Goal: Task Accomplishment & Management: Use online tool/utility

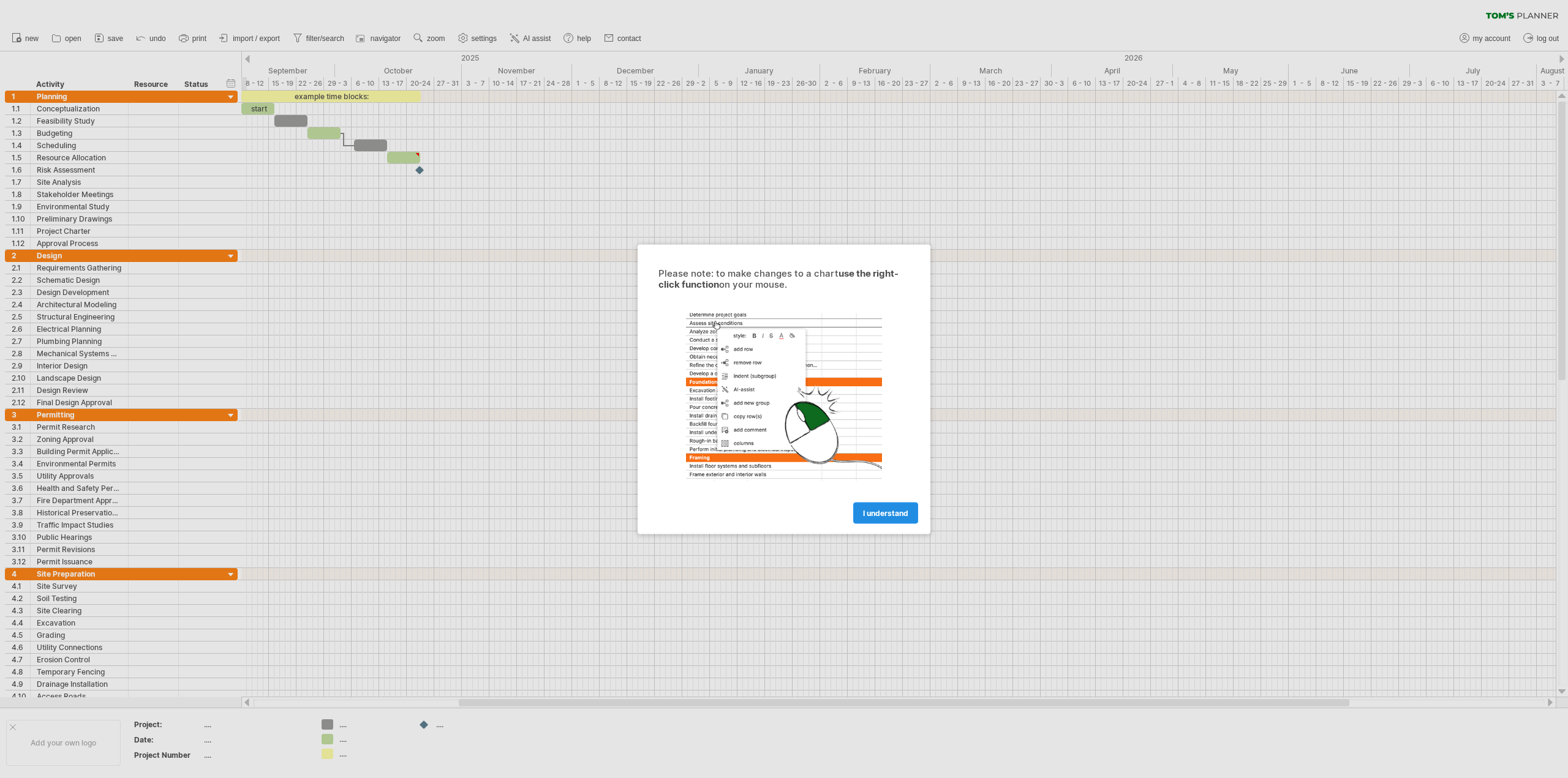
click at [899, 518] on link "I understand" at bounding box center [886, 513] width 65 height 21
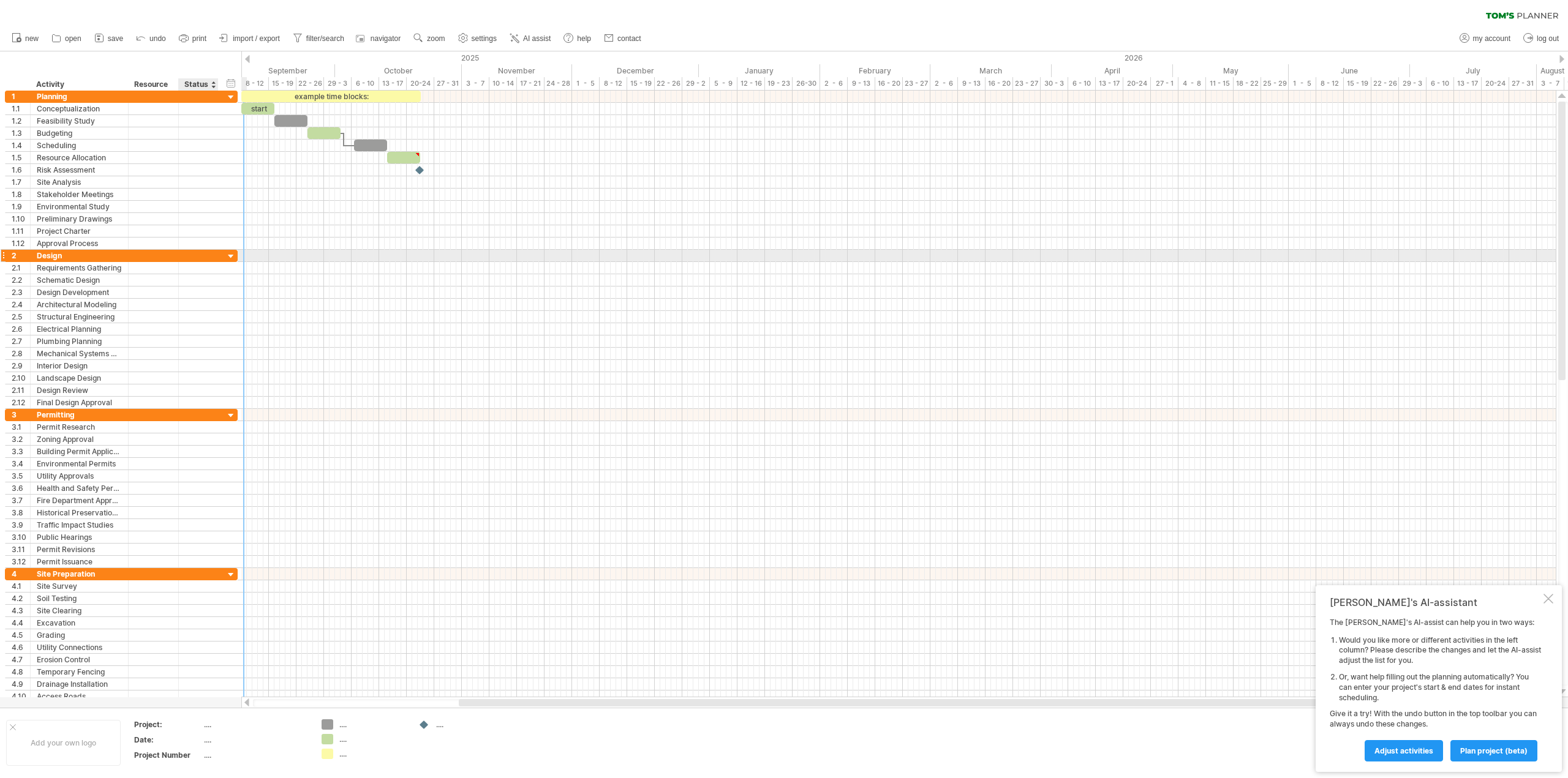
click at [189, 256] on div at bounding box center [198, 255] width 27 height 12
click at [59, 256] on div "Design" at bounding box center [79, 255] width 85 height 12
click at [59, 256] on input "******" at bounding box center [79, 255] width 85 height 12
click at [156, 84] on div "Resource" at bounding box center [153, 85] width 37 height 12
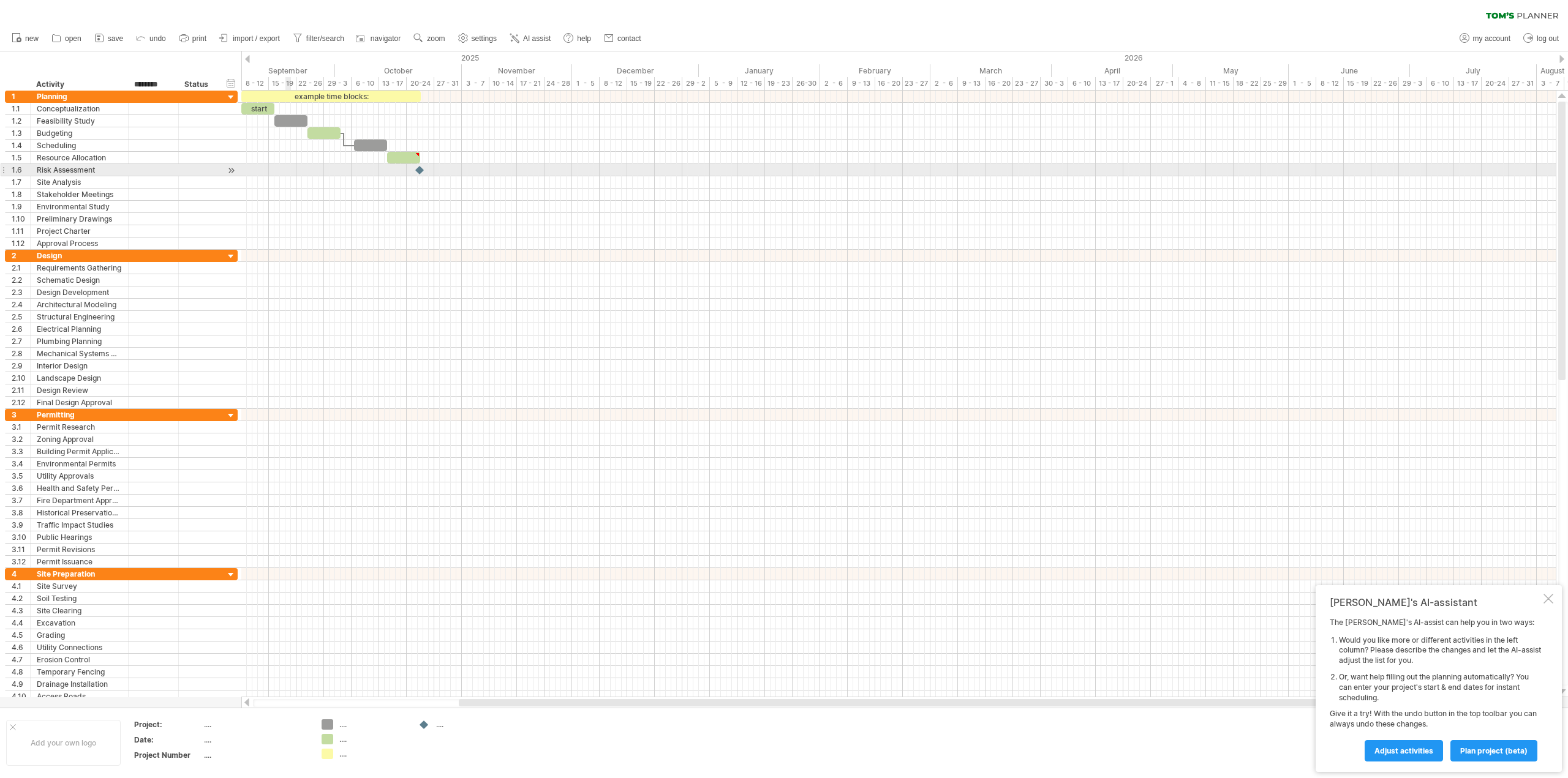
click at [289, 170] on div at bounding box center [898, 170] width 1314 height 12
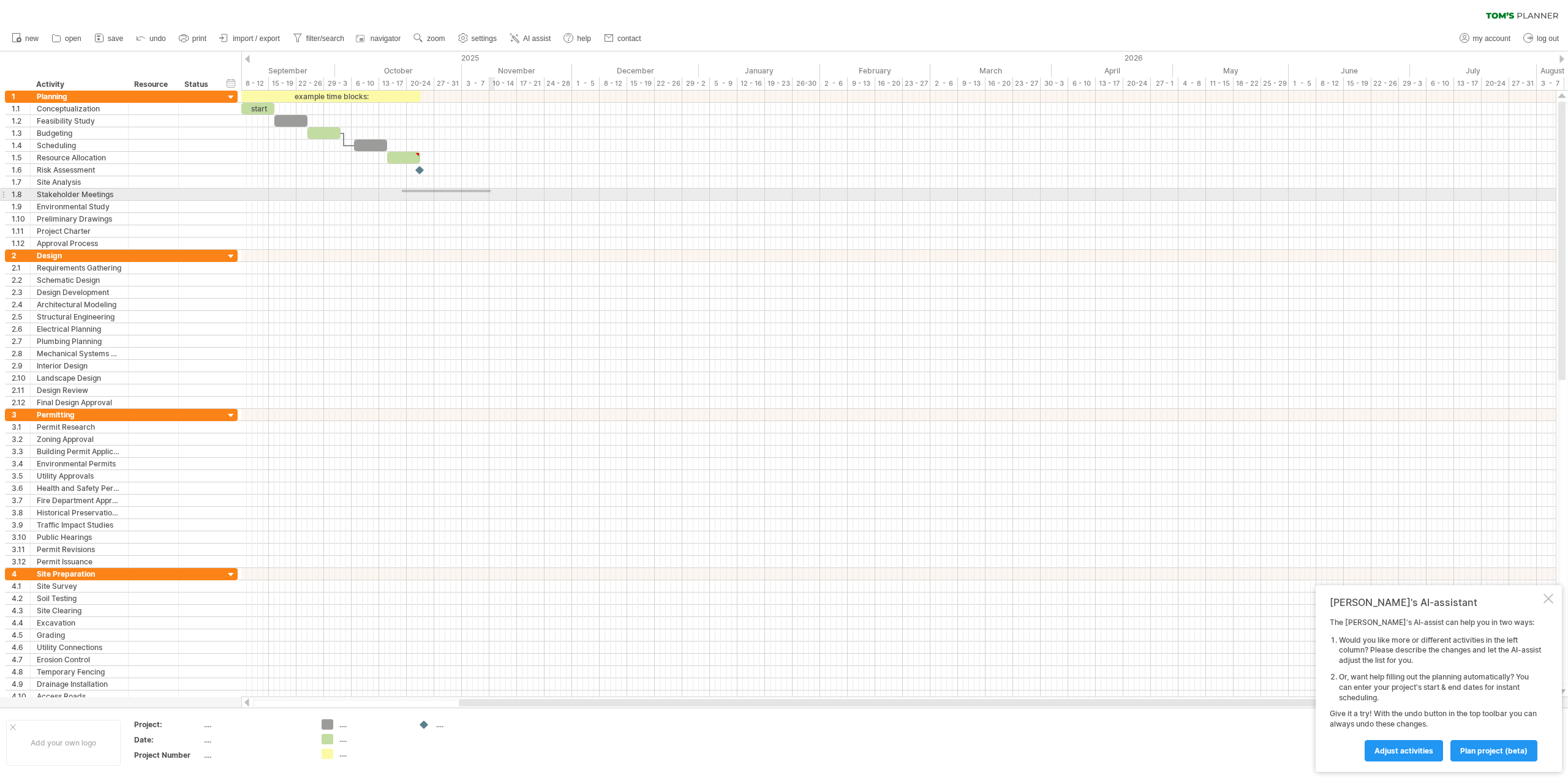
drag, startPoint x: 402, startPoint y: 192, endPoint x: 515, endPoint y: 188, distance: 113.1
click at [515, 188] on div at bounding box center [898, 170] width 1314 height 159
click at [491, 200] on div at bounding box center [898, 195] width 1314 height 12
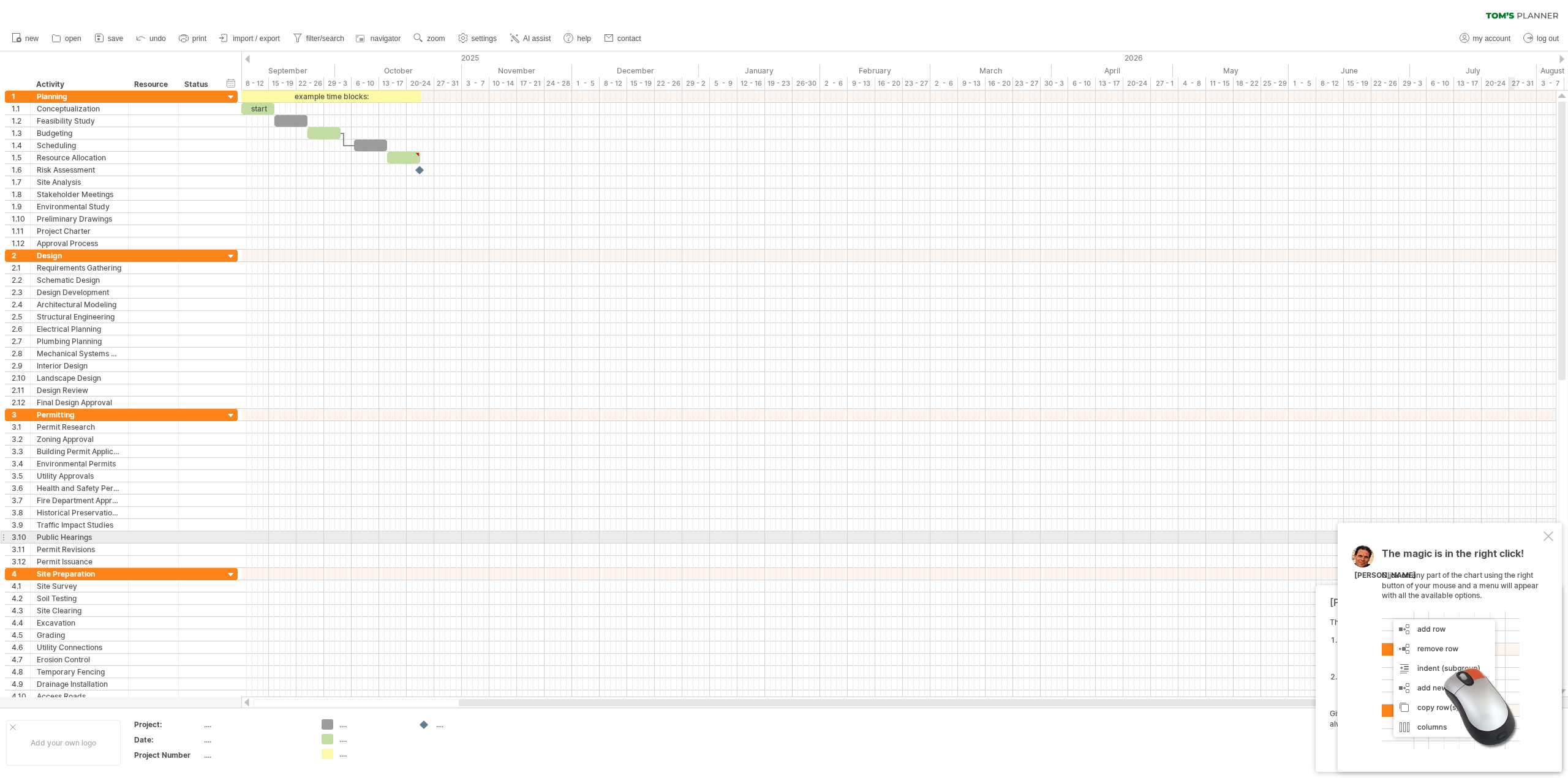
click at [1547, 536] on div at bounding box center [1549, 536] width 10 height 10
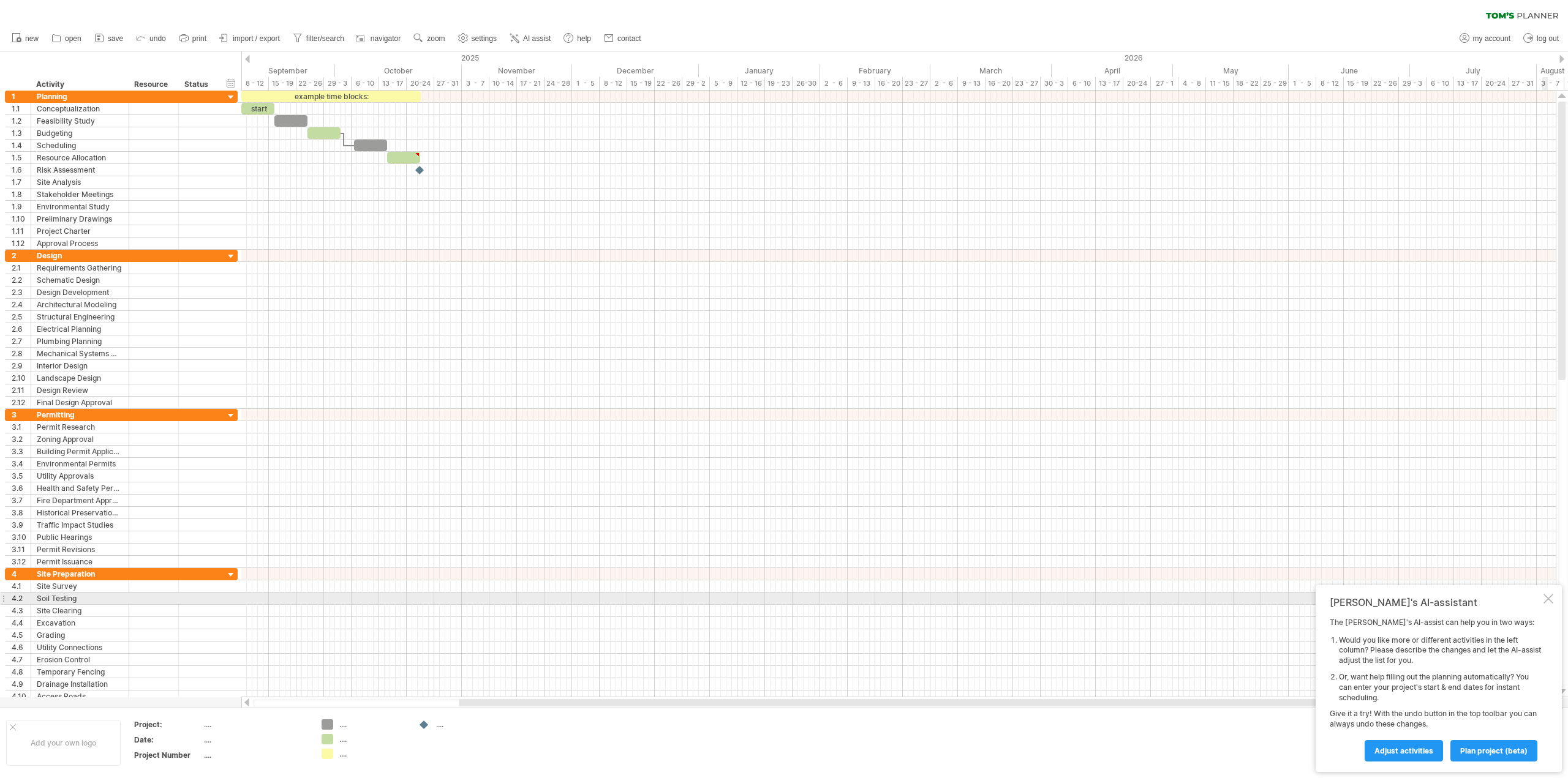
click at [1549, 599] on div at bounding box center [1549, 599] width 10 height 10
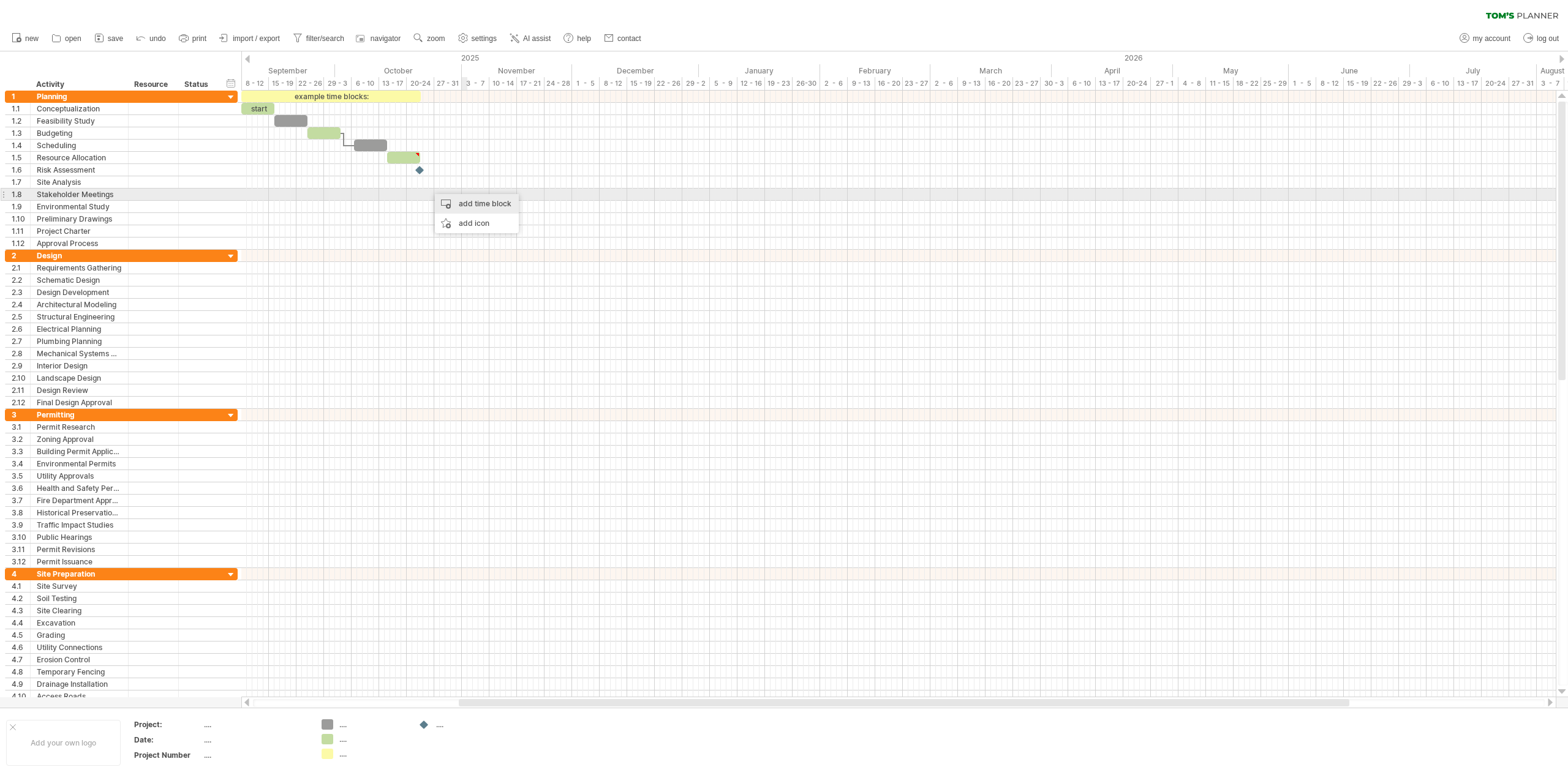
click at [465, 195] on div "add time block" at bounding box center [477, 204] width 84 height 19
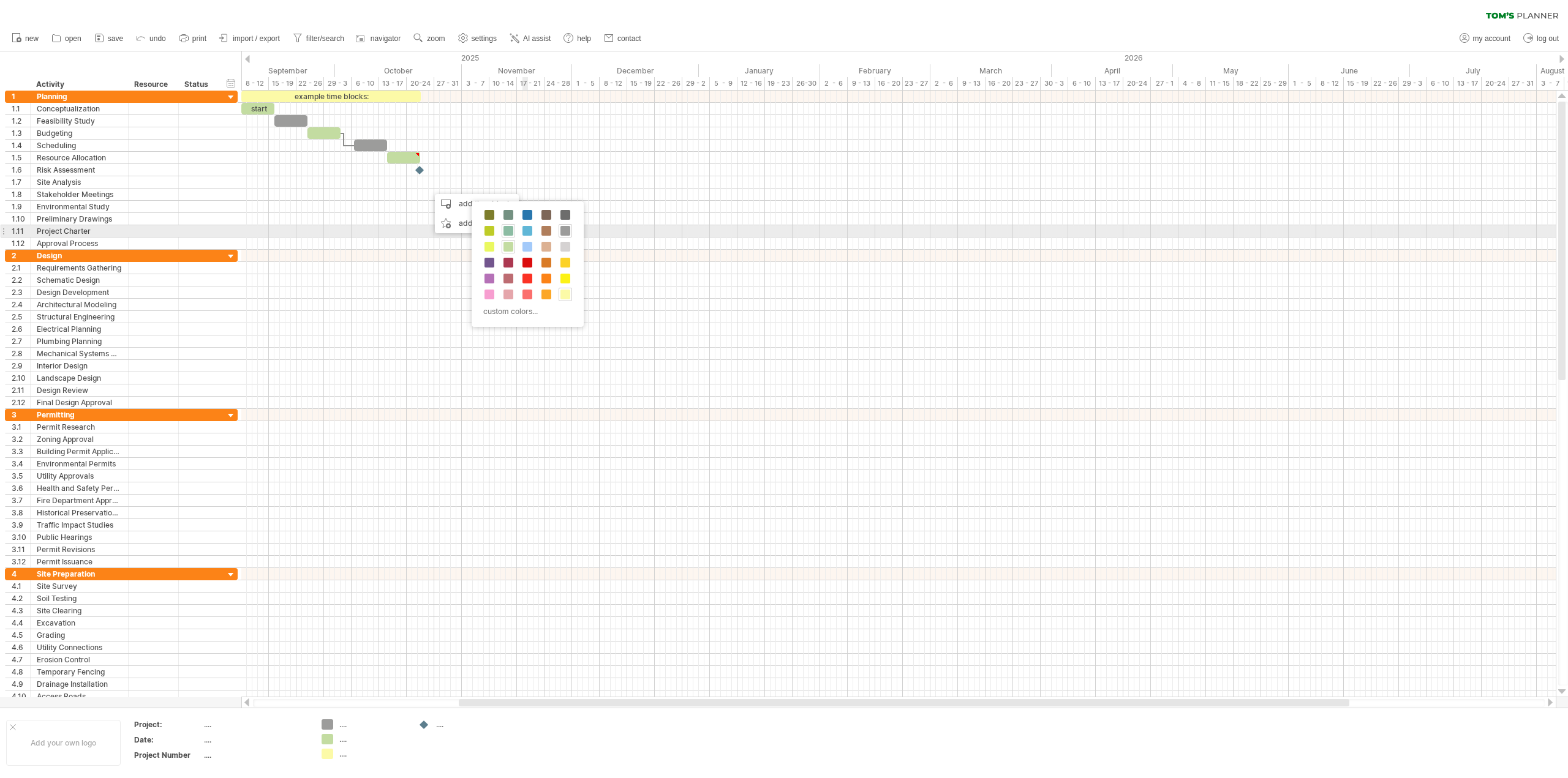
click at [512, 233] on span at bounding box center [509, 231] width 10 height 10
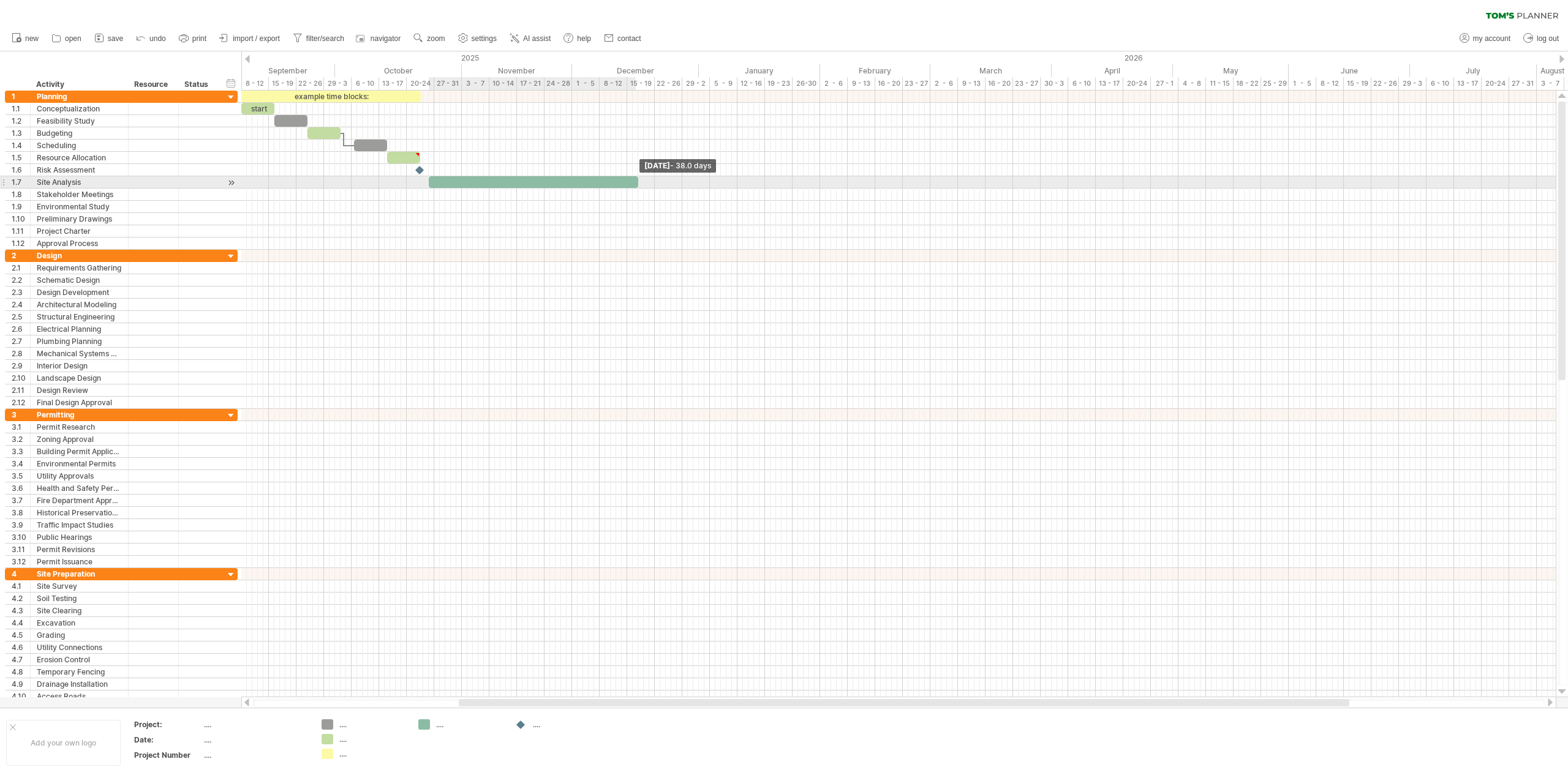
drag, startPoint x: 434, startPoint y: 183, endPoint x: 637, endPoint y: 181, distance: 203.0
click at [637, 181] on span at bounding box center [638, 182] width 5 height 12
click at [623, 182] on div at bounding box center [533, 182] width 209 height 12
click at [634, 184] on div at bounding box center [533, 182] width 209 height 12
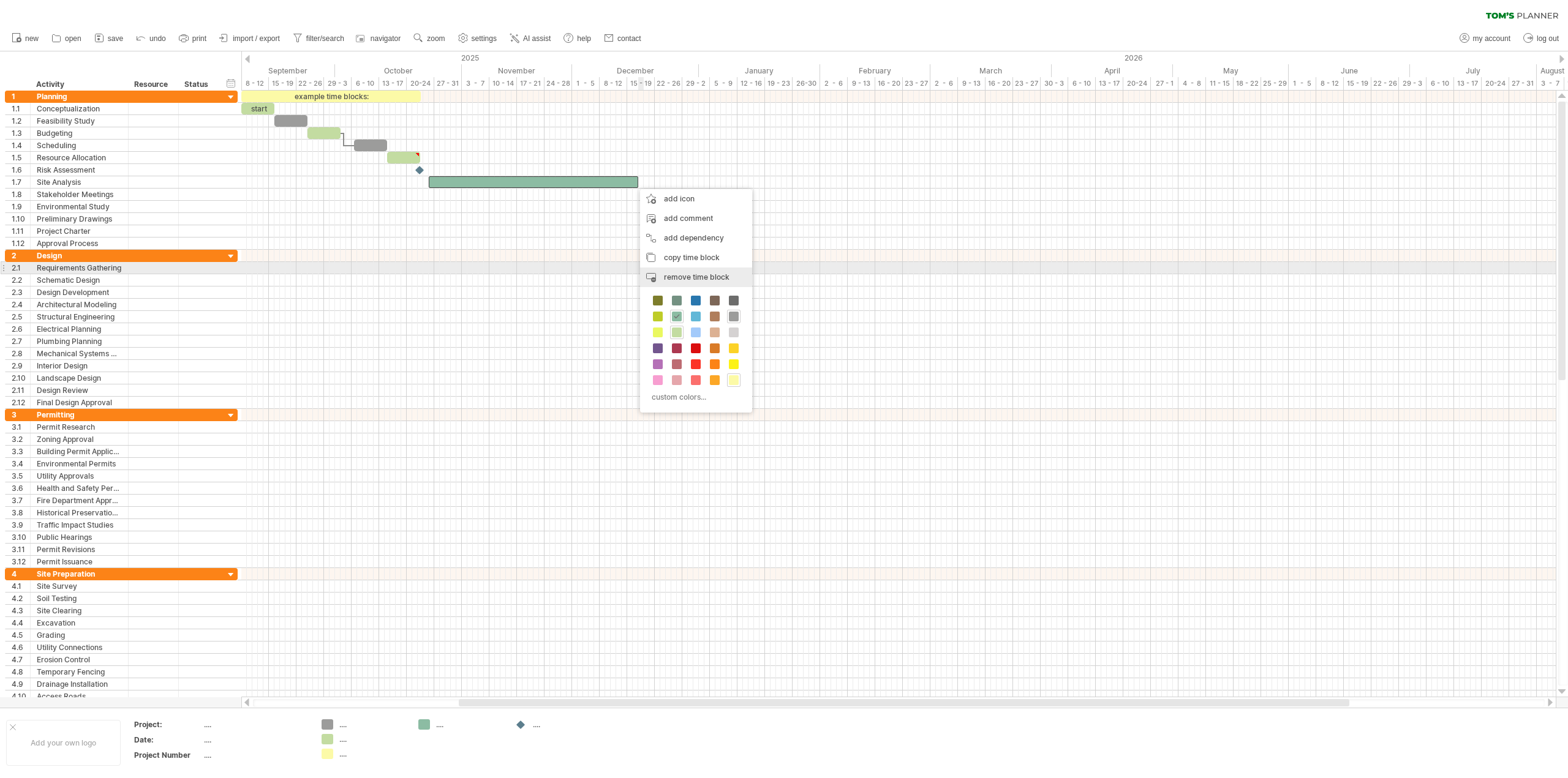
click at [687, 273] on span "remove time block" at bounding box center [697, 277] width 66 height 9
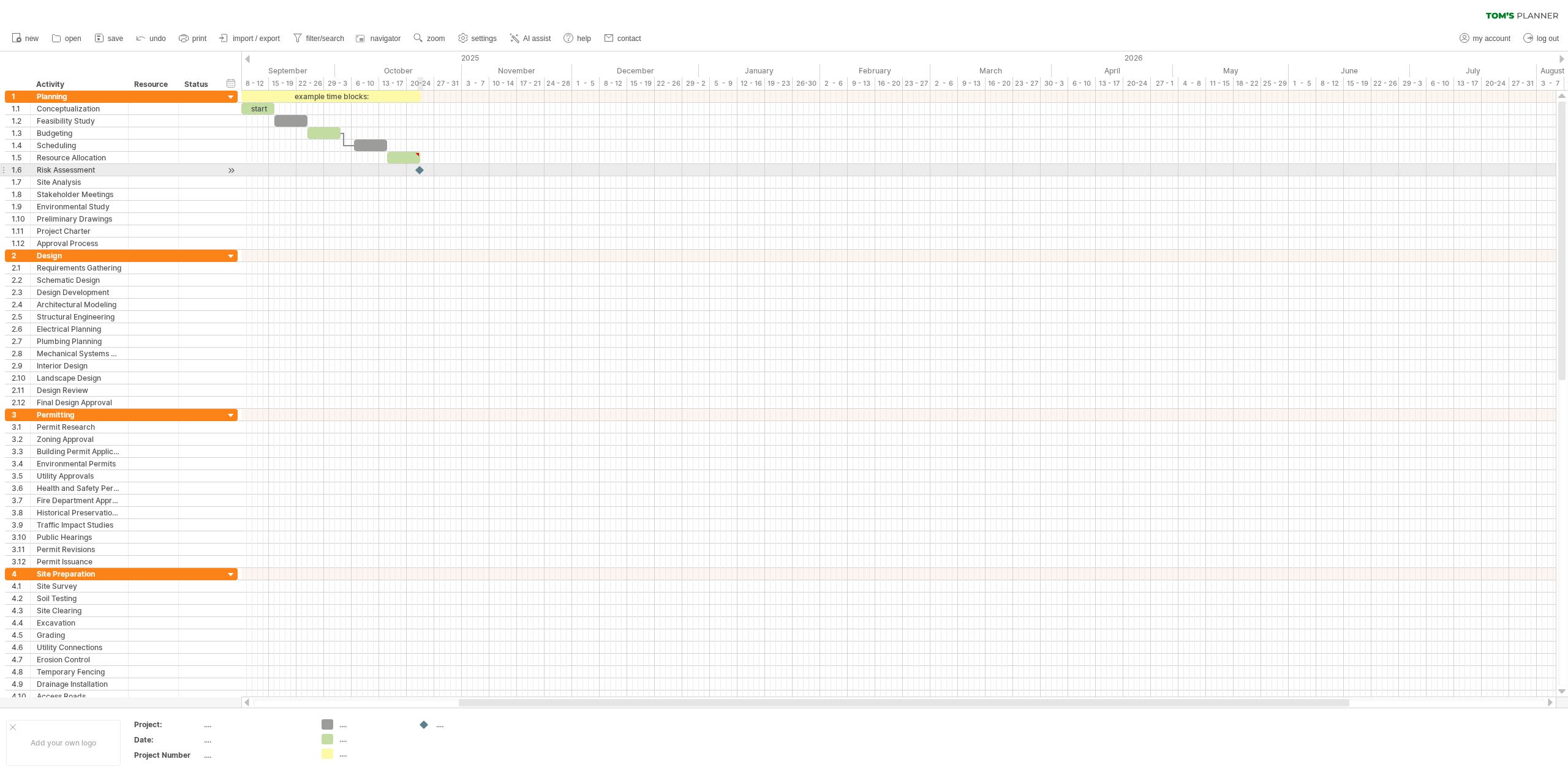
click at [419, 170] on div at bounding box center [420, 170] width 12 height 12
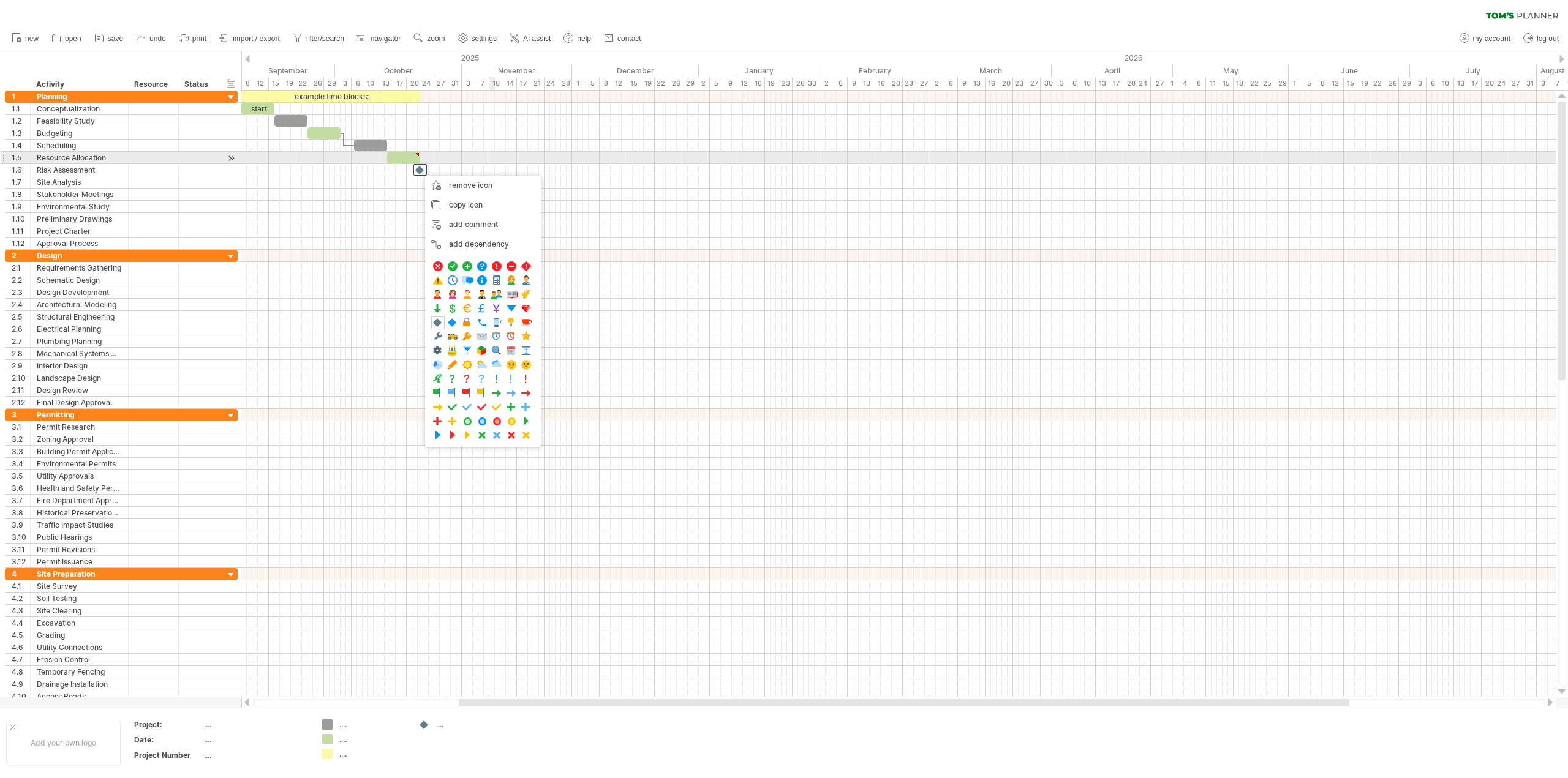
click at [504, 152] on div at bounding box center [898, 158] width 1314 height 12
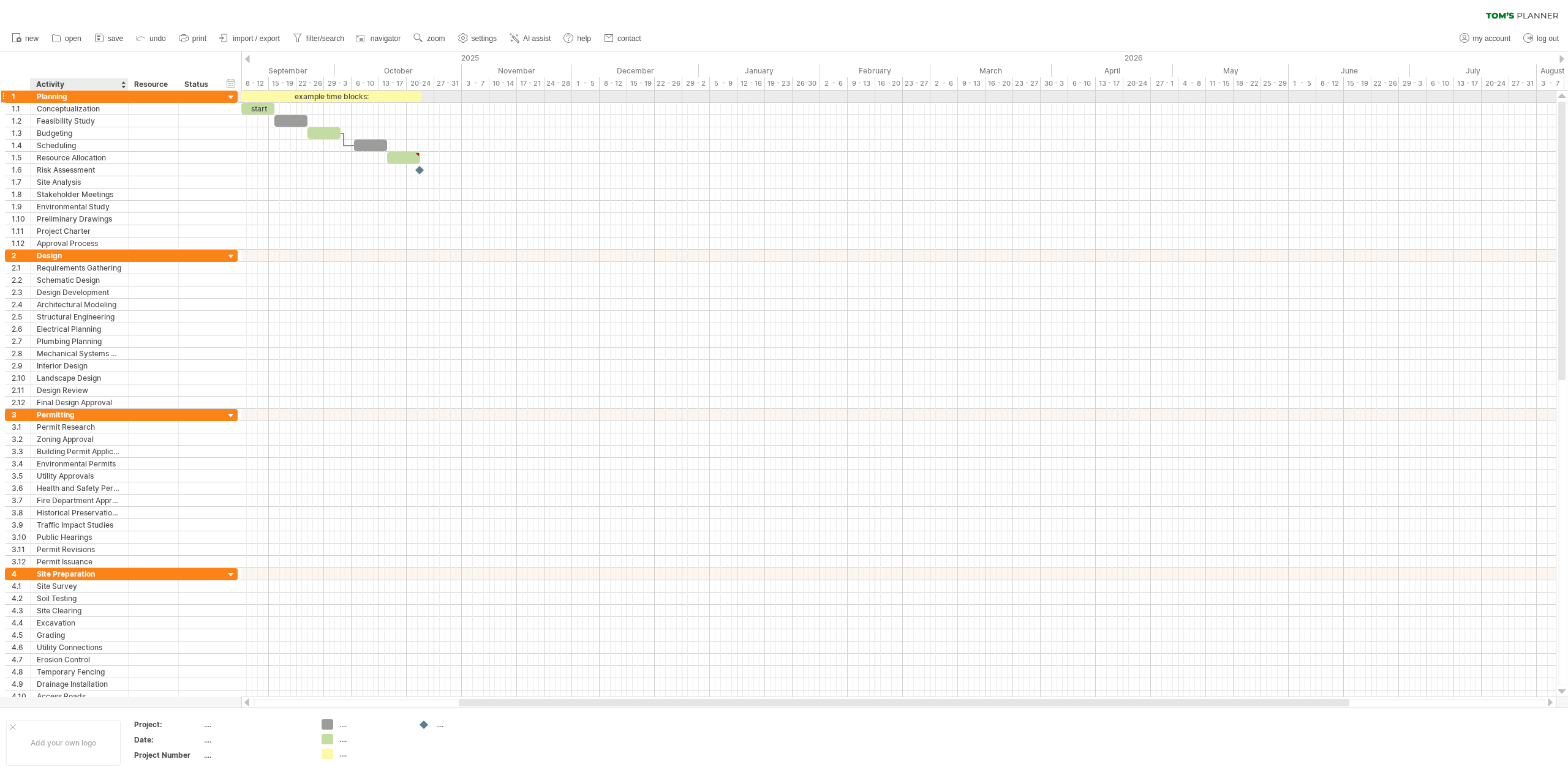
click at [69, 95] on div "Planning" at bounding box center [79, 96] width 85 height 12
drag, startPoint x: 69, startPoint y: 97, endPoint x: 38, endPoint y: 97, distance: 31.0
click at [38, 97] on input "********" at bounding box center [79, 96] width 85 height 12
type input "*"
type input "******"
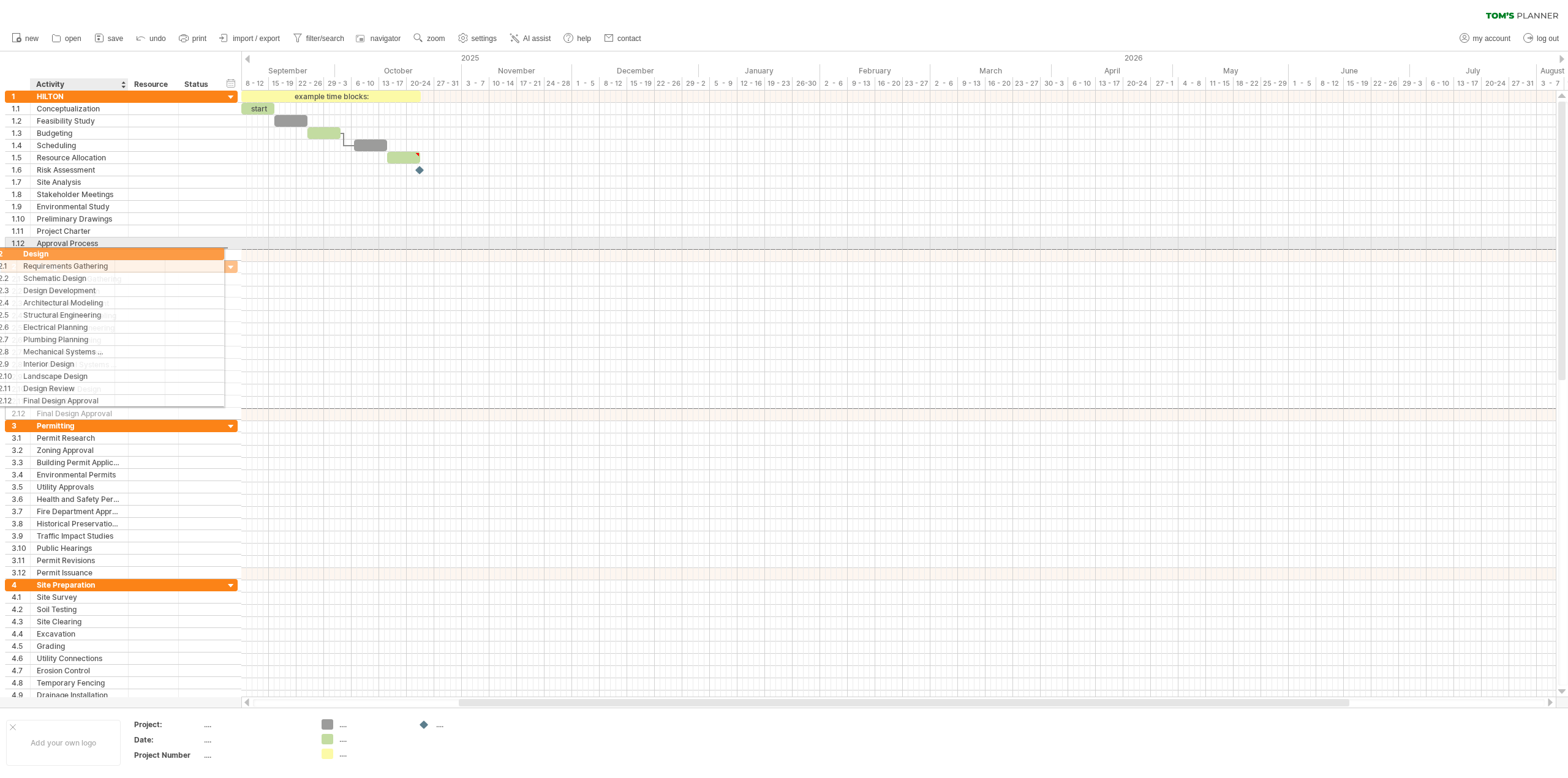
drag, startPoint x: 67, startPoint y: 259, endPoint x: 39, endPoint y: 252, distance: 28.9
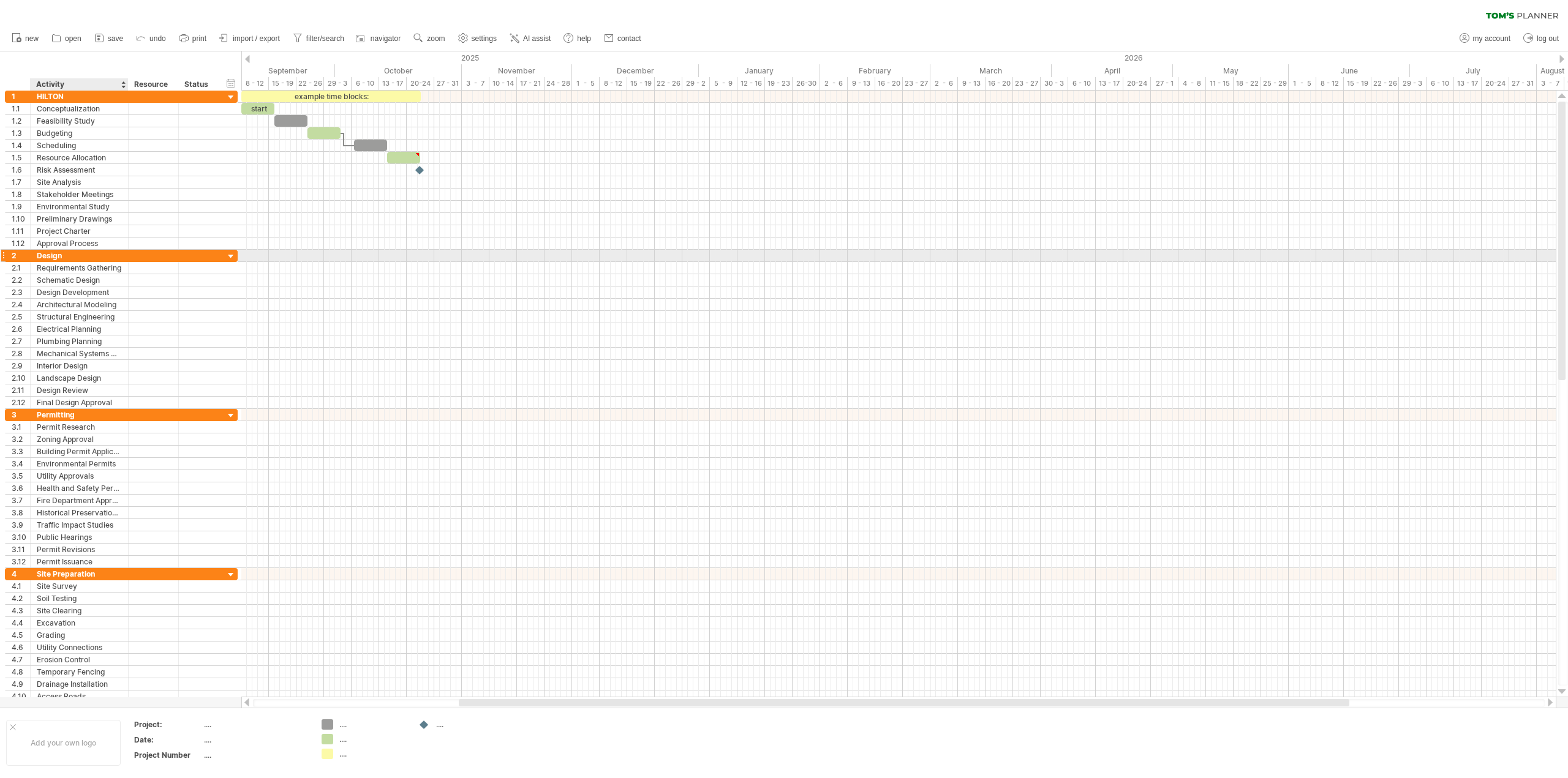
click at [49, 255] on div "Design" at bounding box center [79, 255] width 85 height 12
click at [49, 255] on input "******" at bounding box center [79, 255] width 85 height 12
type input "******"
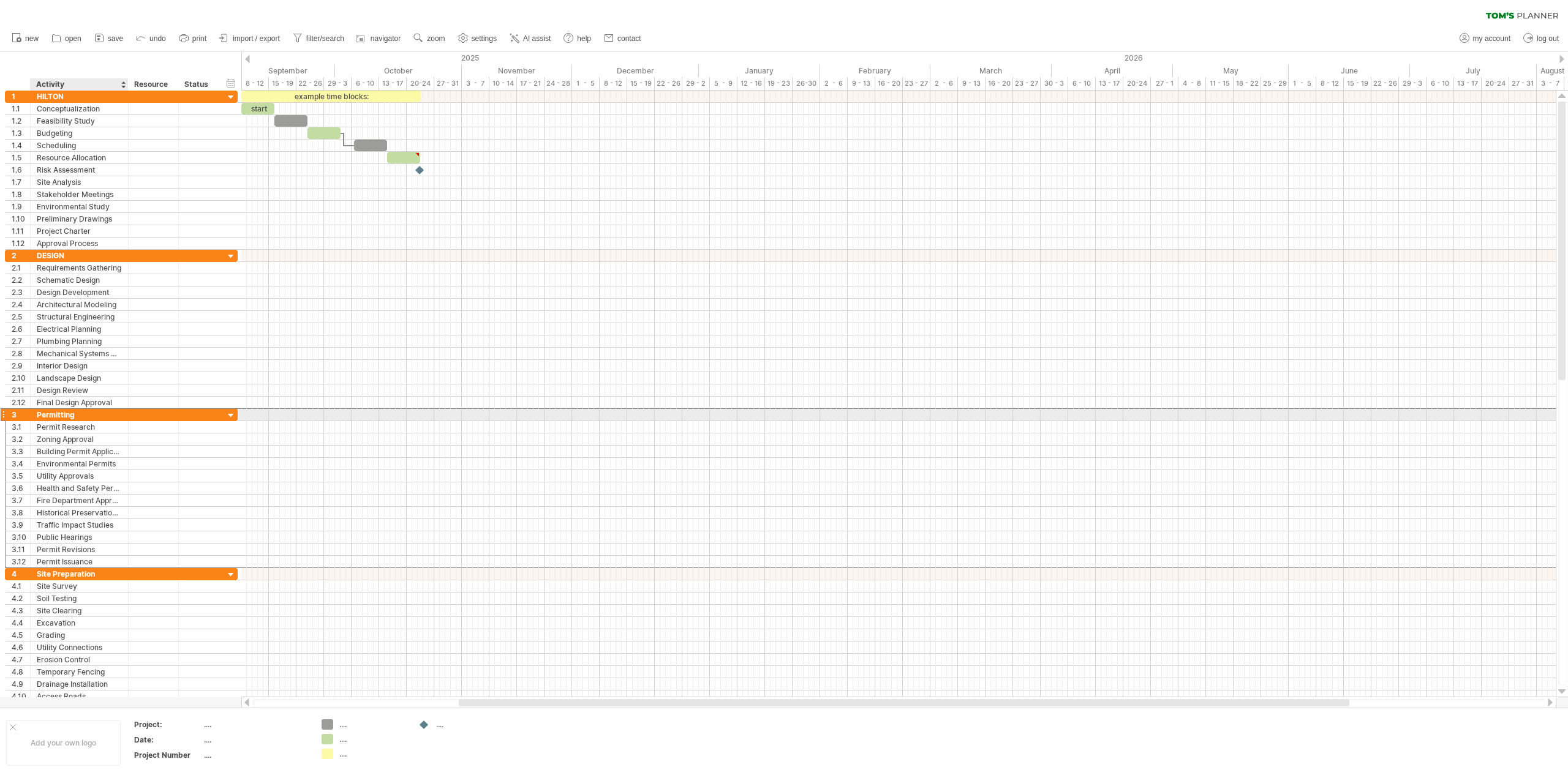
click at [66, 416] on div "Permitting" at bounding box center [79, 415] width 85 height 12
click at [0, 0] on input "**********" at bounding box center [0, 0] width 0 height 0
click at [61, 414] on input "*****" at bounding box center [79, 415] width 85 height 12
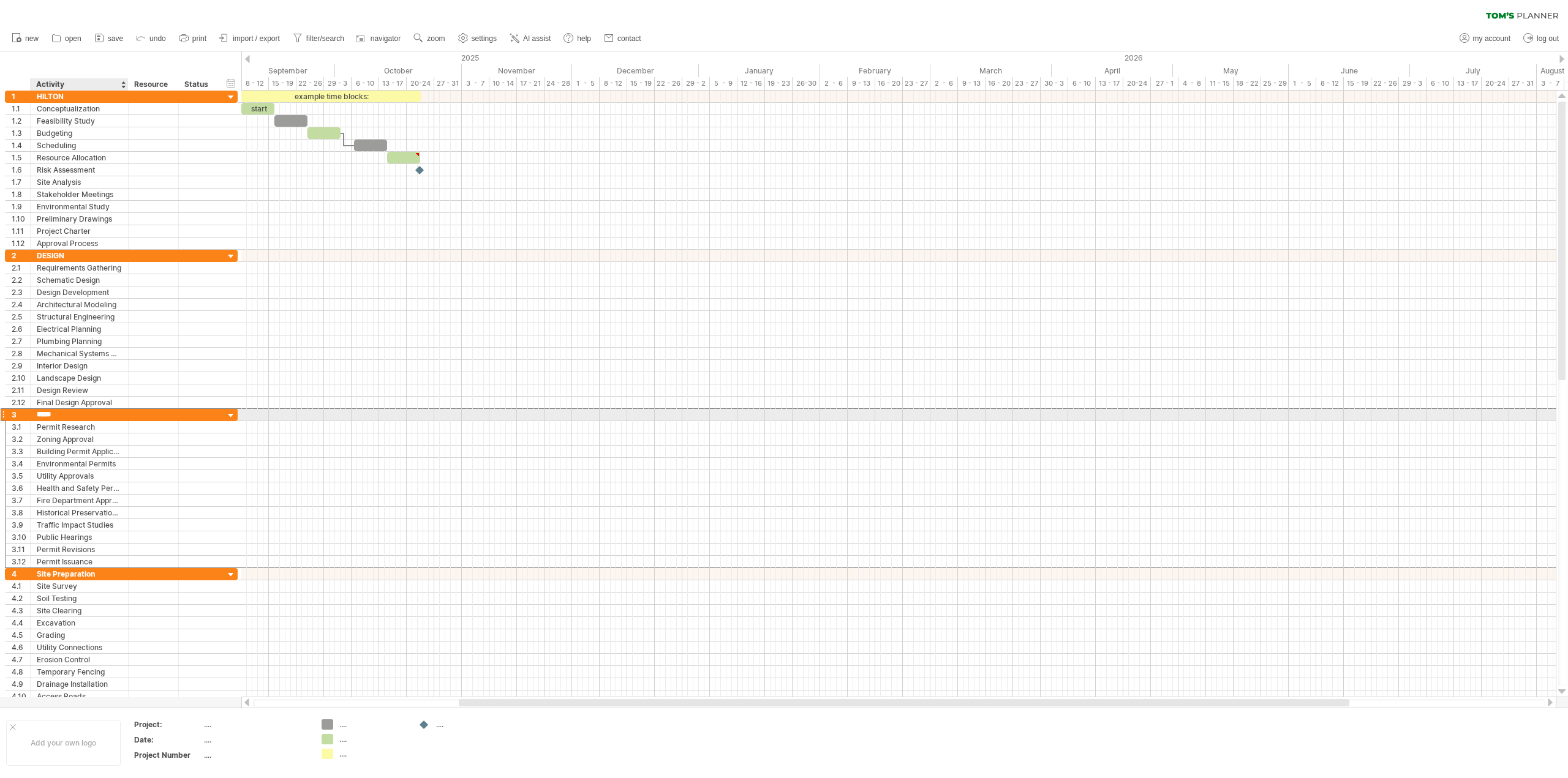
type input "*"
type input "******"
click at [67, 574] on div "Site Preparation" at bounding box center [79, 574] width 85 height 12
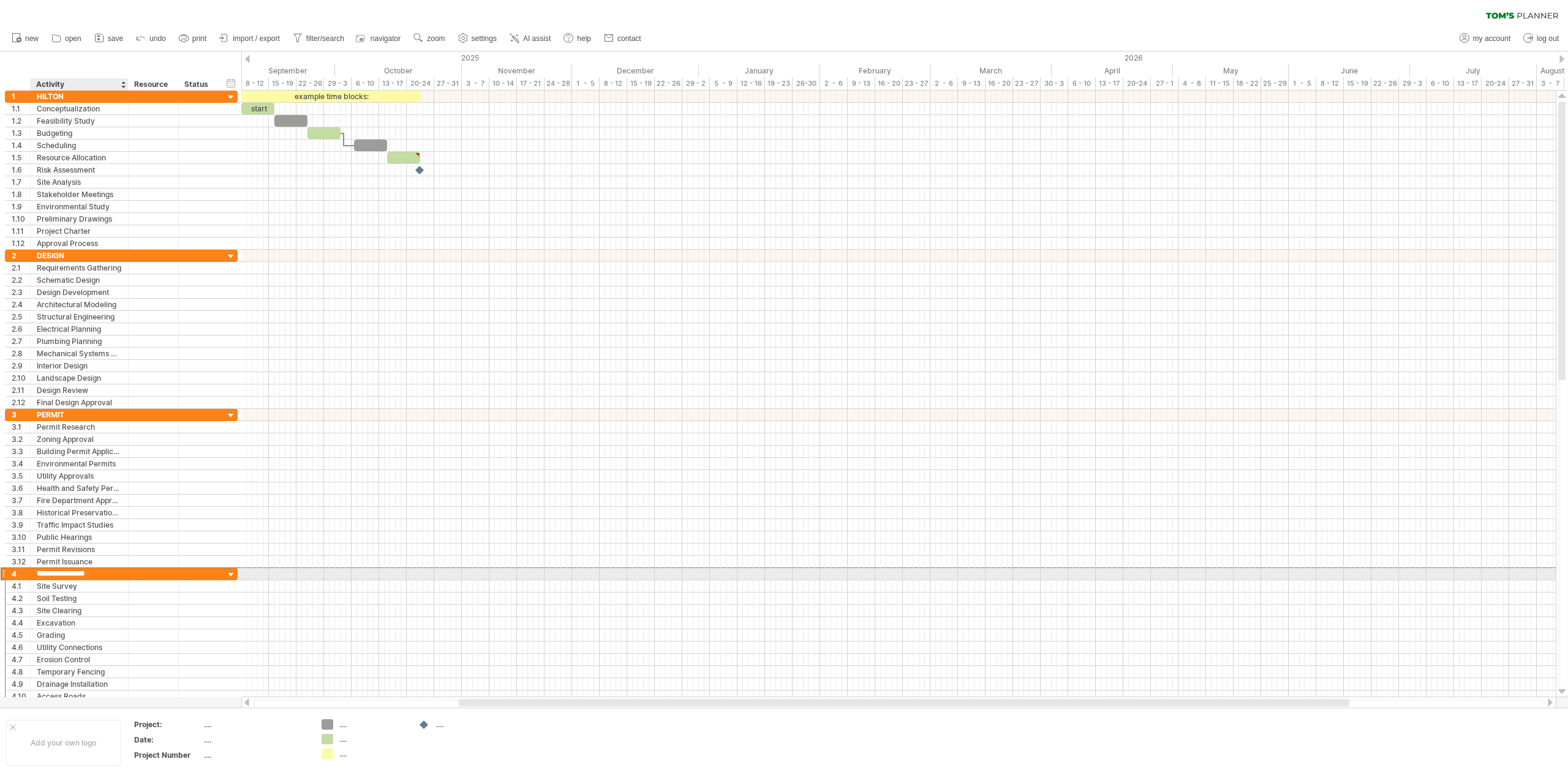
click at [67, 574] on input "**********" at bounding box center [79, 574] width 85 height 12
type input "**********"
click at [452, 574] on div at bounding box center [898, 574] width 1314 height 12
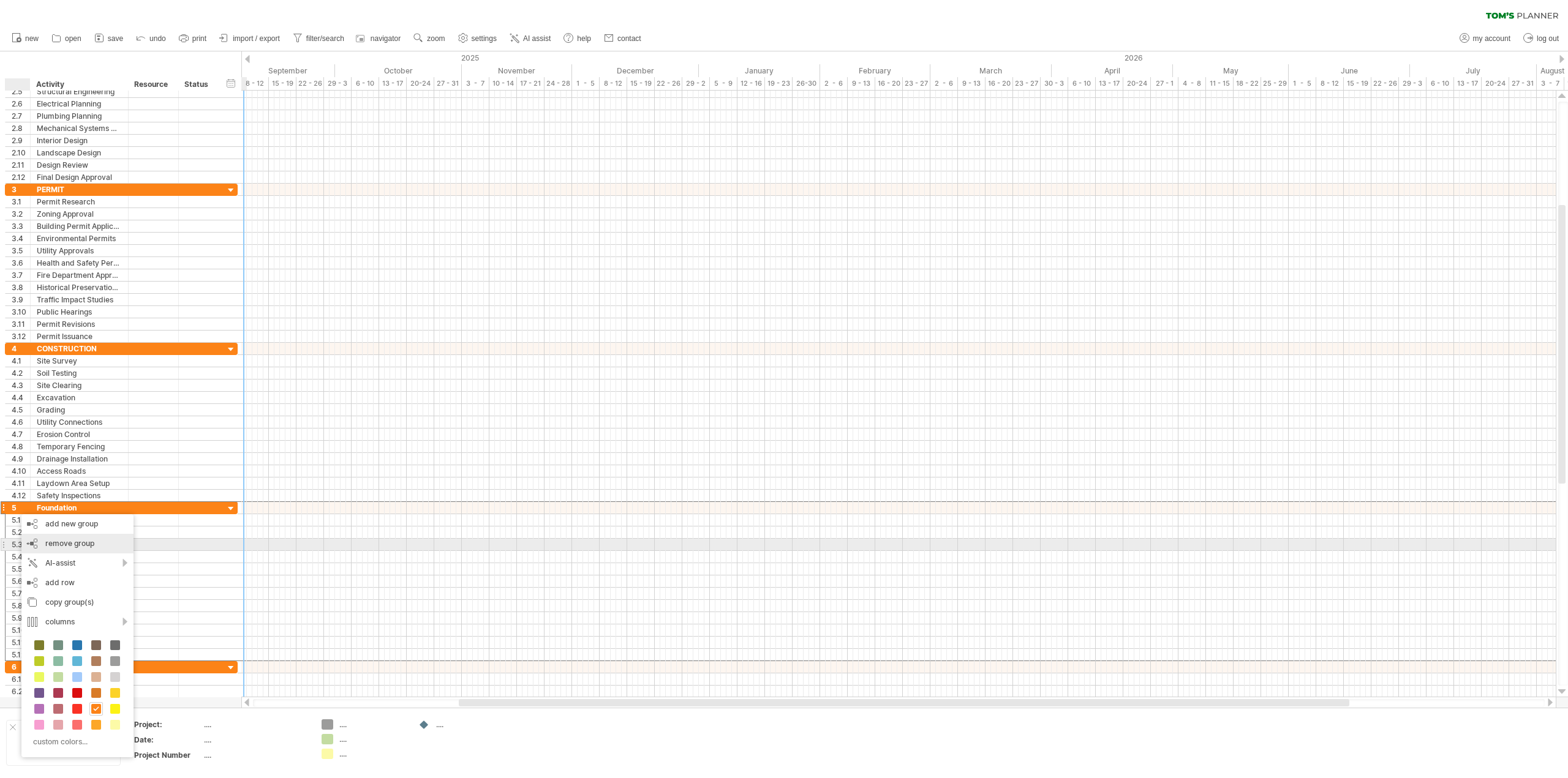
click at [92, 545] on span "remove group" at bounding box center [70, 543] width 49 height 9
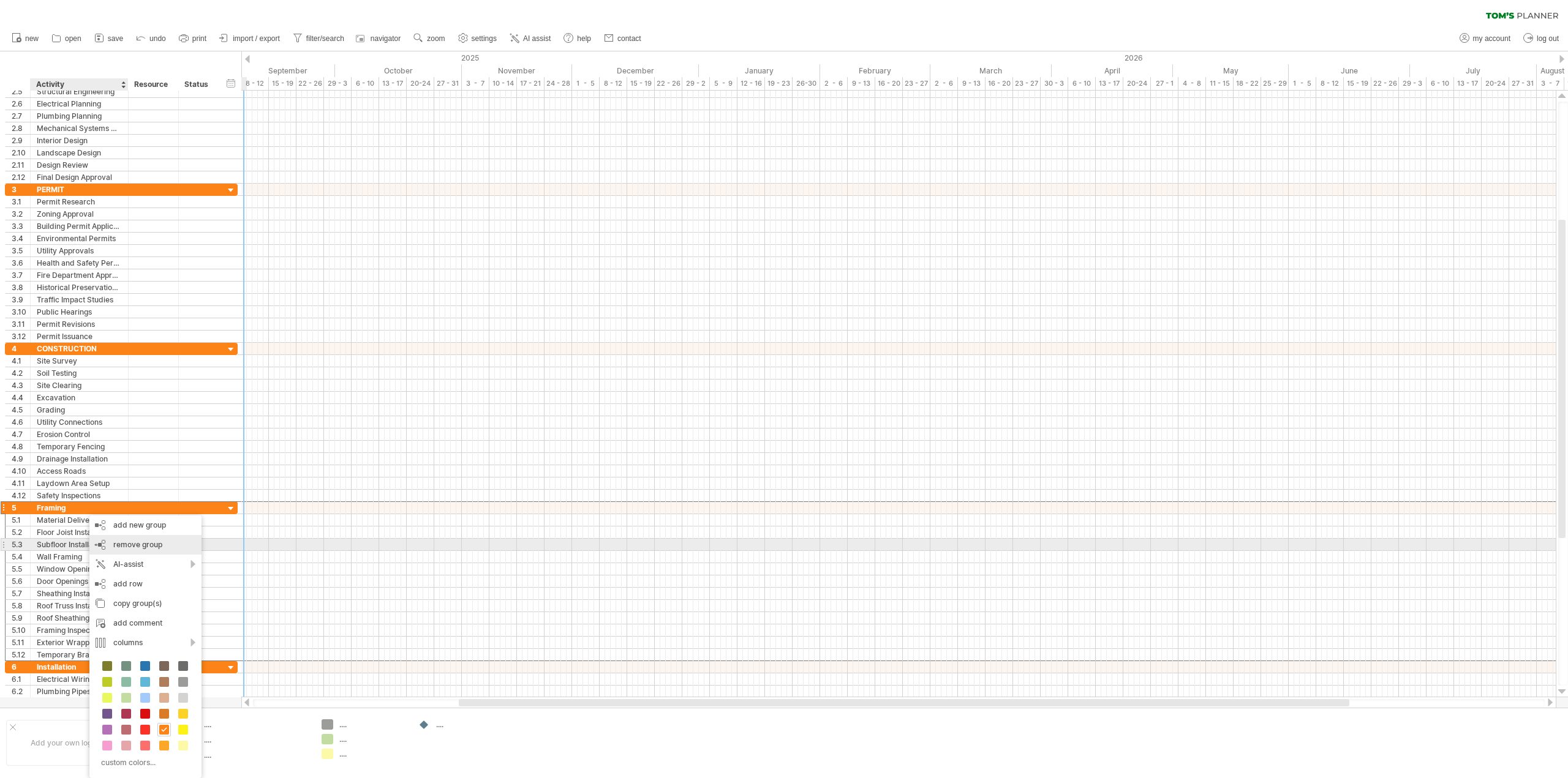
click at [114, 548] on span "remove group" at bounding box center [137, 544] width 49 height 9
click at [127, 538] on div "remove group remove selected groups" at bounding box center [162, 544] width 112 height 19
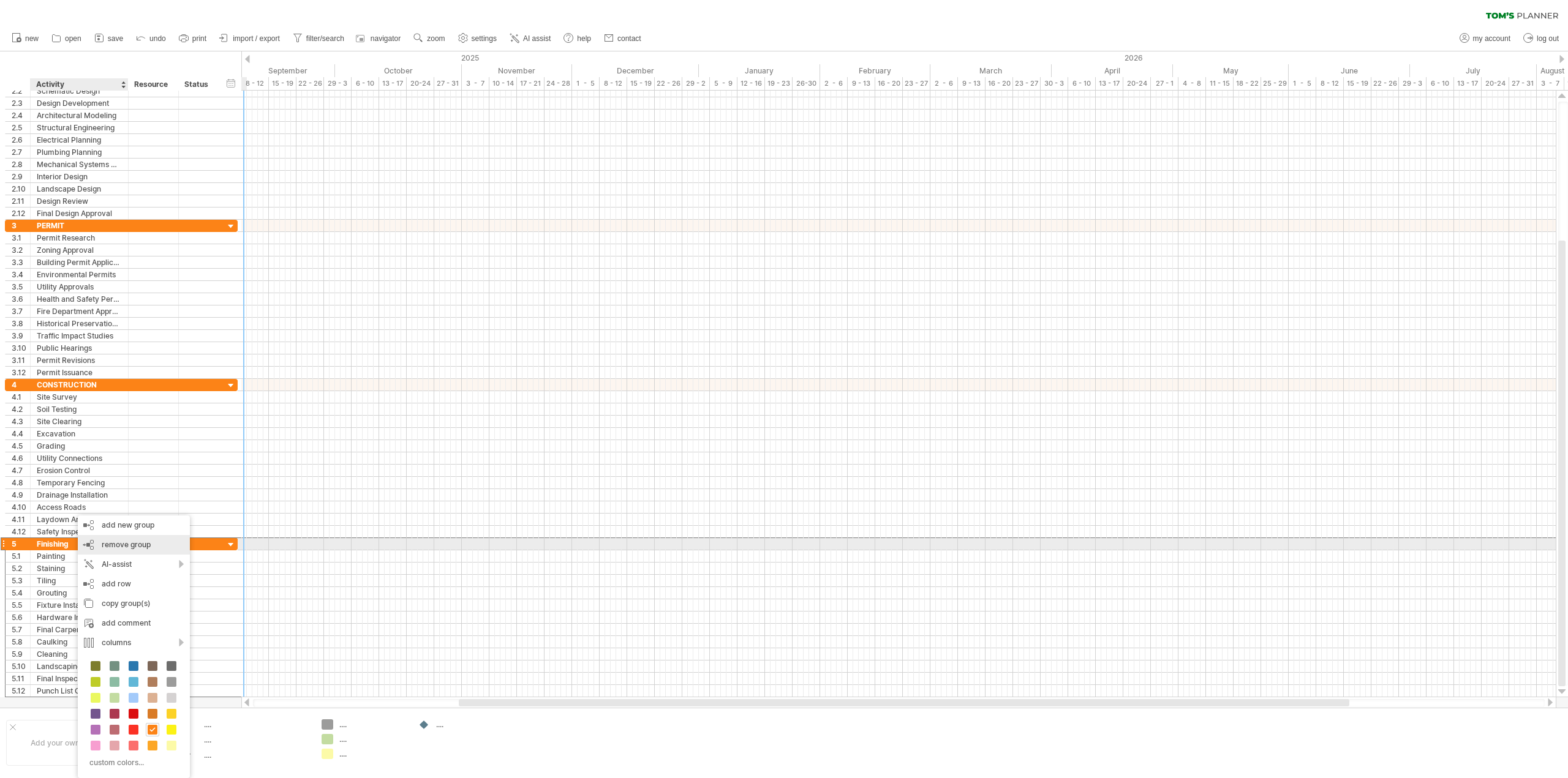
click at [116, 548] on span "remove group" at bounding box center [126, 544] width 49 height 9
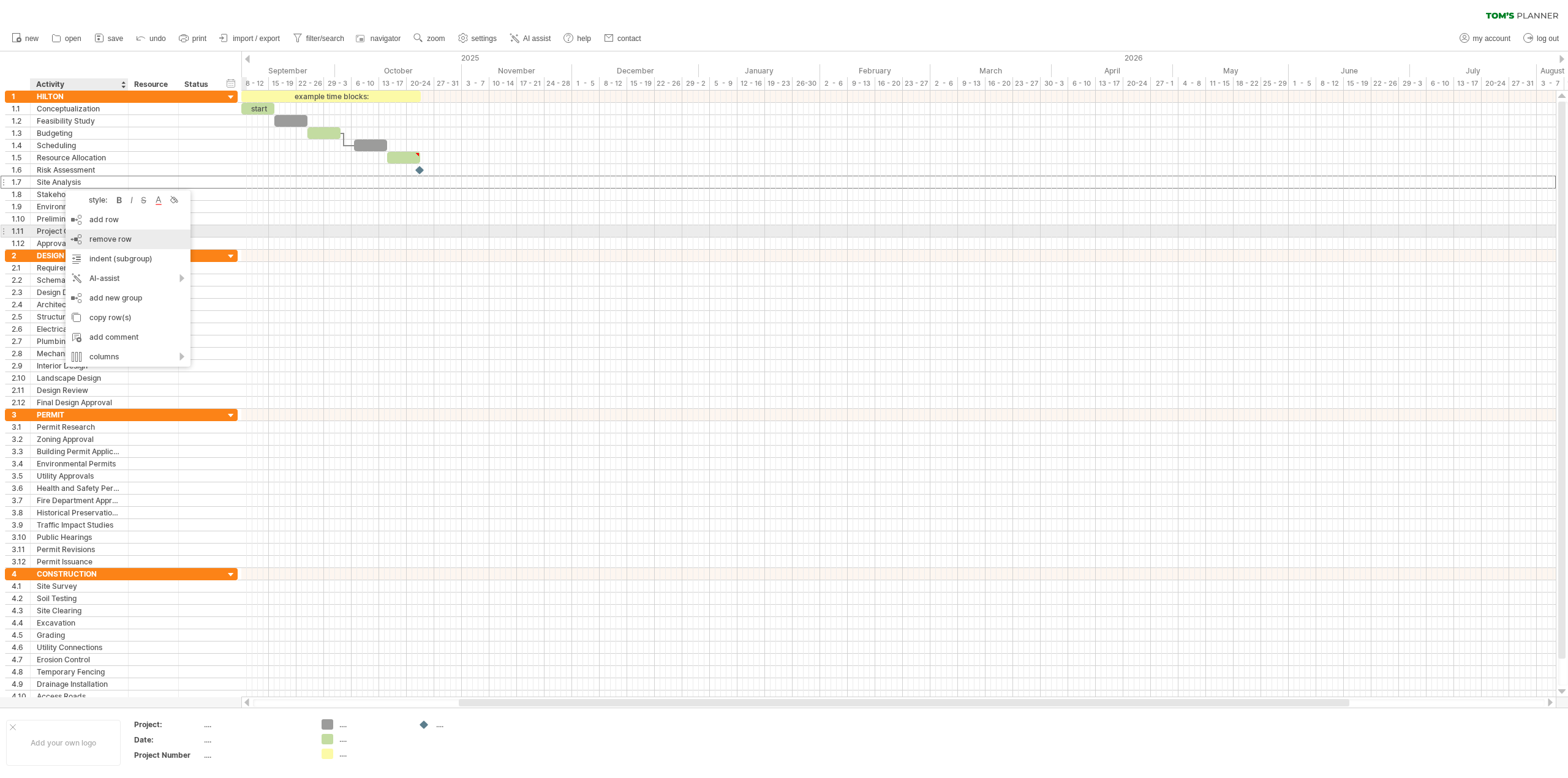
click at [96, 235] on span "remove row" at bounding box center [111, 239] width 42 height 9
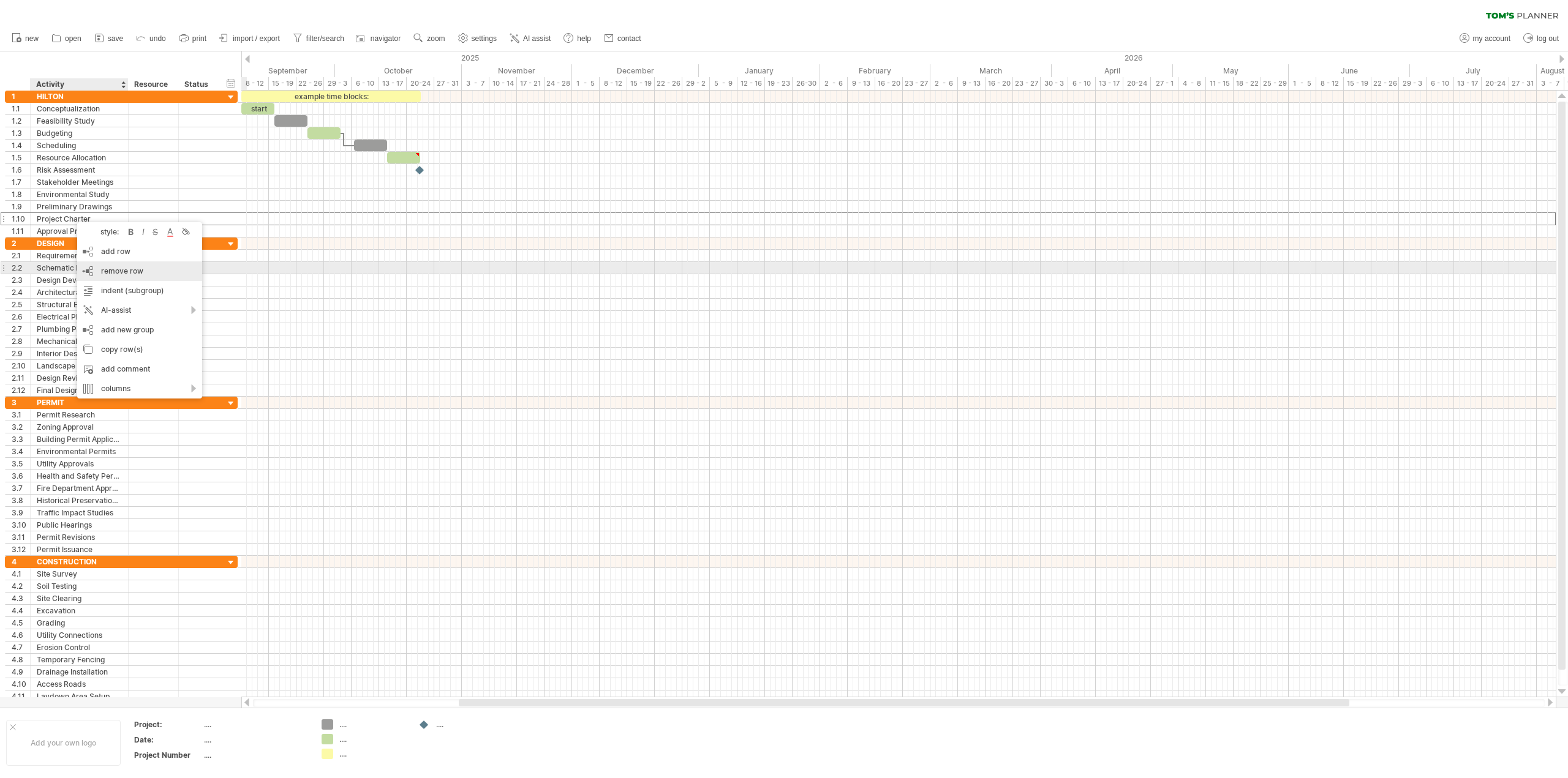
click at [111, 273] on span "remove row" at bounding box center [122, 271] width 42 height 9
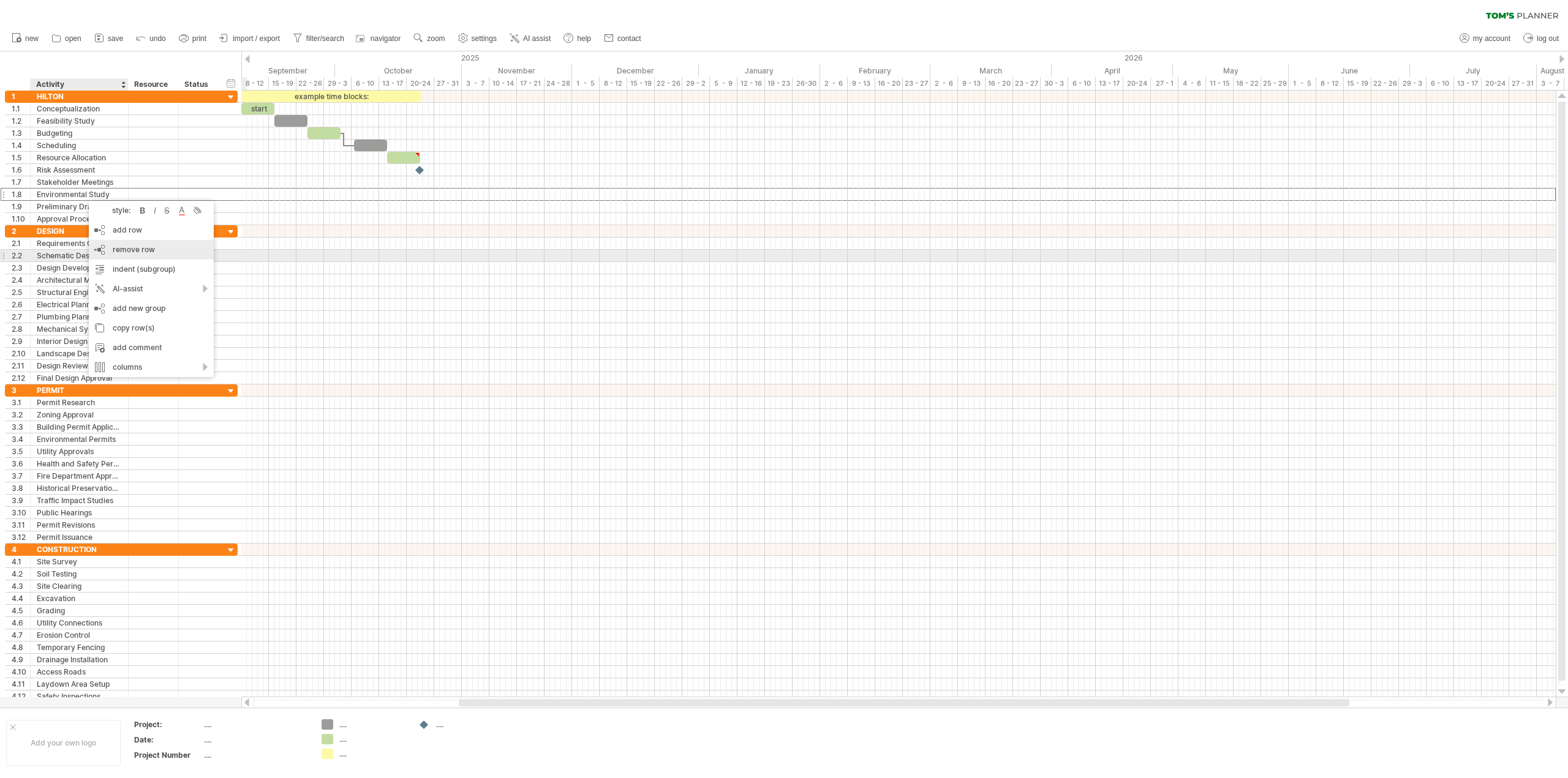
click at [130, 252] on span "remove row" at bounding box center [134, 249] width 42 height 9
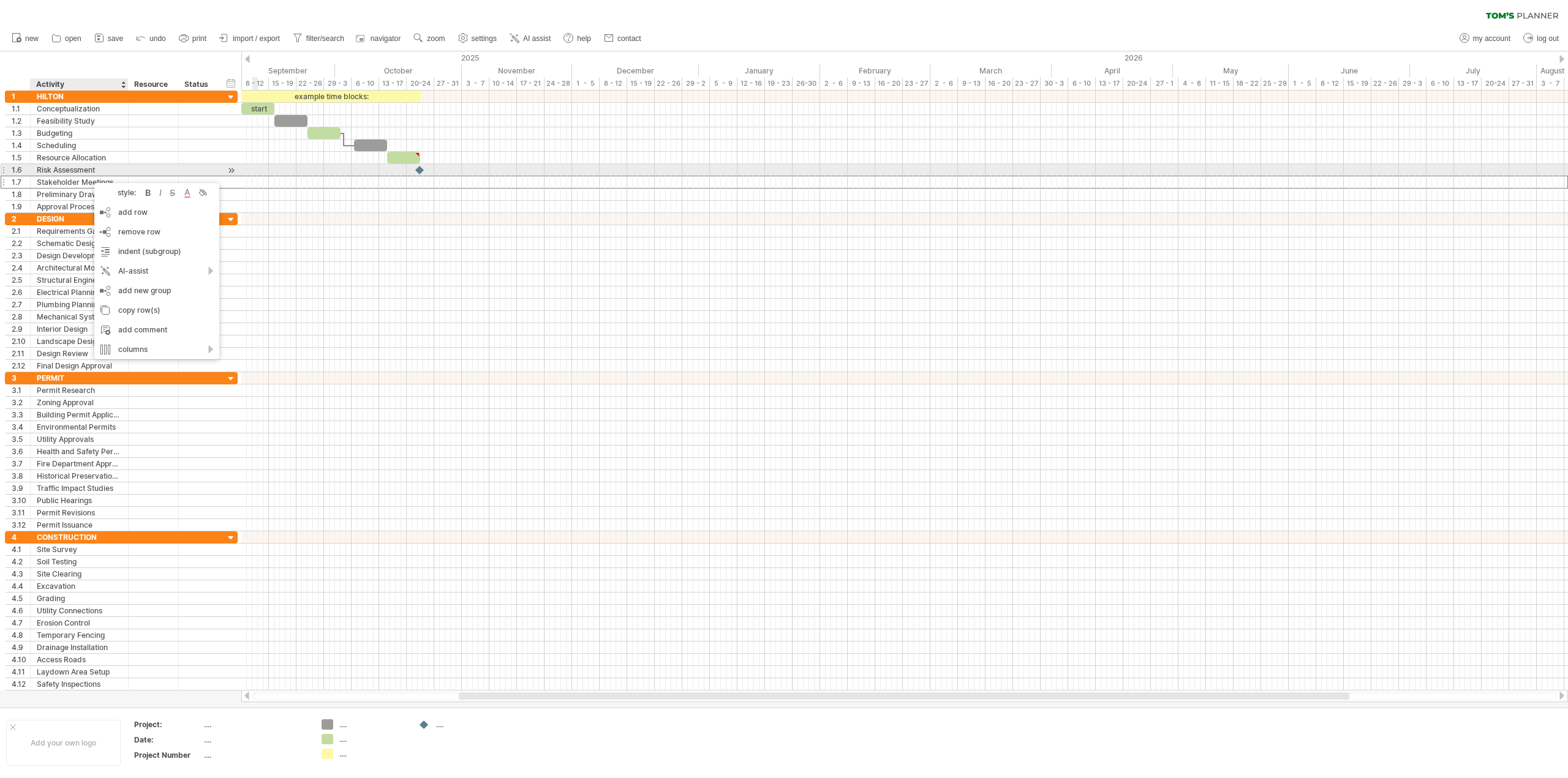
click at [267, 159] on div at bounding box center [905, 158] width 1327 height 12
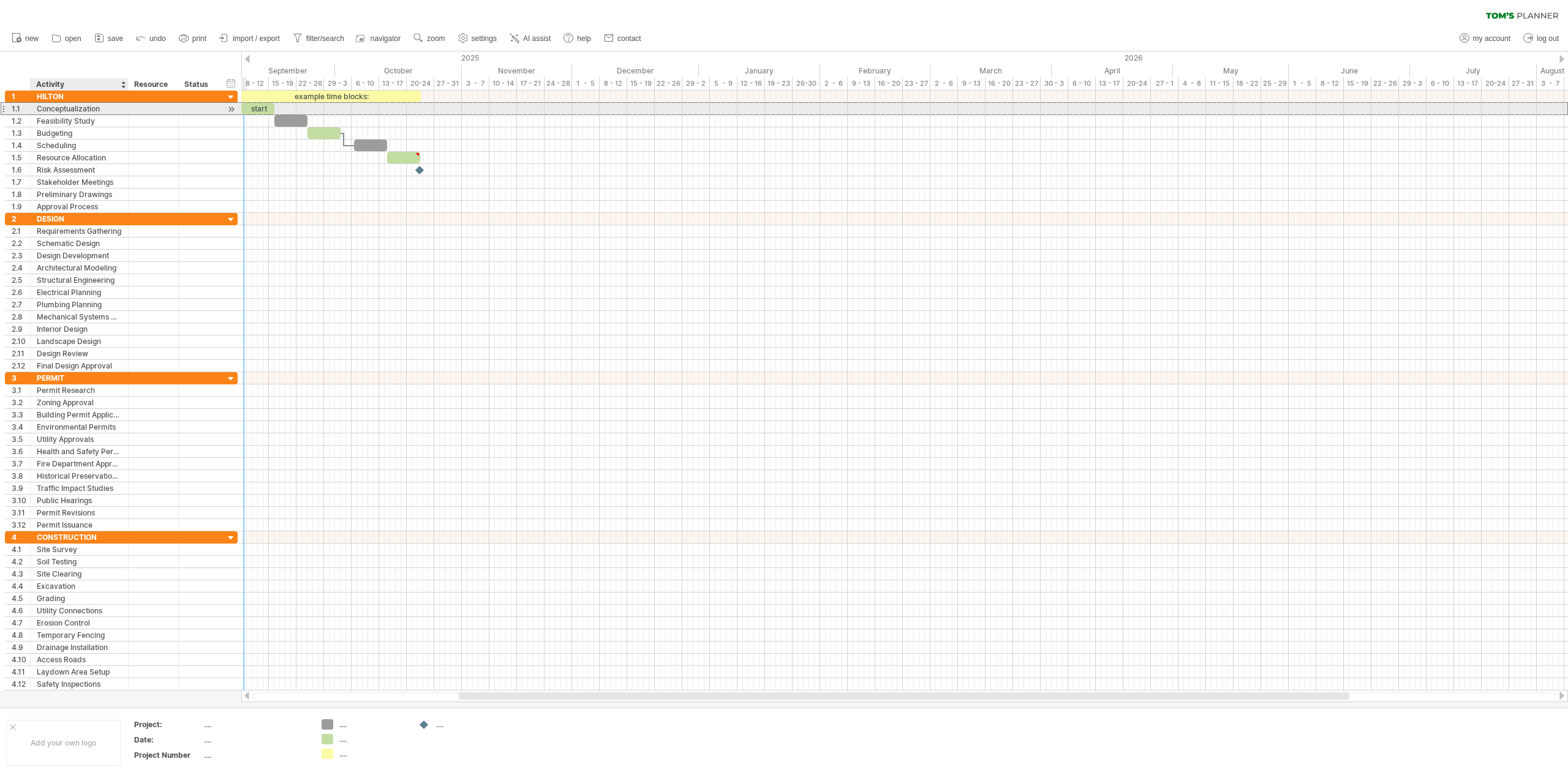
click at [86, 110] on div "Conceptualization" at bounding box center [79, 109] width 85 height 12
click at [86, 110] on input "**********" at bounding box center [79, 109] width 85 height 12
type input "**********"
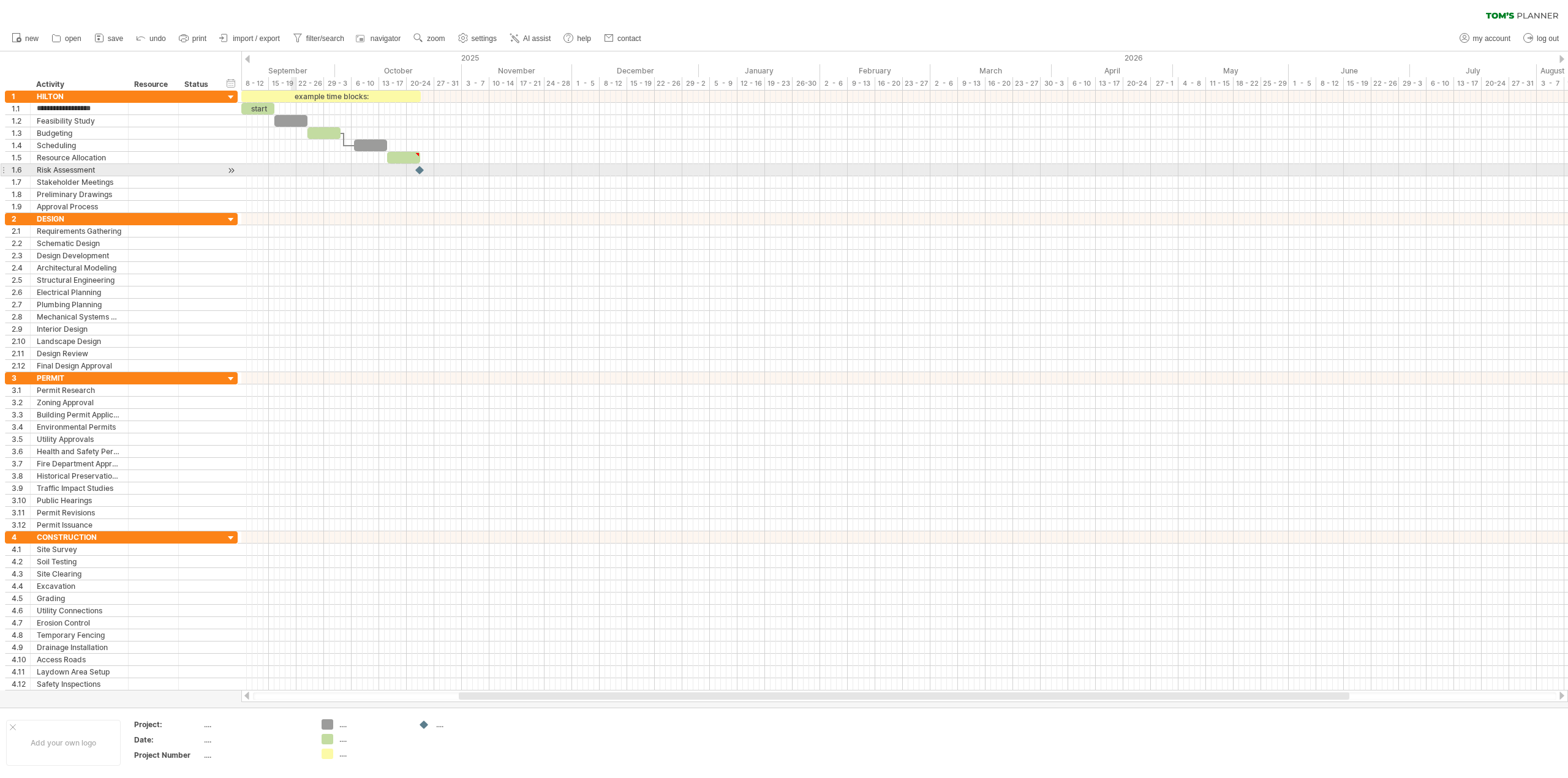
click at [297, 165] on div at bounding box center [905, 170] width 1327 height 12
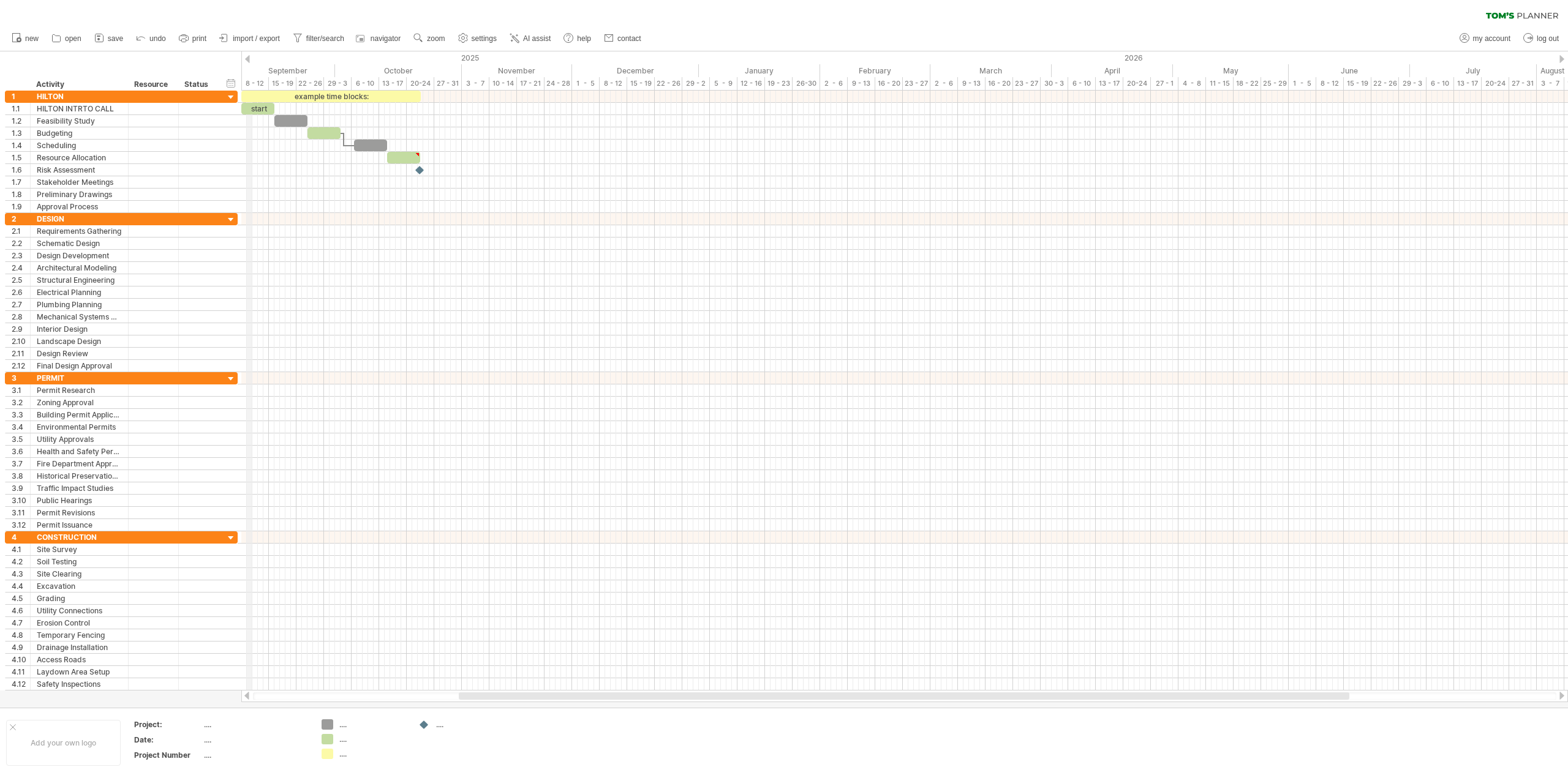
click at [249, 57] on div at bounding box center [247, 59] width 5 height 8
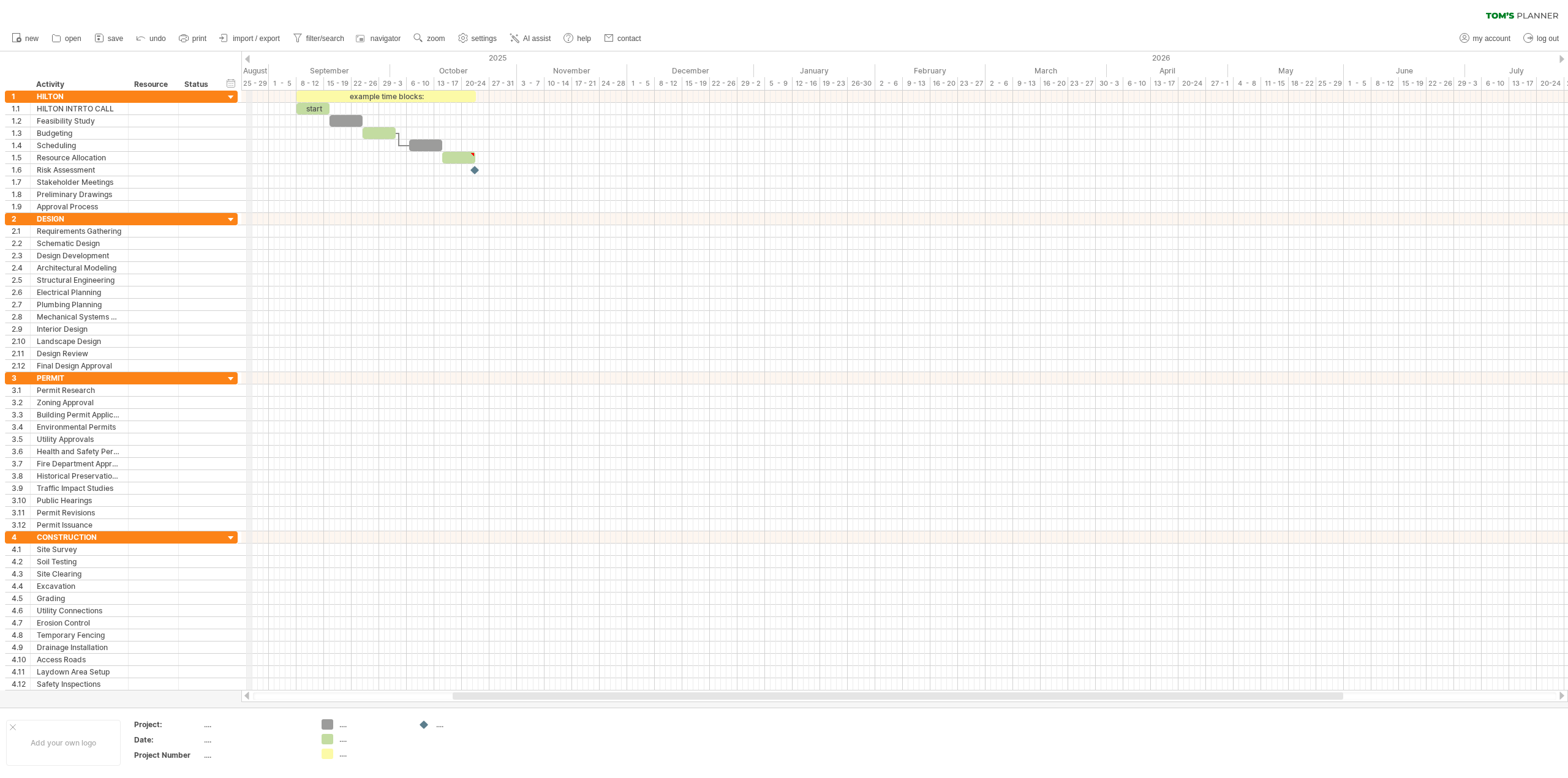
click at [249, 55] on div at bounding box center [247, 59] width 5 height 8
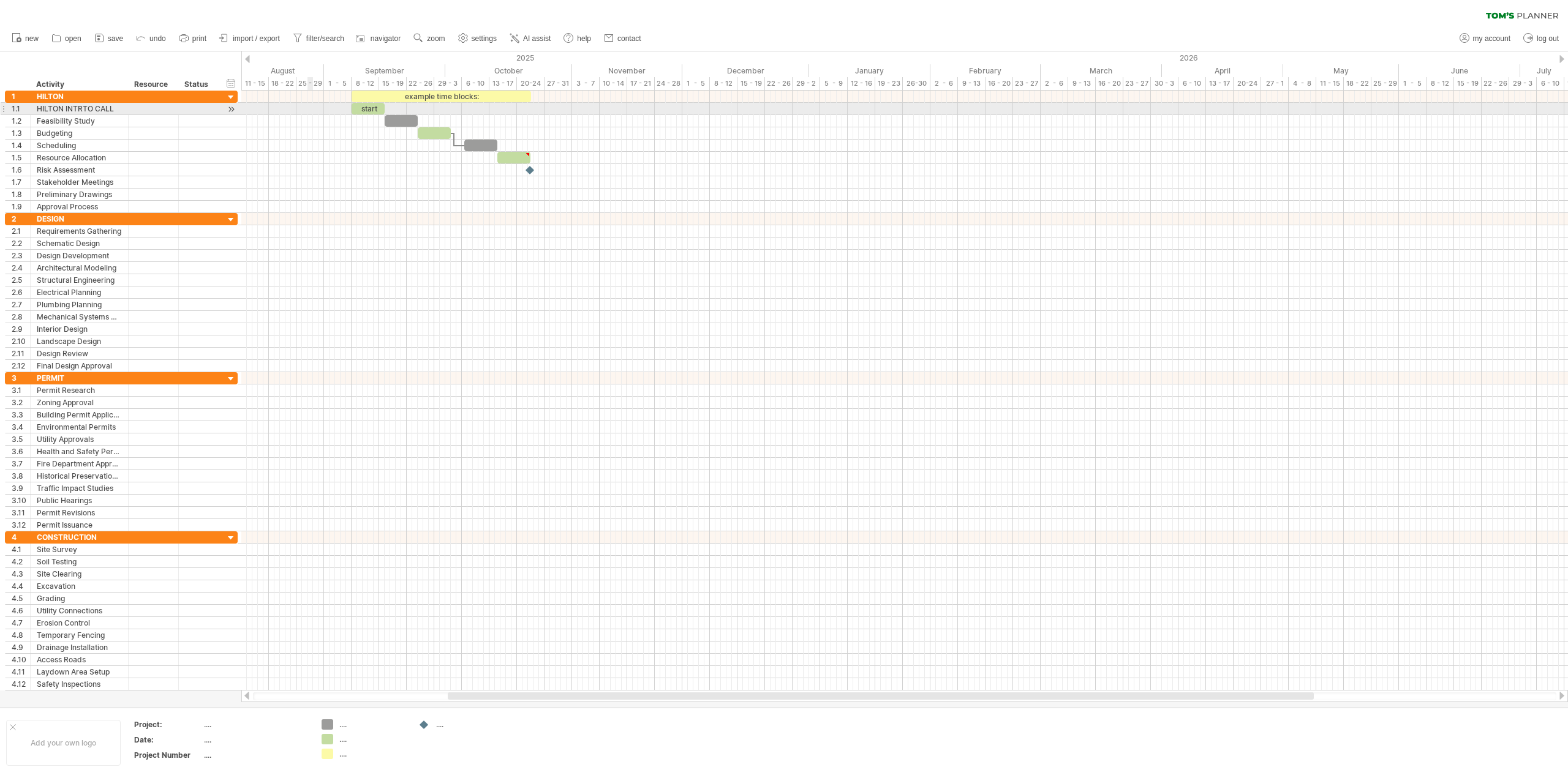
click at [308, 110] on div at bounding box center [905, 109] width 1327 height 12
click at [326, 122] on div "add time block" at bounding box center [356, 125] width 84 height 19
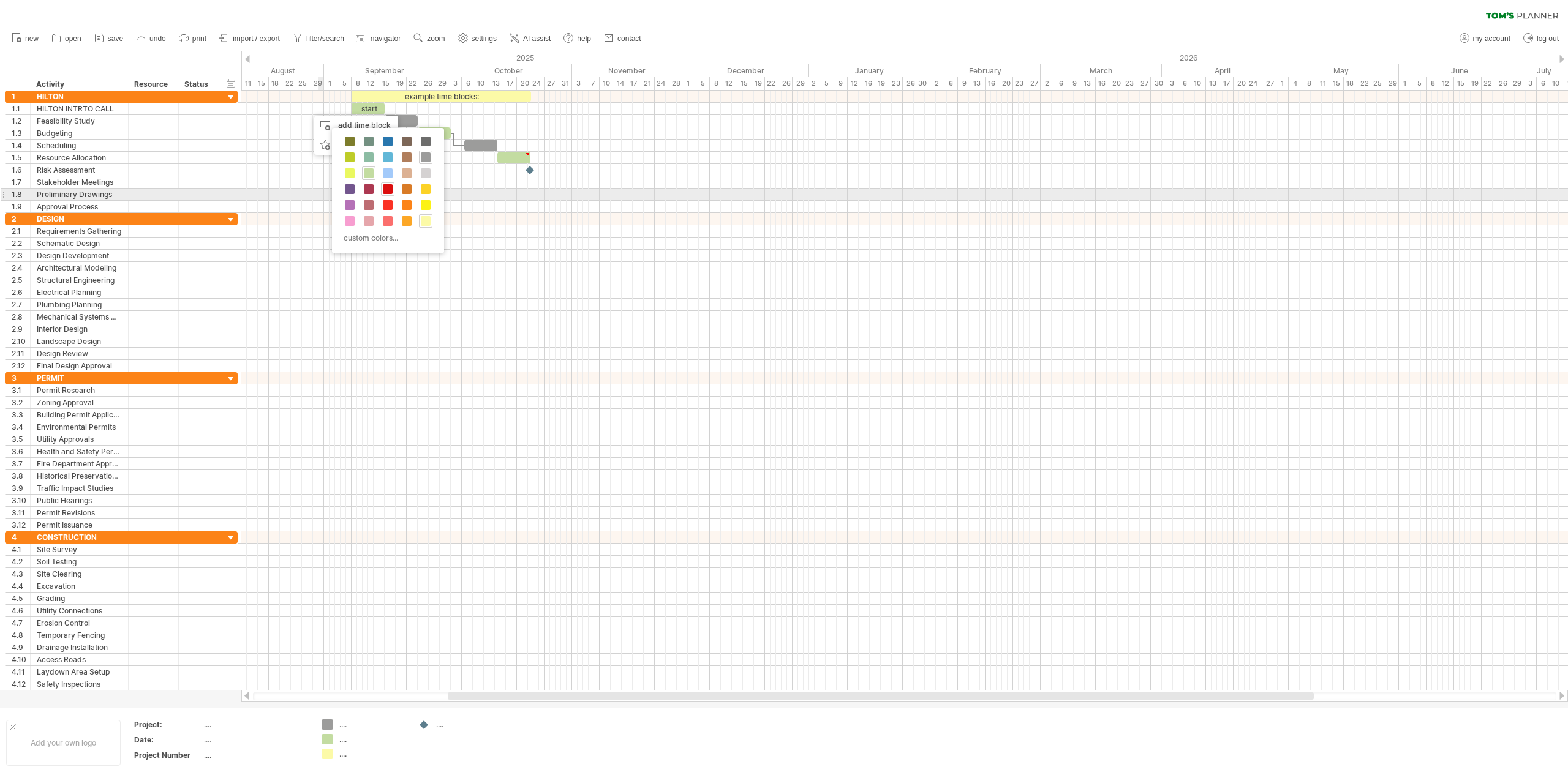
click at [387, 189] on span at bounding box center [388, 189] width 10 height 10
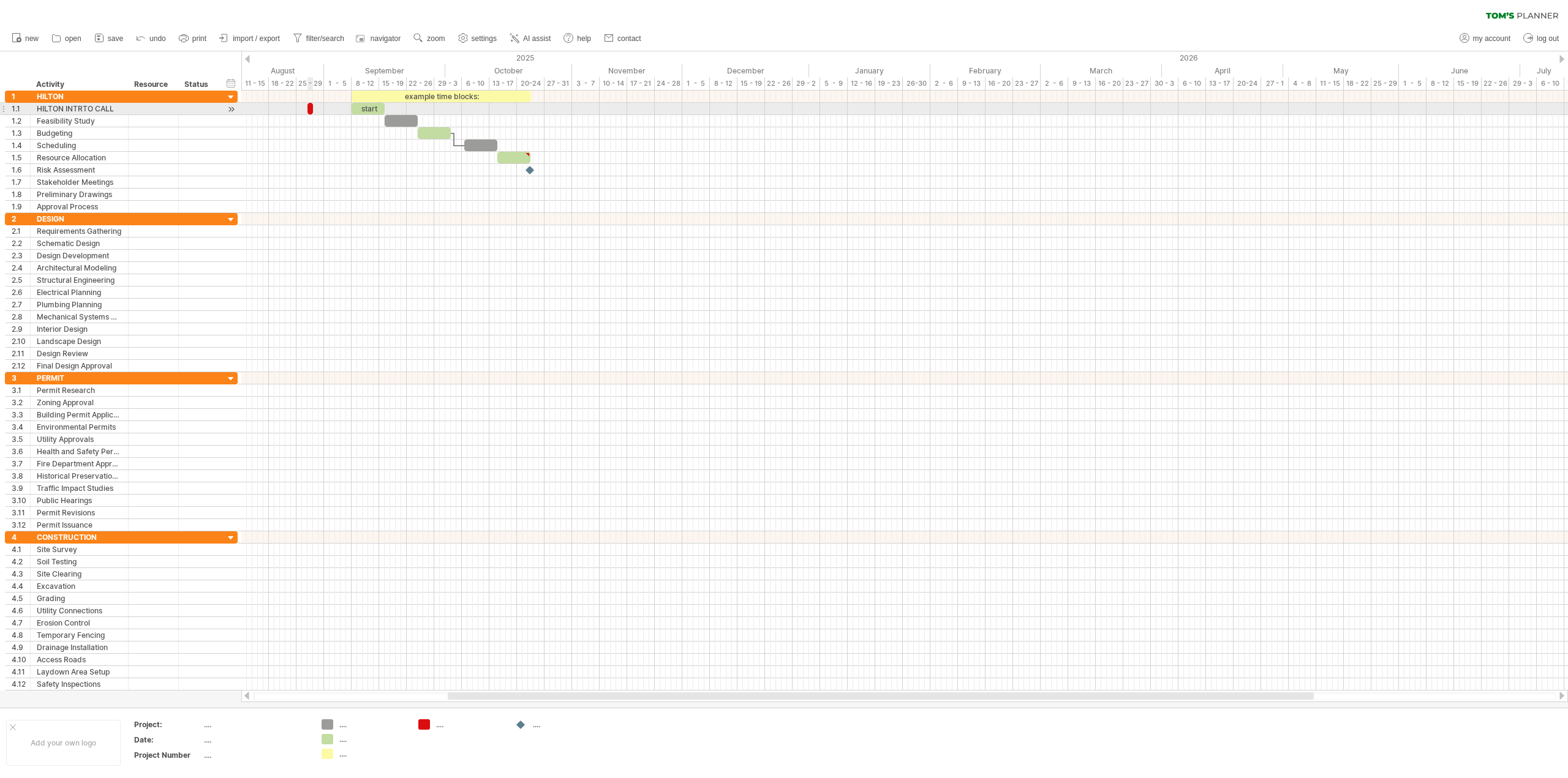
click at [312, 110] on span at bounding box center [313, 109] width 5 height 12
click at [309, 109] on div at bounding box center [905, 109] width 1327 height 12
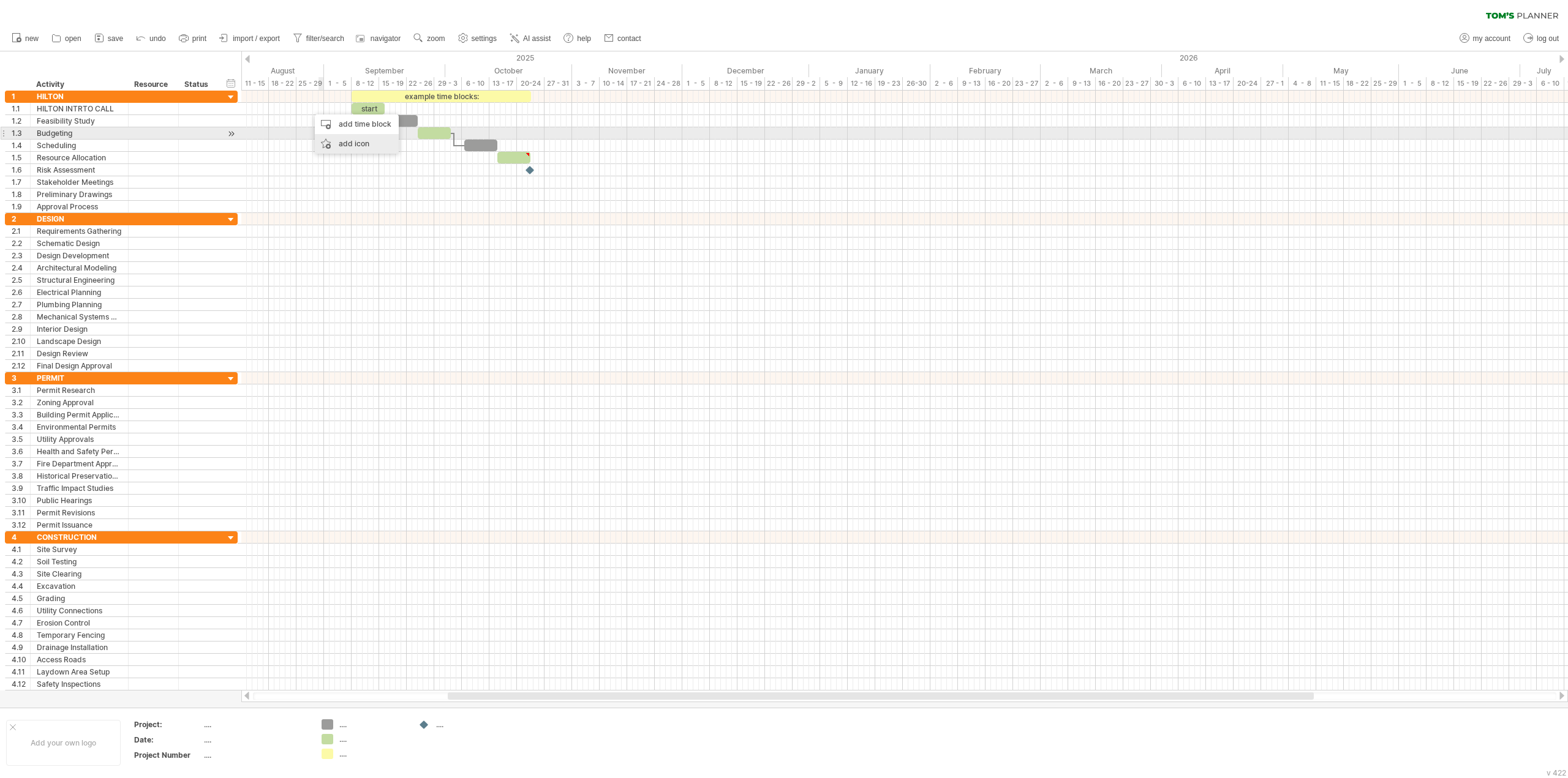
click at [340, 139] on div "add icon" at bounding box center [357, 144] width 84 height 19
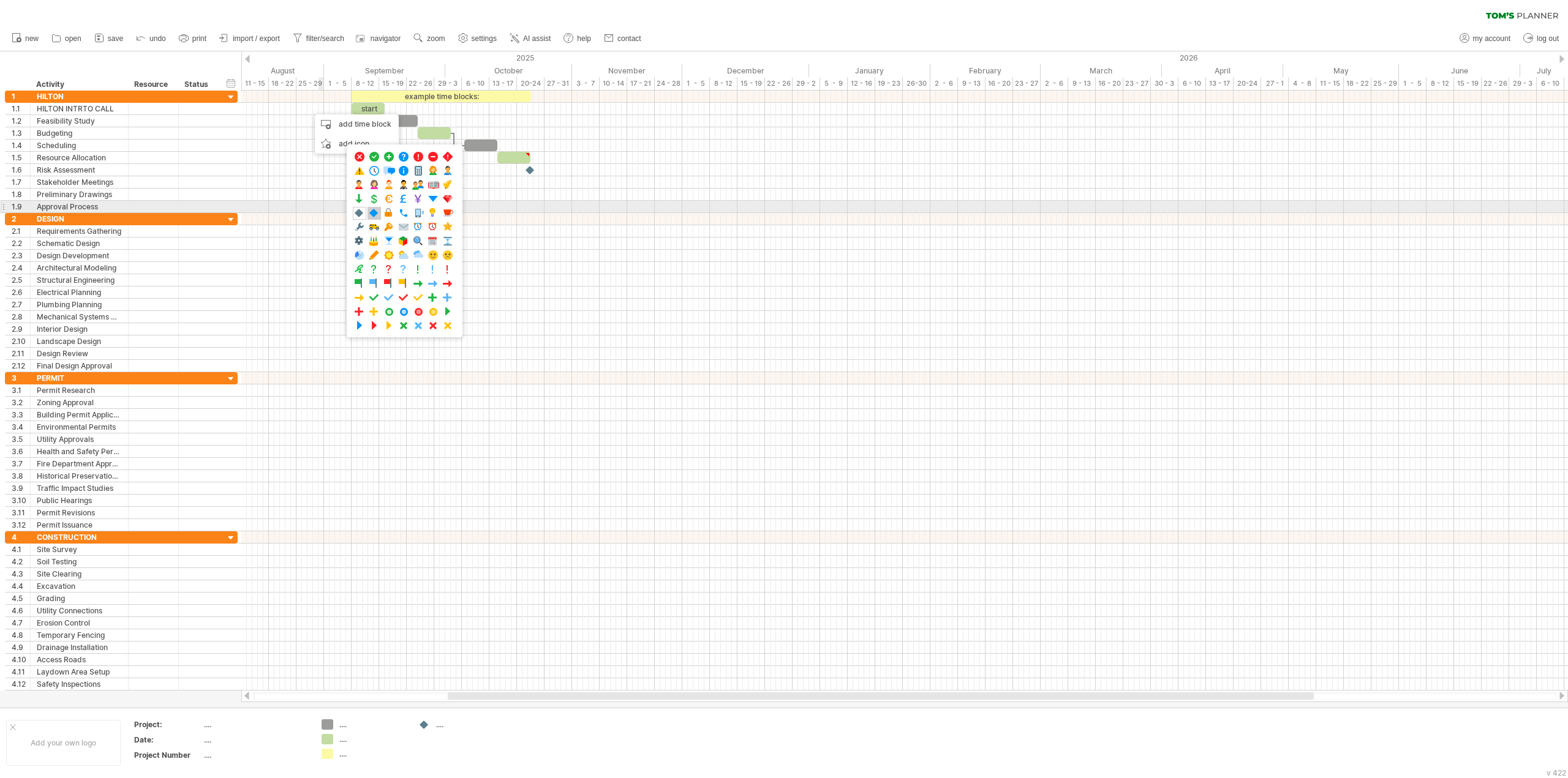
click at [374, 212] on span at bounding box center [374, 213] width 12 height 12
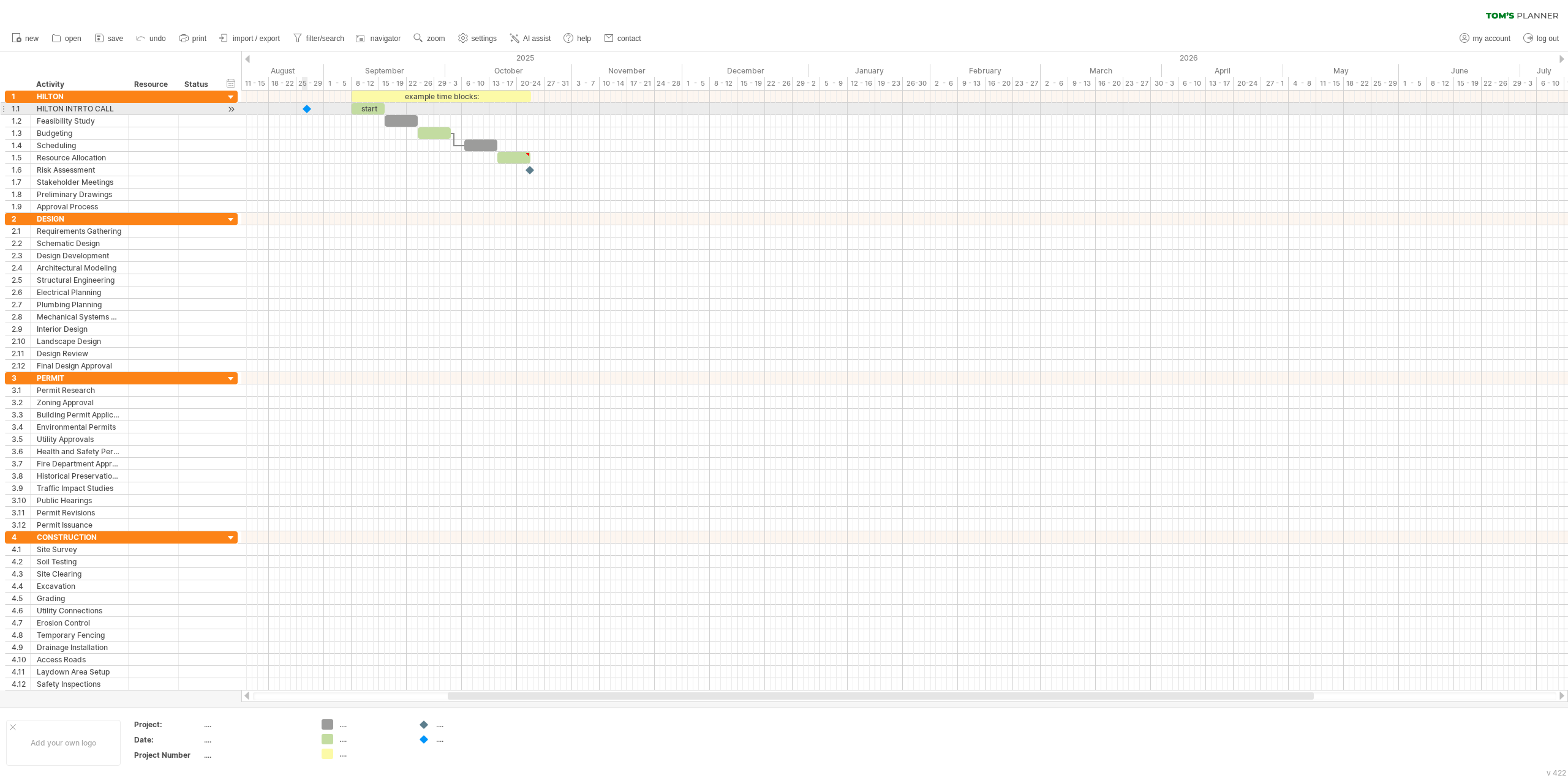
click at [305, 112] on div at bounding box center [307, 109] width 12 height 12
click at [406, 96] on div "example time blocks:" at bounding box center [441, 96] width 179 height 12
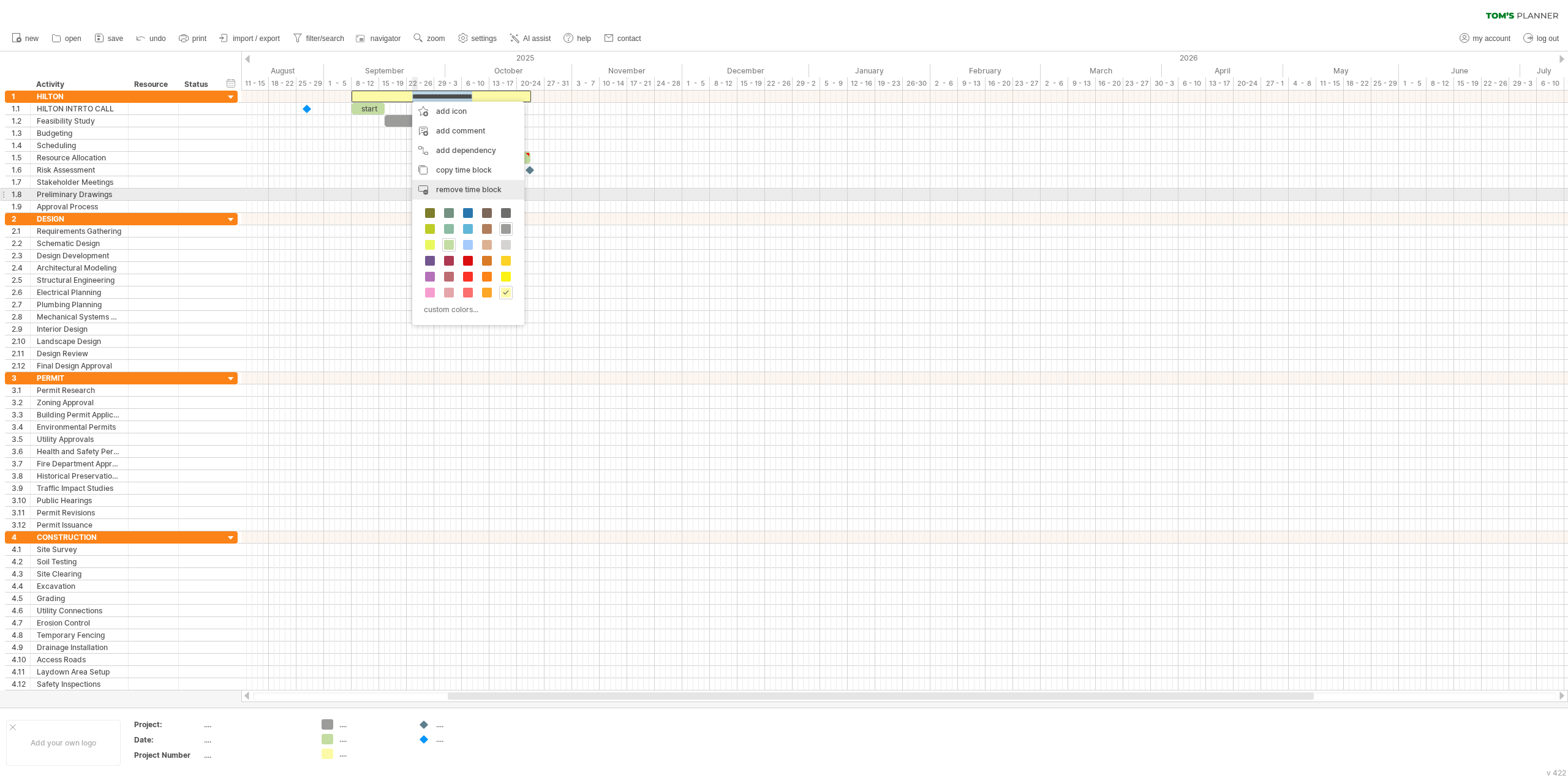
click at [472, 191] on span "remove time block" at bounding box center [469, 189] width 66 height 9
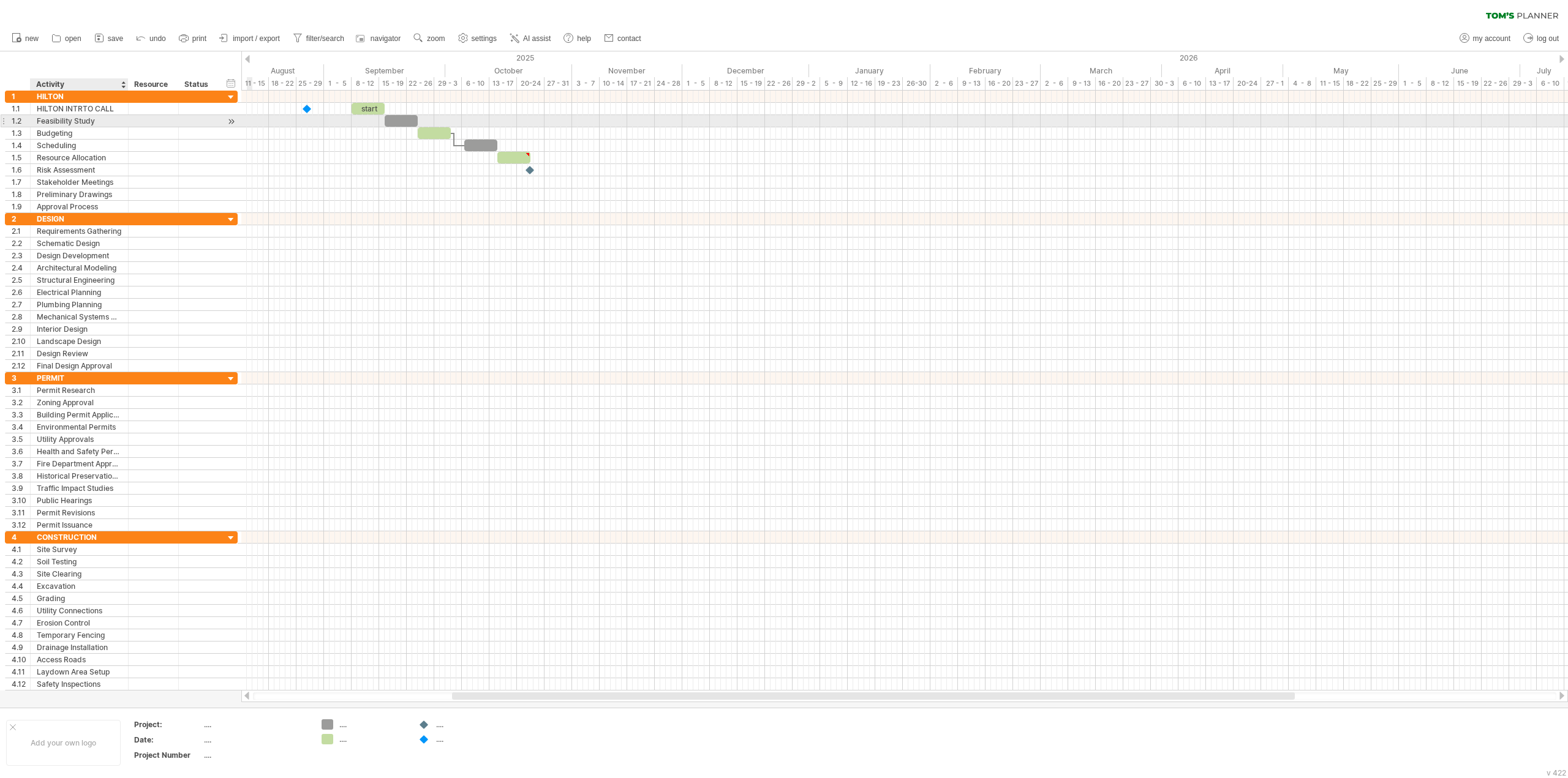
click at [65, 121] on div "Feasibility Study" at bounding box center [79, 121] width 85 height 12
click at [65, 121] on input "**********" at bounding box center [79, 121] width 85 height 12
type input "**********"
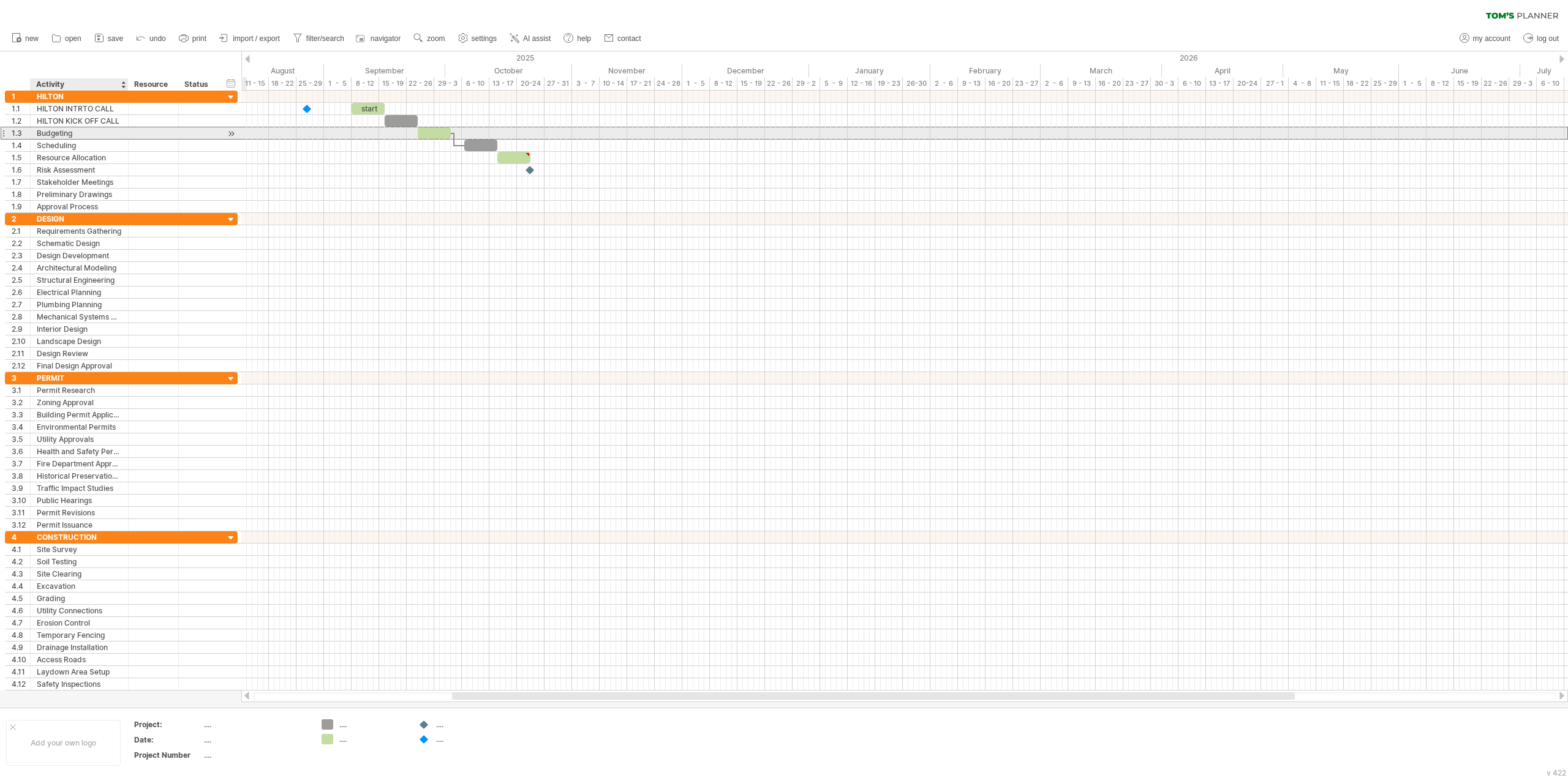
click at [74, 134] on div "Budgeting" at bounding box center [79, 133] width 85 height 12
click at [69, 134] on input "*********" at bounding box center [79, 133] width 85 height 12
click at [70, 134] on input "*********" at bounding box center [79, 133] width 85 height 12
type input "**********"
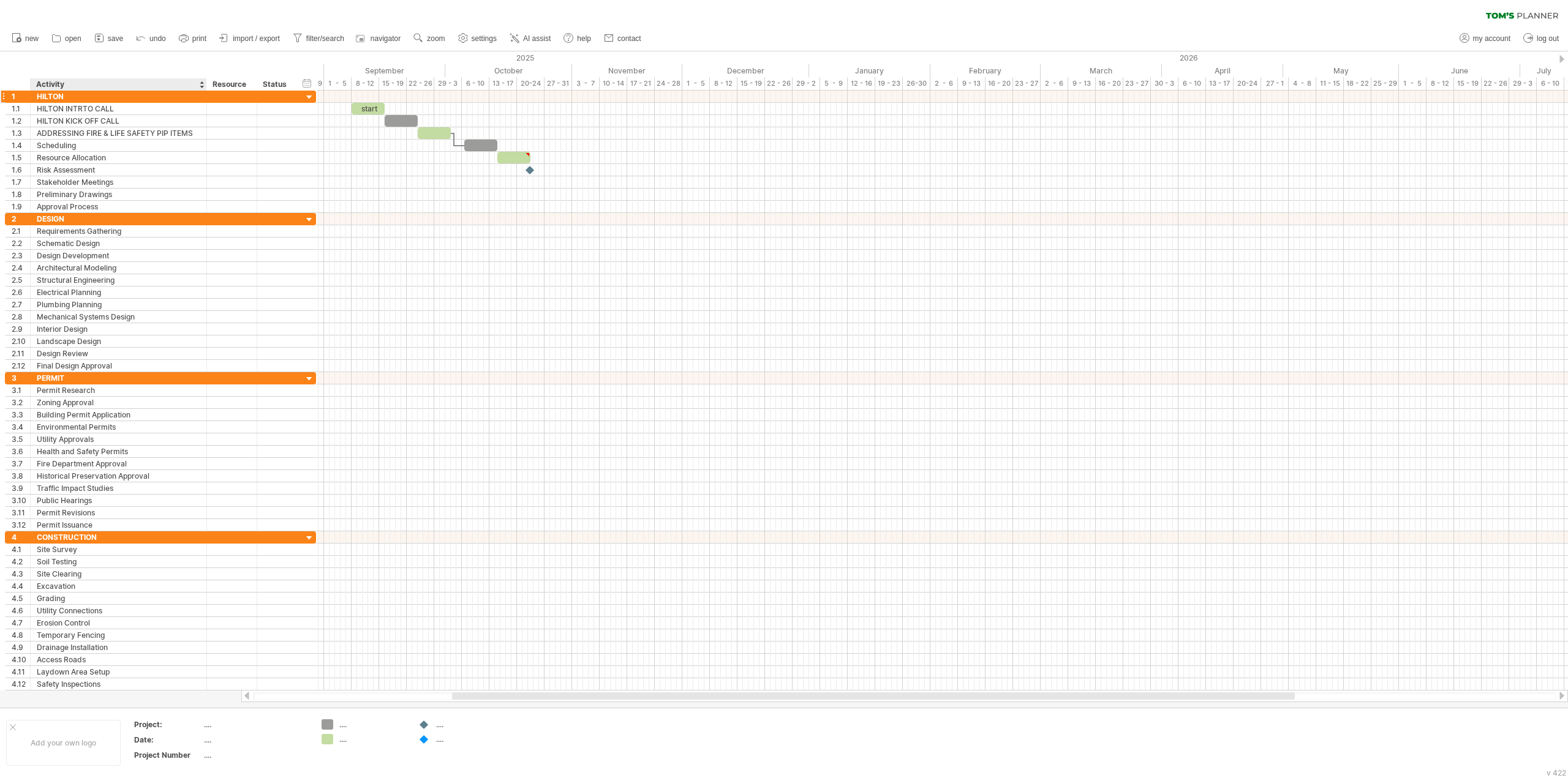
drag, startPoint x: 127, startPoint y: 82, endPoint x: 205, endPoint y: 92, distance: 78.6
click at [205, 92] on div "Trying to reach [DOMAIN_NAME] Connected again... 0% clear filter new 1" at bounding box center [784, 389] width 1568 height 778
click at [61, 144] on div "Scheduling" at bounding box center [119, 145] width 164 height 12
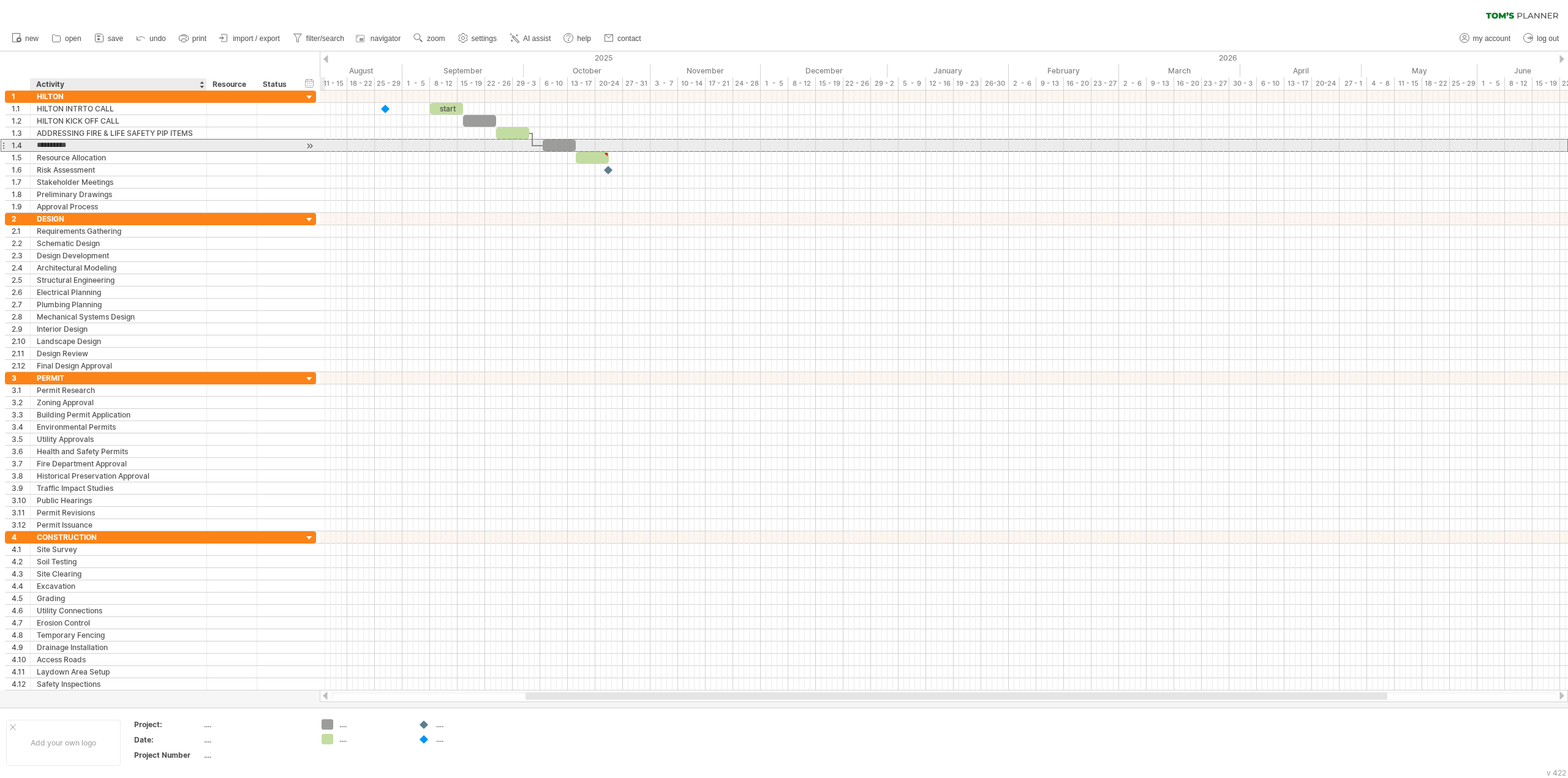
click at [61, 144] on input "**********" at bounding box center [119, 145] width 164 height 12
type input "*"
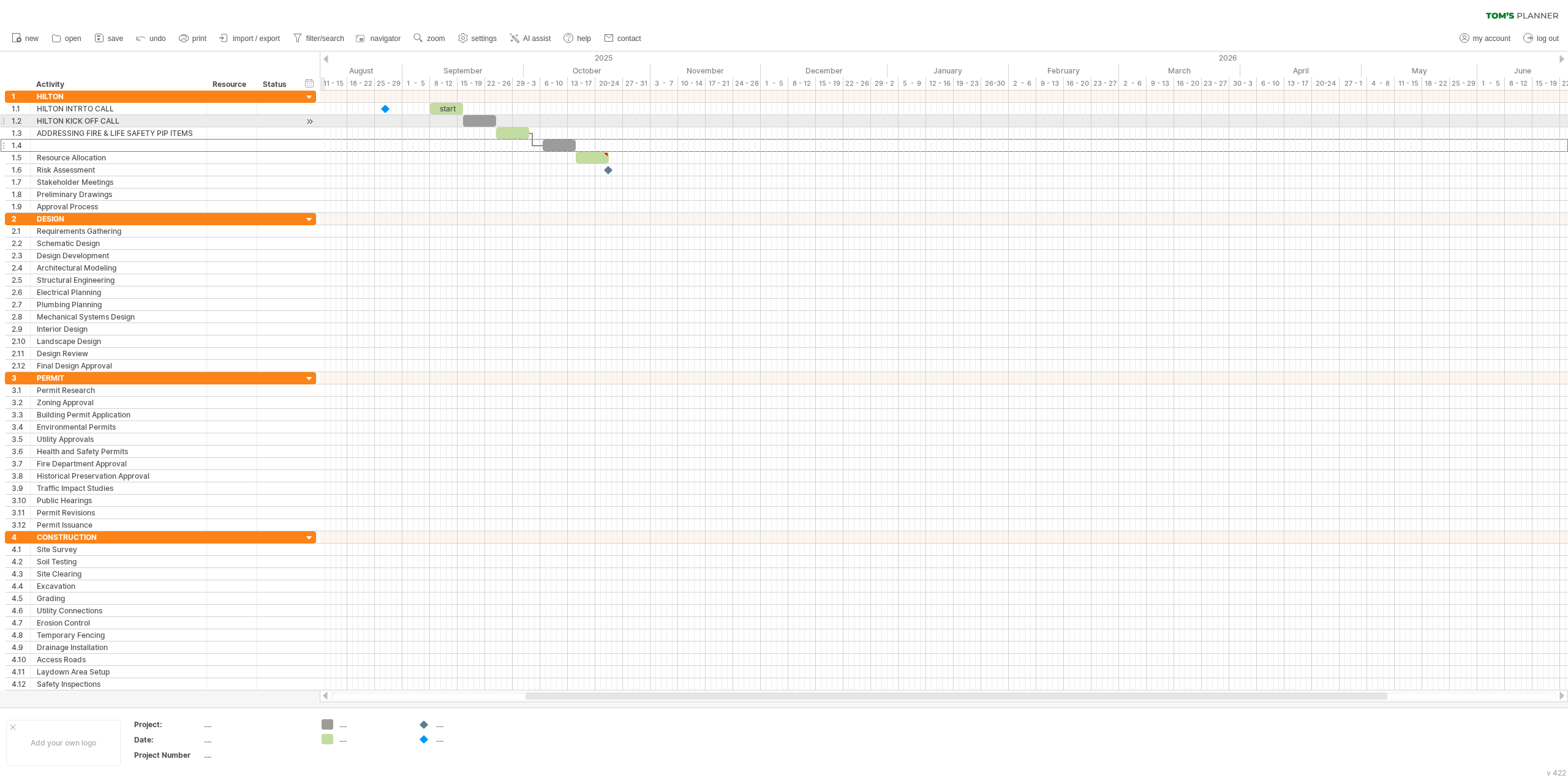
click at [7, 118] on div "1.2" at bounding box center [18, 121] width 25 height 12
click at [68, 134] on div "ADDRESSING FIRE & LIFE SAFETY PIP ITEMS" at bounding box center [119, 133] width 164 height 12
click at [0, 0] on input "**********" at bounding box center [0, 0] width 0 height 0
click at [68, 134] on input "**********" at bounding box center [119, 133] width 164 height 12
click at [84, 119] on div "HILTON KICK OFF CALL" at bounding box center [119, 121] width 164 height 12
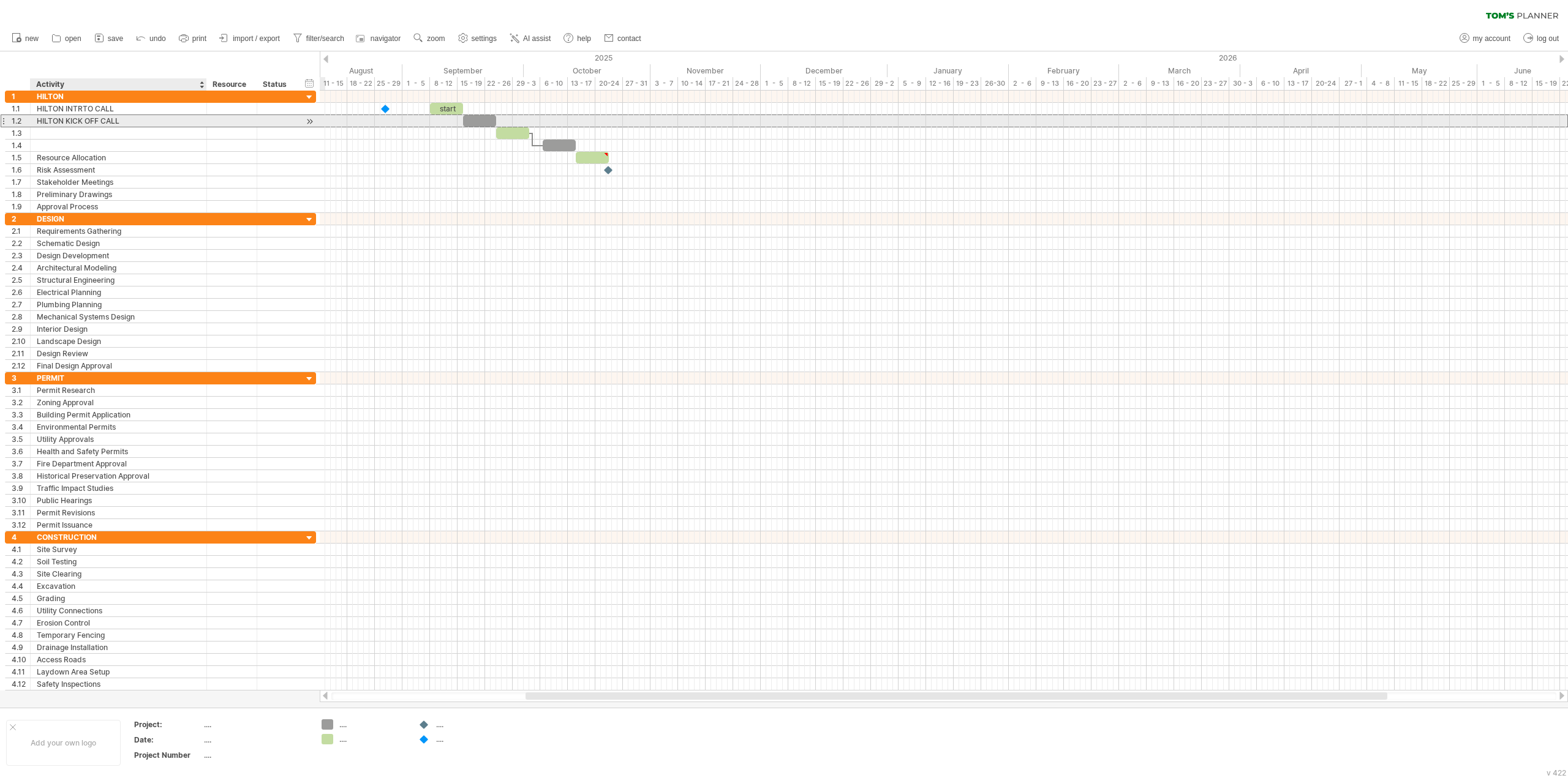
click at [0, 0] on input "**********" at bounding box center [0, 0] width 0 height 0
click at [84, 119] on input "**********" at bounding box center [119, 121] width 164 height 12
paste input "**********"
type input "**********"
click at [67, 134] on div at bounding box center [119, 133] width 164 height 12
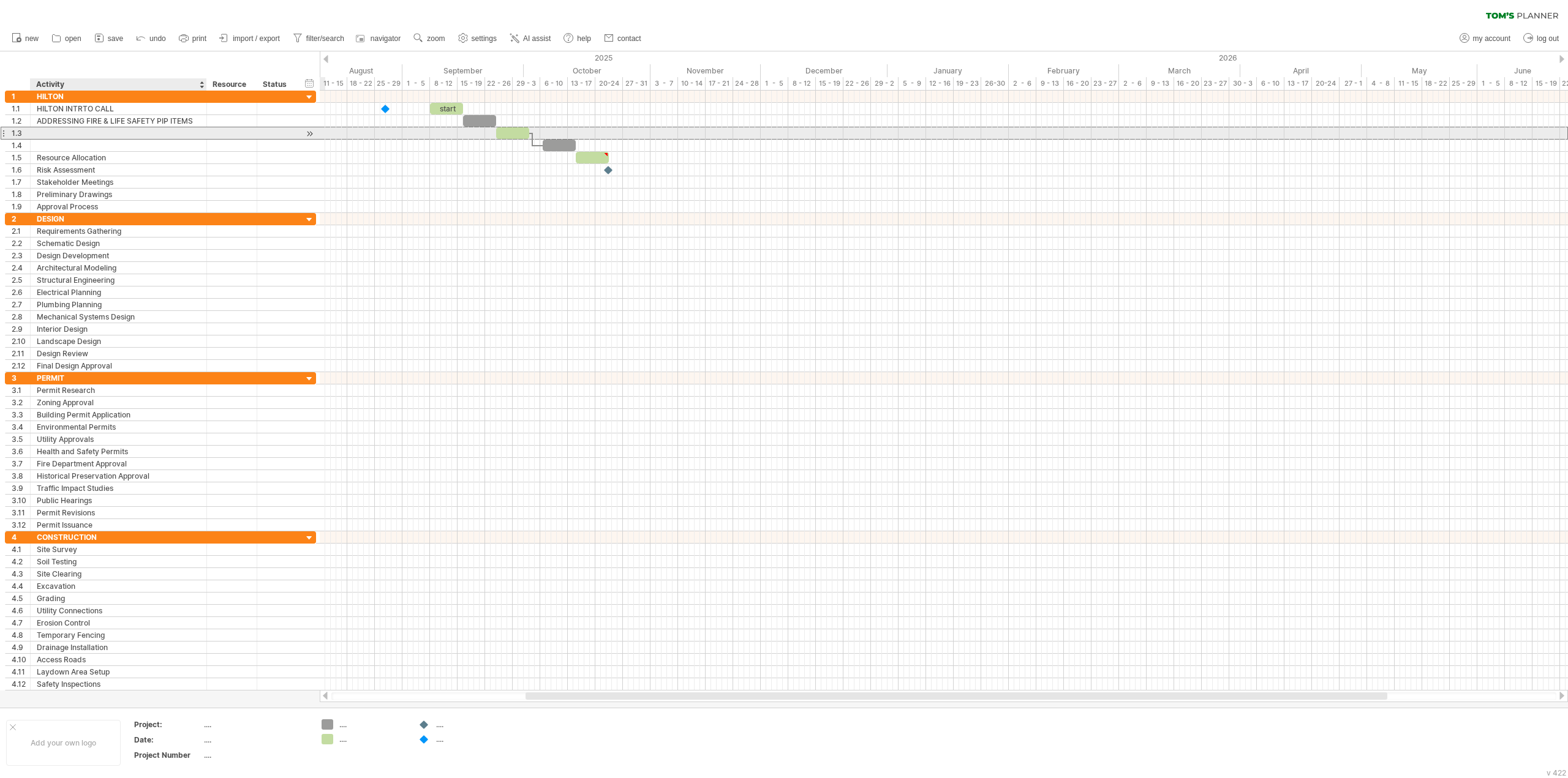
click at [67, 134] on input "text" at bounding box center [119, 133] width 164 height 12
type input "*"
type input "**********"
click at [96, 147] on input "**********" at bounding box center [119, 145] width 164 height 12
type input "**********"
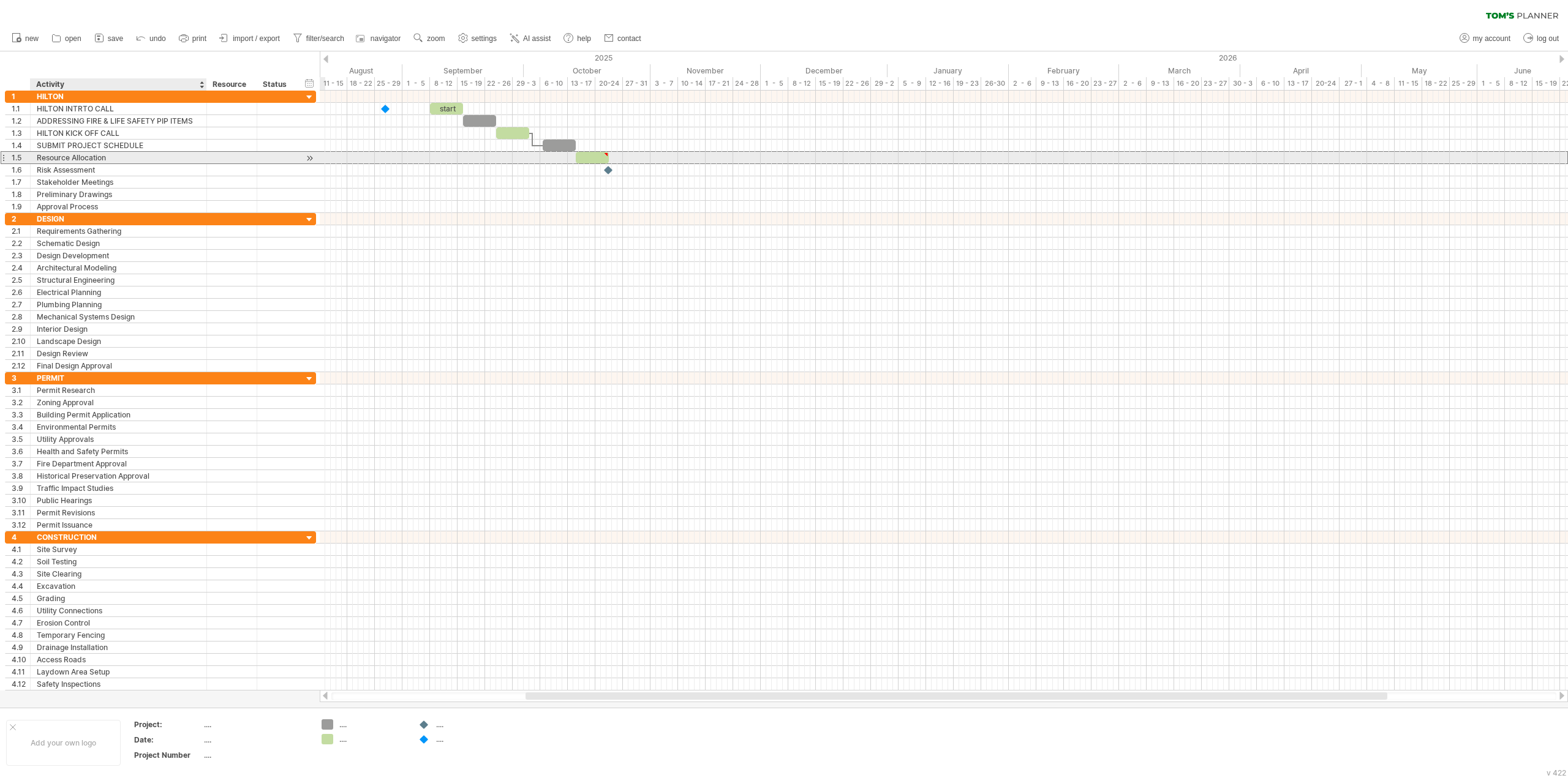
click at [110, 157] on div "Resource Allocation" at bounding box center [119, 157] width 164 height 12
click at [0, 0] on input "**********" at bounding box center [0, 0] width 0 height 0
click at [110, 157] on input "**********" at bounding box center [119, 157] width 164 height 12
type input "**********"
type input "*"
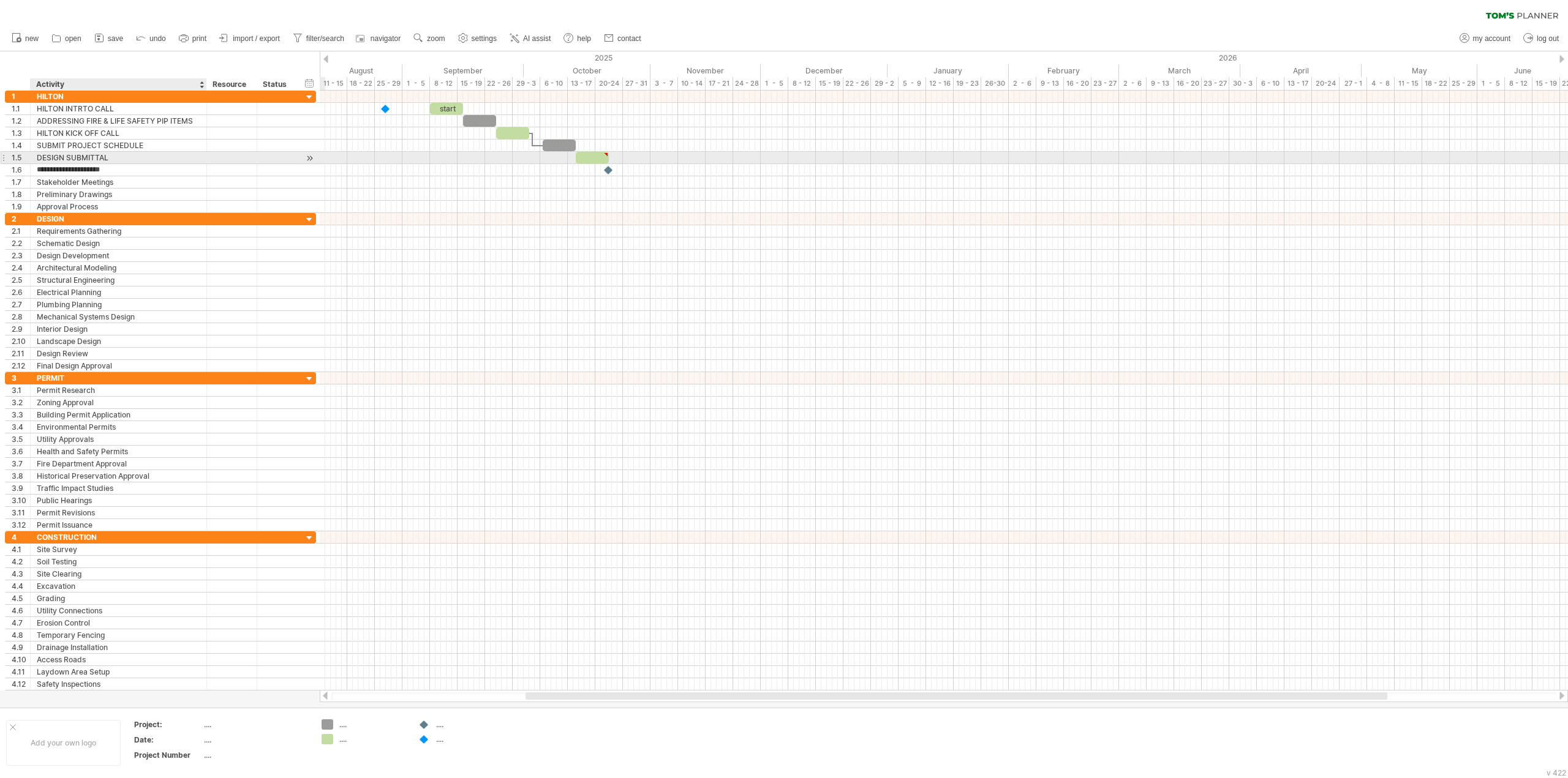
type input "**********"
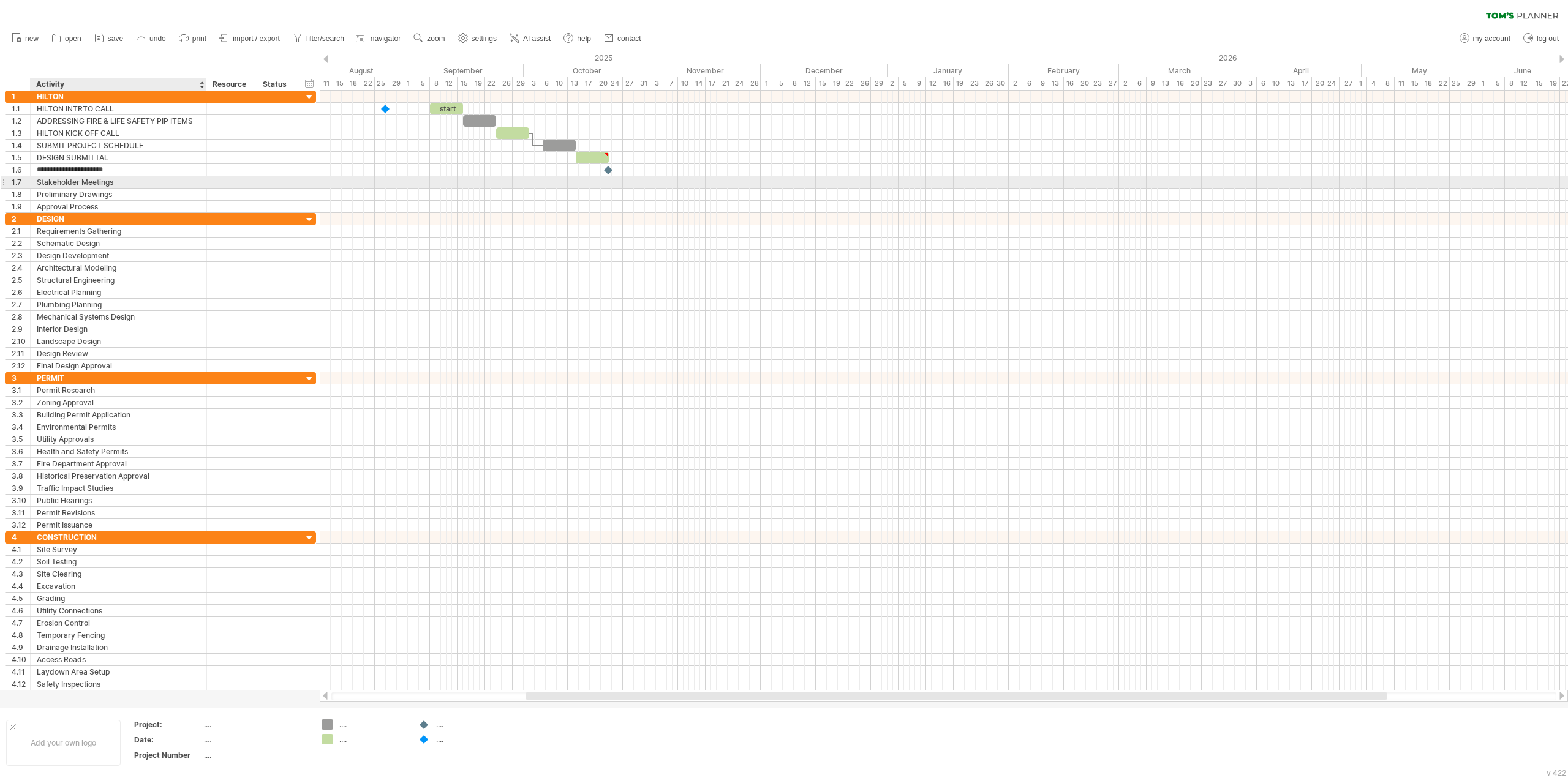
click at [86, 184] on div "Stakeholder Meetings" at bounding box center [119, 182] width 164 height 12
click at [86, 184] on input "**********" at bounding box center [119, 182] width 164 height 12
type input "**********"
click at [93, 194] on div "Preliminary Drawings" at bounding box center [119, 194] width 164 height 12
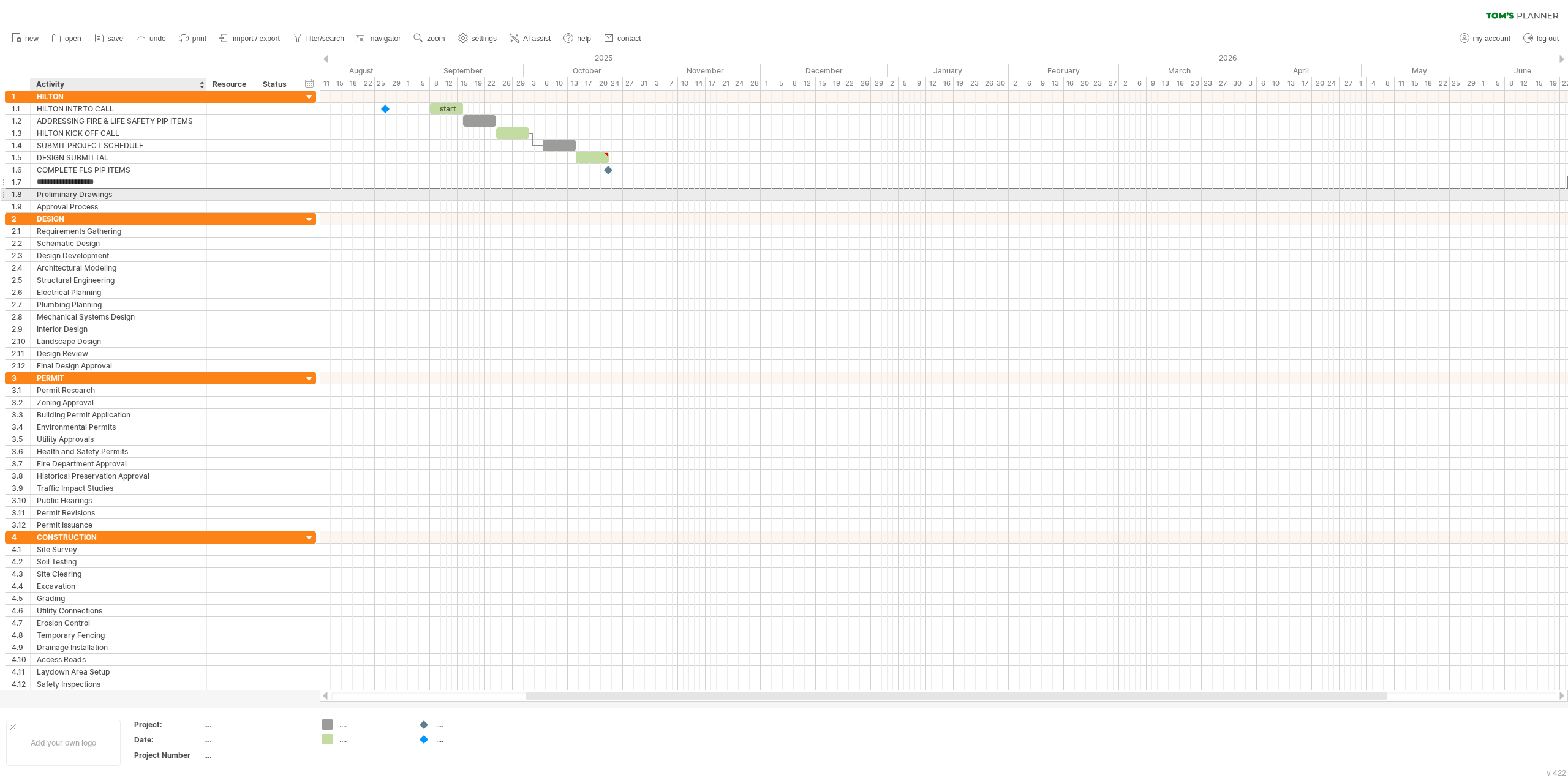
click at [0, 0] on input "**********" at bounding box center [0, 0] width 0 height 0
click at [93, 194] on input "**********" at bounding box center [119, 194] width 164 height 12
type input "**********"
click at [252, 178] on div at bounding box center [256, 182] width 6 height 12
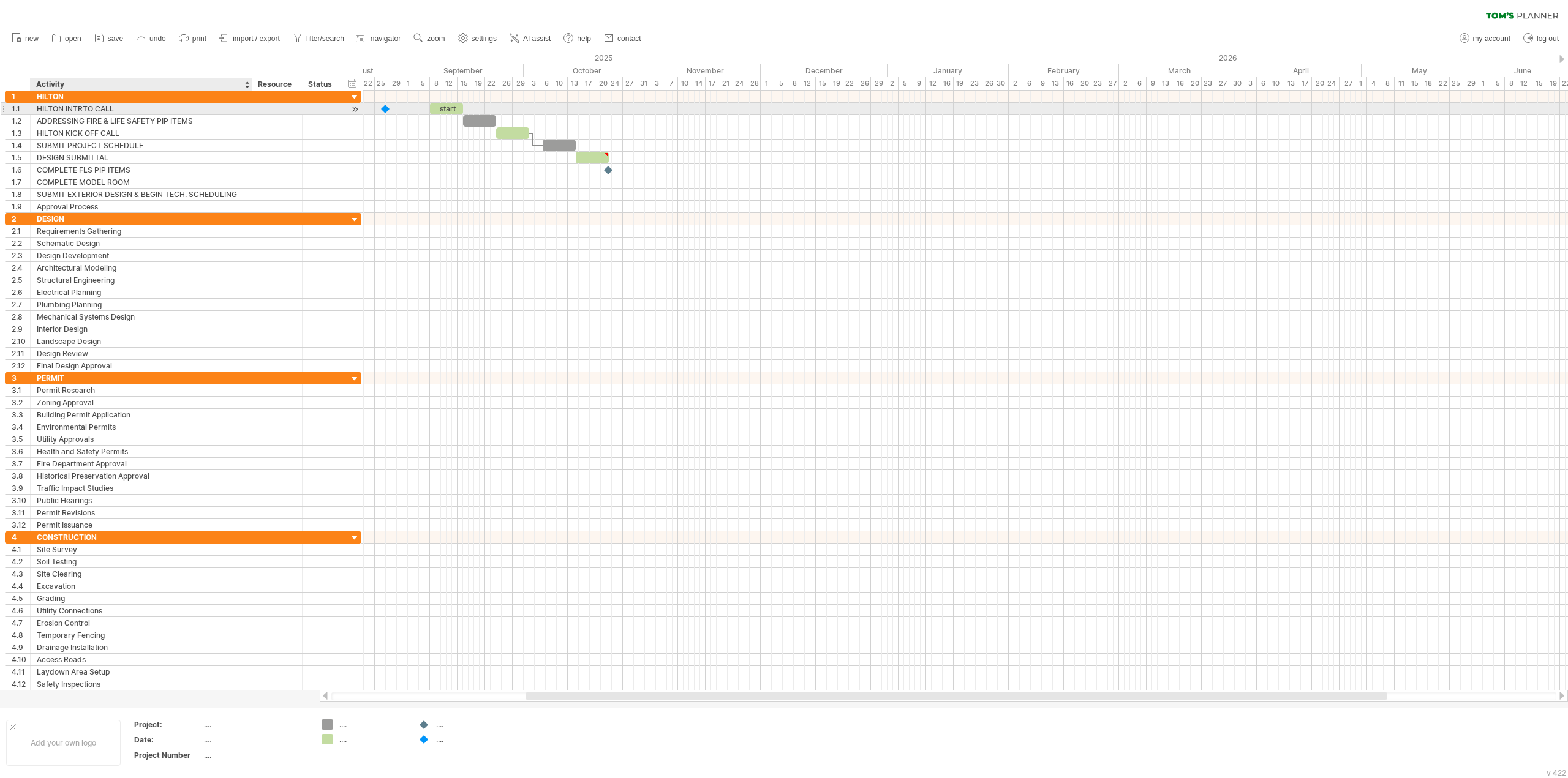
drag, startPoint x: 204, startPoint y: 108, endPoint x: 249, endPoint y: 106, distance: 45.0
click at [249, 106] on div at bounding box center [251, 109] width 6 height 12
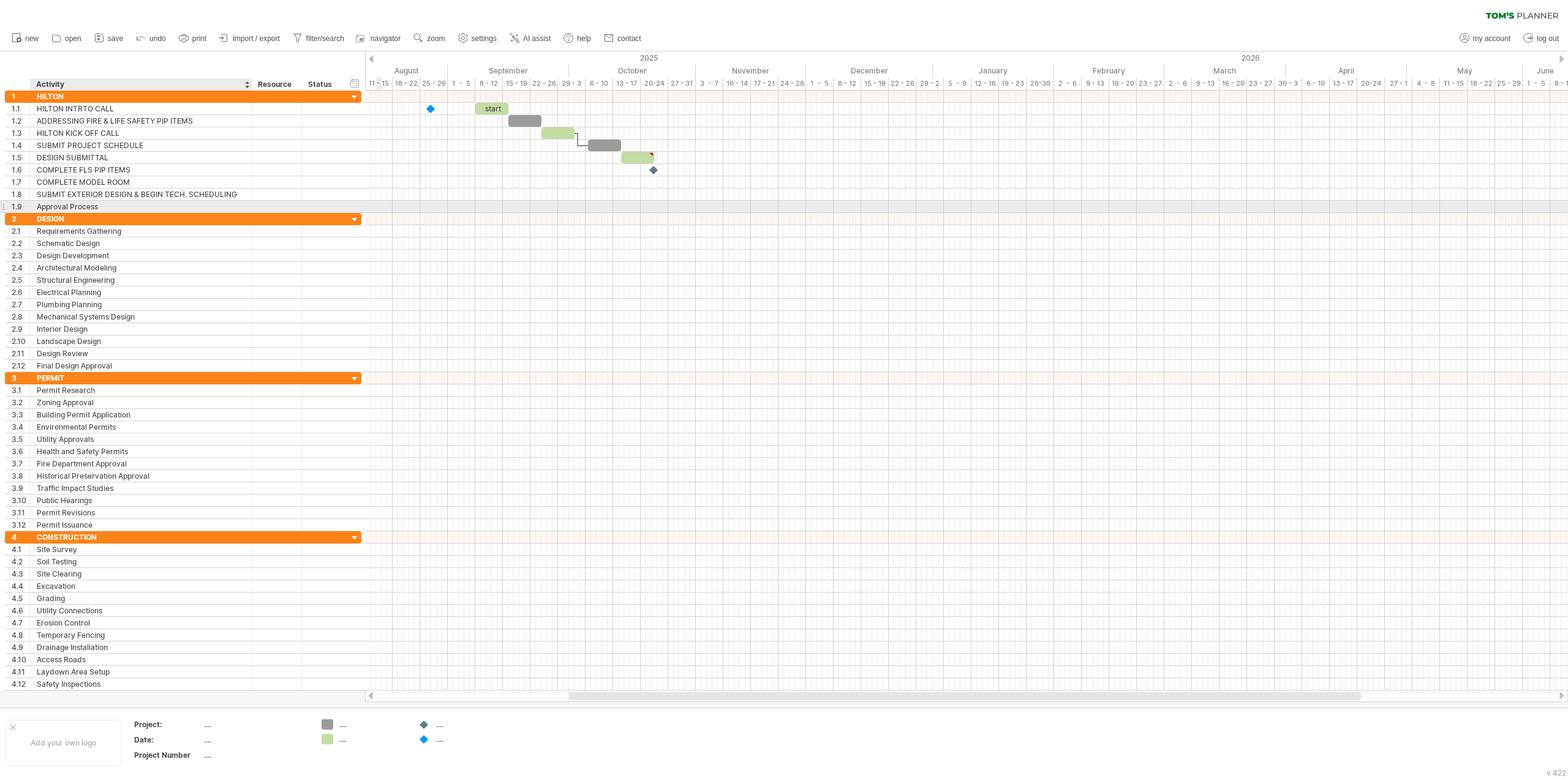
click at [107, 207] on div "Approval Process" at bounding box center [141, 207] width 209 height 12
click at [107, 207] on input "**********" at bounding box center [141, 207] width 209 height 12
type input "**********"
click at [79, 224] on div "add row Ctrl+Enter Cmd+Enter" at bounding box center [91, 222] width 125 height 19
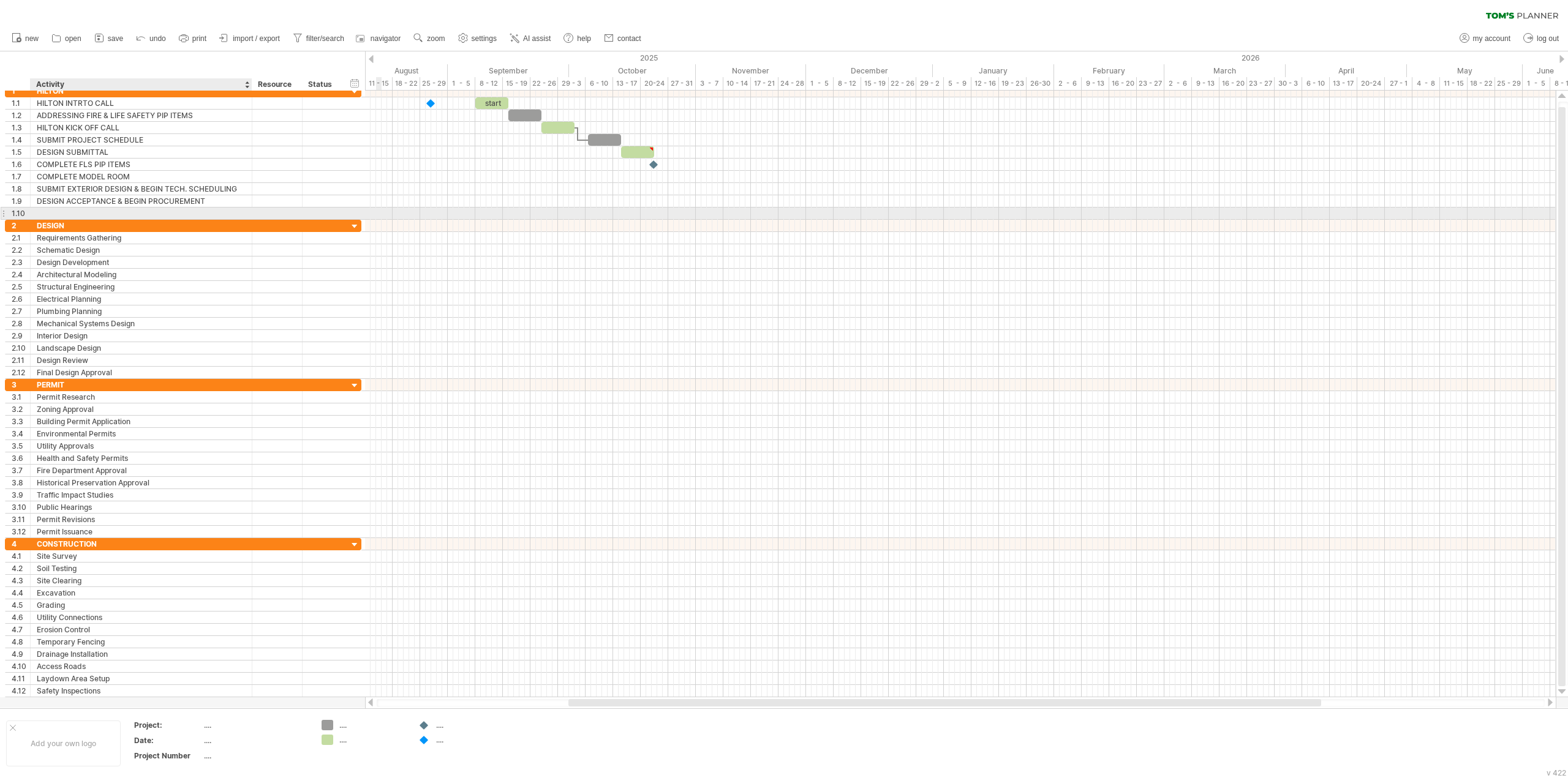
click at [47, 215] on div at bounding box center [141, 213] width 209 height 12
type input "**********"
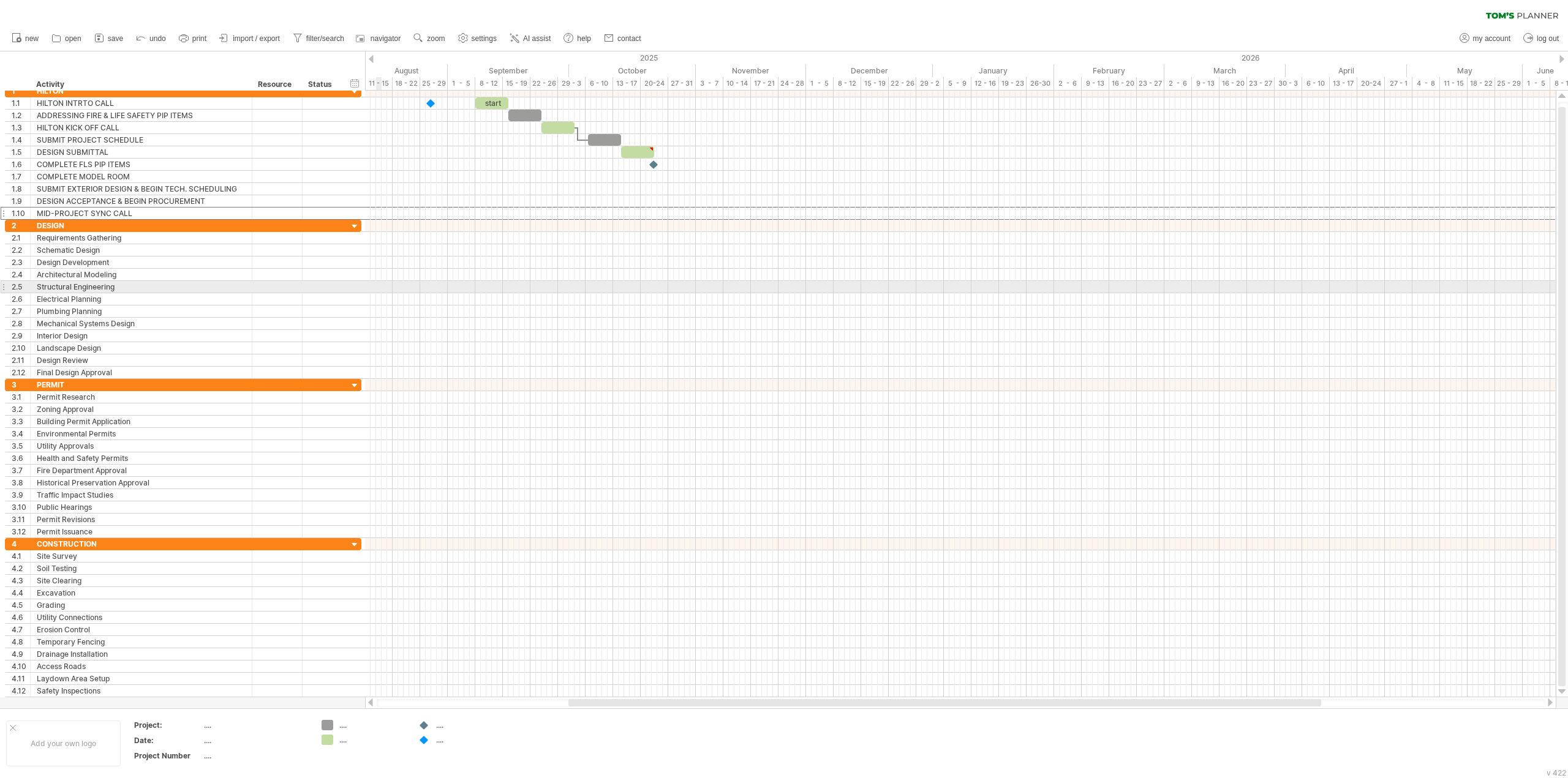
drag, startPoint x: -27, startPoint y: 344, endPoint x: 68, endPoint y: 207, distance: 166.7
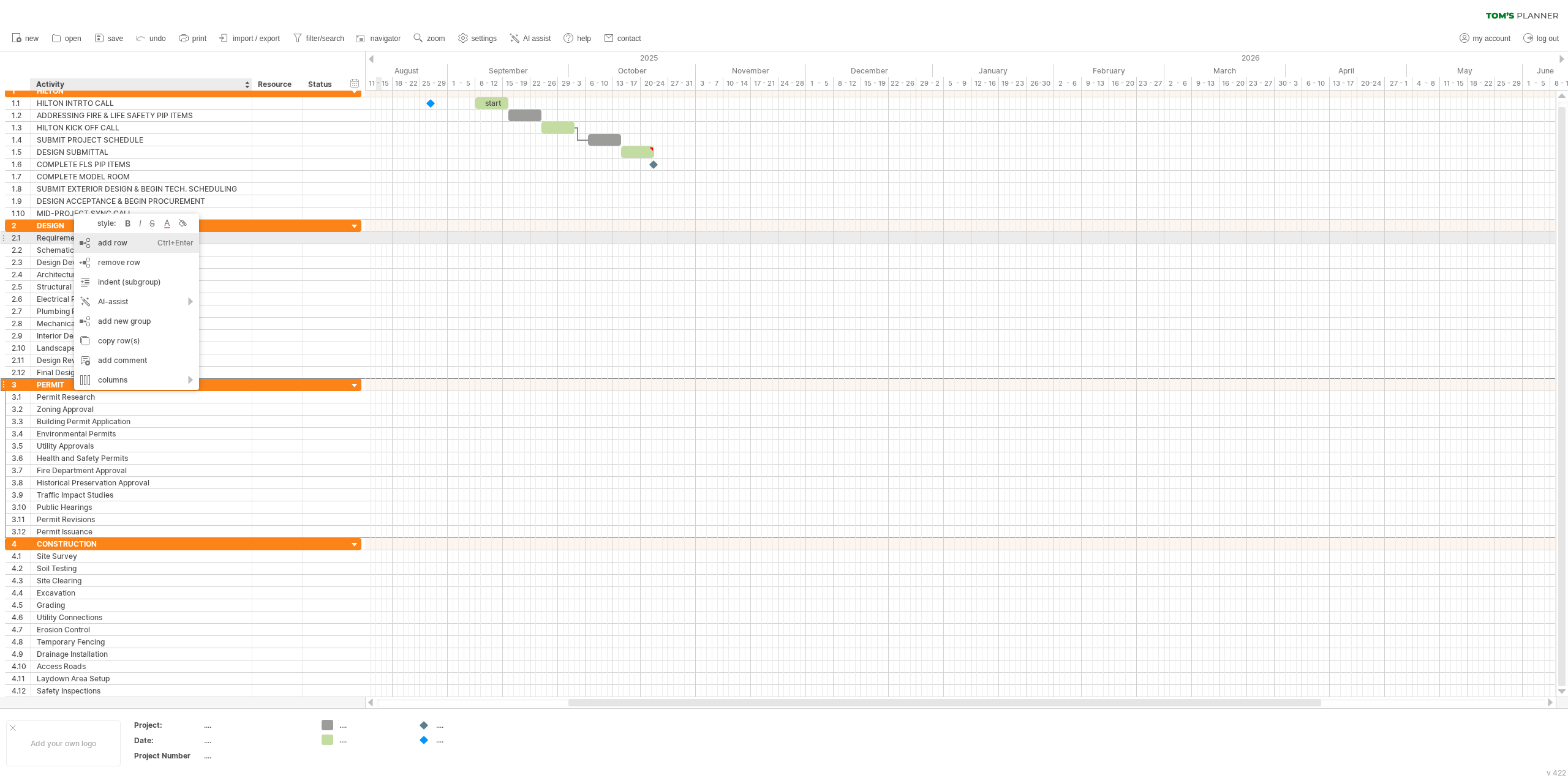
click at [87, 235] on div "add row Ctrl+Enter Cmd+Enter" at bounding box center [137, 243] width 125 height 19
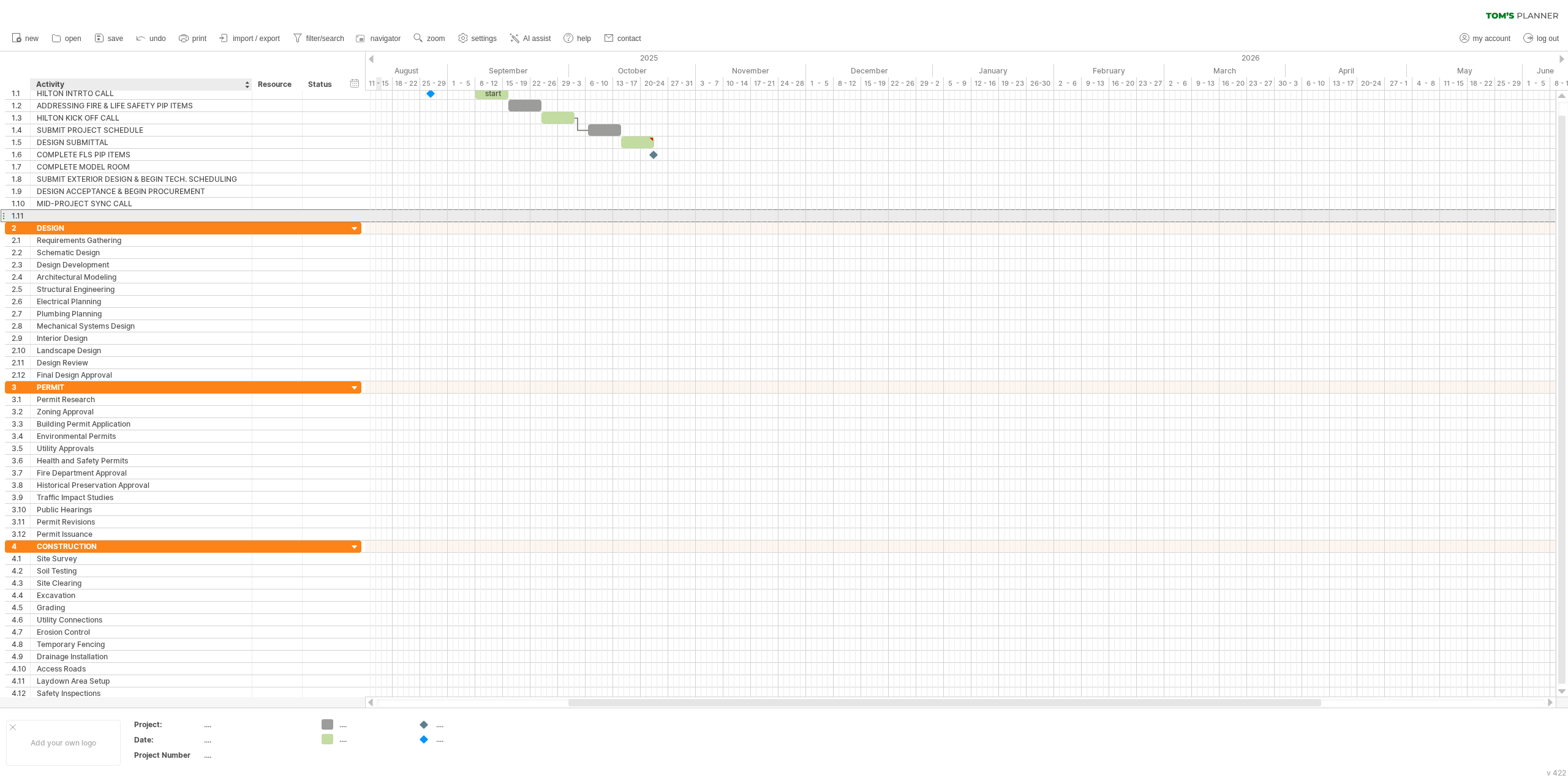
click at [76, 216] on div at bounding box center [141, 215] width 209 height 12
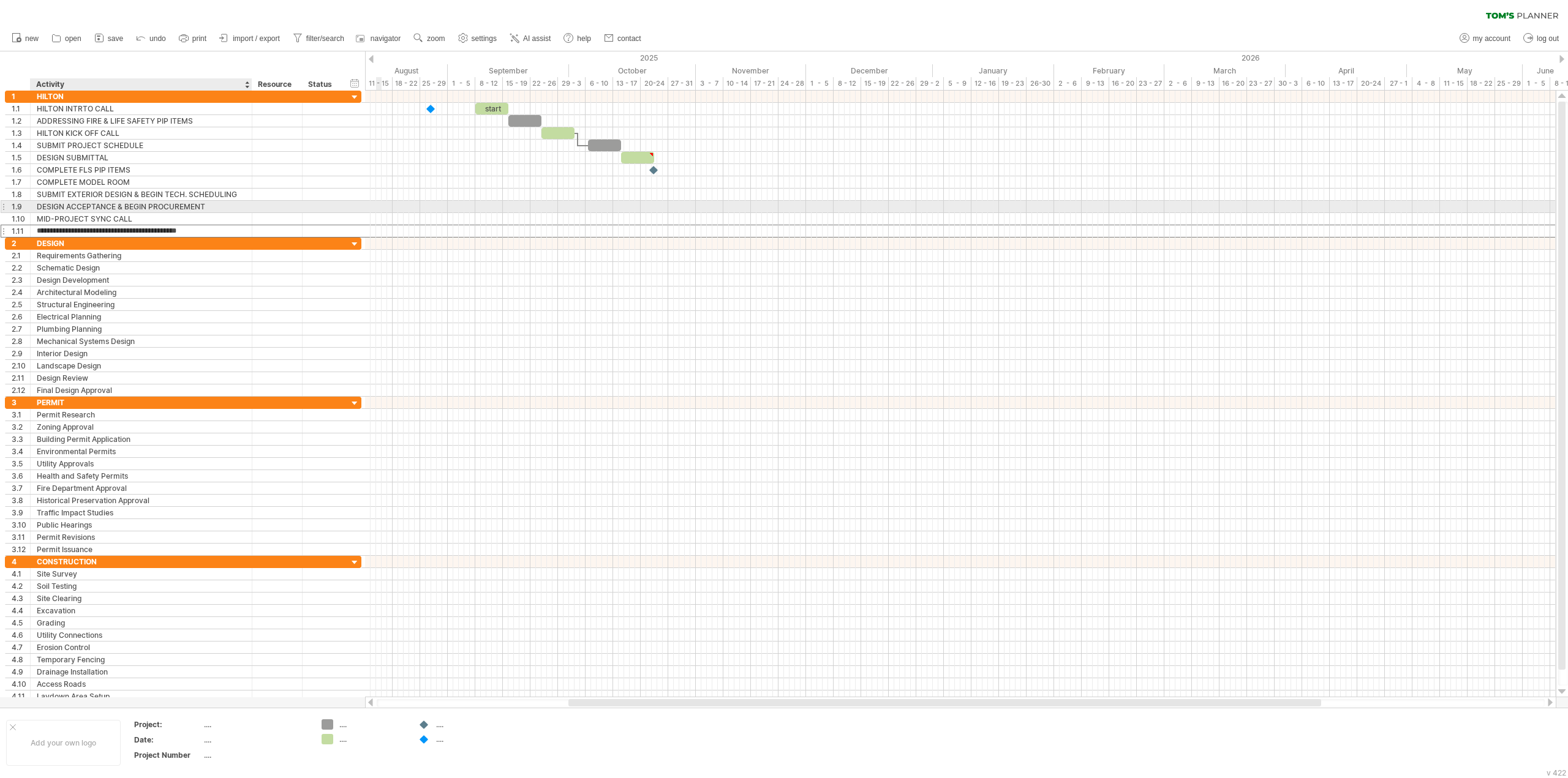
type input "**********"
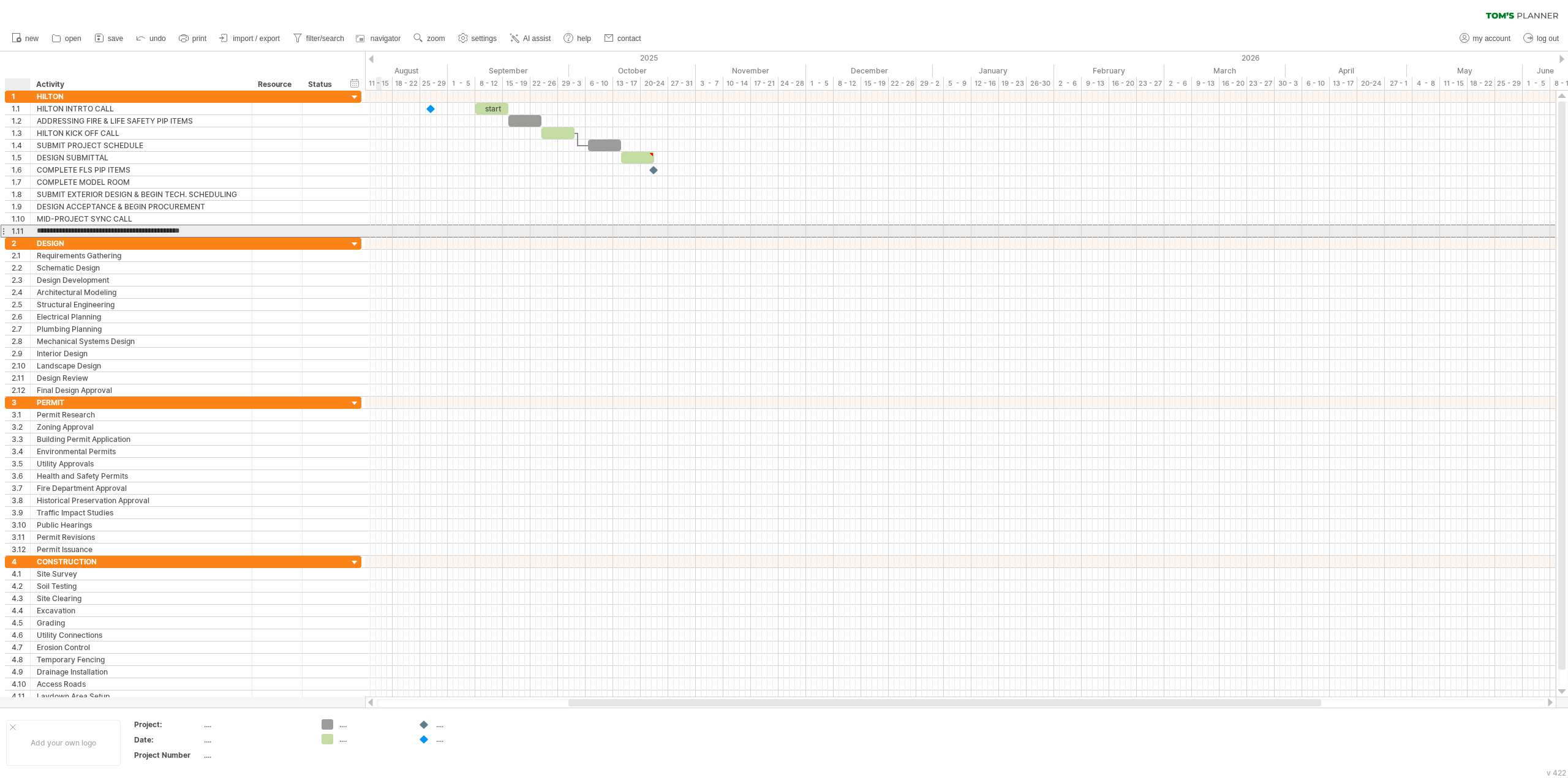
scroll to position [0, 0]
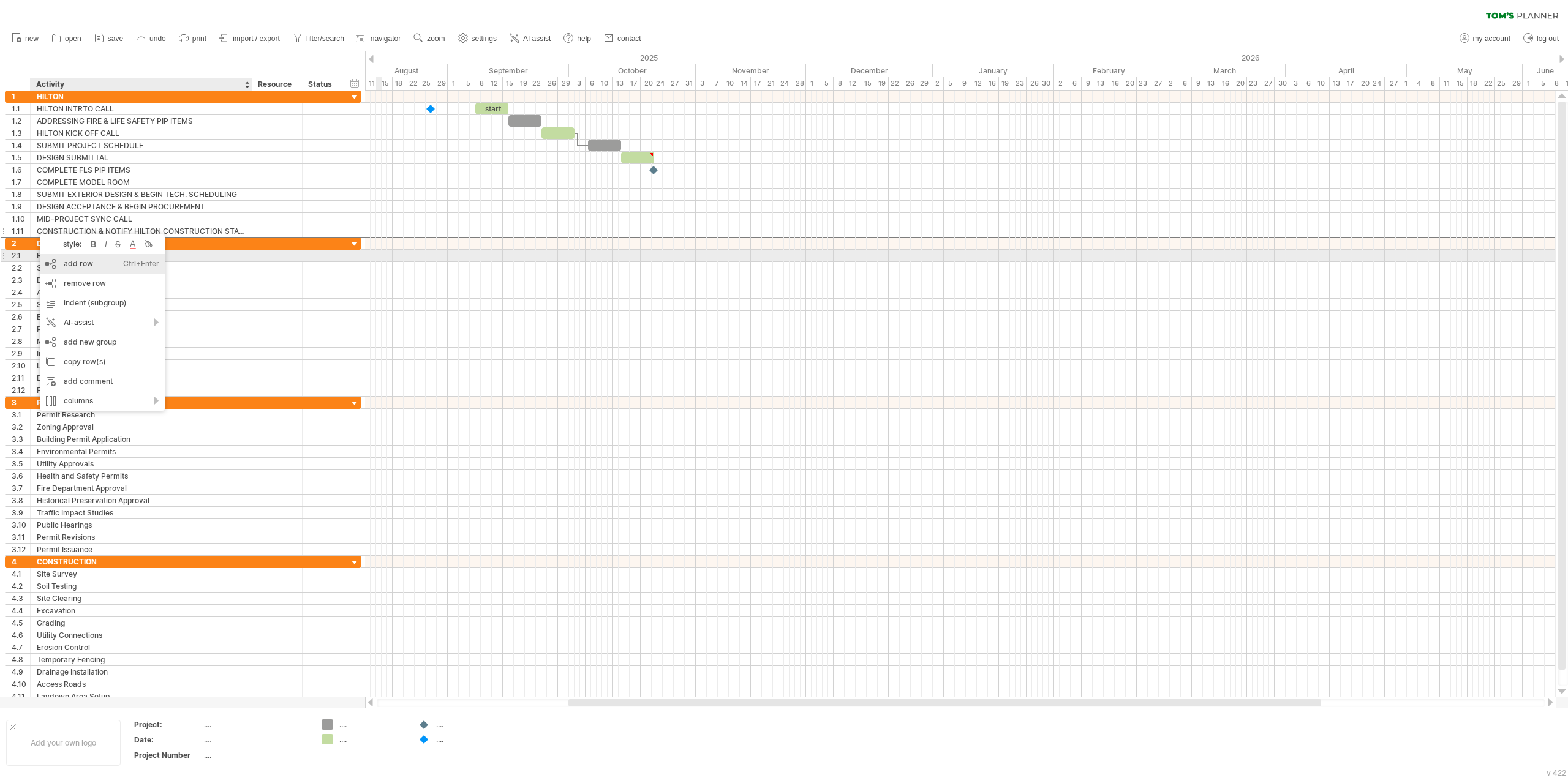
click at [62, 255] on div "add row Ctrl+Enter Cmd+Enter" at bounding box center [102, 263] width 125 height 19
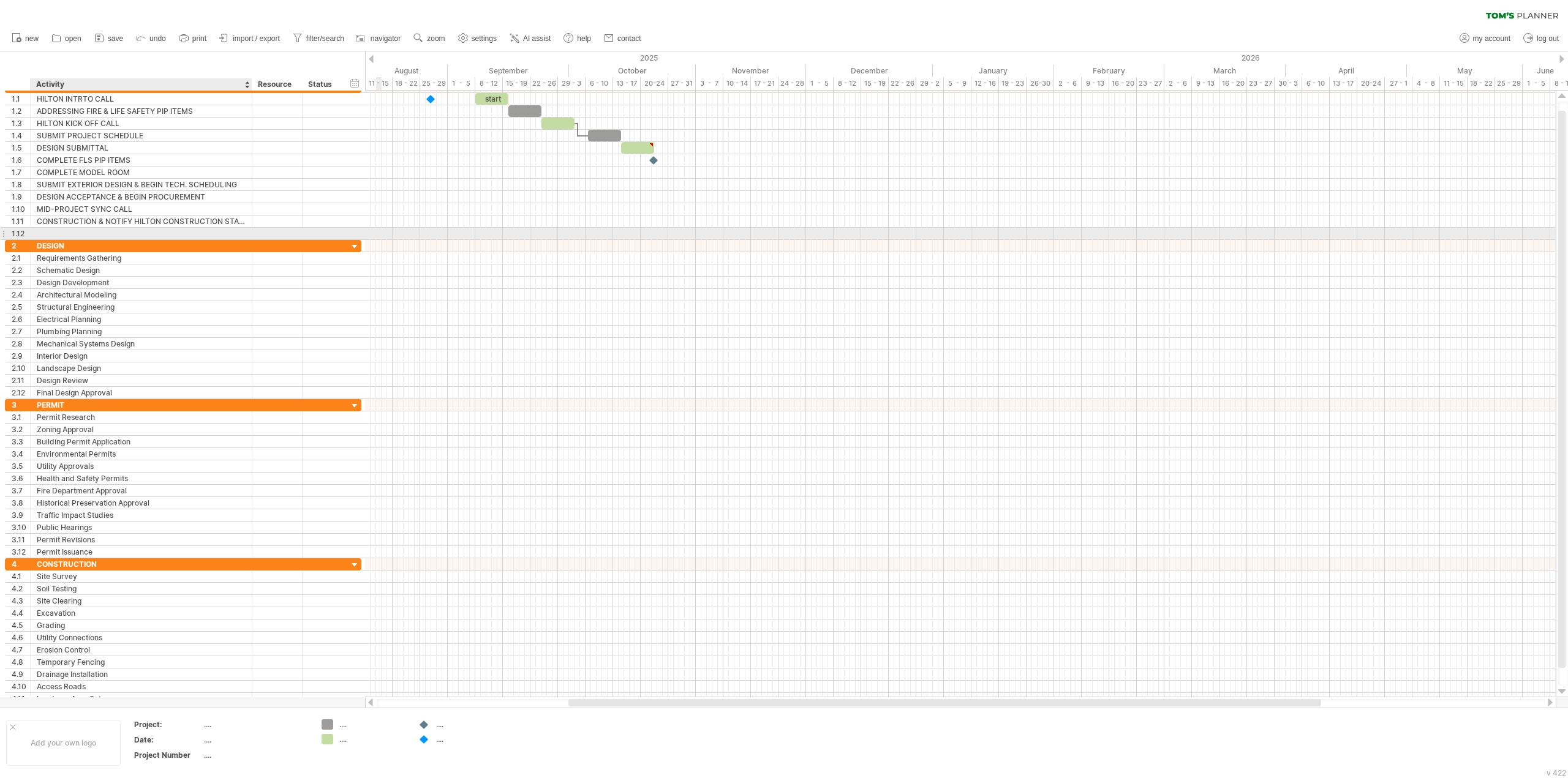
click at [62, 234] on div at bounding box center [141, 234] width 209 height 12
type input "**********"
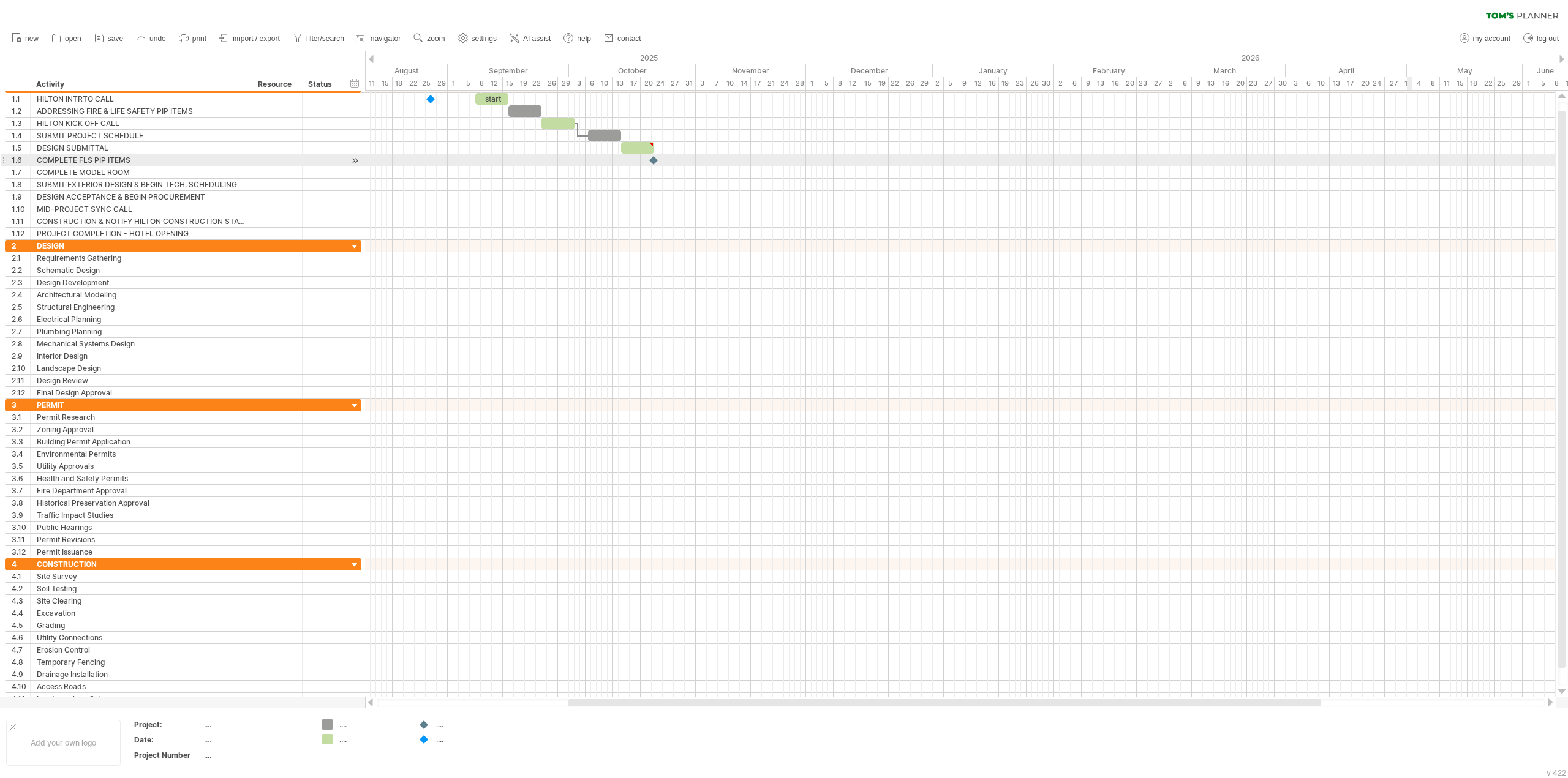
click at [1409, 165] on div at bounding box center [960, 160] width 1191 height 12
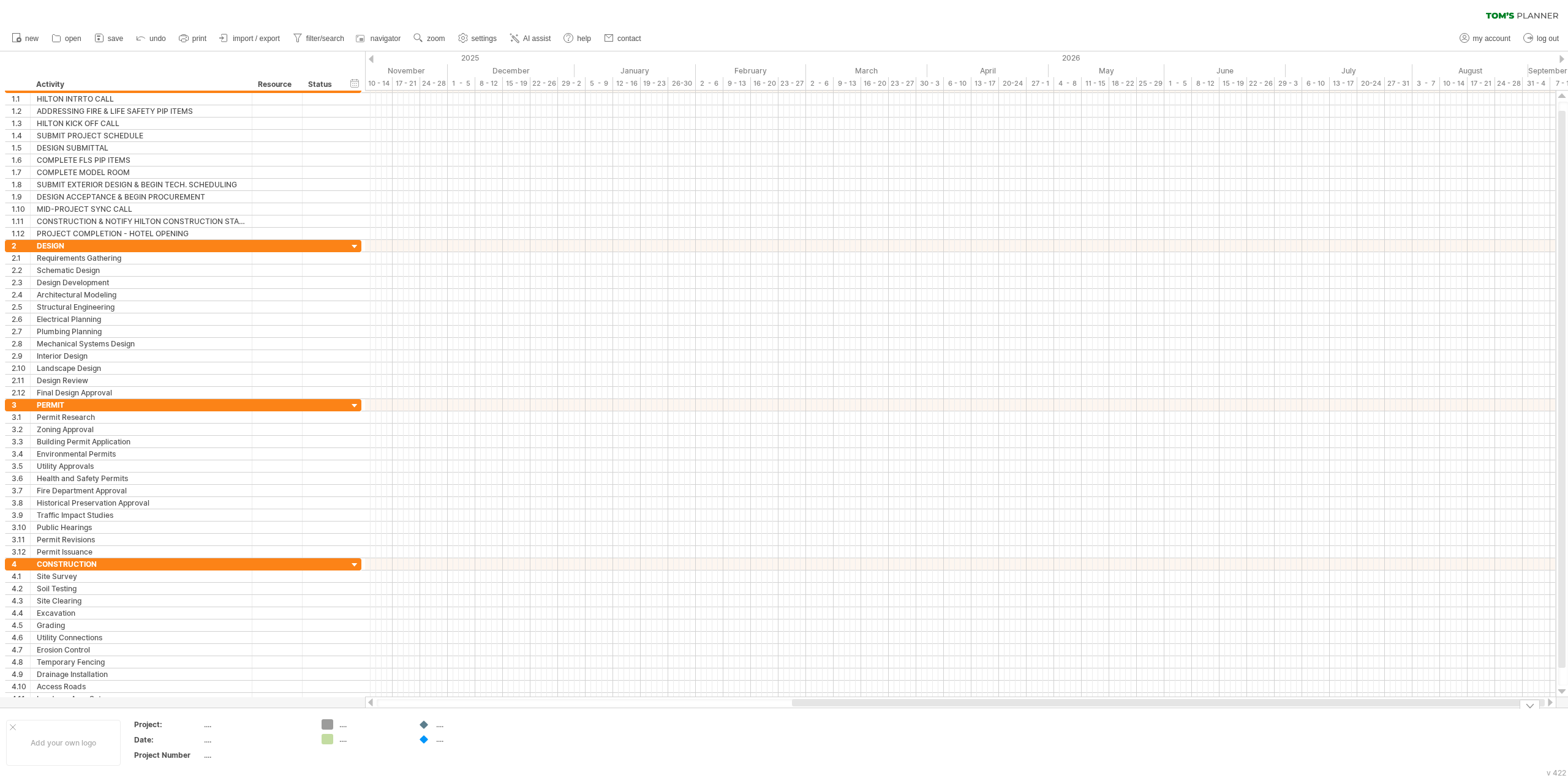
drag, startPoint x: 623, startPoint y: 702, endPoint x: 1266, endPoint y: 713, distance: 643.1
click at [1266, 713] on div "Trying to reach [DOMAIN_NAME] Connected again... 0% clear filter new 1" at bounding box center [784, 389] width 1568 height 778
drag, startPoint x: 1169, startPoint y: 702, endPoint x: 764, endPoint y: 693, distance: 405.1
click at [764, 693] on div "Trying to reach [DOMAIN_NAME] Connected again... 0% clear filter new 1" at bounding box center [784, 389] width 1568 height 778
click at [1564, 58] on div at bounding box center [1562, 59] width 5 height 8
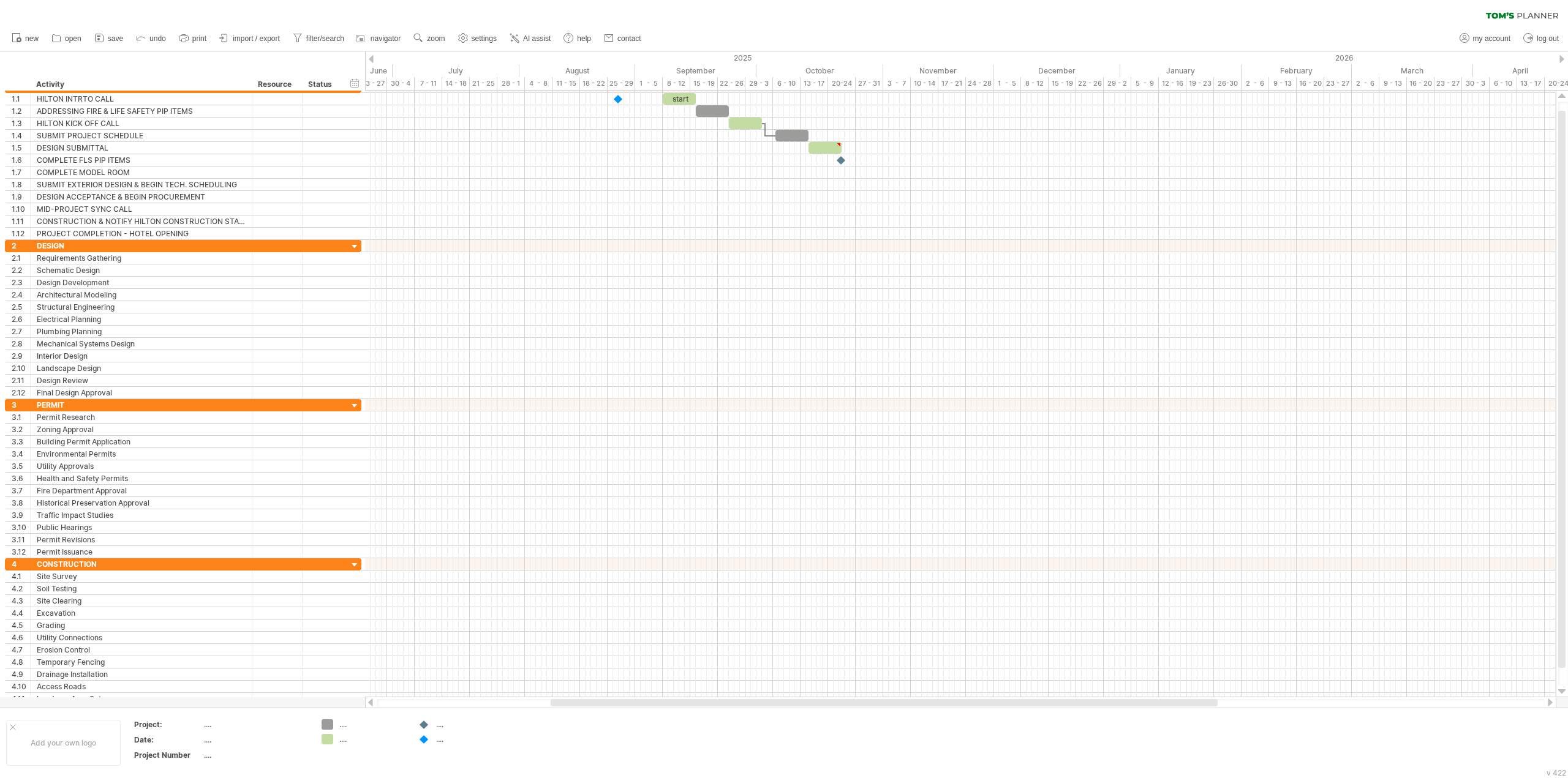
click at [1564, 58] on div at bounding box center [1562, 59] width 5 height 8
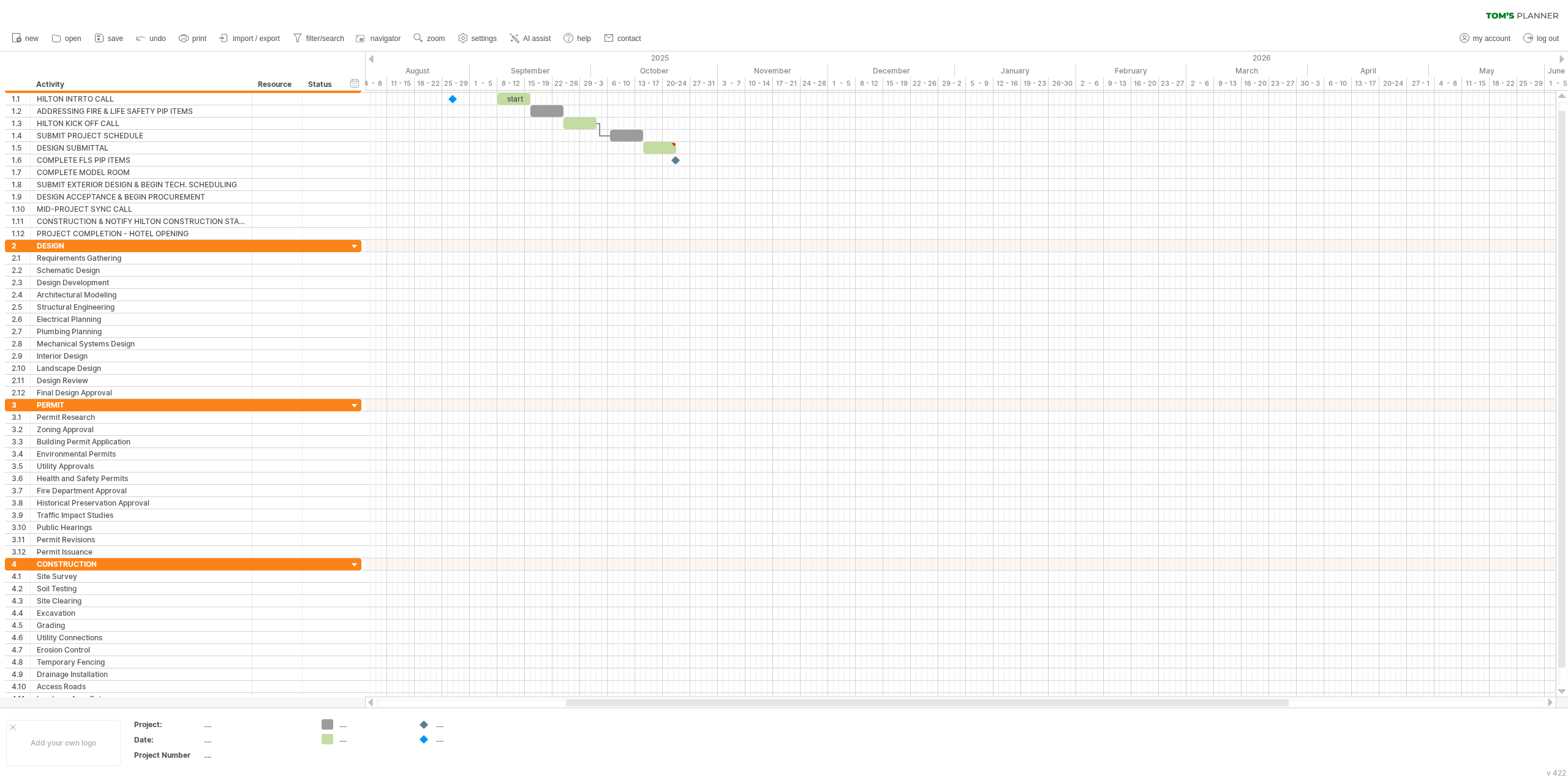
click at [1564, 58] on div at bounding box center [1562, 59] width 5 height 8
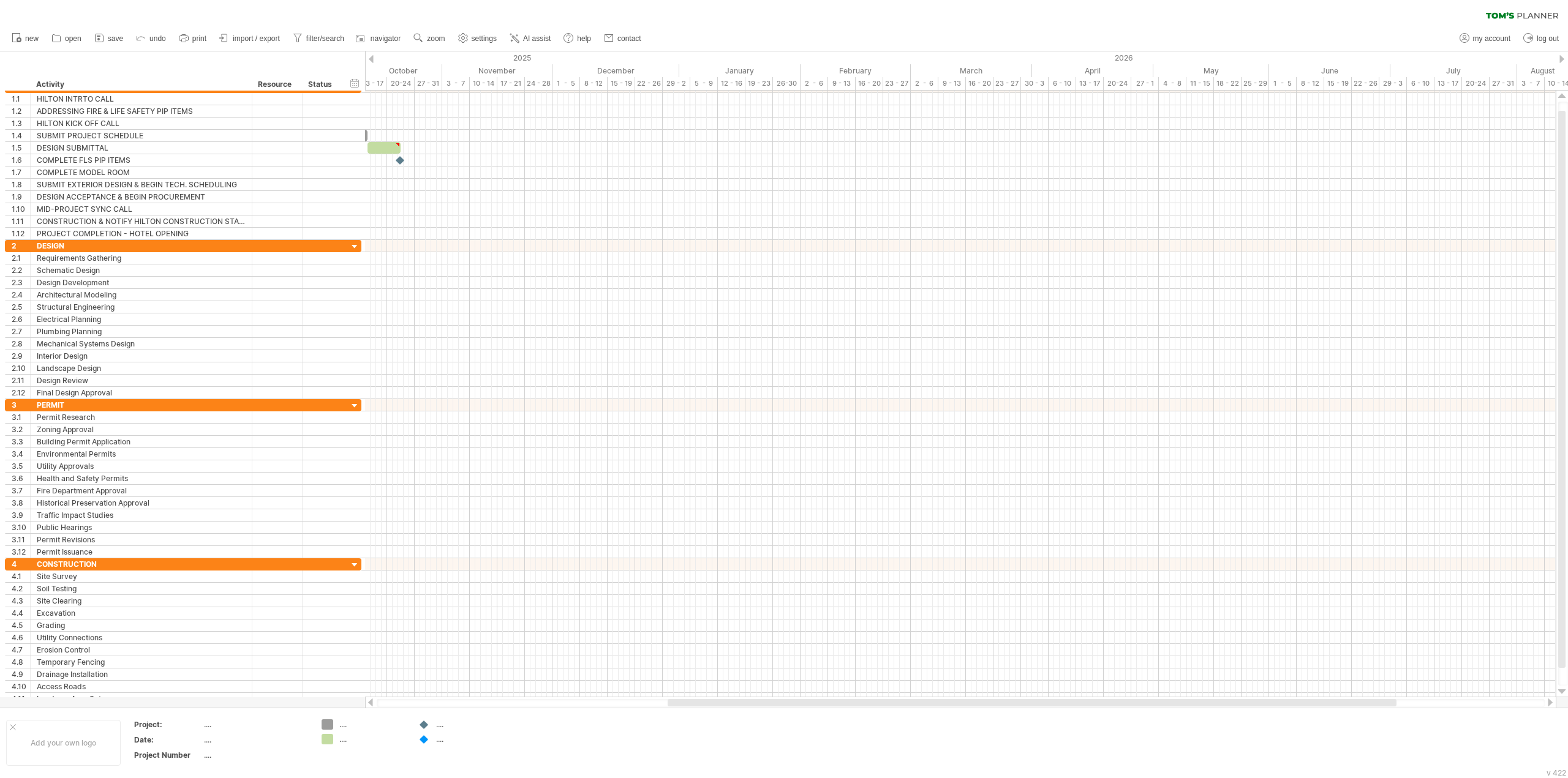
click at [1564, 58] on div at bounding box center [1562, 59] width 5 height 8
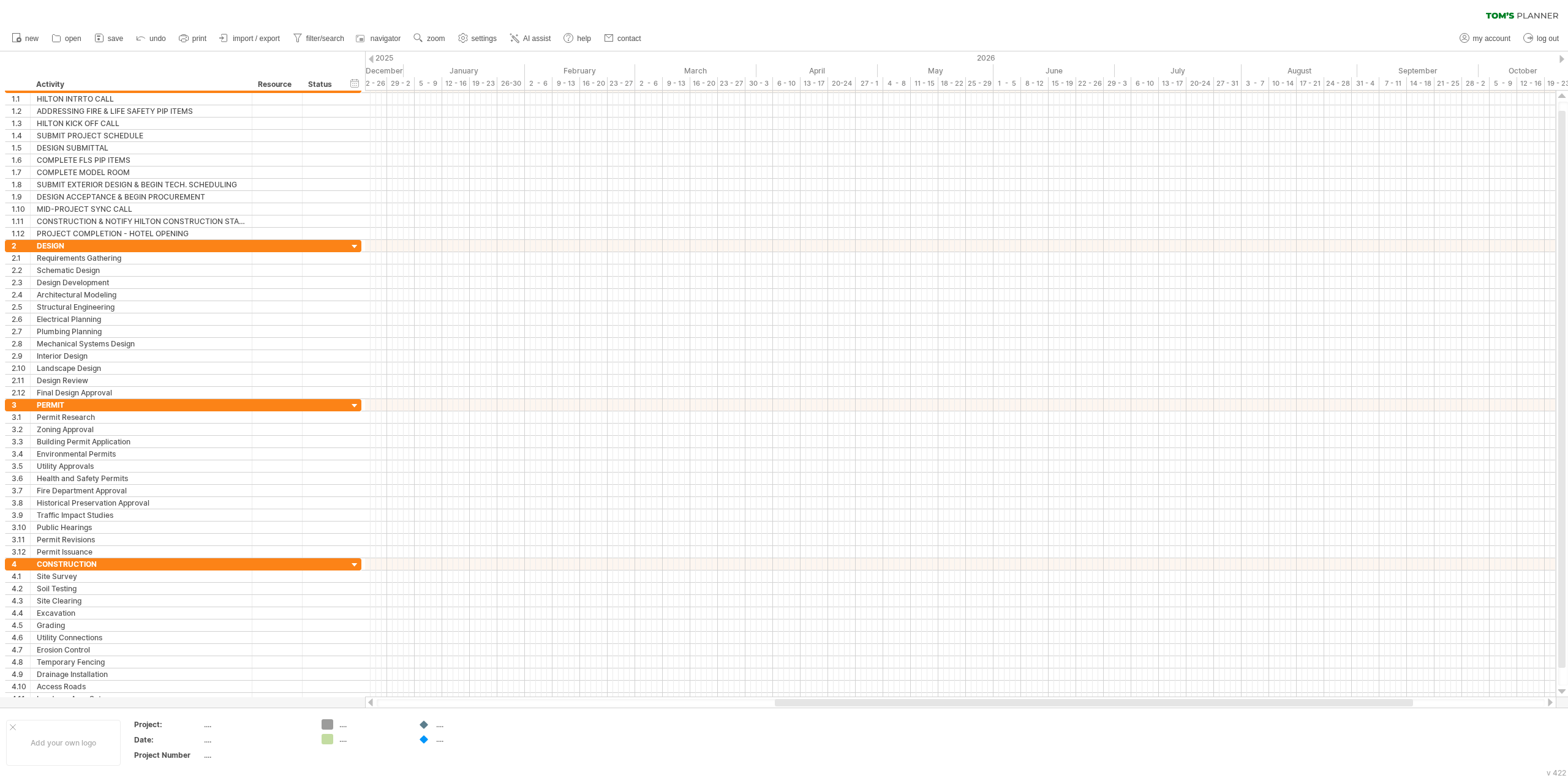
click at [1564, 58] on div at bounding box center [1562, 59] width 5 height 8
click at [1564, 57] on div at bounding box center [1562, 59] width 5 height 8
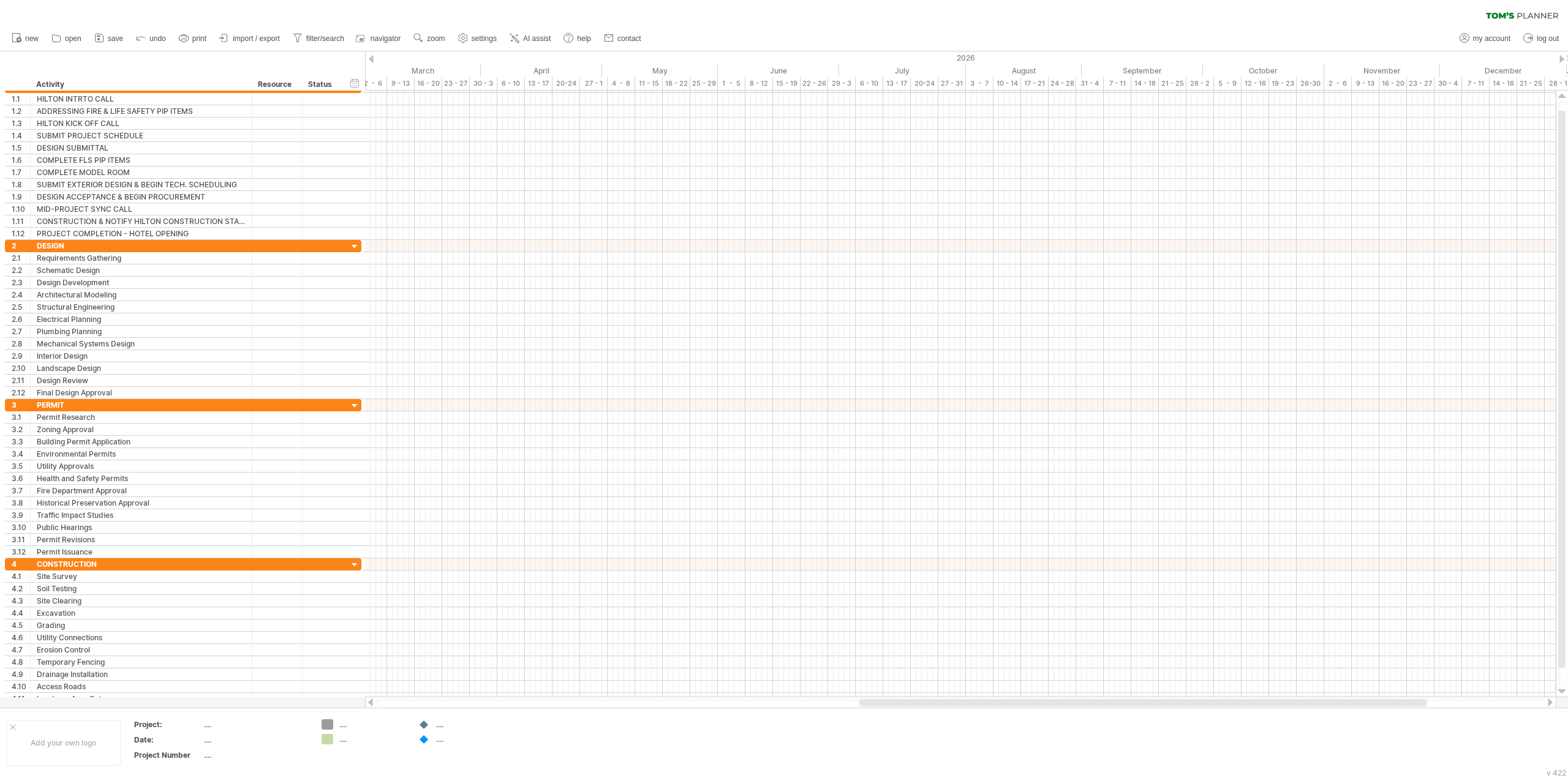
click at [1564, 57] on div at bounding box center [1562, 59] width 5 height 8
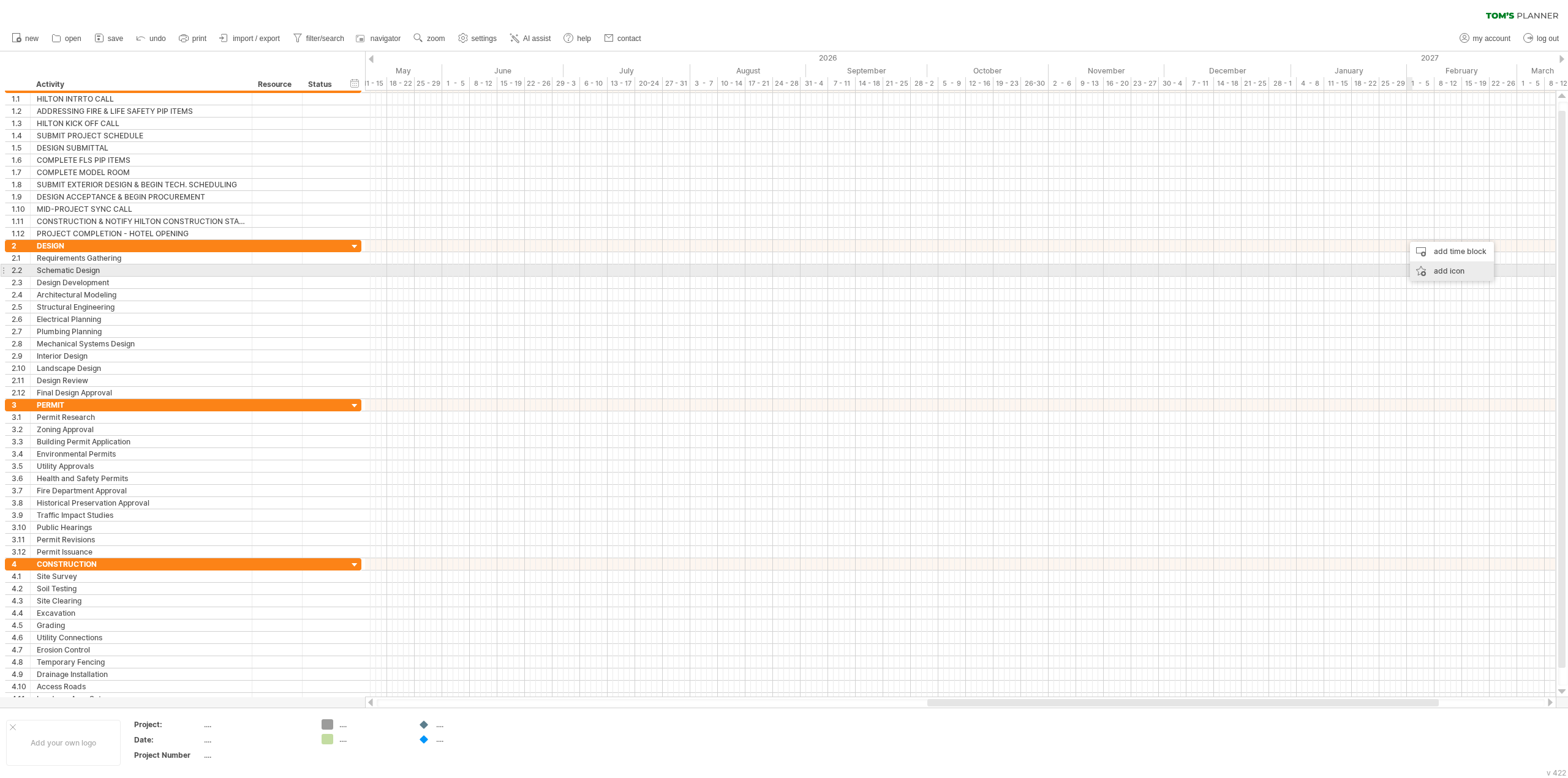
click at [1425, 267] on div "add icon" at bounding box center [1452, 271] width 84 height 19
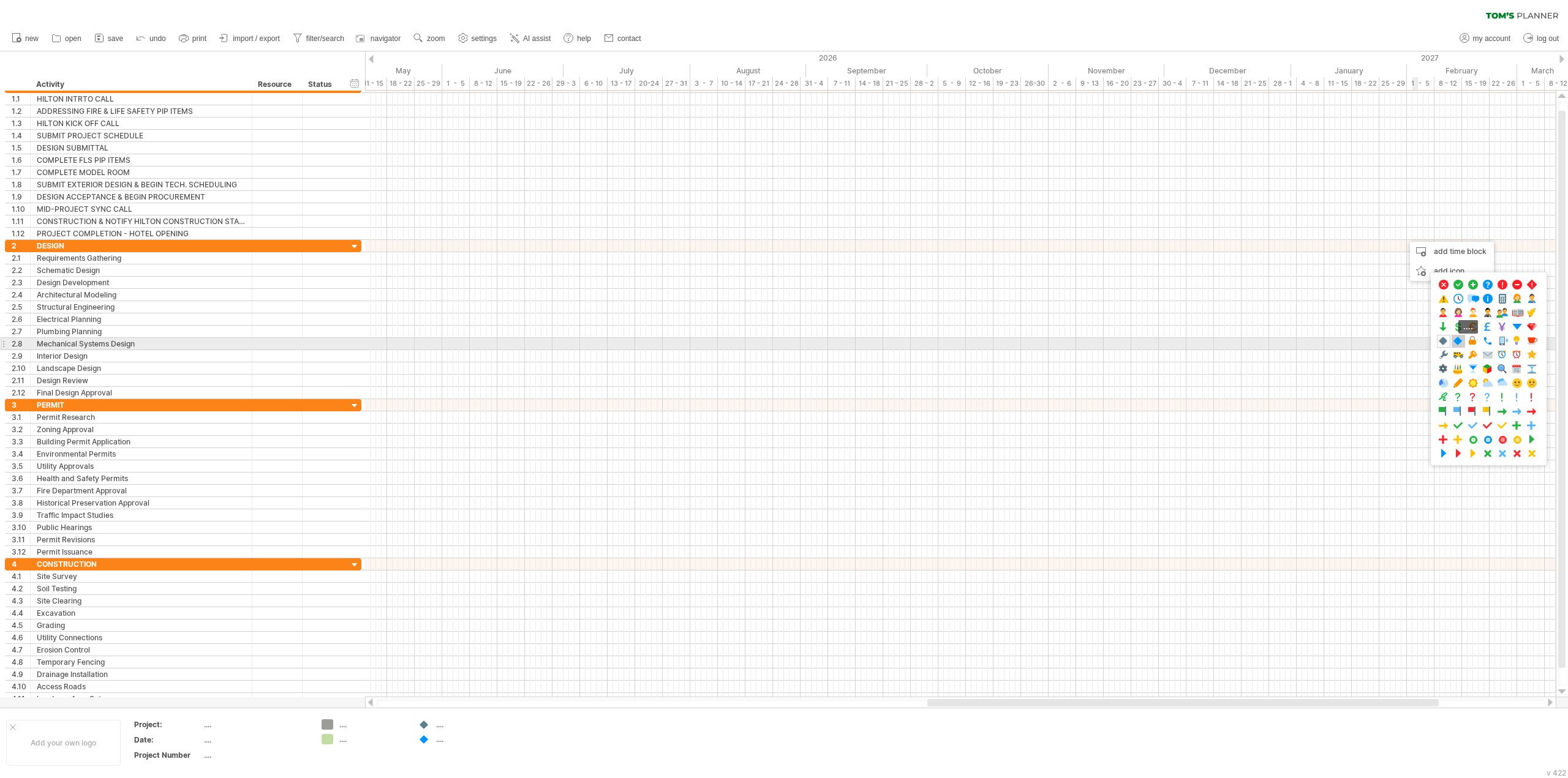
click at [1460, 343] on span at bounding box center [1459, 341] width 12 height 12
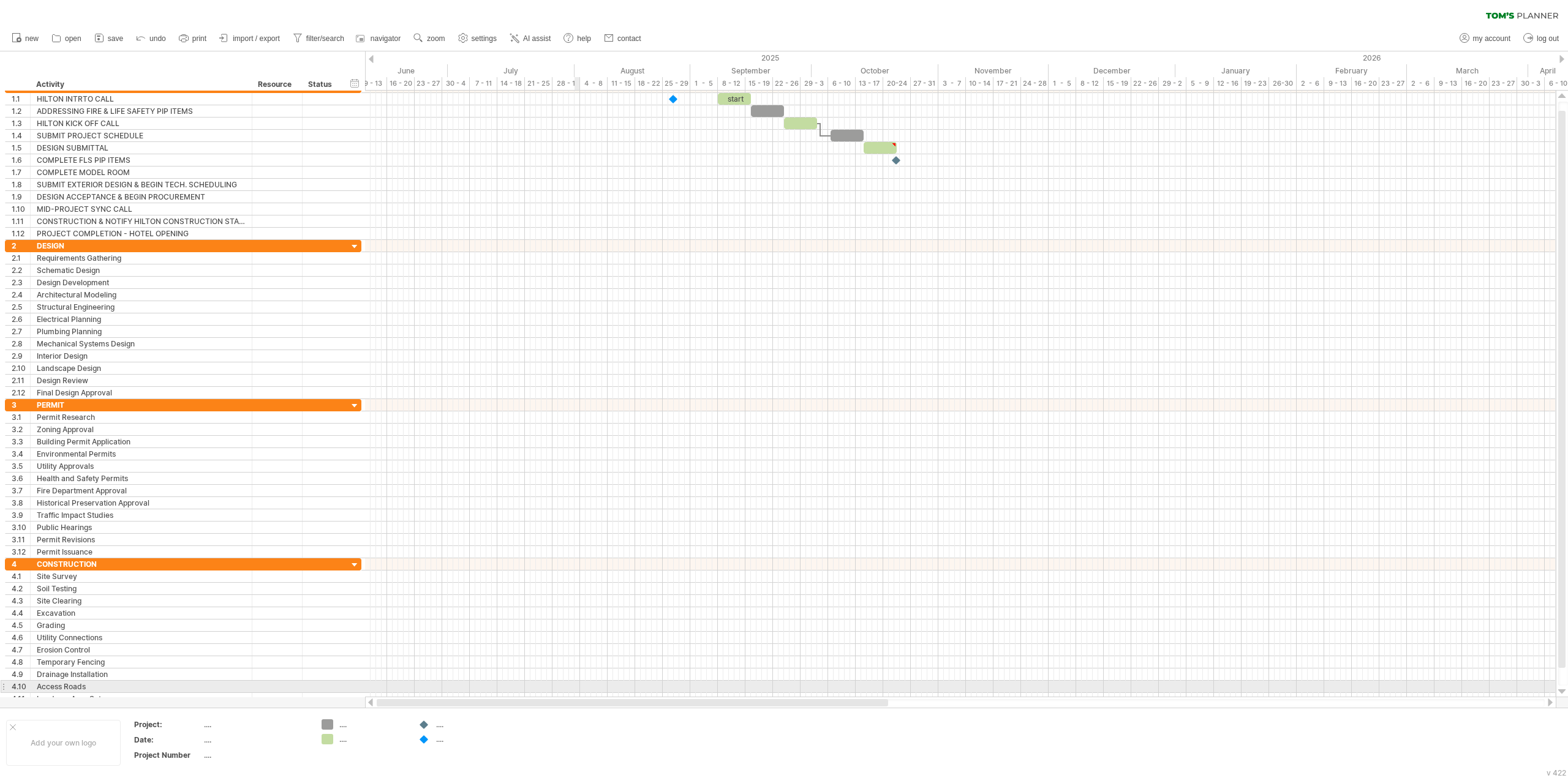
drag, startPoint x: 1269, startPoint y: 702, endPoint x: 578, endPoint y: 689, distance: 691.1
click at [578, 689] on div "Trying to reach [DOMAIN_NAME] Connected again... 0% clear filter new 1" at bounding box center [784, 389] width 1568 height 778
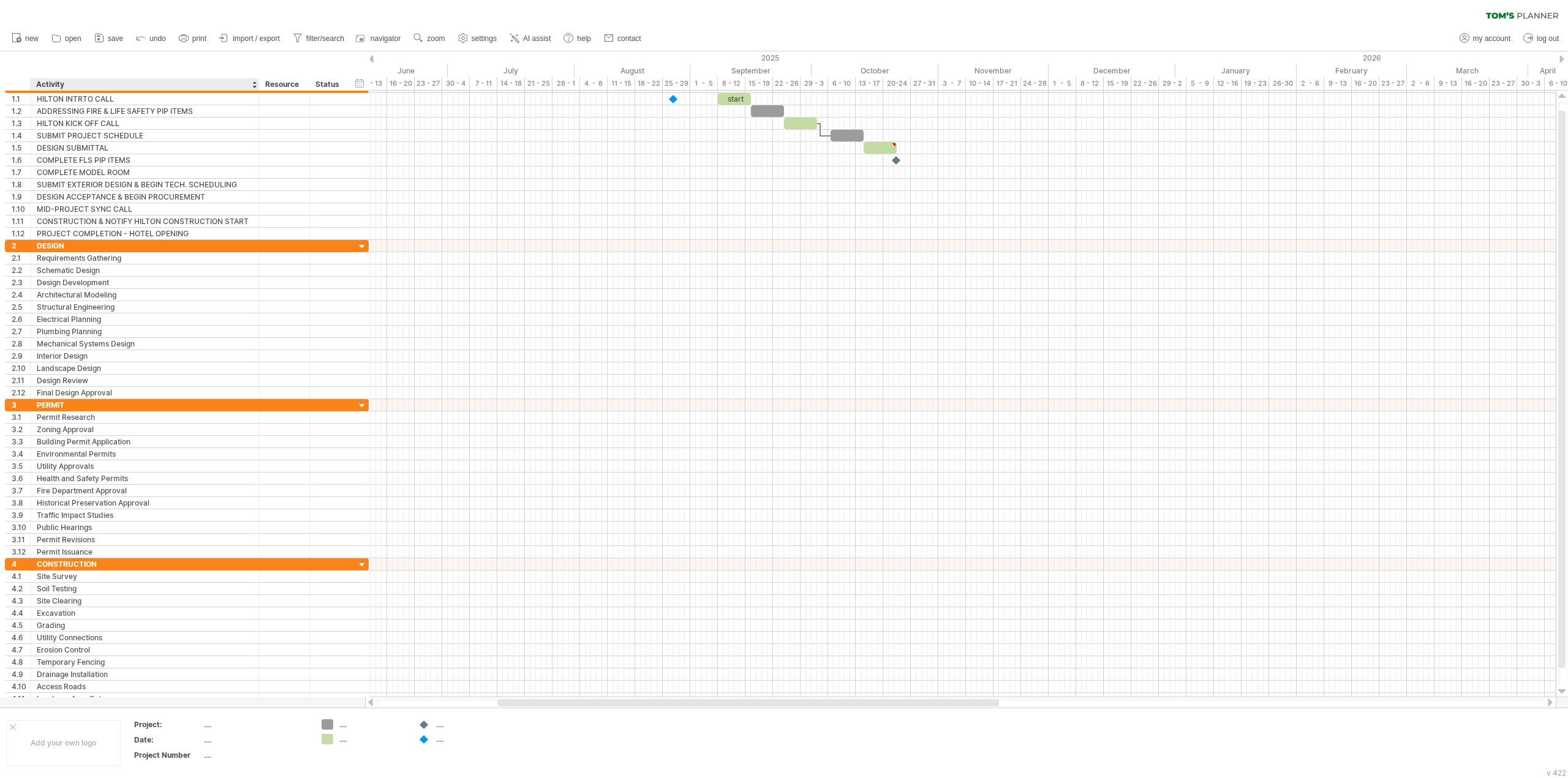
drag, startPoint x: 249, startPoint y: 86, endPoint x: 257, endPoint y: 86, distance: 8.0
click at [257, 86] on div at bounding box center [259, 85] width 4 height 12
click at [596, 703] on div at bounding box center [742, 703] width 475 height 7
drag, startPoint x: 602, startPoint y: 704, endPoint x: 615, endPoint y: 699, distance: 13.9
click at [615, 699] on div at bounding box center [965, 703] width 1161 height 8
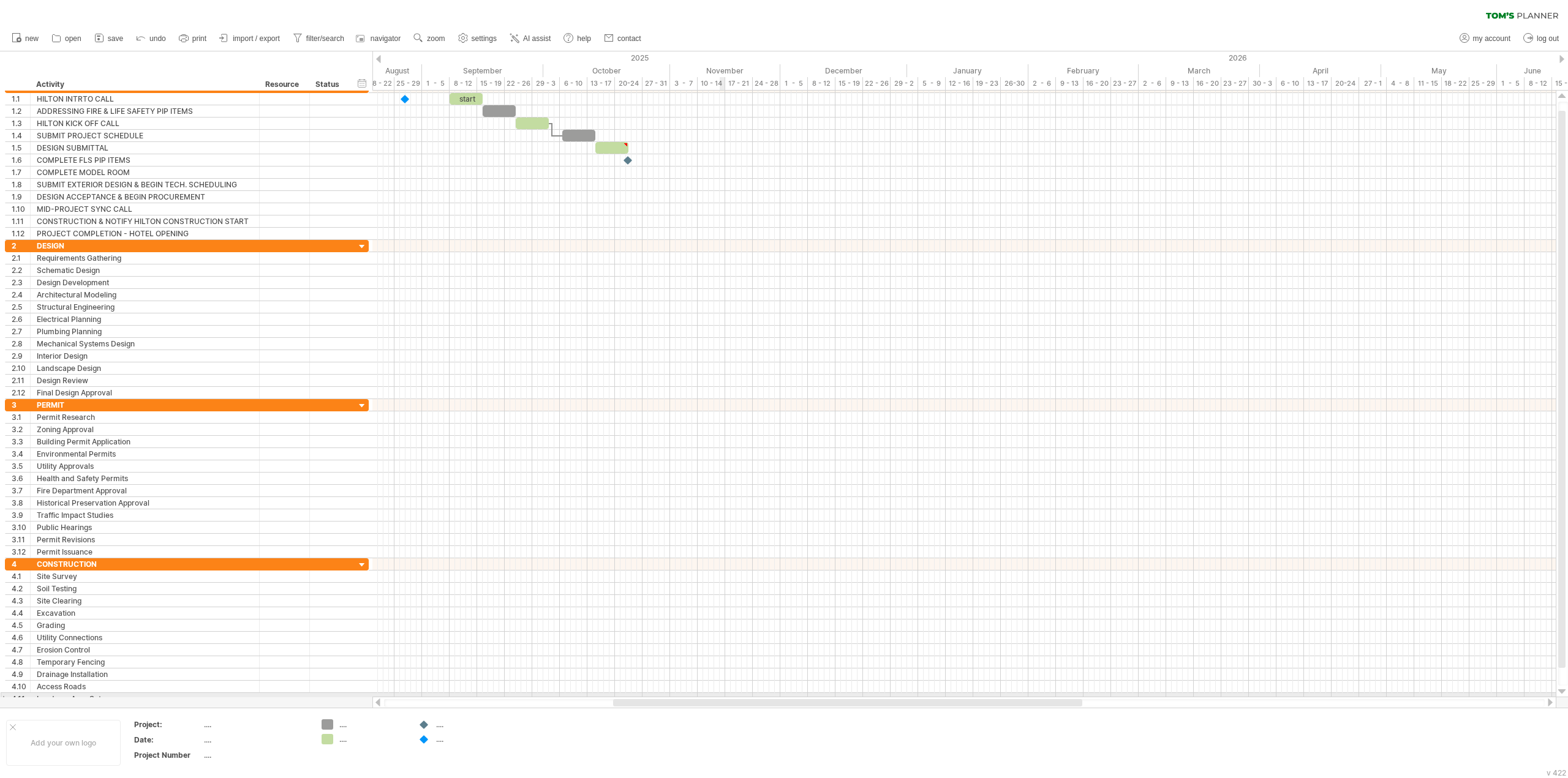
drag, startPoint x: 613, startPoint y: 701, endPoint x: 722, endPoint y: 696, distance: 109.1
click at [722, 696] on div "Trying to reach [DOMAIN_NAME] Connected again... 0% clear filter new 1" at bounding box center [784, 389] width 1568 height 778
click at [420, 69] on div "timeline settings" at bounding box center [447, 71] width 89 height 19
select select "*"
select select "**"
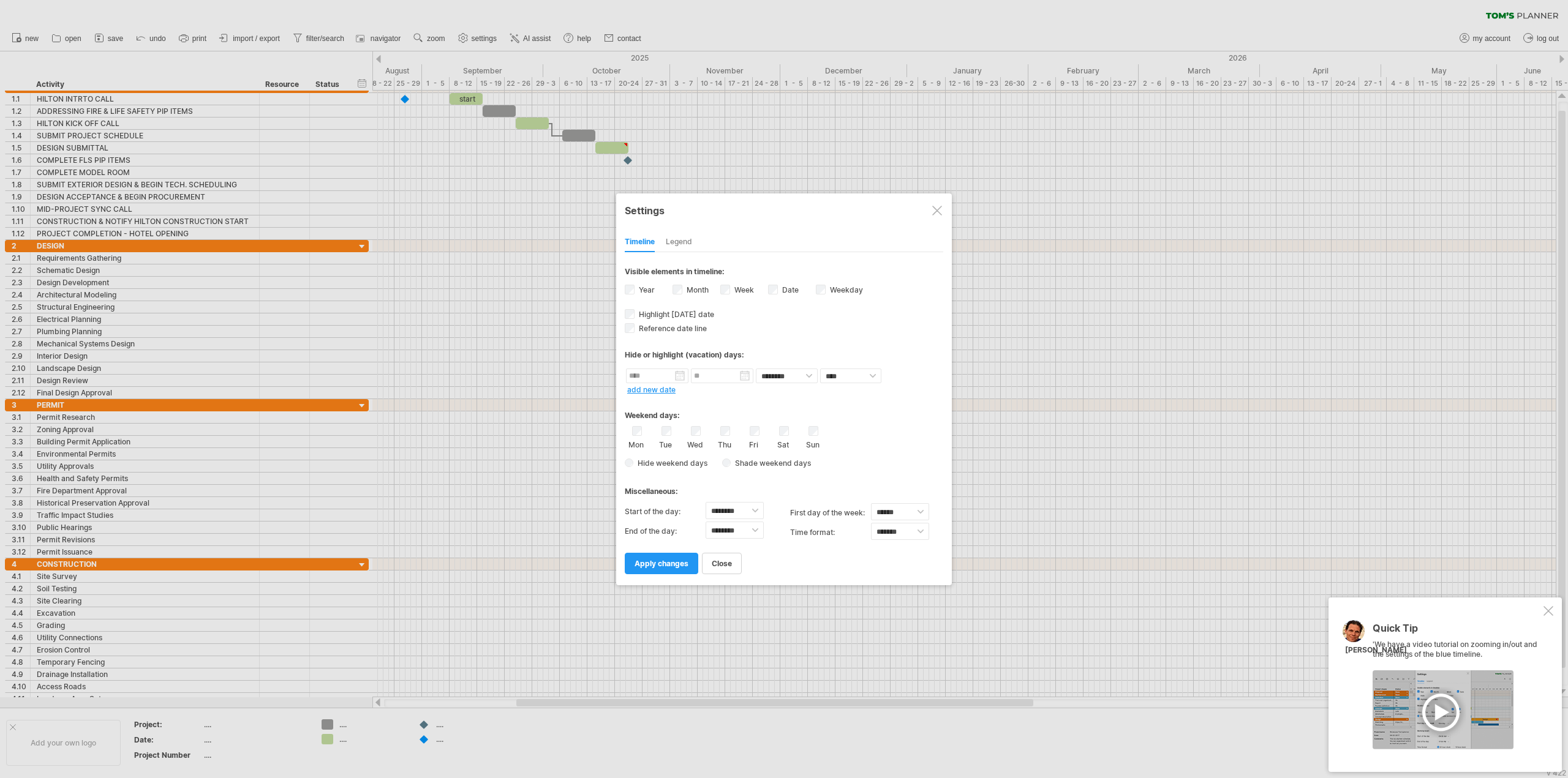
click at [675, 240] on div "Legend" at bounding box center [679, 242] width 26 height 19
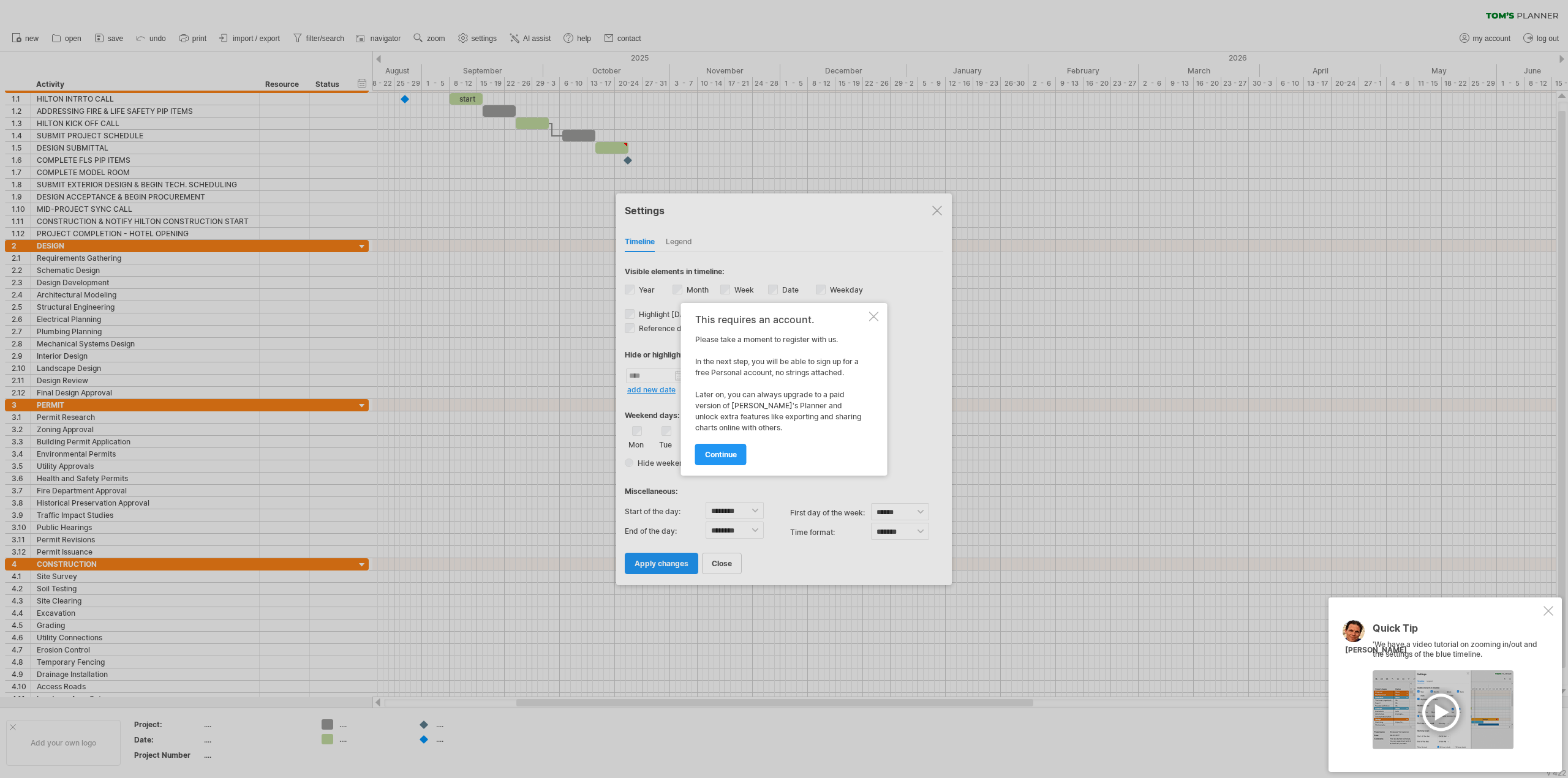
click at [876, 313] on div at bounding box center [874, 317] width 10 height 10
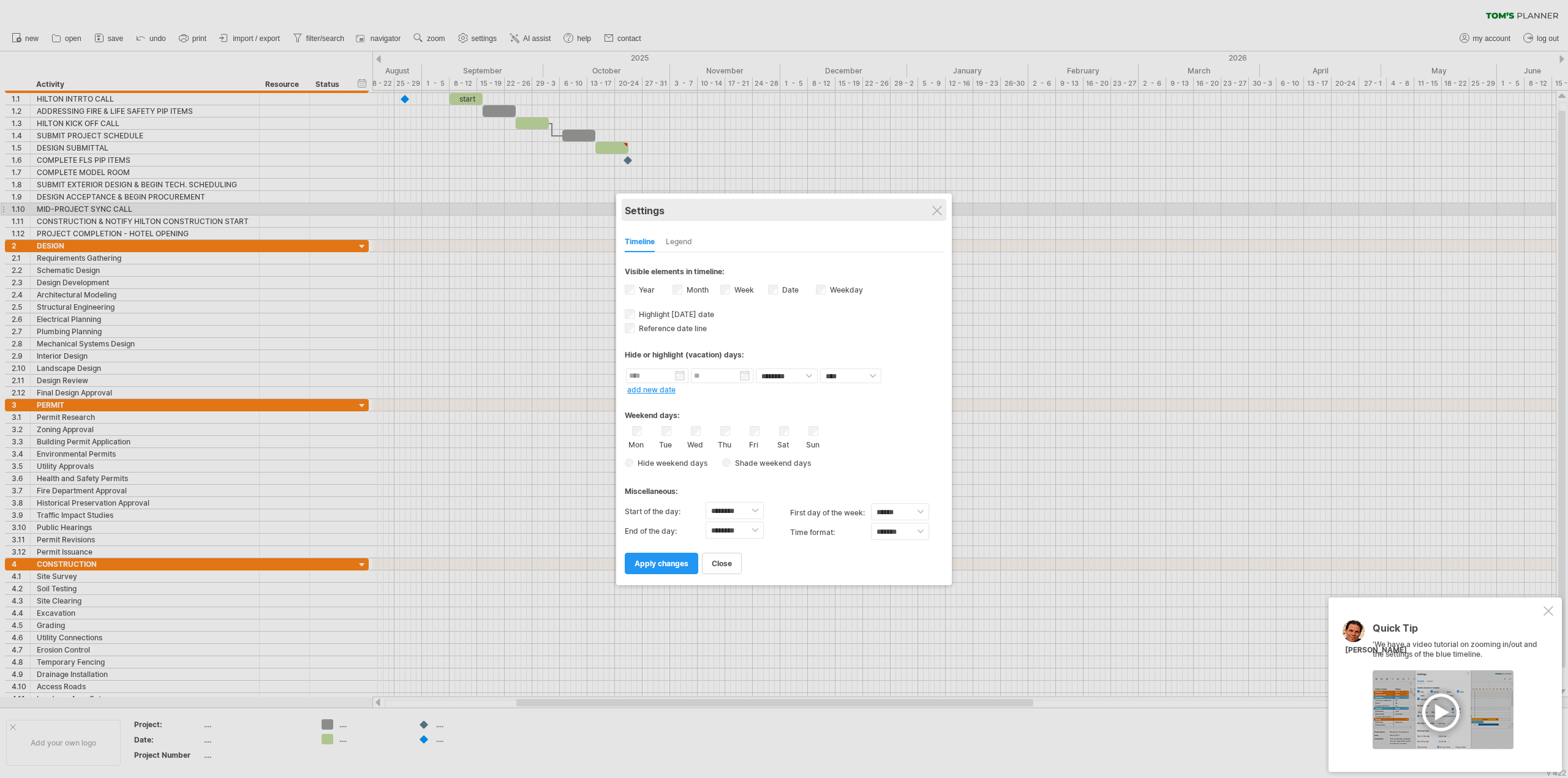
click at [943, 209] on div "Settings" at bounding box center [784, 210] width 319 height 22
click at [931, 213] on div "Settings" at bounding box center [784, 210] width 319 height 22
click at [725, 564] on span "close" at bounding box center [722, 562] width 20 height 9
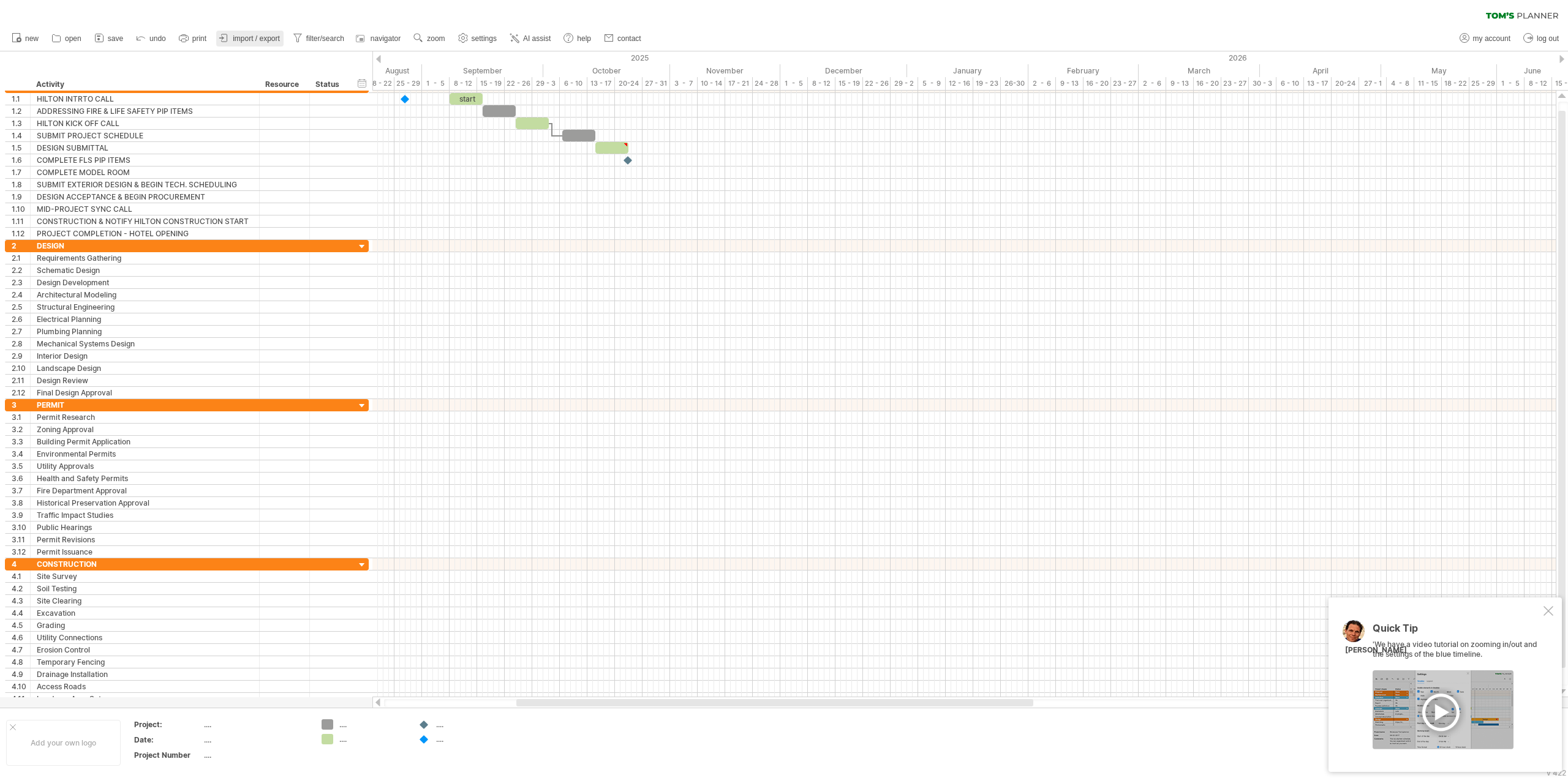
click at [252, 39] on span "import / export" at bounding box center [256, 39] width 47 height 9
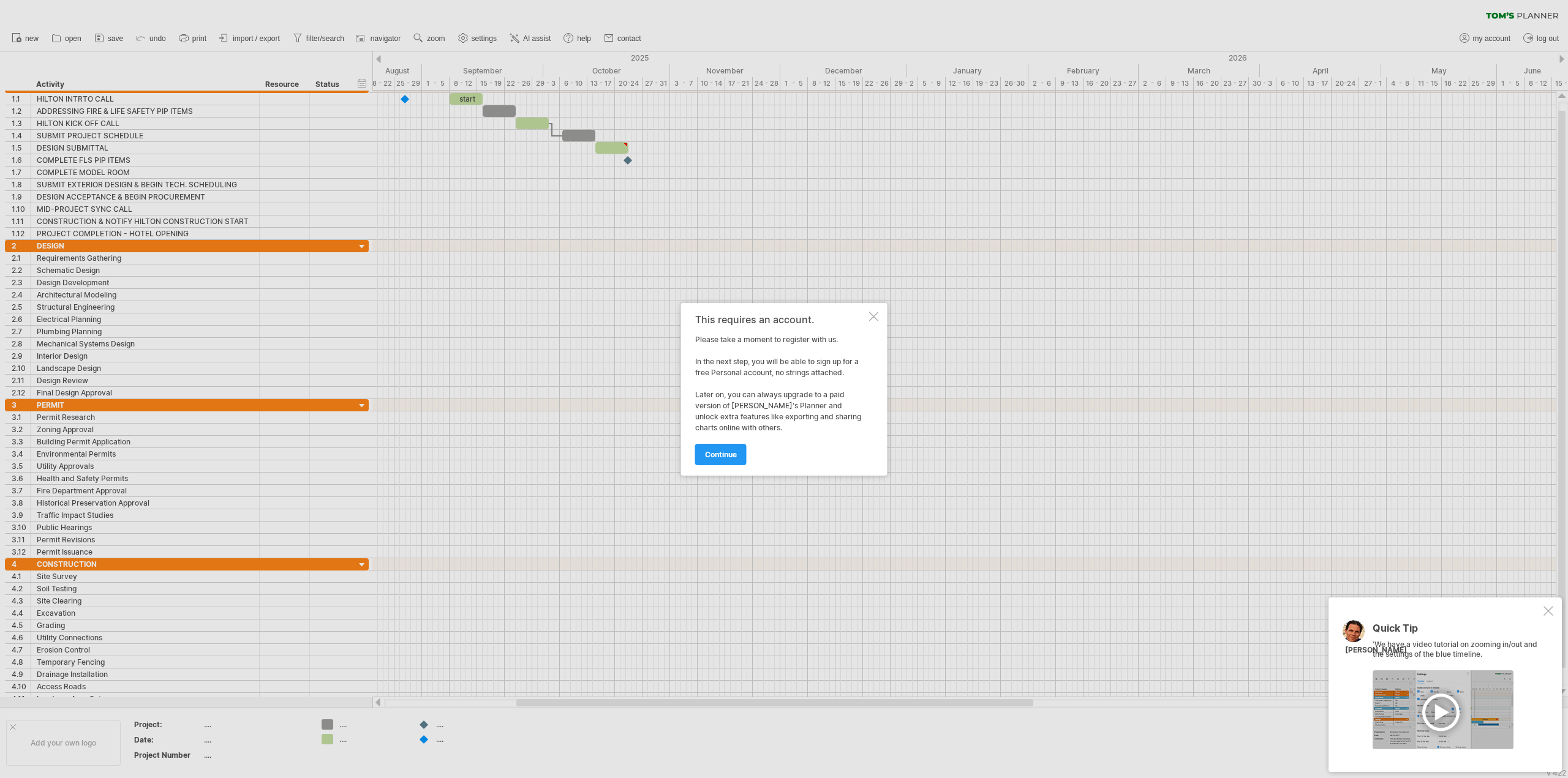
click at [875, 317] on div at bounding box center [874, 317] width 10 height 10
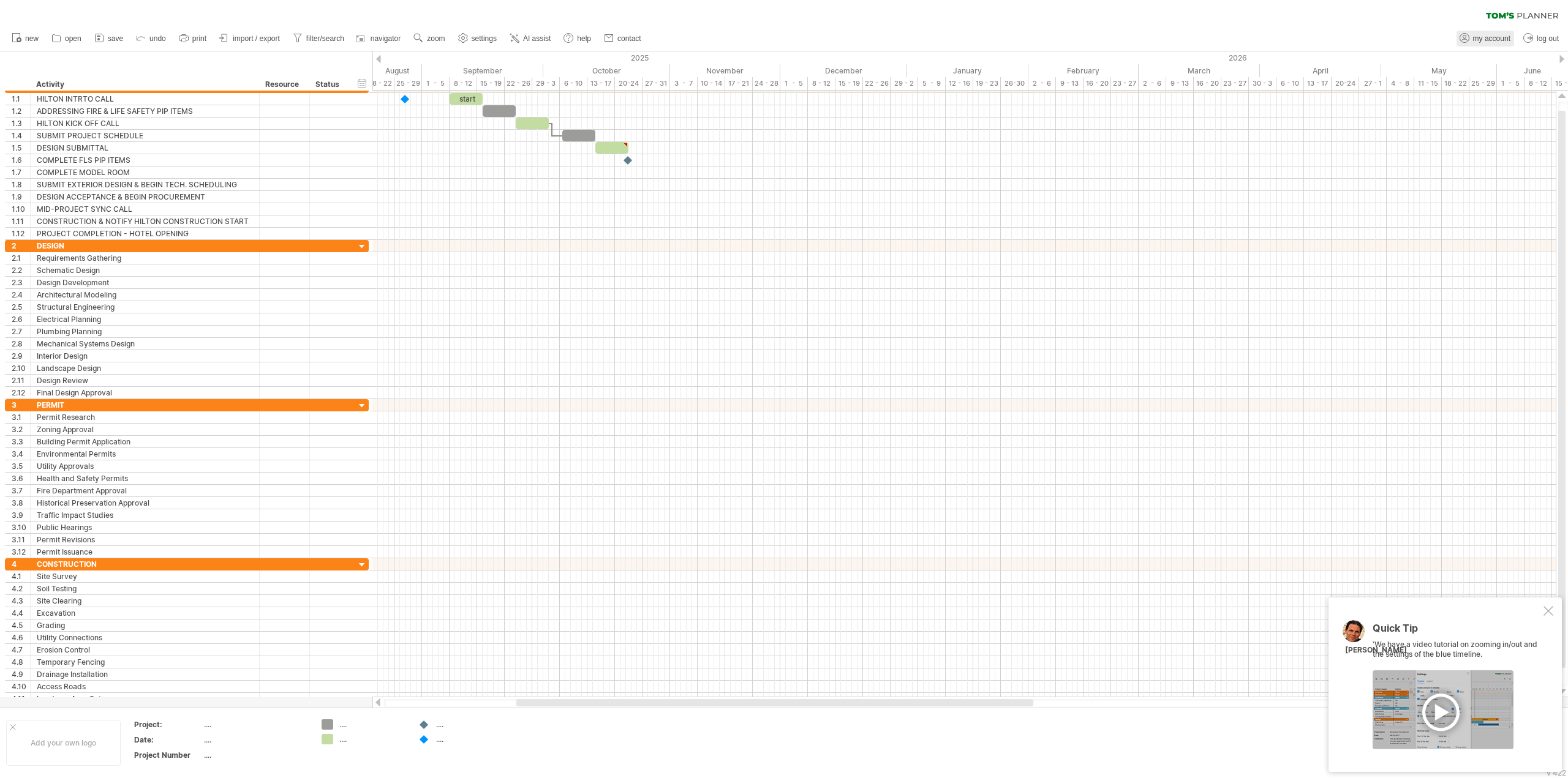
click at [1473, 40] on span "my account" at bounding box center [1492, 39] width 37 height 9
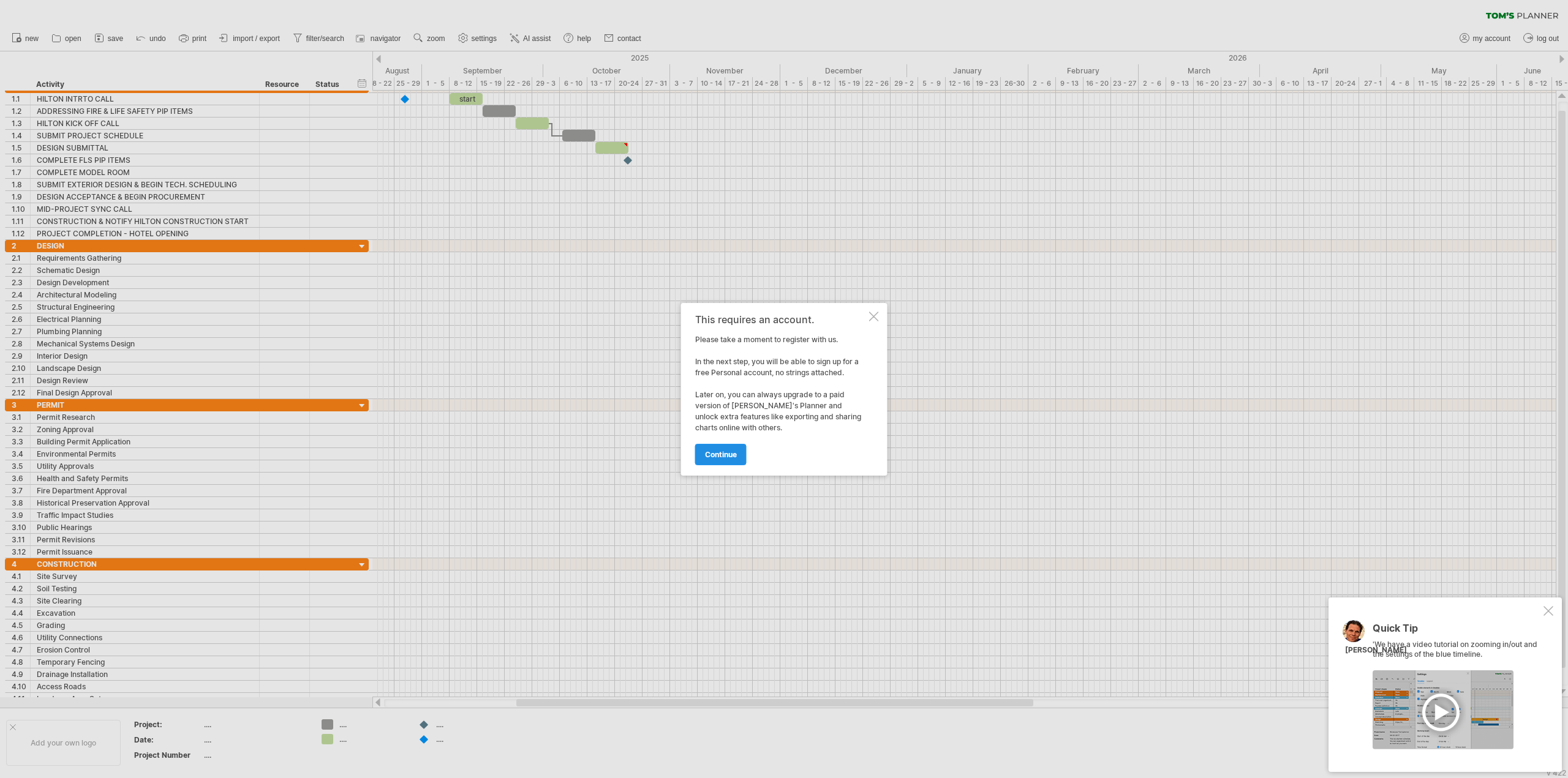
click at [728, 457] on span "continue" at bounding box center [721, 455] width 32 height 9
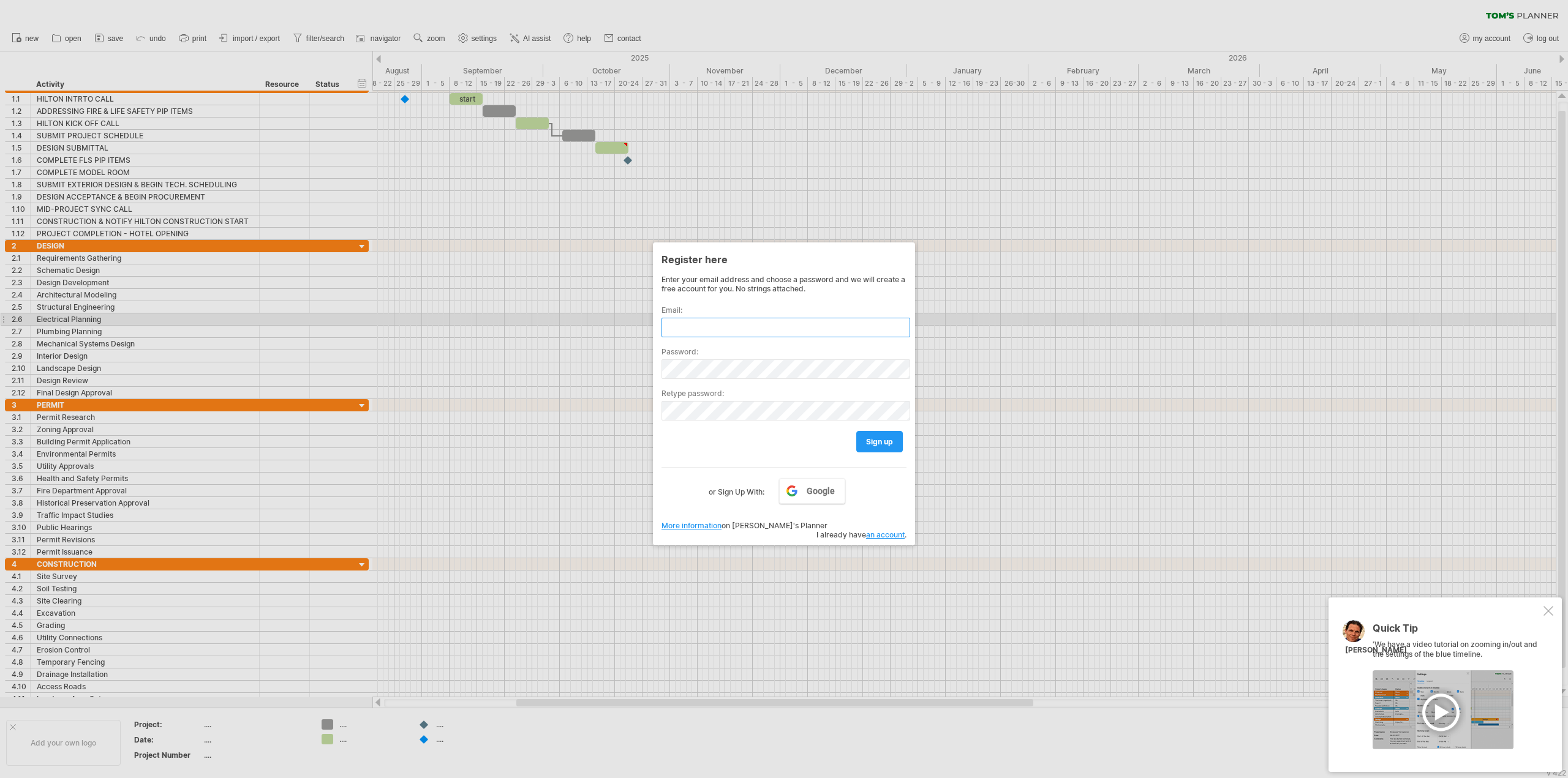
click at [703, 324] on input "text" at bounding box center [786, 327] width 249 height 19
type input "*"
type input "**********"
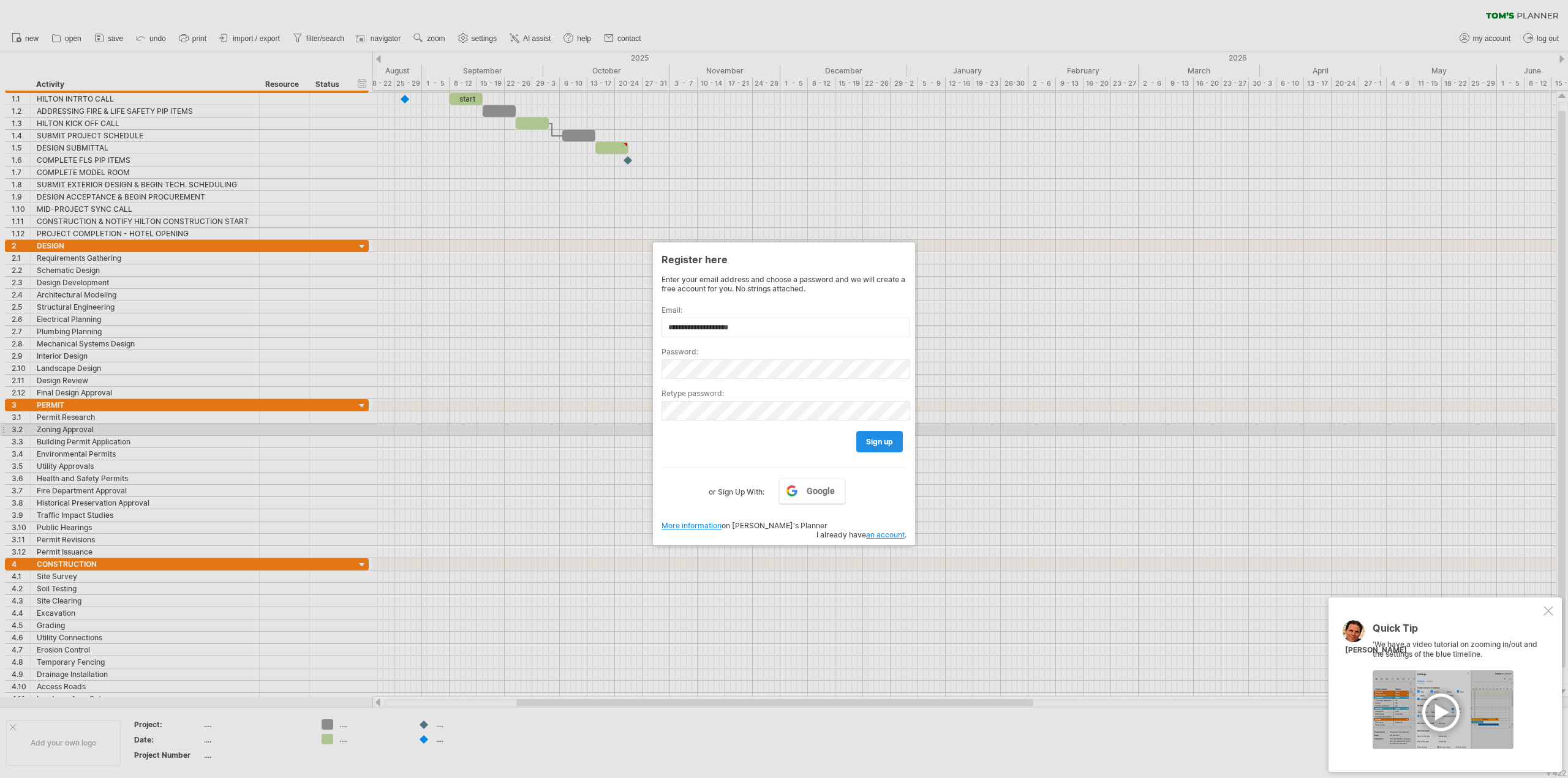
click at [860, 435] on link "sign up" at bounding box center [880, 441] width 47 height 21
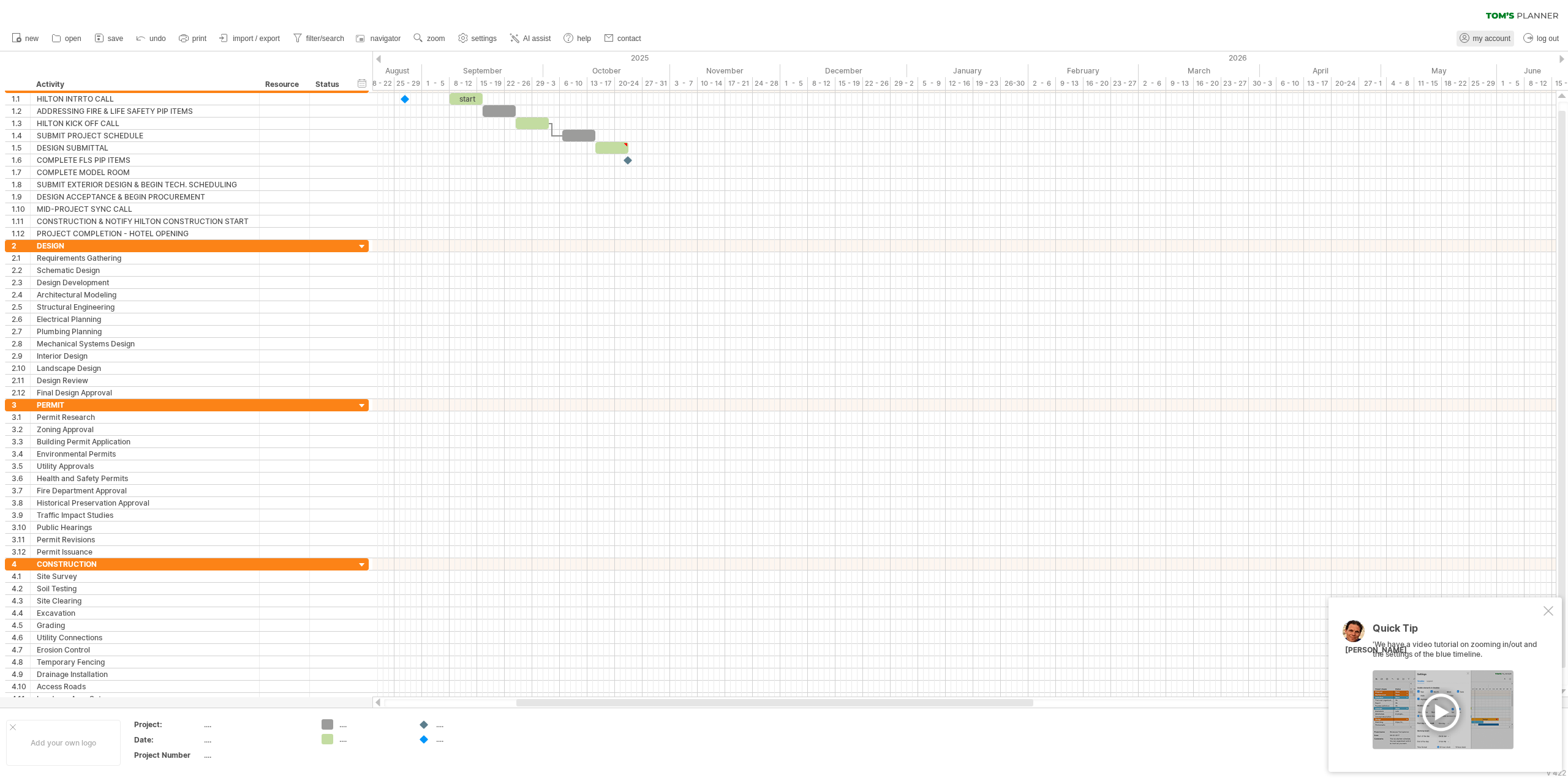
click at [1489, 40] on span "my account" at bounding box center [1492, 39] width 37 height 9
type input "**********"
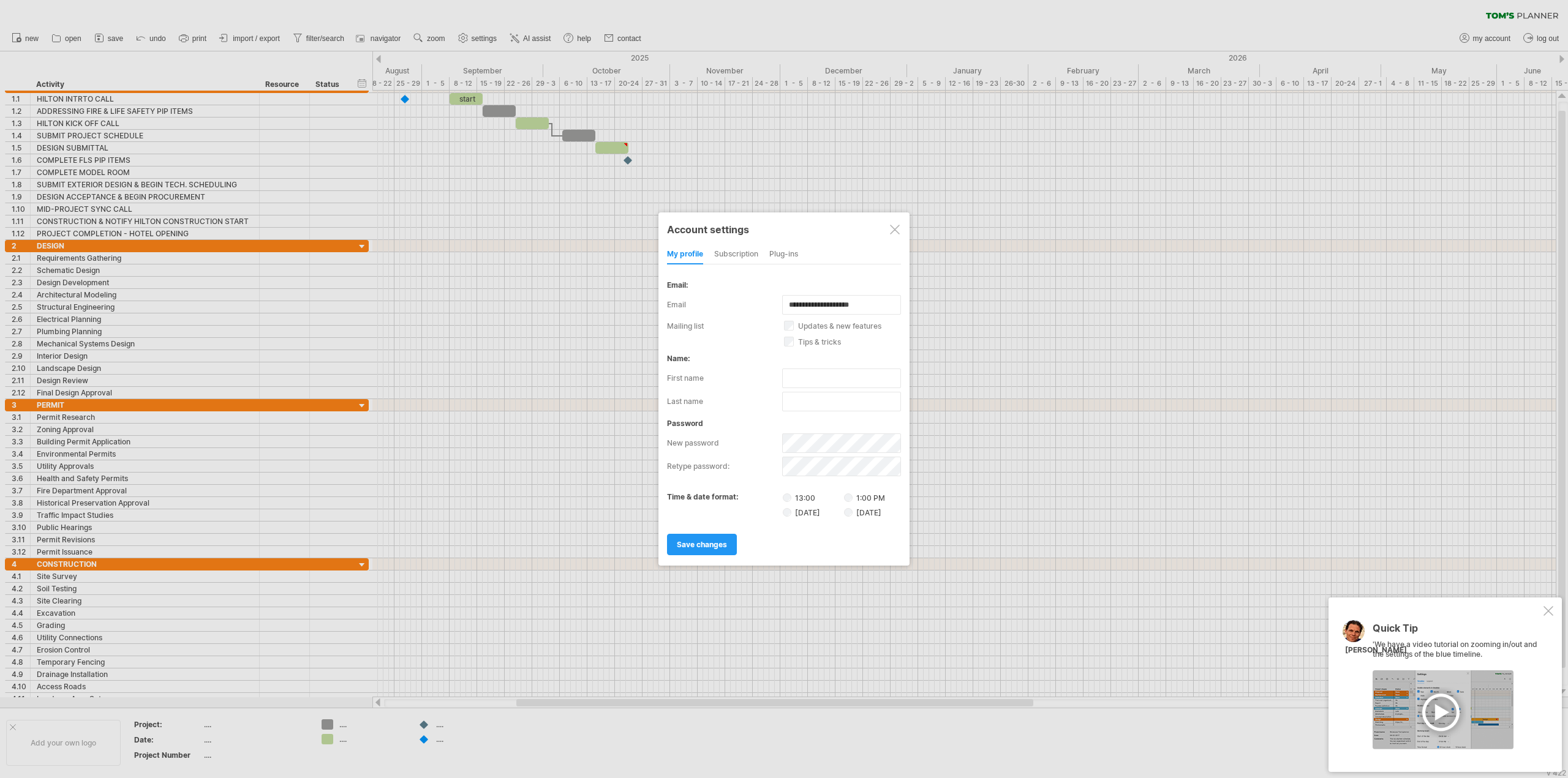
click at [896, 230] on div at bounding box center [895, 230] width 10 height 10
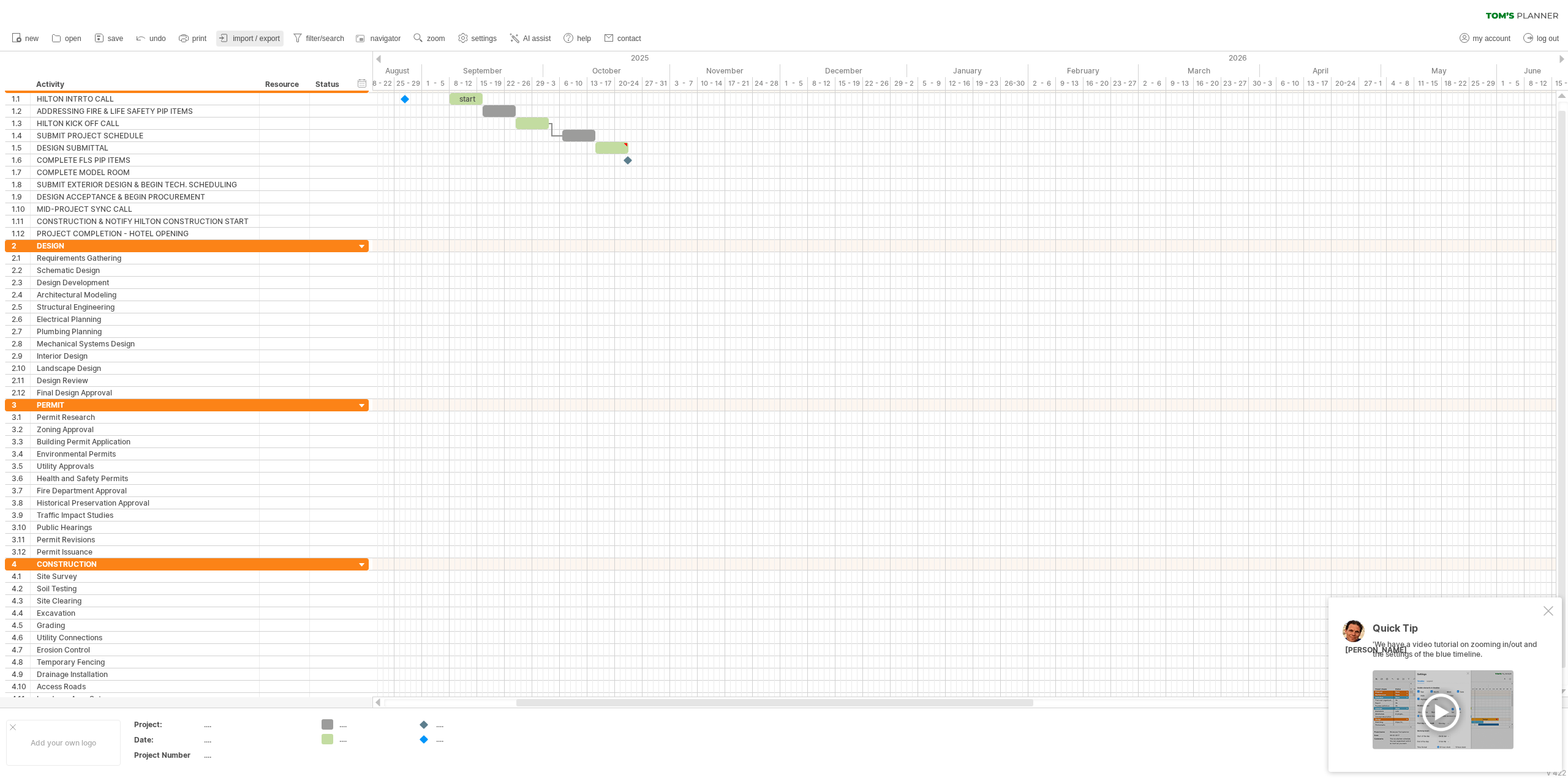
click at [237, 37] on span "import / export" at bounding box center [256, 39] width 47 height 9
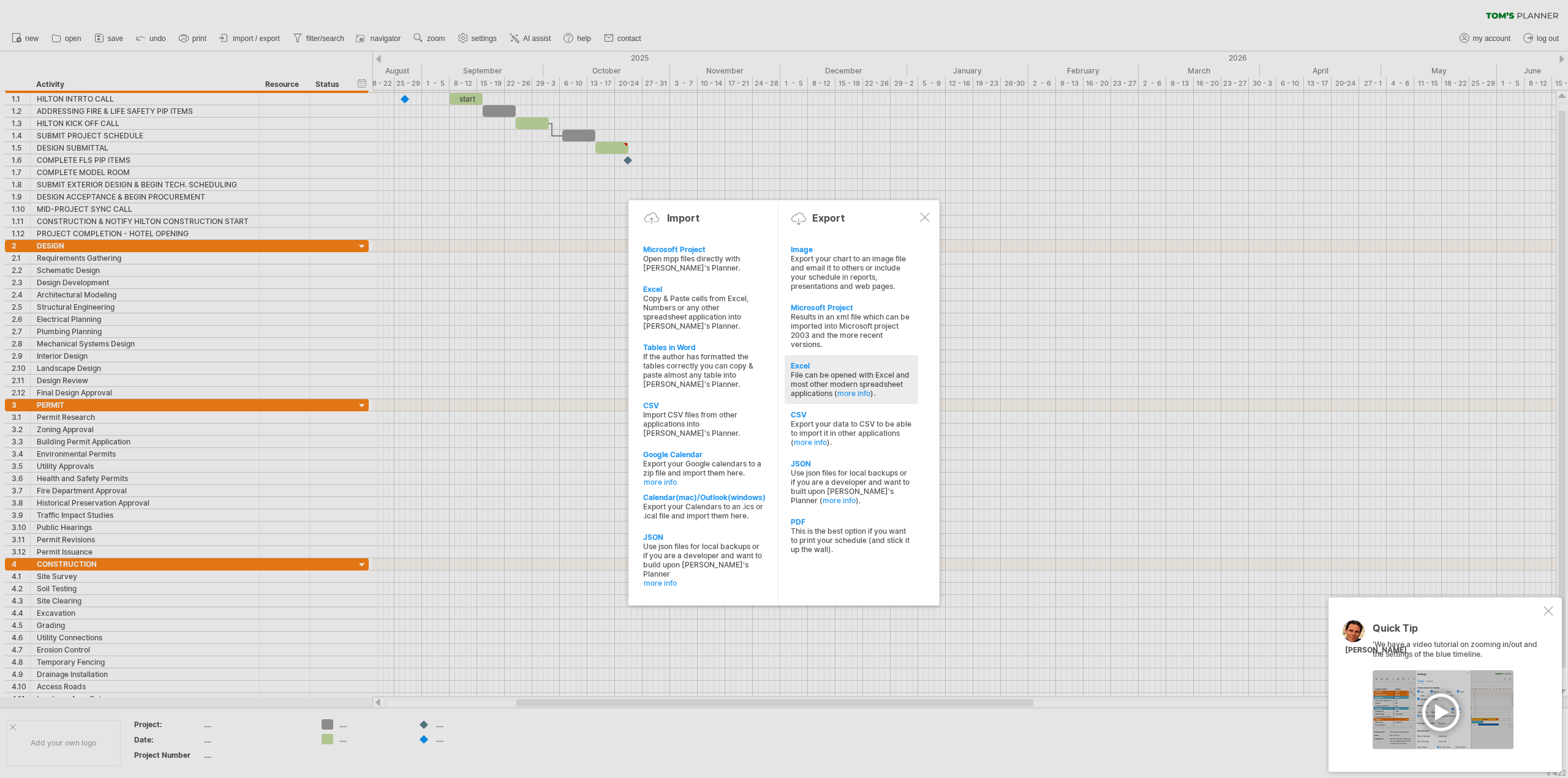
click at [835, 367] on div "Excel" at bounding box center [851, 365] width 121 height 9
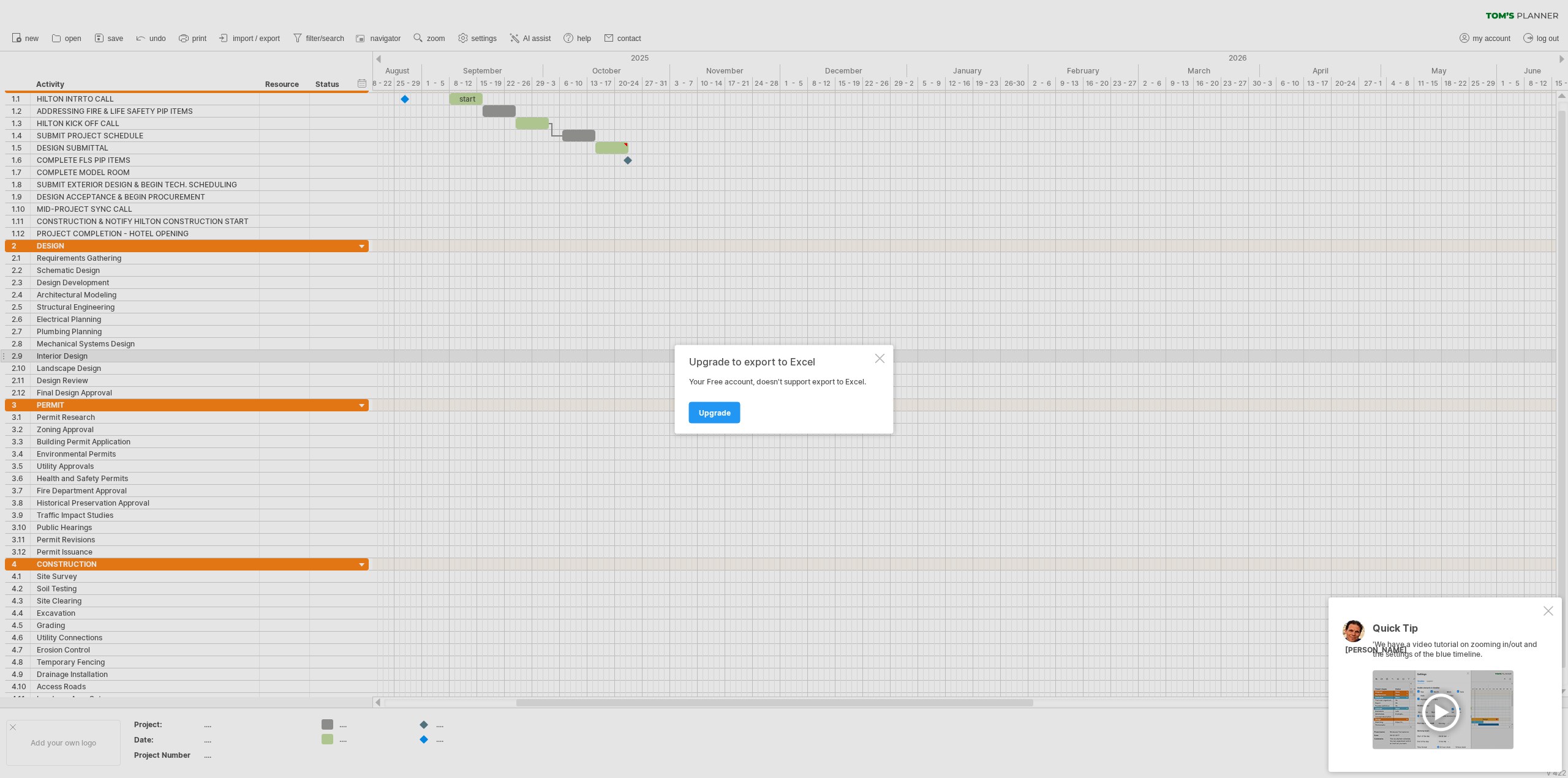
click at [880, 360] on div at bounding box center [880, 358] width 10 height 10
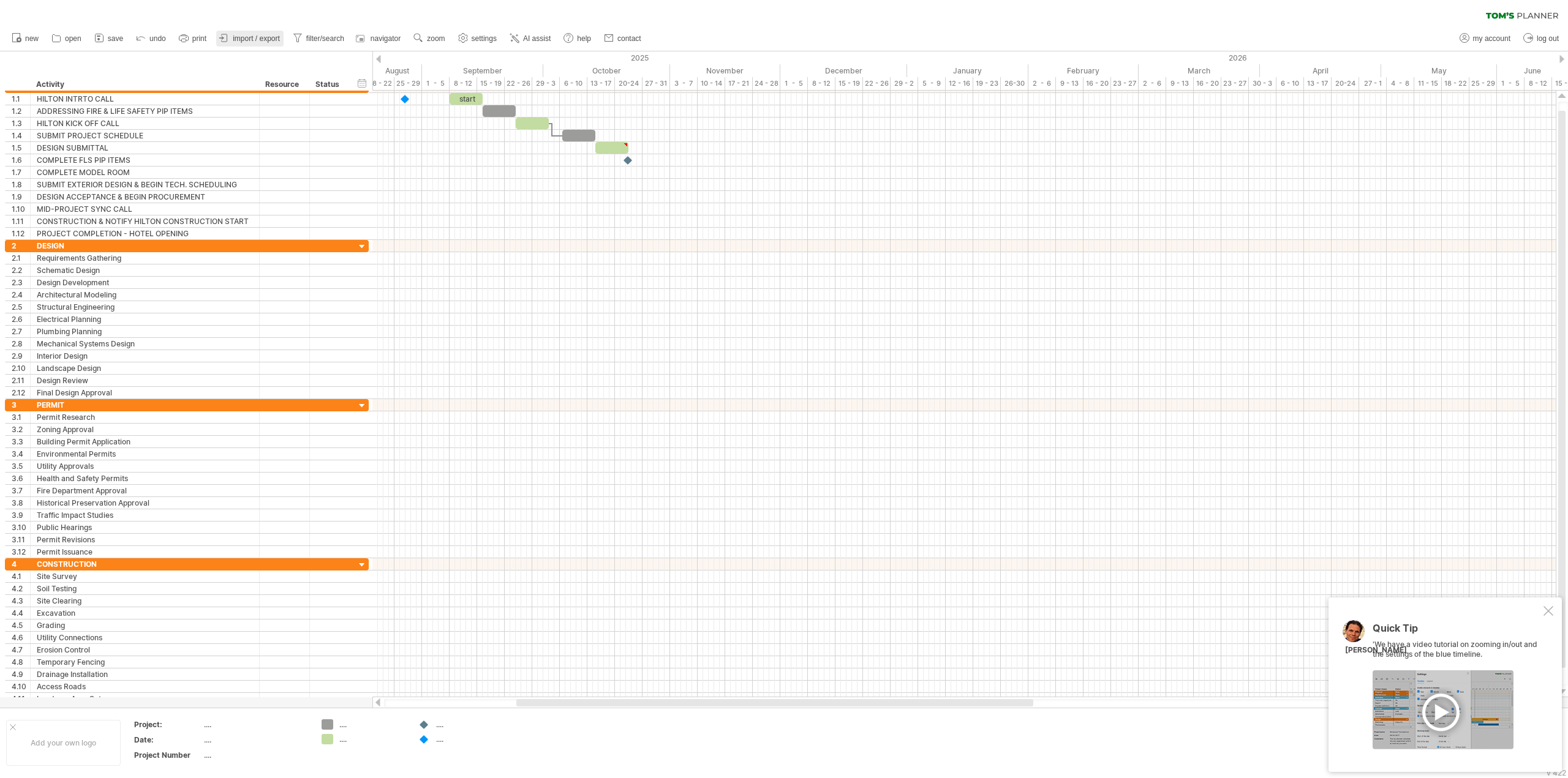
click at [257, 33] on link "import / export" at bounding box center [250, 38] width 67 height 16
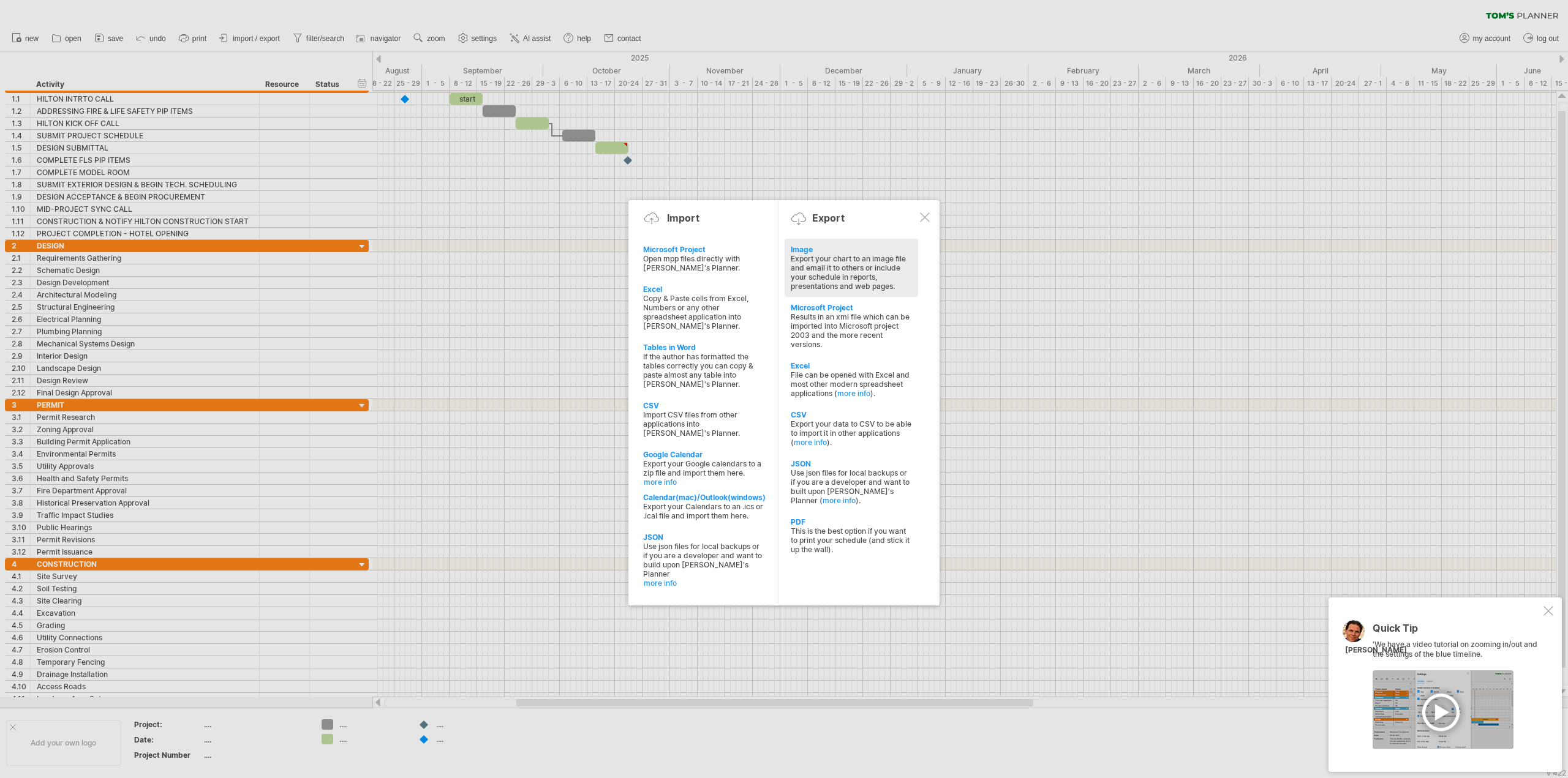
click at [803, 252] on div "Image" at bounding box center [851, 249] width 121 height 9
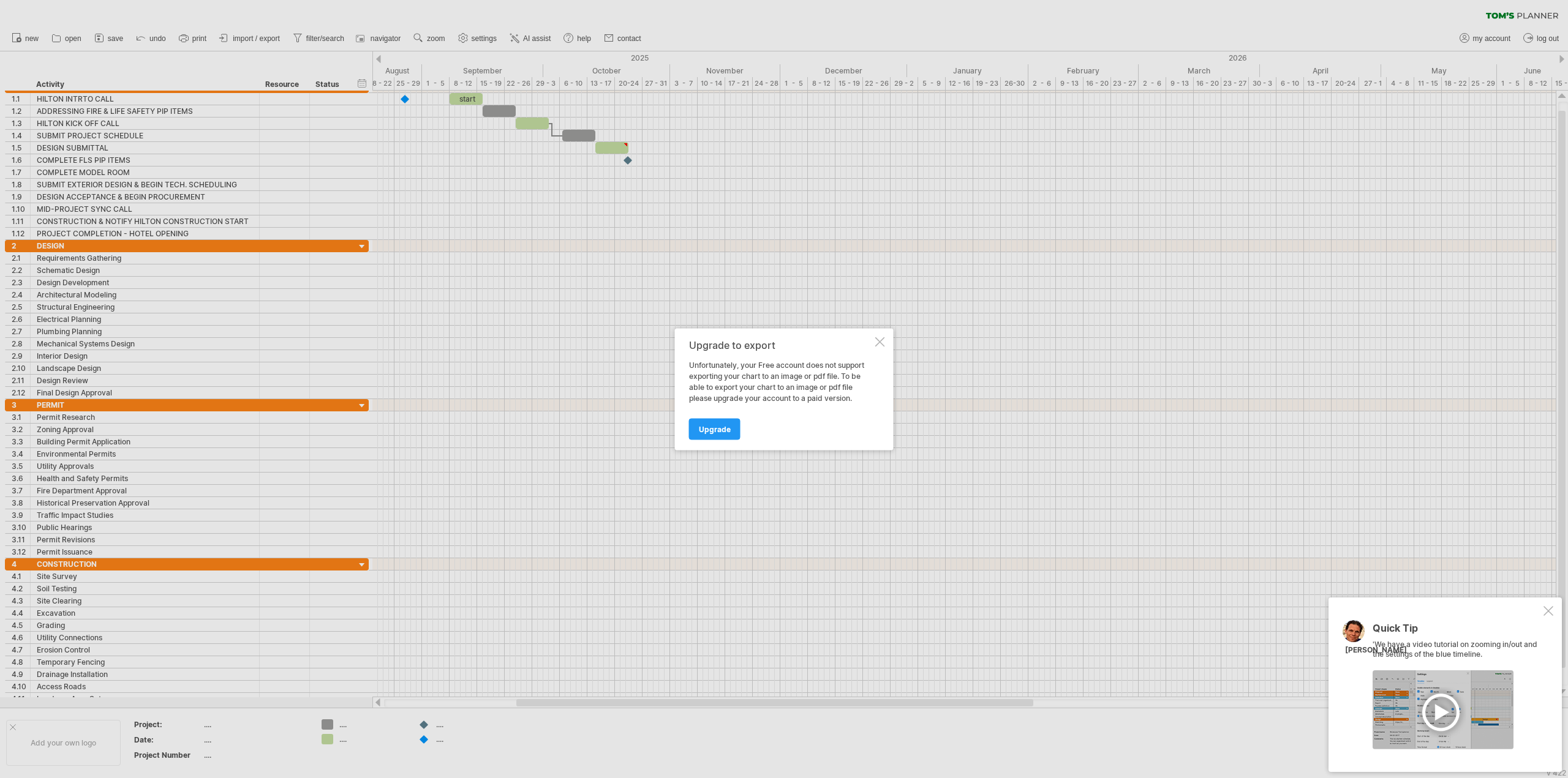
click at [880, 343] on div at bounding box center [880, 342] width 10 height 10
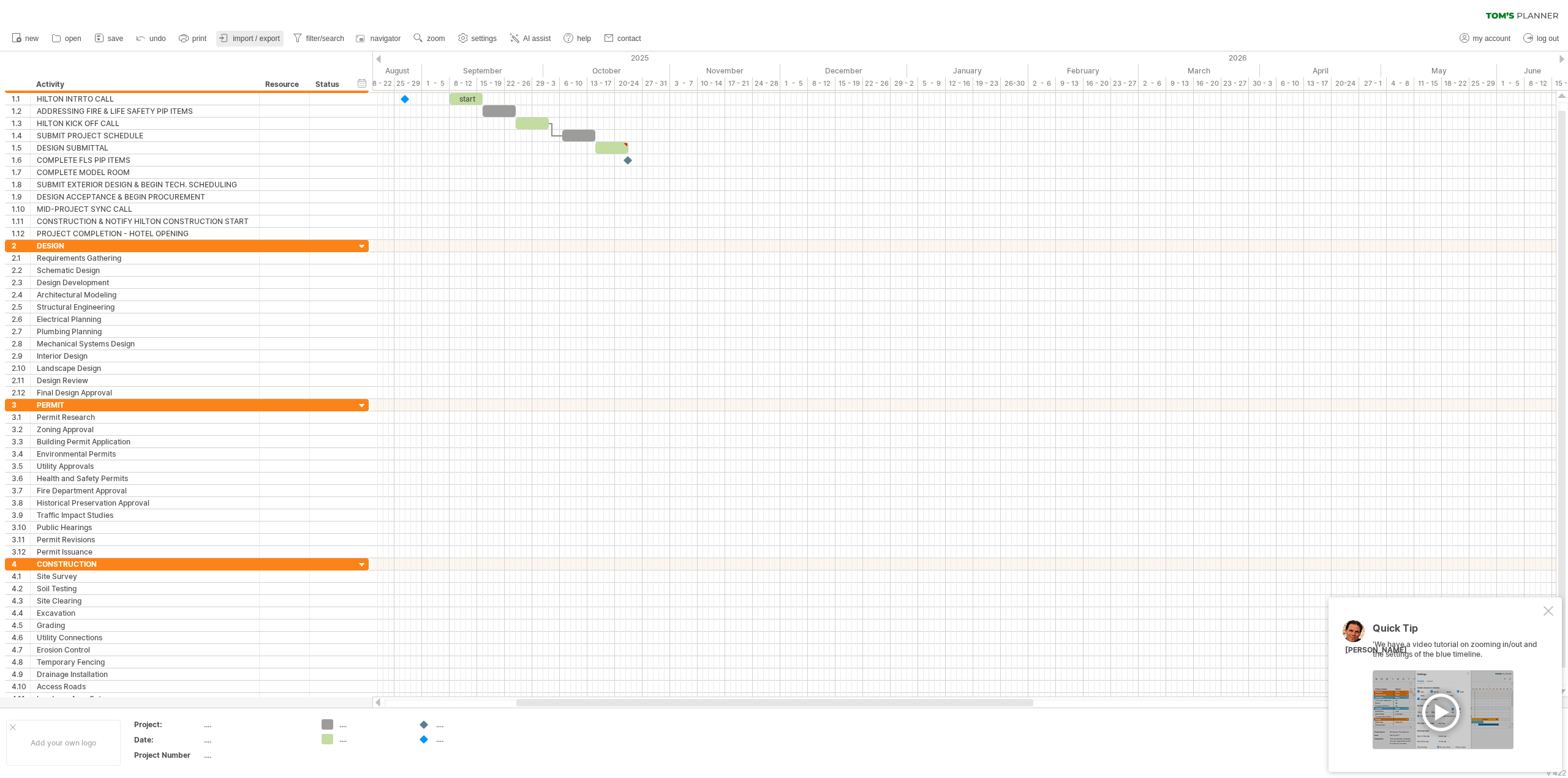
click at [245, 38] on span "import / export" at bounding box center [256, 39] width 47 height 9
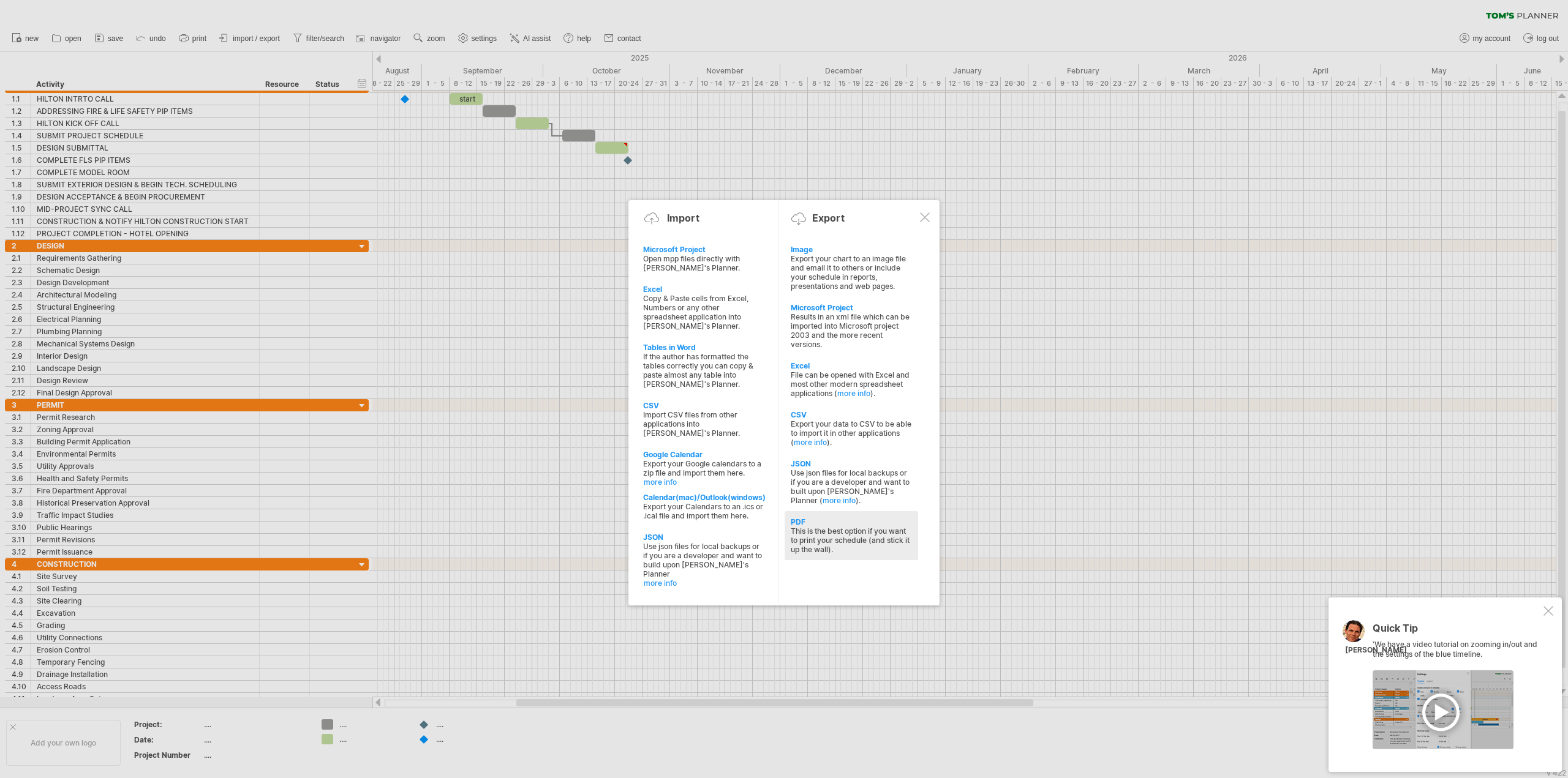
click at [820, 527] on div "This is the best option if you want to print your schedule (and stick it up the…" at bounding box center [851, 540] width 121 height 27
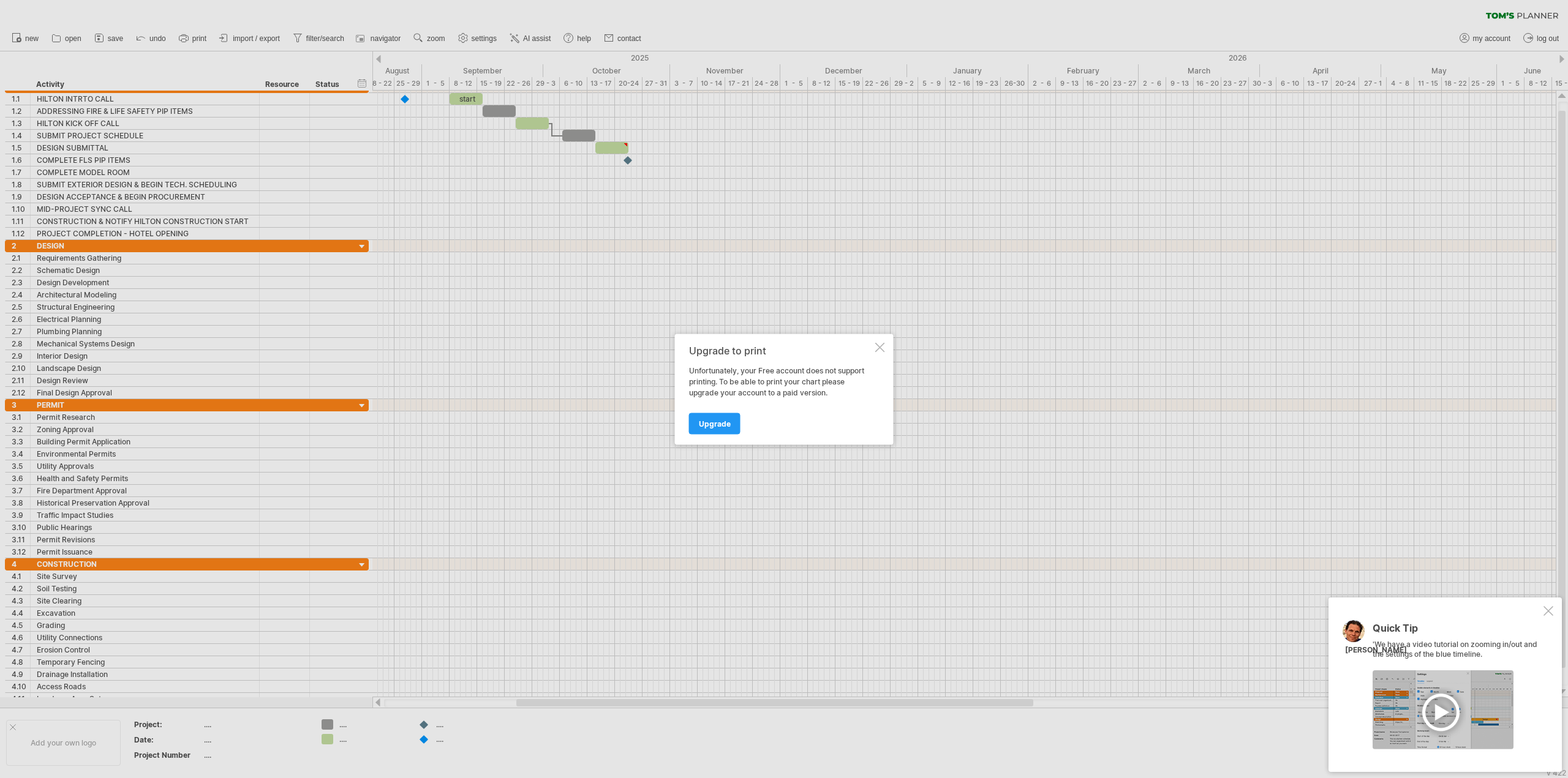
click at [880, 344] on div at bounding box center [880, 347] width 10 height 10
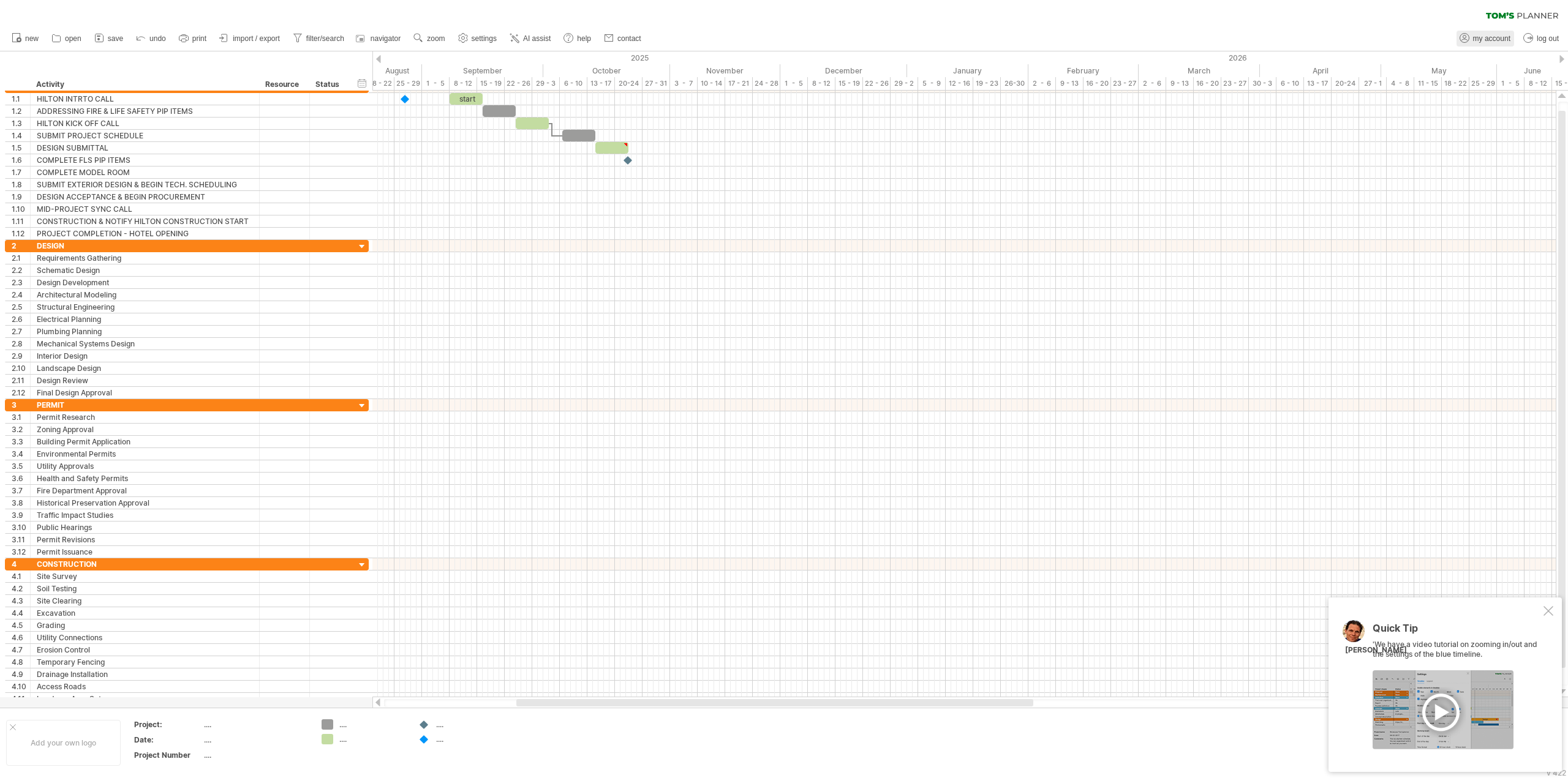
click at [1478, 41] on span "my account" at bounding box center [1492, 39] width 37 height 9
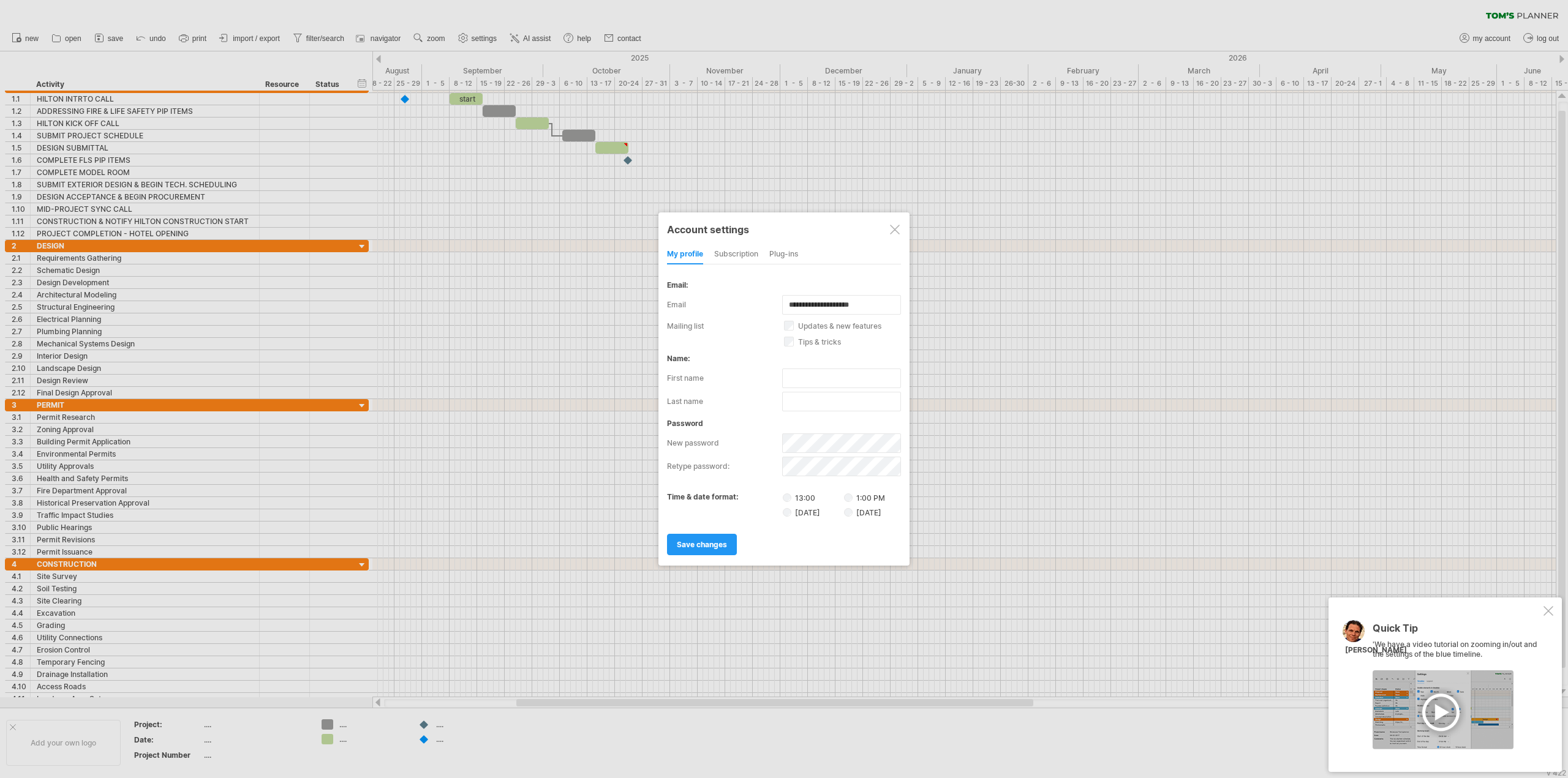
click at [745, 256] on div "subscription" at bounding box center [736, 254] width 44 height 19
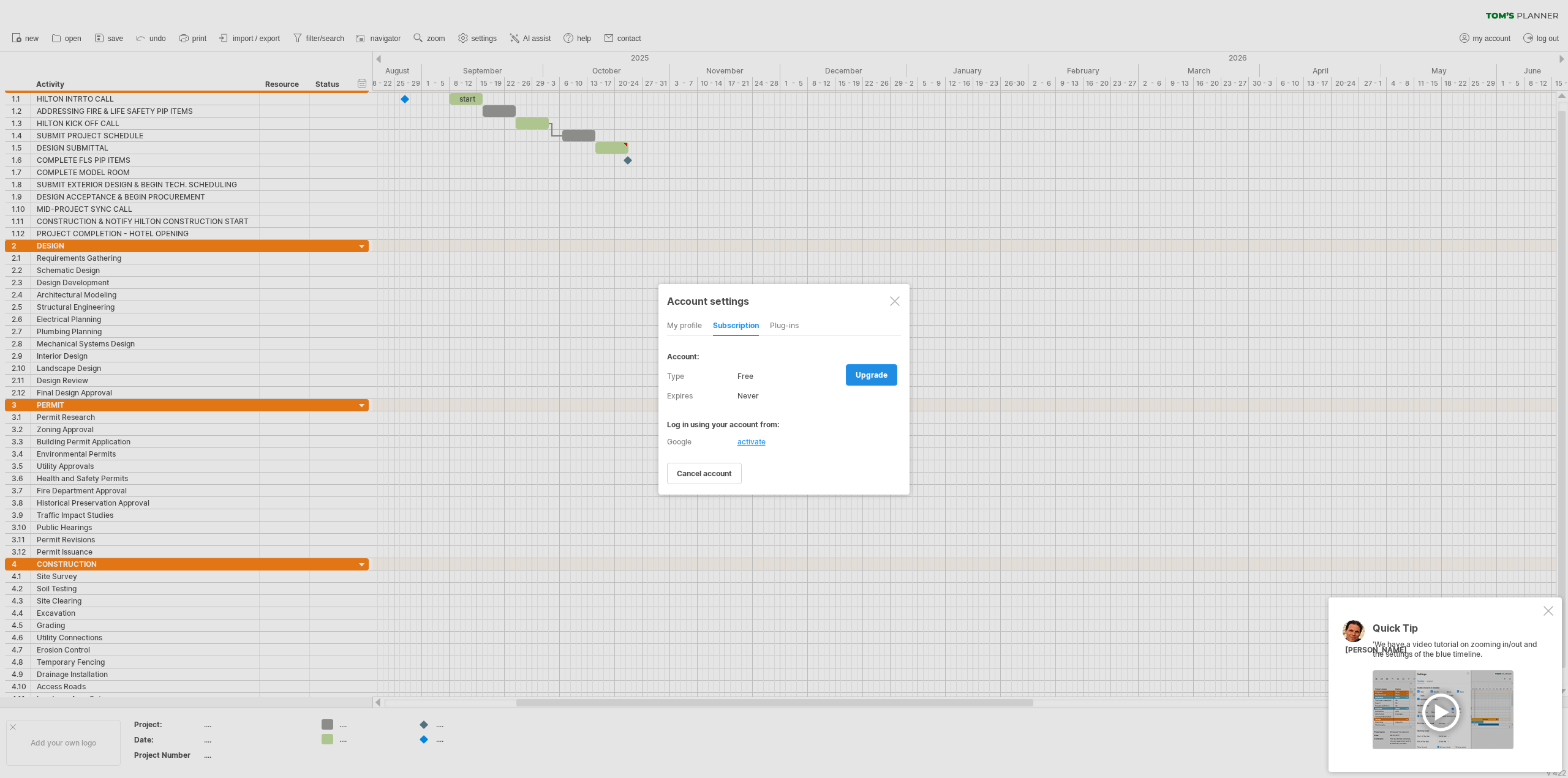
click at [884, 375] on span "upgrade" at bounding box center [871, 375] width 32 height 9
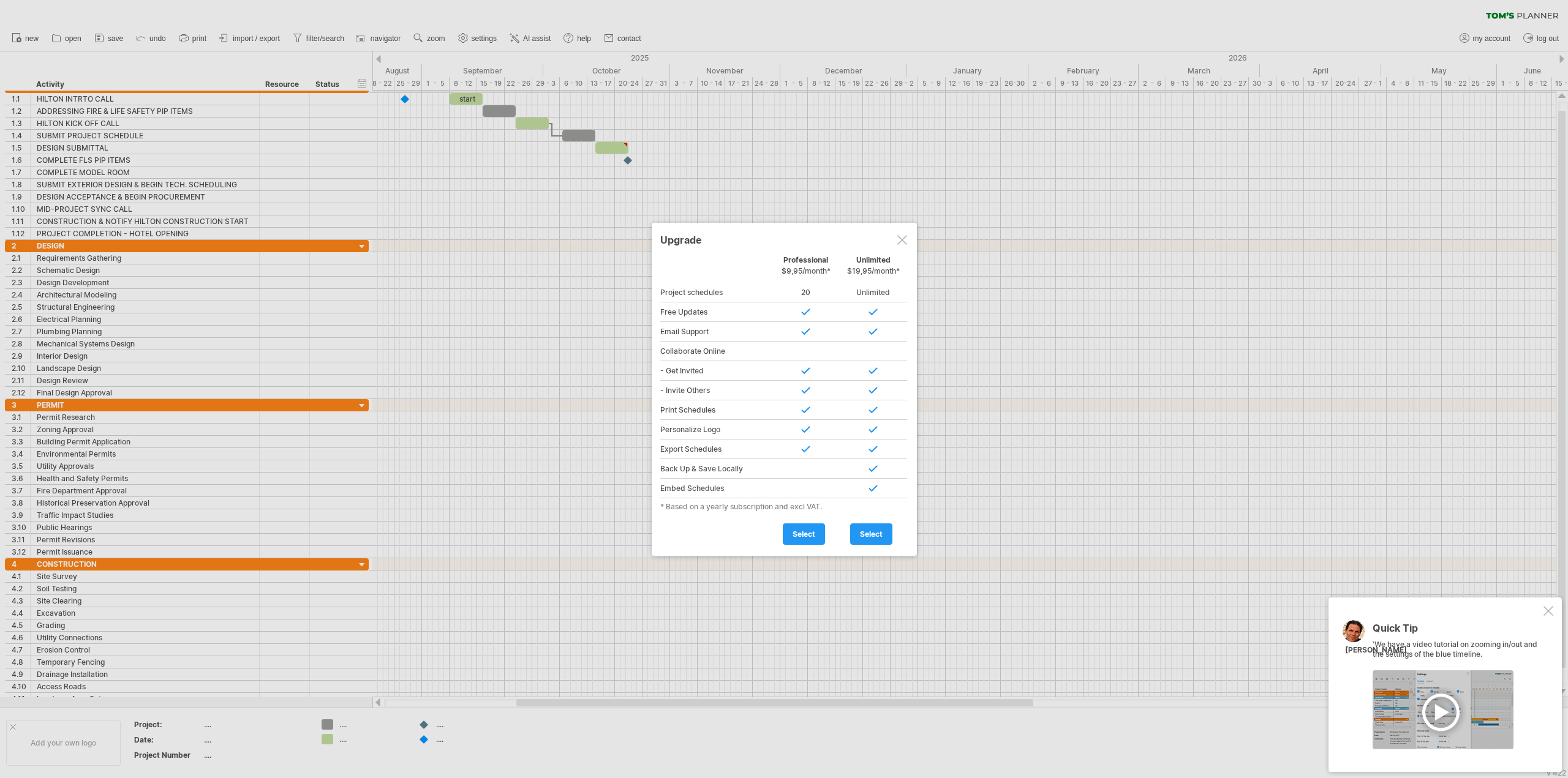
click at [905, 237] on div at bounding box center [902, 240] width 10 height 10
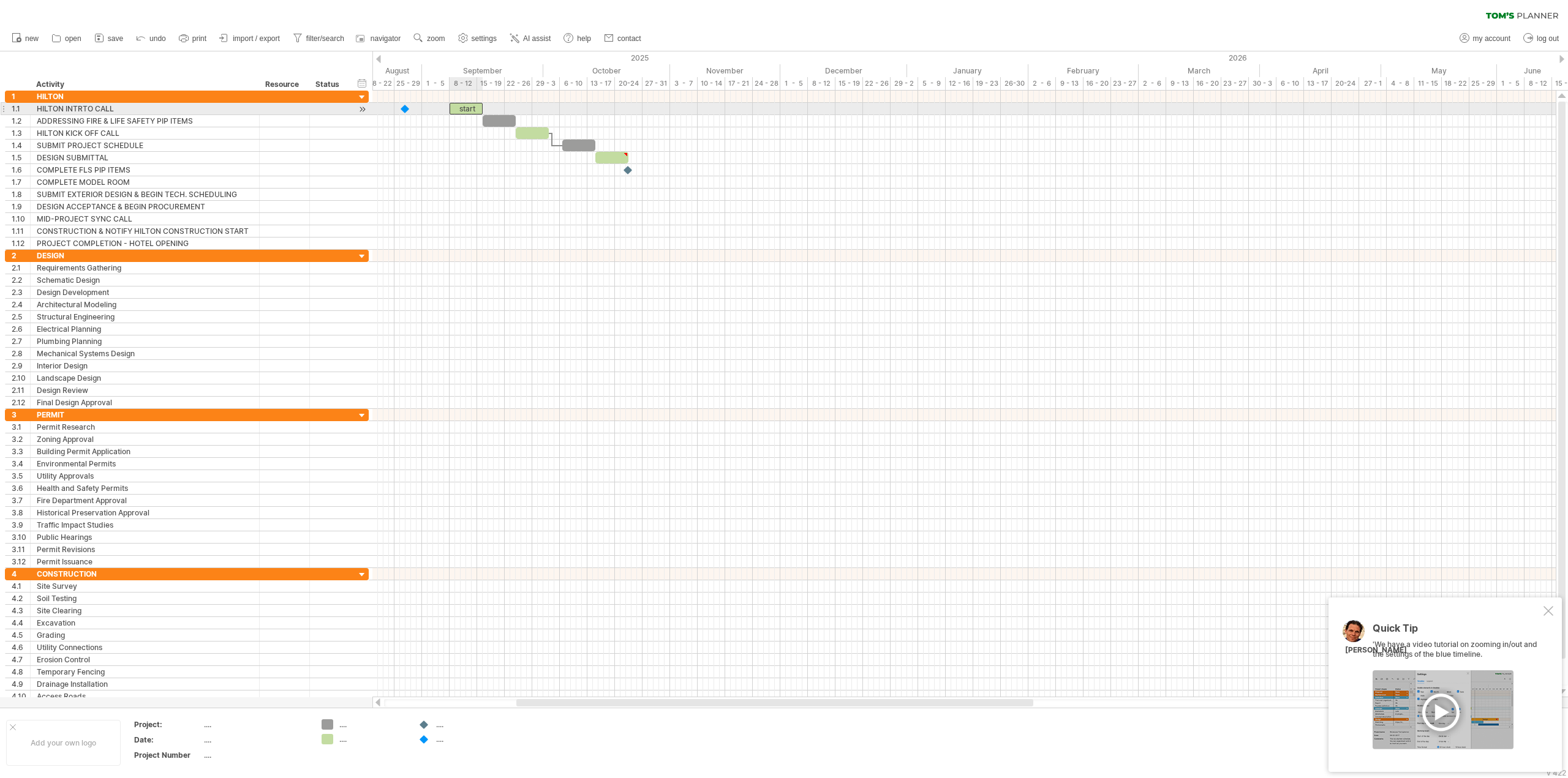
click at [465, 107] on div "start" at bounding box center [466, 109] width 33 height 12
drag, startPoint x: 460, startPoint y: 107, endPoint x: 405, endPoint y: 120, distance: 56.5
click at [405, 120] on div "***** [DATE] [DATE]" at bounding box center [964, 394] width 1183 height 607
click at [457, 110] on div "*****" at bounding box center [466, 109] width 33 height 12
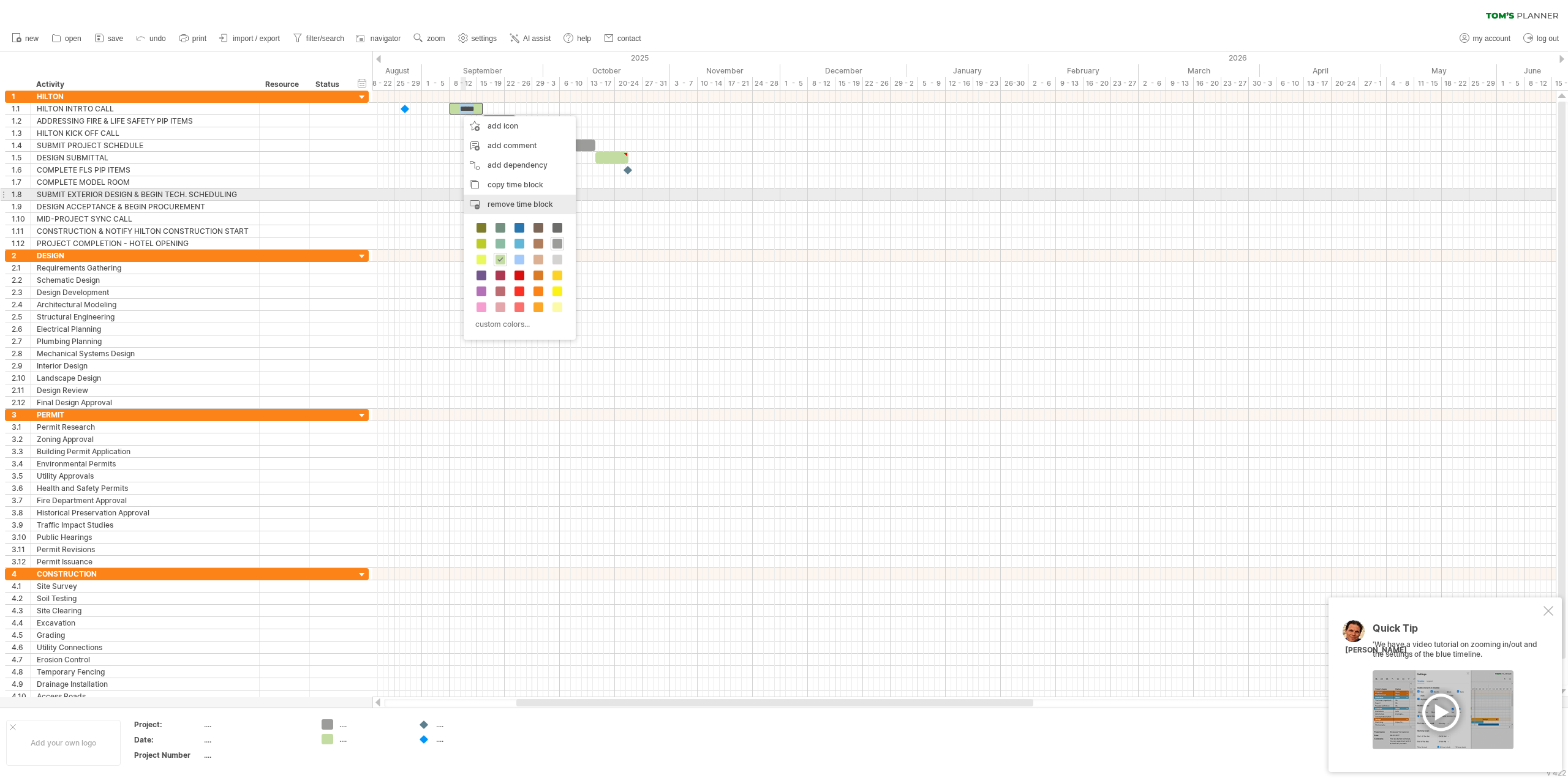
click at [505, 200] on span "remove time block" at bounding box center [520, 204] width 66 height 9
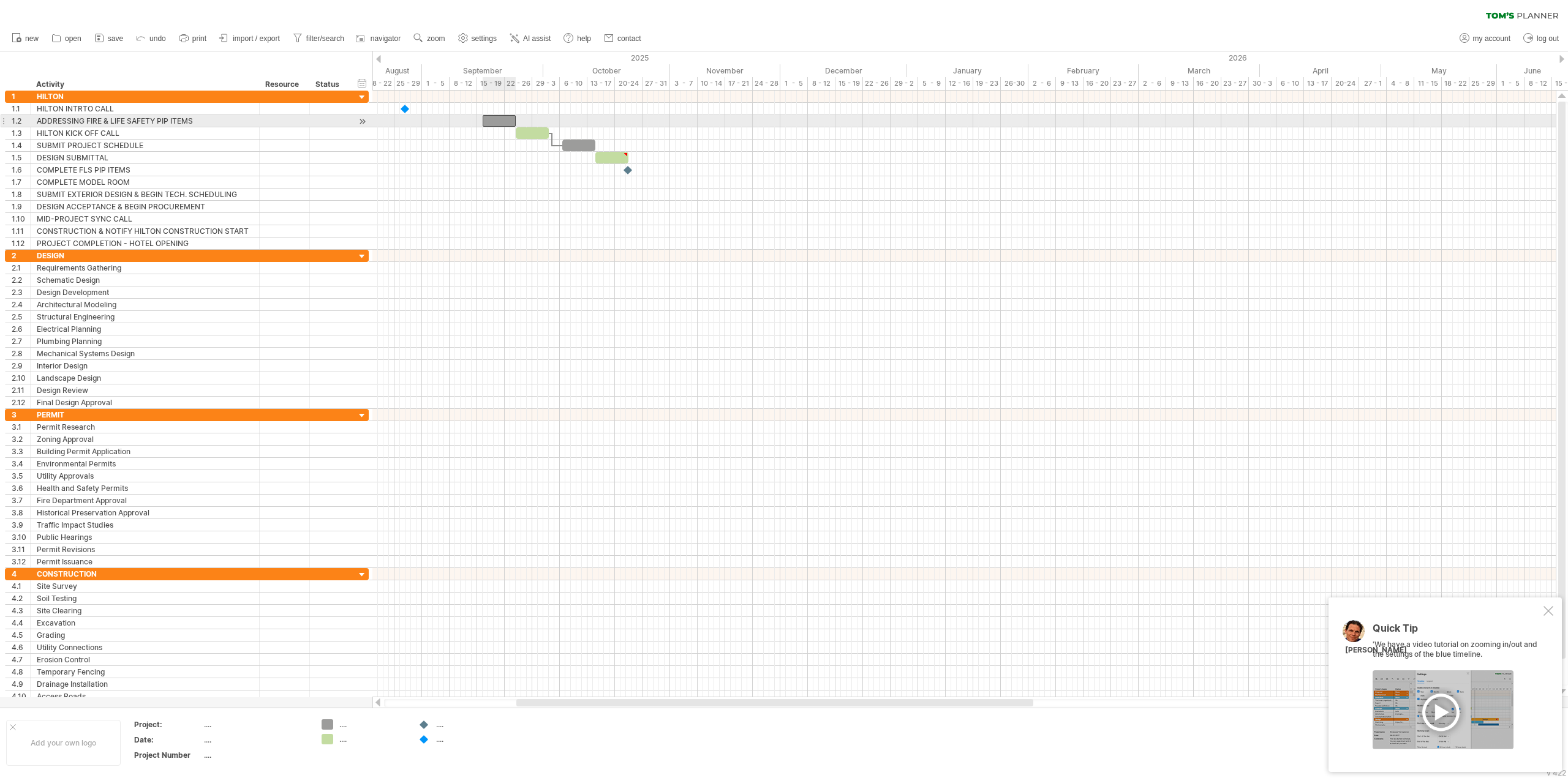
click at [491, 123] on div at bounding box center [499, 121] width 33 height 12
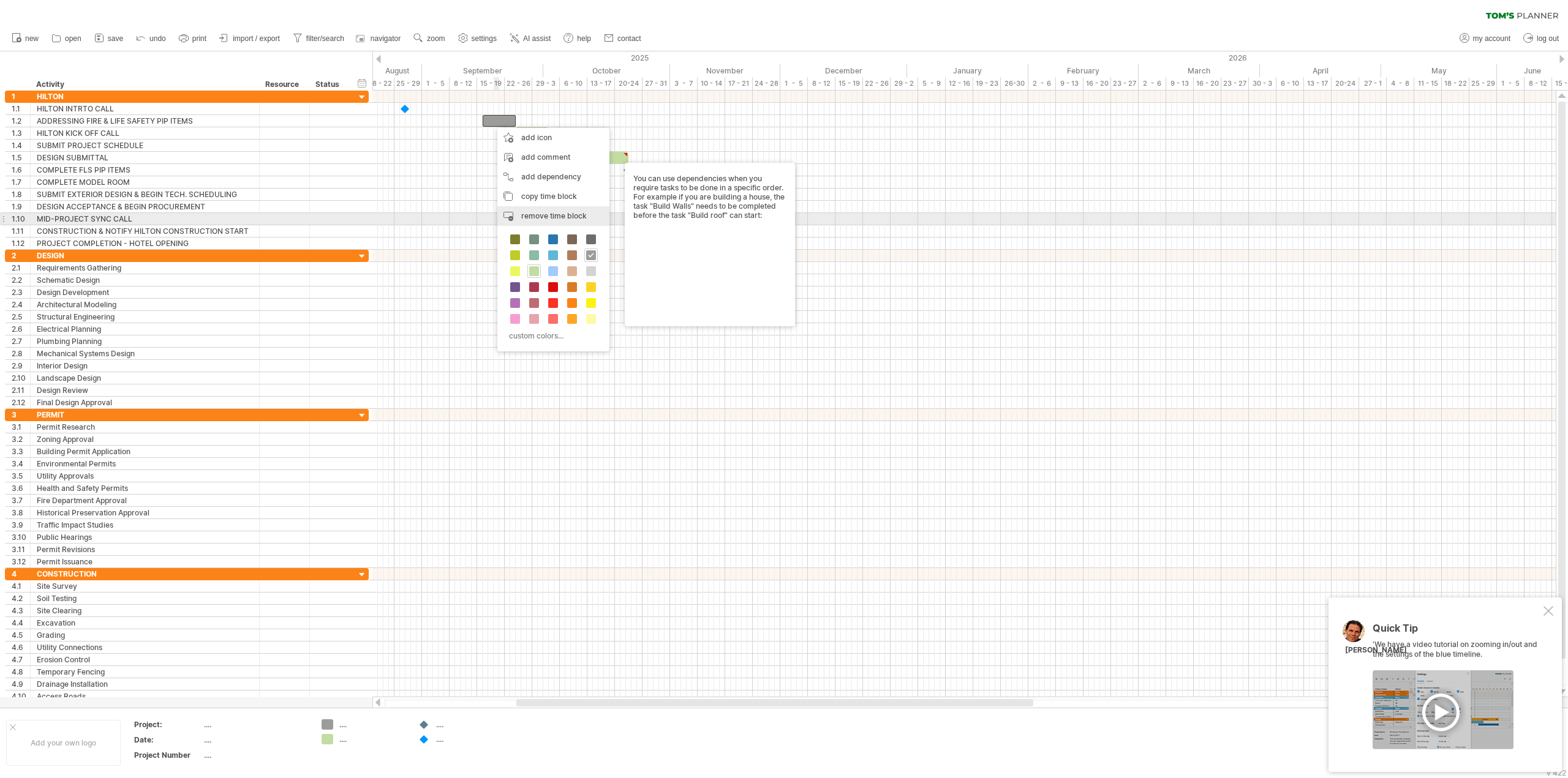
click at [544, 215] on span "remove time block" at bounding box center [553, 215] width 66 height 9
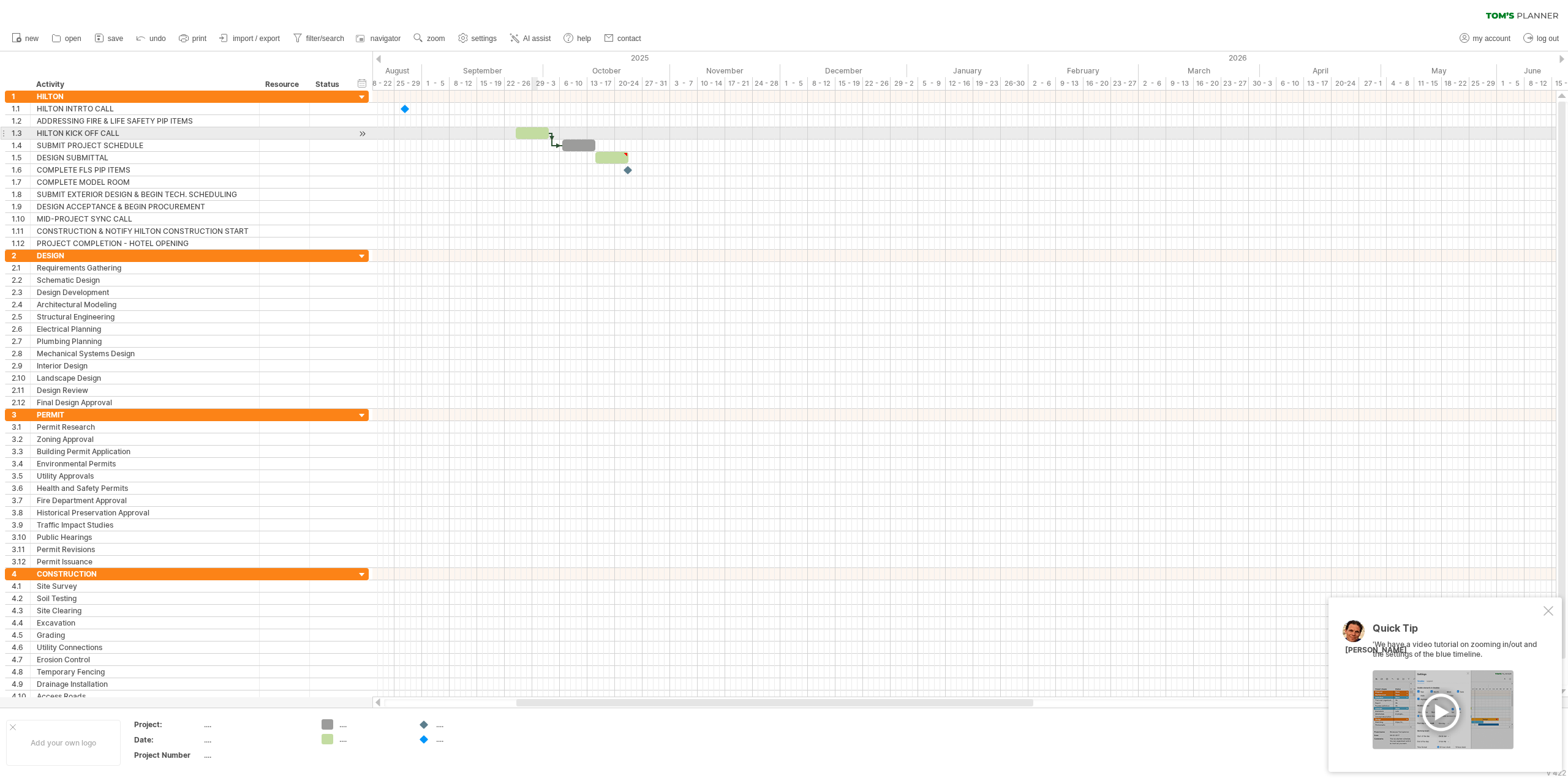
click at [533, 131] on div at bounding box center [532, 133] width 33 height 12
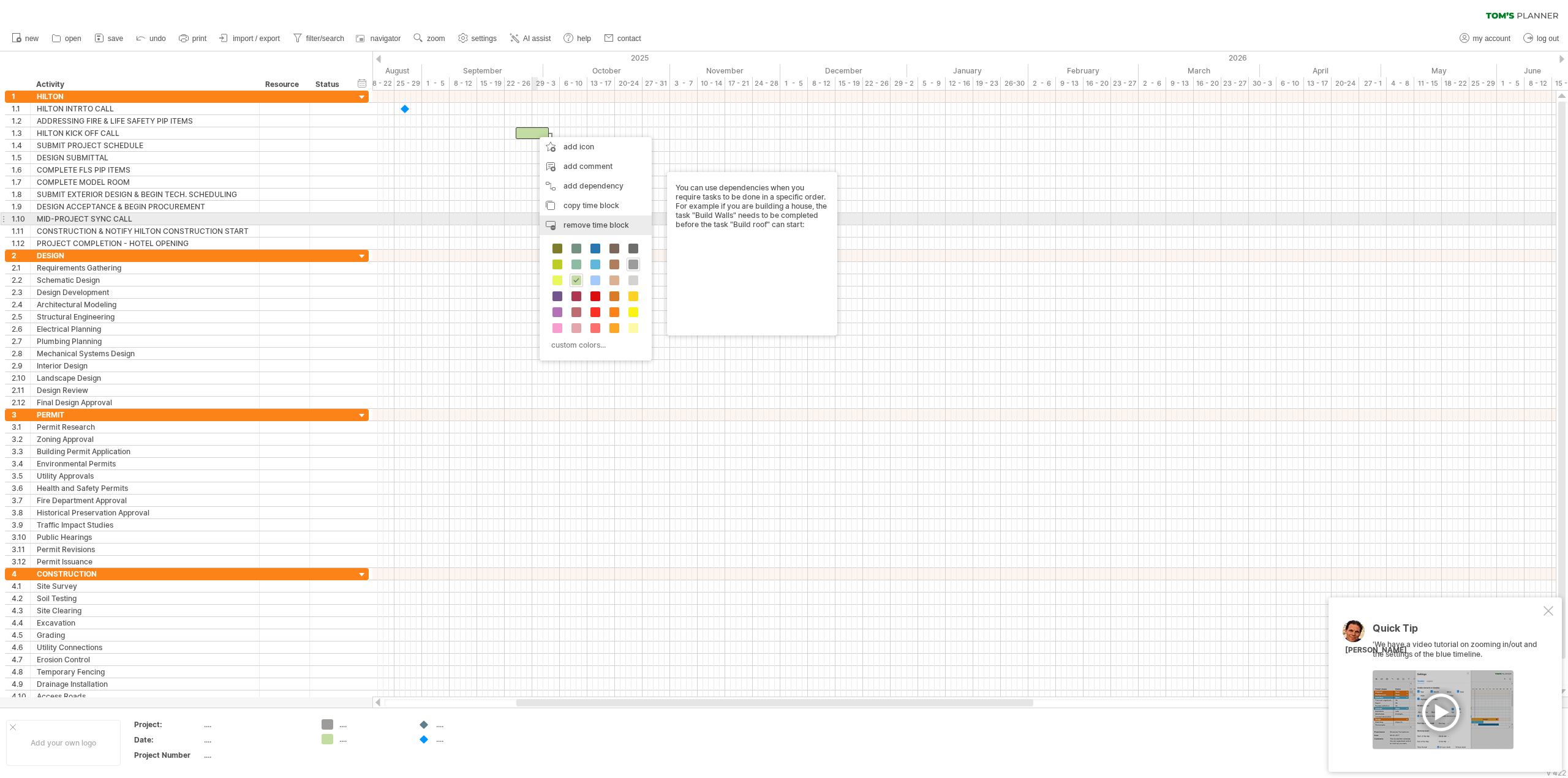
click at [593, 224] on span "remove time block" at bounding box center [596, 225] width 66 height 9
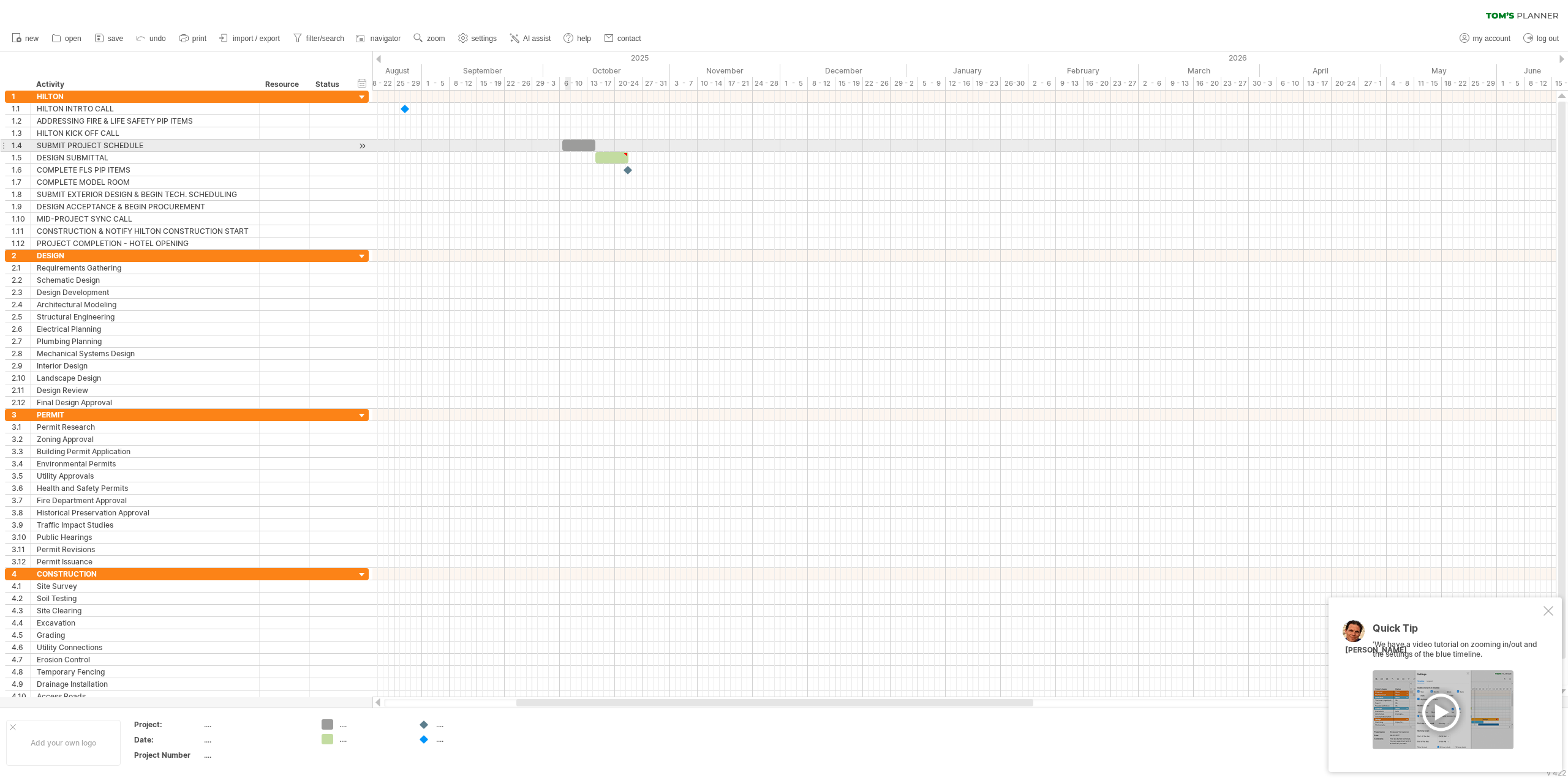
click at [571, 144] on div at bounding box center [578, 145] width 33 height 12
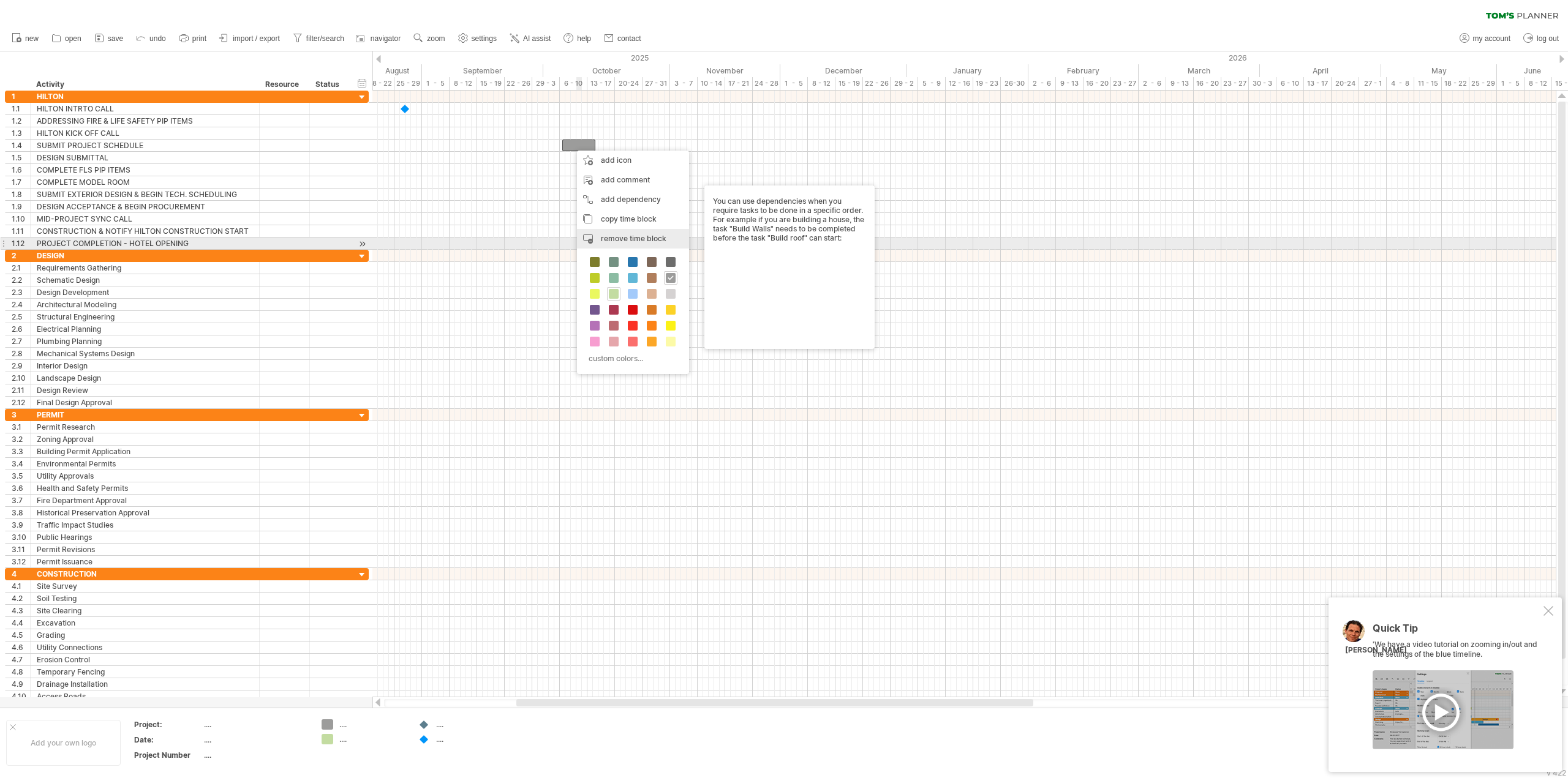
click at [640, 238] on span "remove time block" at bounding box center [633, 239] width 66 height 9
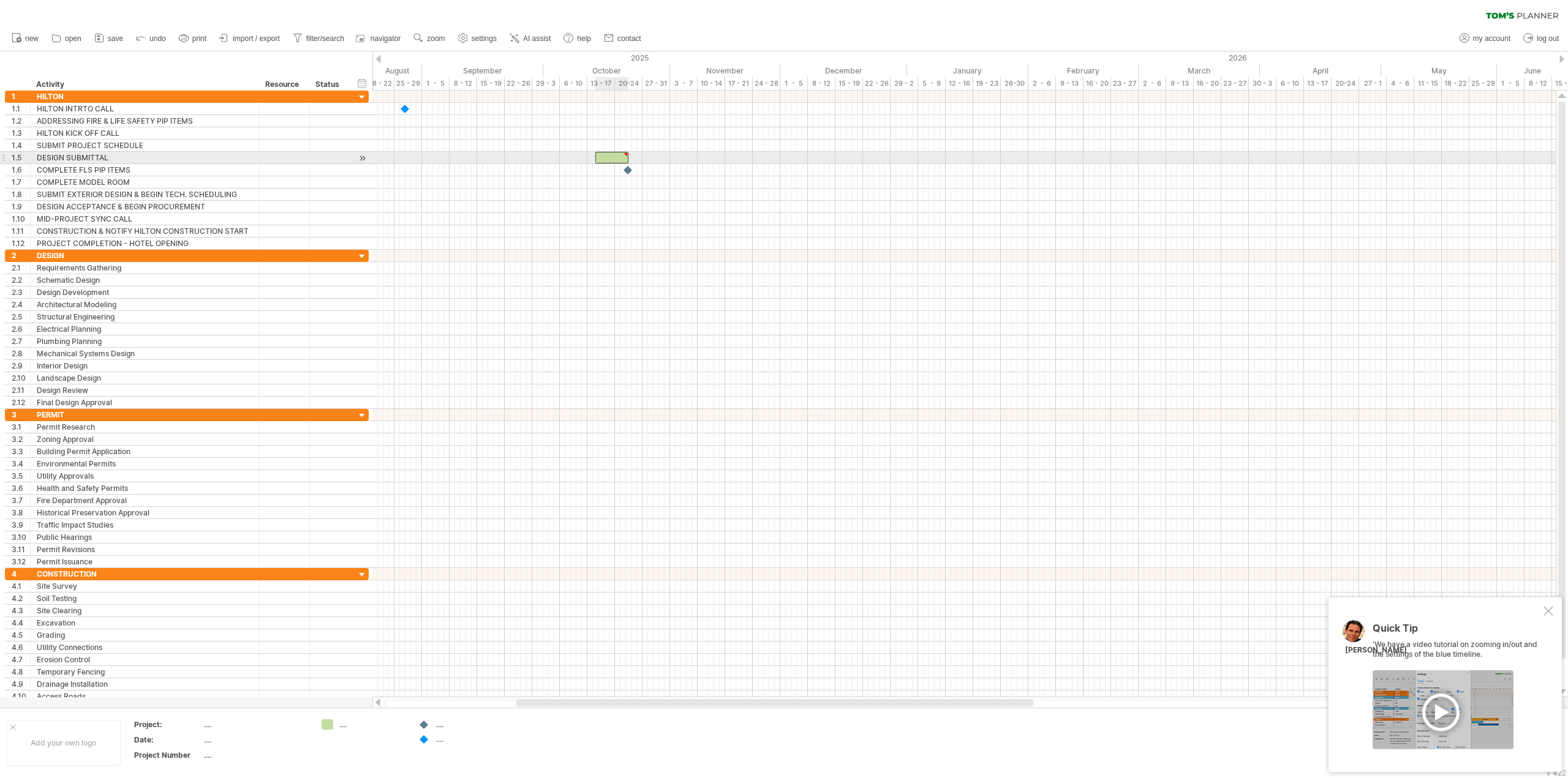
click at [610, 156] on div at bounding box center [612, 157] width 33 height 12
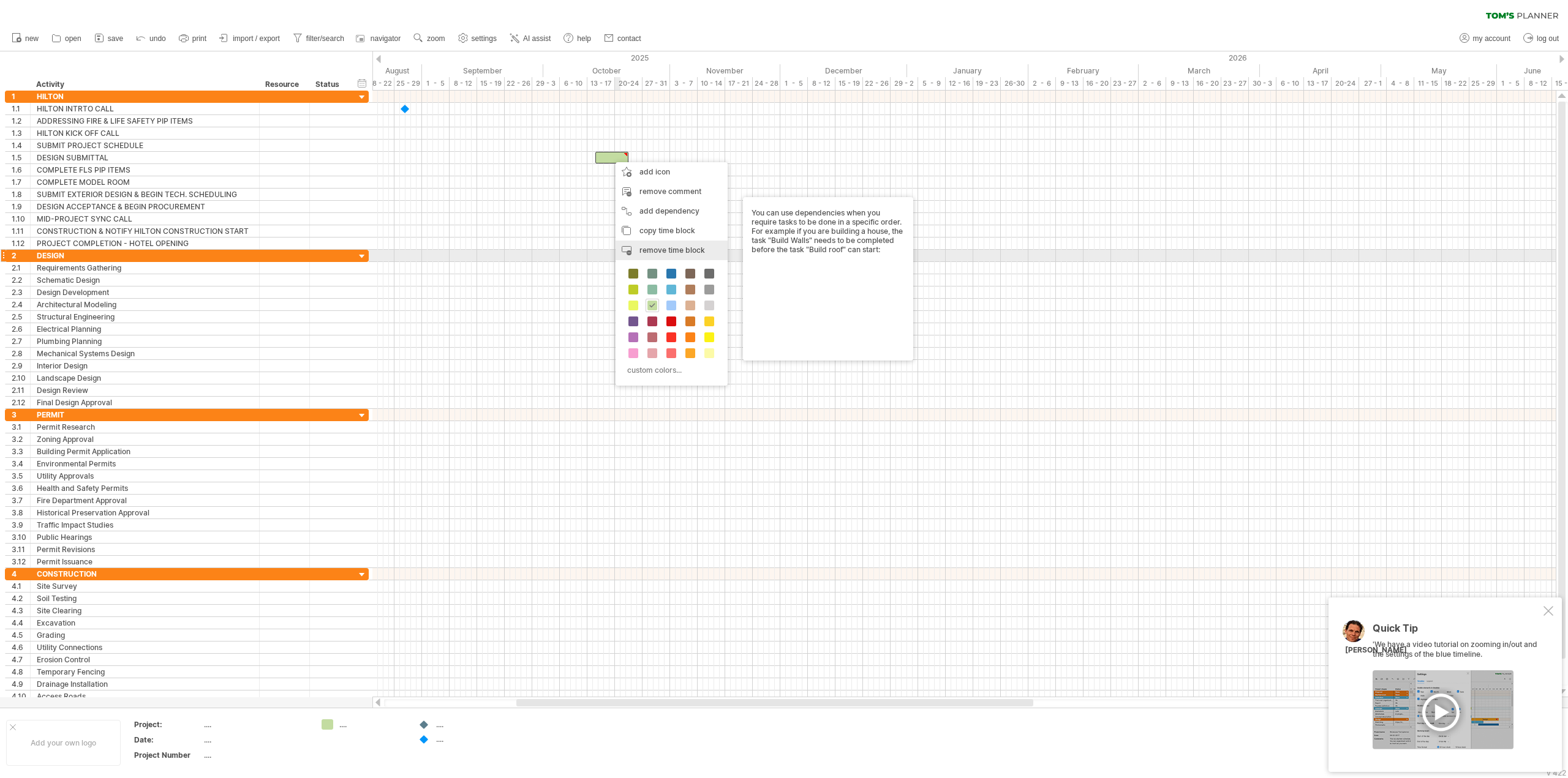
click at [664, 247] on span "remove time block" at bounding box center [672, 250] width 66 height 9
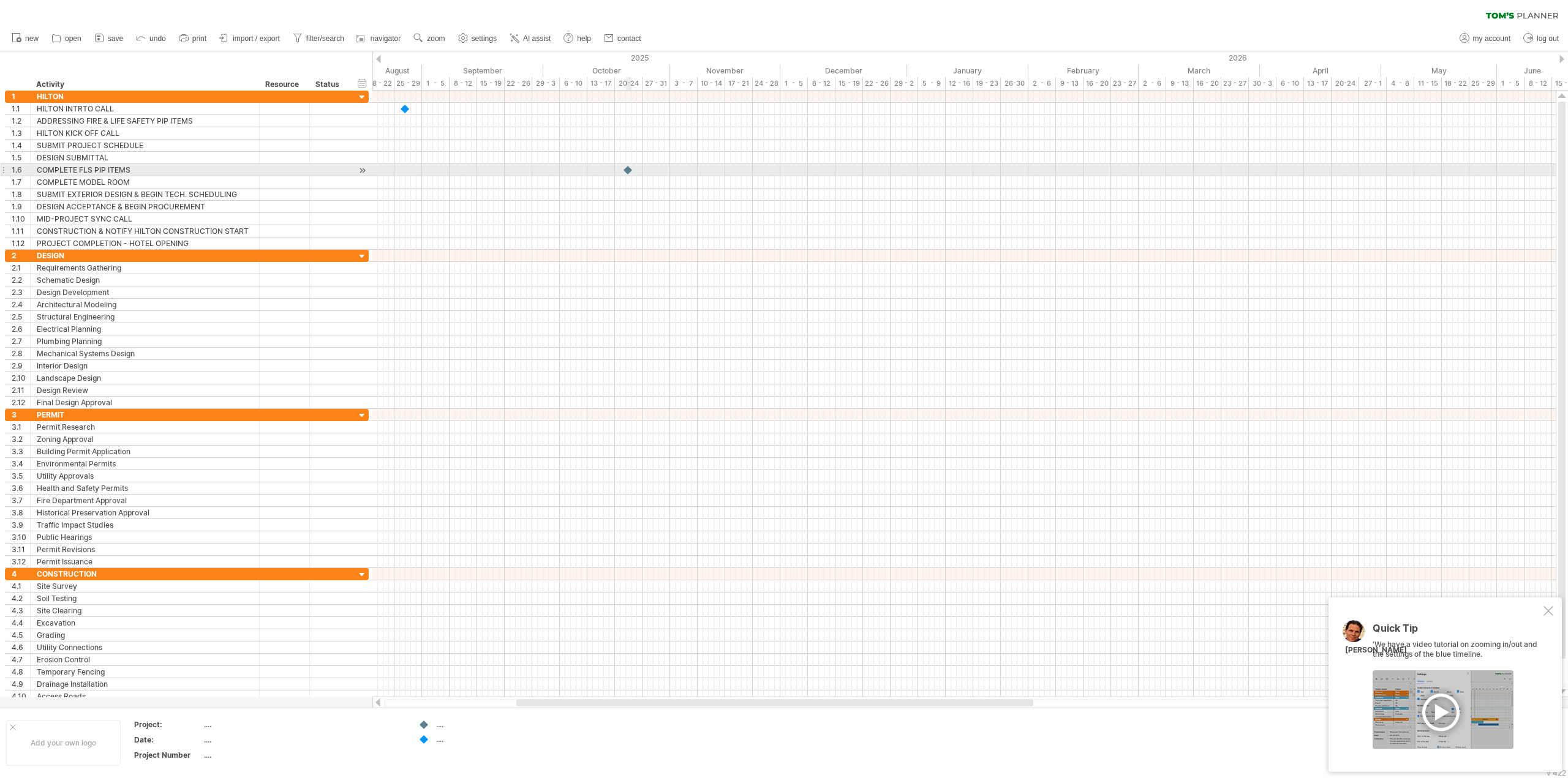
click at [626, 170] on div at bounding box center [628, 170] width 12 height 12
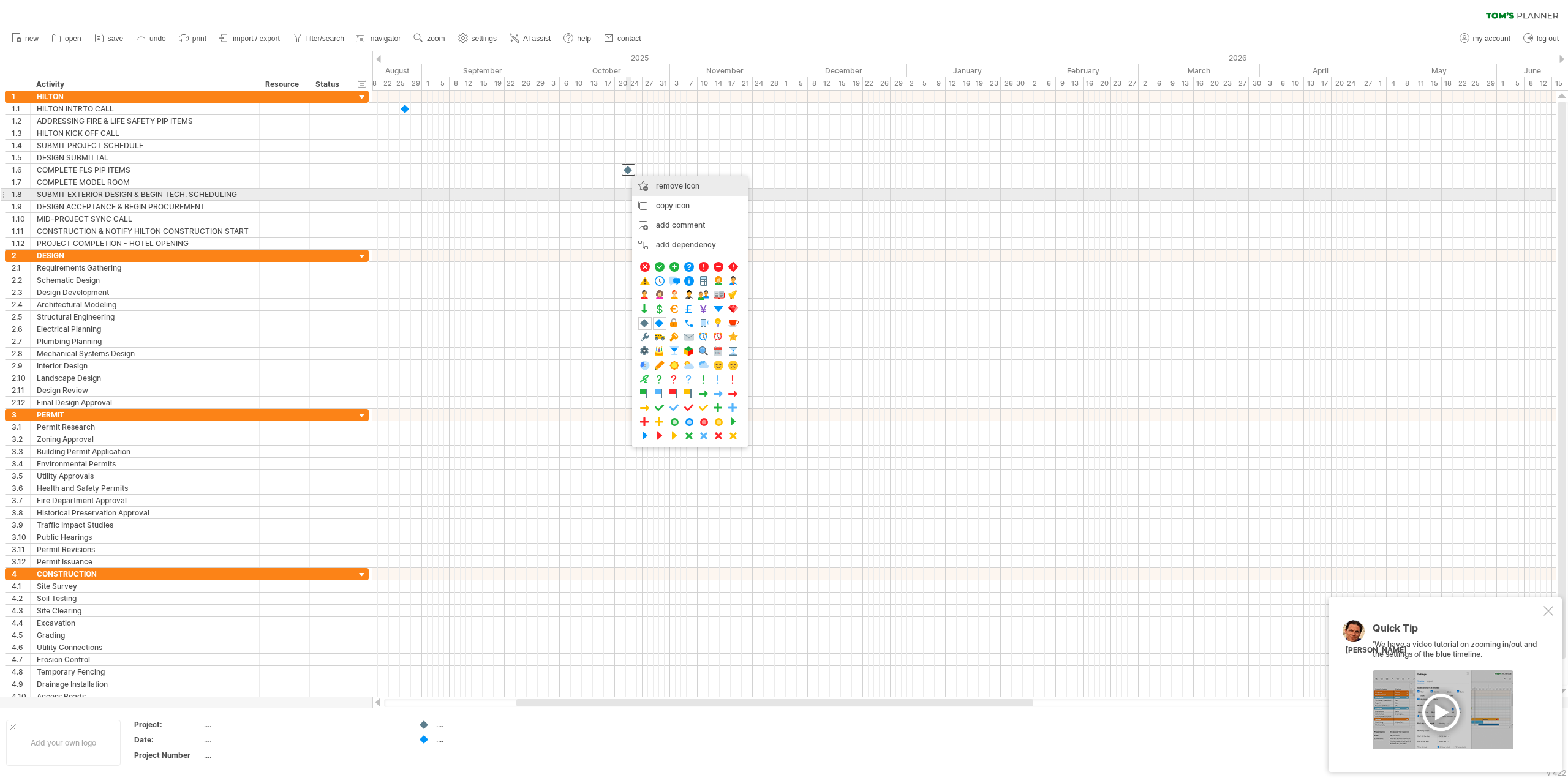
click at [670, 192] on div "remove icon remove selected items" at bounding box center [690, 185] width 116 height 19
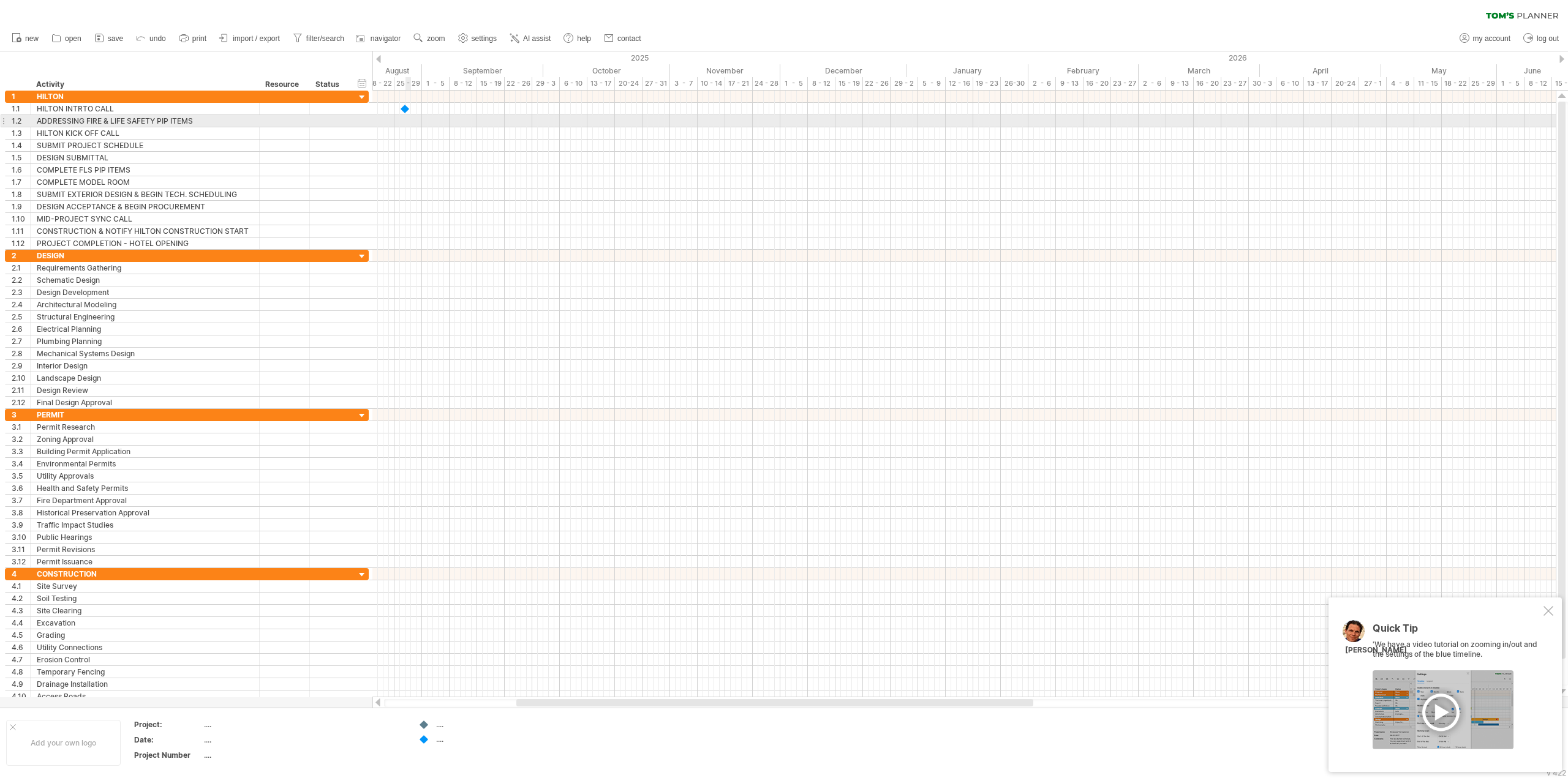
click at [405, 119] on div at bounding box center [964, 121] width 1183 height 12
click at [439, 139] on div "add time block" at bounding box center [454, 134] width 84 height 19
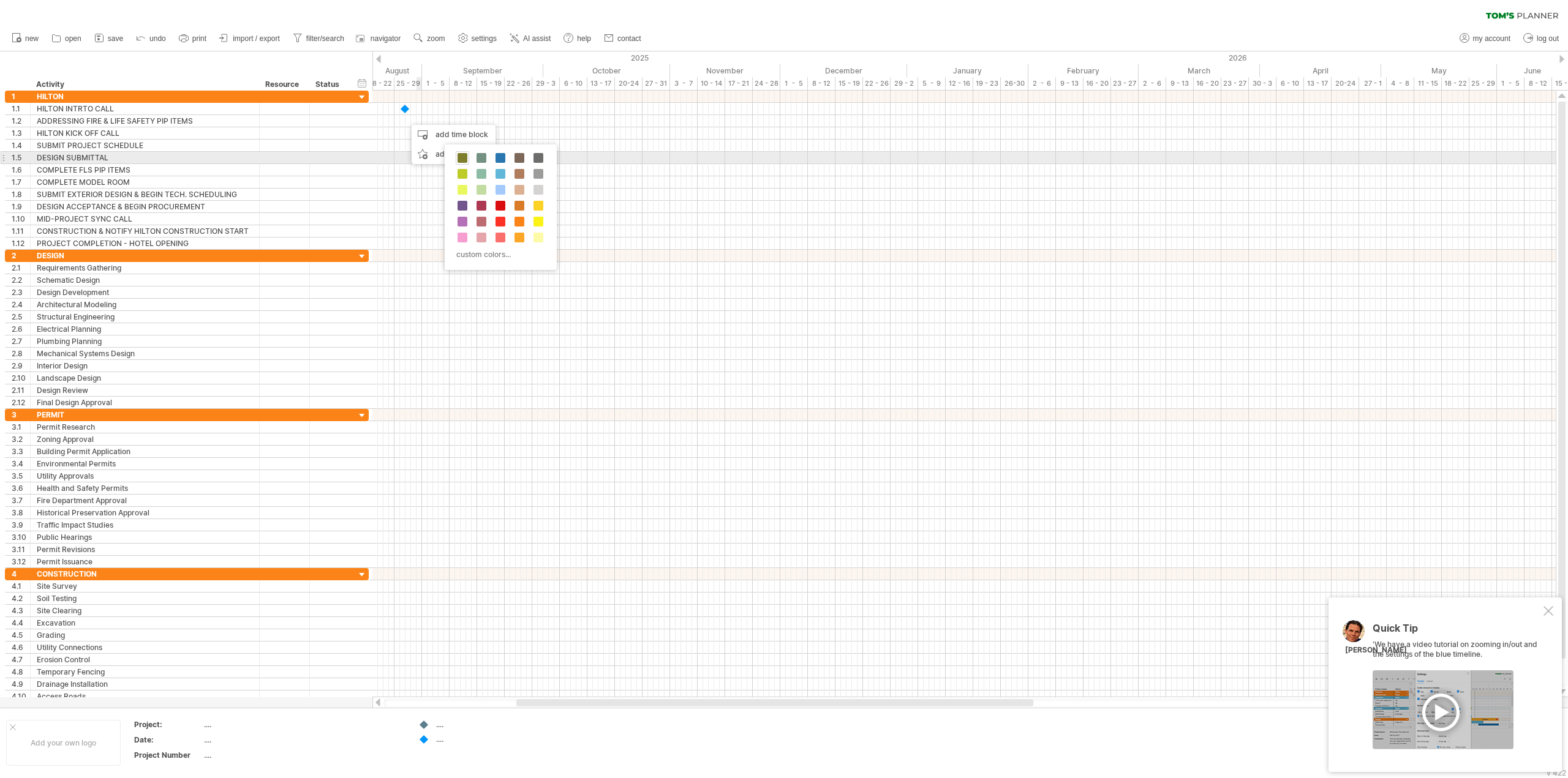
click at [465, 157] on span at bounding box center [462, 158] width 10 height 10
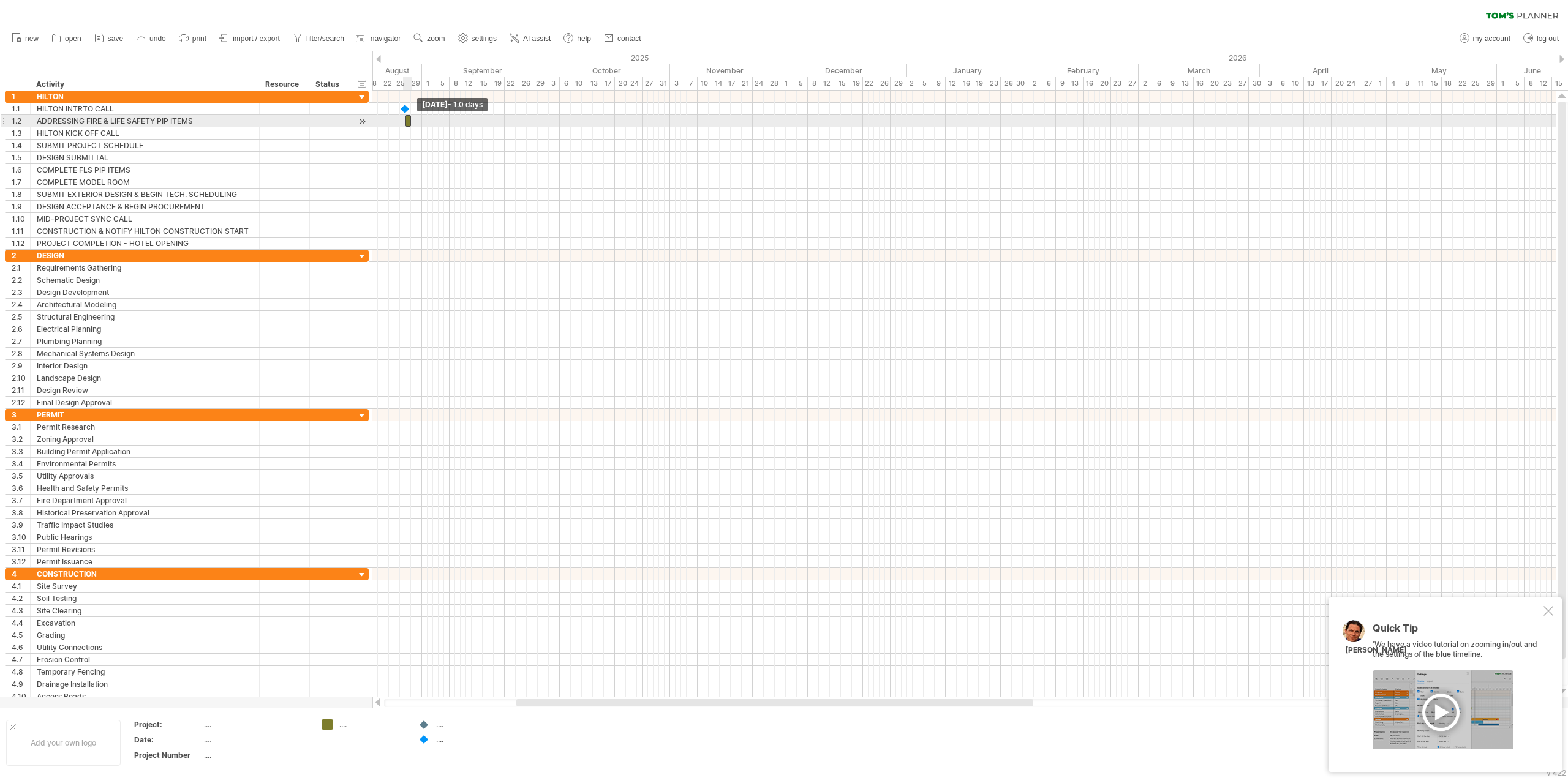
click at [406, 122] on span at bounding box center [405, 121] width 5 height 12
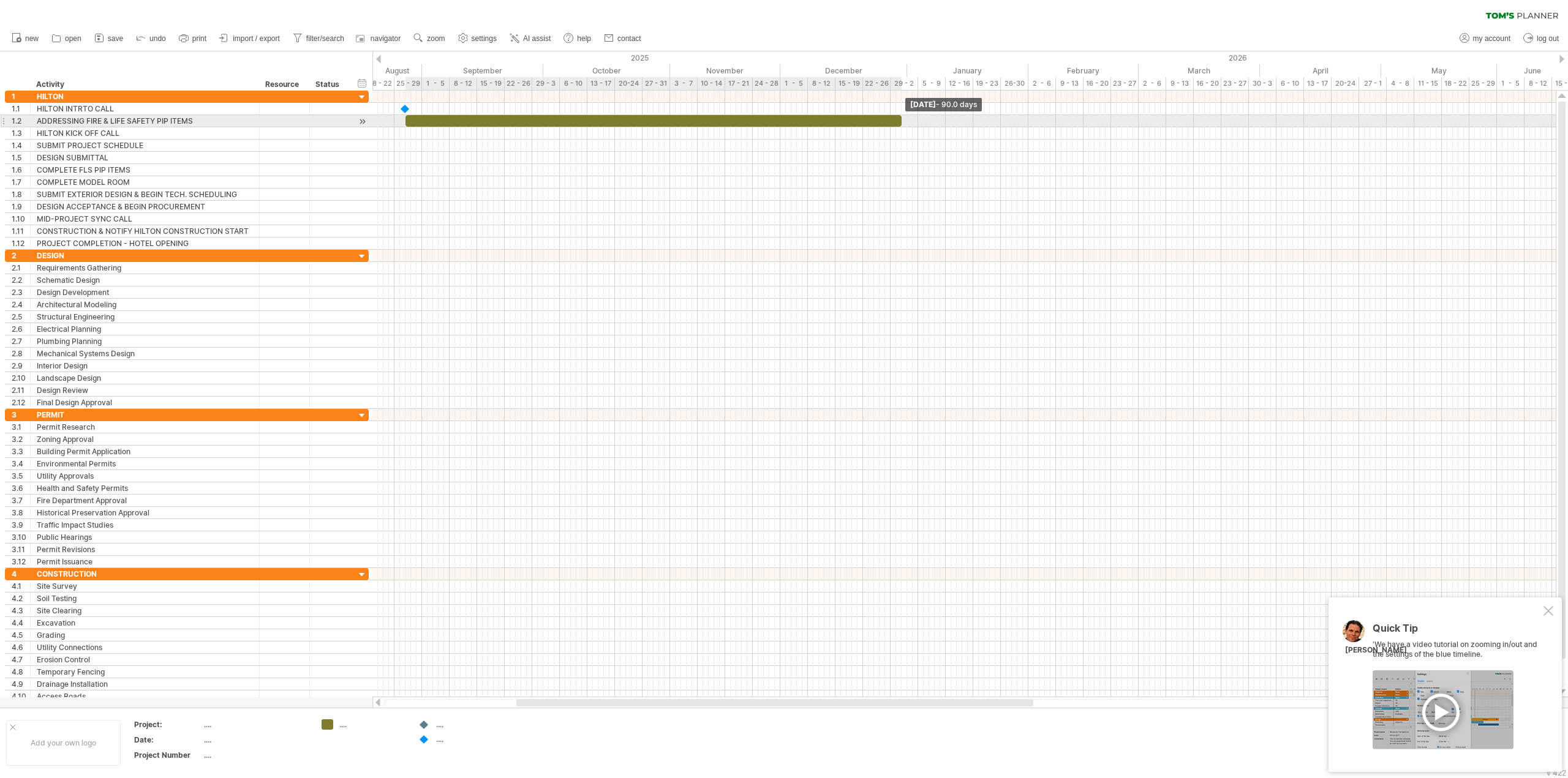
drag, startPoint x: 411, startPoint y: 124, endPoint x: 903, endPoint y: 122, distance: 492.0
click at [903, 122] on span at bounding box center [901, 121] width 5 height 12
click at [671, 121] on div at bounding box center [653, 121] width 496 height 12
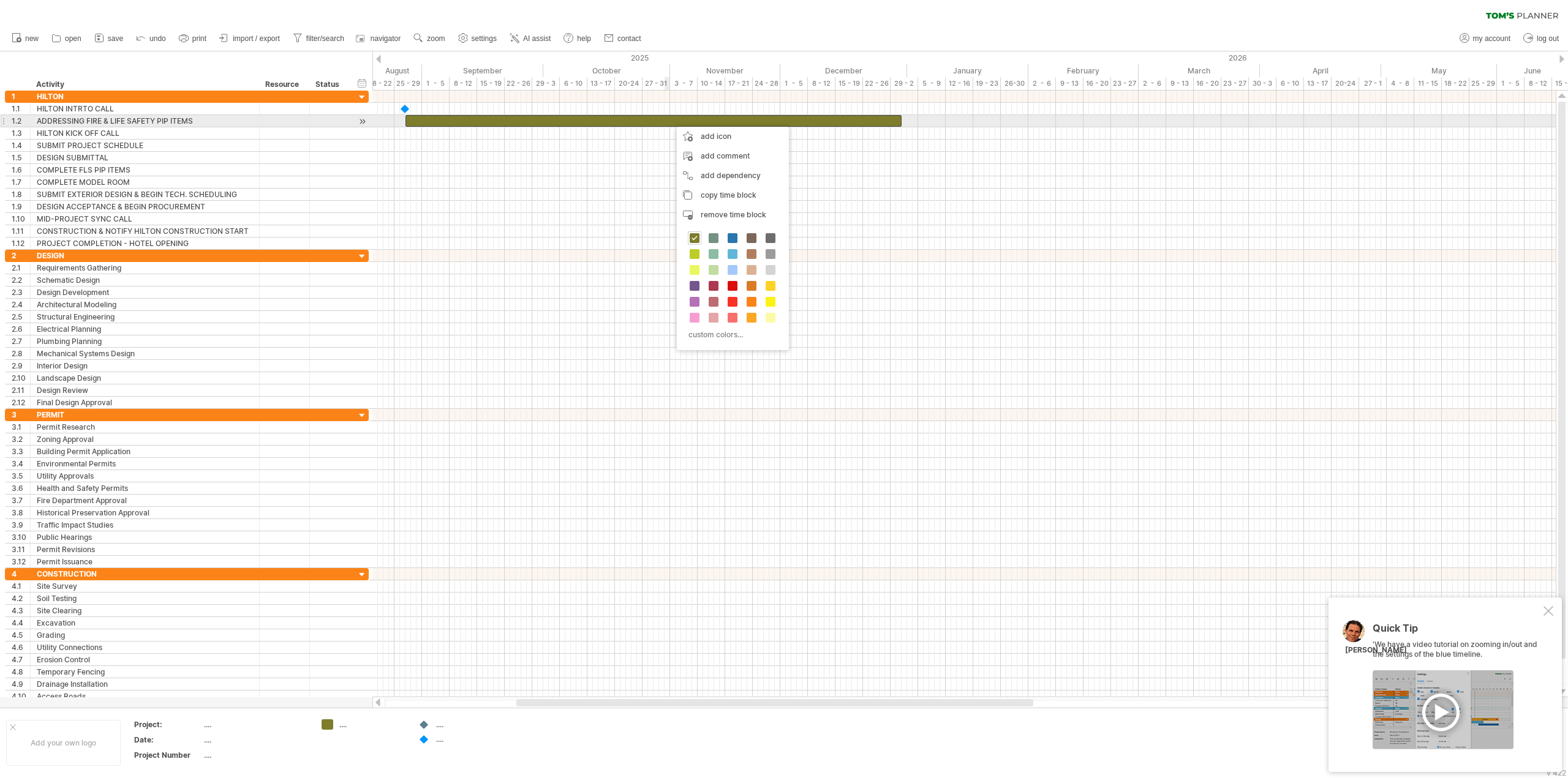
click at [660, 135] on div at bounding box center [964, 134] width 1183 height 12
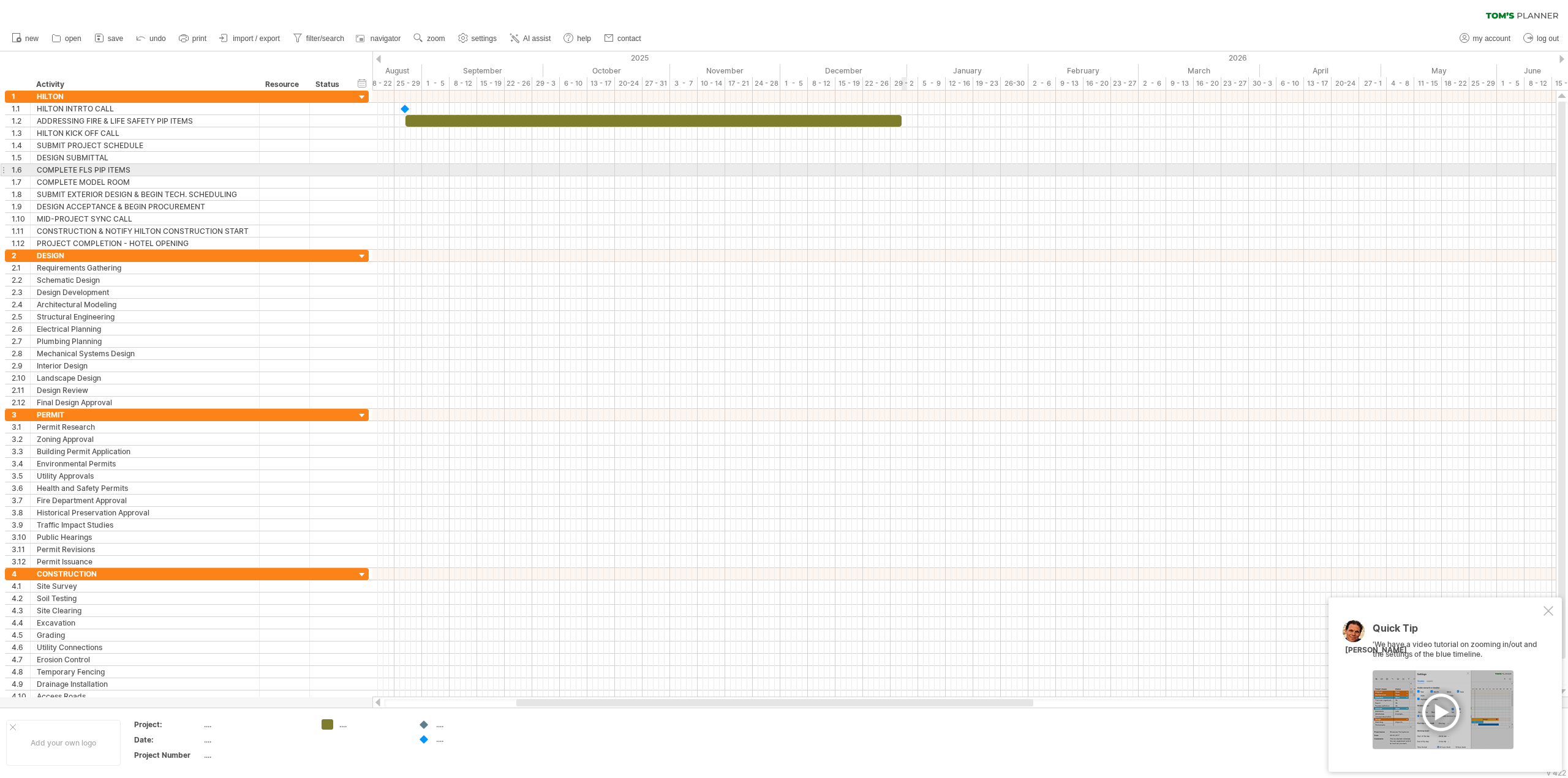
click at [901, 170] on div at bounding box center [964, 170] width 1183 height 12
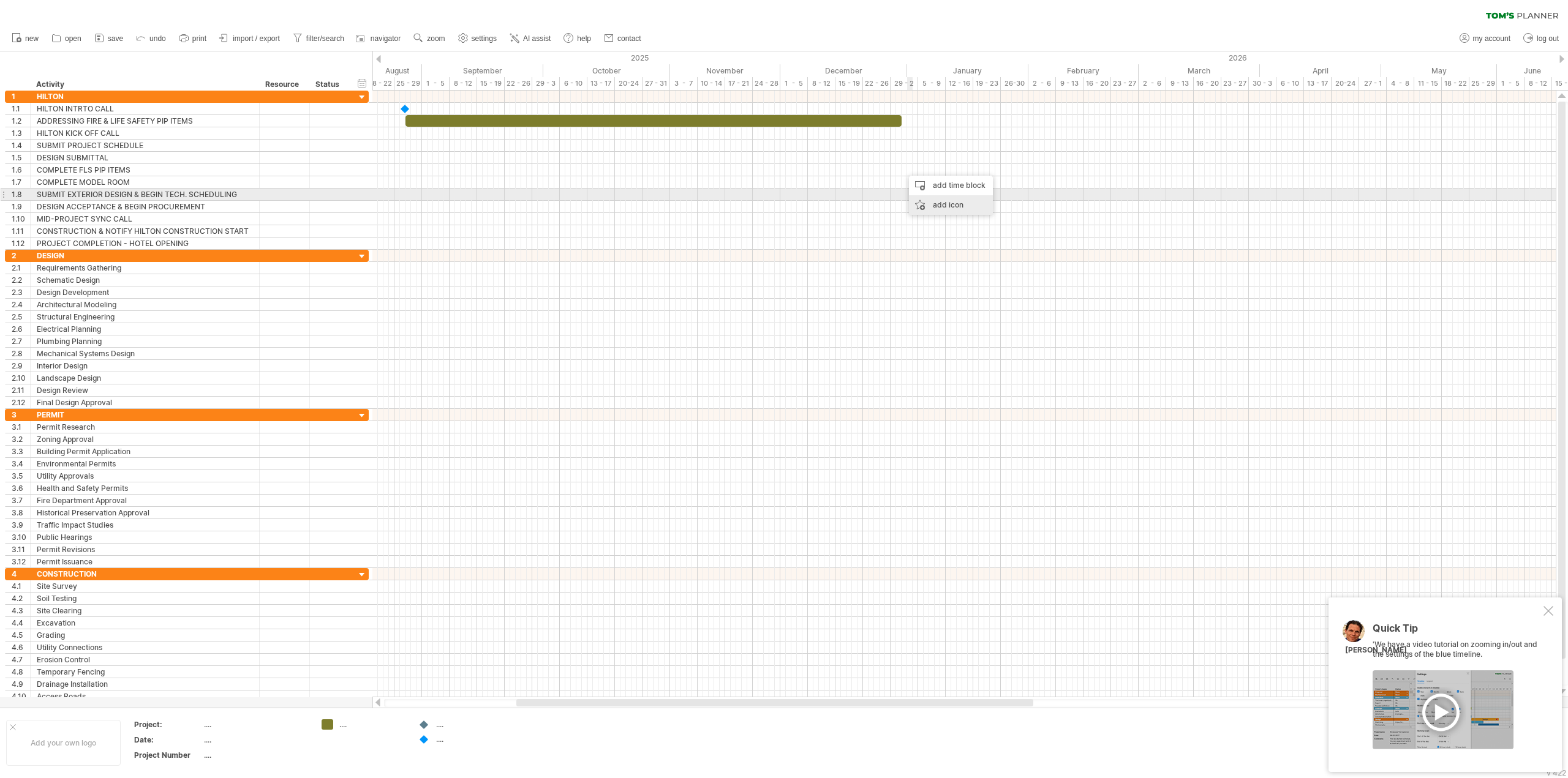
click at [923, 201] on div "add icon" at bounding box center [951, 205] width 84 height 19
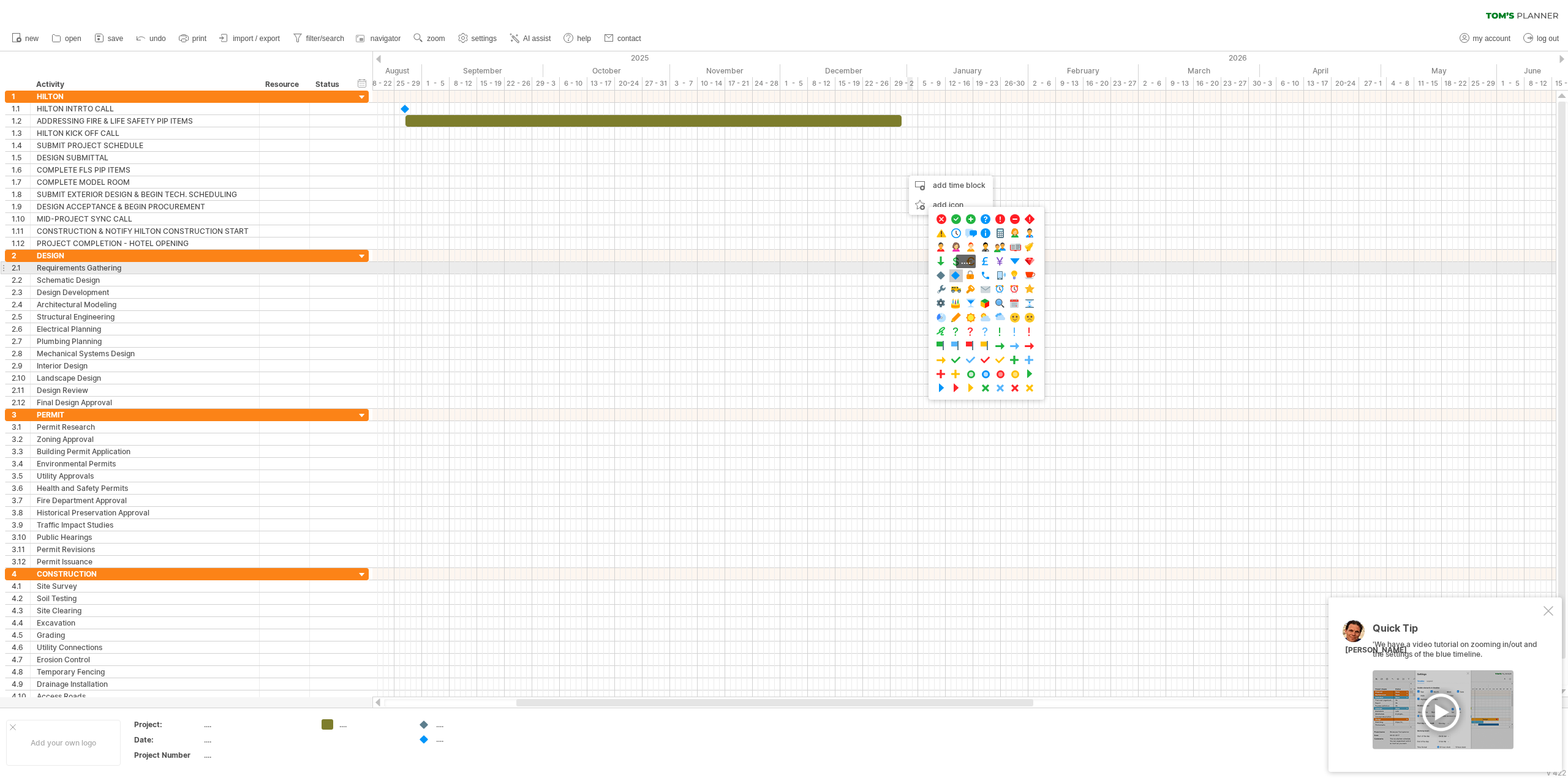
click at [957, 272] on span at bounding box center [956, 275] width 12 height 12
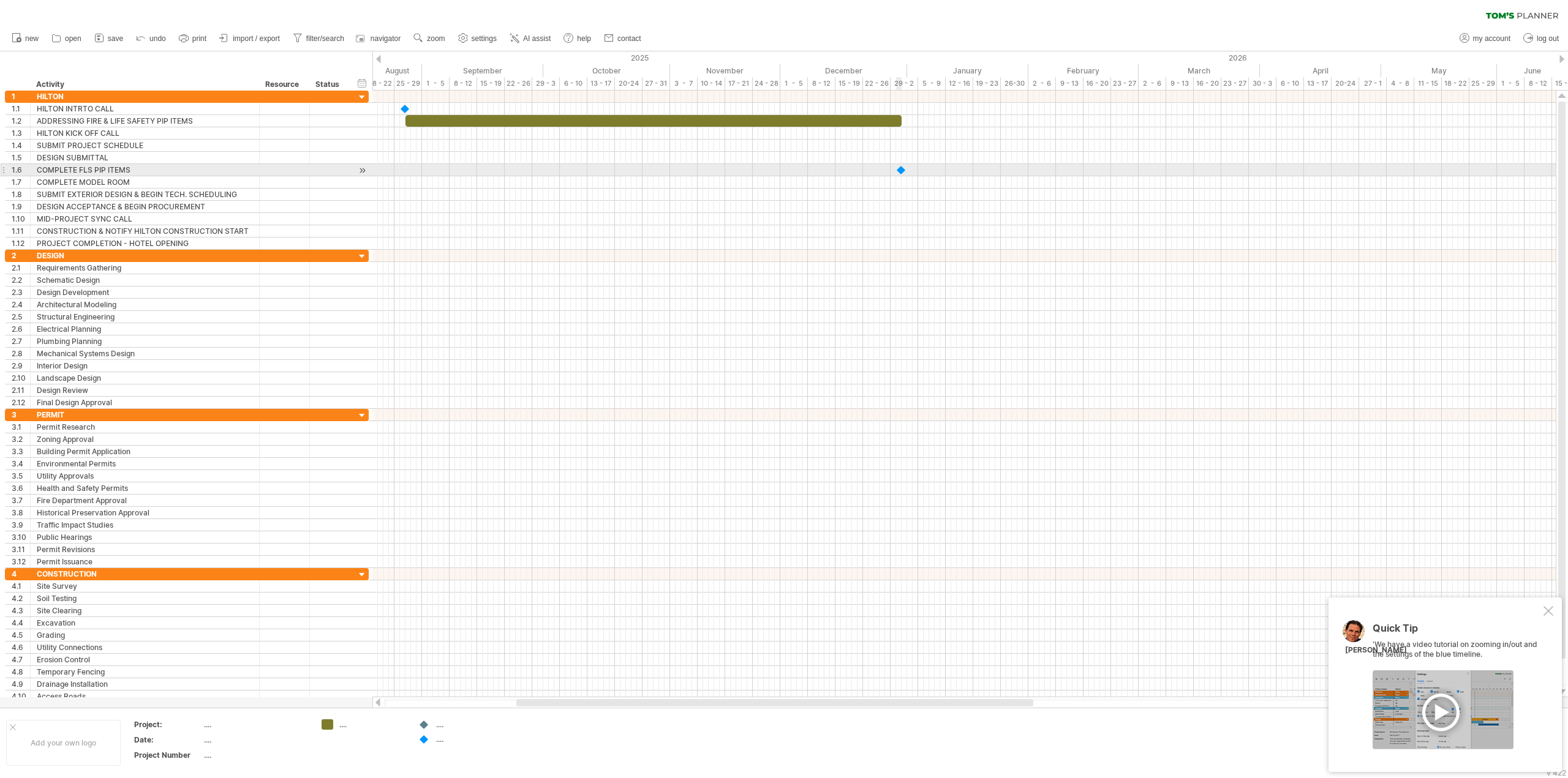
click at [902, 170] on div at bounding box center [901, 170] width 12 height 12
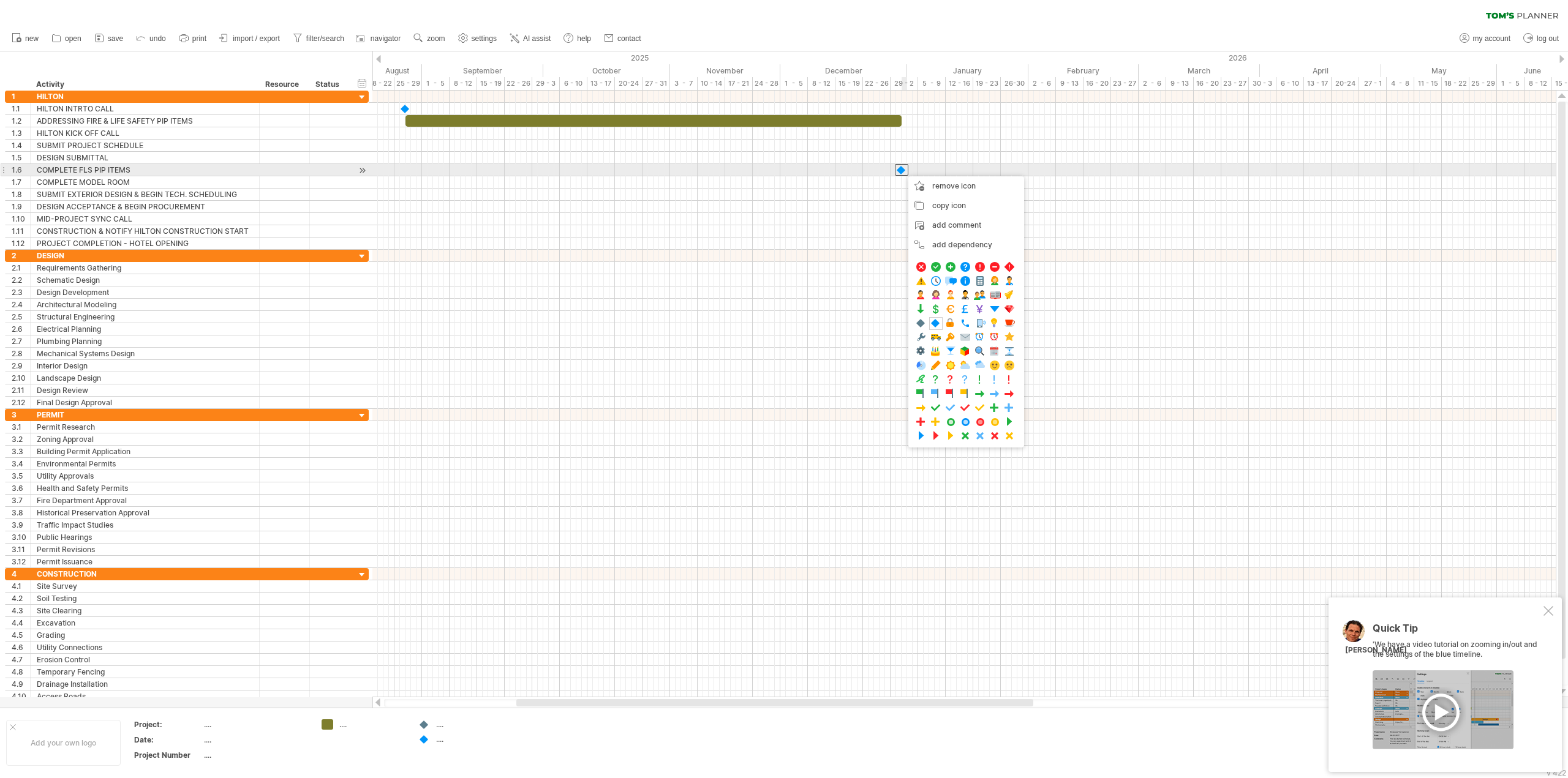
click at [902, 170] on div at bounding box center [902, 170] width 14 height 12
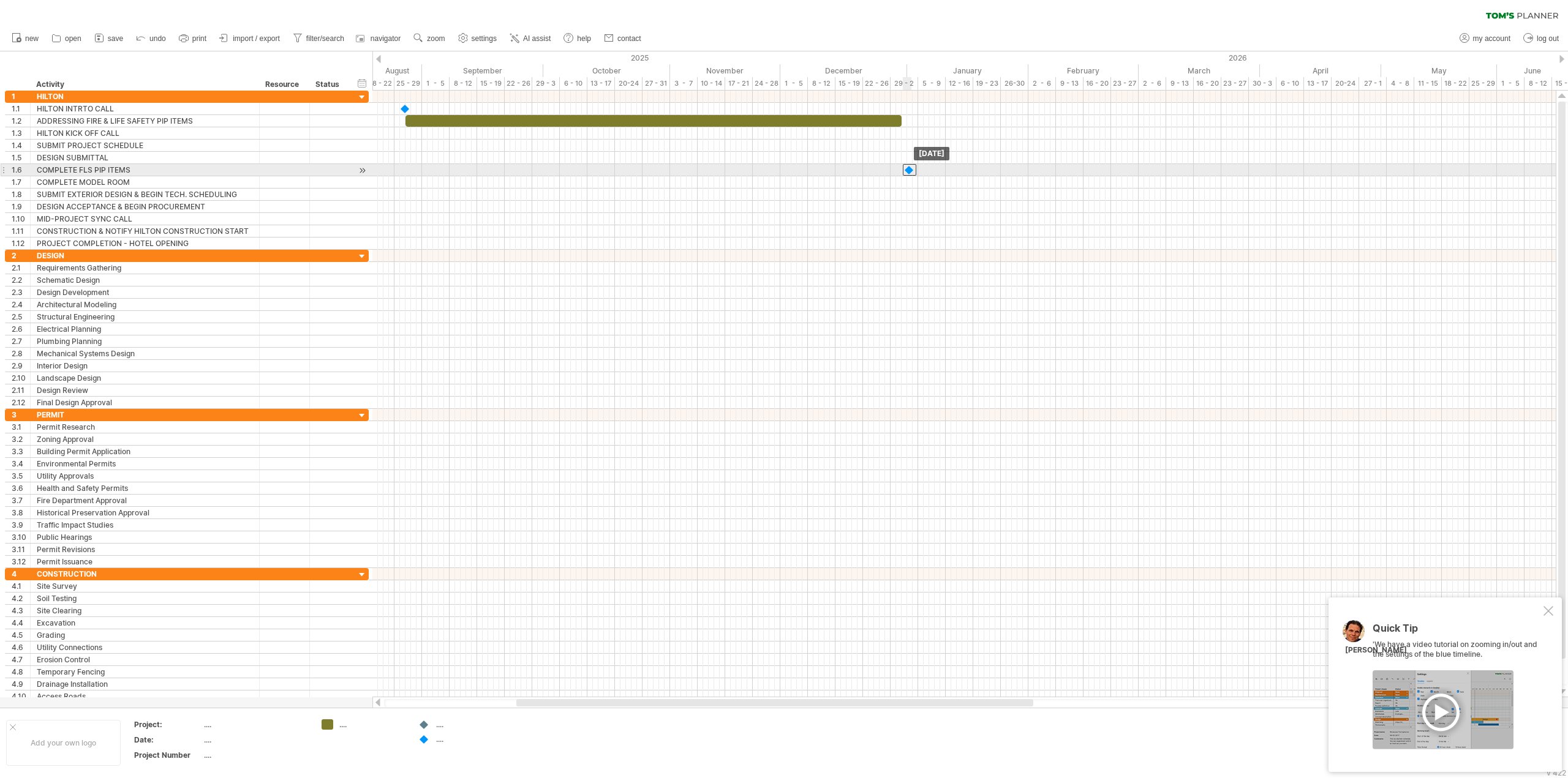
drag, startPoint x: 901, startPoint y: 170, endPoint x: 911, endPoint y: 172, distance: 10.2
click at [911, 172] on div at bounding box center [910, 170] width 14 height 12
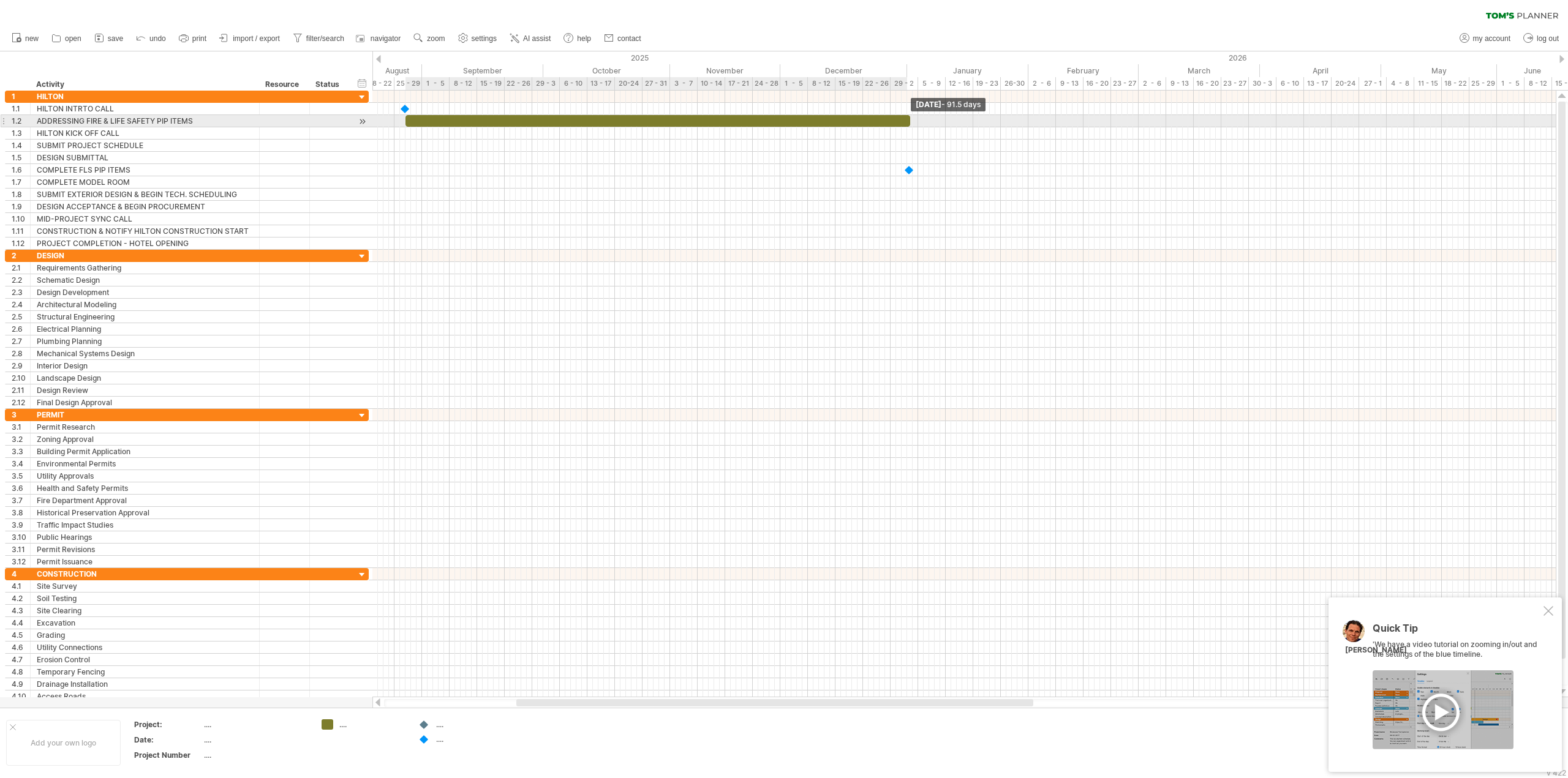
drag, startPoint x: 901, startPoint y: 122, endPoint x: 908, endPoint y: 123, distance: 7.1
click at [908, 123] on span at bounding box center [910, 121] width 5 height 12
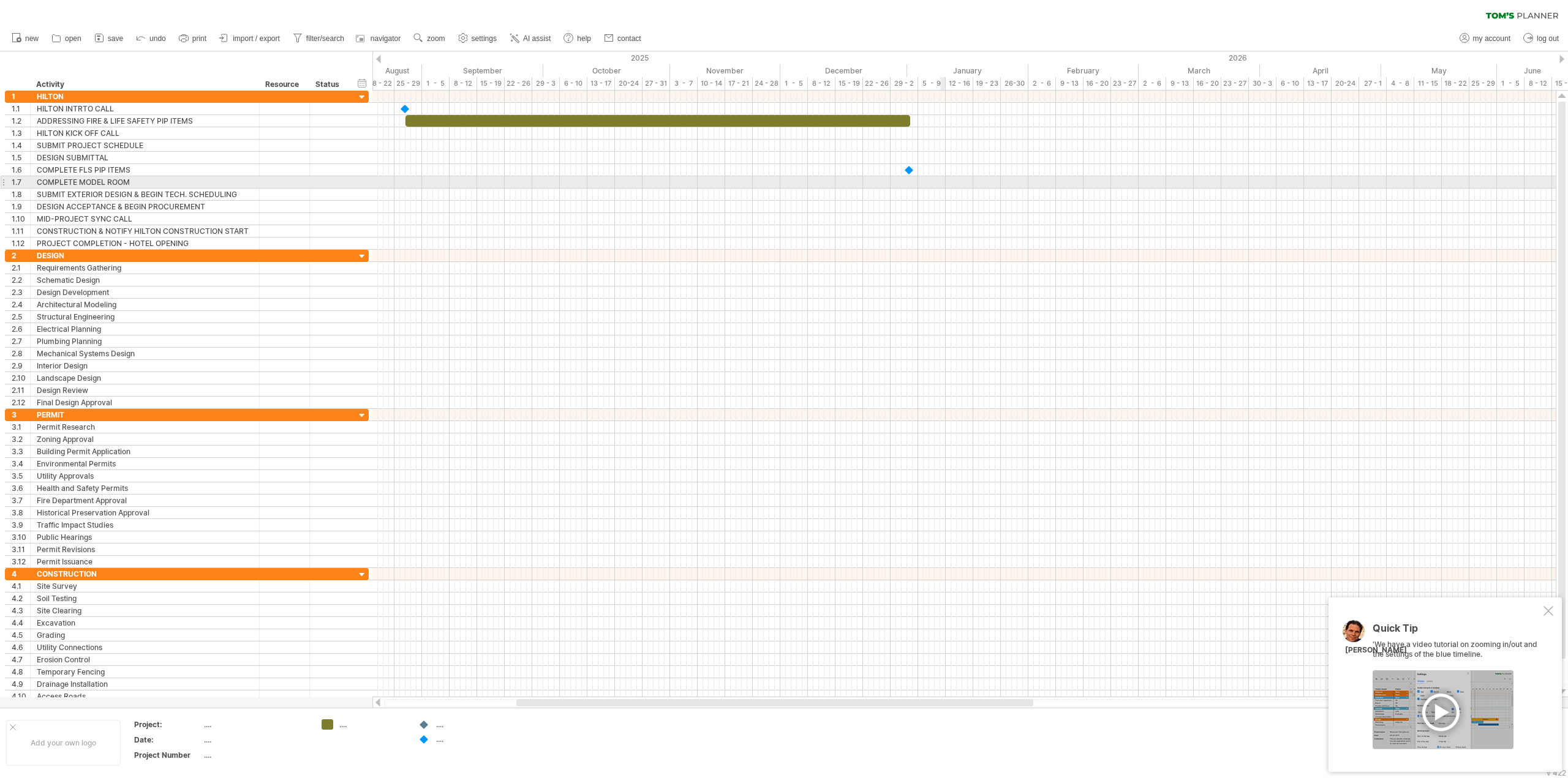
click at [942, 180] on div at bounding box center [964, 182] width 1183 height 12
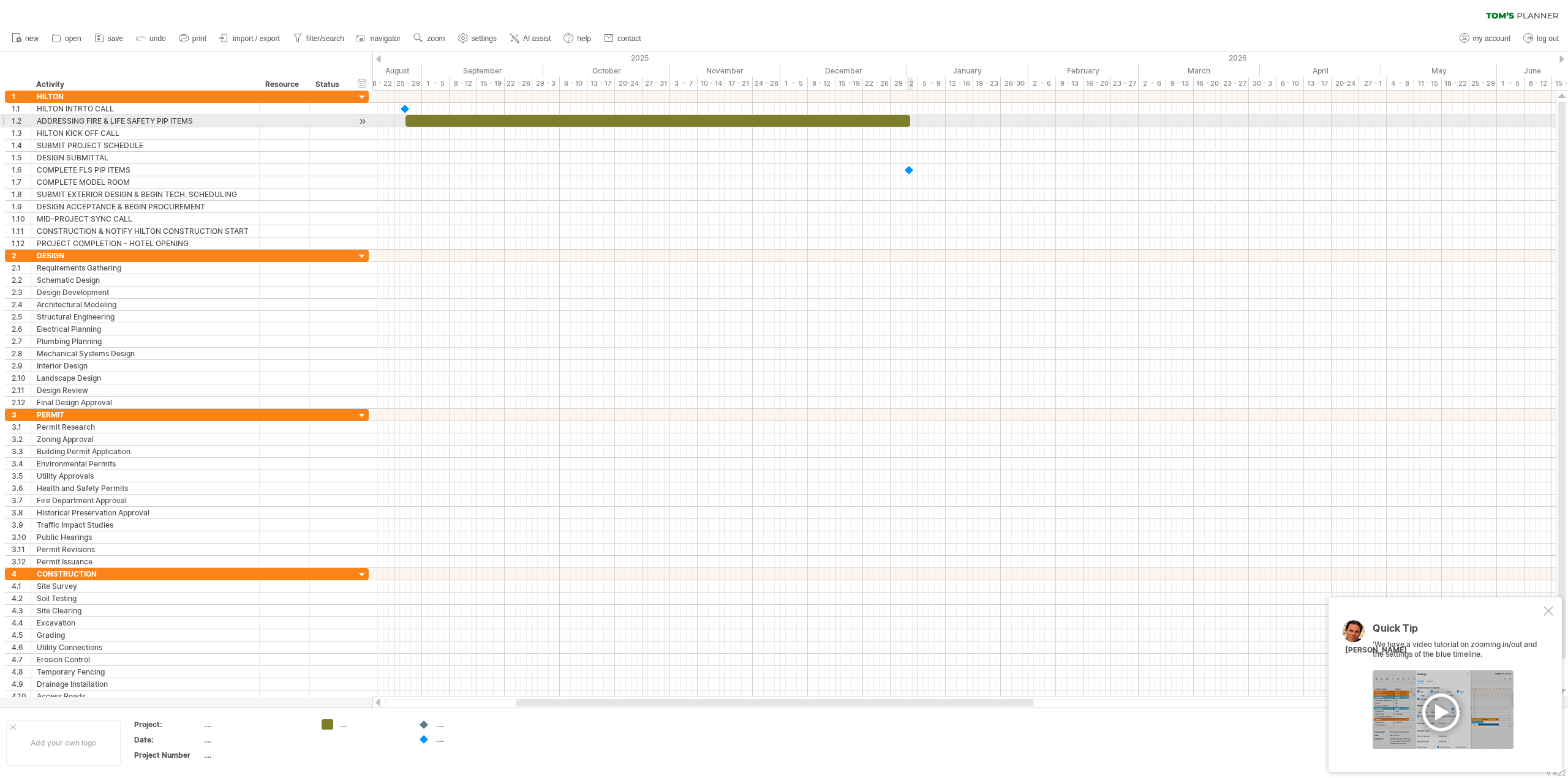
click at [908, 125] on span at bounding box center [910, 121] width 5 height 12
click at [909, 122] on span at bounding box center [910, 121] width 5 height 12
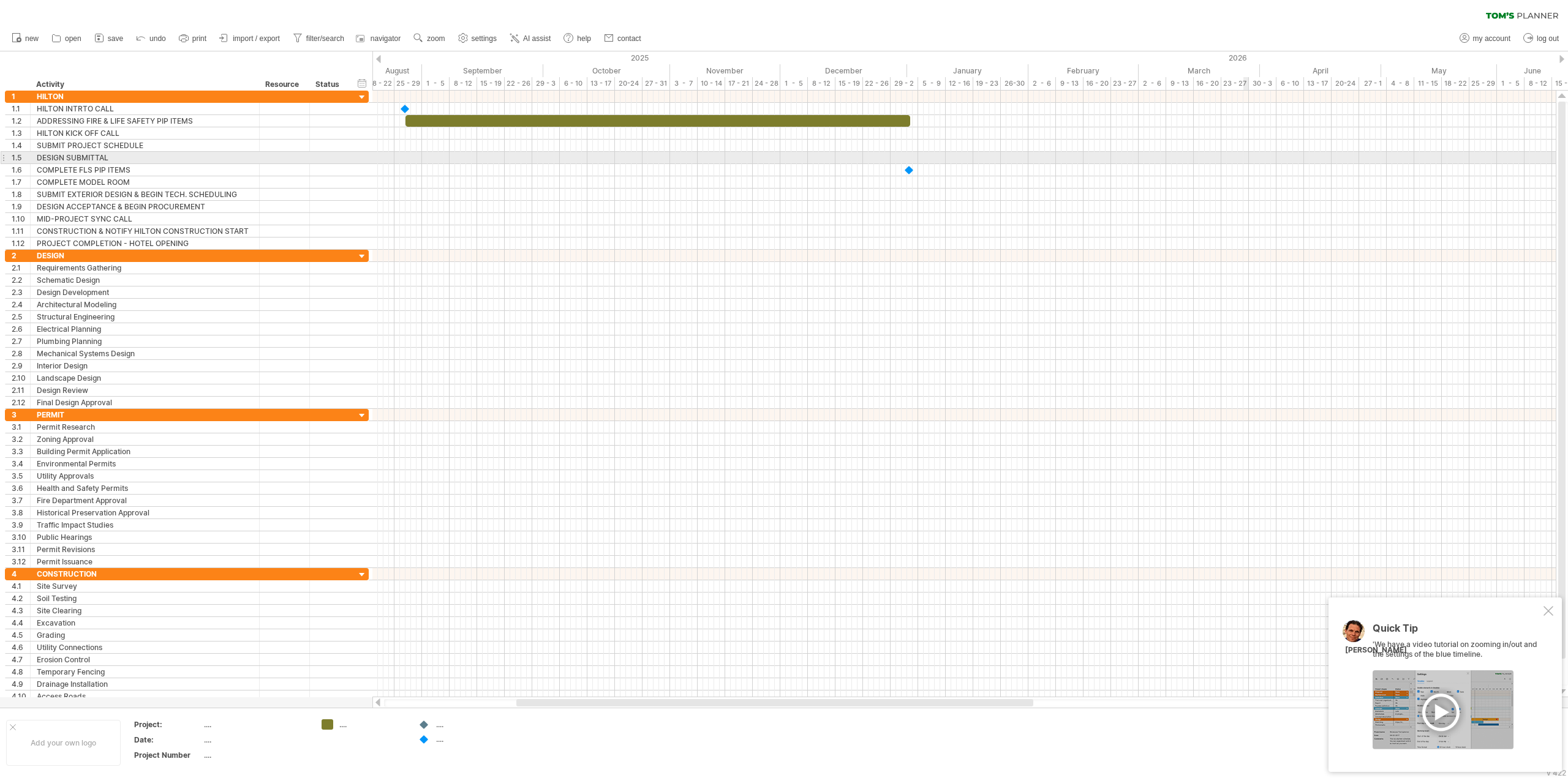
click at [1245, 161] on div at bounding box center [964, 158] width 1183 height 12
click at [1245, 171] on div at bounding box center [964, 170] width 1183 height 12
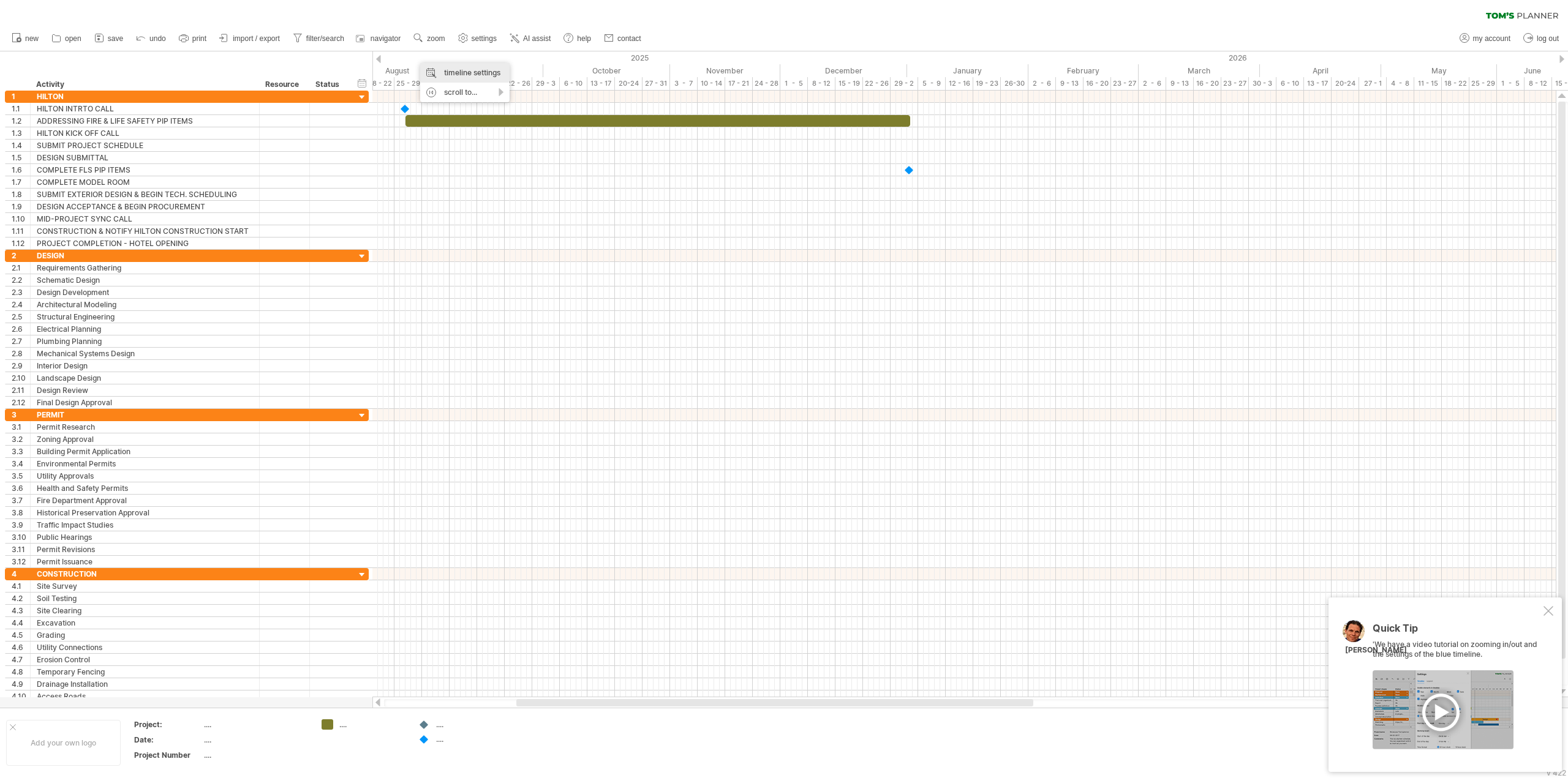
click at [432, 67] on div "timeline settings" at bounding box center [465, 72] width 89 height 19
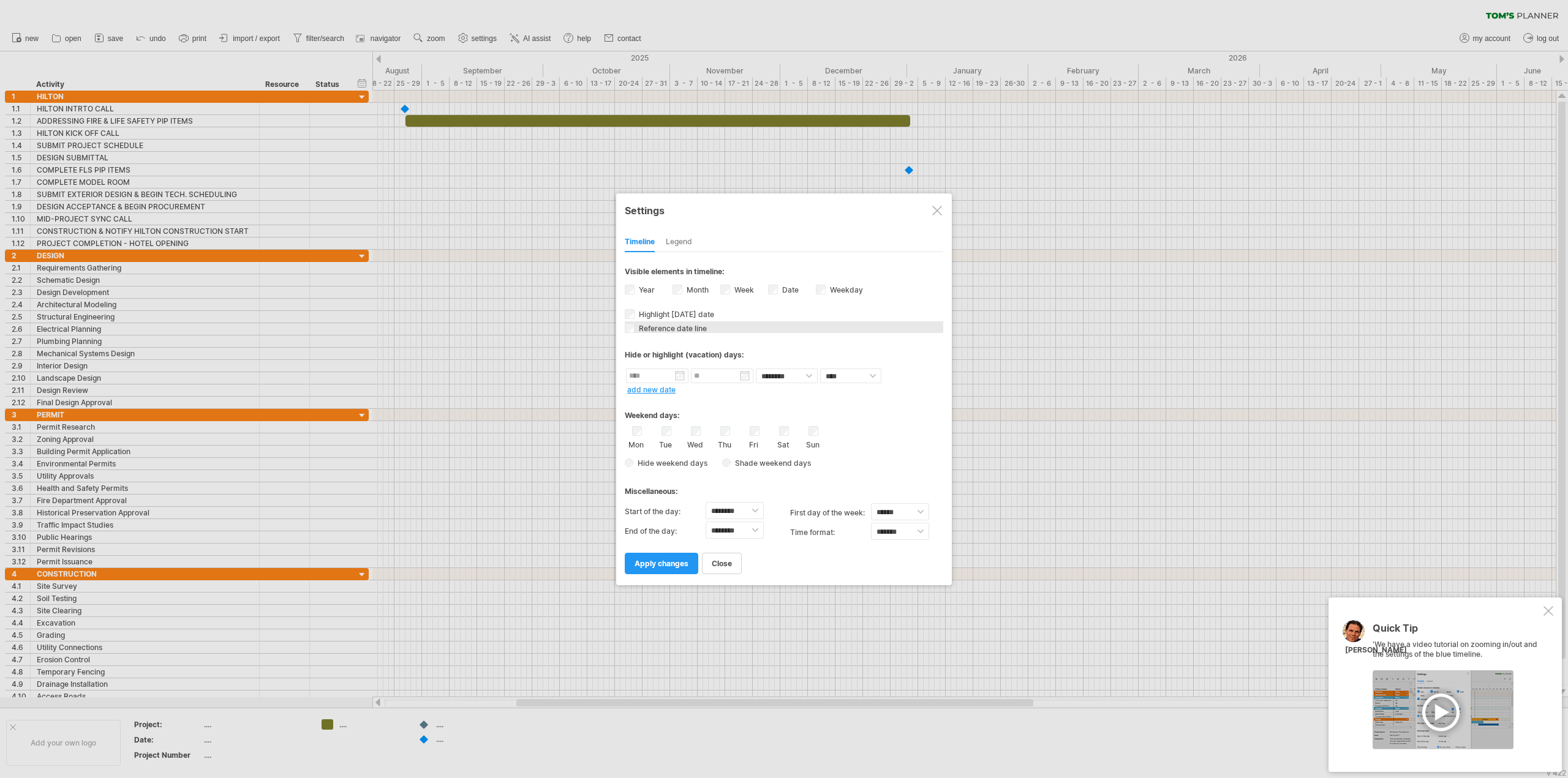
click at [690, 330] on span "Reference date line" at bounding box center [672, 328] width 71 height 9
click at [656, 379] on input "text" at bounding box center [657, 376] width 62 height 15
click at [814, 342] on div "Hide or highlight (vacation) days:" at bounding box center [784, 350] width 319 height 30
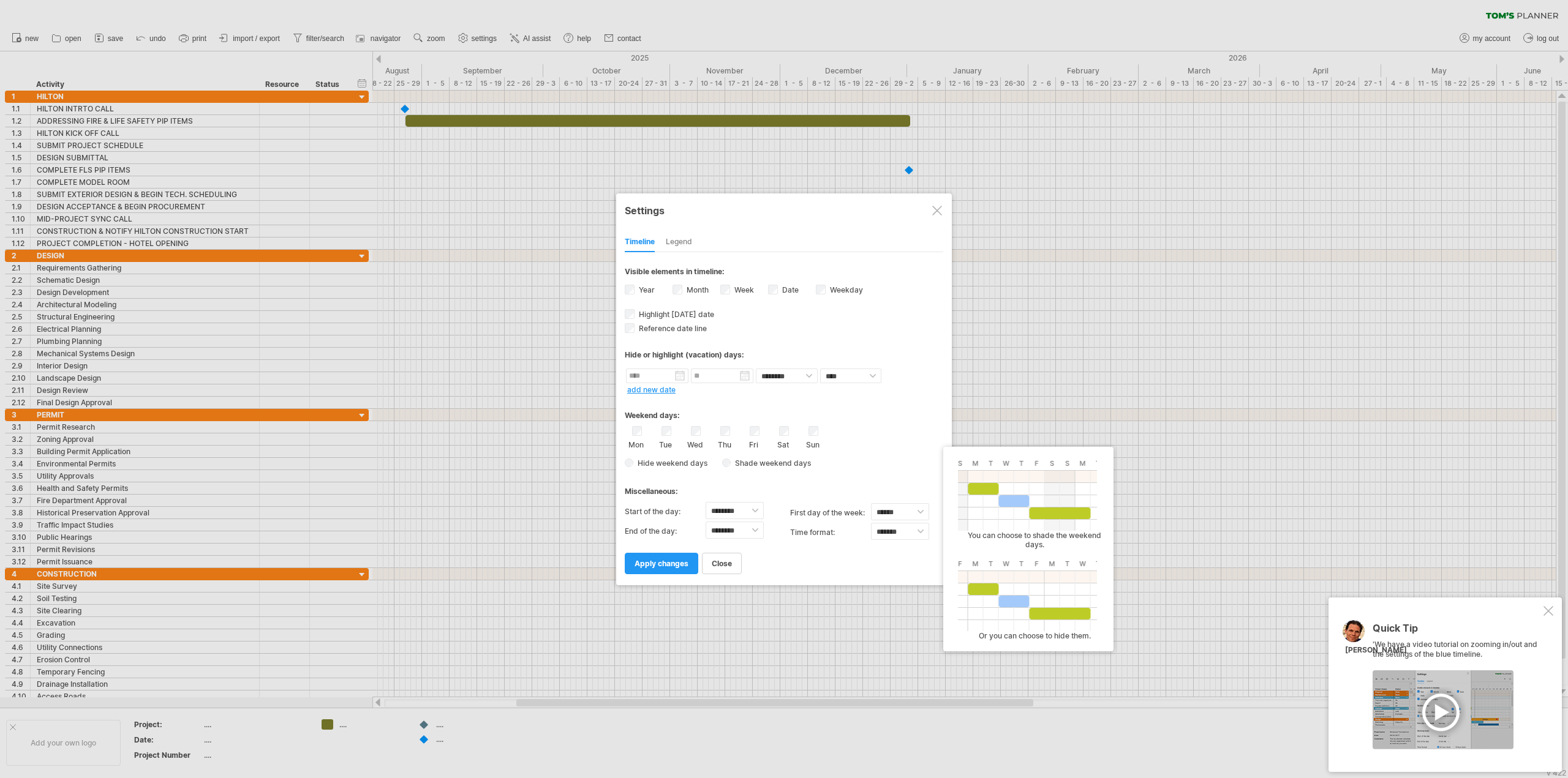
click at [804, 462] on span "Shade weekend days" at bounding box center [771, 463] width 80 height 9
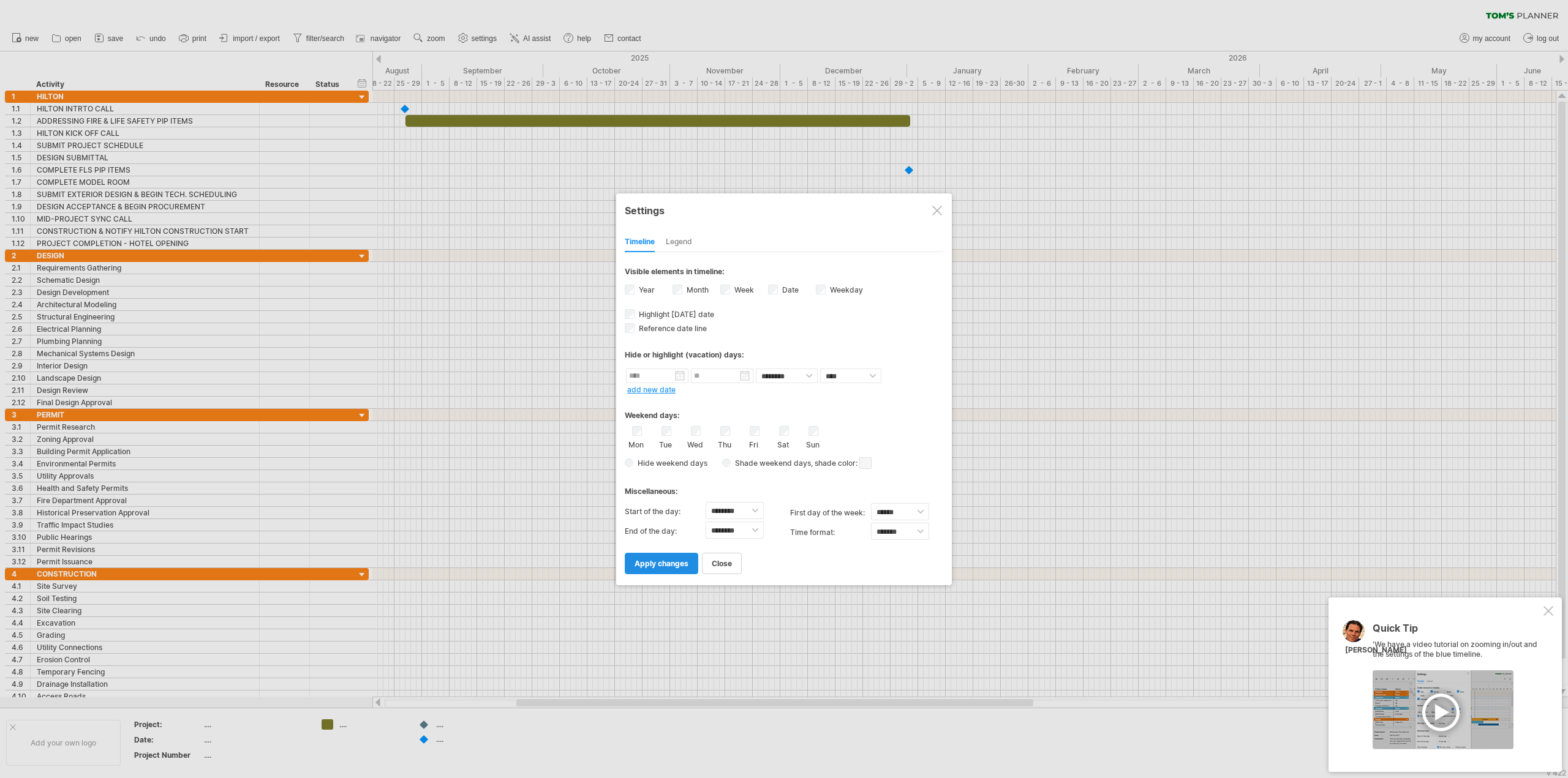
click at [679, 559] on span "apply changes" at bounding box center [662, 563] width 54 height 9
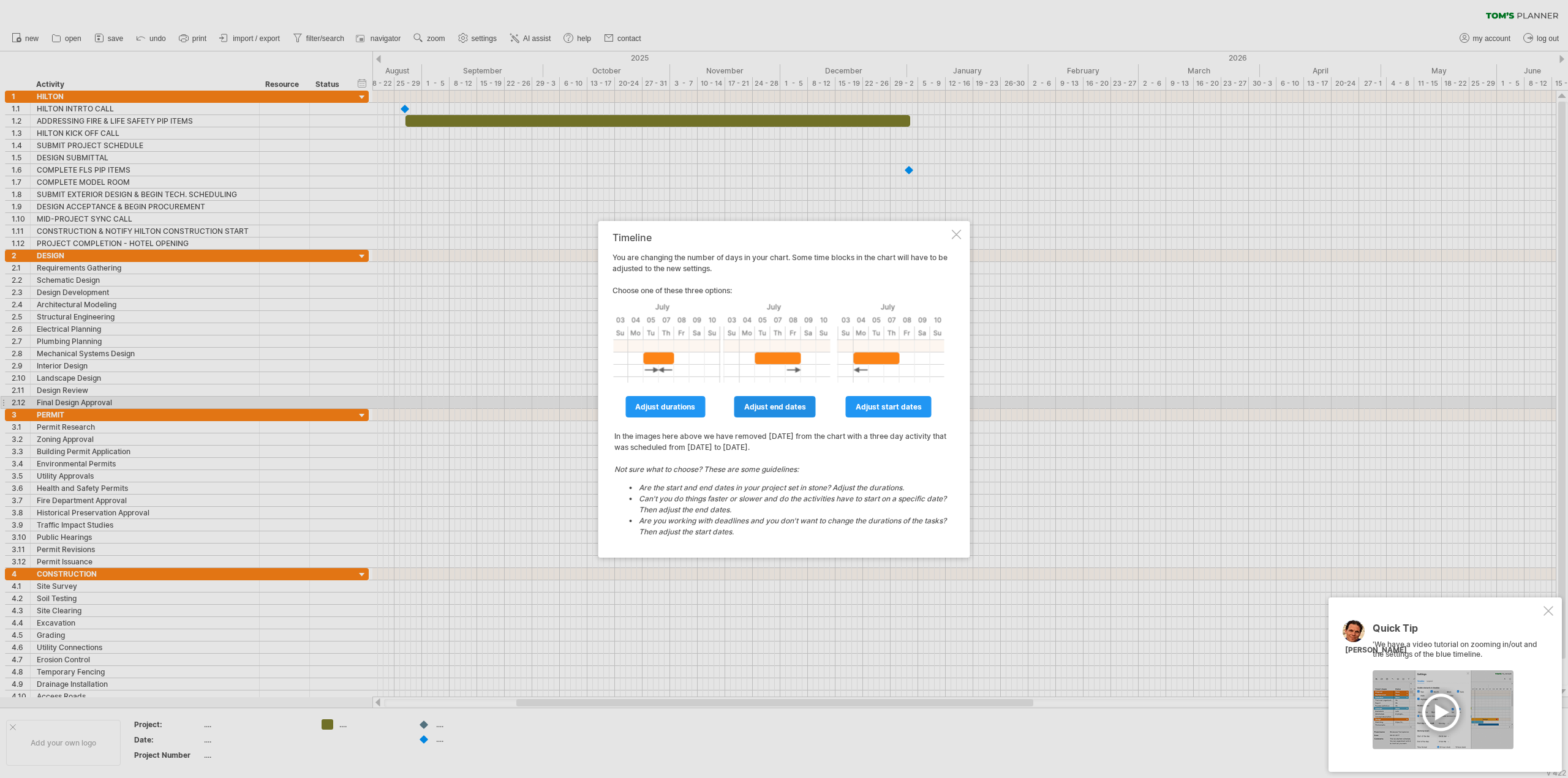
click at [786, 407] on span "adjust end dates" at bounding box center [775, 406] width 62 height 9
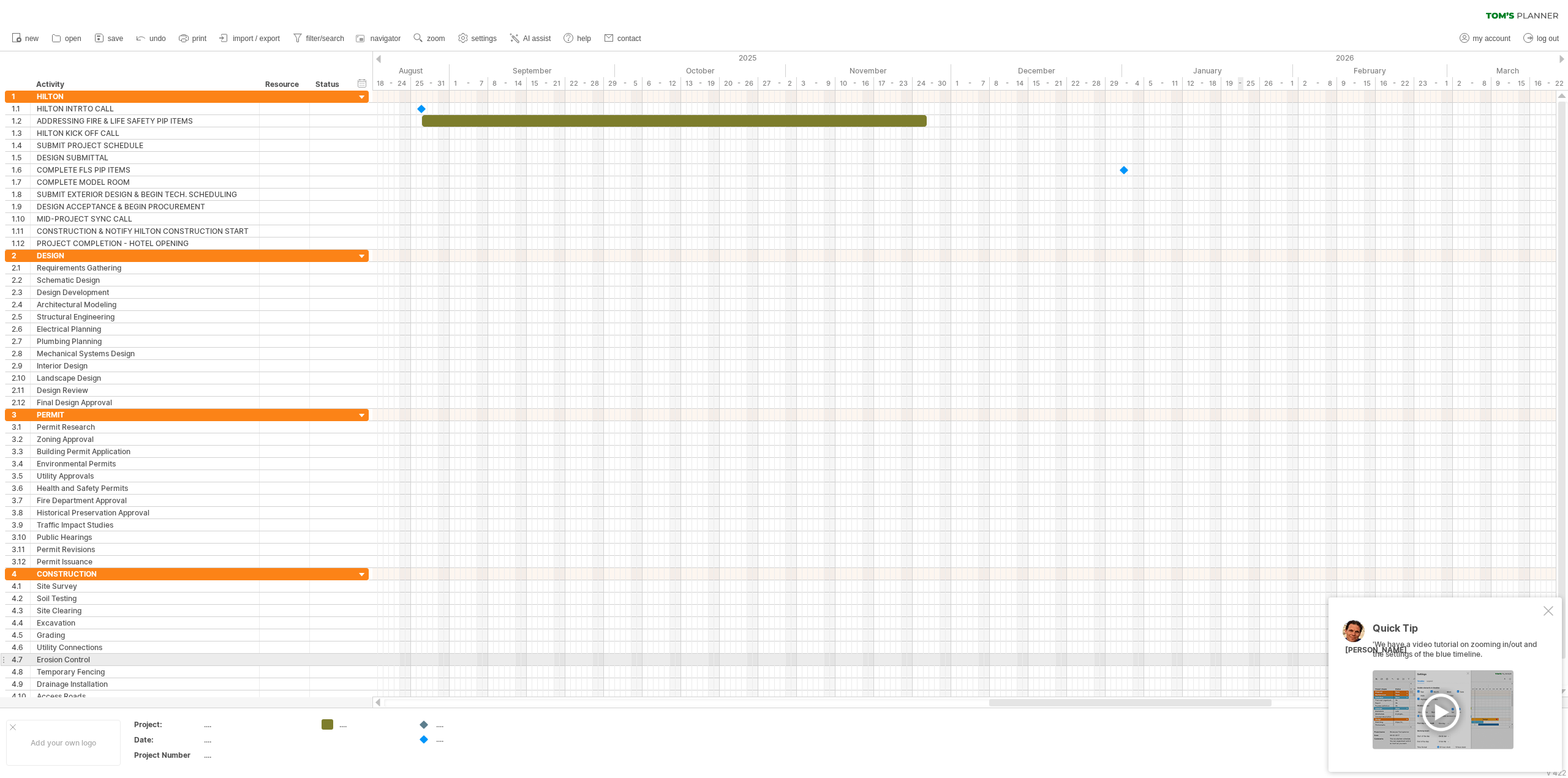
drag, startPoint x: 690, startPoint y: 702, endPoint x: 1241, endPoint y: 665, distance: 552.2
click at [1241, 665] on div "Trying to reach [DOMAIN_NAME] Connected again... 0% clear filter new 1" at bounding box center [784, 389] width 1568 height 778
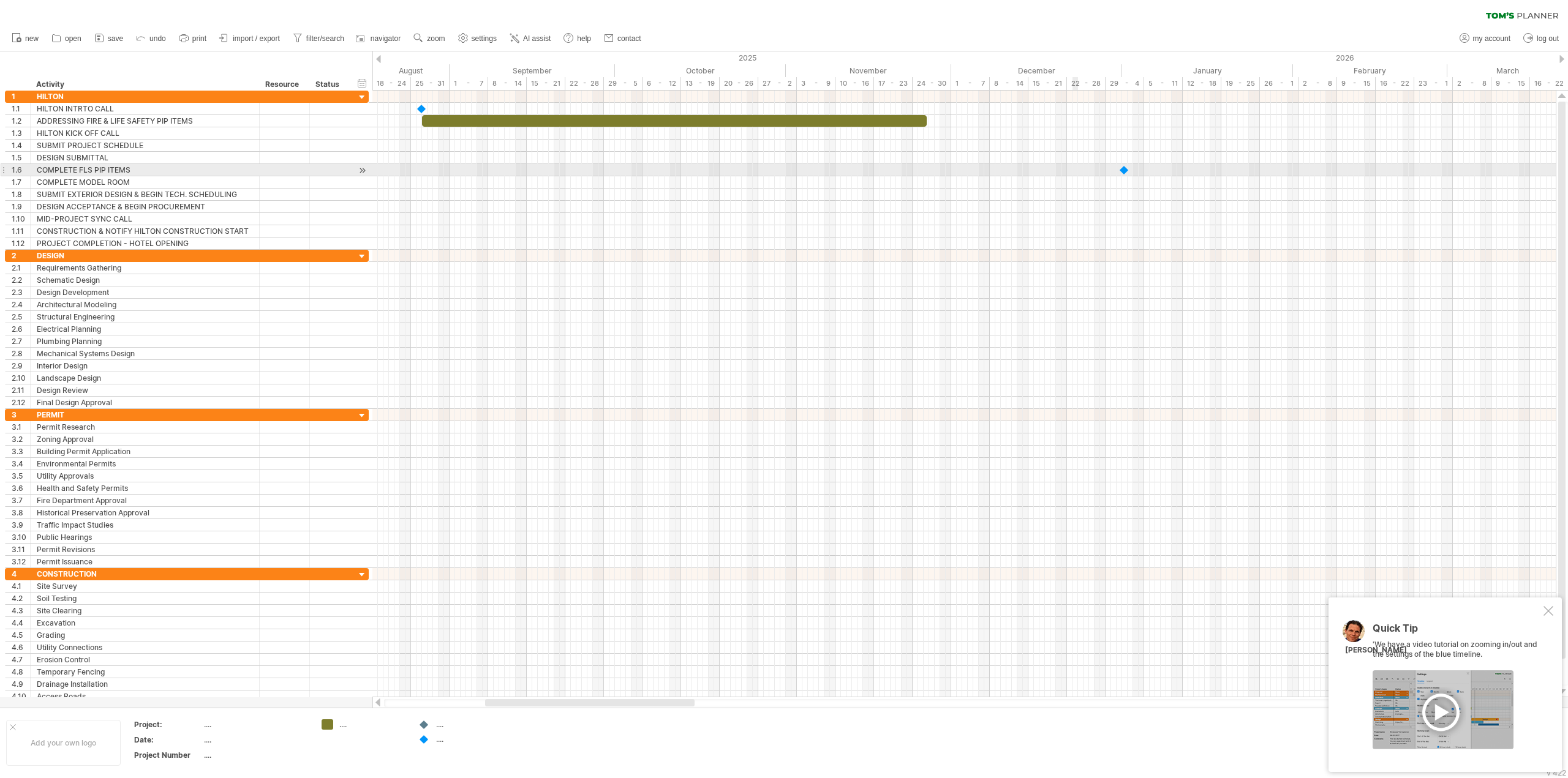
click at [1076, 172] on div at bounding box center [964, 170] width 1183 height 12
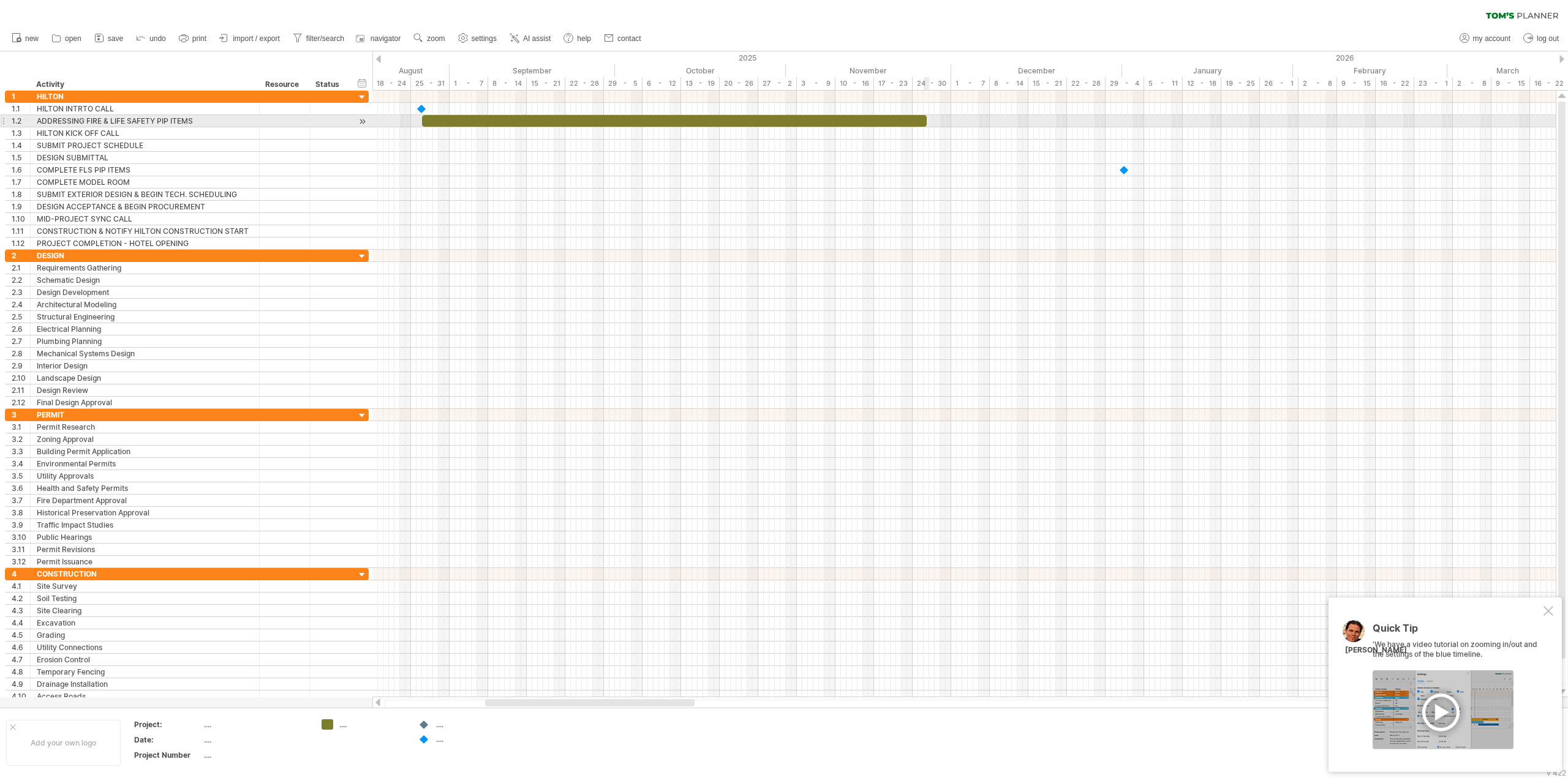
click at [925, 120] on span at bounding box center [927, 121] width 5 height 12
click at [925, 121] on span at bounding box center [927, 121] width 5 height 12
click at [925, 121] on span at bounding box center [927, 121] width 5 height 12
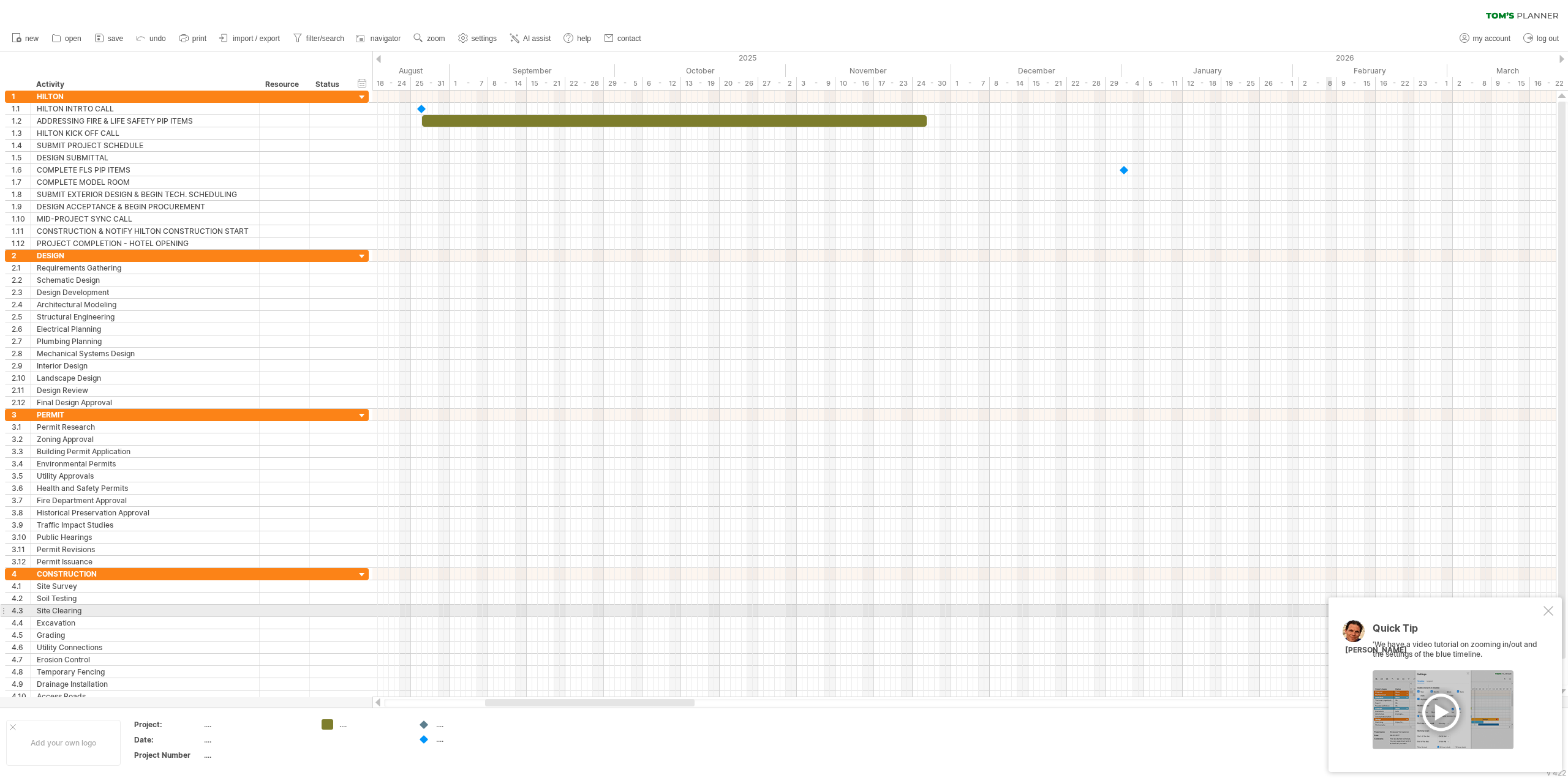
click at [1554, 608] on div "Quick Tip 'We have a video tutorial on zooming in/out and the settings of the b…" at bounding box center [1446, 684] width 234 height 174
click at [1549, 611] on div at bounding box center [1549, 611] width 10 height 10
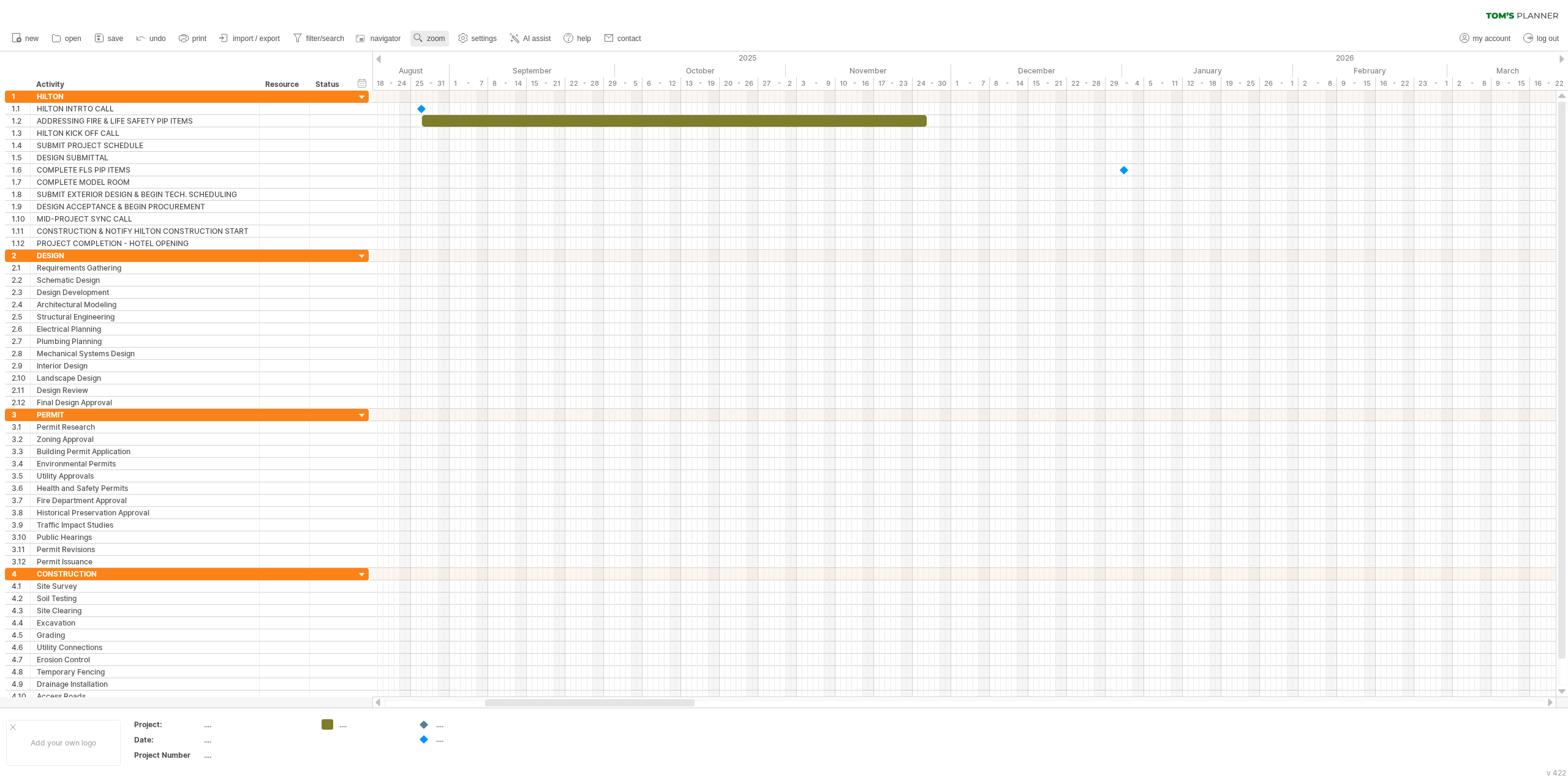
click at [432, 32] on link "zoom" at bounding box center [429, 38] width 38 height 16
click at [457, 61] on div "Week" at bounding box center [472, 67] width 68 height 19
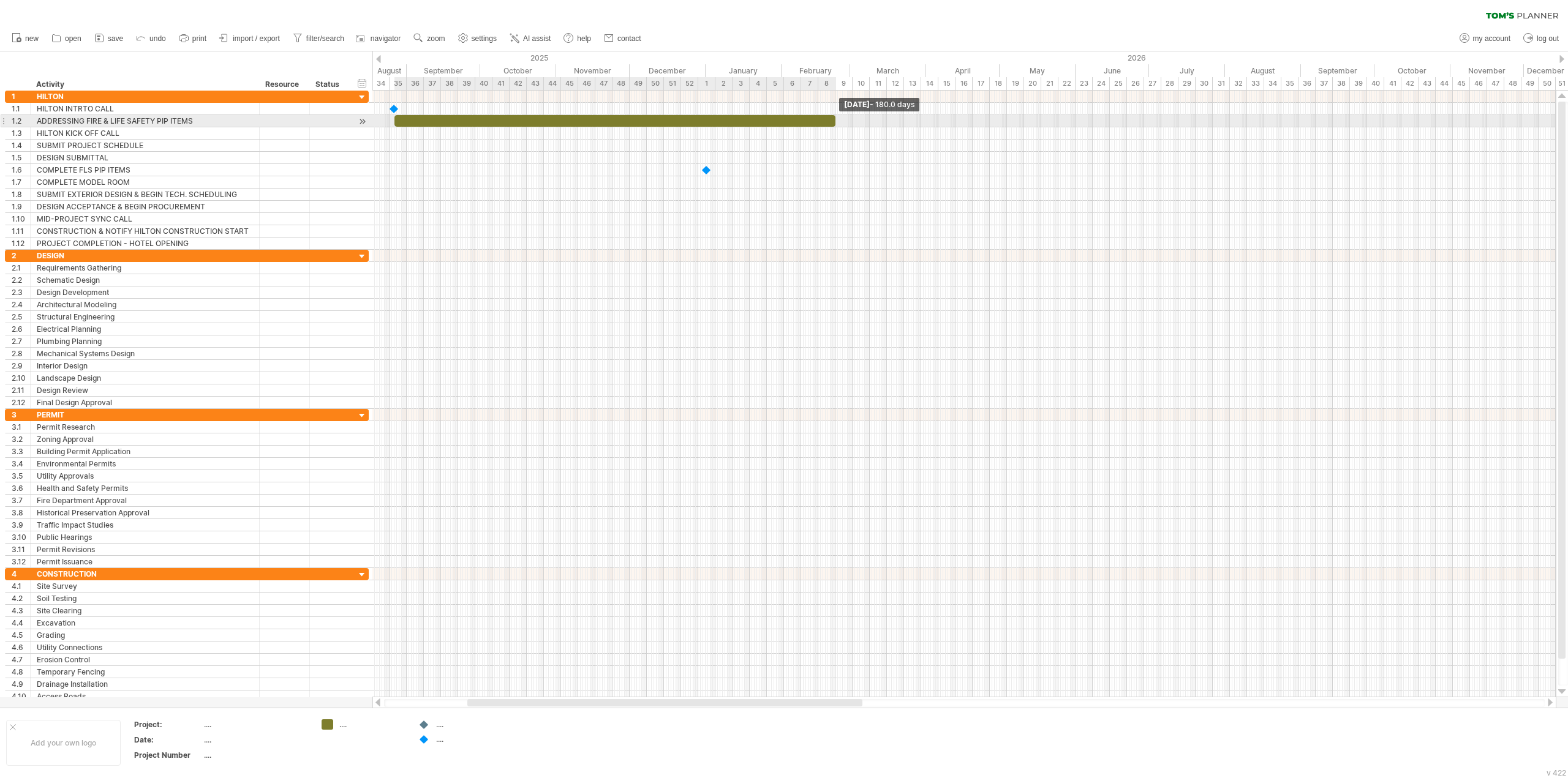
drag, startPoint x: 618, startPoint y: 121, endPoint x: 835, endPoint y: 119, distance: 217.0
click at [835, 119] on span at bounding box center [835, 121] width 5 height 12
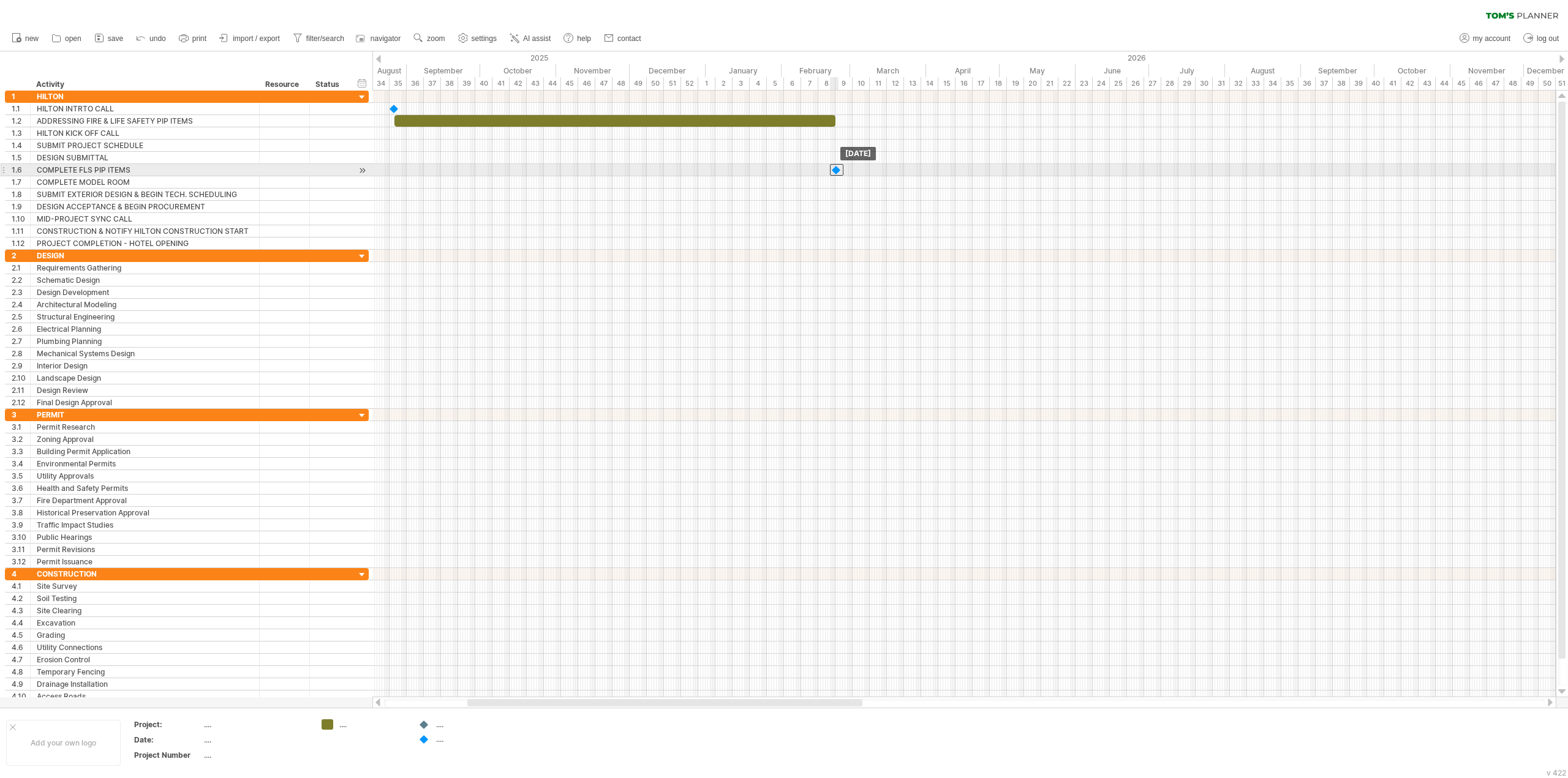
drag, startPoint x: 707, startPoint y: 172, endPoint x: 835, endPoint y: 175, distance: 128.0
click at [835, 175] on div "[DATE] [DATE]" at bounding box center [964, 394] width 1183 height 607
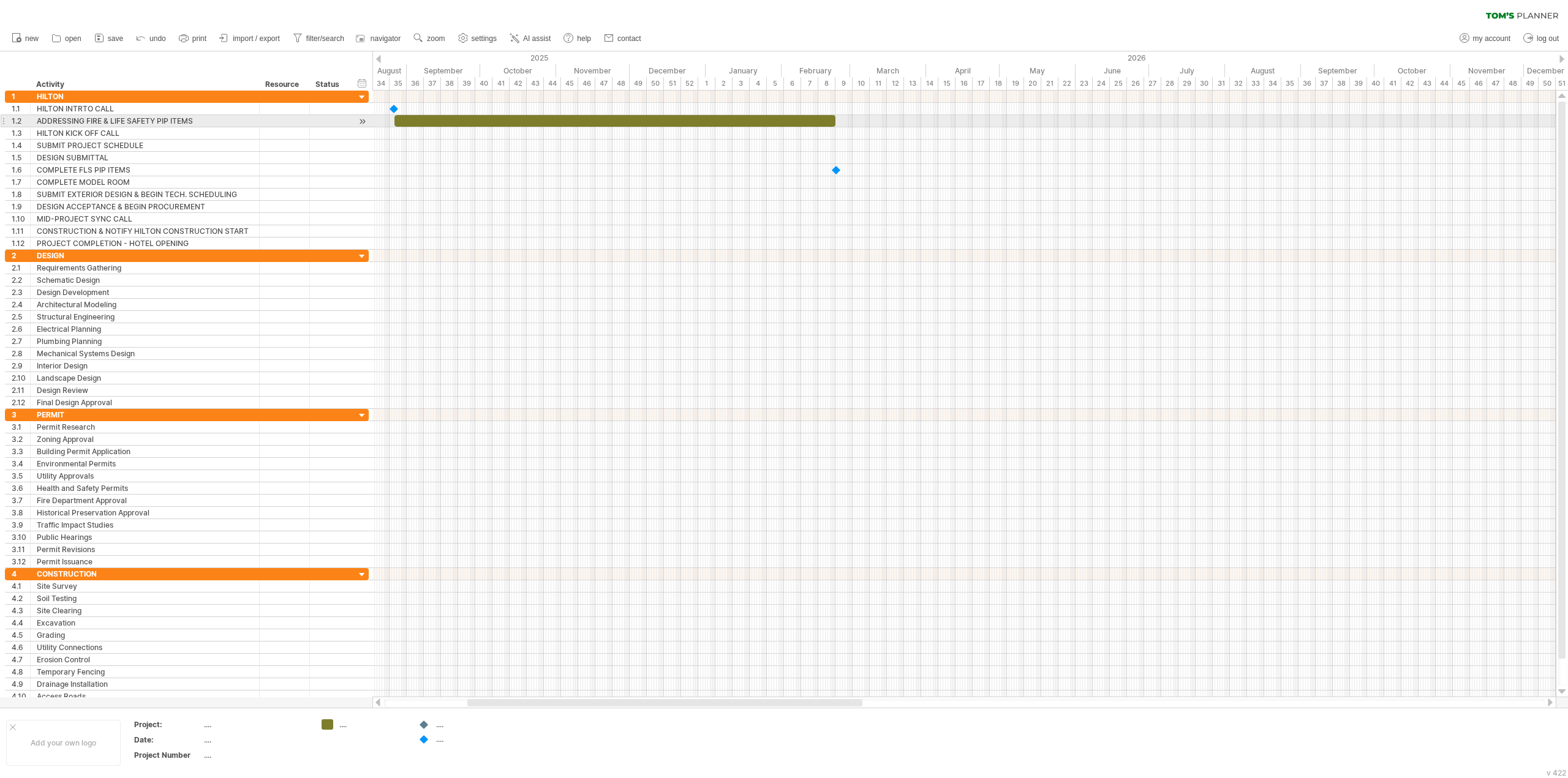
click at [835, 124] on span at bounding box center [835, 121] width 5 height 12
click at [818, 123] on div at bounding box center [615, 121] width 441 height 12
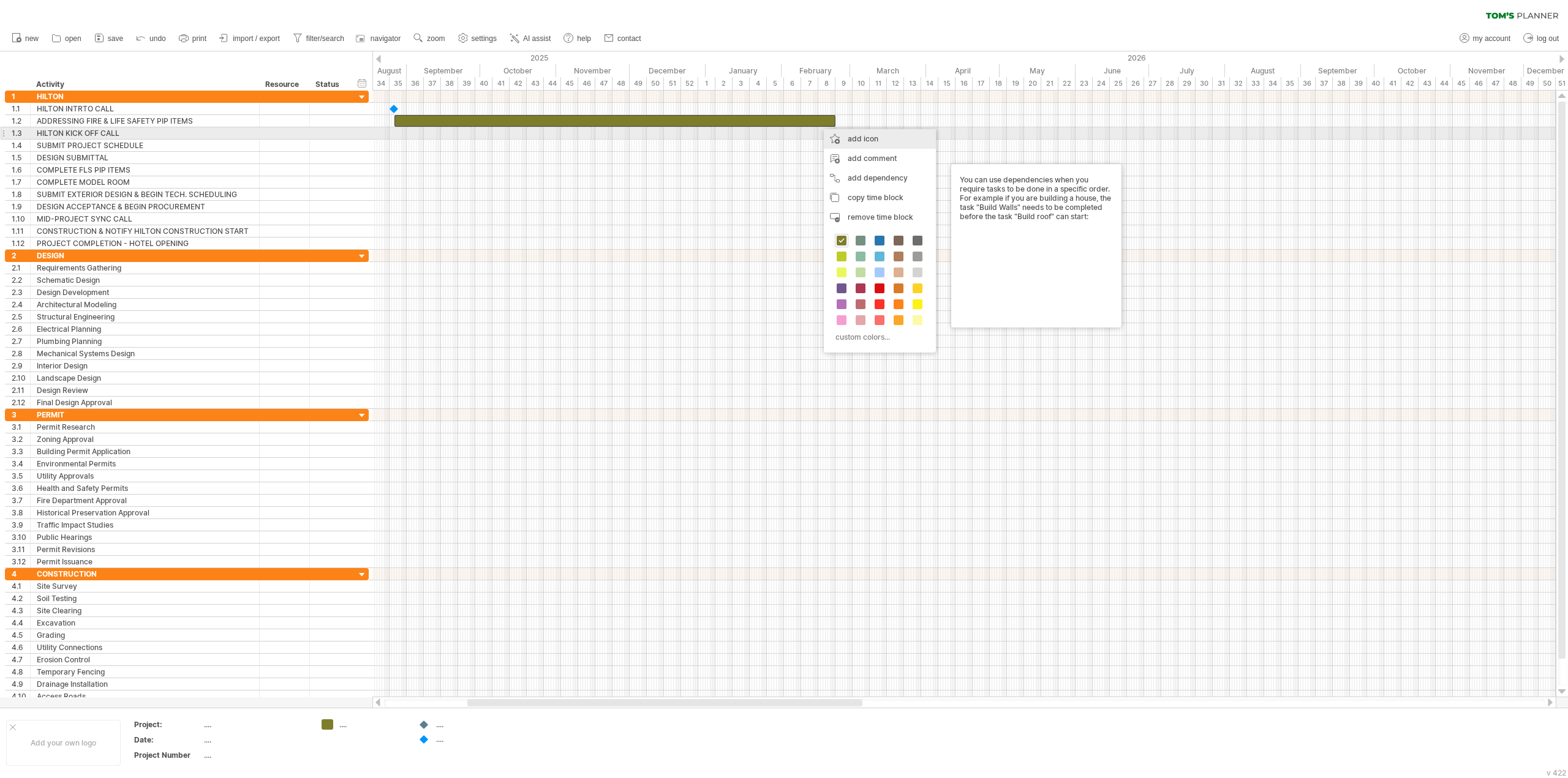
click at [868, 133] on div "add icon" at bounding box center [880, 139] width 112 height 19
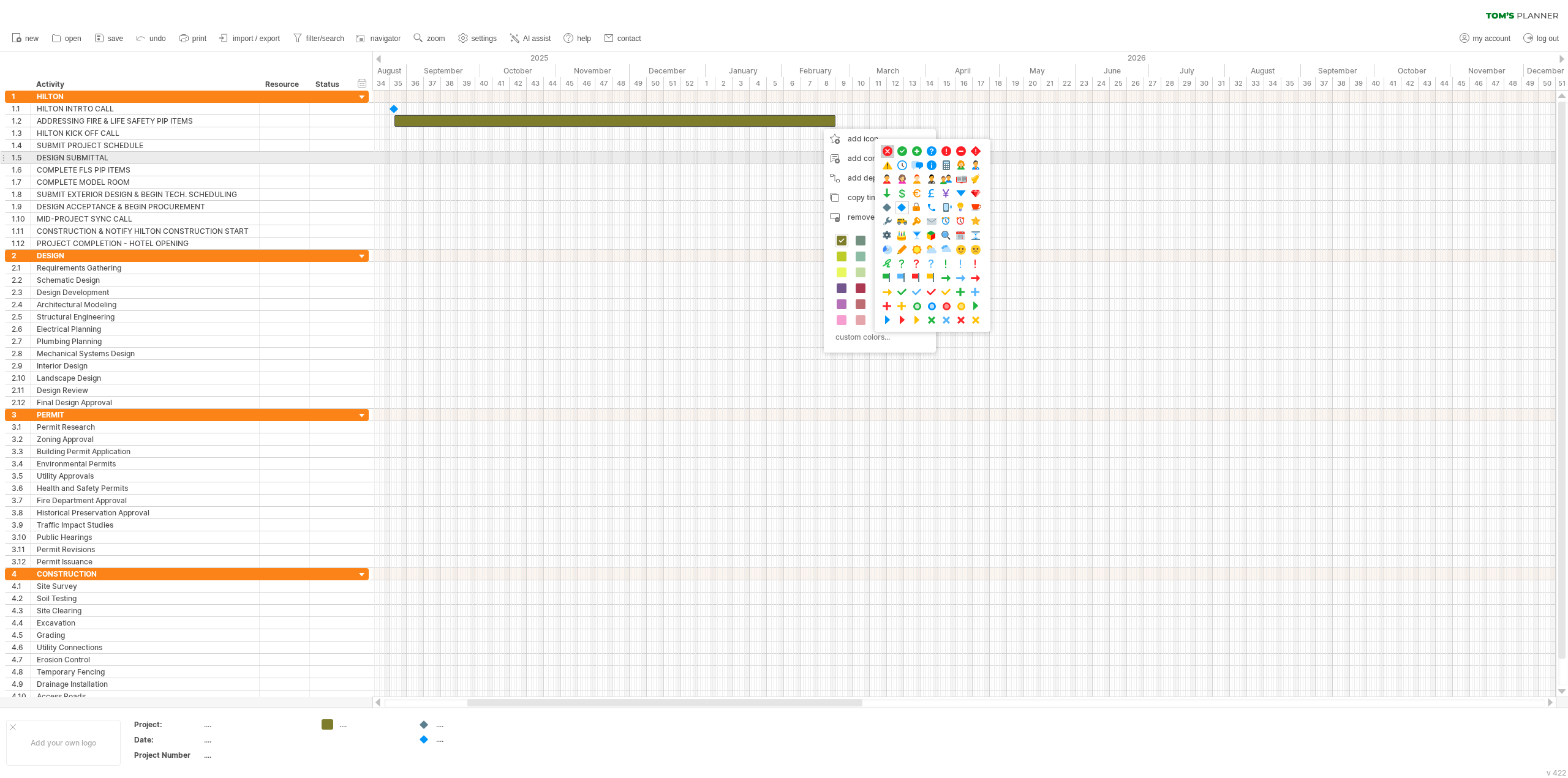
click at [890, 155] on span at bounding box center [888, 151] width 12 height 12
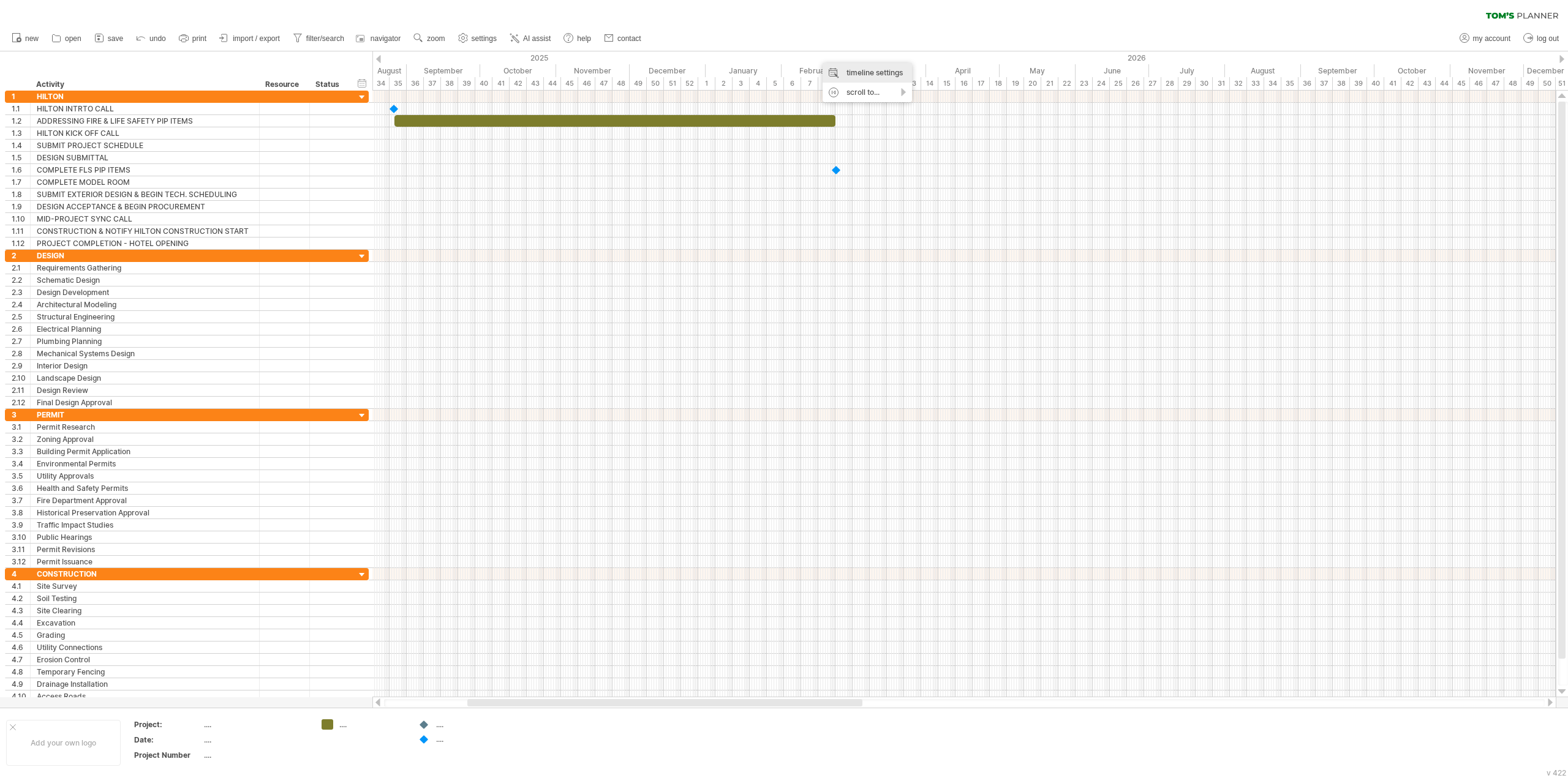
click at [843, 73] on div "timeline settings" at bounding box center [867, 72] width 89 height 19
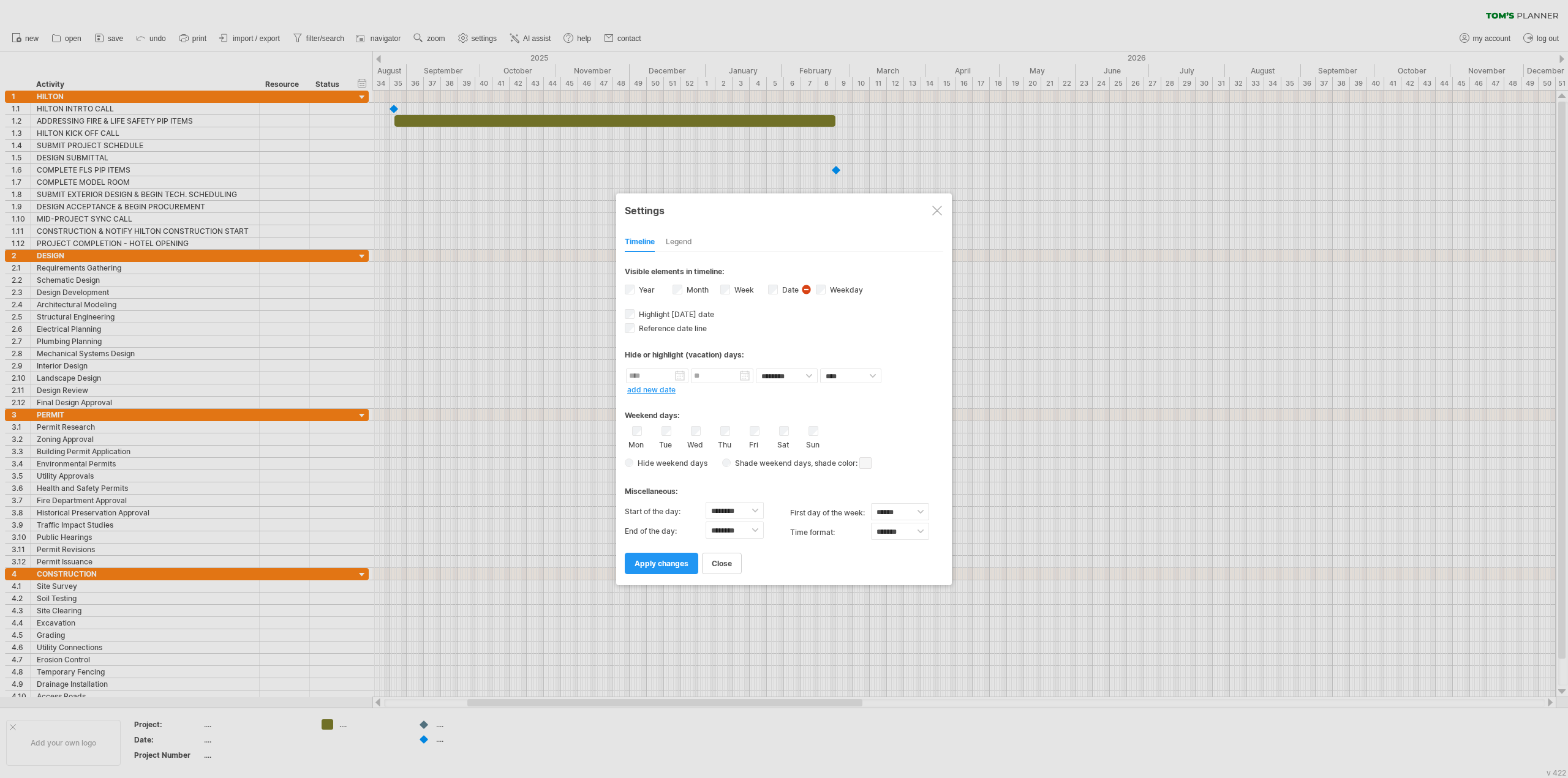
click at [810, 292] on span "visibility of date Currently there is not enough space horizontally to display …" at bounding box center [807, 291] width 13 height 14
click at [920, 298] on div at bounding box center [919, 302] width 10 height 10
click at [678, 235] on div "Legend" at bounding box center [679, 242] width 26 height 19
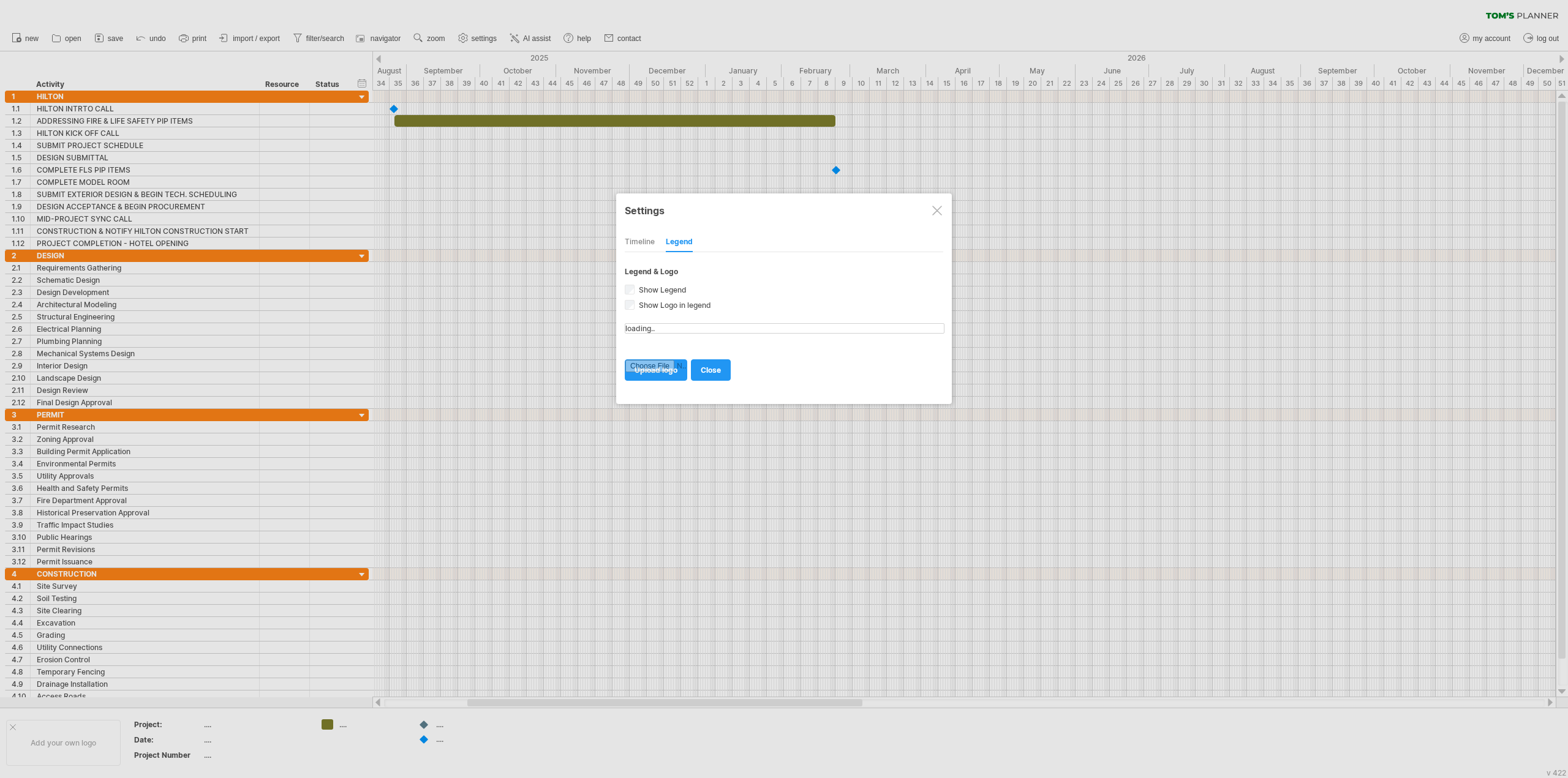
click at [642, 239] on div "Timeline" at bounding box center [640, 242] width 30 height 19
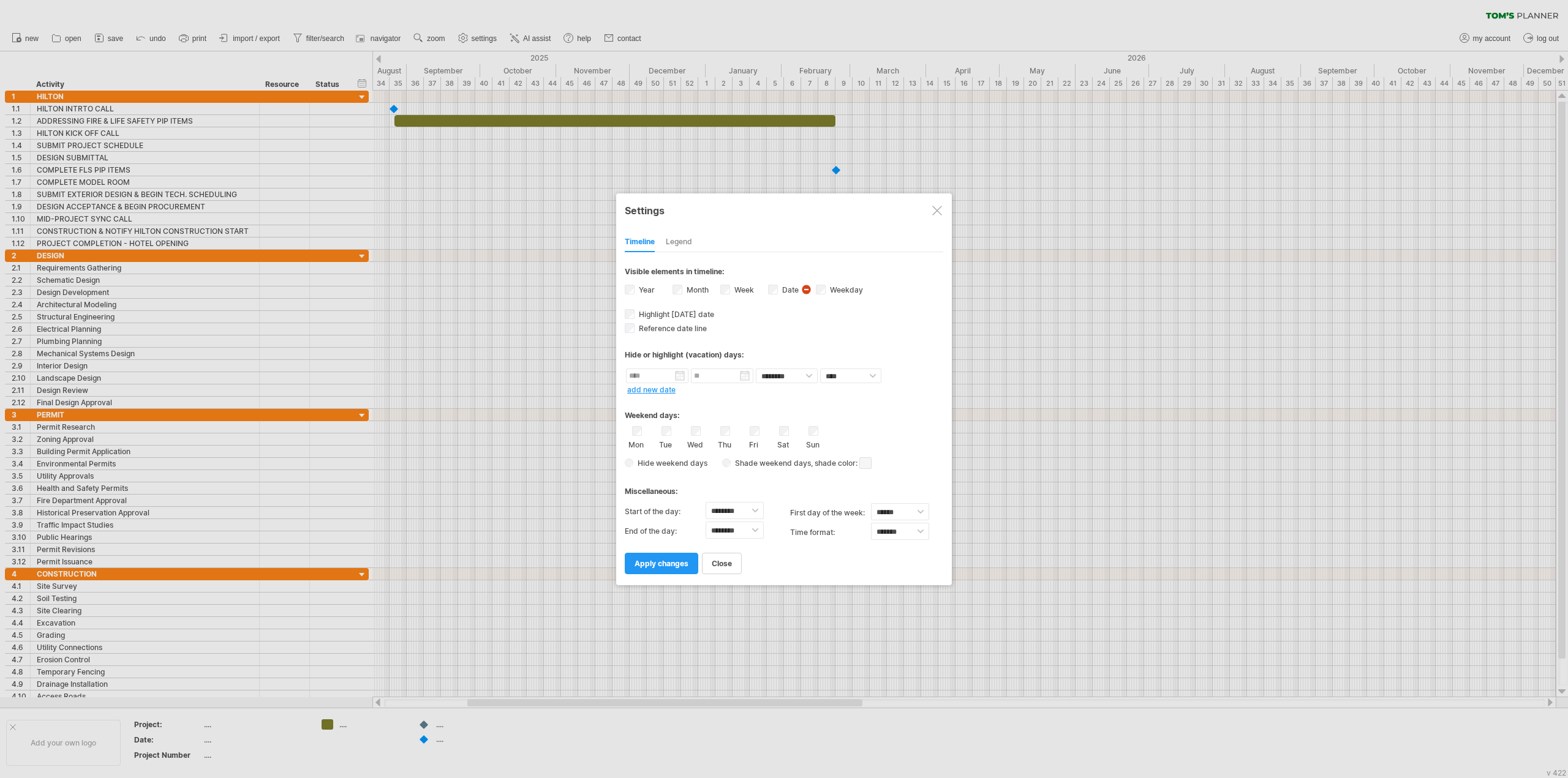
click at [735, 288] on label "Week visibility of weeknumbers Currently there is not enough space horizontally…" at bounding box center [743, 290] width 22 height 9
click at [665, 570] on link "apply changes" at bounding box center [662, 563] width 74 height 21
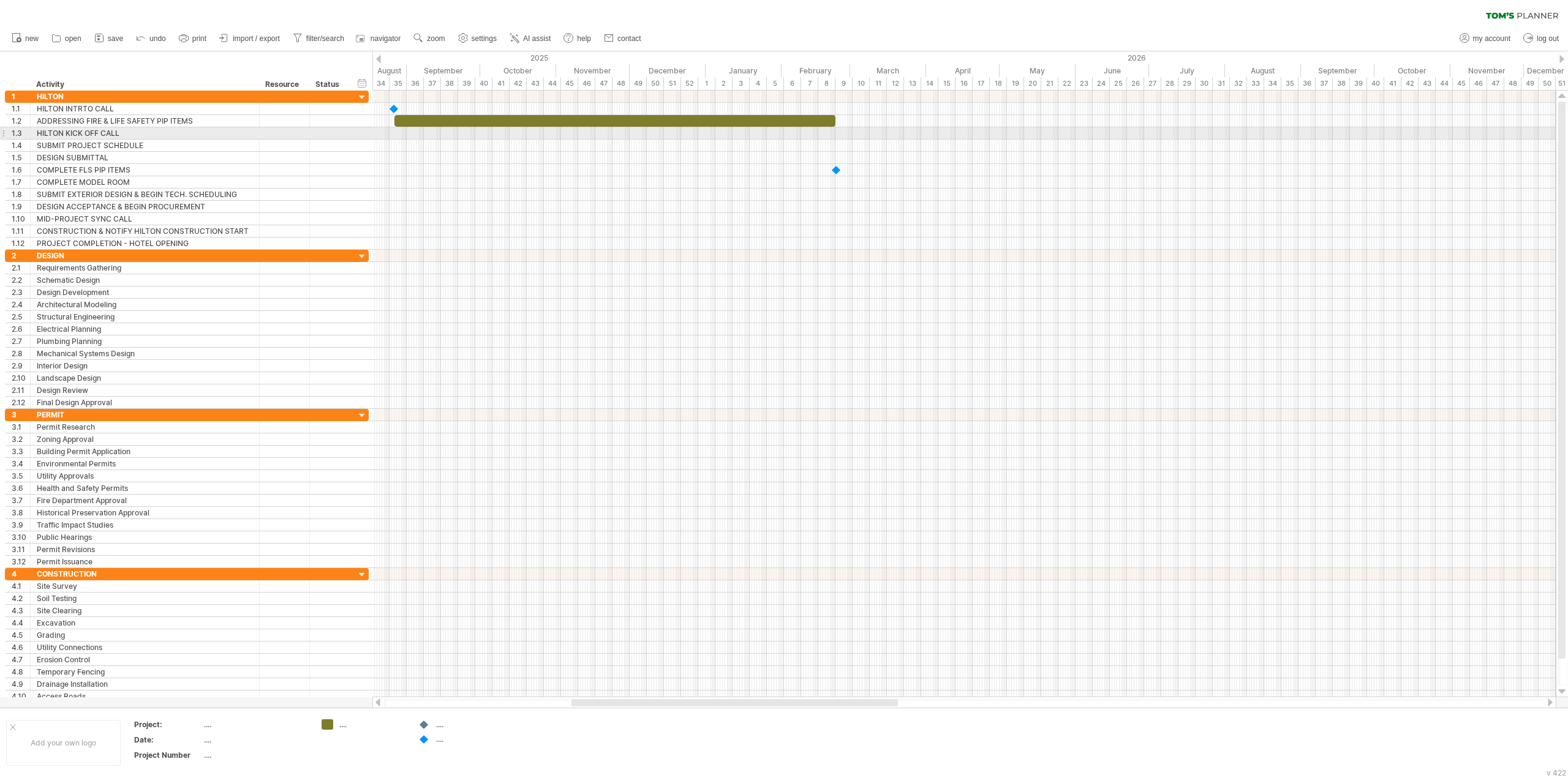
click at [395, 135] on div at bounding box center [964, 134] width 1183 height 12
click at [419, 147] on div "add time block" at bounding box center [449, 150] width 84 height 19
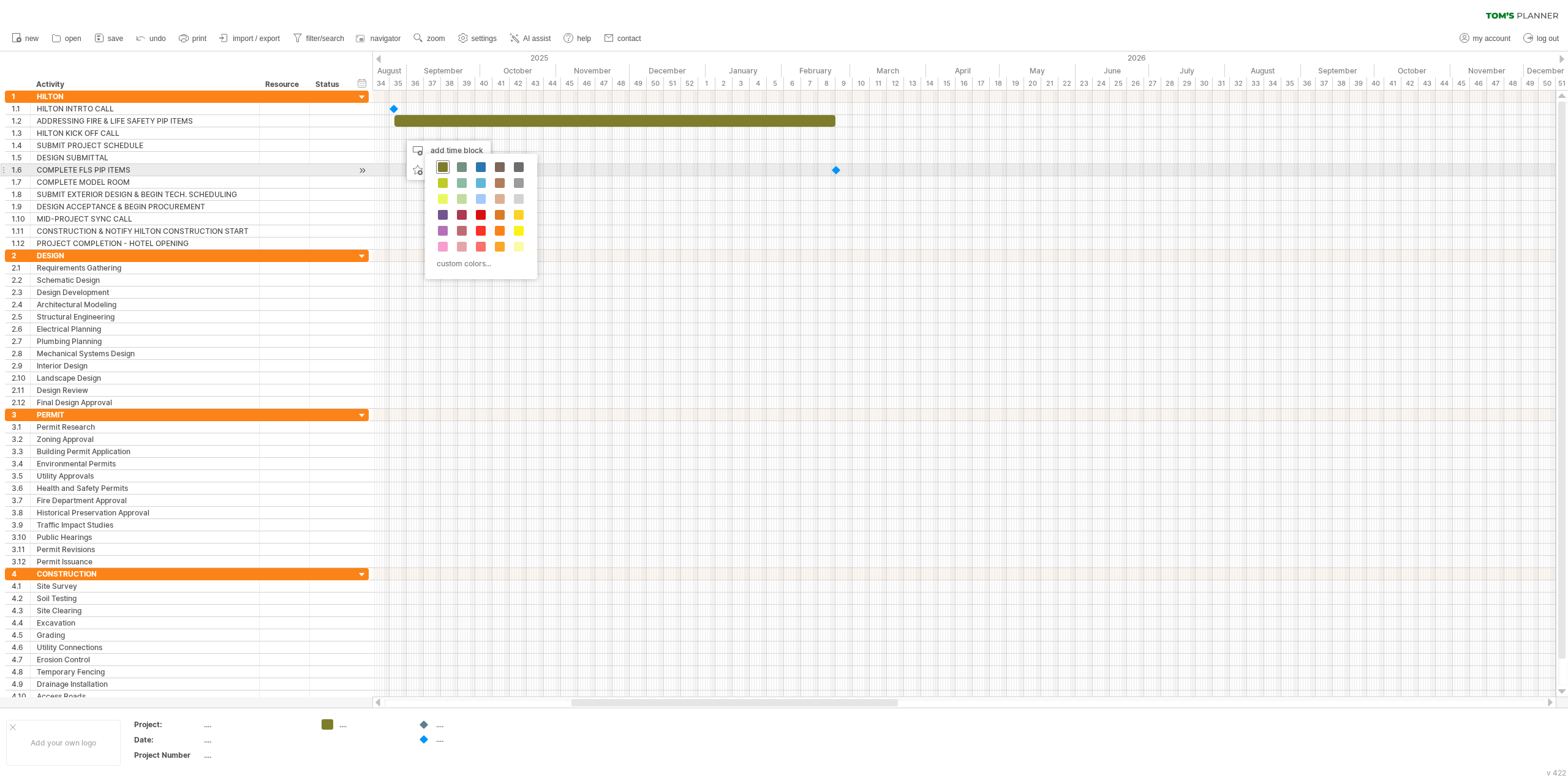
click at [441, 165] on span at bounding box center [443, 167] width 10 height 10
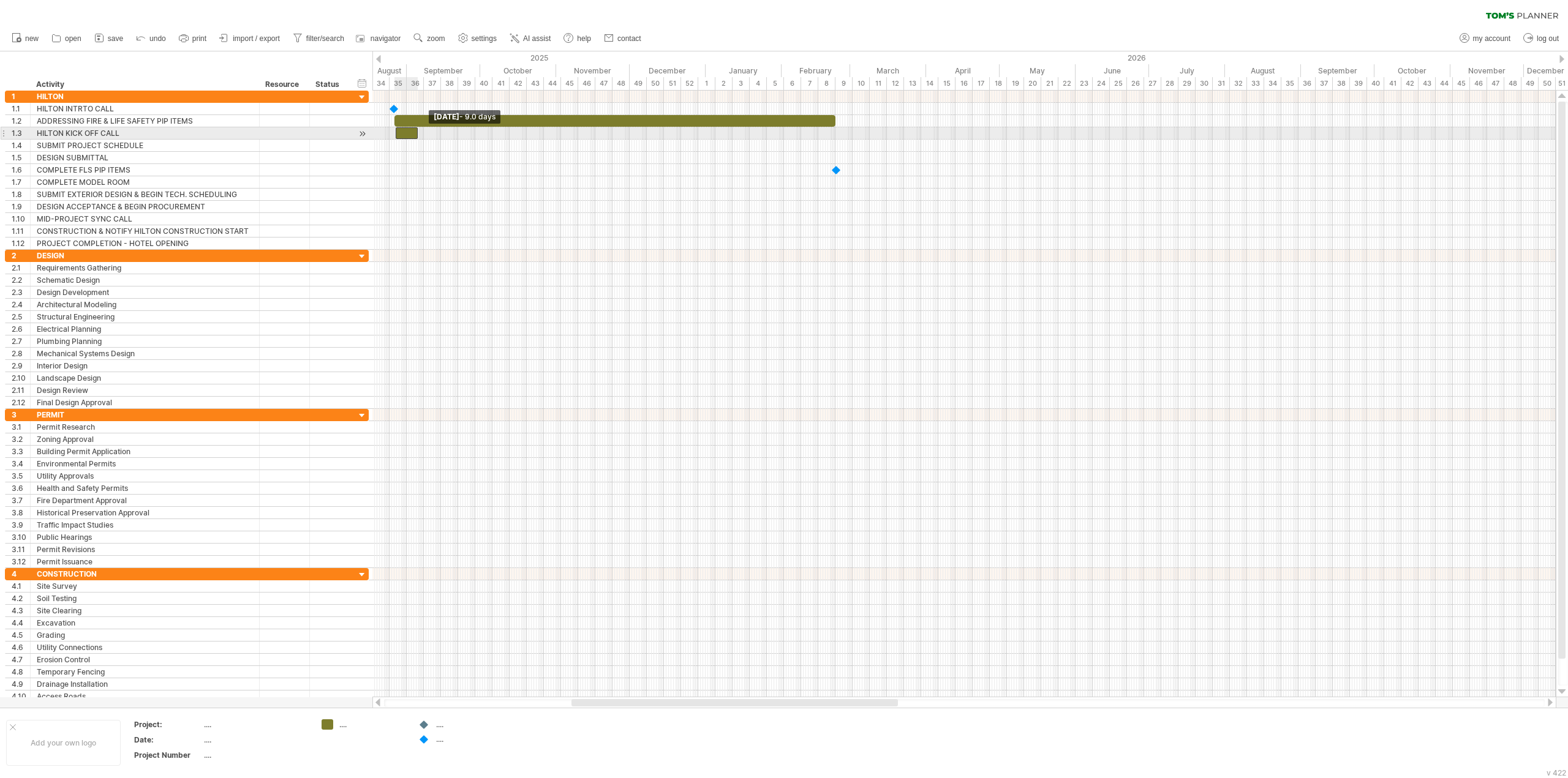
click at [395, 132] on span at bounding box center [395, 133] width 5 height 12
click at [395, 134] on span at bounding box center [395, 133] width 5 height 12
drag, startPoint x: 418, startPoint y: 134, endPoint x: 614, endPoint y: 139, distance: 196.1
click at [614, 139] on div "[DATE] - 90.0 days [DATE] - 9.5 days" at bounding box center [964, 394] width 1183 height 607
click at [610, 132] on span at bounding box center [612, 133] width 5 height 12
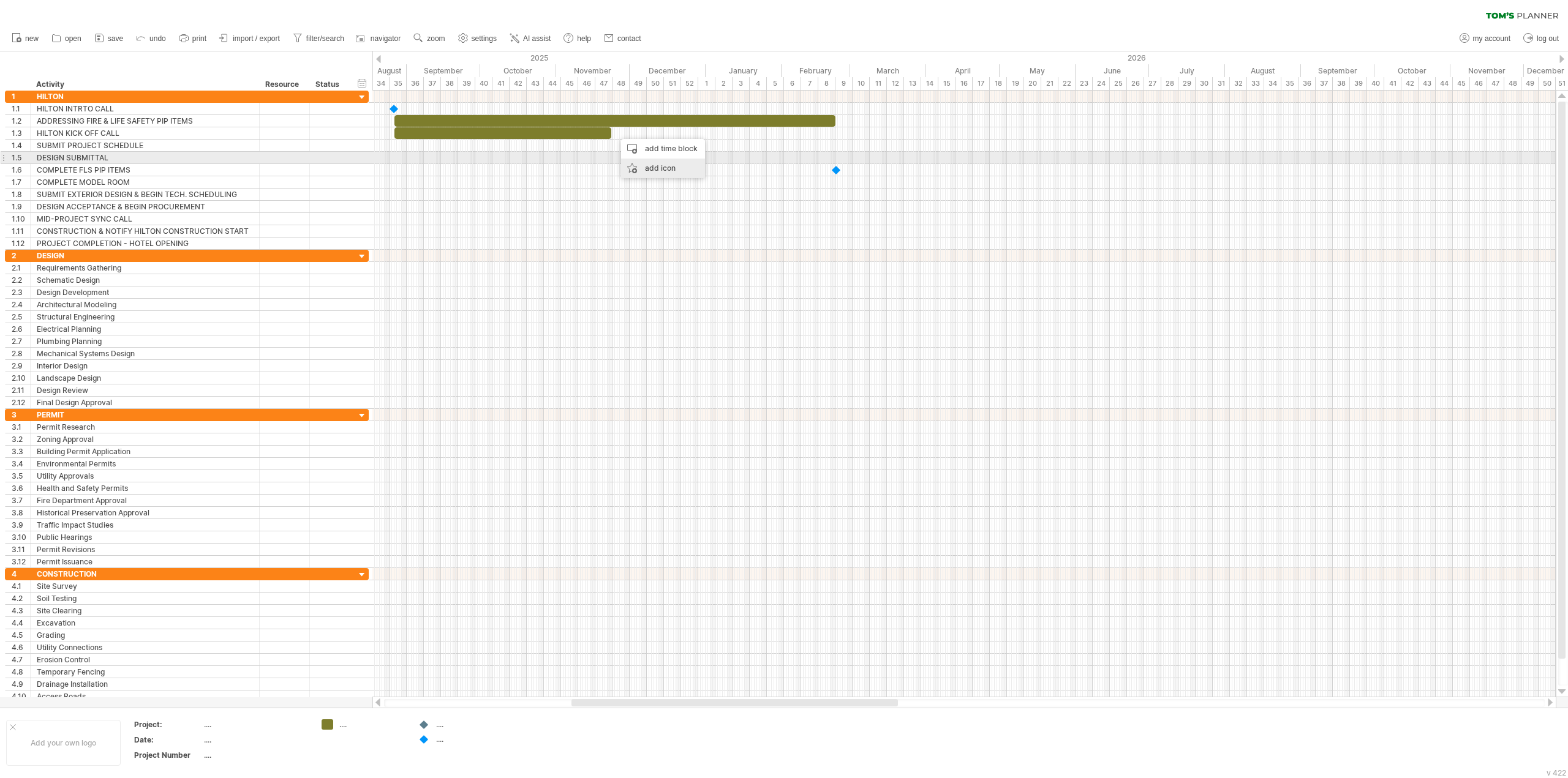
click at [637, 162] on div "add icon" at bounding box center [663, 168] width 84 height 19
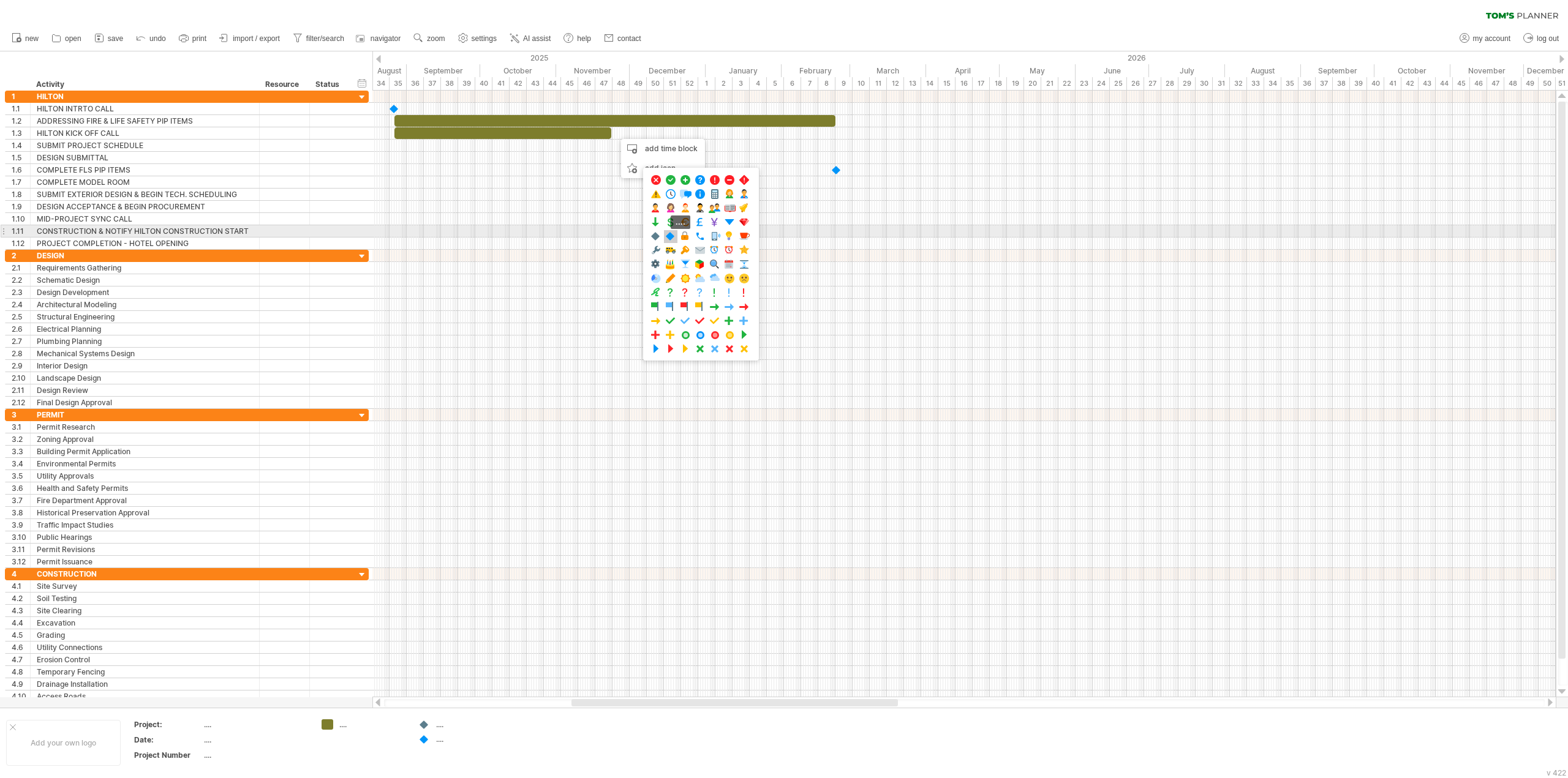
click at [672, 236] on span at bounding box center [671, 237] width 12 height 12
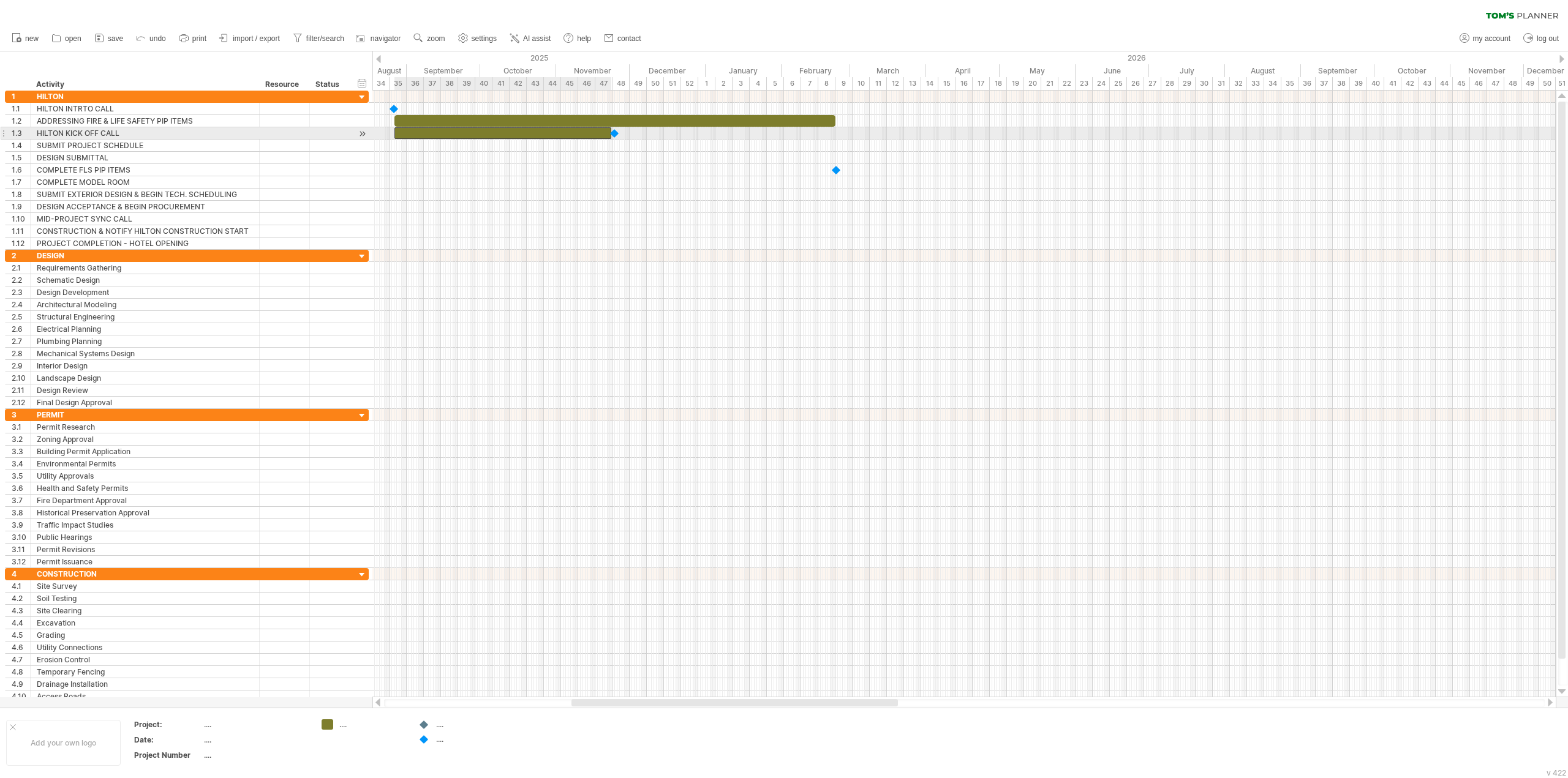
click at [590, 134] on div at bounding box center [502, 133] width 217 height 12
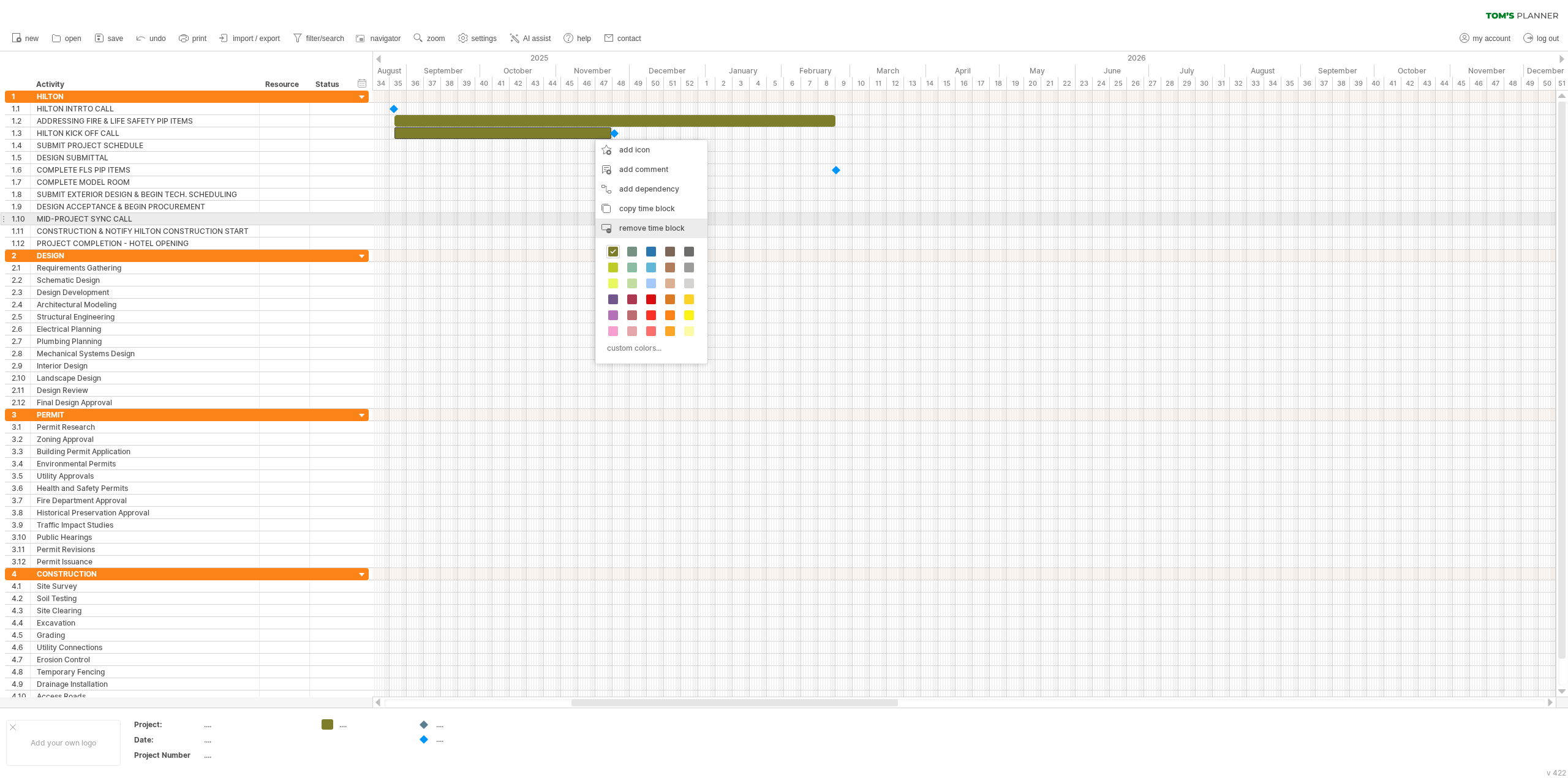
click at [650, 225] on span "remove time block" at bounding box center [652, 228] width 66 height 9
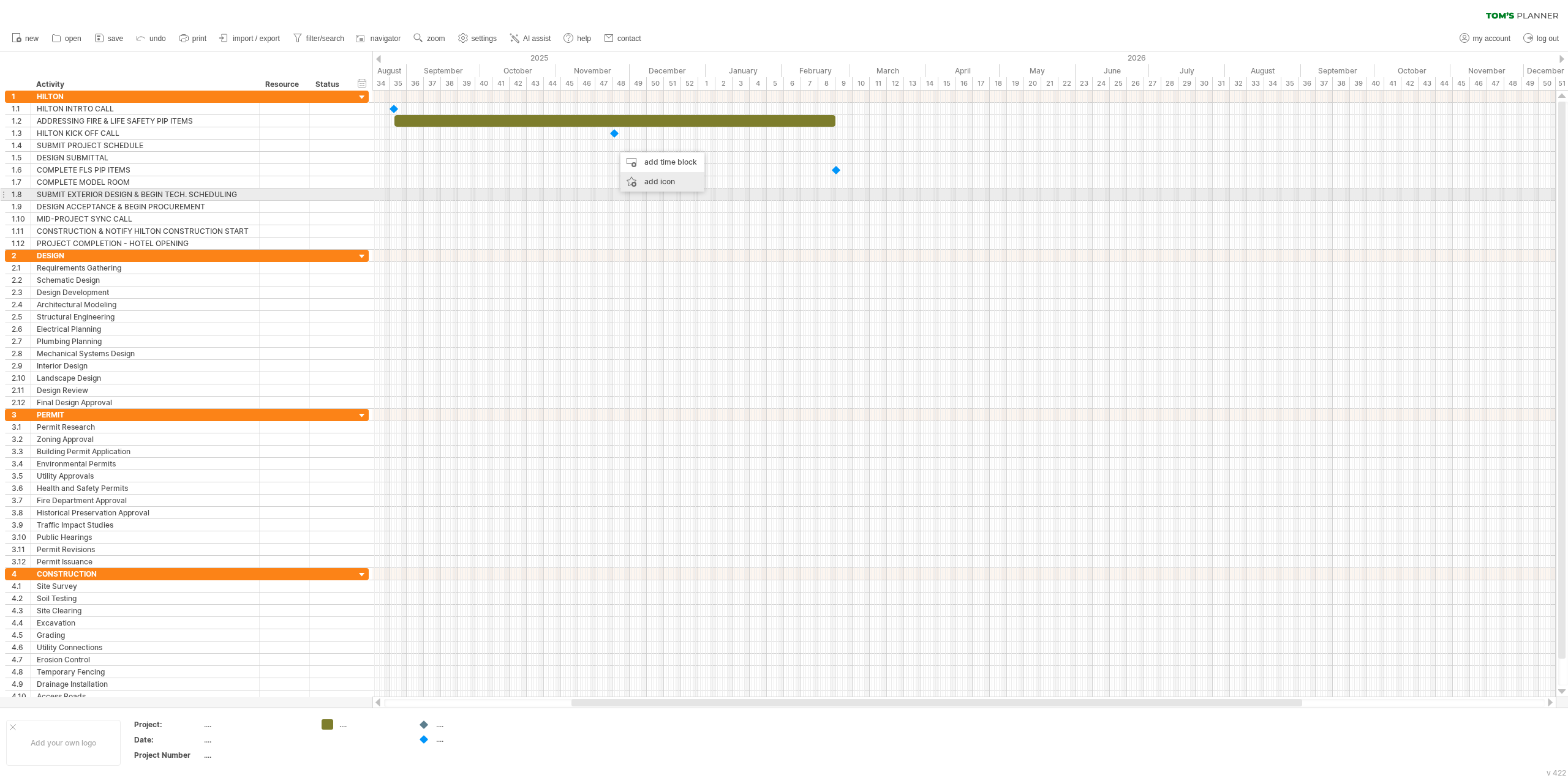
click at [645, 185] on div "add icon" at bounding box center [662, 182] width 84 height 19
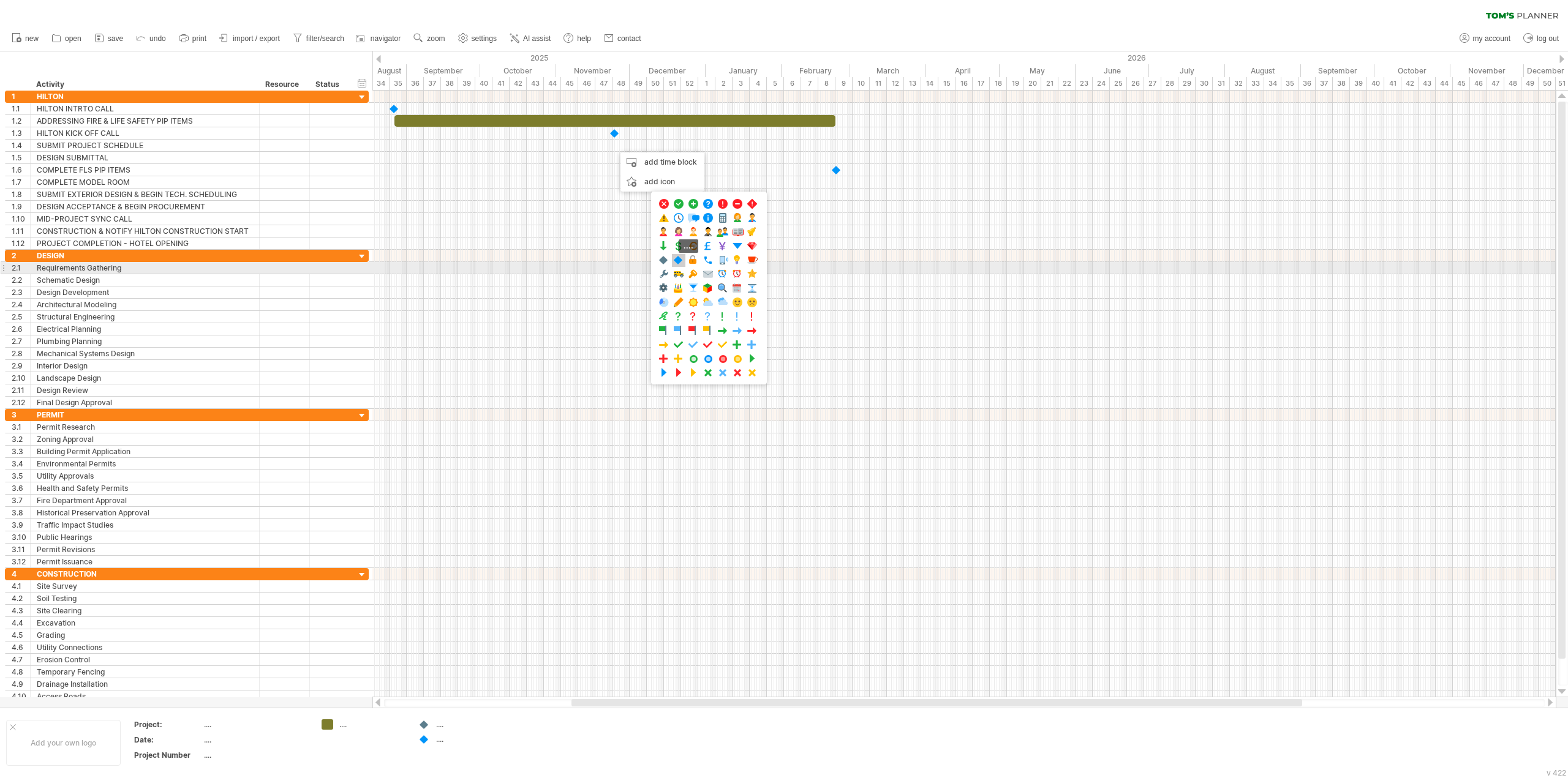
click at [680, 266] on span at bounding box center [679, 260] width 12 height 12
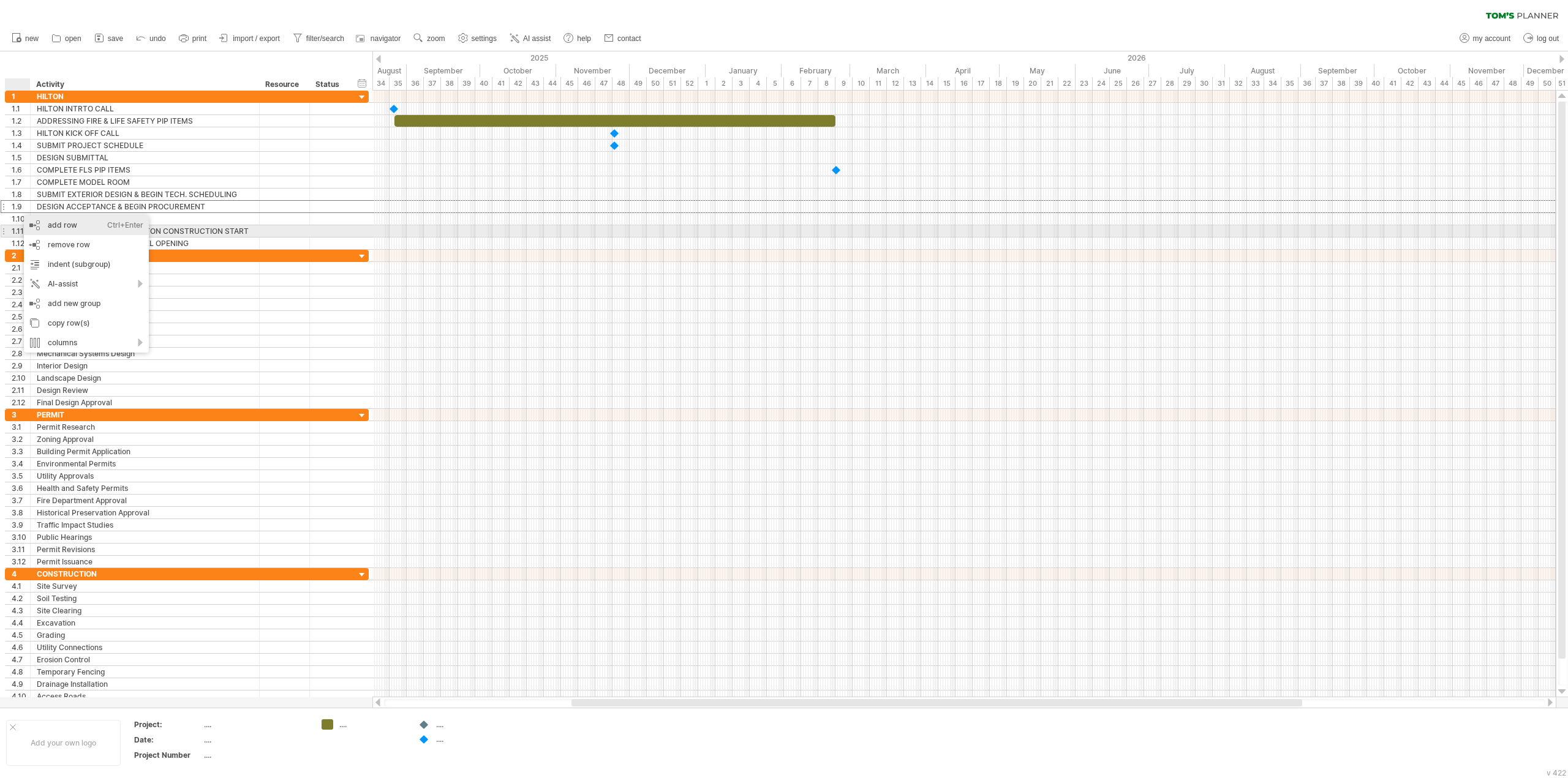
click at [43, 225] on div "add row Ctrl+Enter Cmd+Enter" at bounding box center [86, 225] width 125 height 19
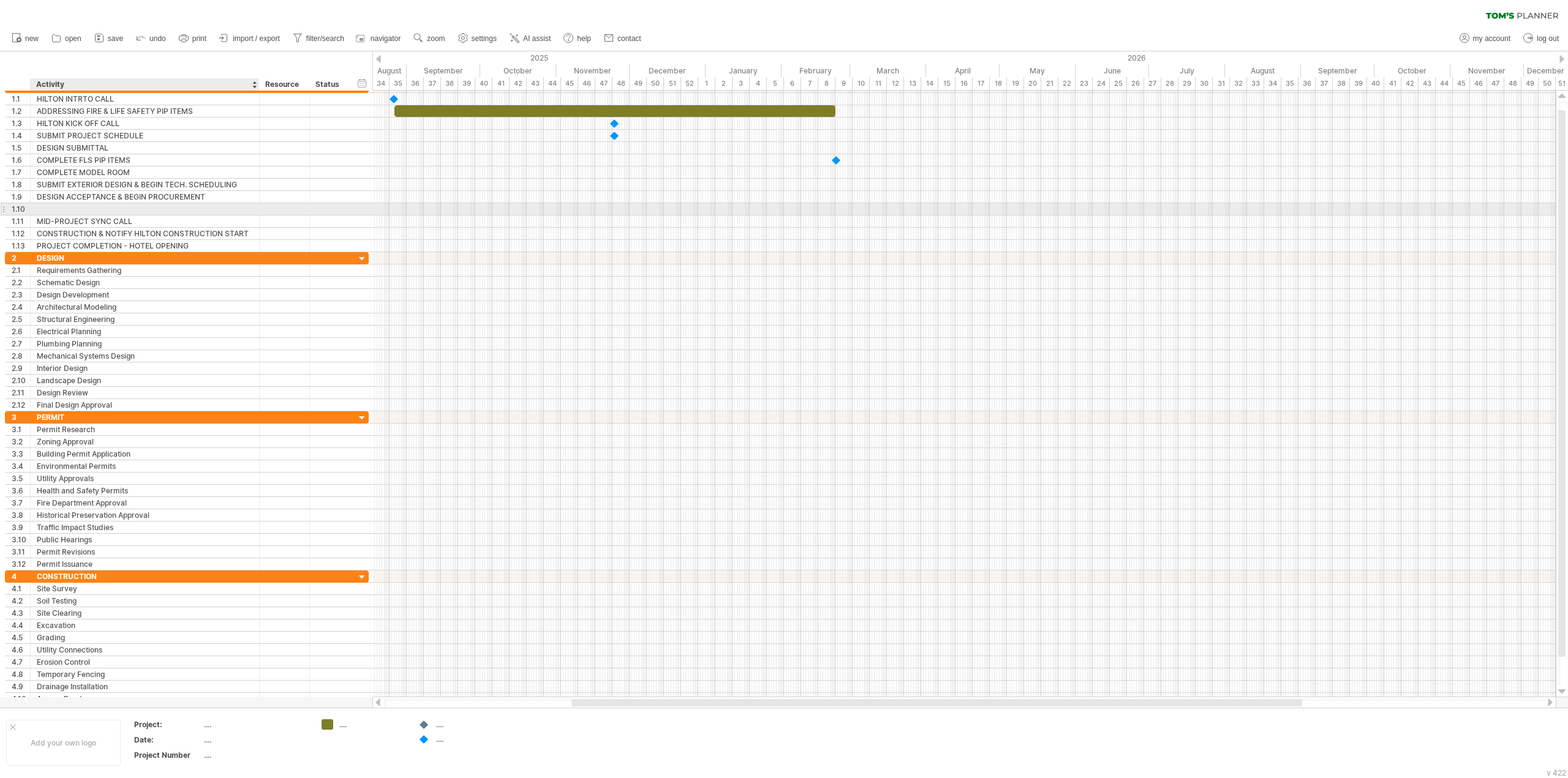
click at [59, 207] on div at bounding box center [145, 209] width 216 height 12
click at [59, 207] on input "text" at bounding box center [145, 209] width 216 height 12
type input "*"
type input "**********"
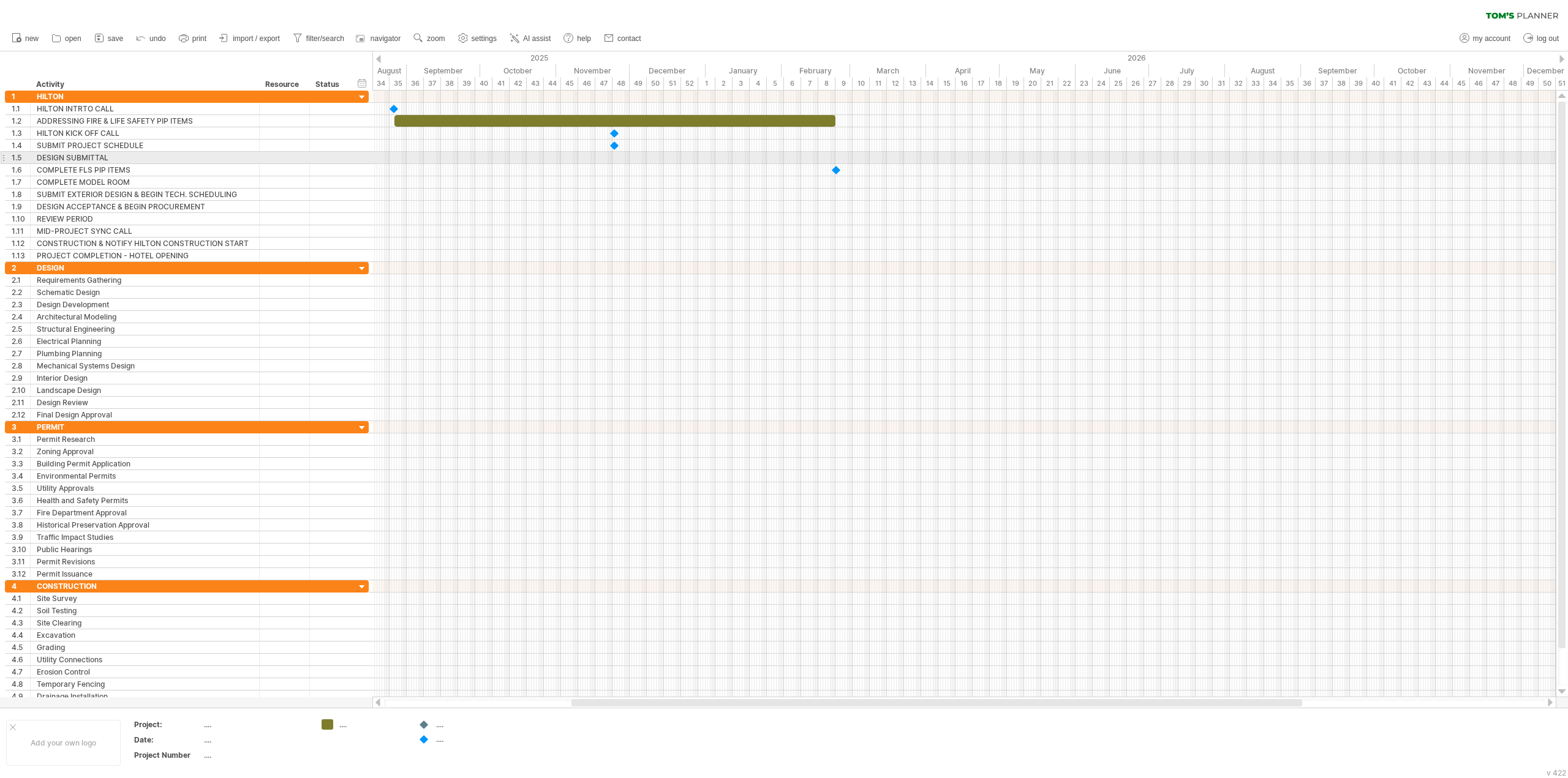
click at [836, 156] on div at bounding box center [964, 158] width 1183 height 12
click at [860, 188] on div "add icon" at bounding box center [884, 191] width 84 height 19
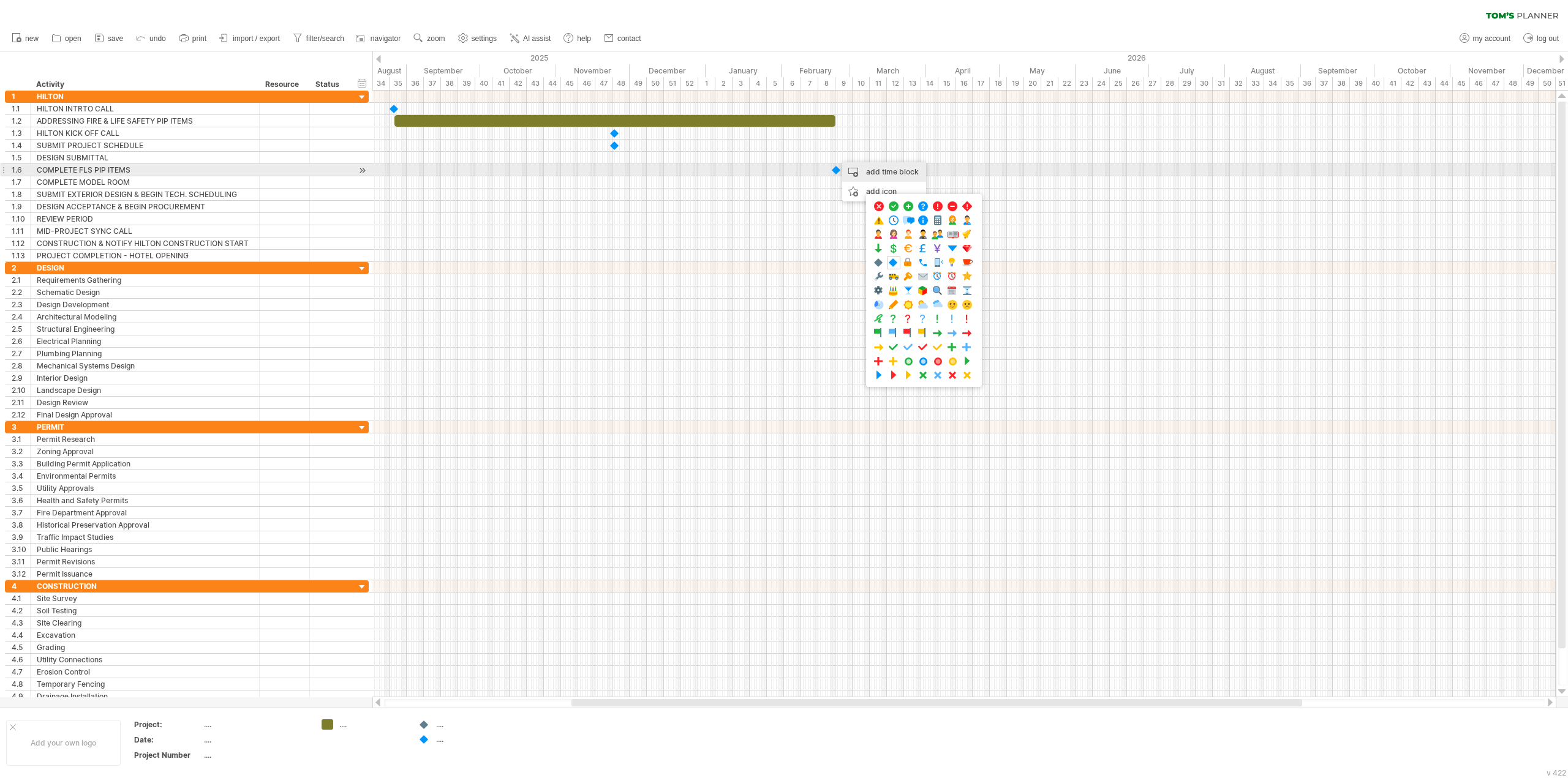
click at [866, 172] on div "add time block" at bounding box center [884, 172] width 84 height 19
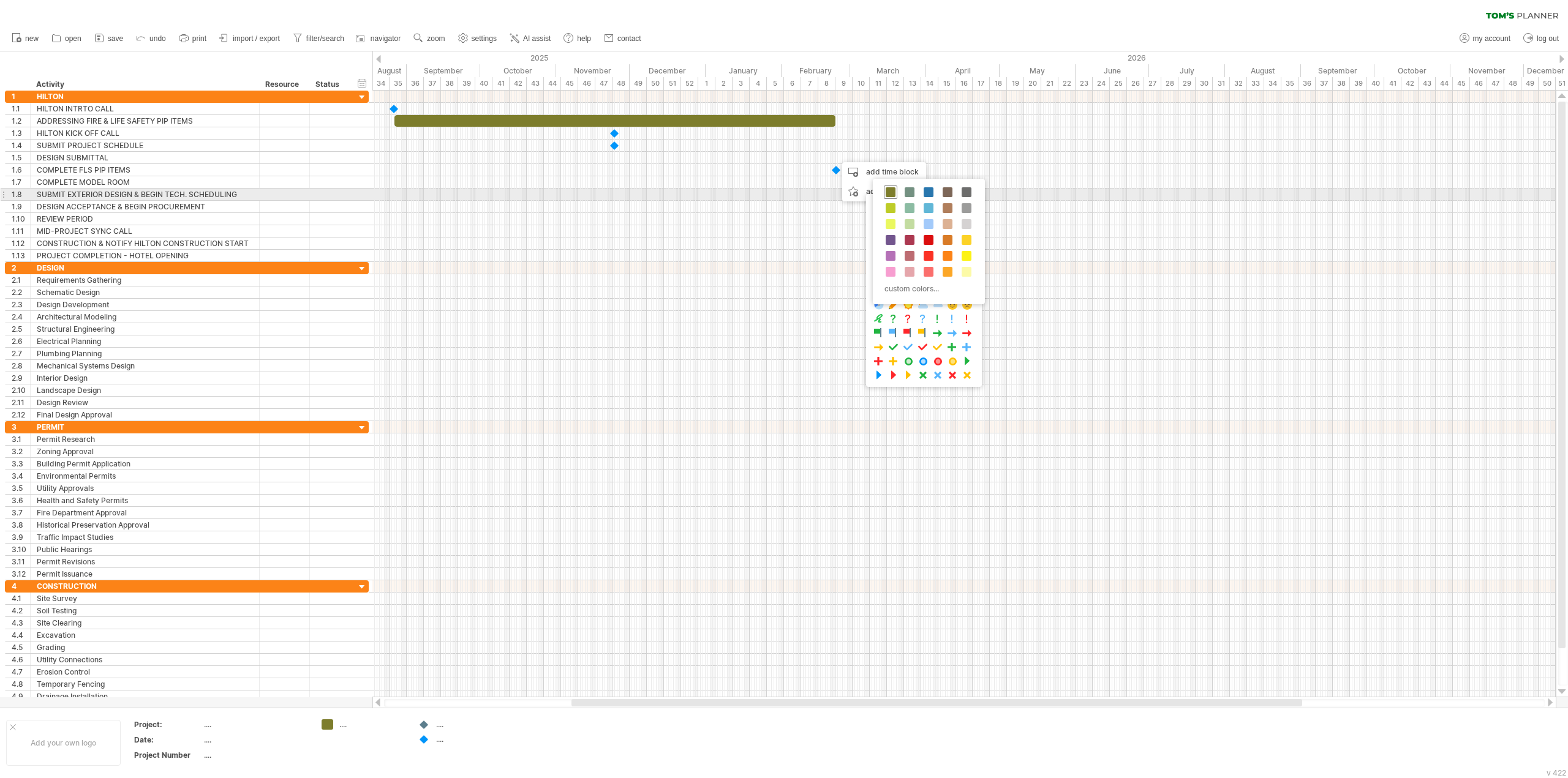
click at [891, 192] on span at bounding box center [891, 192] width 10 height 10
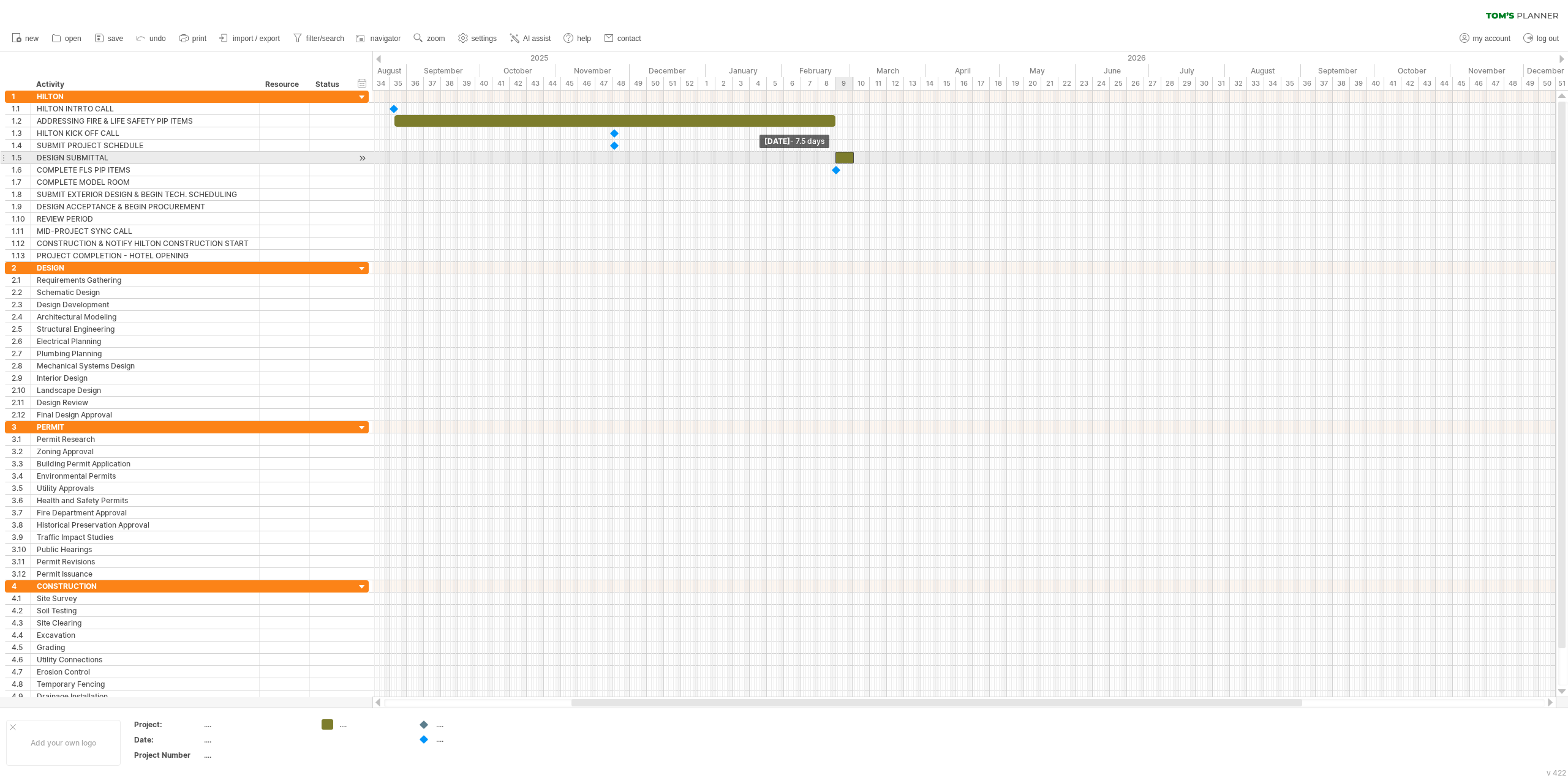
click at [835, 157] on span at bounding box center [835, 157] width 5 height 12
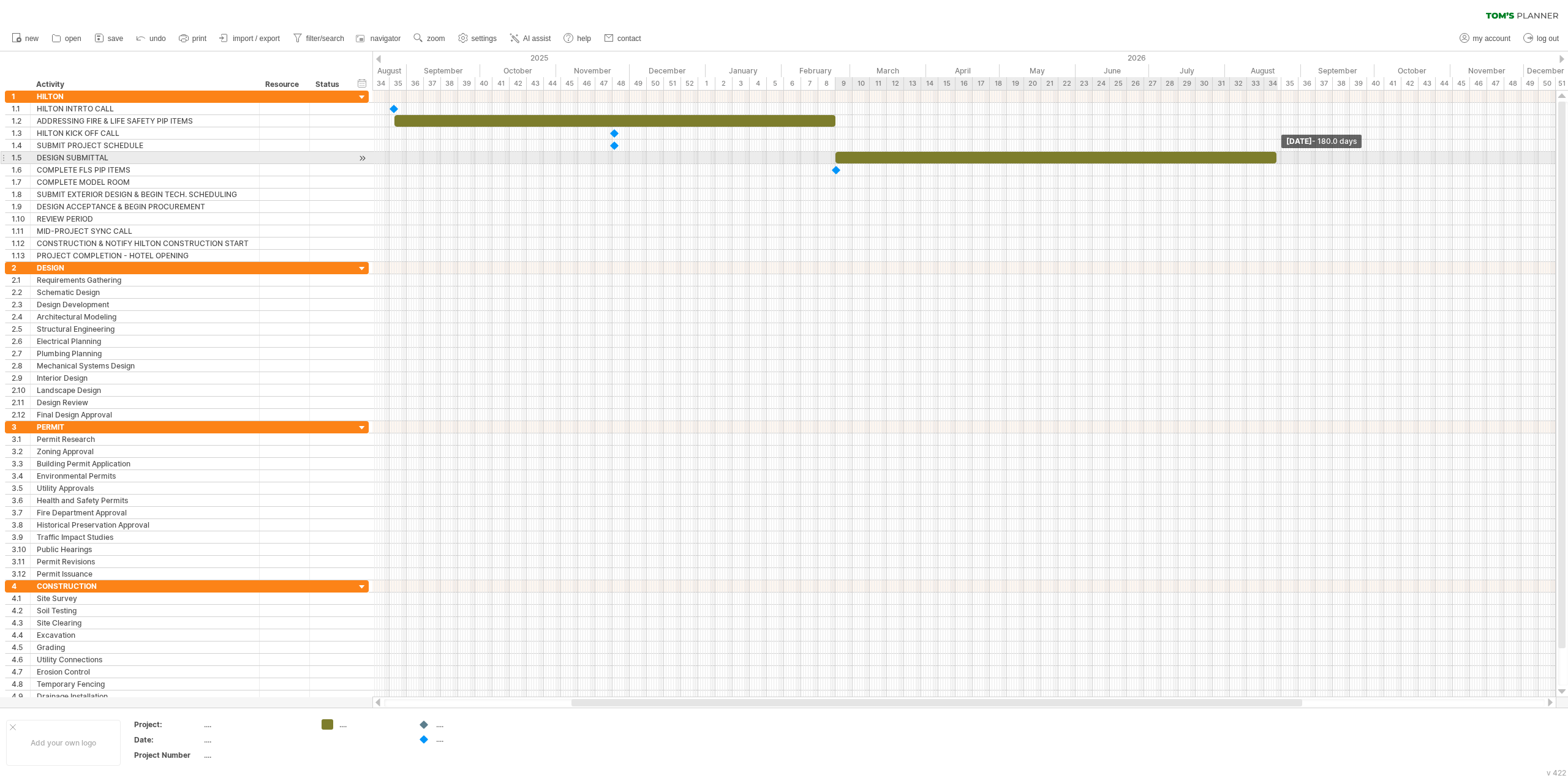
drag, startPoint x: 852, startPoint y: 159, endPoint x: 1274, endPoint y: 156, distance: 422.0
click at [1274, 156] on span at bounding box center [1276, 157] width 5 height 12
click at [826, 66] on div "timeline settings" at bounding box center [861, 72] width 89 height 19
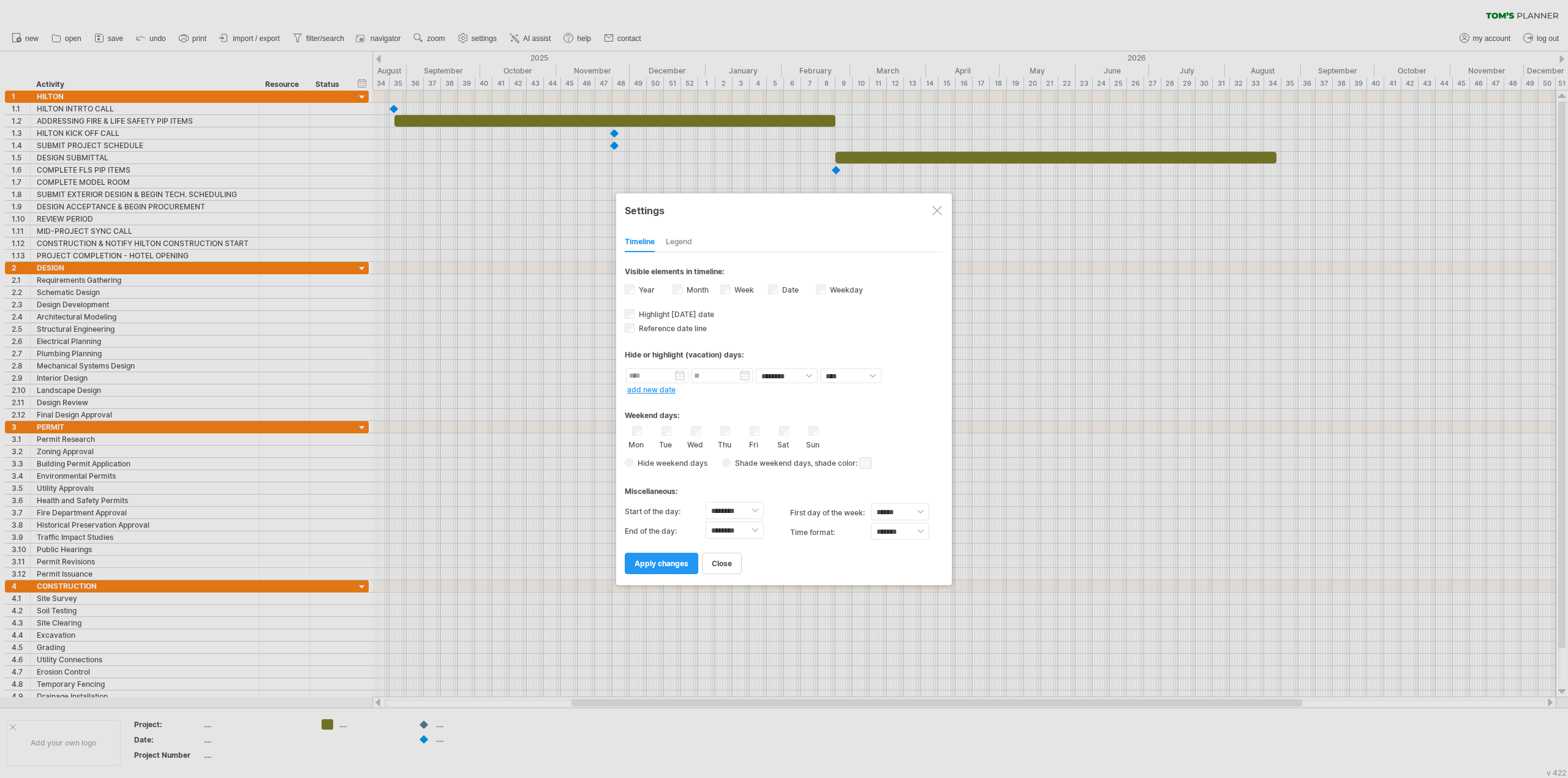
click at [738, 291] on label "Week visibility of weeknumbers Currently there is not enough space horizontally…" at bounding box center [743, 290] width 22 height 9
click at [677, 564] on span "apply changes" at bounding box center [662, 563] width 54 height 9
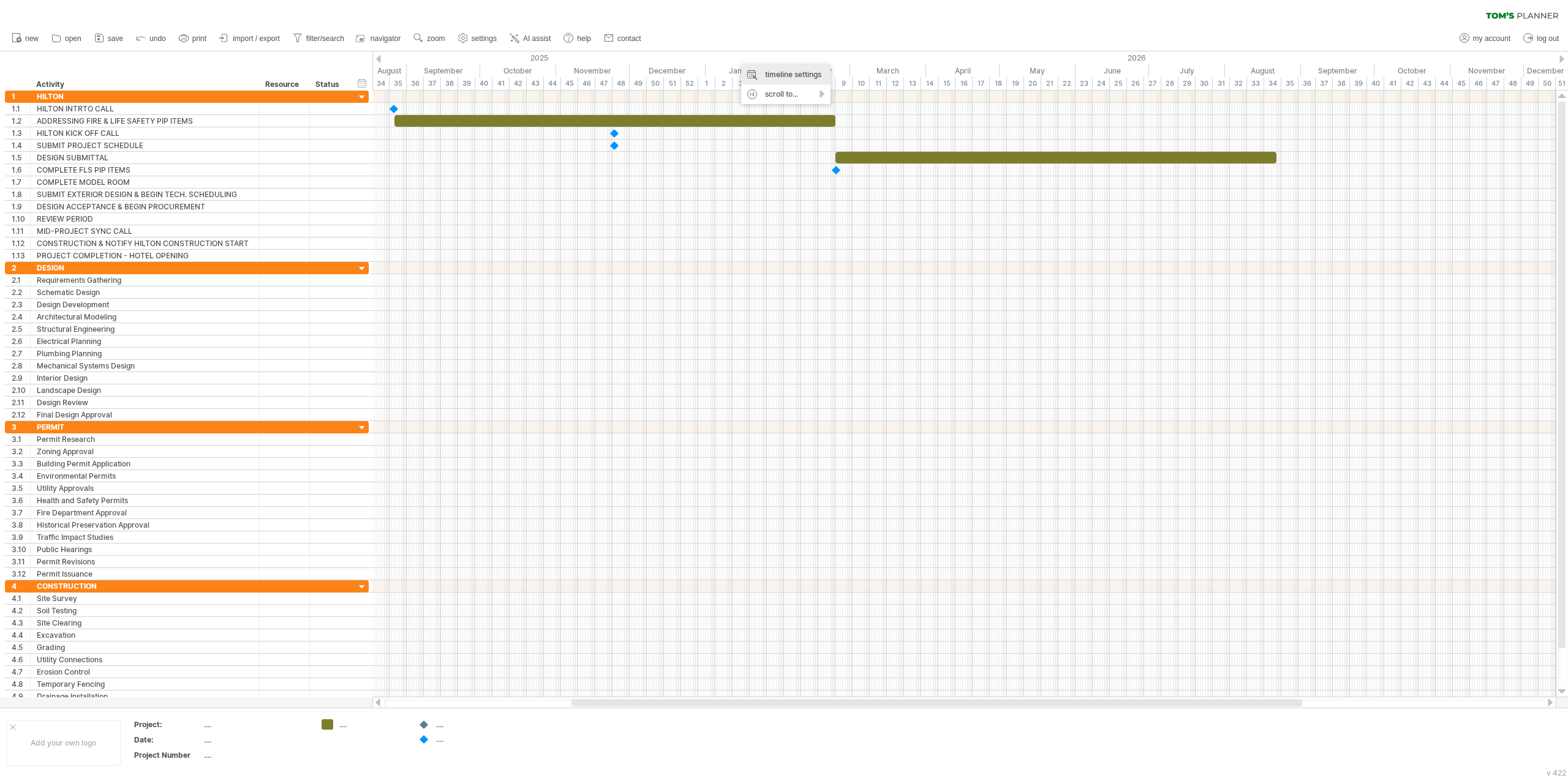
click at [774, 75] on div "timeline settings" at bounding box center [785, 74] width 89 height 19
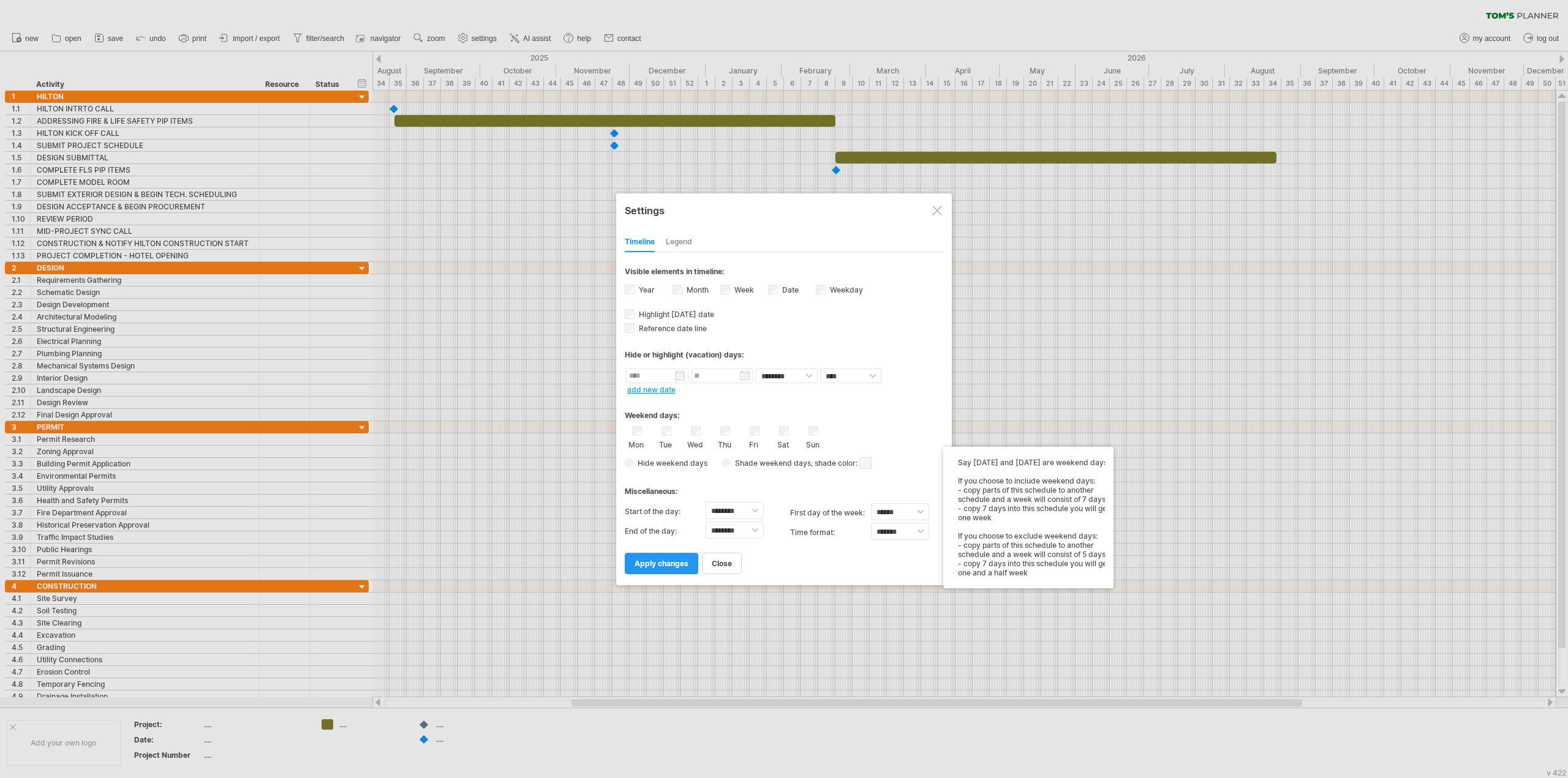
click at [649, 465] on span "Hide weekend days" at bounding box center [670, 463] width 74 height 9
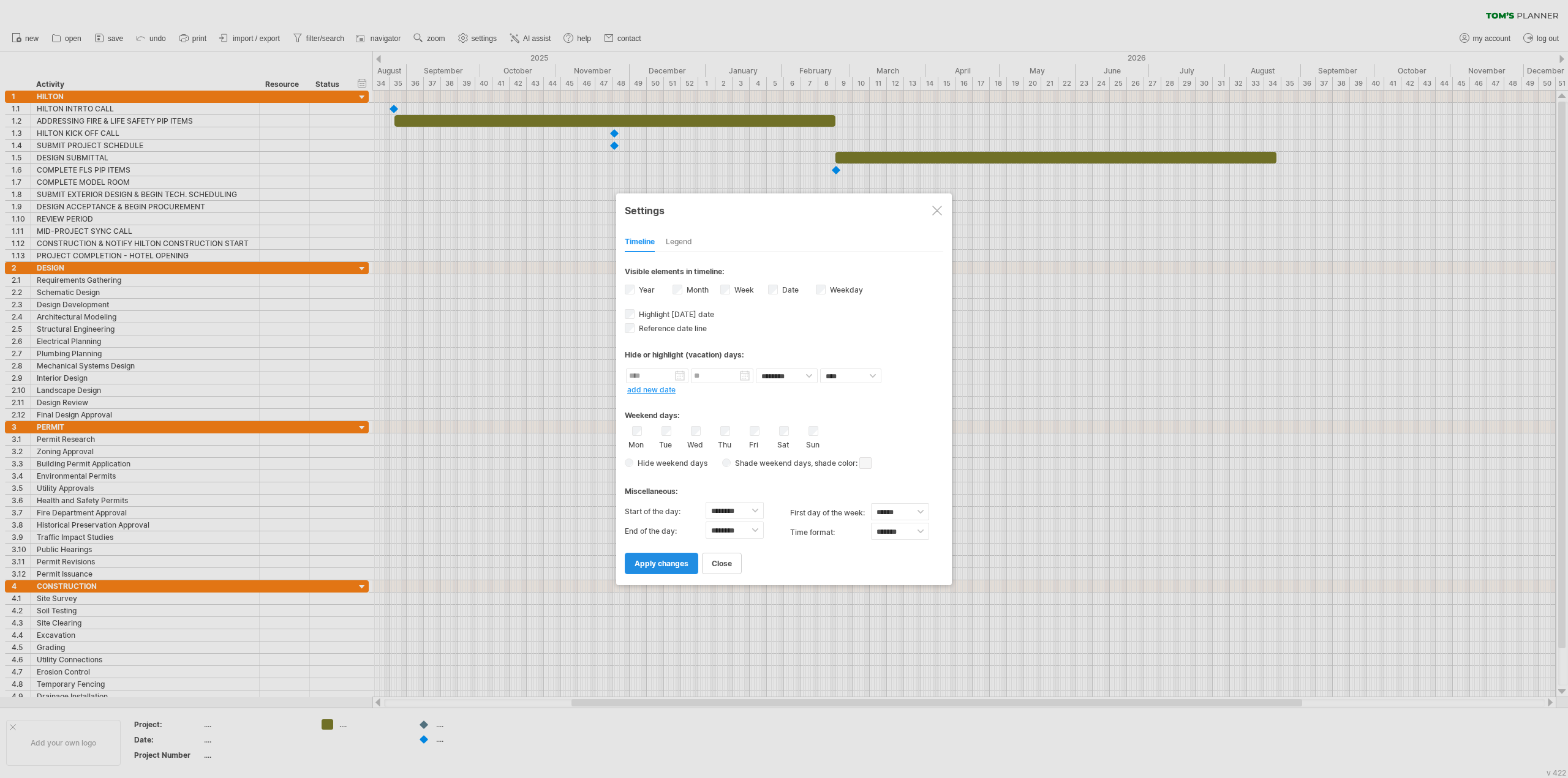
click at [656, 564] on span "apply changes" at bounding box center [662, 563] width 54 height 9
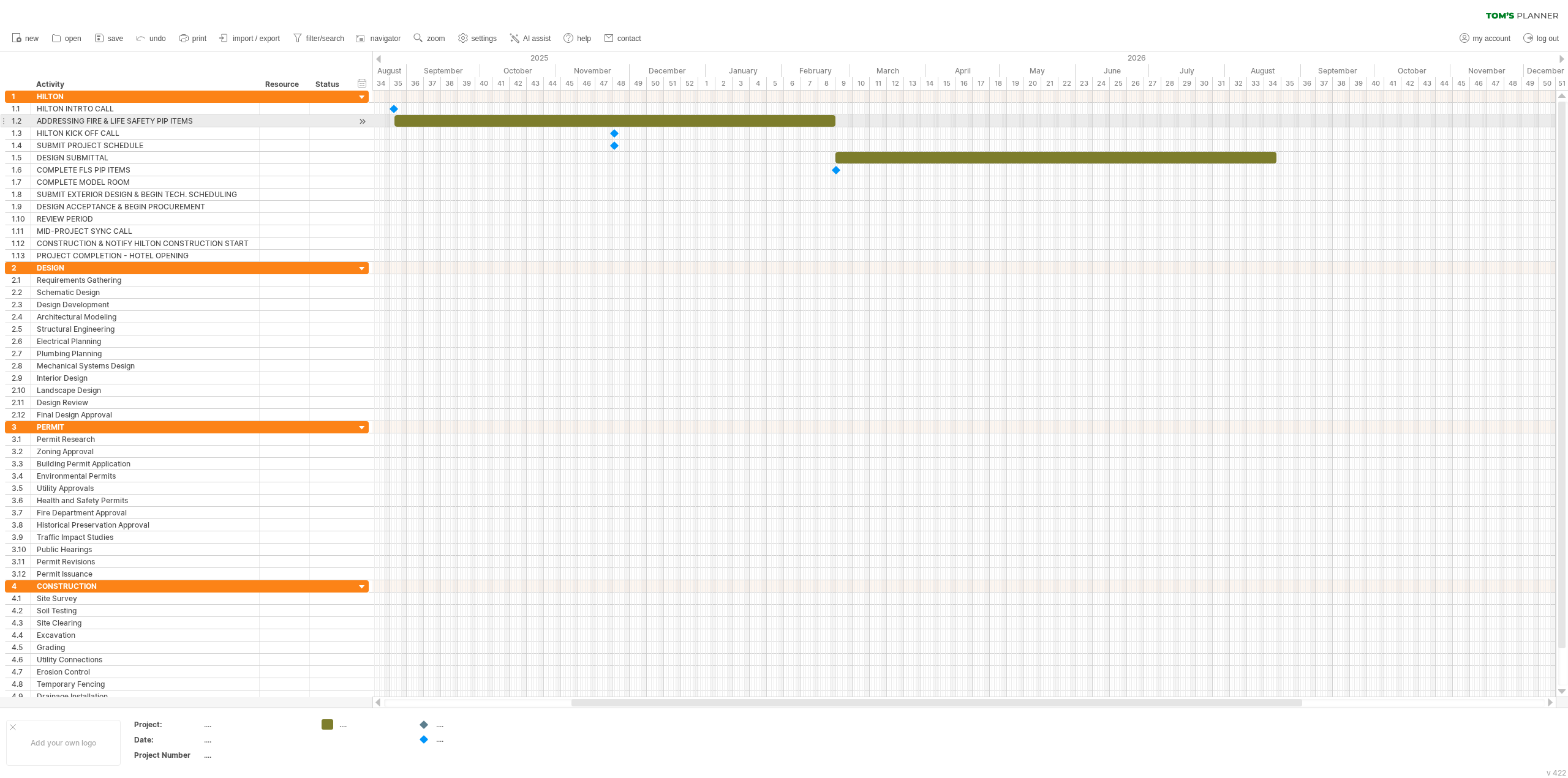
click at [722, 116] on div at bounding box center [615, 121] width 441 height 12
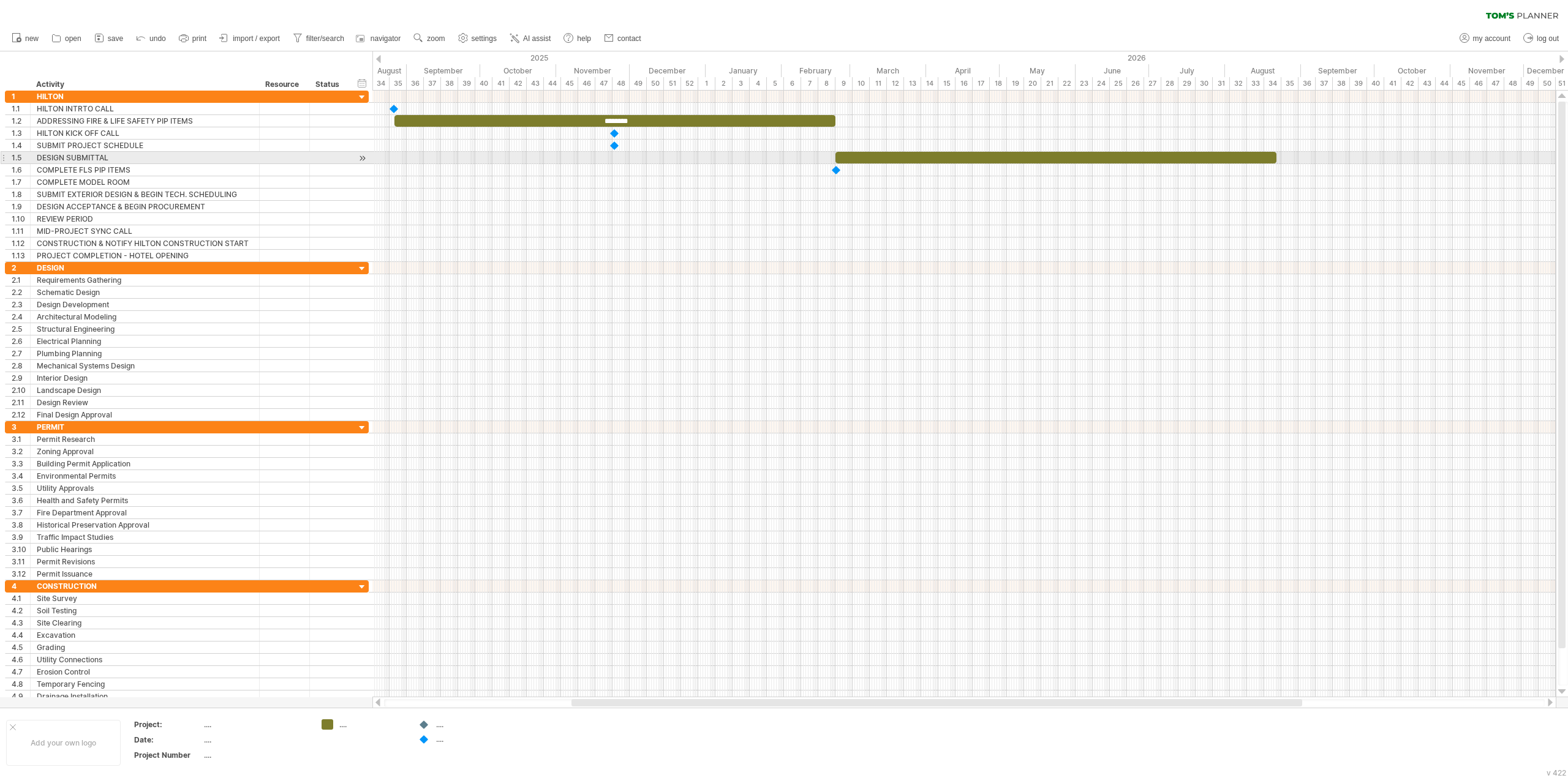
click at [1097, 158] on div at bounding box center [1056, 157] width 441 height 12
click at [1274, 204] on div at bounding box center [964, 207] width 1183 height 12
click at [1298, 224] on div "add time block" at bounding box center [1322, 219] width 84 height 19
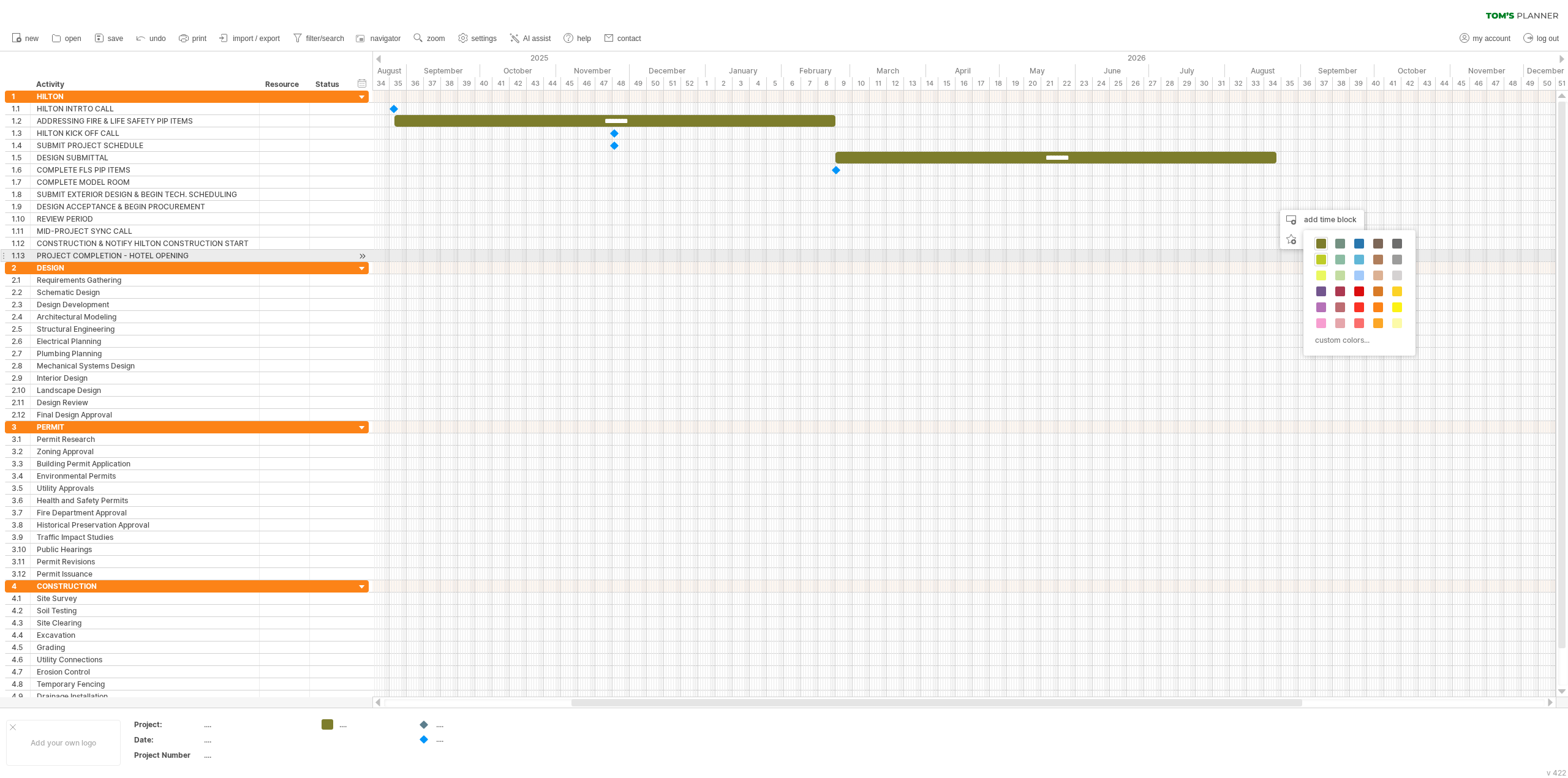
click at [1324, 262] on span at bounding box center [1321, 260] width 10 height 10
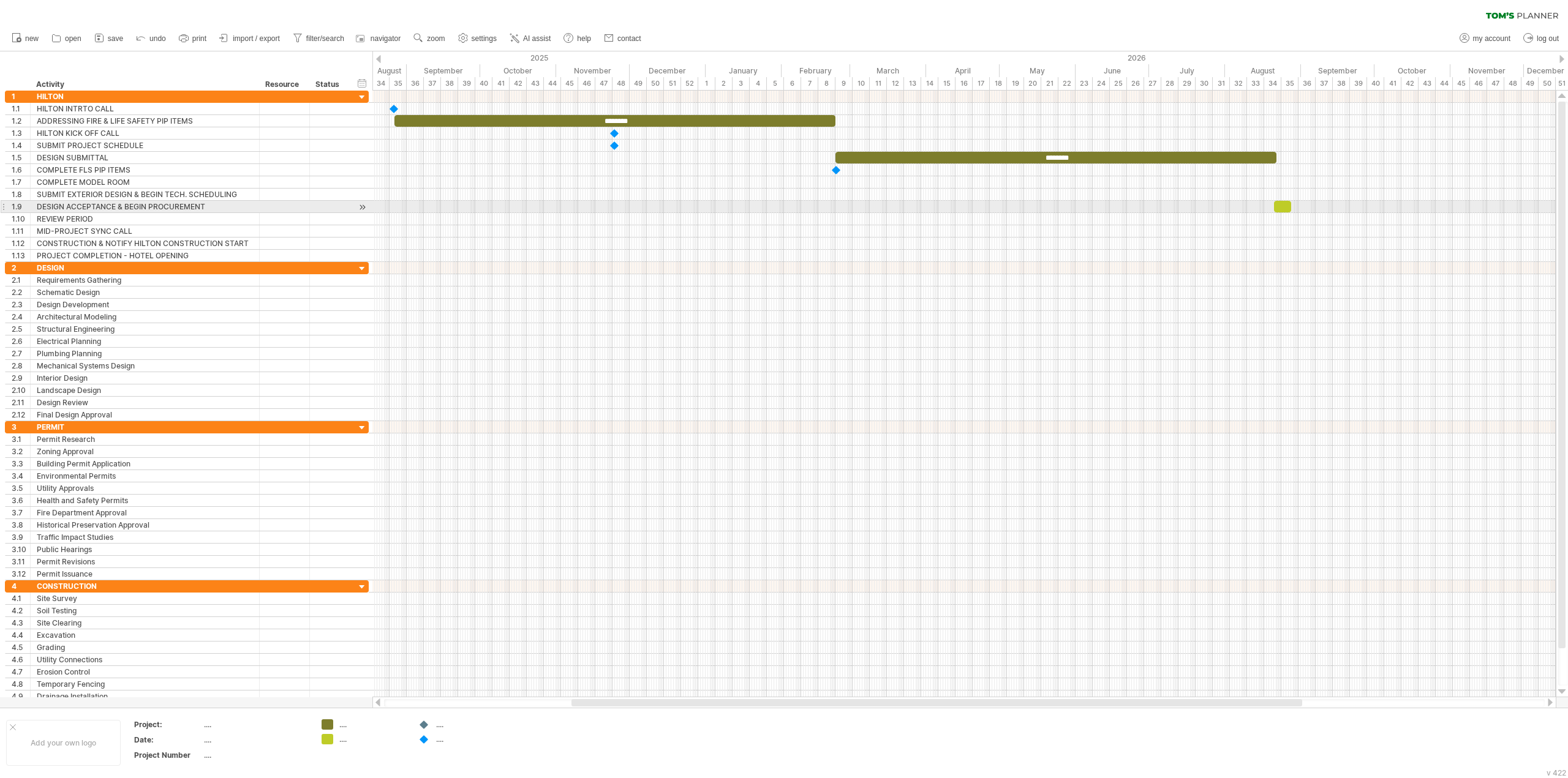
click at [1287, 204] on div at bounding box center [1282, 207] width 17 height 12
click at [1283, 210] on div at bounding box center [1282, 207] width 17 height 12
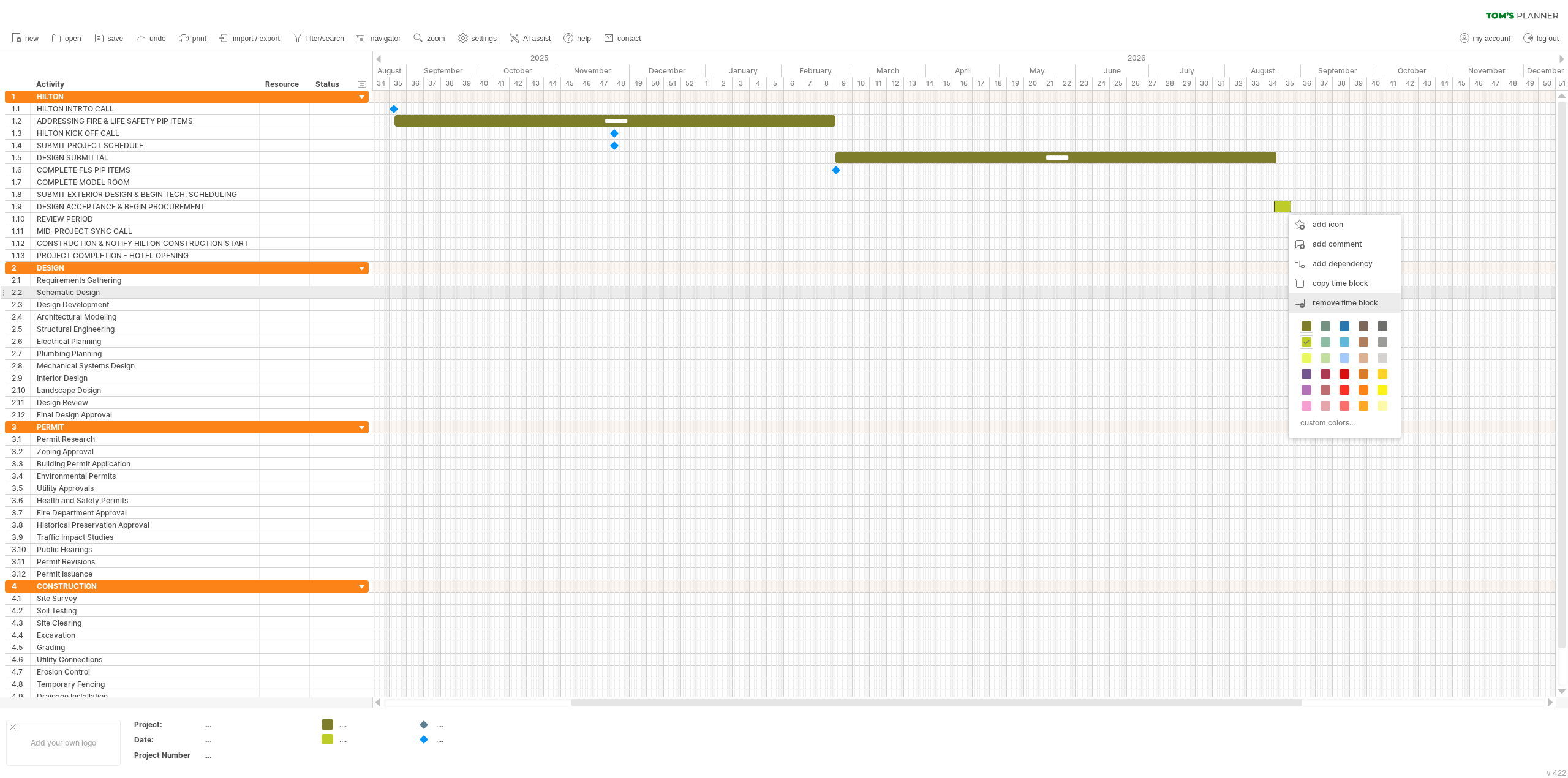
click at [1327, 294] on div "remove time block remove selected items" at bounding box center [1344, 303] width 112 height 19
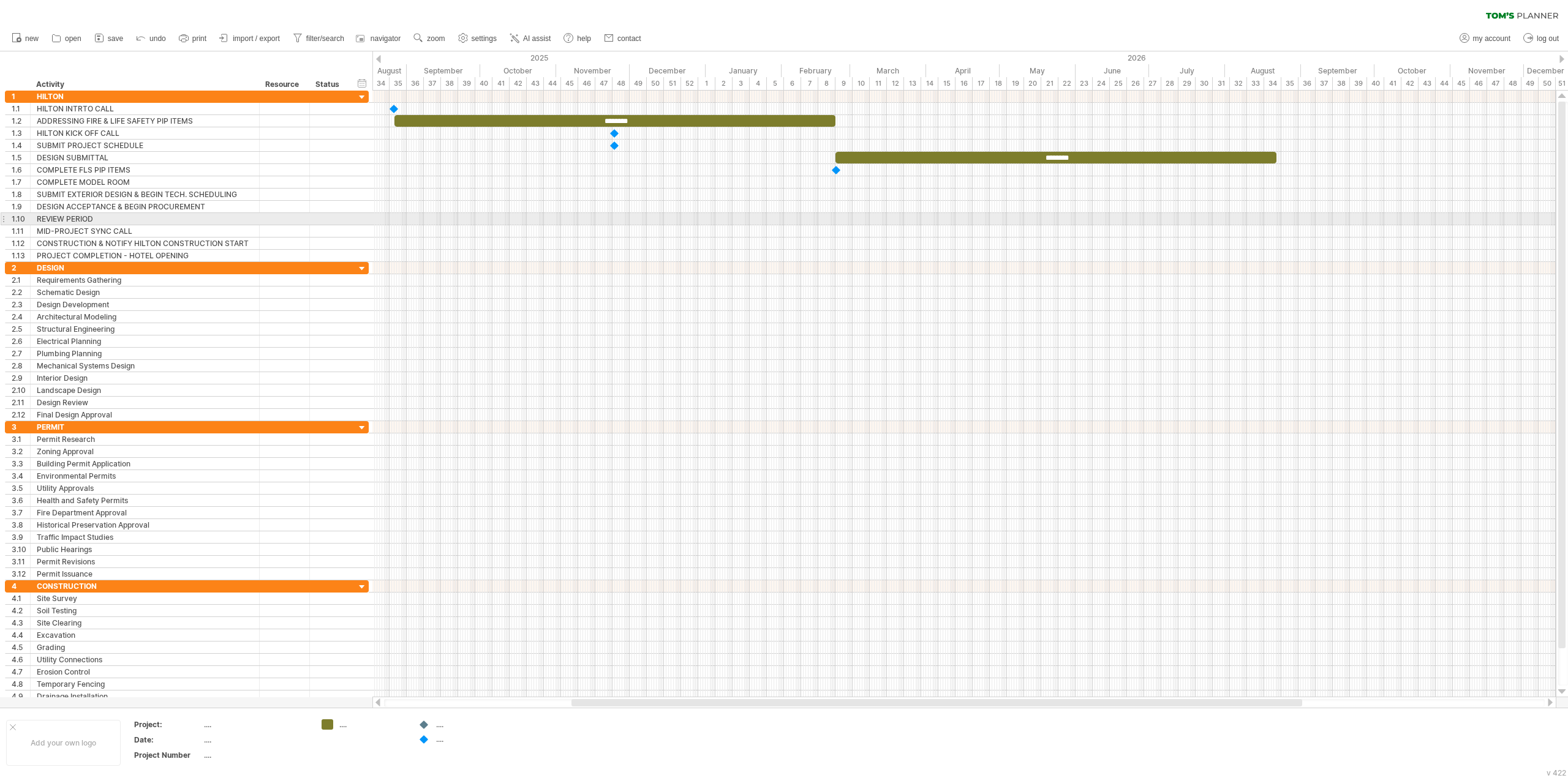
click at [1279, 221] on div at bounding box center [964, 219] width 1183 height 12
click at [1293, 230] on div "add time block" at bounding box center [1327, 237] width 84 height 19
click at [1321, 263] on span at bounding box center [1316, 265] width 10 height 10
click at [1298, 220] on span at bounding box center [1300, 219] width 5 height 12
click at [1276, 217] on span at bounding box center [1275, 219] width 5 height 12
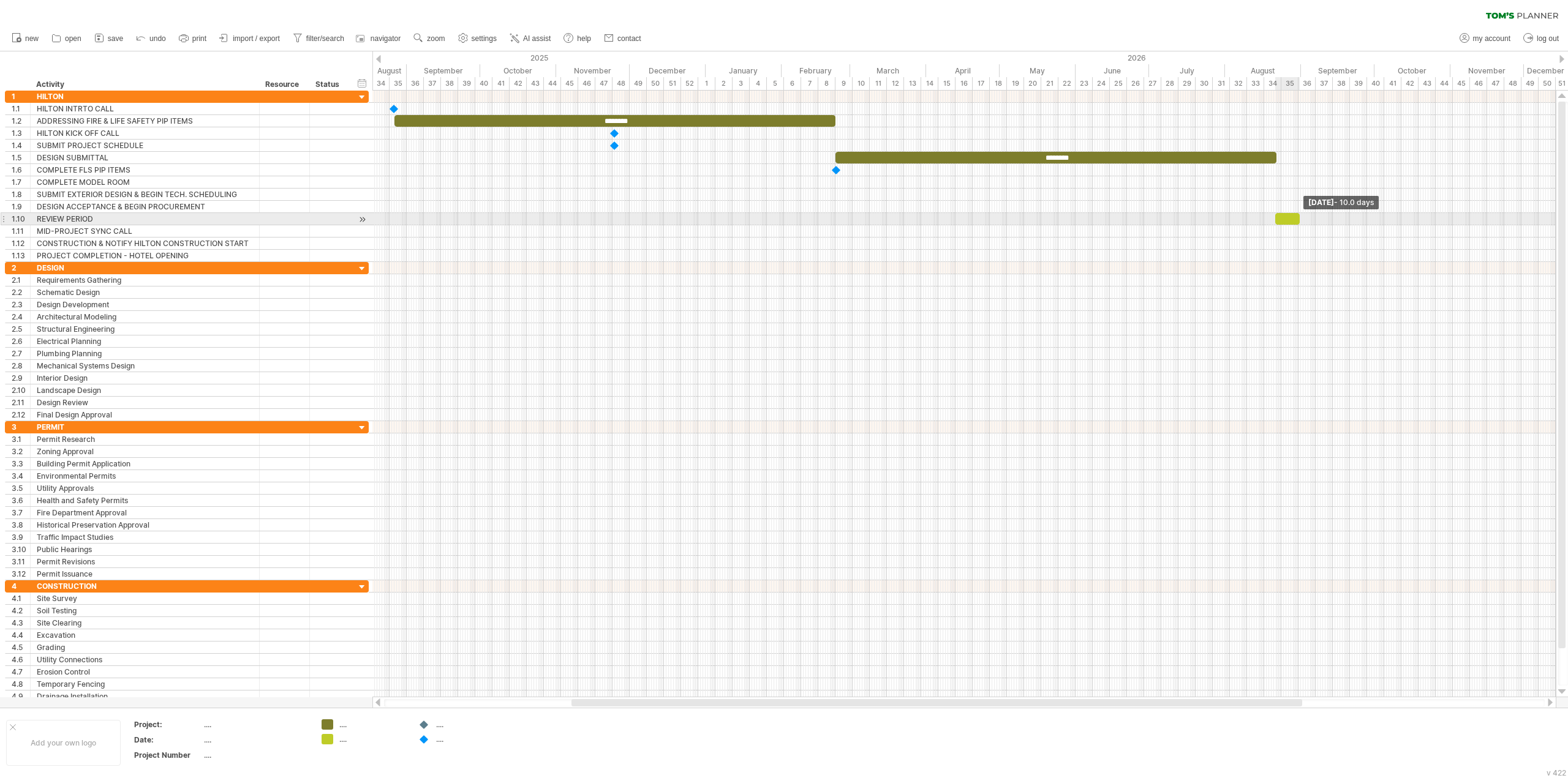
click at [1299, 219] on span at bounding box center [1300, 219] width 5 height 12
click at [1301, 219] on span at bounding box center [1301, 219] width 5 height 12
drag, startPoint x: 1301, startPoint y: 220, endPoint x: 1326, endPoint y: 222, distance: 25.1
click at [1326, 222] on span at bounding box center [1327, 219] width 5 height 12
click at [1312, 221] on div at bounding box center [1301, 219] width 51 height 12
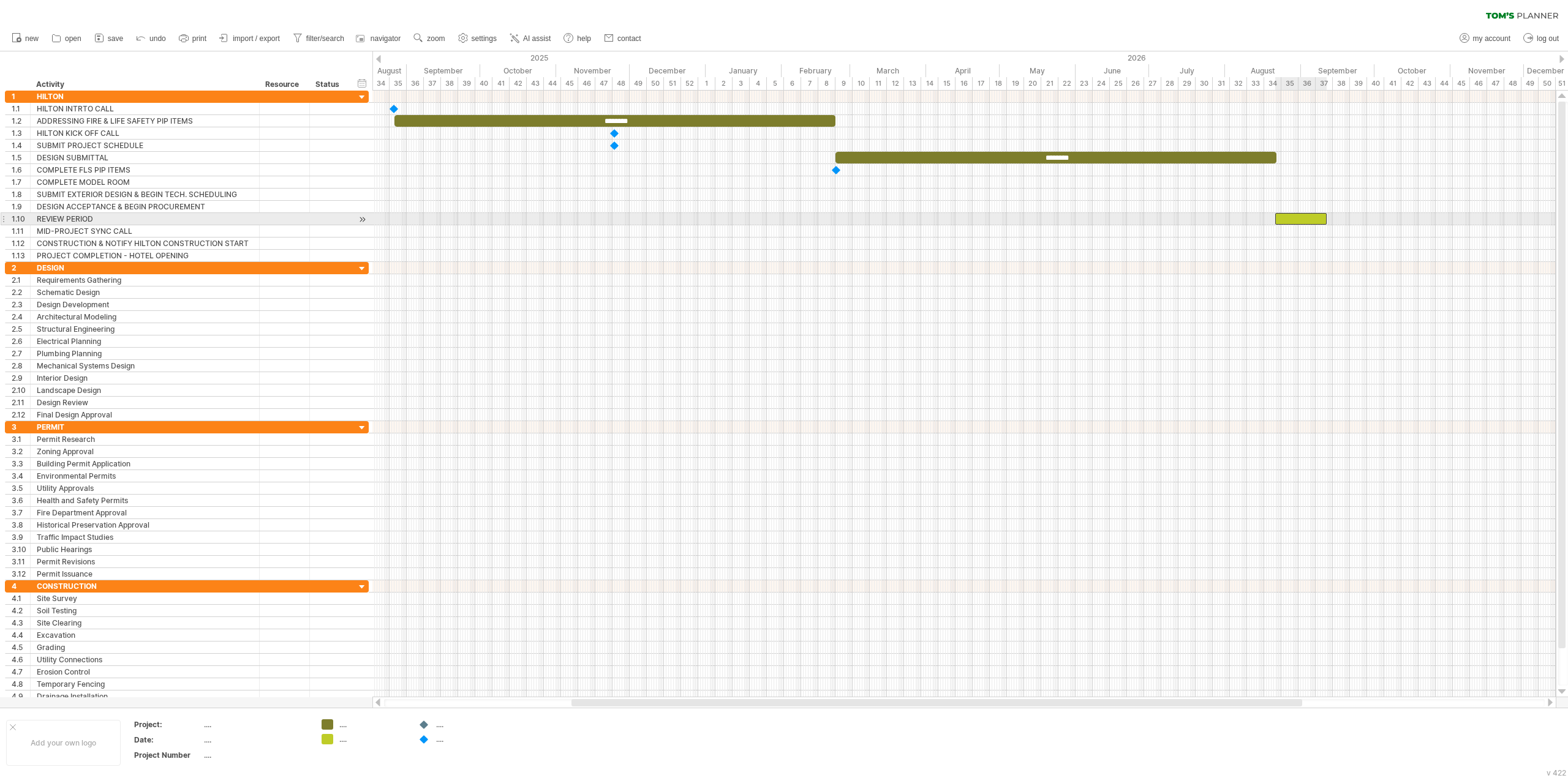
click at [1312, 221] on div at bounding box center [1301, 219] width 51 height 12
click at [1317, 233] on div at bounding box center [964, 232] width 1183 height 12
click at [1352, 238] on div "add icon" at bounding box center [1376, 243] width 84 height 19
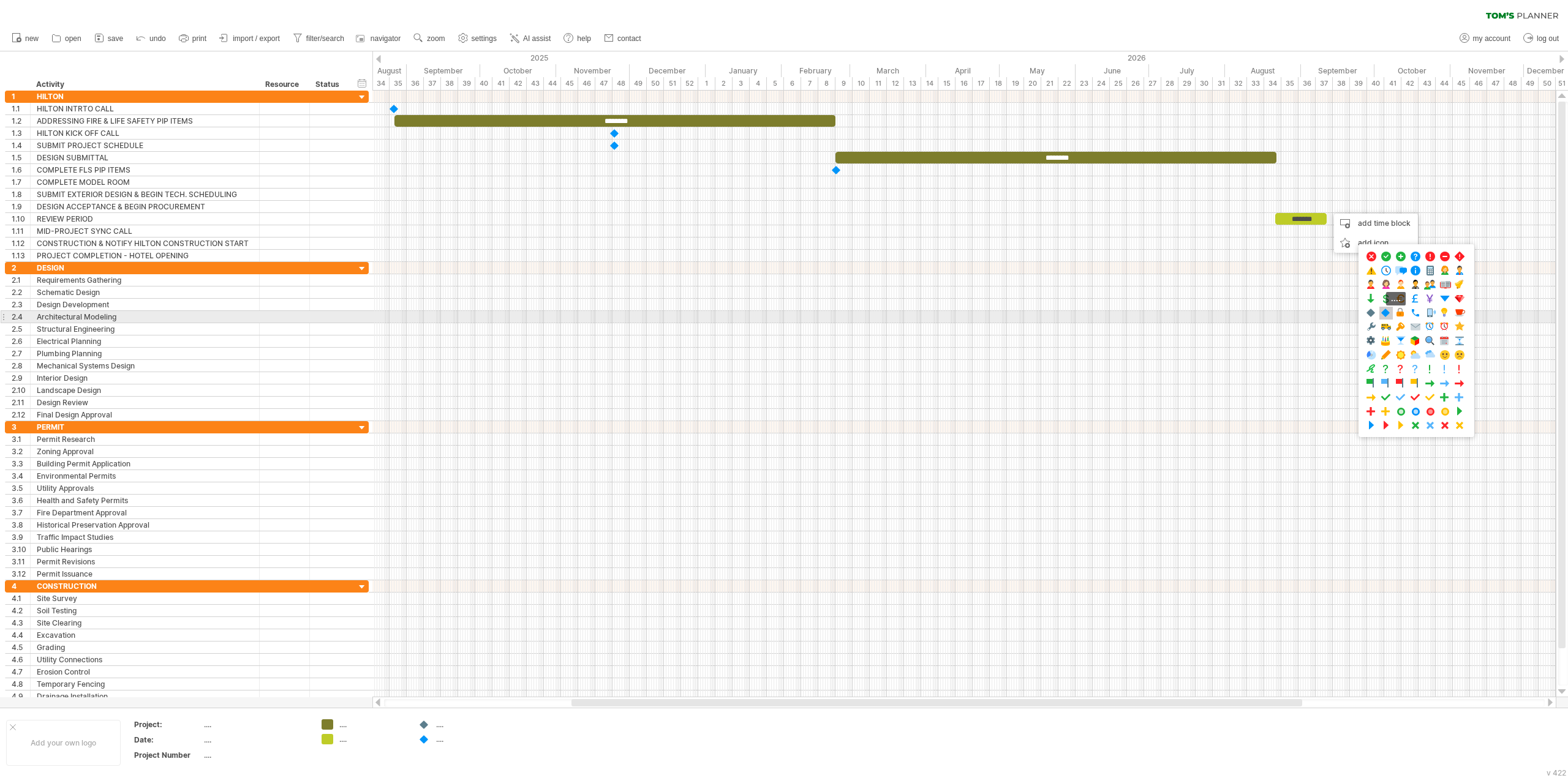
click at [1389, 313] on span at bounding box center [1386, 313] width 12 height 12
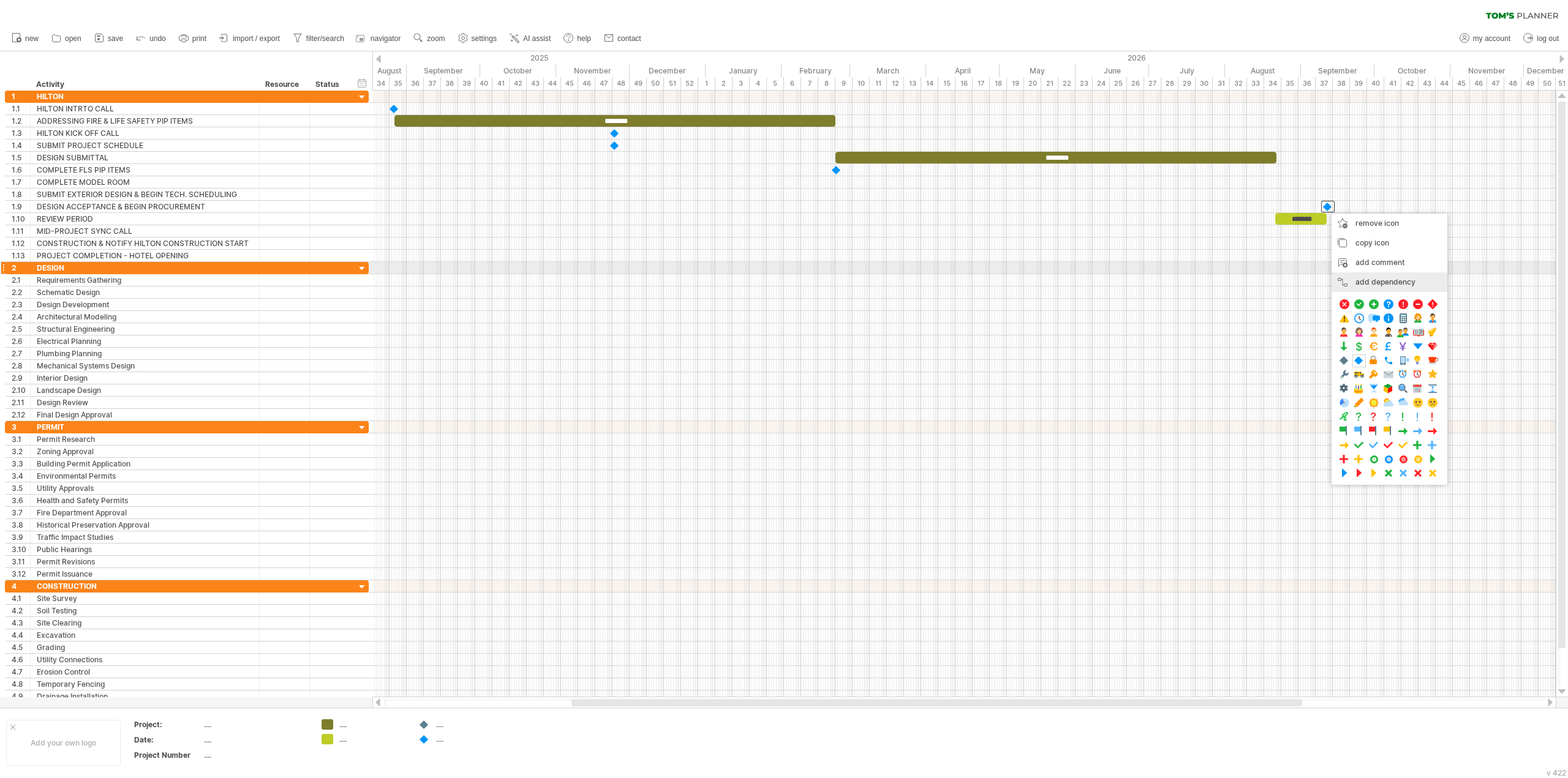
click at [1369, 273] on div "add dependency You can use dependencies when you require tasks to be done in a …" at bounding box center [1389, 282] width 116 height 19
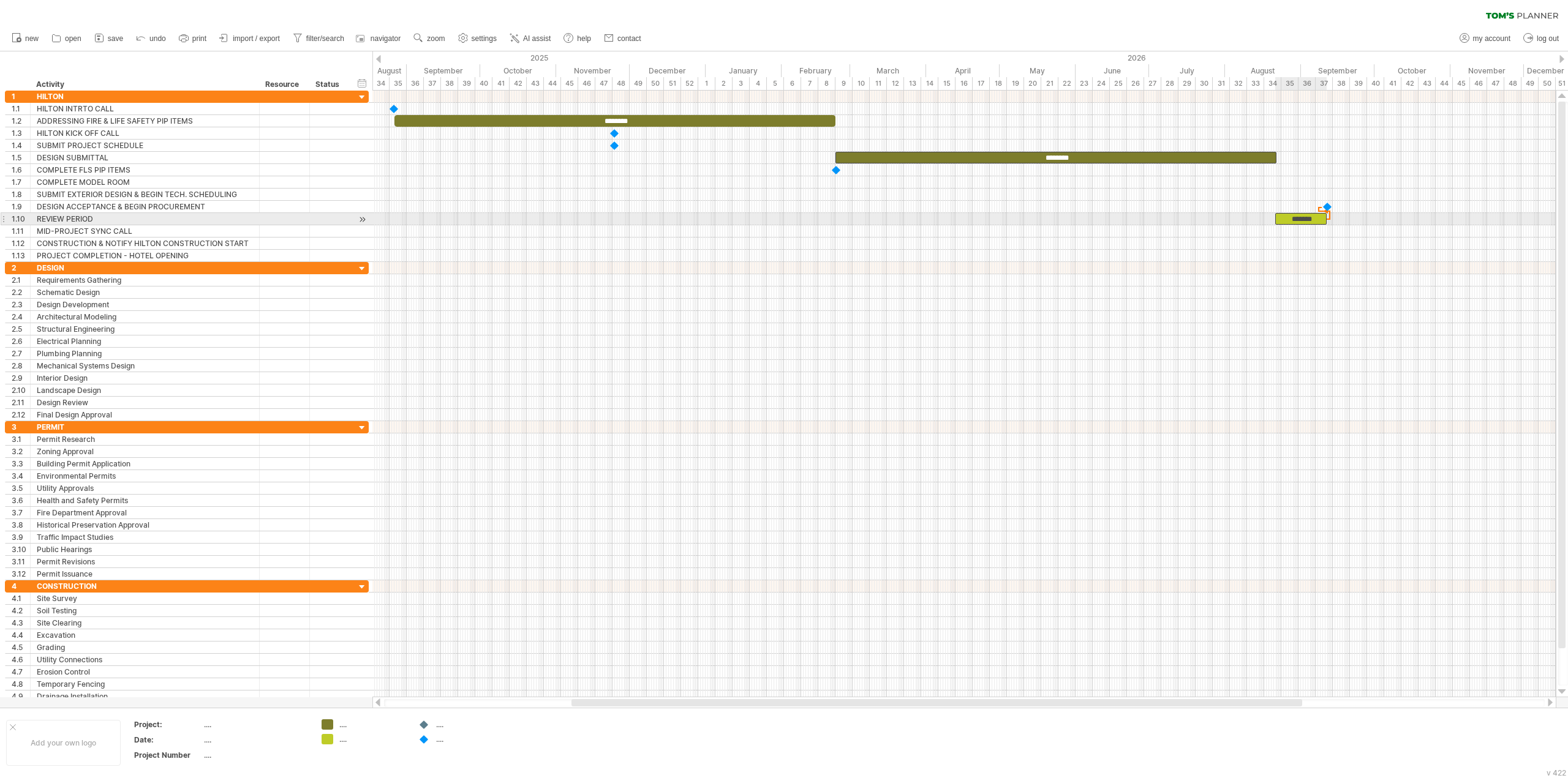
click at [1302, 217] on div "*******" at bounding box center [1301, 219] width 51 height 12
click at [1297, 222] on div "*******" at bounding box center [1301, 219] width 51 height 12
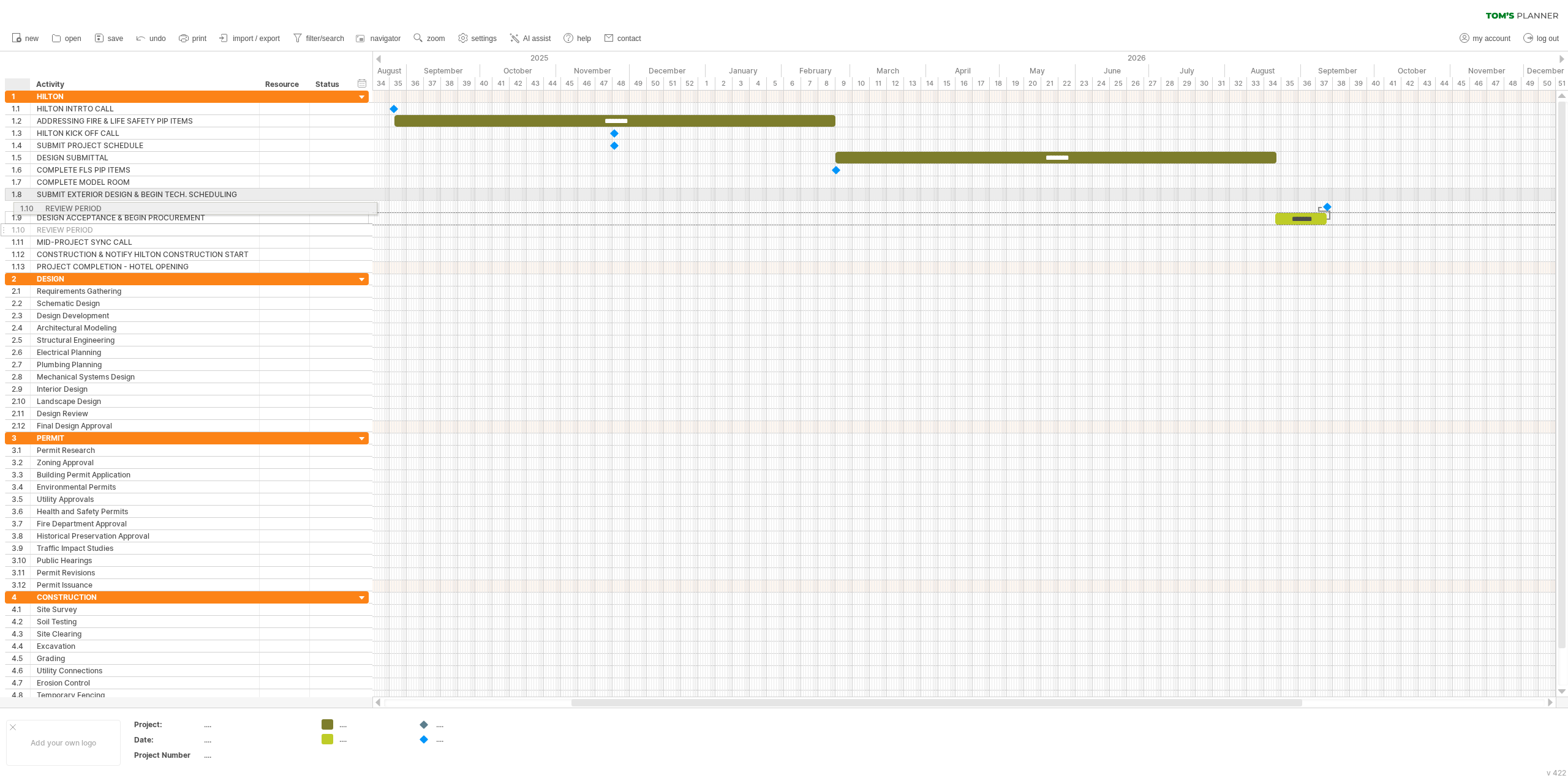
drag, startPoint x: 4, startPoint y: 219, endPoint x: 9, endPoint y: 206, distance: 13.9
drag, startPoint x: 6, startPoint y: 207, endPoint x: 2, endPoint y: 191, distance: 16.5
drag, startPoint x: 9, startPoint y: 219, endPoint x: 9, endPoint y: 204, distance: 15.0
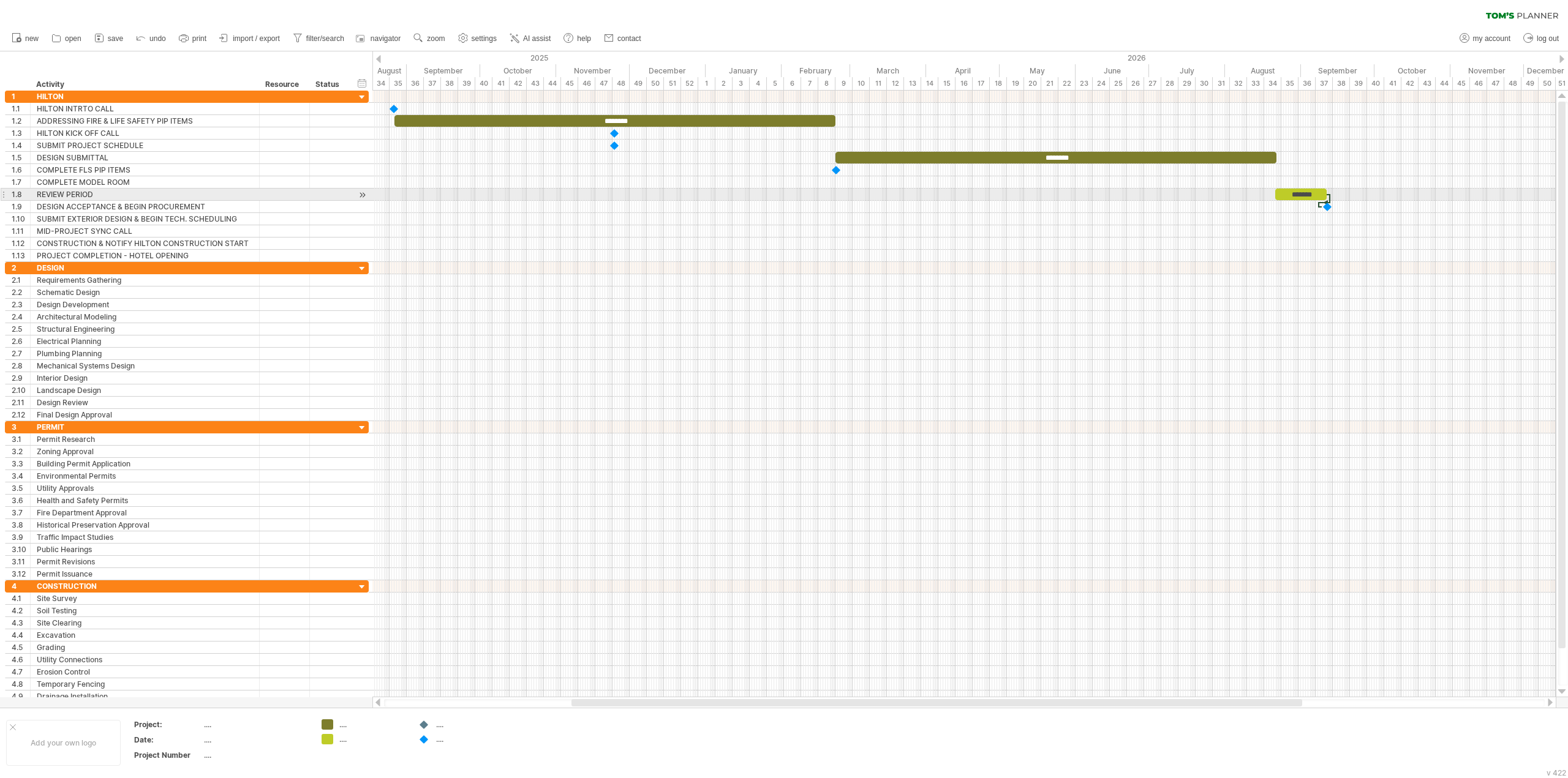
click at [1286, 192] on div "*******" at bounding box center [1301, 194] width 51 height 12
click at [1334, 247] on div "add dependency You can use dependencies when you require tasks to be done in a …" at bounding box center [1348, 246] width 112 height 19
click at [1269, 159] on div "********" at bounding box center [1056, 157] width 441 height 12
click at [825, 118] on div "********" at bounding box center [615, 121] width 441 height 12
click at [786, 164] on div at bounding box center [964, 158] width 1183 height 12
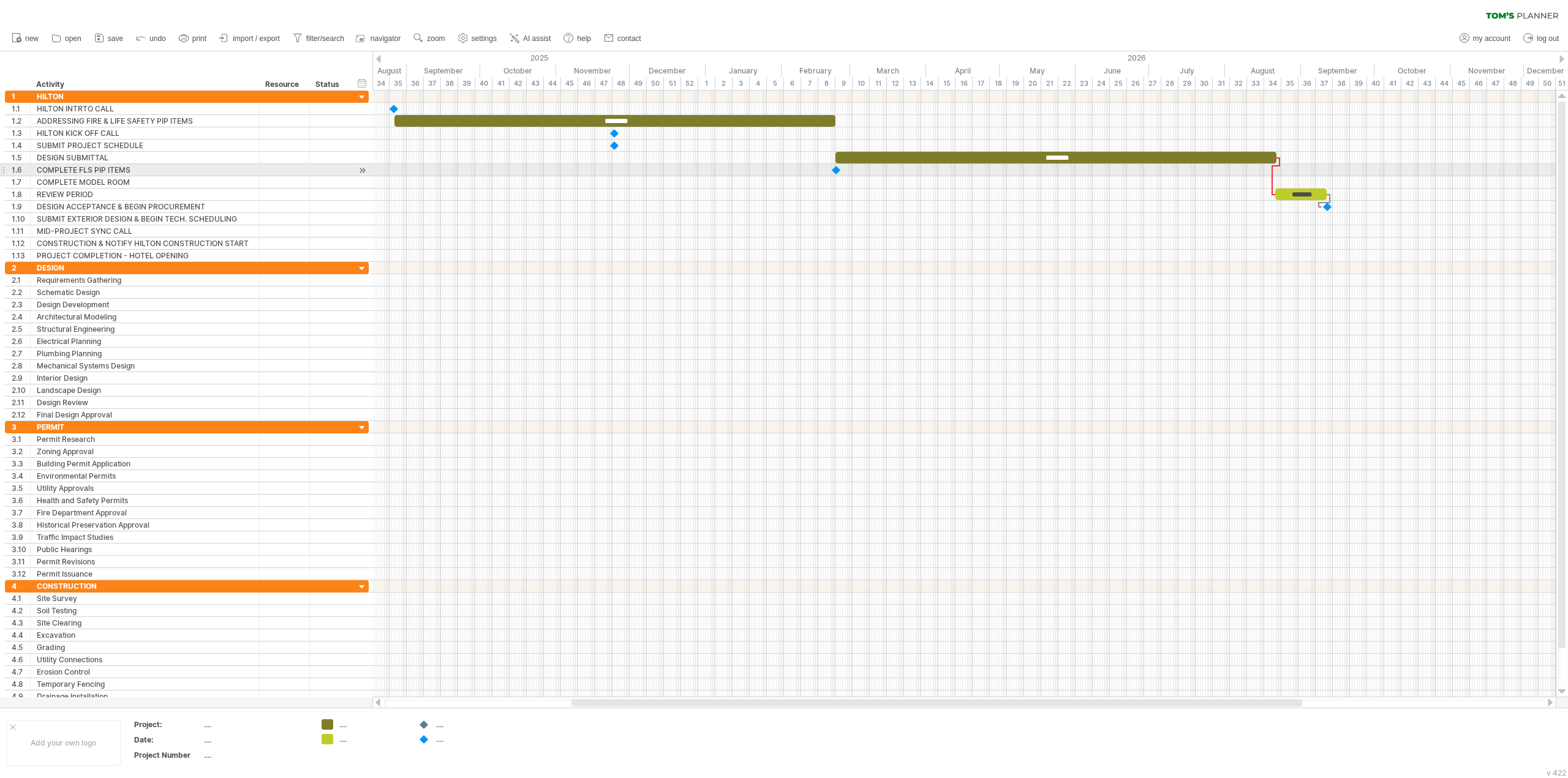
click at [838, 170] on div at bounding box center [837, 170] width 12 height 12
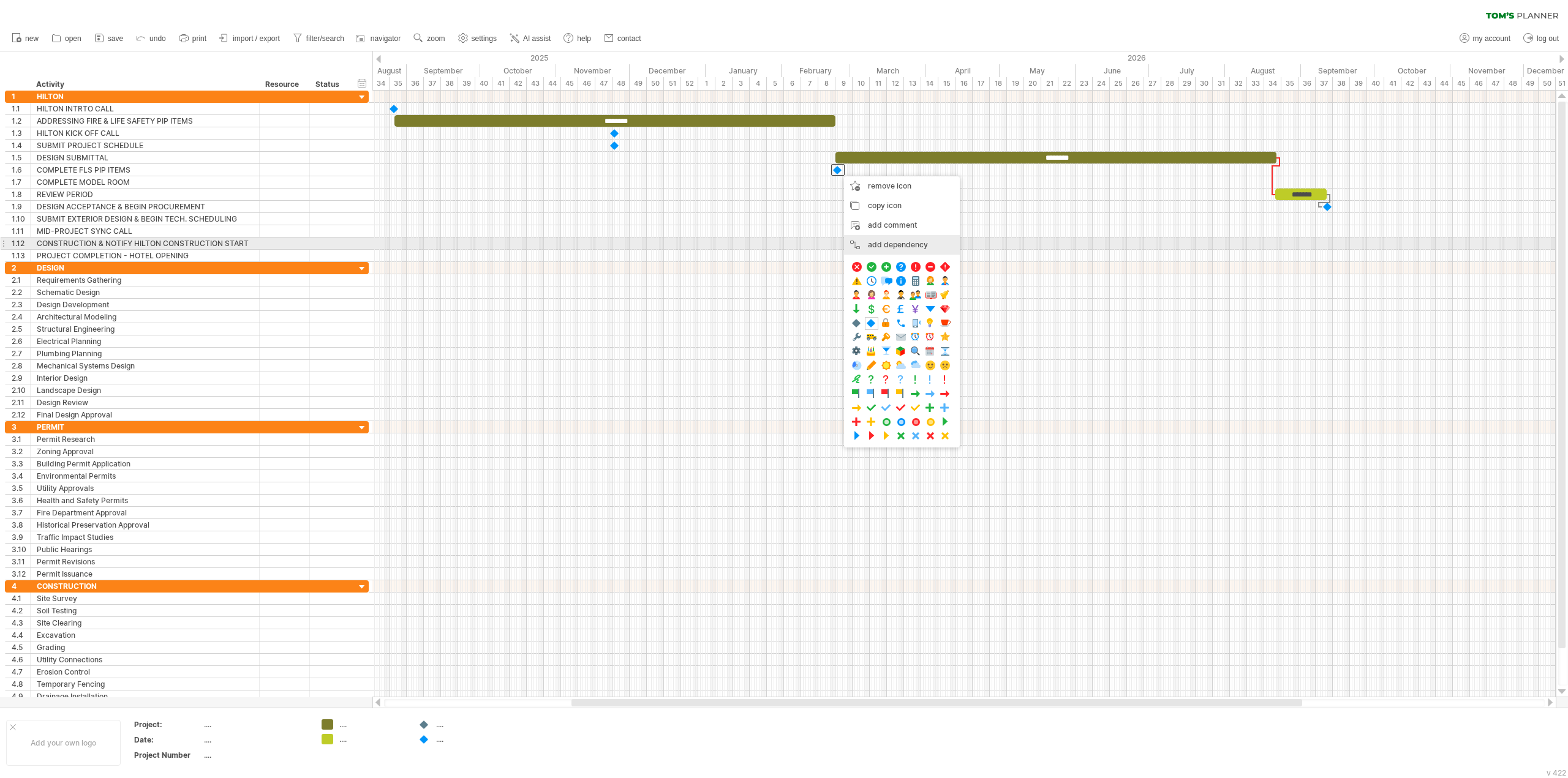
click at [882, 245] on div "add dependency You can use dependencies when you require tasks to be done in a …" at bounding box center [901, 245] width 116 height 19
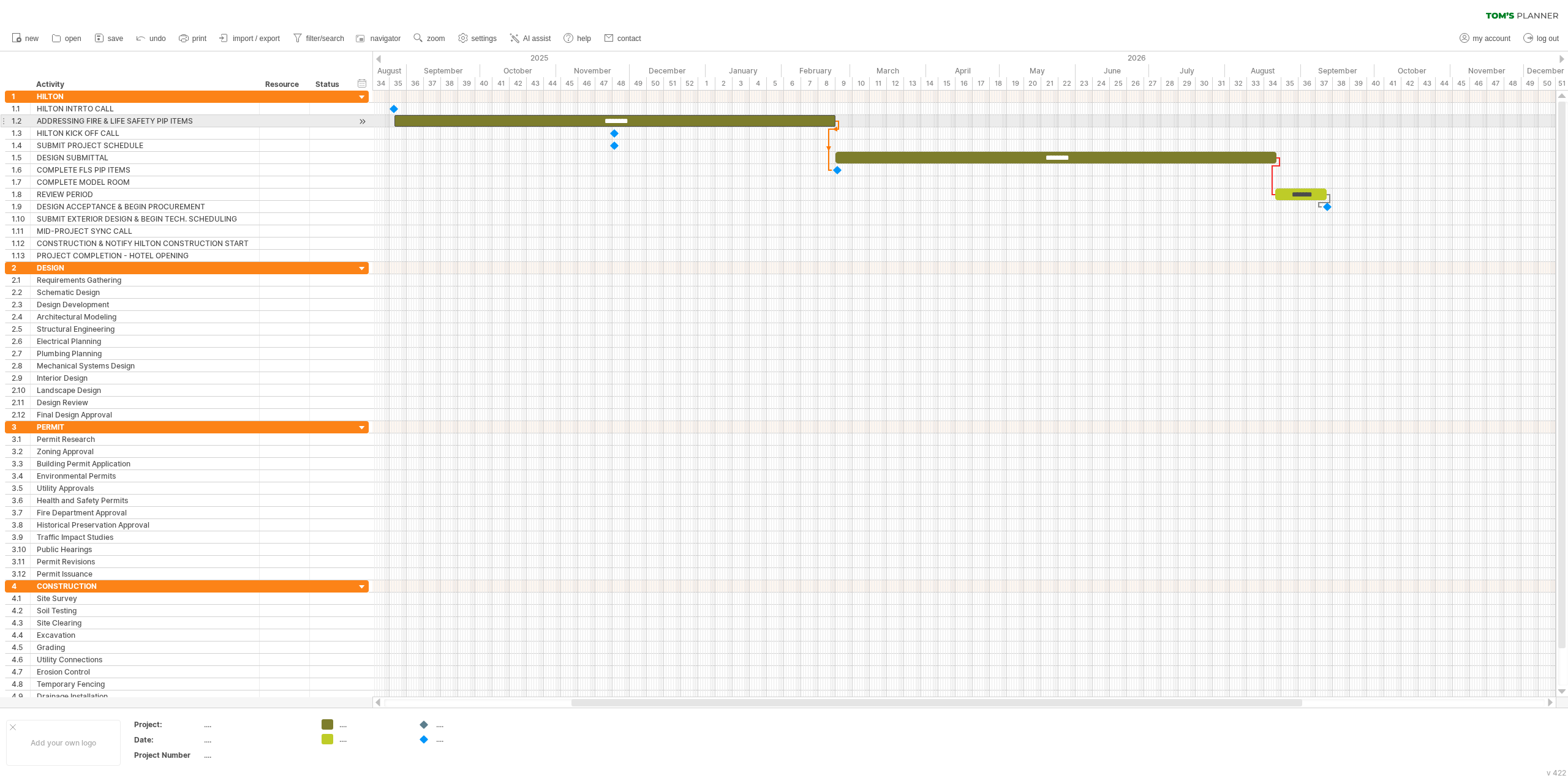
click at [829, 117] on div "********" at bounding box center [615, 121] width 441 height 12
click at [1068, 196] on div at bounding box center [964, 195] width 1183 height 12
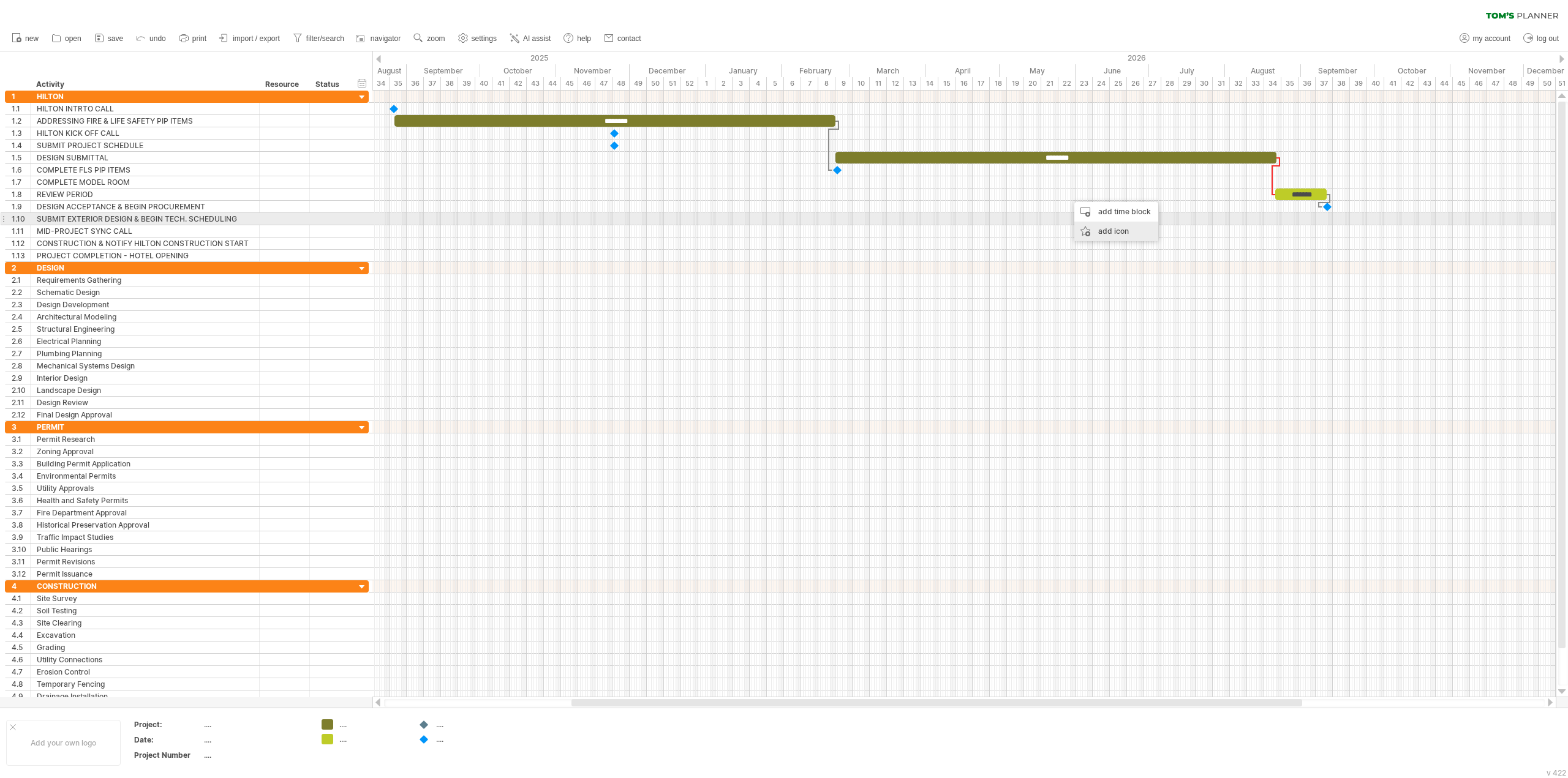
click at [1091, 225] on div "add icon" at bounding box center [1116, 231] width 84 height 19
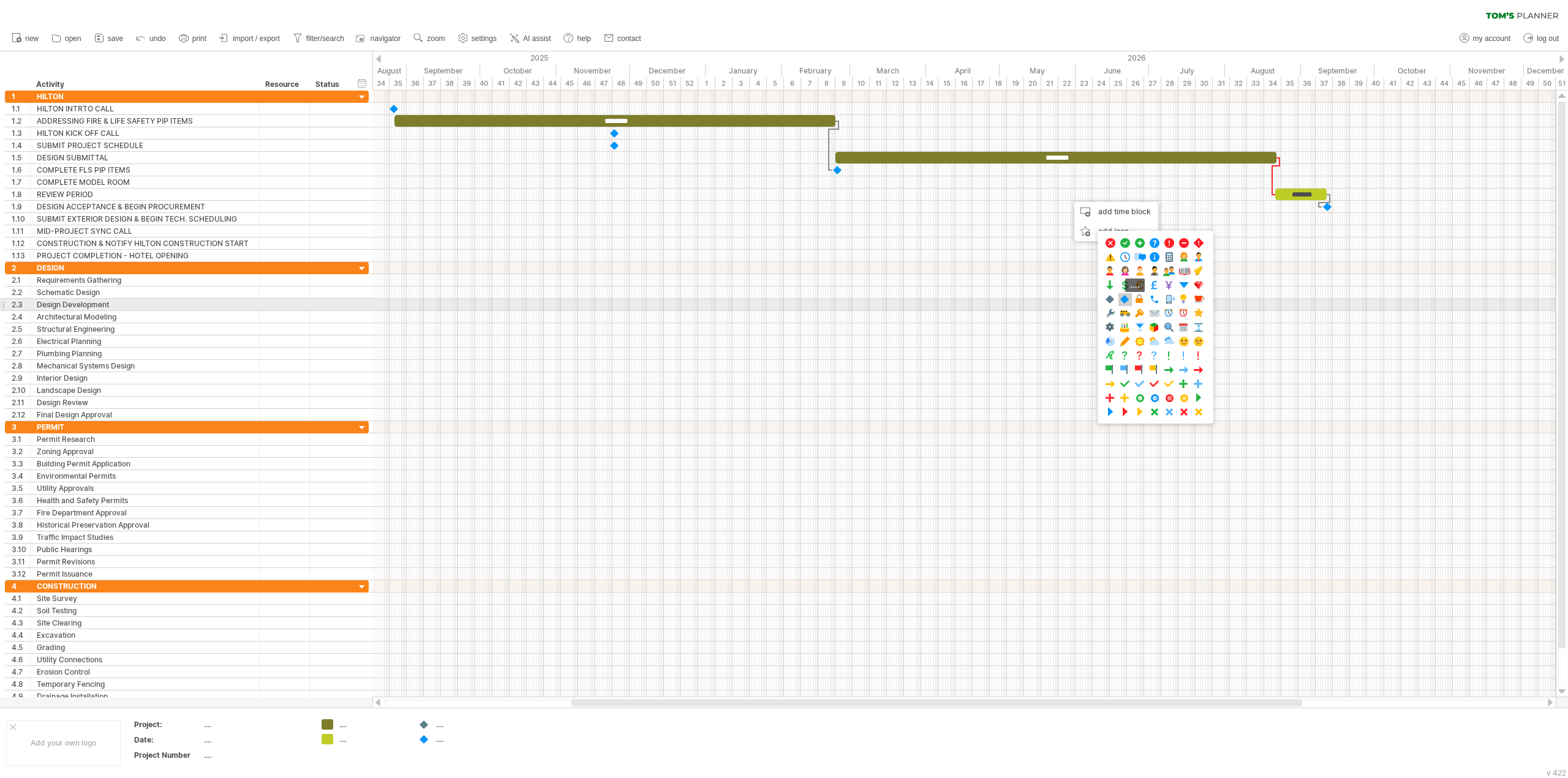
click at [1123, 305] on span at bounding box center [1125, 300] width 12 height 12
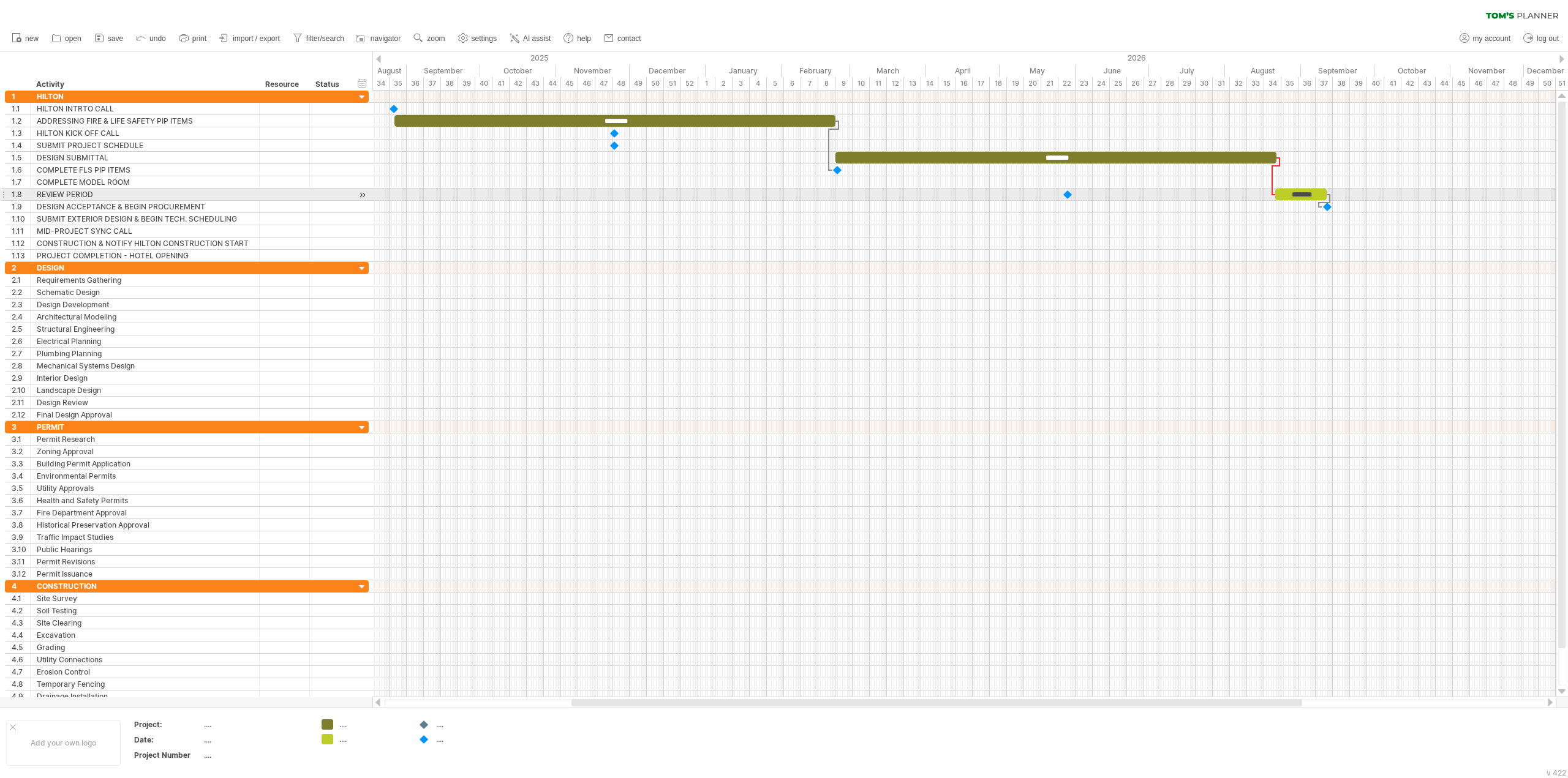
click at [1069, 196] on div at bounding box center [1068, 194] width 12 height 12
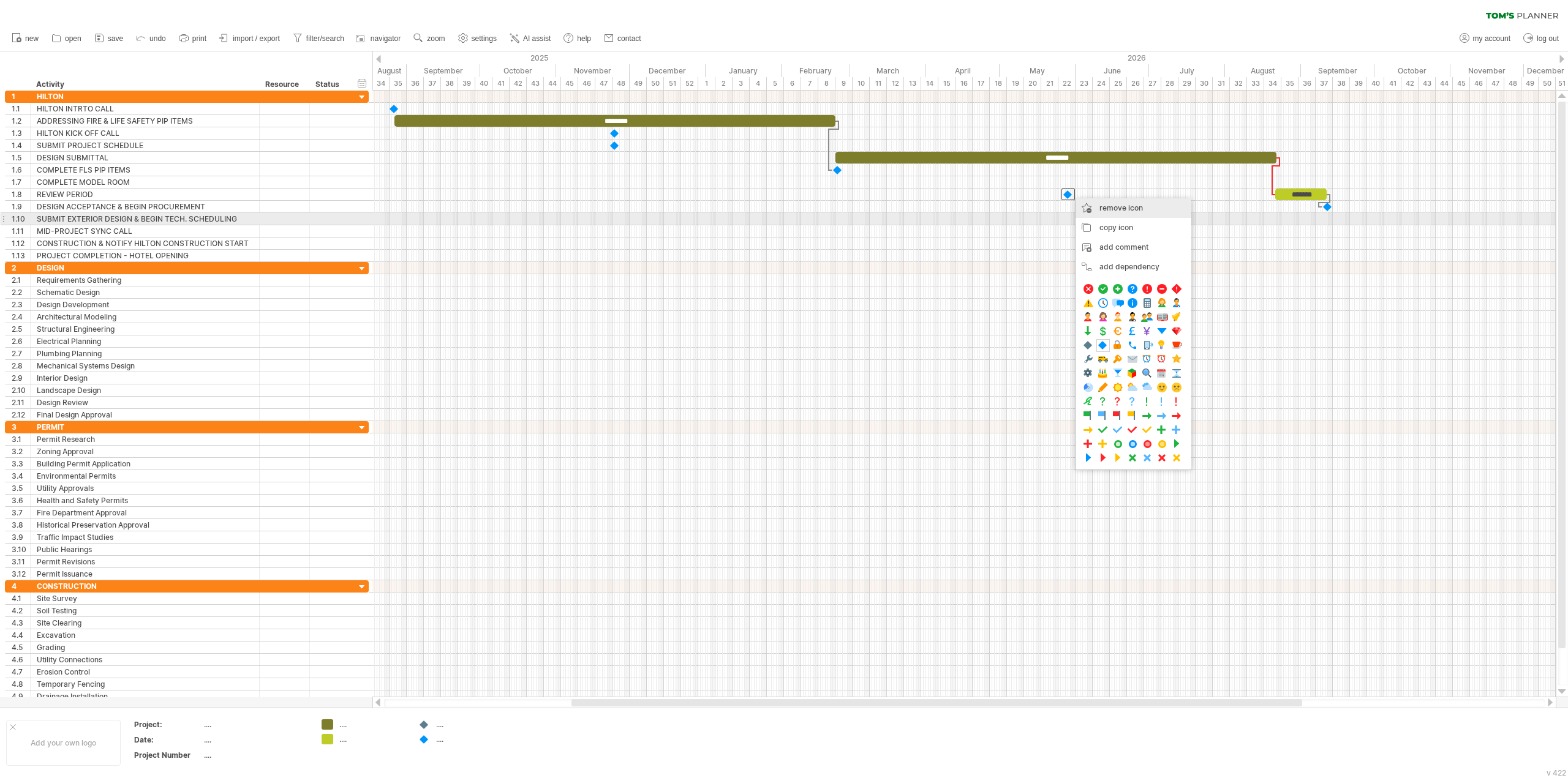
click at [1106, 213] on div "remove icon remove selected items" at bounding box center [1133, 208] width 116 height 19
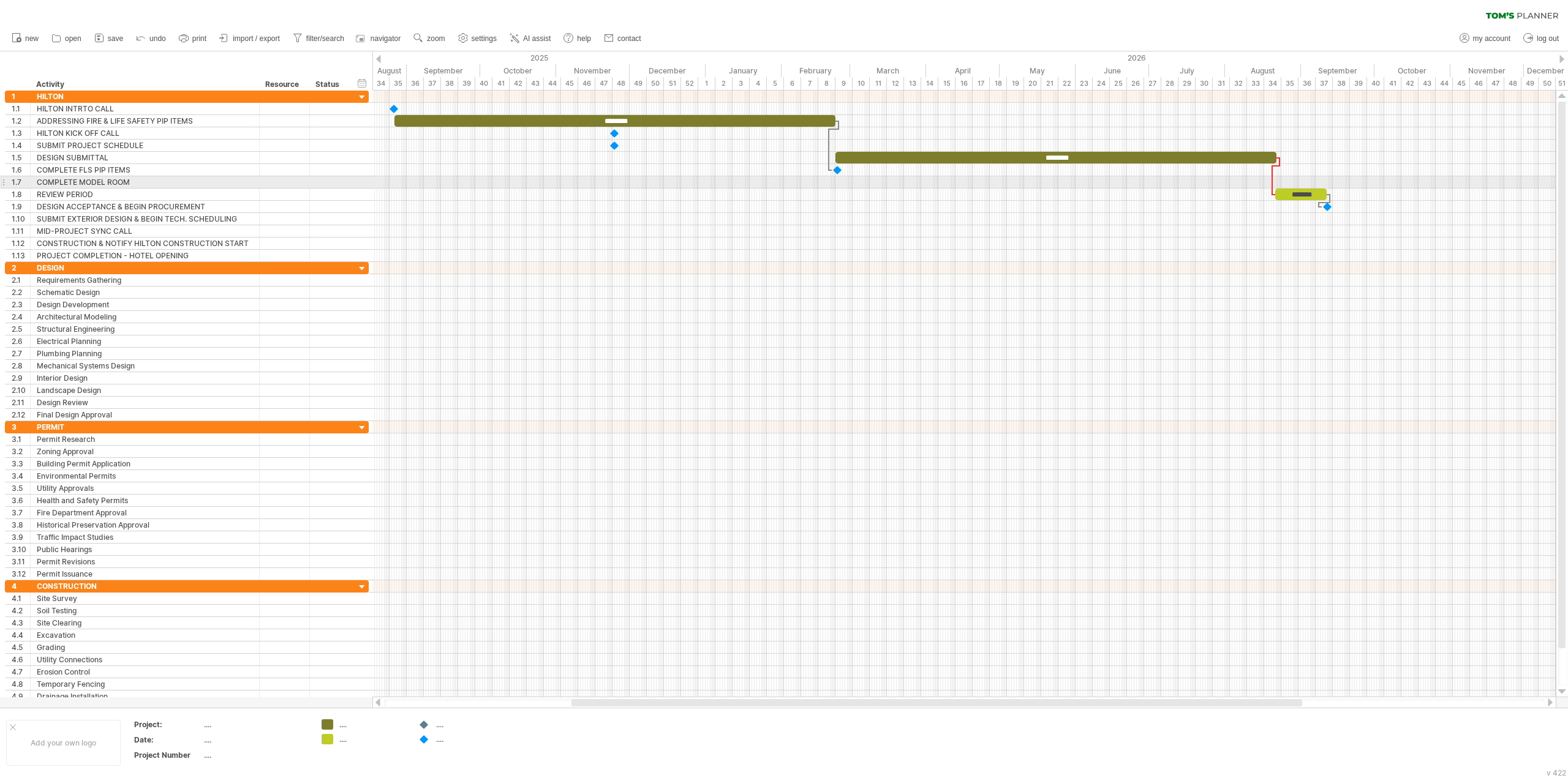
click at [1065, 182] on div at bounding box center [964, 182] width 1183 height 12
click at [1088, 212] on div "add icon" at bounding box center [1118, 217] width 84 height 19
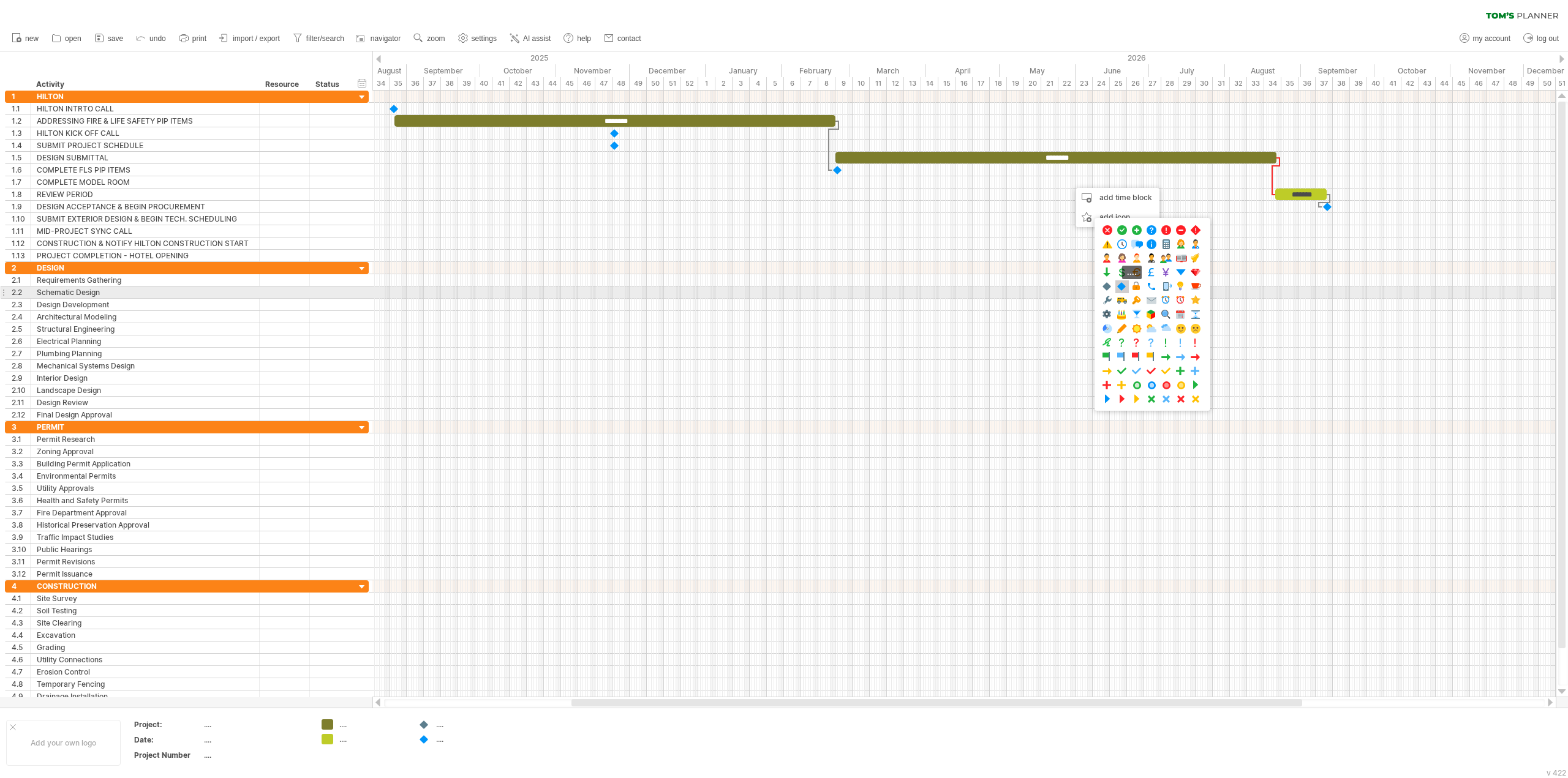
click at [1121, 291] on span at bounding box center [1122, 287] width 12 height 12
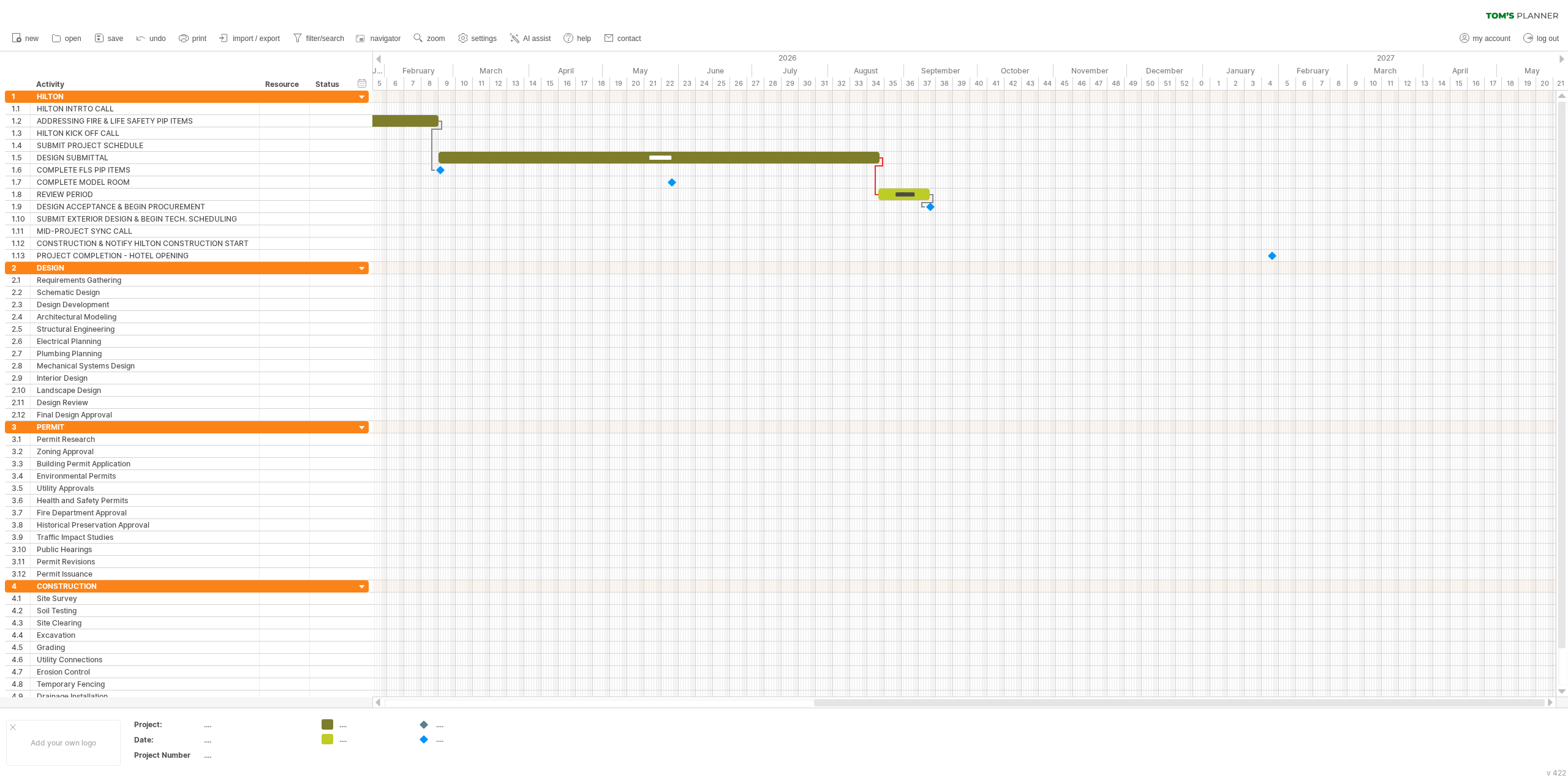
drag, startPoint x: 766, startPoint y: 704, endPoint x: 1053, endPoint y: 706, distance: 287.0
click at [1053, 706] on div at bounding box center [1179, 703] width 731 height 7
click at [1273, 258] on div at bounding box center [1273, 255] width 14 height 12
click at [825, 245] on div at bounding box center [964, 244] width 1183 height 12
click at [840, 261] on div "add time block" at bounding box center [873, 260] width 84 height 19
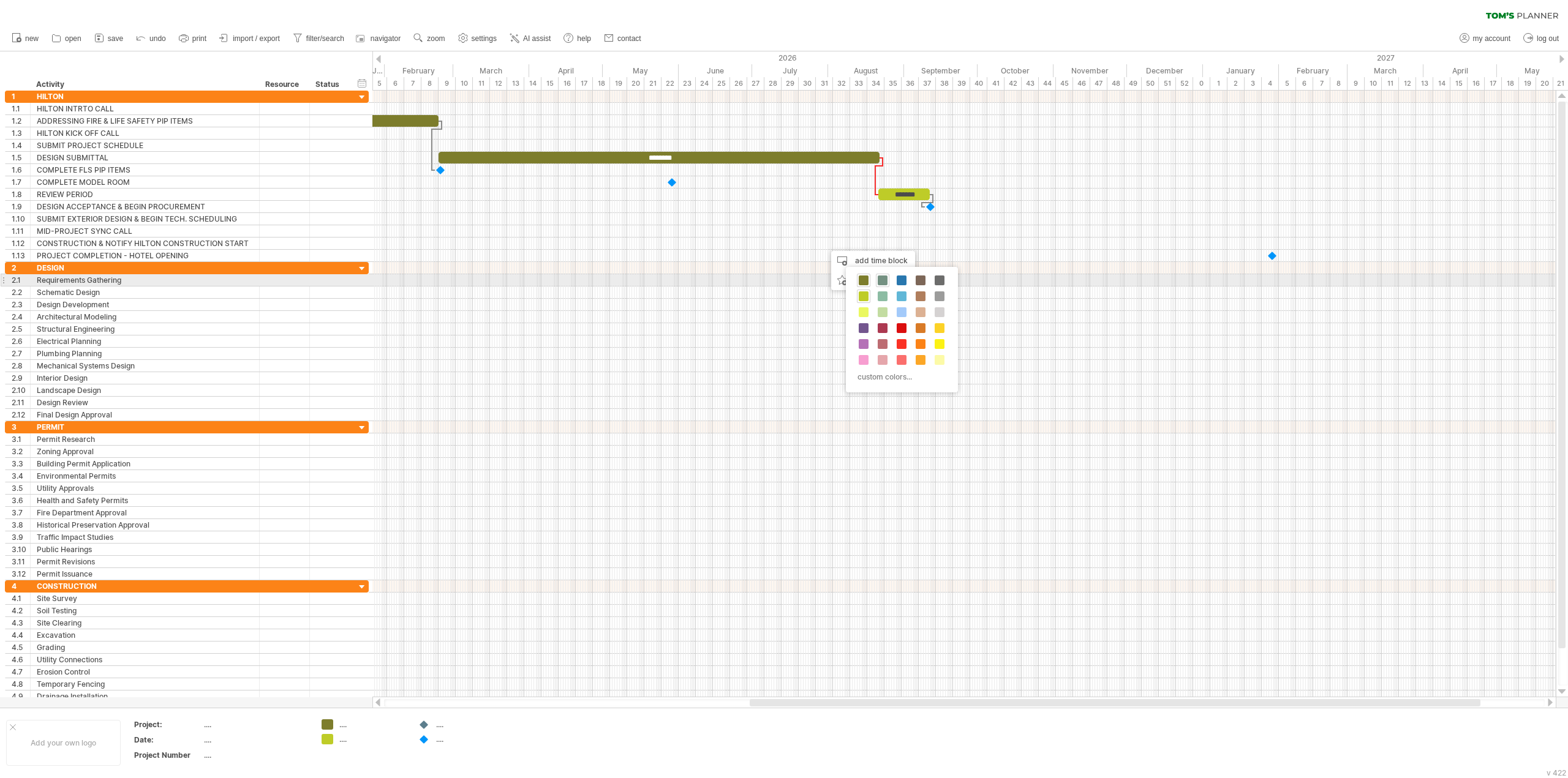
click at [878, 282] on span at bounding box center [883, 280] width 10 height 10
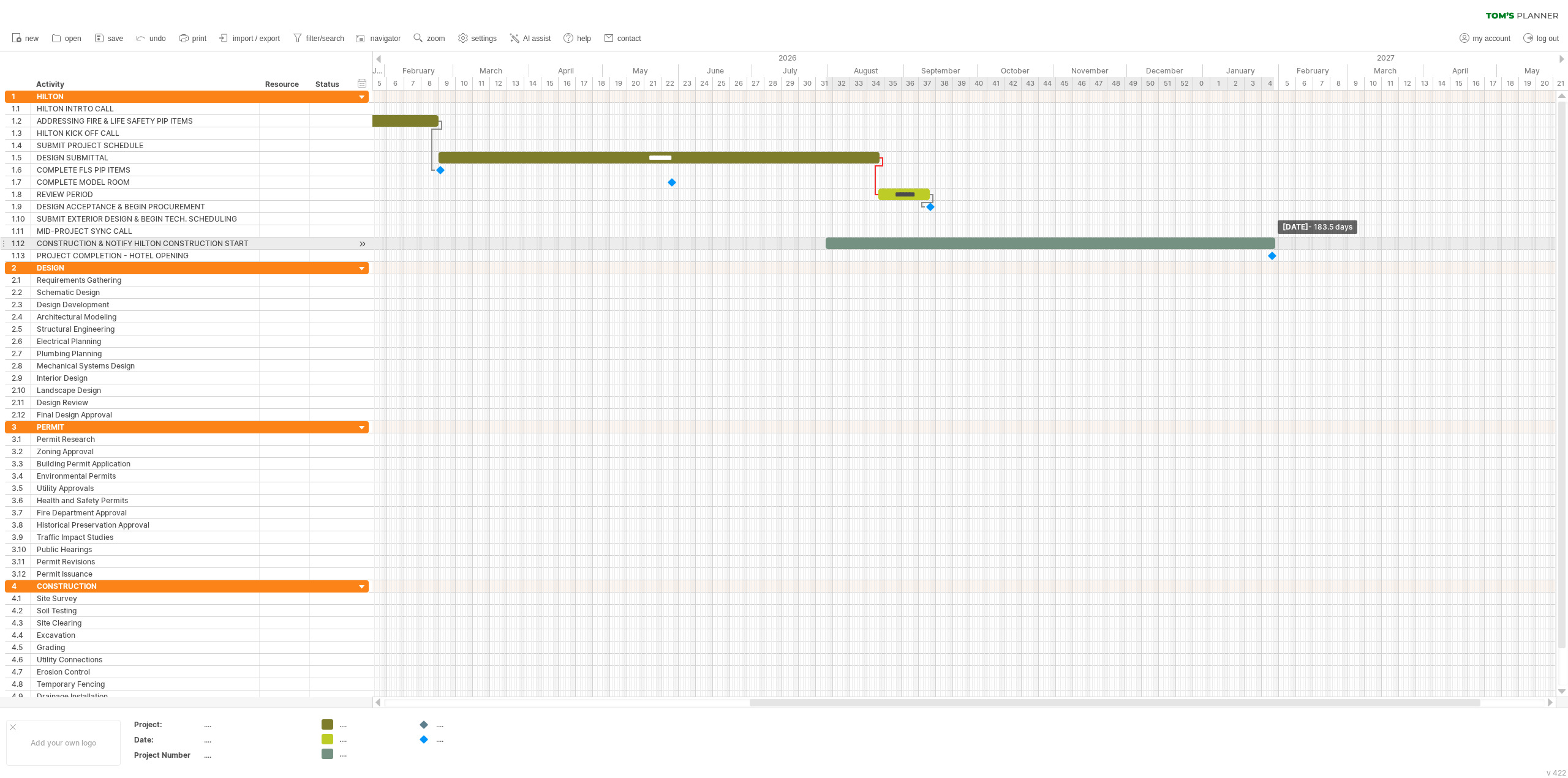
drag, startPoint x: 843, startPoint y: 244, endPoint x: 1274, endPoint y: 245, distance: 431.0
click at [1274, 245] on span at bounding box center [1275, 243] width 5 height 12
click at [1279, 242] on span at bounding box center [1279, 243] width 5 height 12
drag, startPoint x: 828, startPoint y: 242, endPoint x: 834, endPoint y: 242, distance: 6.0
click at [834, 242] on span at bounding box center [833, 243] width 5 height 12
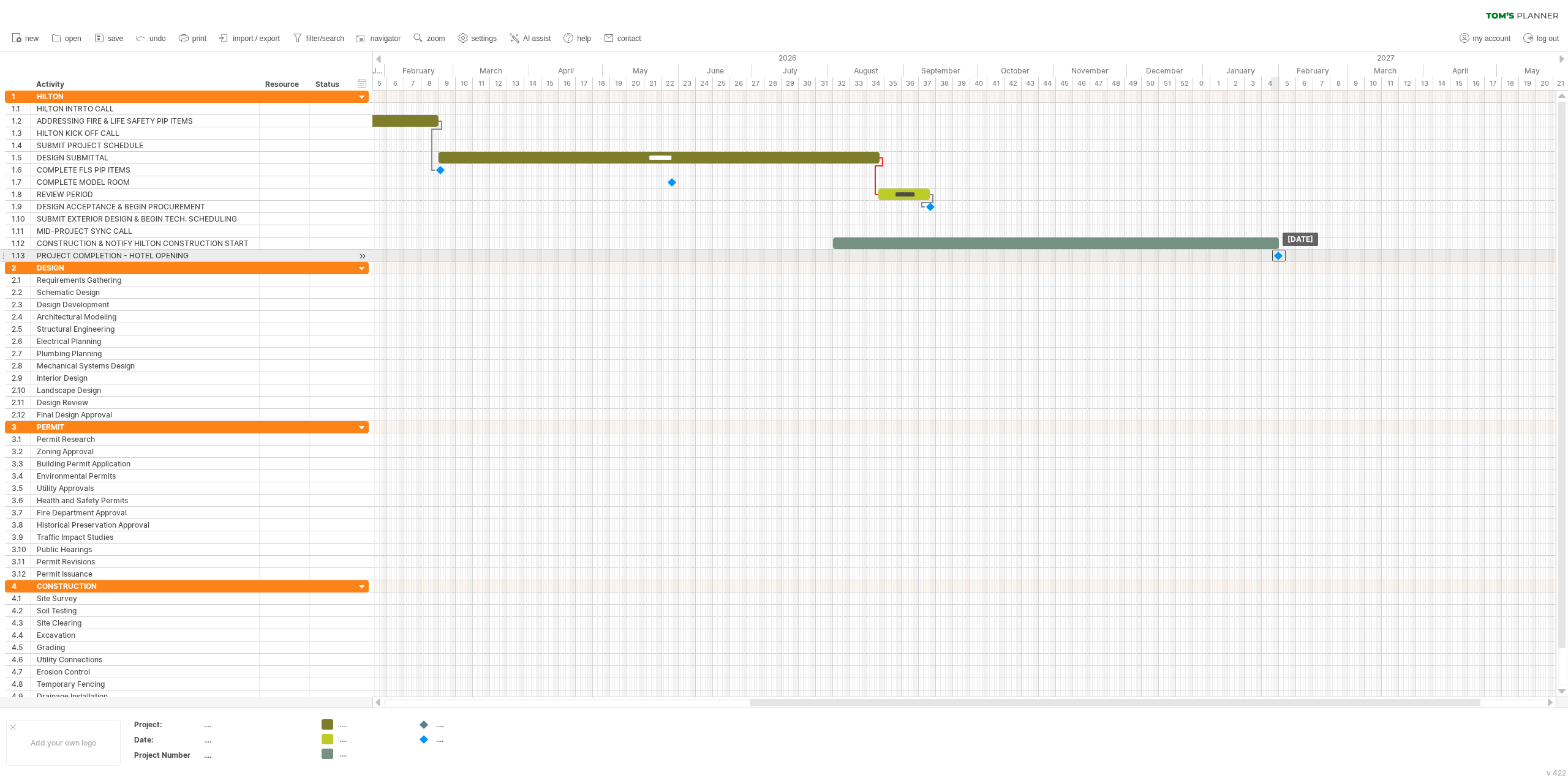
click at [1277, 257] on div at bounding box center [1279, 255] width 14 height 12
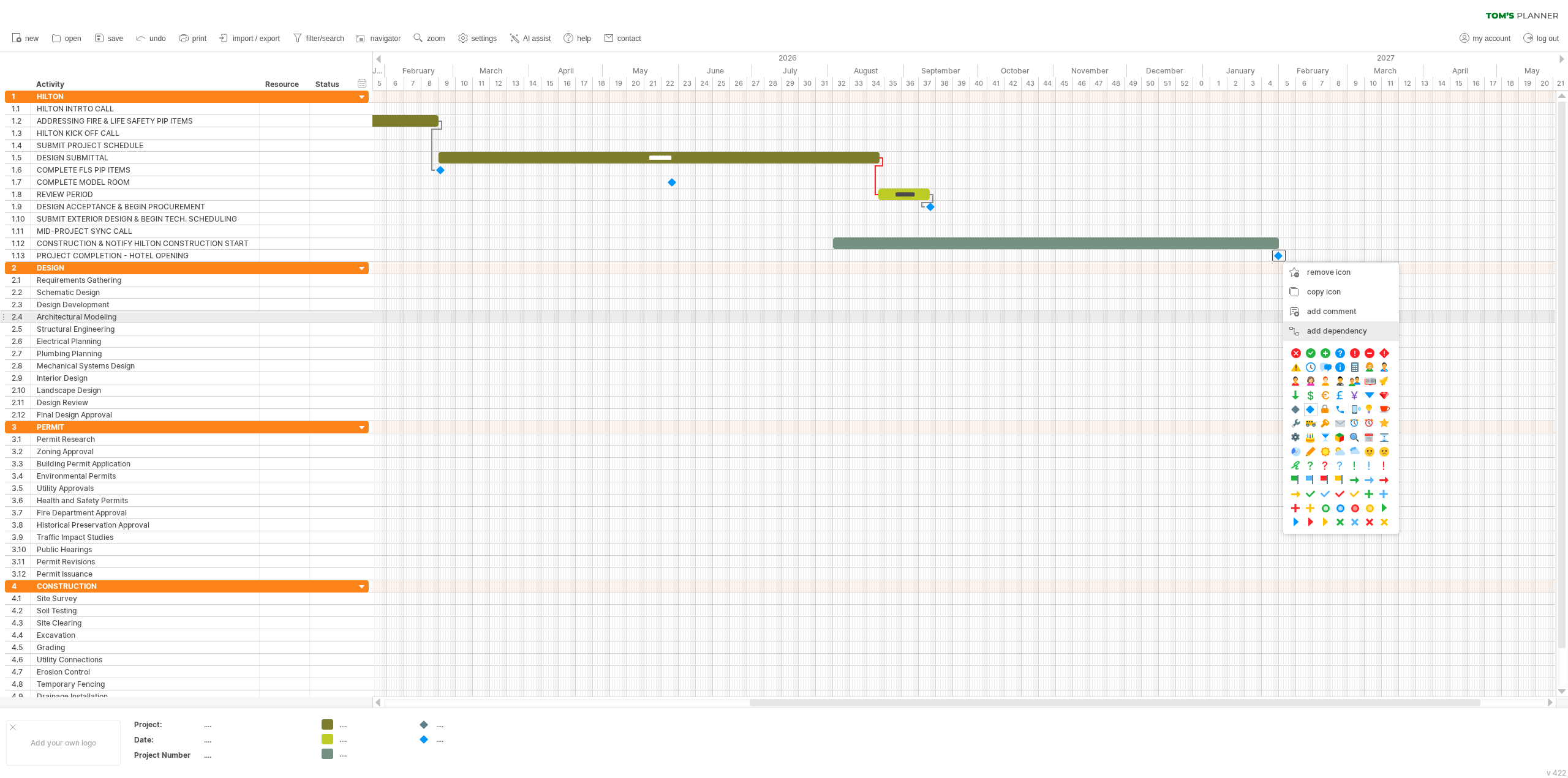
click at [1349, 326] on div "add dependency You can use dependencies when you require tasks to be done in a …" at bounding box center [1341, 331] width 116 height 19
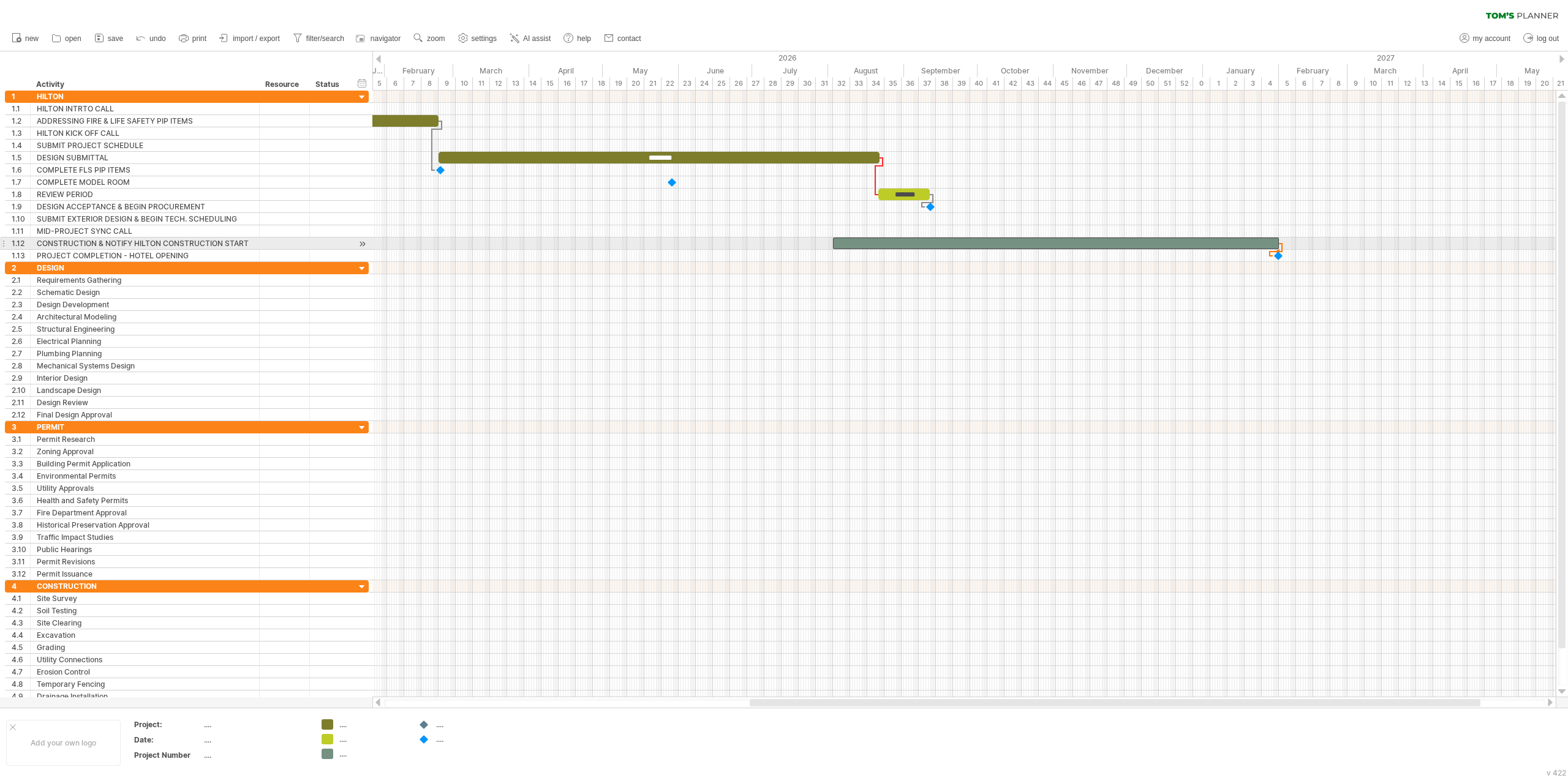
click at [1268, 242] on div at bounding box center [1056, 243] width 446 height 12
click at [1041, 241] on div at bounding box center [1056, 243] width 446 height 12
click at [34, 262] on div "remove row remove selected rows" at bounding box center [76, 265] width 125 height 19
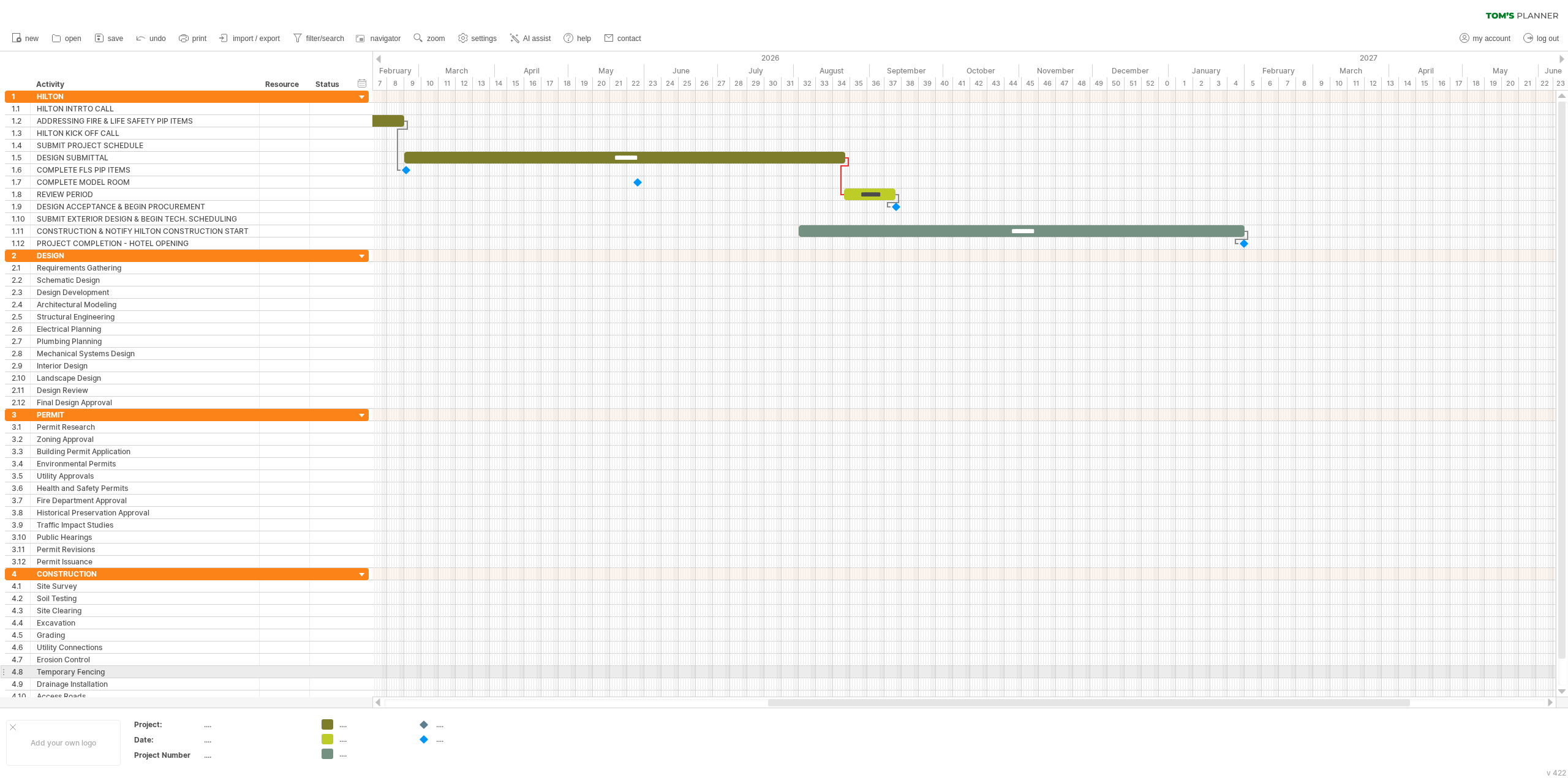
drag, startPoint x: 832, startPoint y: 703, endPoint x: 850, endPoint y: 671, distance: 36.7
click at [850, 671] on div "Trying to reach [DOMAIN_NAME] Connected again... 0% clear filter new 1" at bounding box center [784, 389] width 1568 height 778
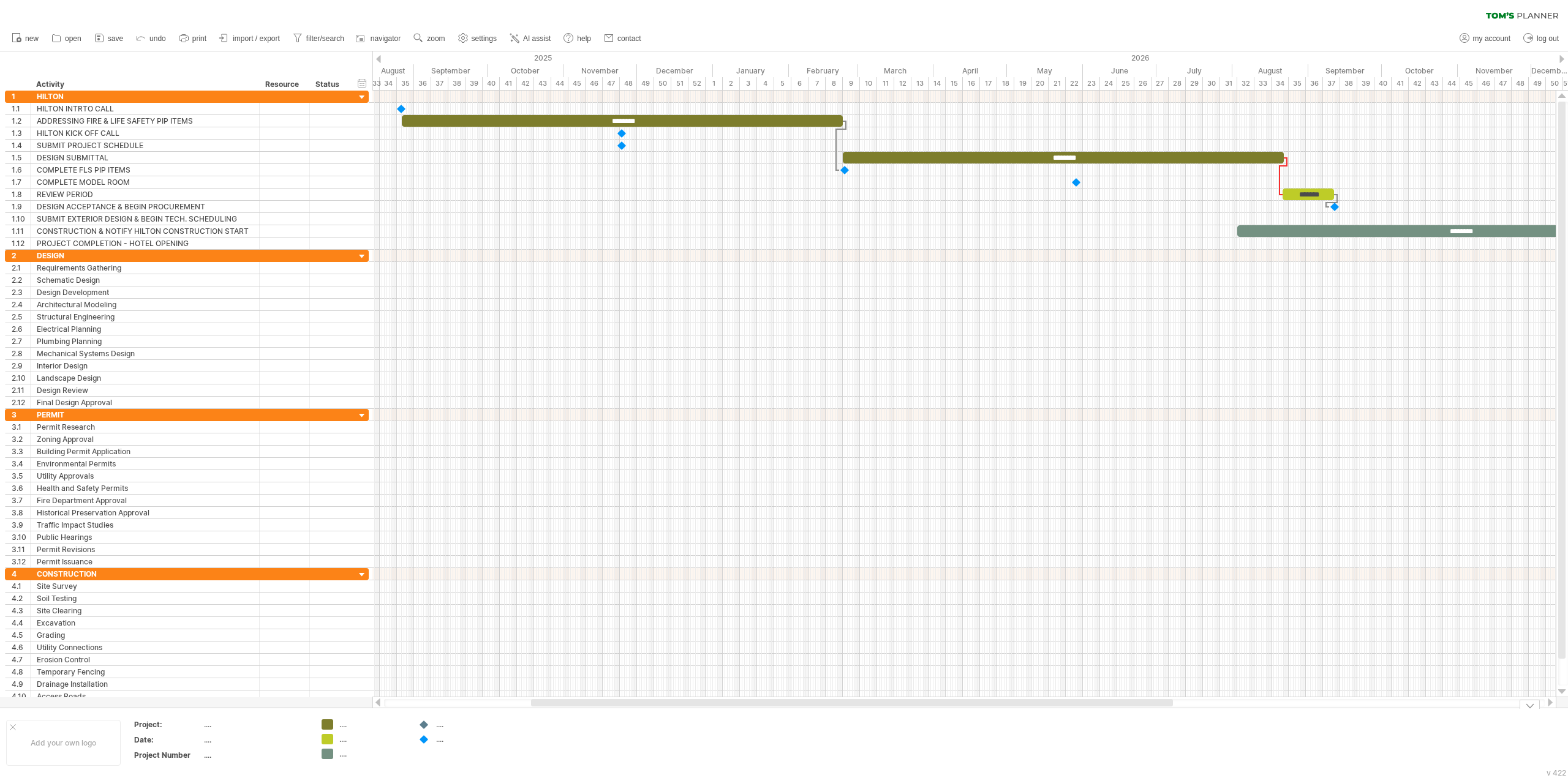
drag, startPoint x: 926, startPoint y: 704, endPoint x: 694, endPoint y: 721, distance: 232.6
click at [694, 721] on div "Trying to reach [DOMAIN_NAME] Connected again... 0% clear filter new 1" at bounding box center [784, 389] width 1568 height 778
click at [684, 120] on div "********" at bounding box center [622, 121] width 441 height 12
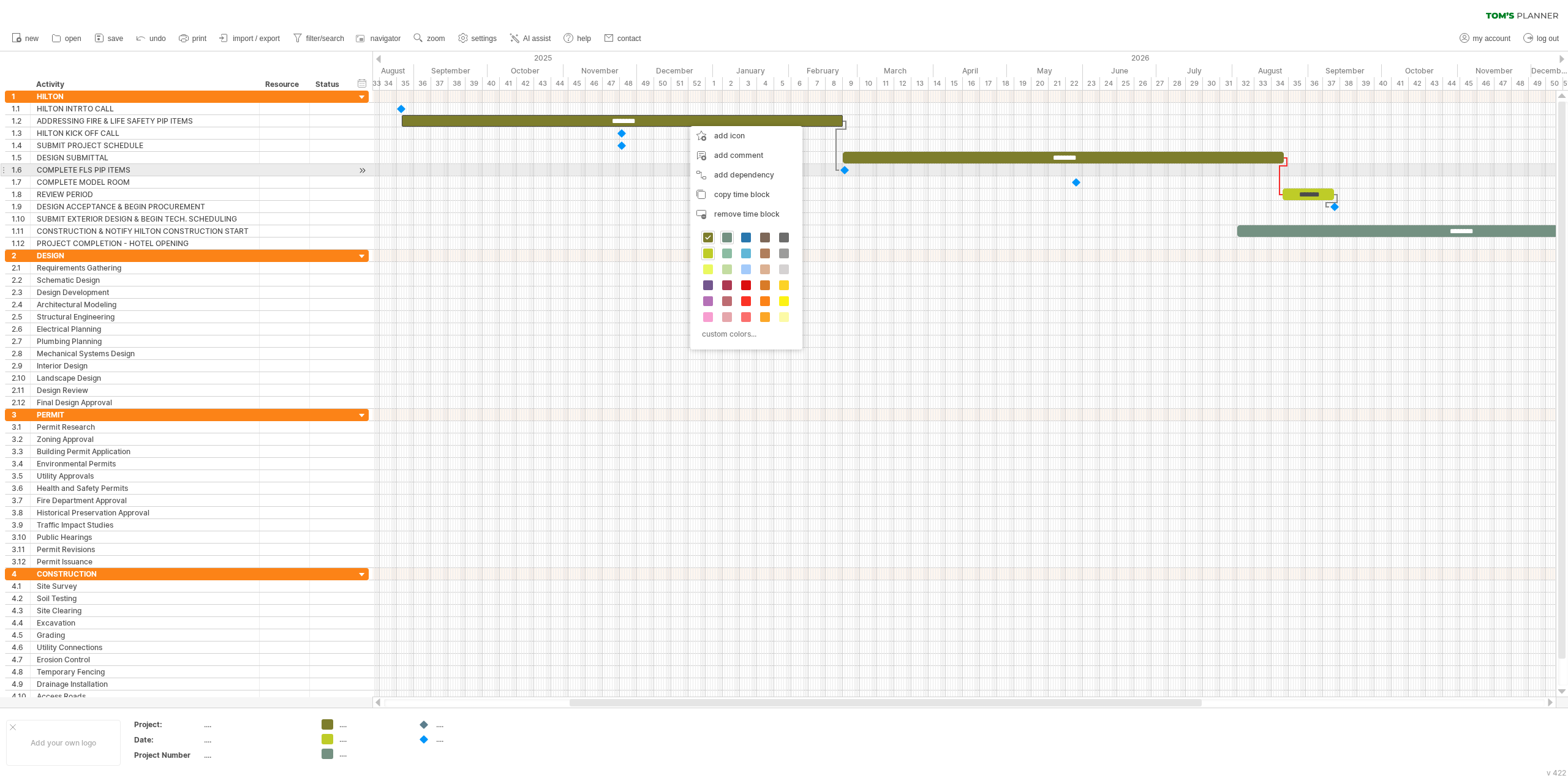
click at [663, 165] on div at bounding box center [964, 170] width 1183 height 12
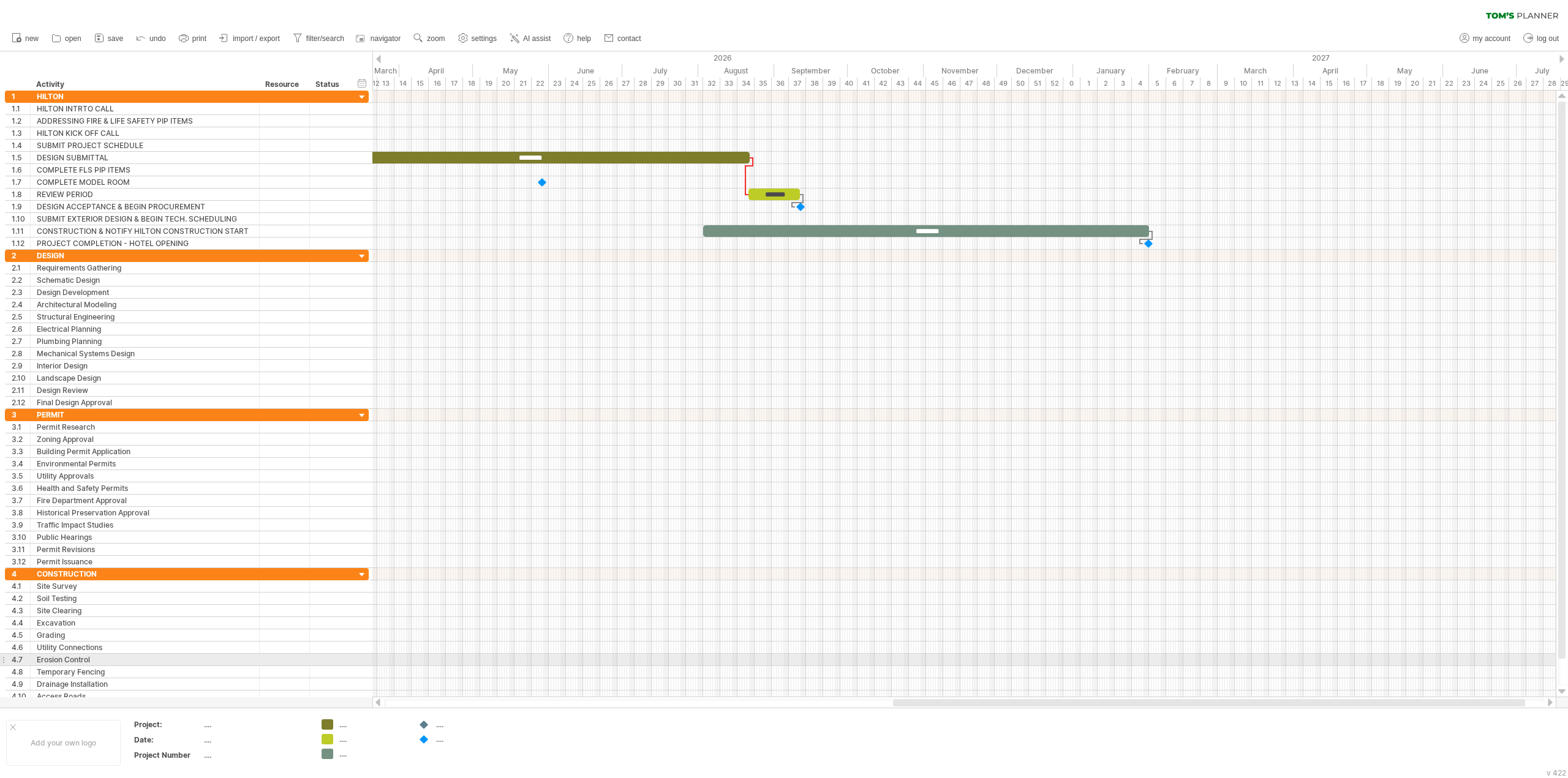
drag, startPoint x: 959, startPoint y: 701, endPoint x: 1283, endPoint y: 664, distance: 326.1
click at [1283, 664] on div "Trying to reach [DOMAIN_NAME] Connected again... 0% clear filter new 1" at bounding box center [784, 389] width 1568 height 778
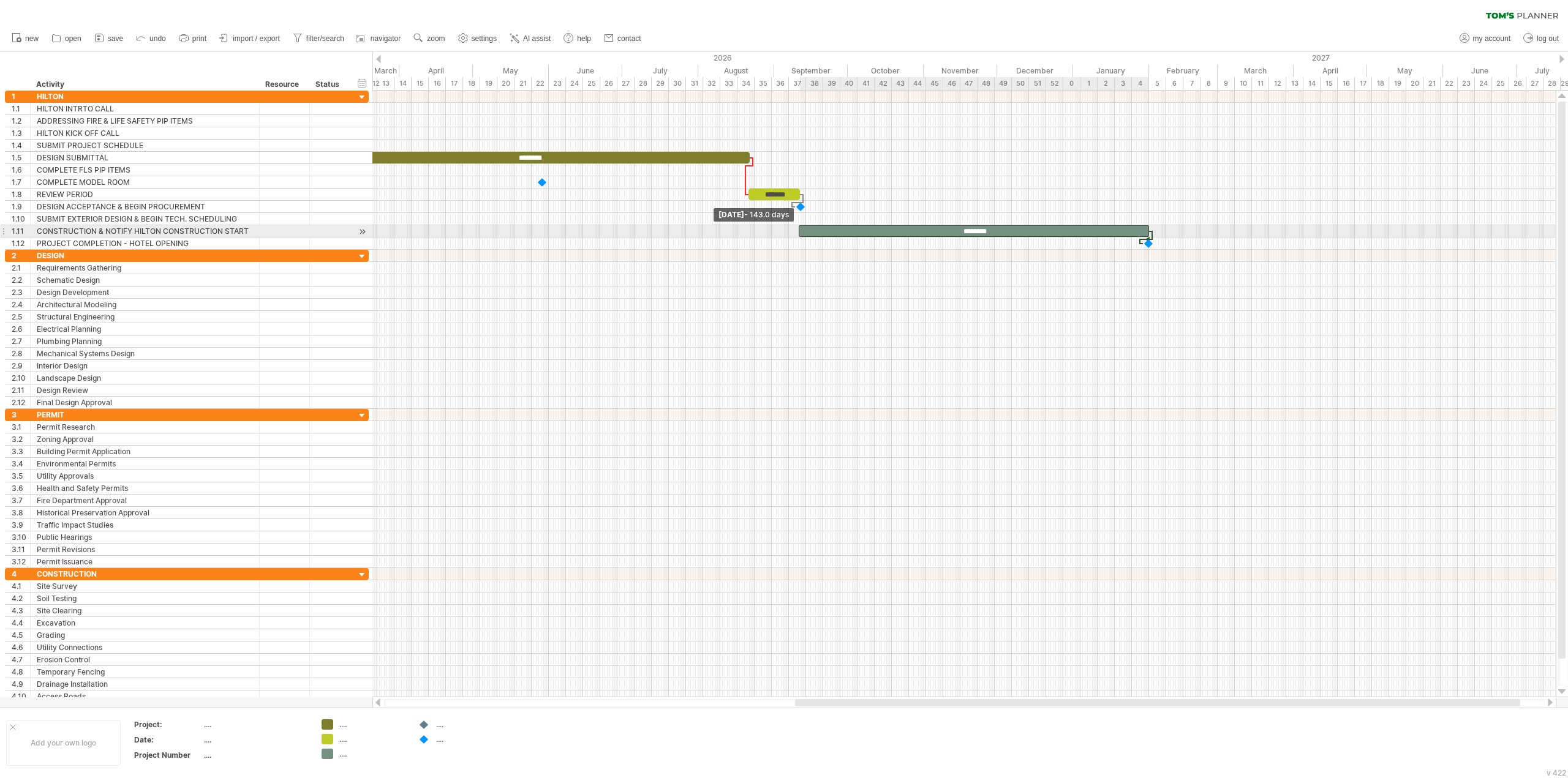
drag, startPoint x: 702, startPoint y: 232, endPoint x: 798, endPoint y: 234, distance: 96.0
click at [798, 234] on span at bounding box center [799, 231] width 5 height 12
drag, startPoint x: 1149, startPoint y: 230, endPoint x: 1240, endPoint y: 225, distance: 91.1
click at [1240, 225] on span at bounding box center [1240, 231] width 5 height 12
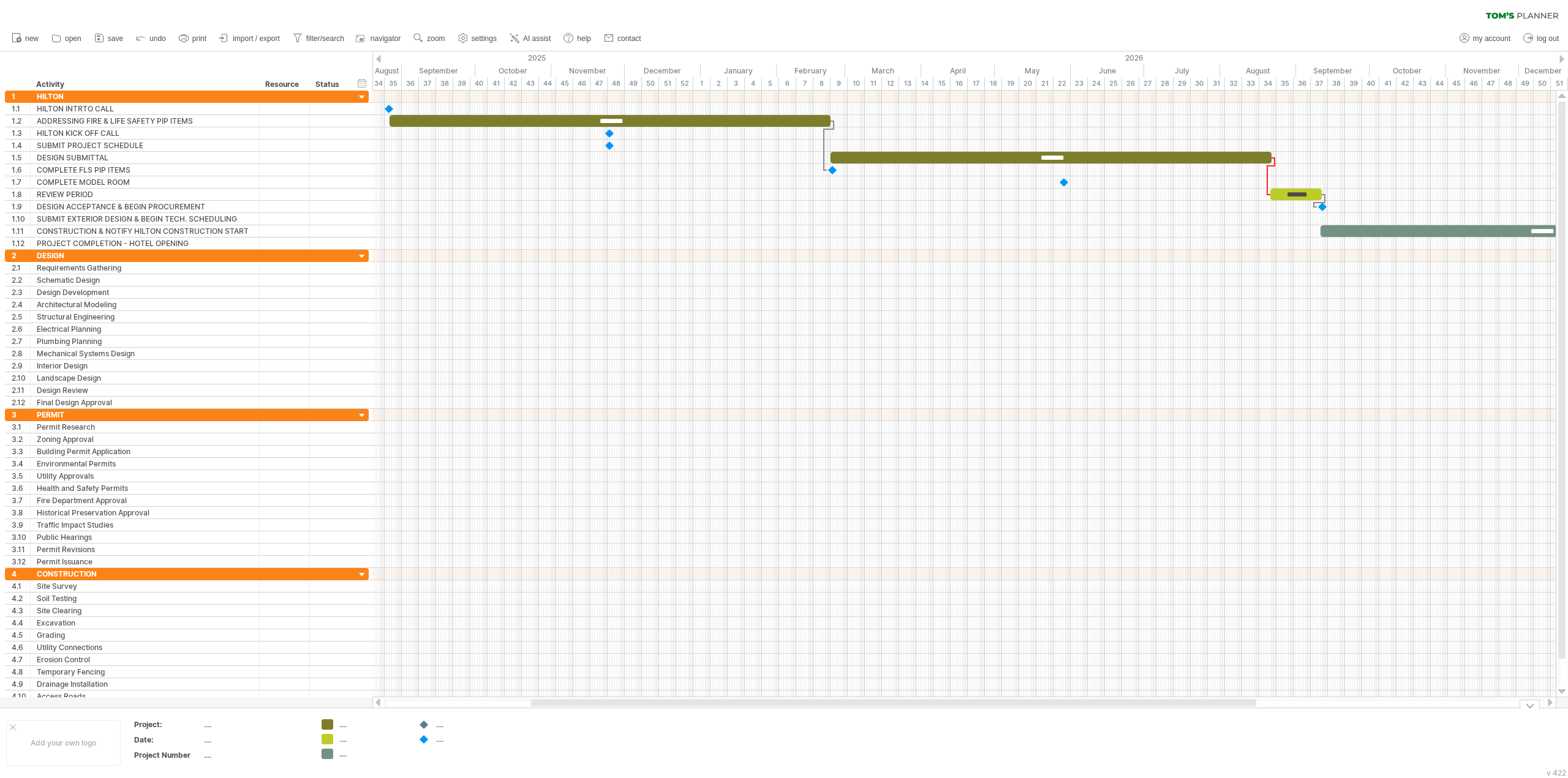
drag, startPoint x: 1273, startPoint y: 703, endPoint x: 1009, endPoint y: 747, distance: 267.6
click at [1009, 747] on div "Trying to reach [DOMAIN_NAME] Connected again... 0% clear filter new 1" at bounding box center [784, 389] width 1568 height 778
click at [694, 703] on div at bounding box center [870, 703] width 606 height 7
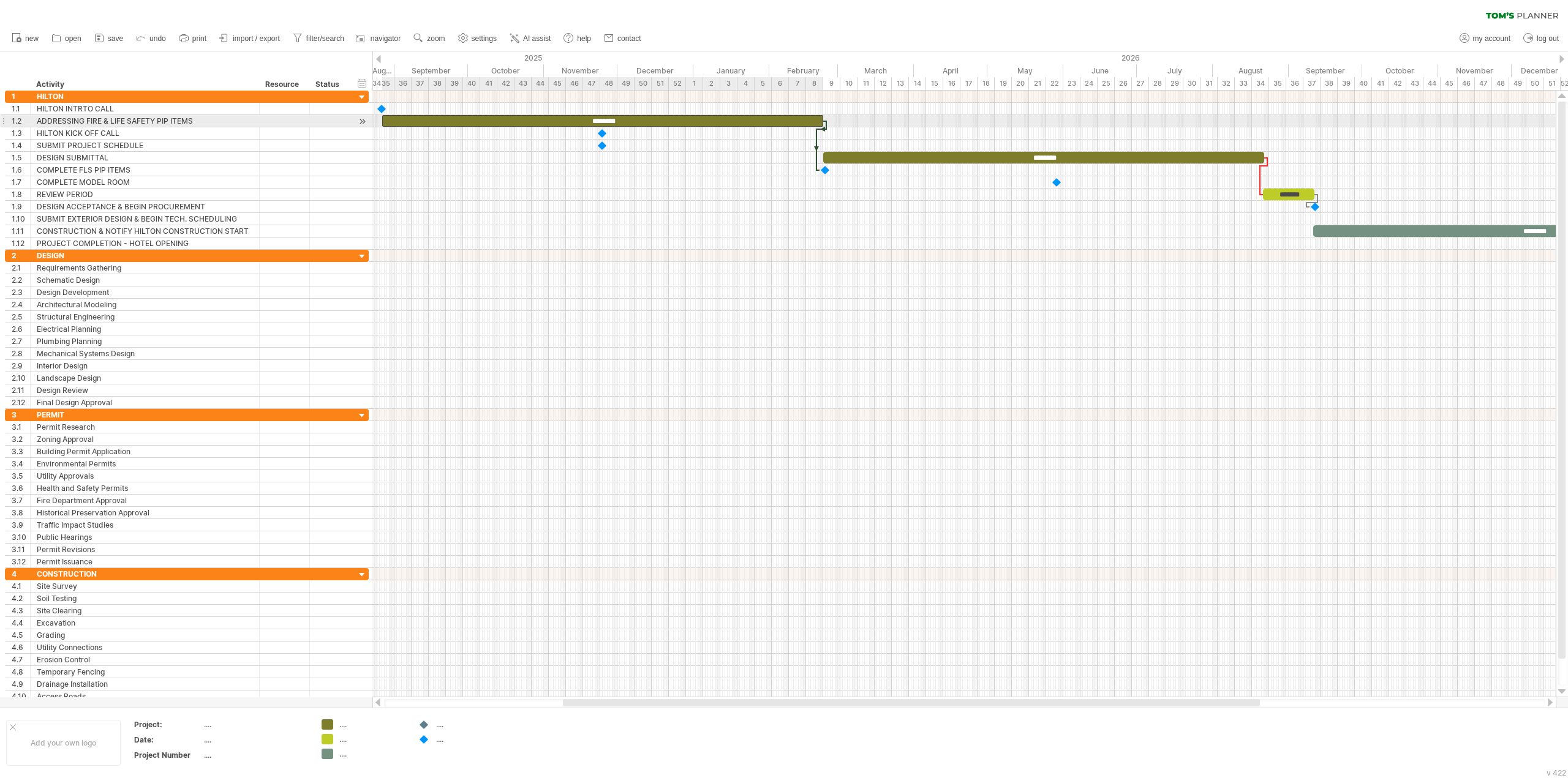
click at [560, 116] on div "********" at bounding box center [603, 121] width 441 height 12
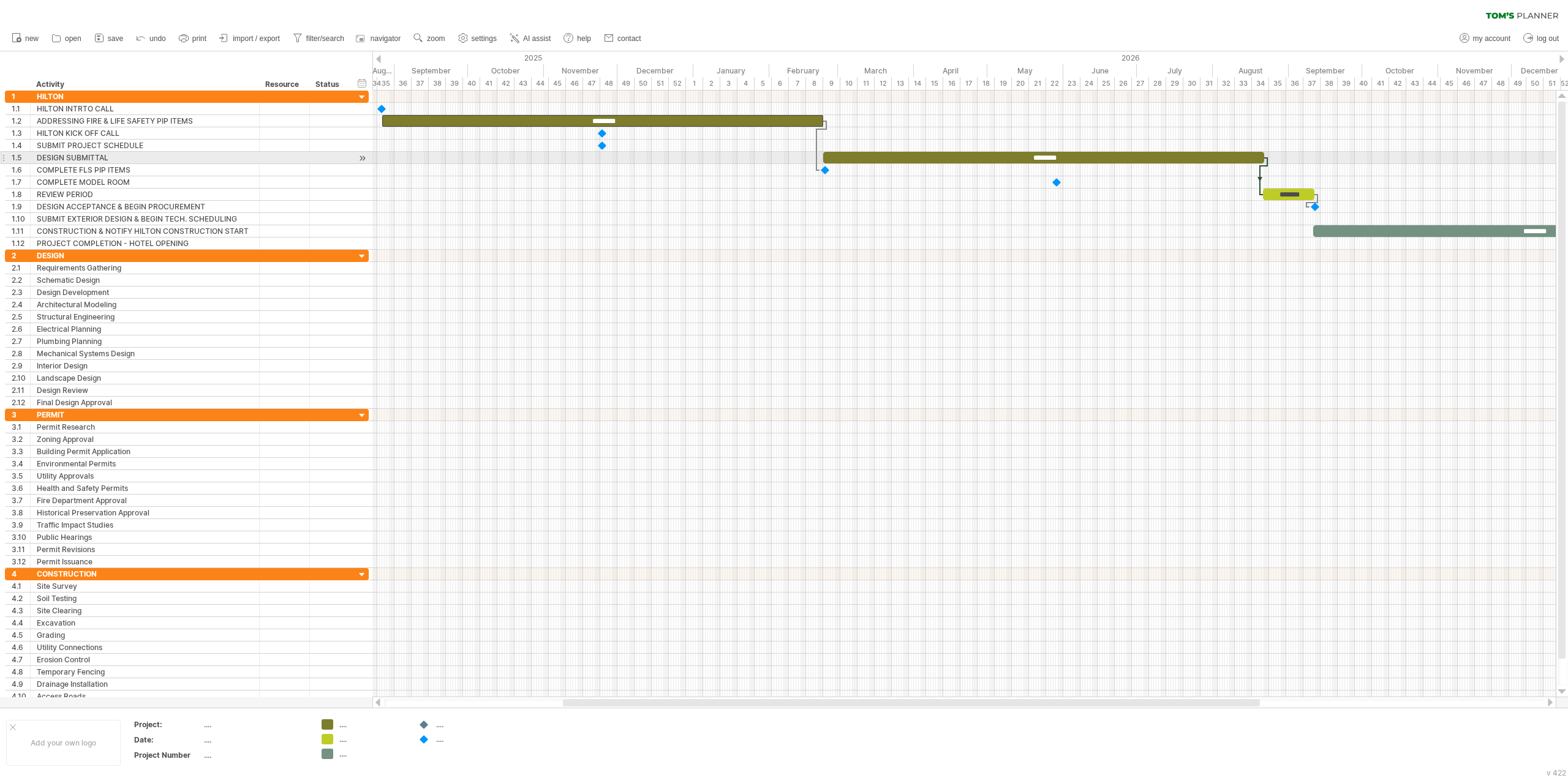
click at [890, 157] on div "********" at bounding box center [1044, 157] width 441 height 12
click at [197, 759] on div "Project Number" at bounding box center [168, 755] width 67 height 11
click at [245, 746] on td "...." at bounding box center [256, 742] width 104 height 14
click at [271, 731] on td "...." at bounding box center [256, 726] width 104 height 14
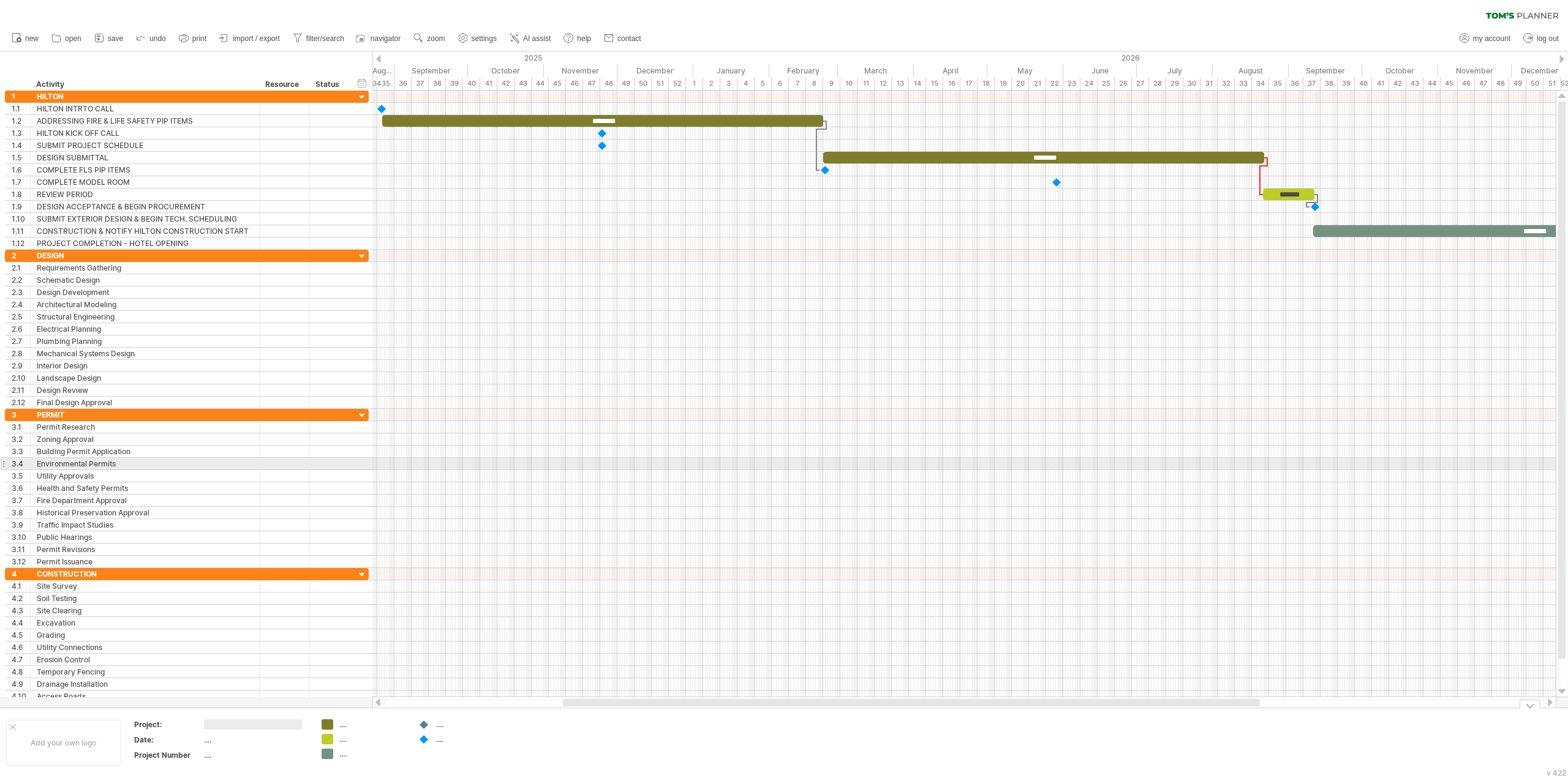
click at [727, 460] on div at bounding box center [964, 464] width 1183 height 12
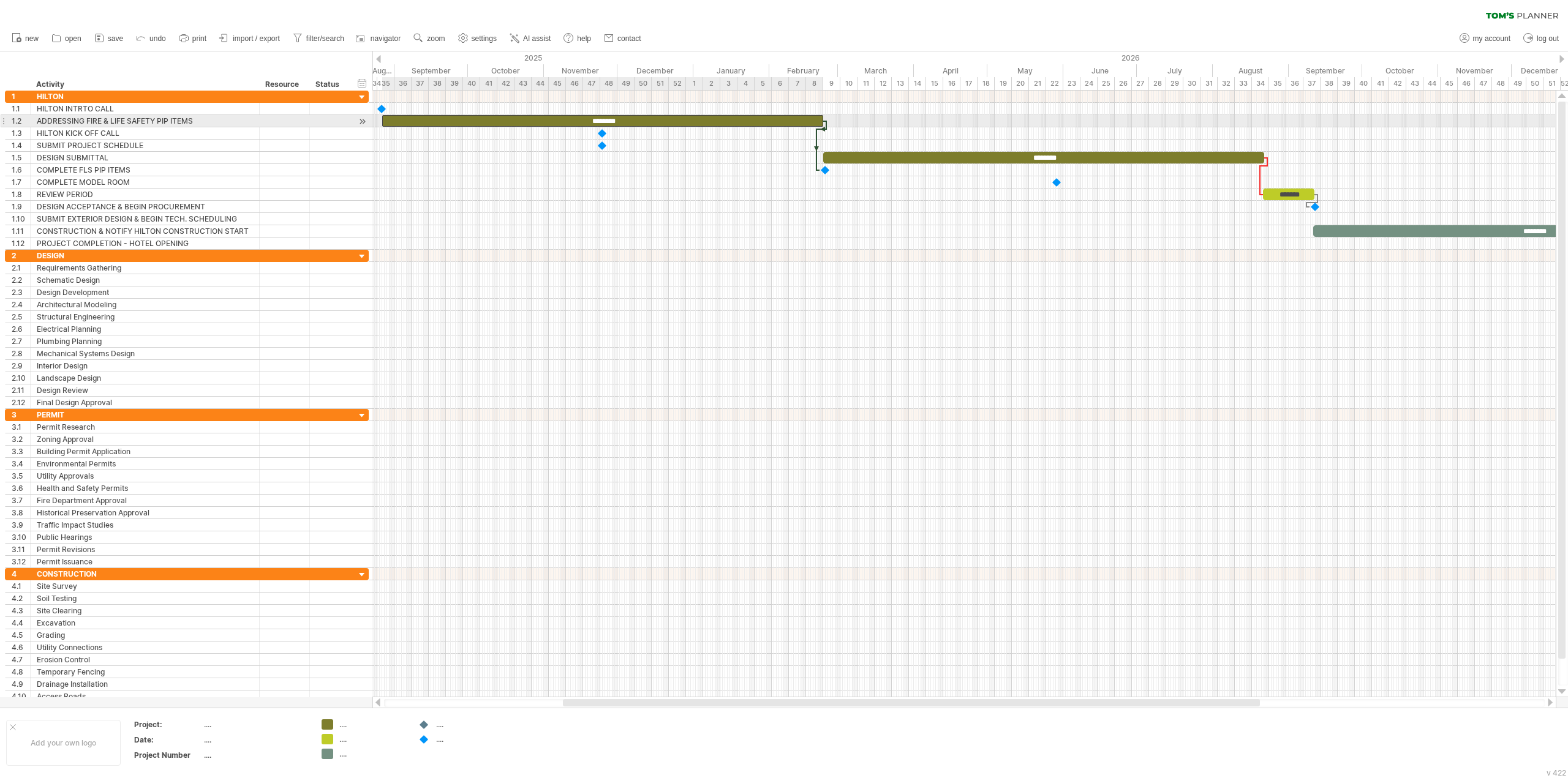
click at [582, 120] on div "********" at bounding box center [603, 121] width 441 height 12
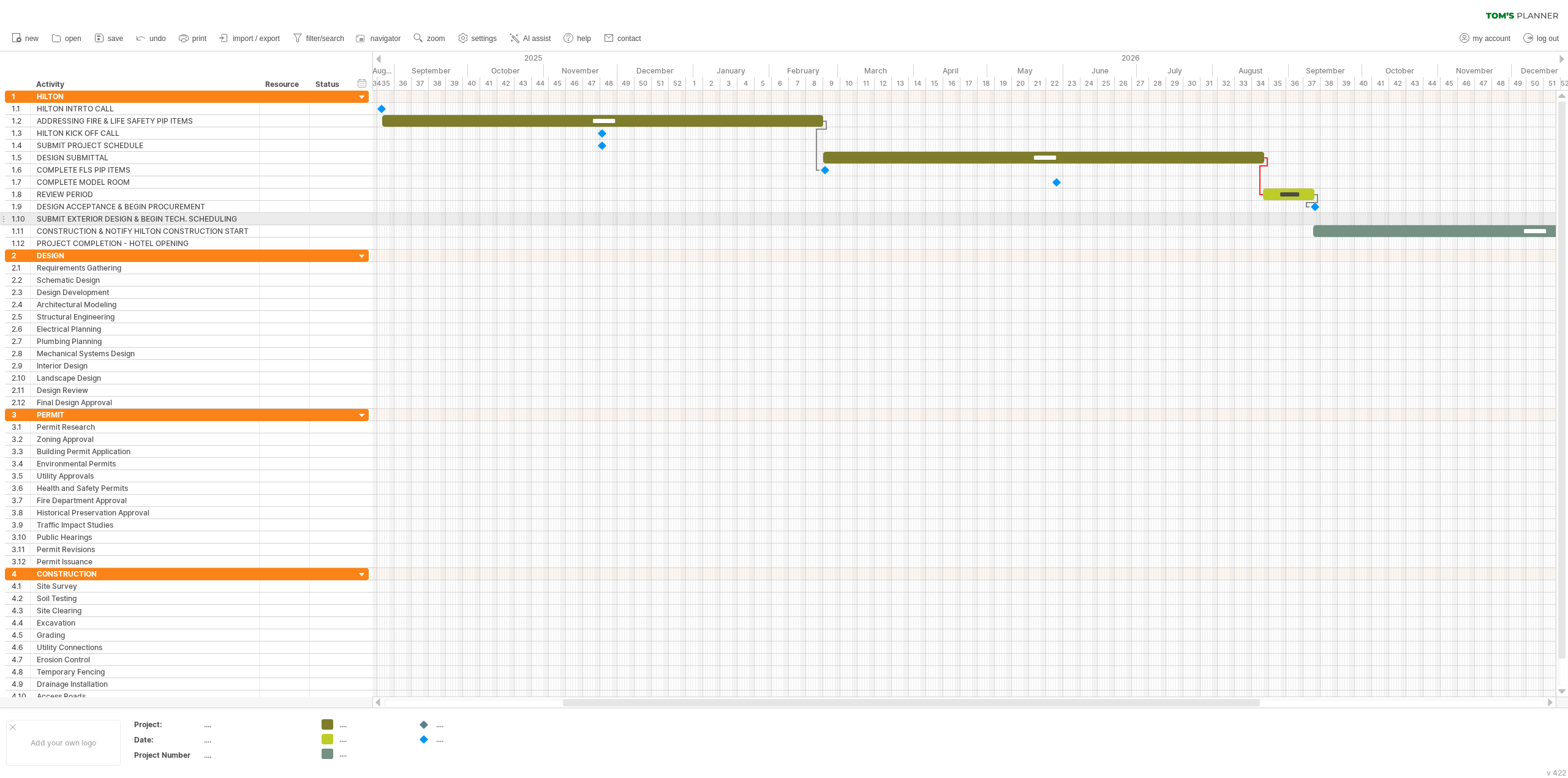
click at [616, 220] on div at bounding box center [964, 219] width 1183 height 12
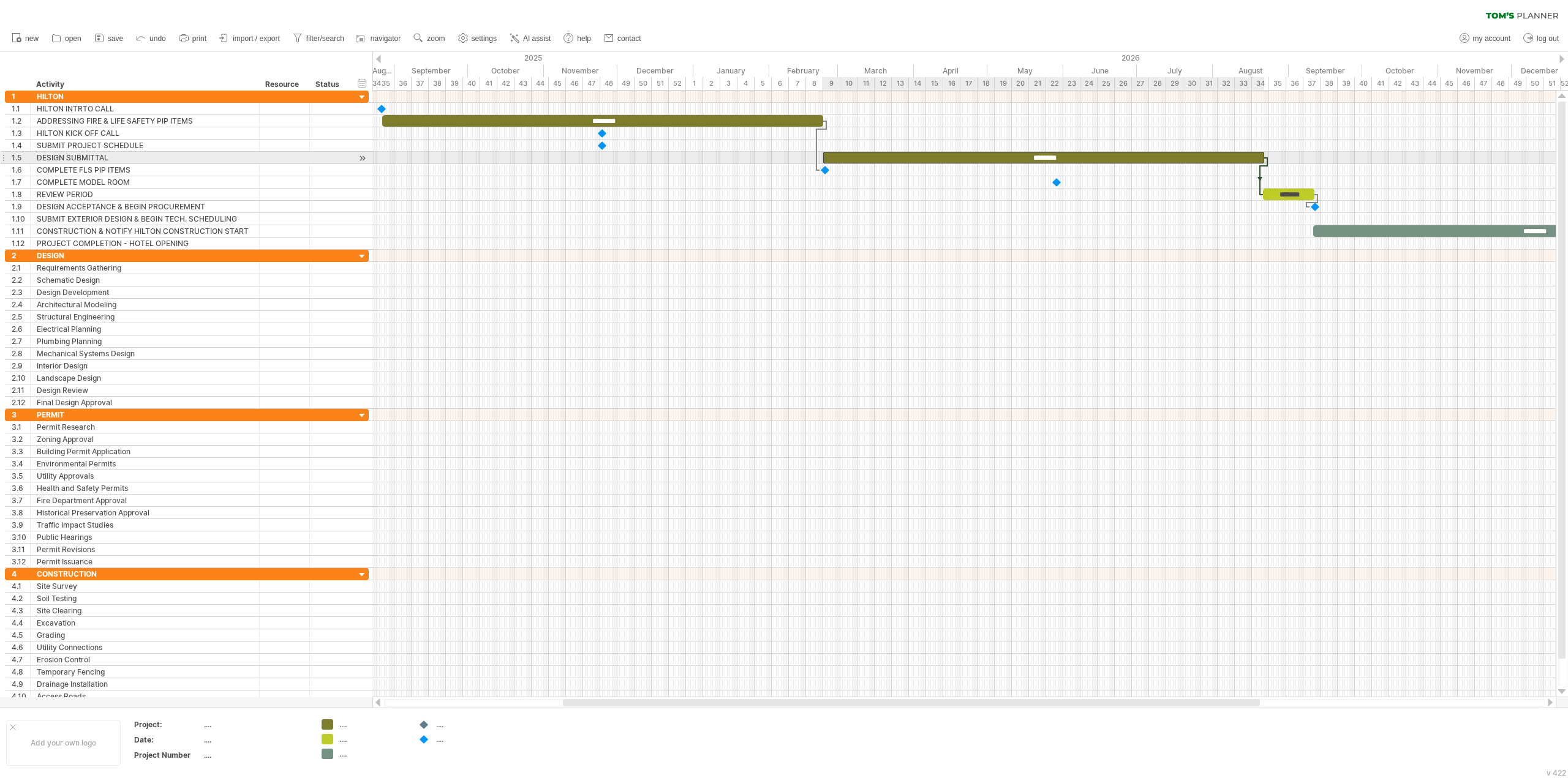
click at [903, 161] on div "********" at bounding box center [1044, 157] width 441 height 12
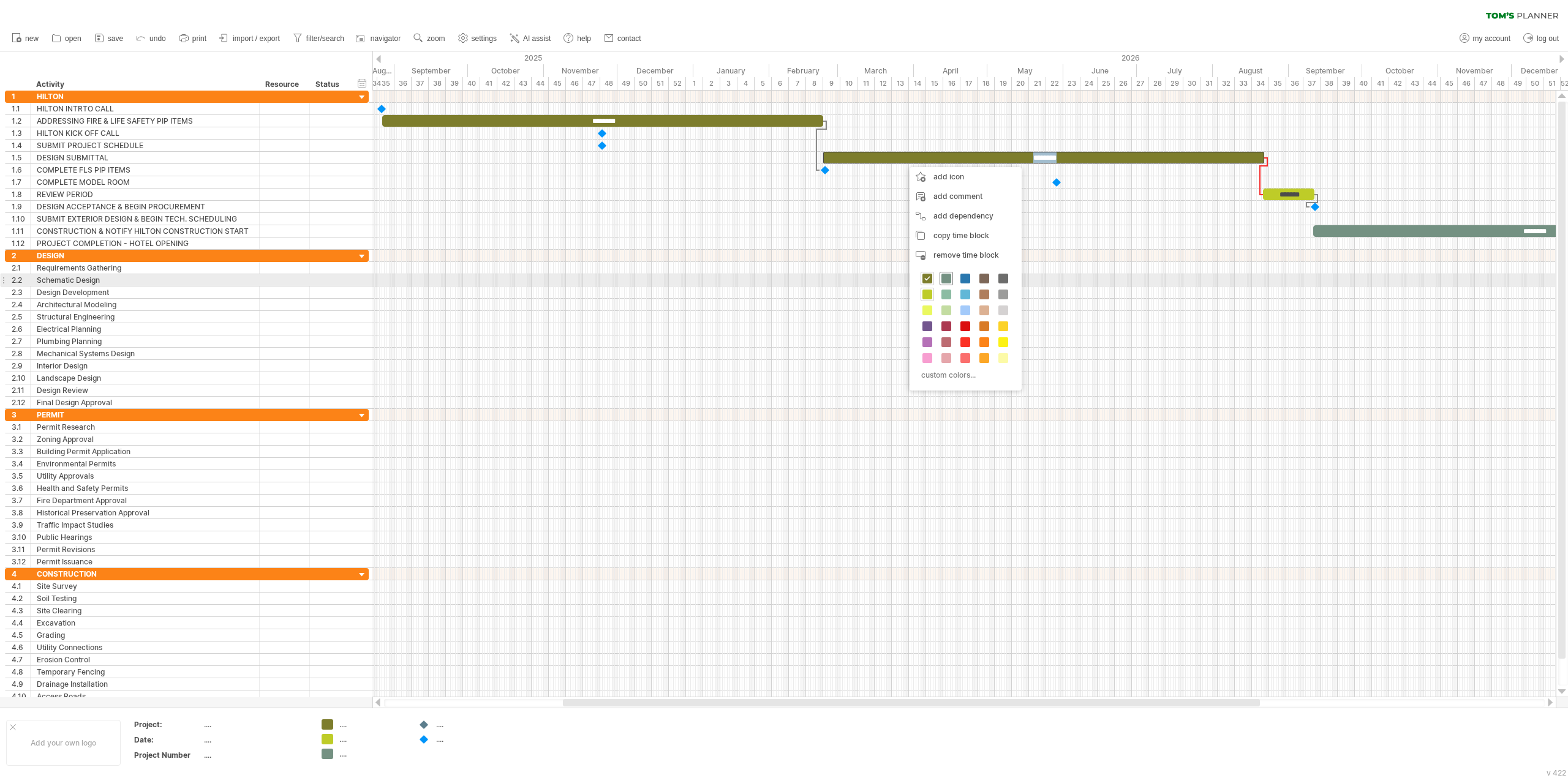
click at [950, 280] on span at bounding box center [946, 278] width 10 height 10
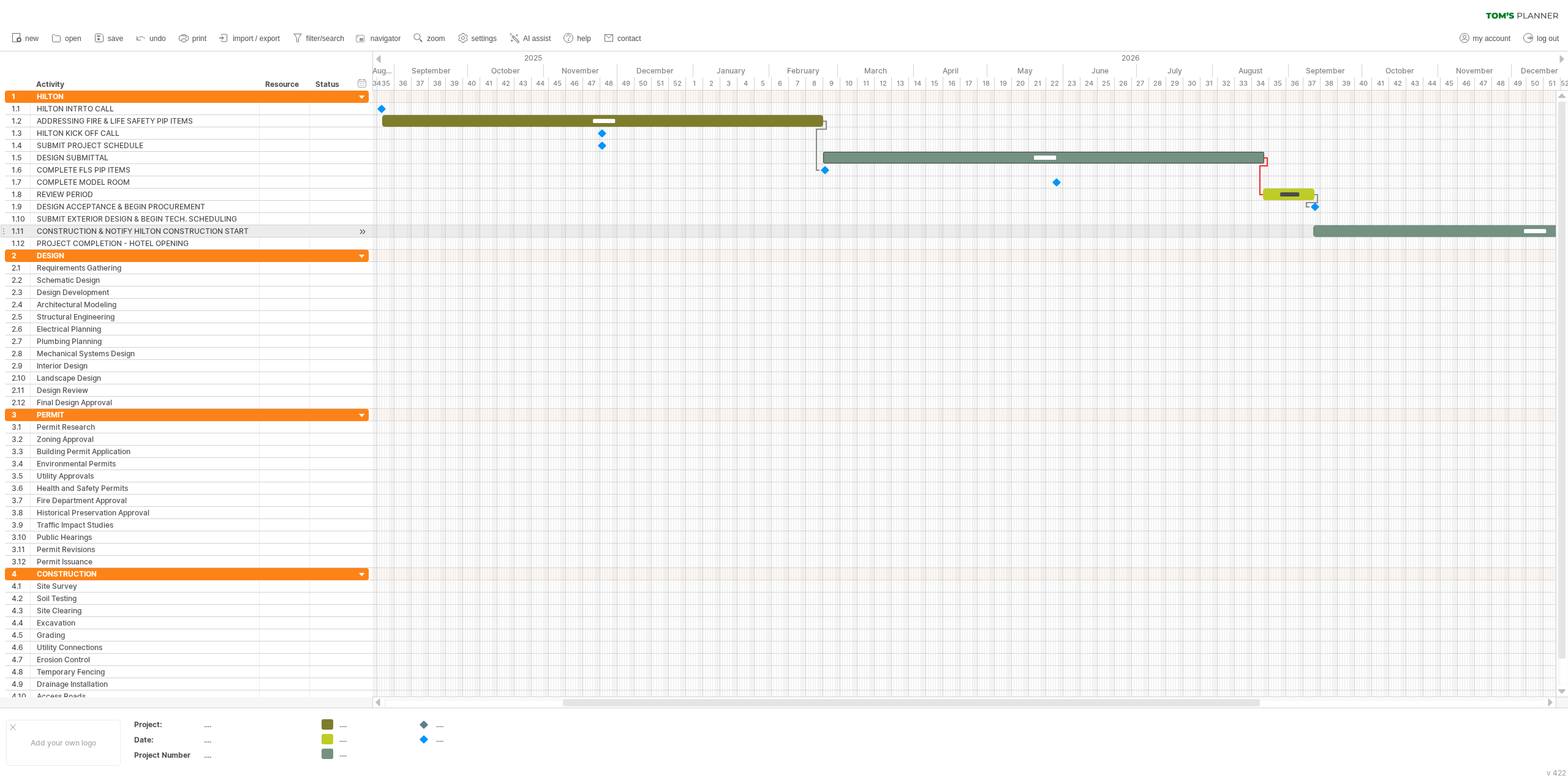
click at [1332, 229] on div "********" at bounding box center [1534, 231] width 441 height 12
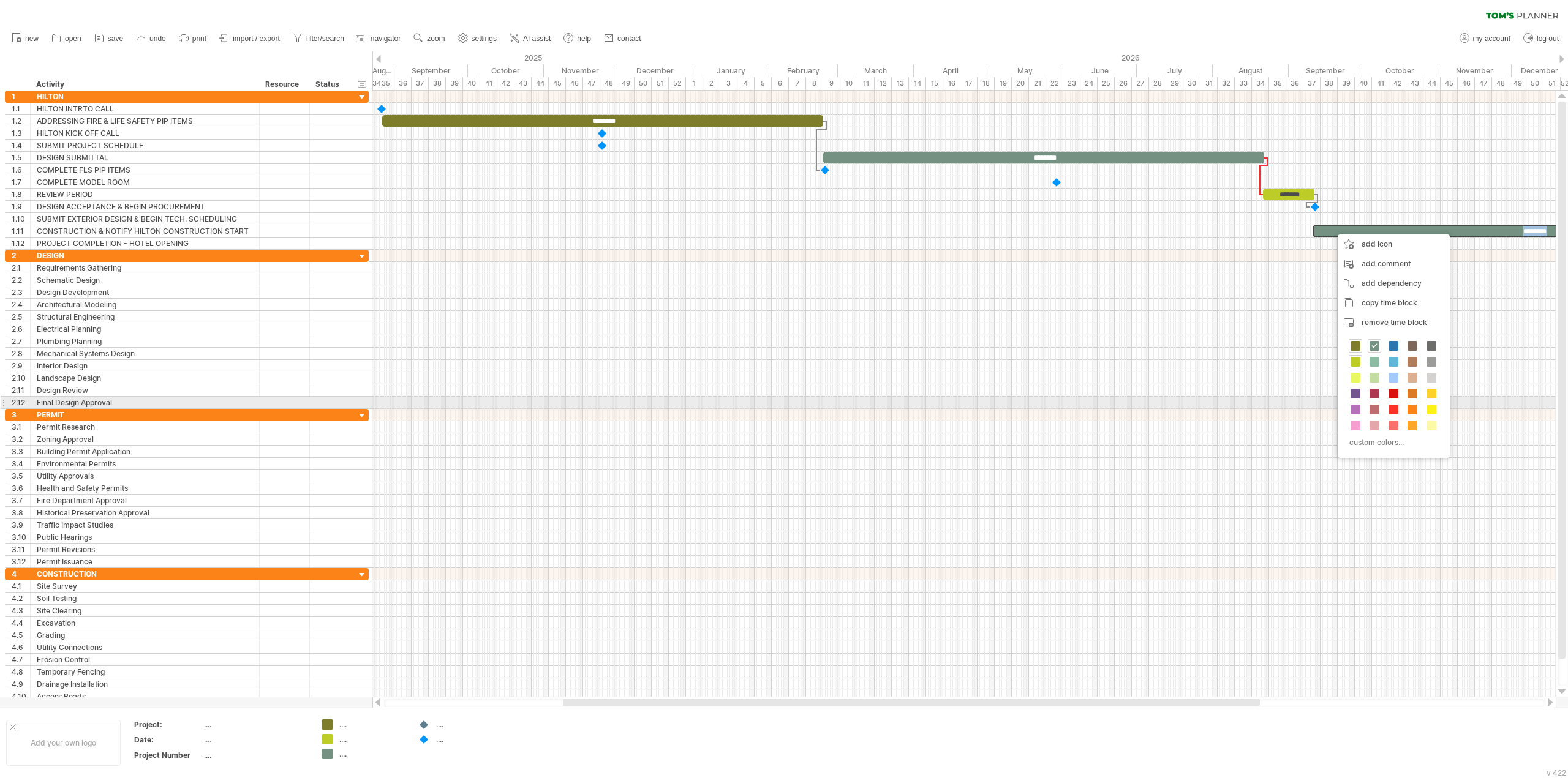
click at [1374, 398] on span at bounding box center [1374, 394] width 10 height 10
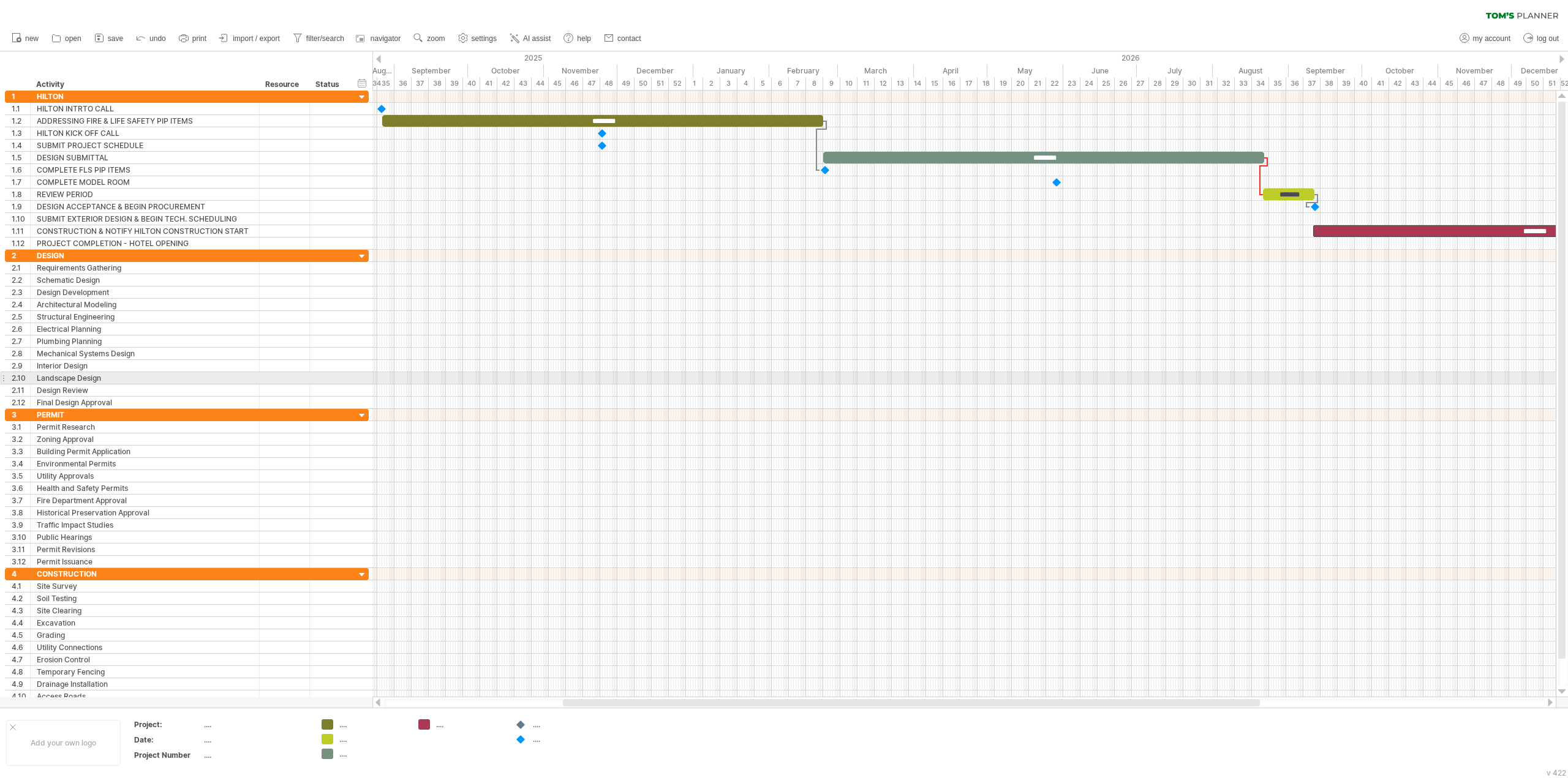
click at [1106, 381] on div at bounding box center [964, 378] width 1183 height 12
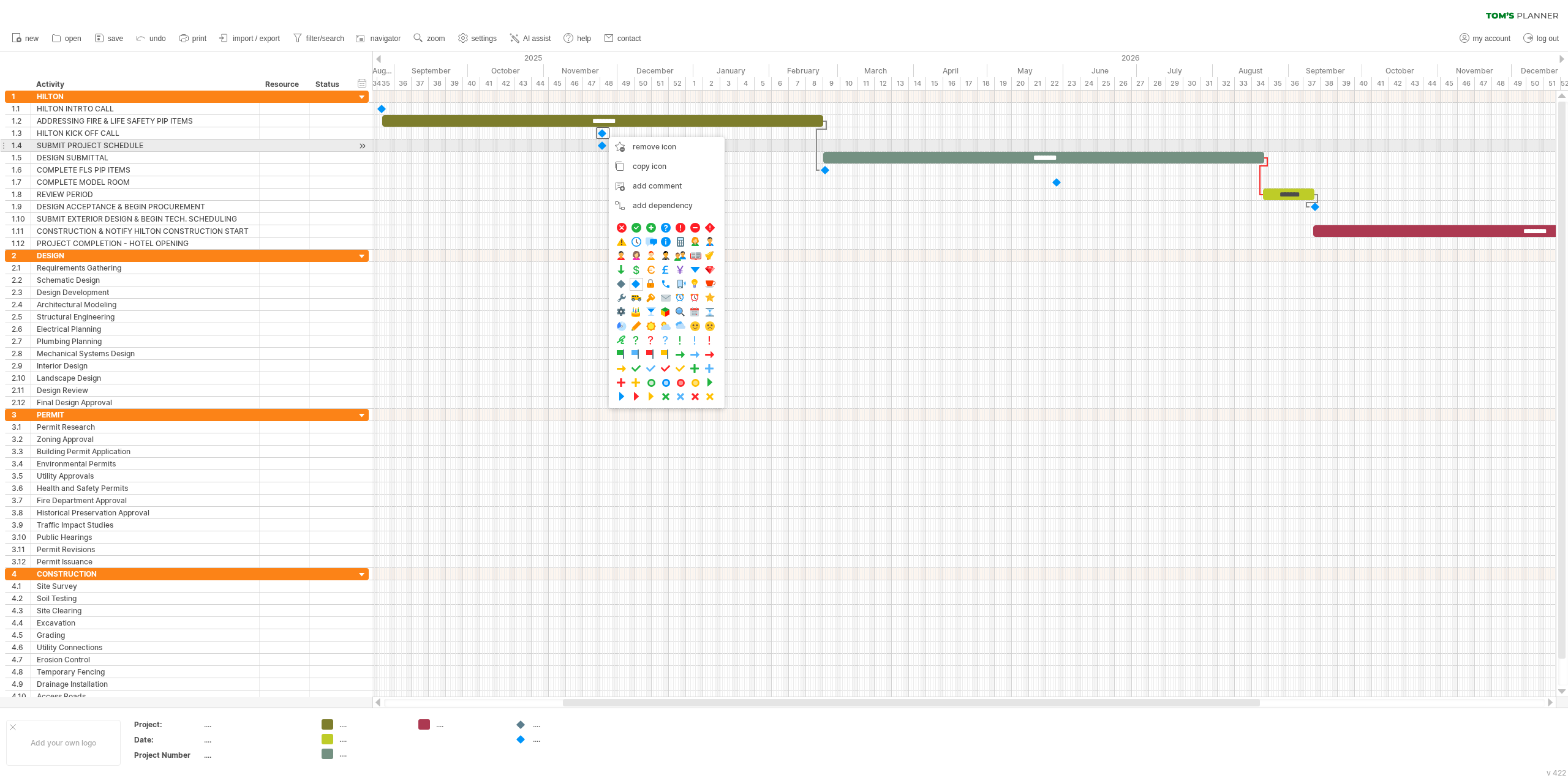
click at [600, 145] on div at bounding box center [603, 145] width 12 height 12
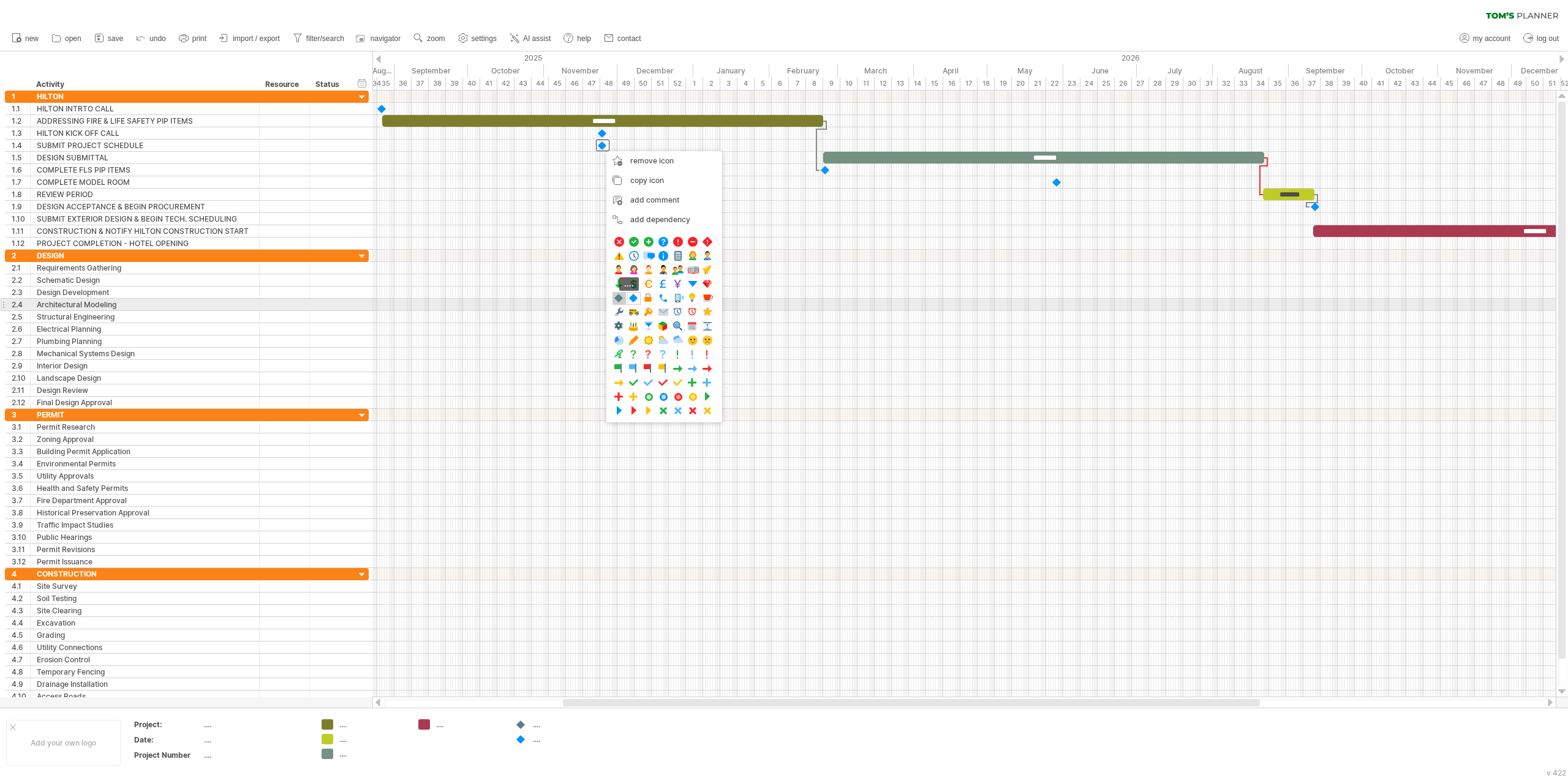
click at [618, 298] on span at bounding box center [619, 298] width 12 height 12
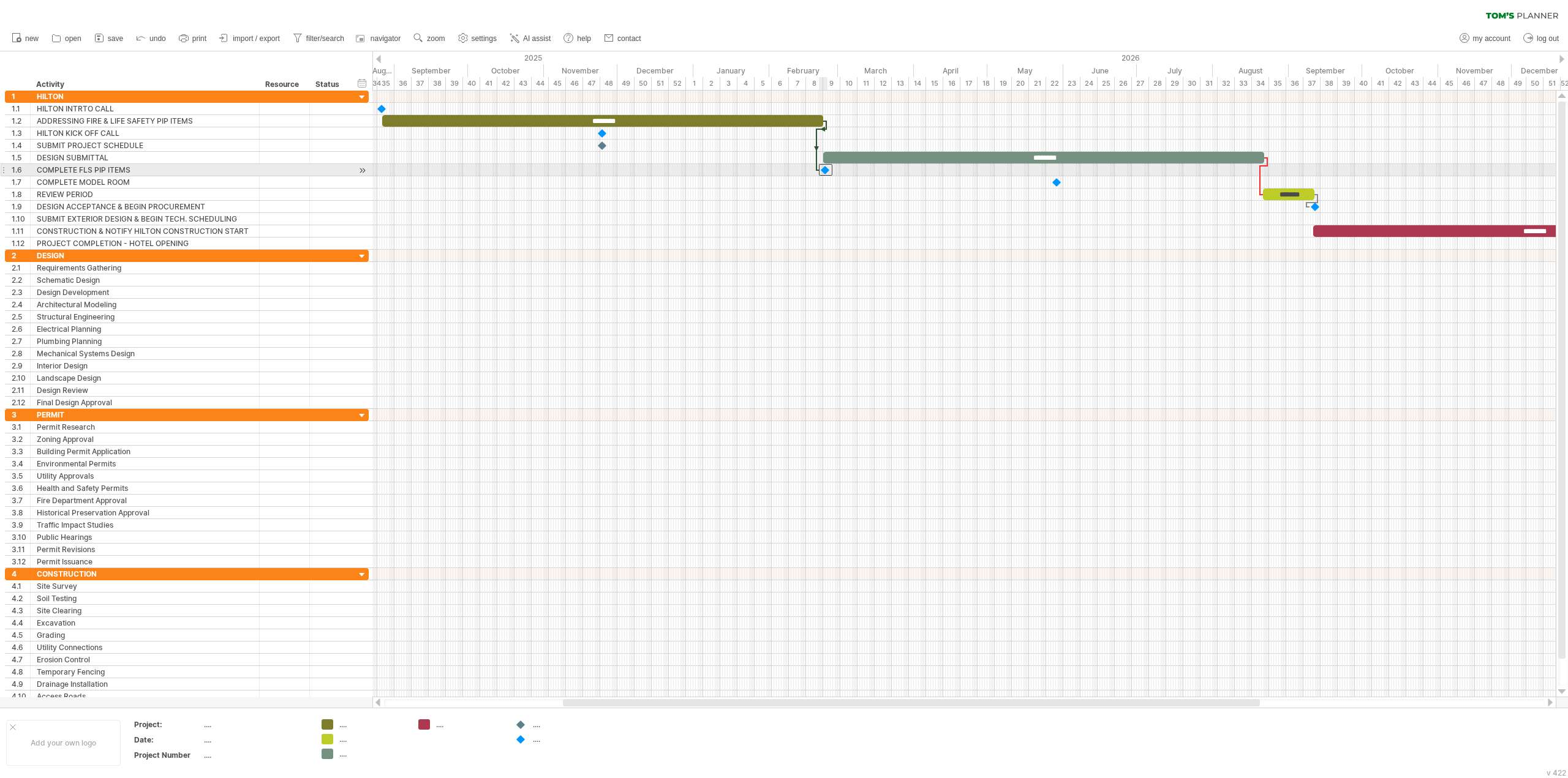
click at [824, 173] on div at bounding box center [826, 170] width 14 height 12
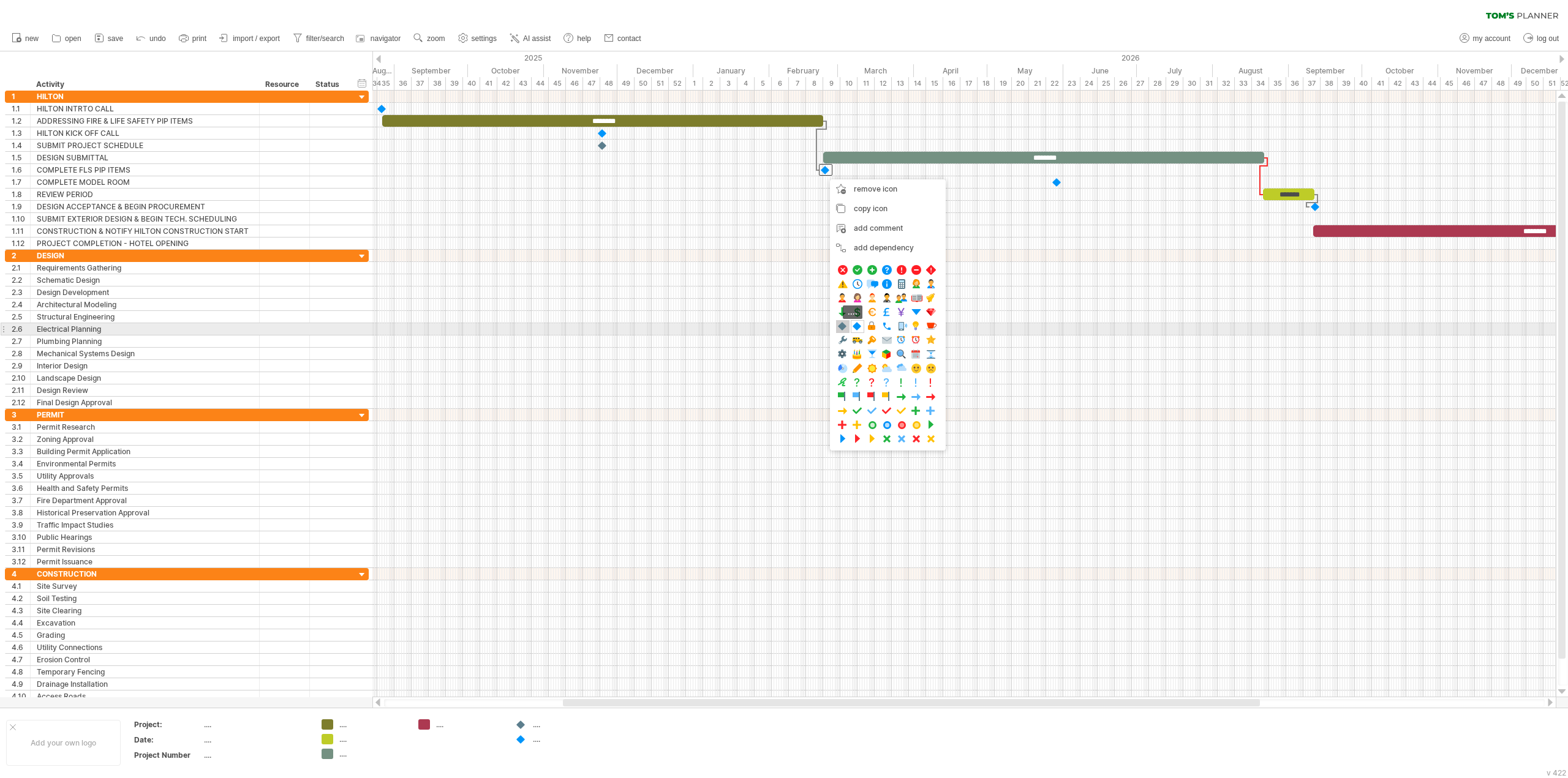
click at [847, 330] on span at bounding box center [843, 327] width 12 height 12
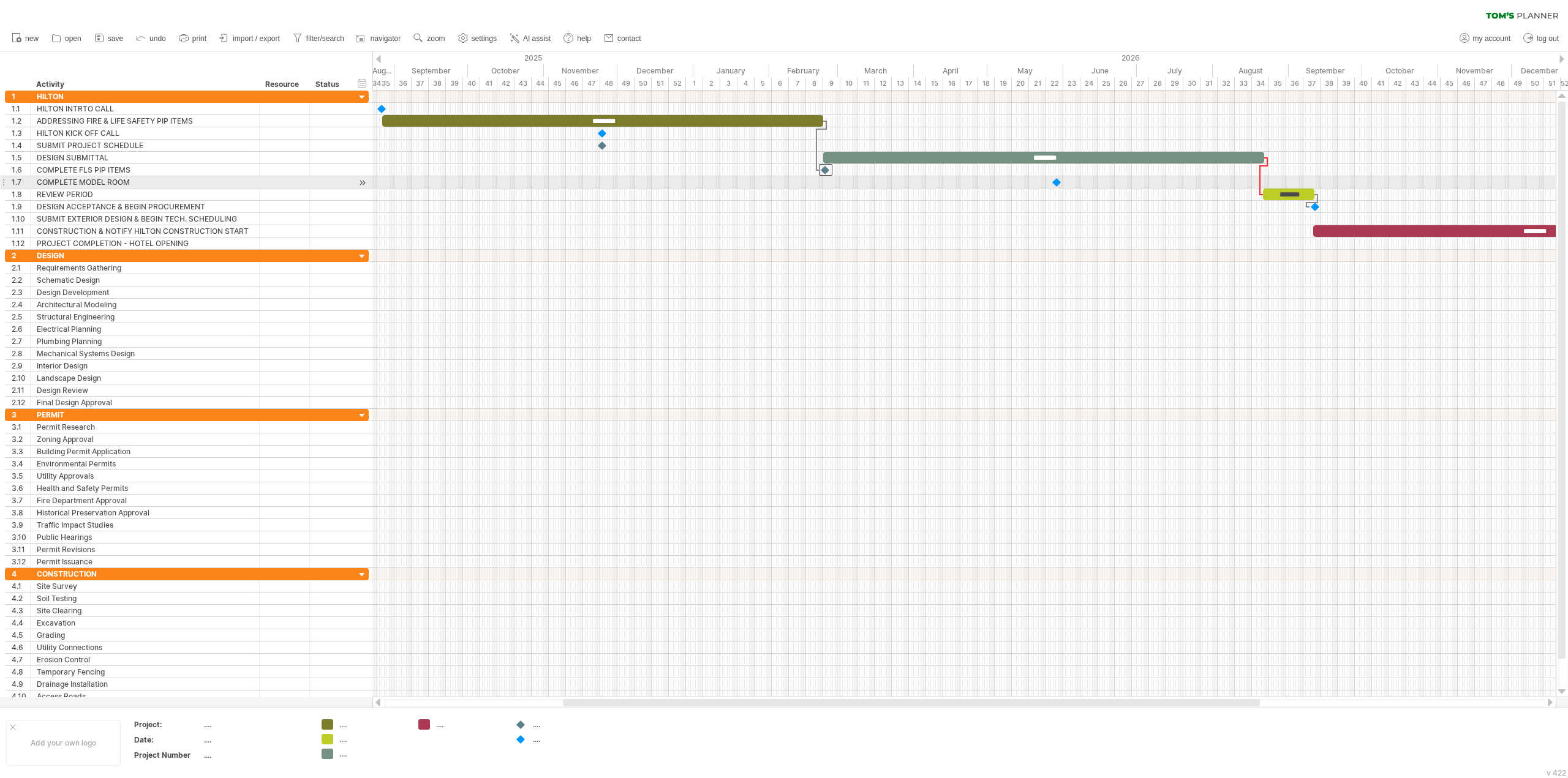
click at [1058, 182] on div at bounding box center [1058, 182] width 12 height 12
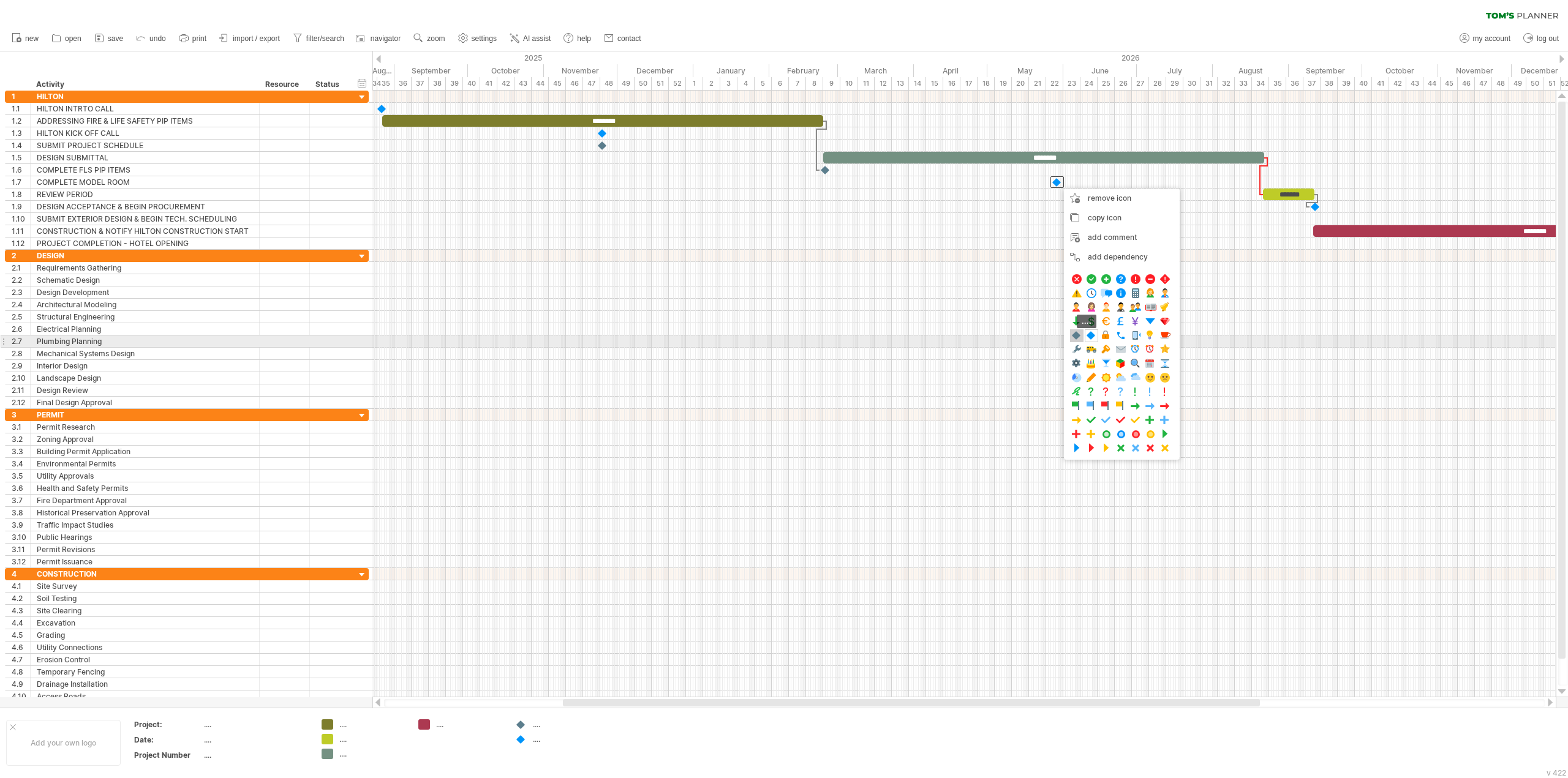
click at [1080, 338] on span at bounding box center [1077, 335] width 12 height 12
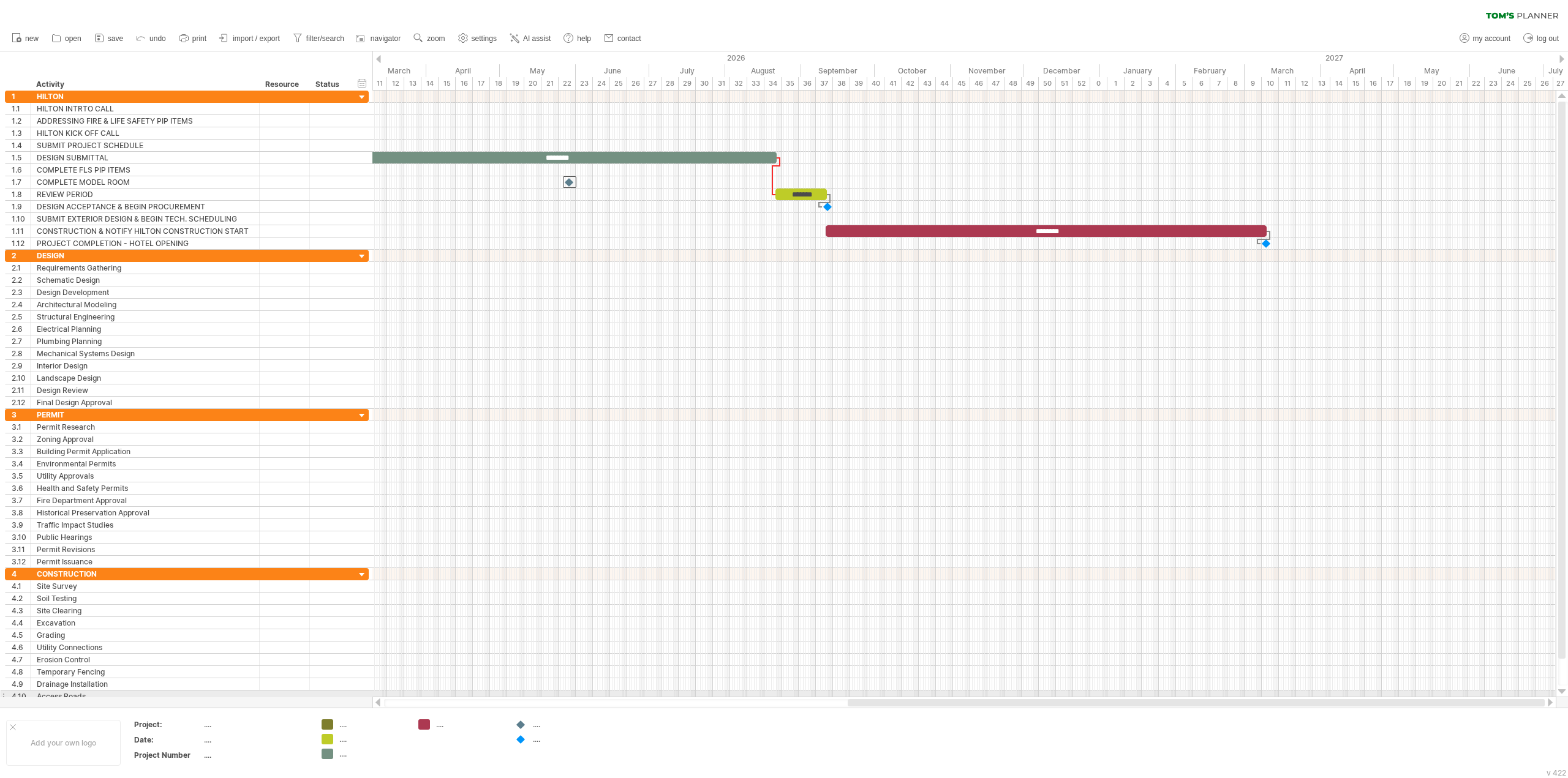
drag, startPoint x: 1104, startPoint y: 705, endPoint x: 1392, endPoint y: 691, distance: 288.3
click at [1392, 691] on div "Trying to reach [DOMAIN_NAME] Connected again... 0% clear filter new 1" at bounding box center [784, 389] width 1568 height 778
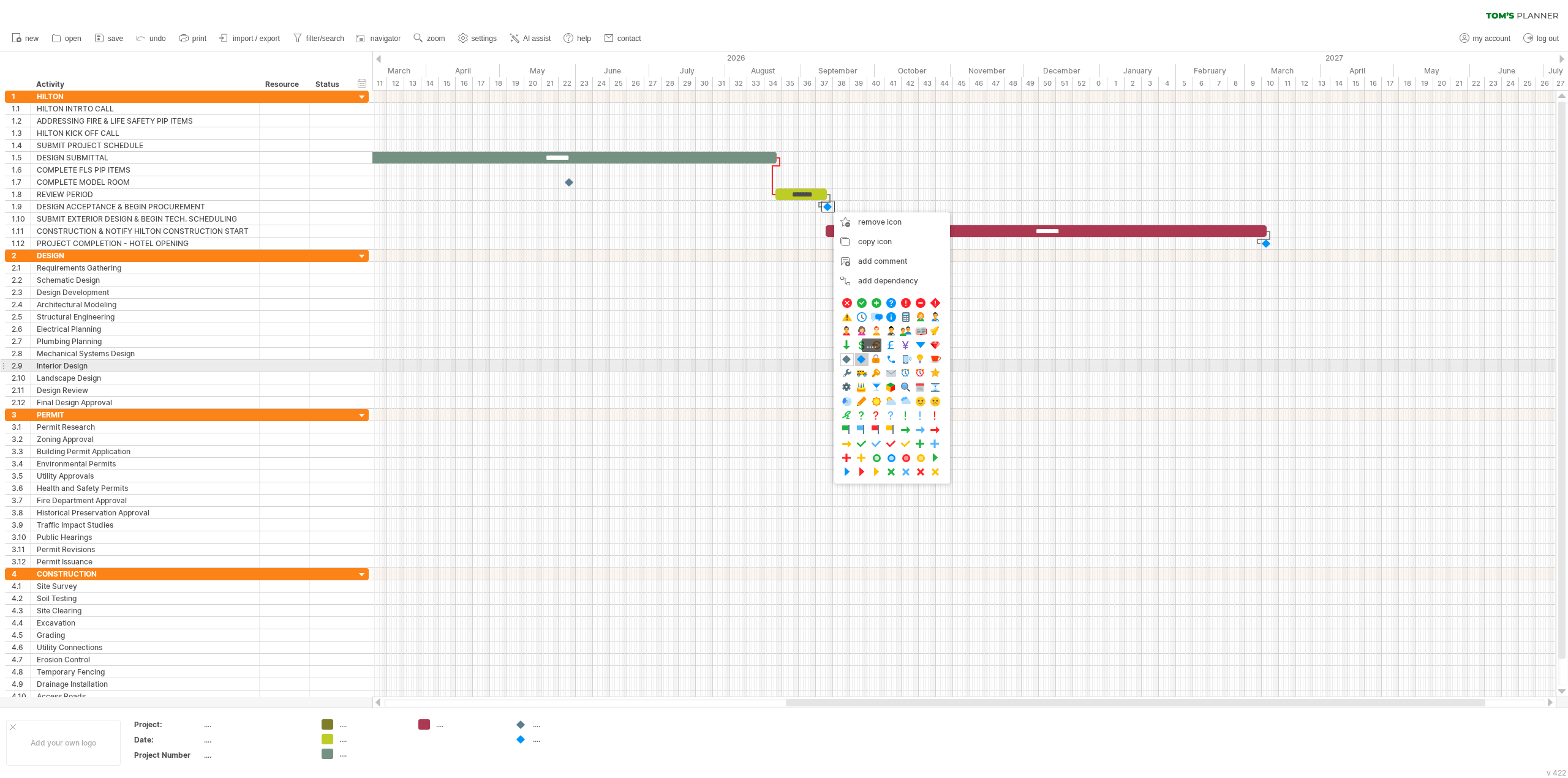
click at [863, 365] on span at bounding box center [862, 360] width 12 height 12
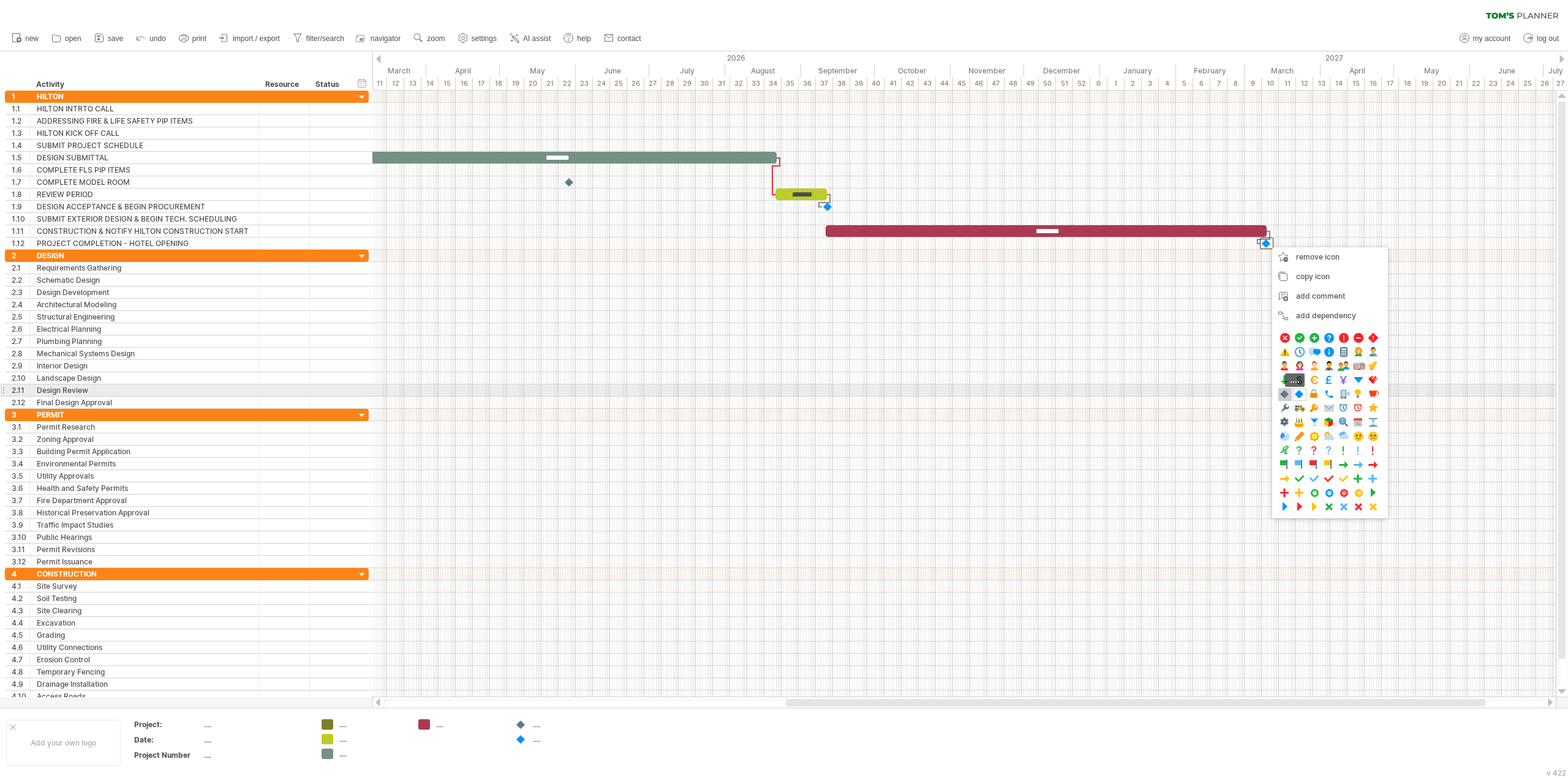
click at [1291, 396] on span at bounding box center [1285, 395] width 12 height 12
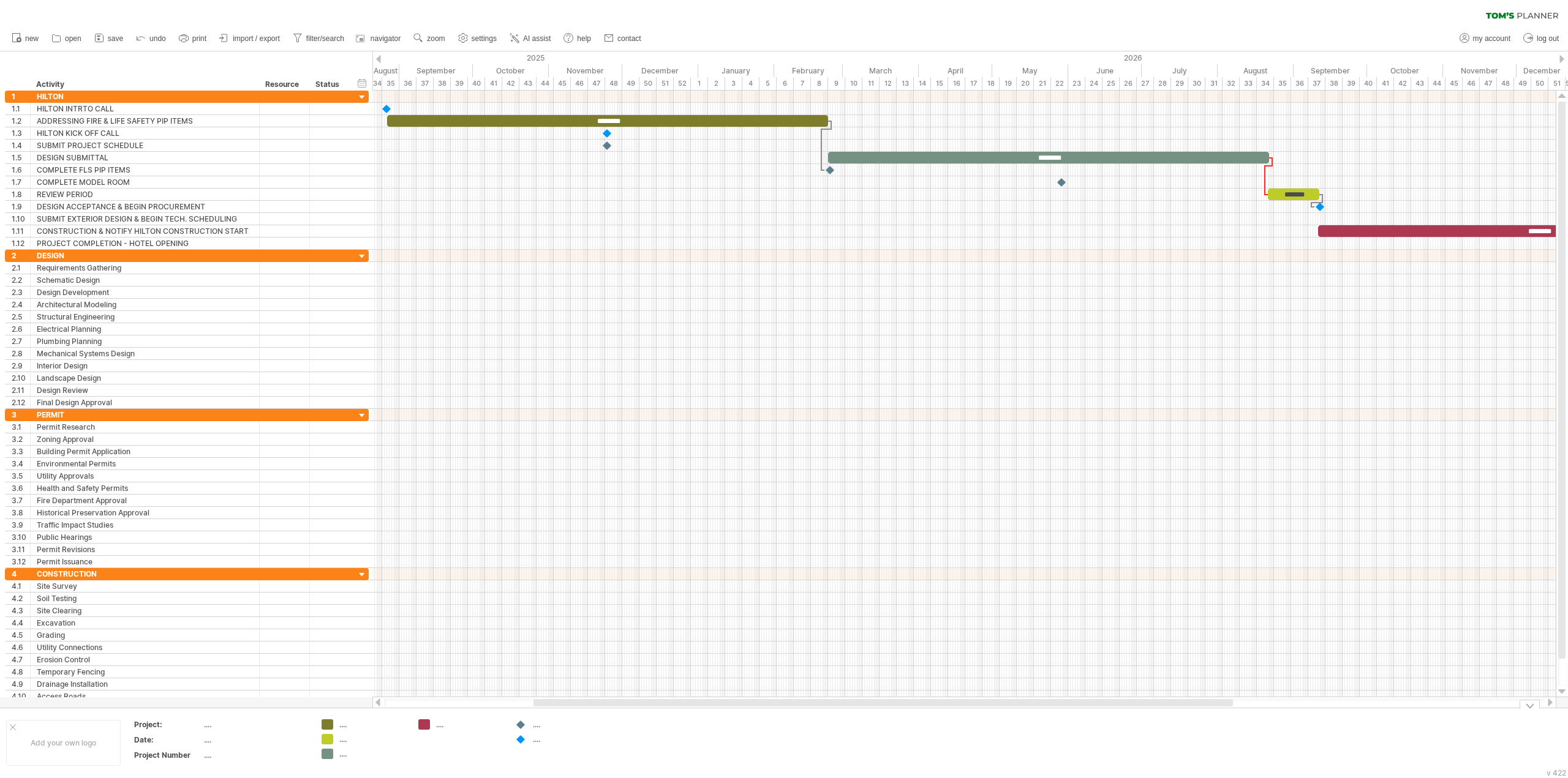
drag, startPoint x: 1159, startPoint y: 702, endPoint x: 907, endPoint y: 729, distance: 253.4
click at [907, 729] on div "Trying to reach [DOMAIN_NAME] Connected again... 0% clear filter new 1" at bounding box center [784, 389] width 1568 height 778
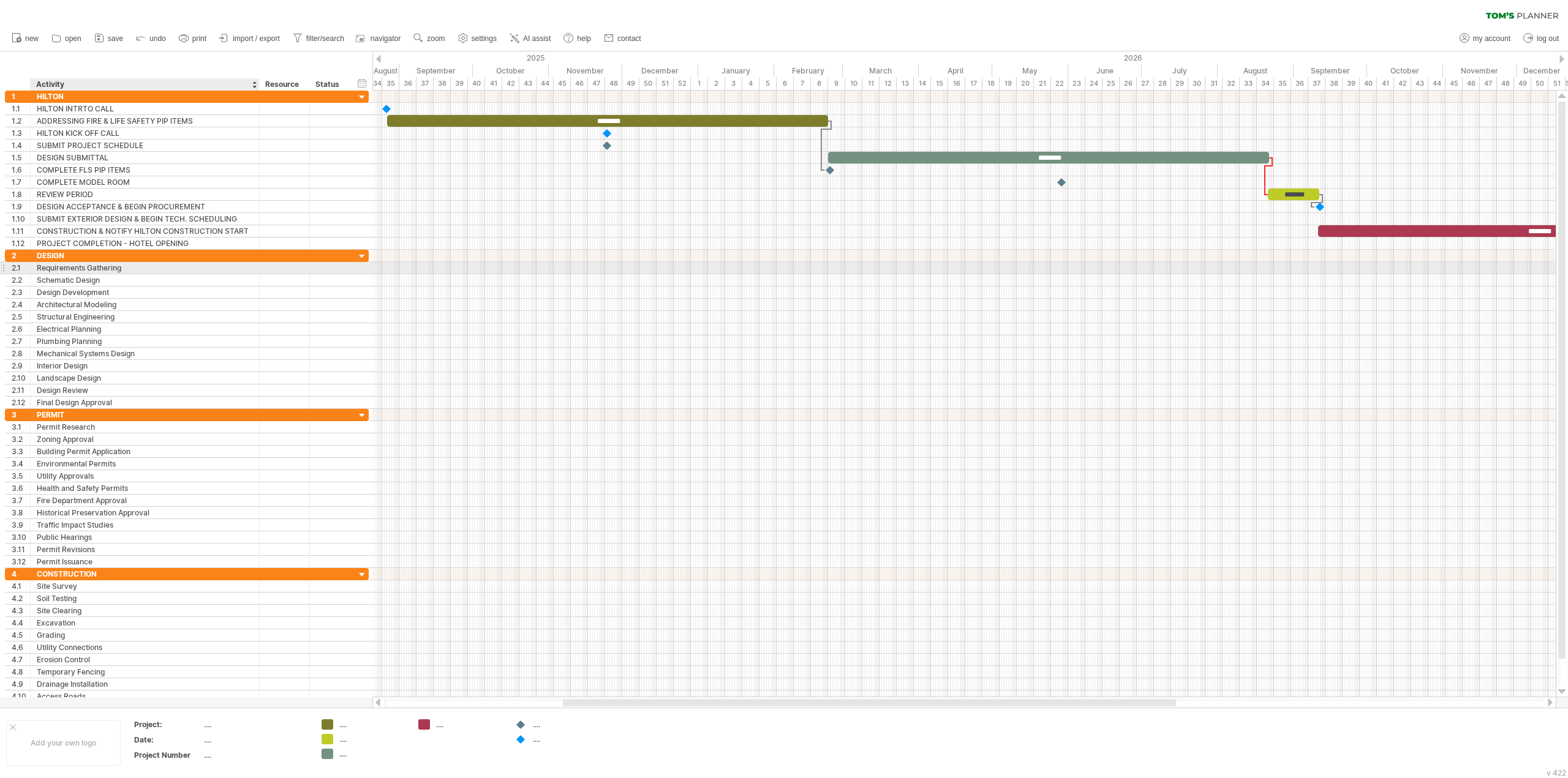
click at [130, 268] on div "Requirements Gathering" at bounding box center [145, 268] width 216 height 12
drag, startPoint x: 130, startPoint y: 268, endPoint x: 16, endPoint y: 270, distance: 114.0
click at [16, 270] on div "**********" at bounding box center [187, 268] width 364 height 13
type input "**********"
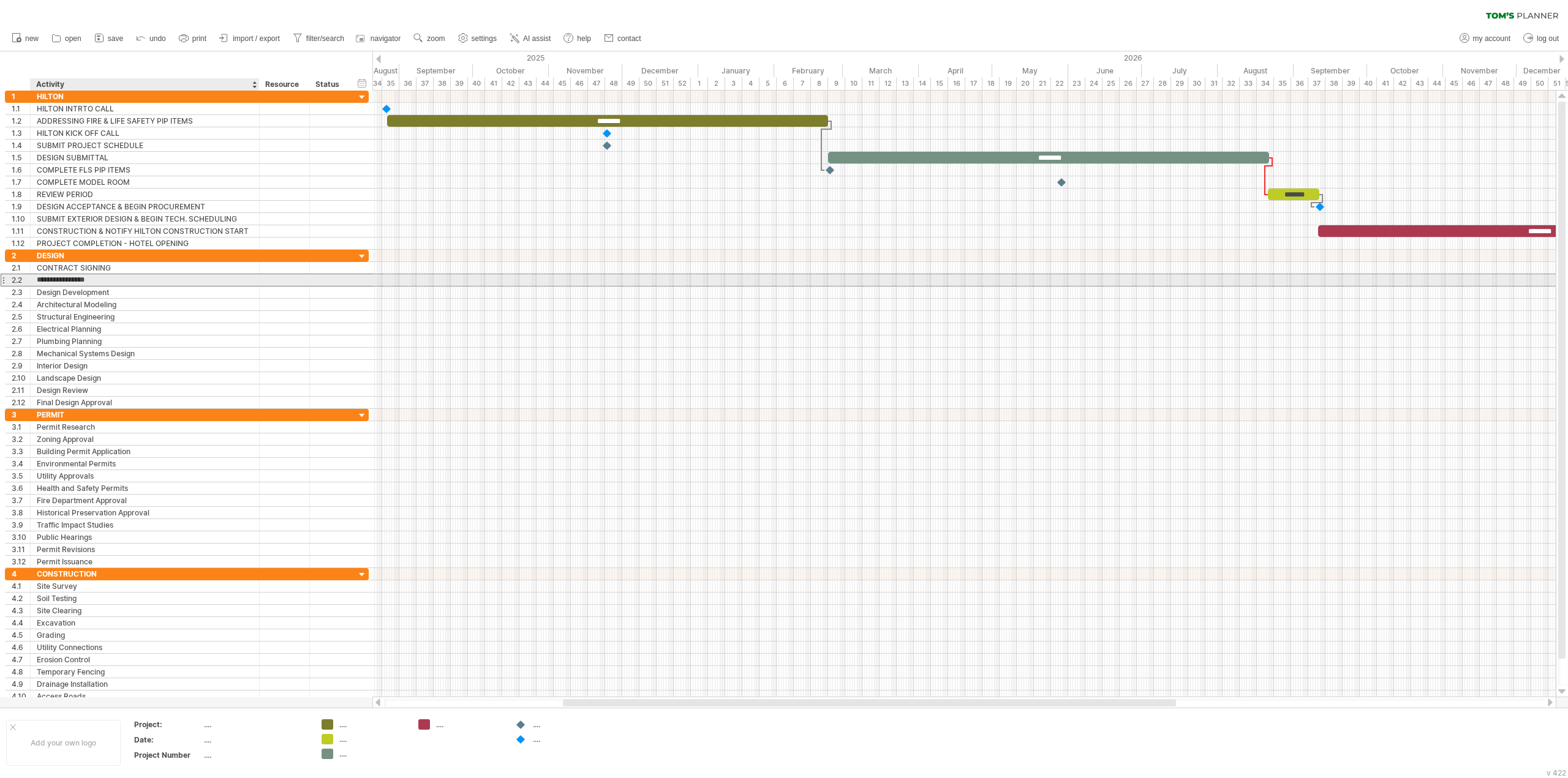
click at [139, 281] on input "**********" at bounding box center [145, 280] width 216 height 12
type input "*"
type input "**********"
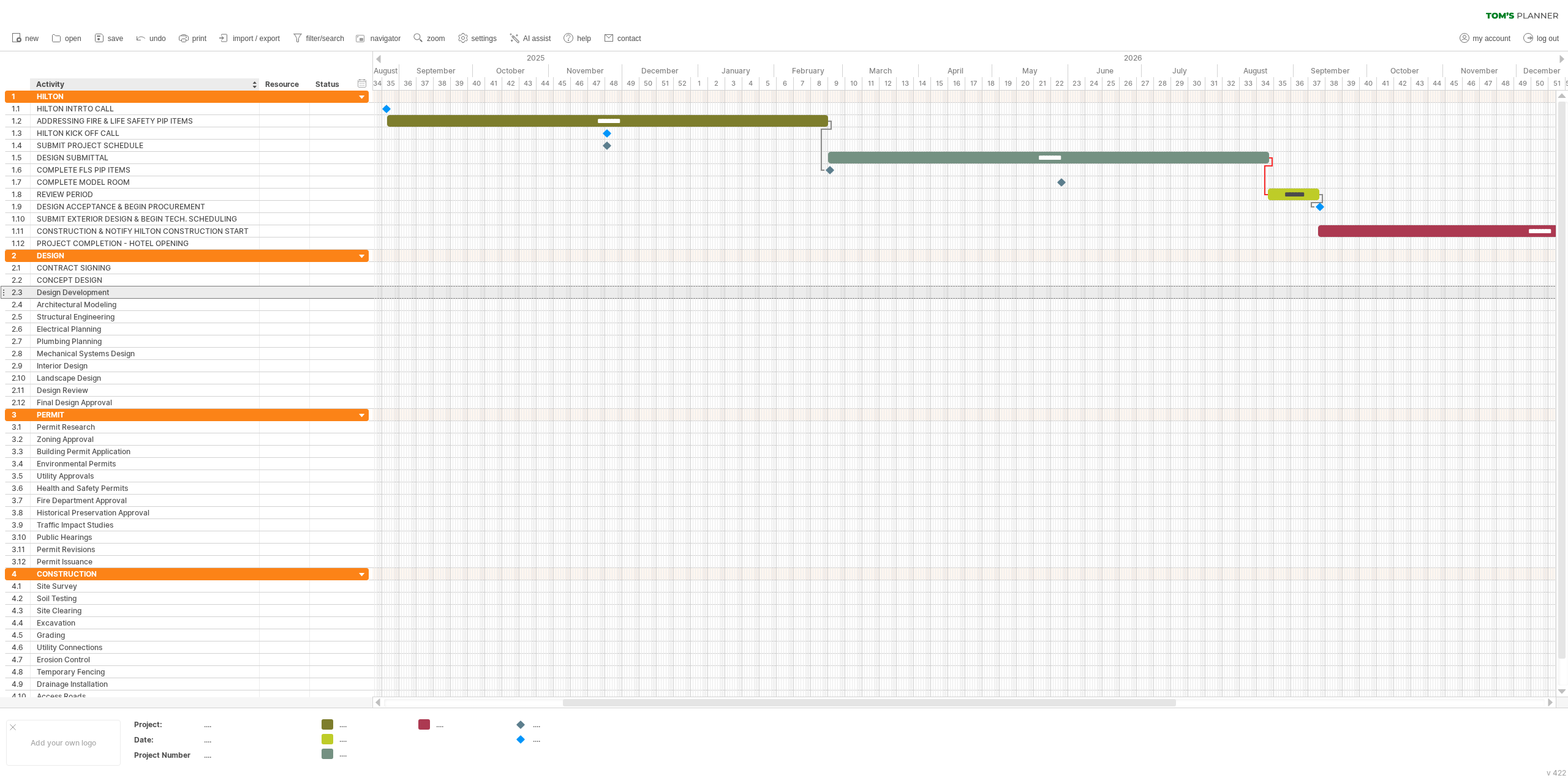
click at [132, 288] on div "Design Development" at bounding box center [145, 292] width 216 height 12
click at [0, 0] on input "**********" at bounding box center [0, 0] width 0 height 0
click at [132, 288] on input "**********" at bounding box center [145, 292] width 216 height 12
type input "*"
type input "**********"
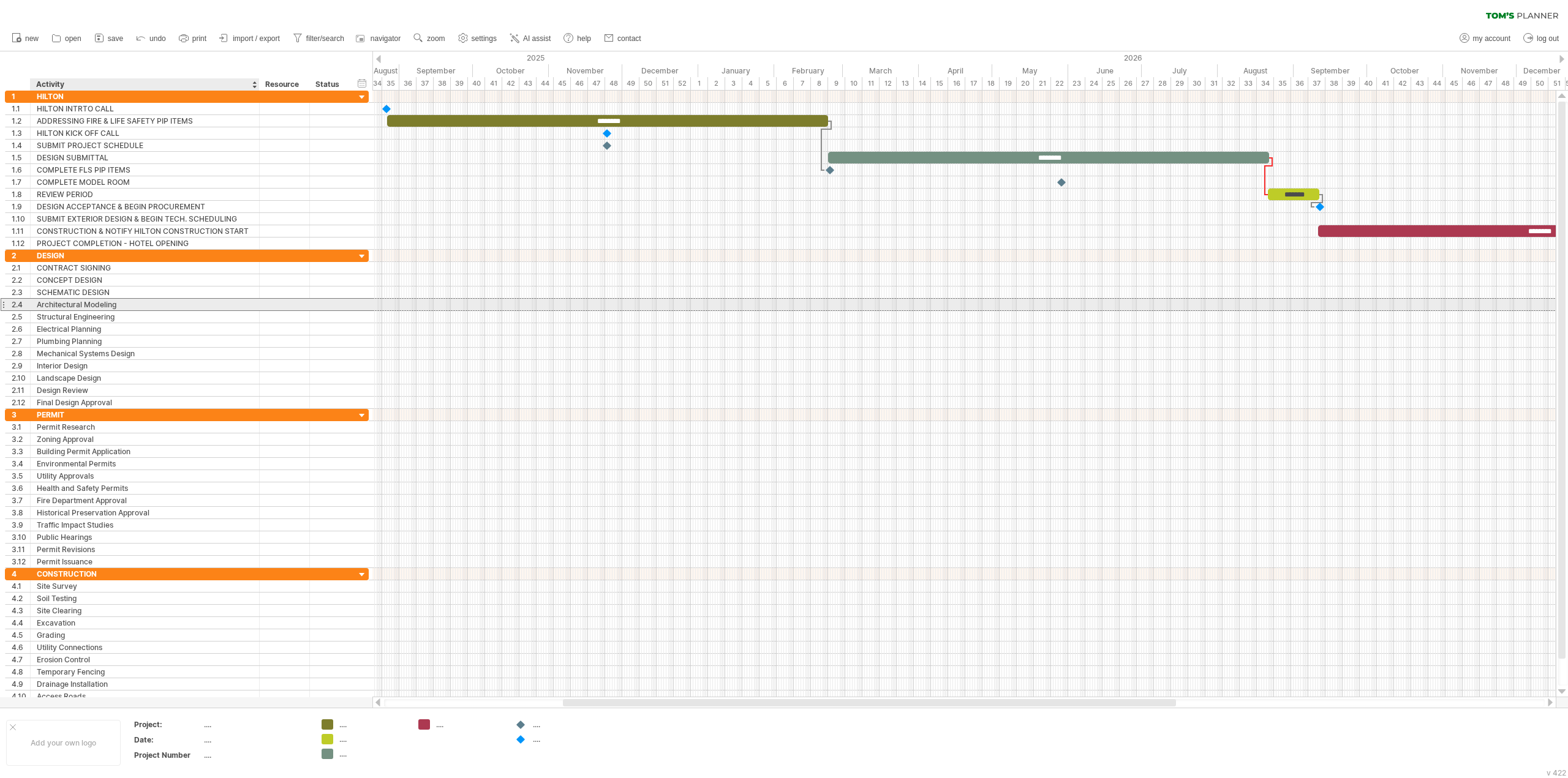
click at [124, 300] on div "Architectural Modeling" at bounding box center [145, 304] width 216 height 12
click at [0, 0] on input "**********" at bounding box center [0, 0] width 0 height 0
click at [124, 300] on input "**********" at bounding box center [145, 304] width 216 height 12
type input "**********"
click at [133, 312] on div "Structural Engineering" at bounding box center [145, 317] width 216 height 12
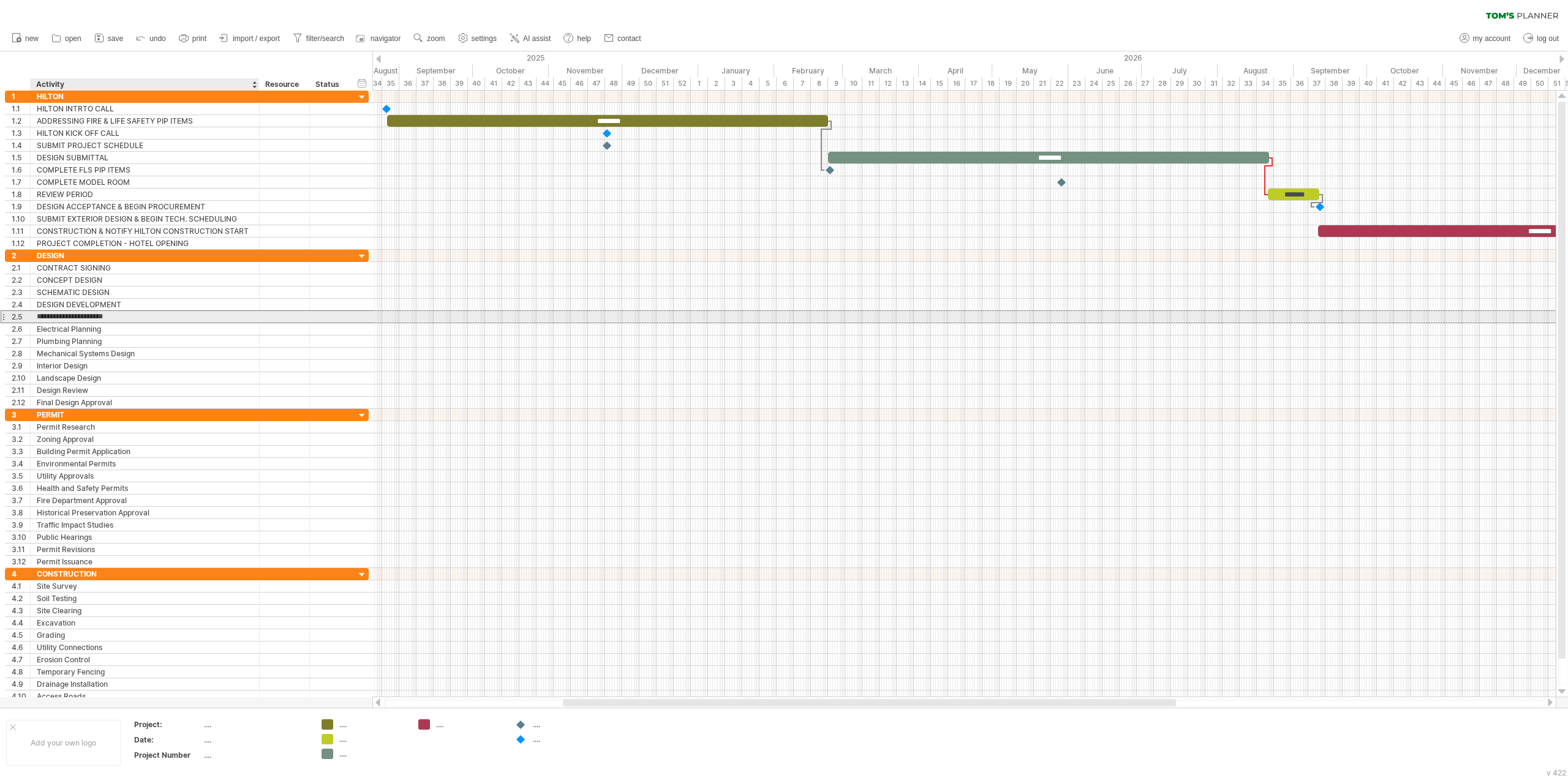
click at [133, 312] on input "**********" at bounding box center [145, 317] width 216 height 12
type input "**********"
click at [167, 332] on div "Electrical Planning" at bounding box center [145, 329] width 216 height 12
click at [167, 332] on input "**********" at bounding box center [145, 329] width 216 height 12
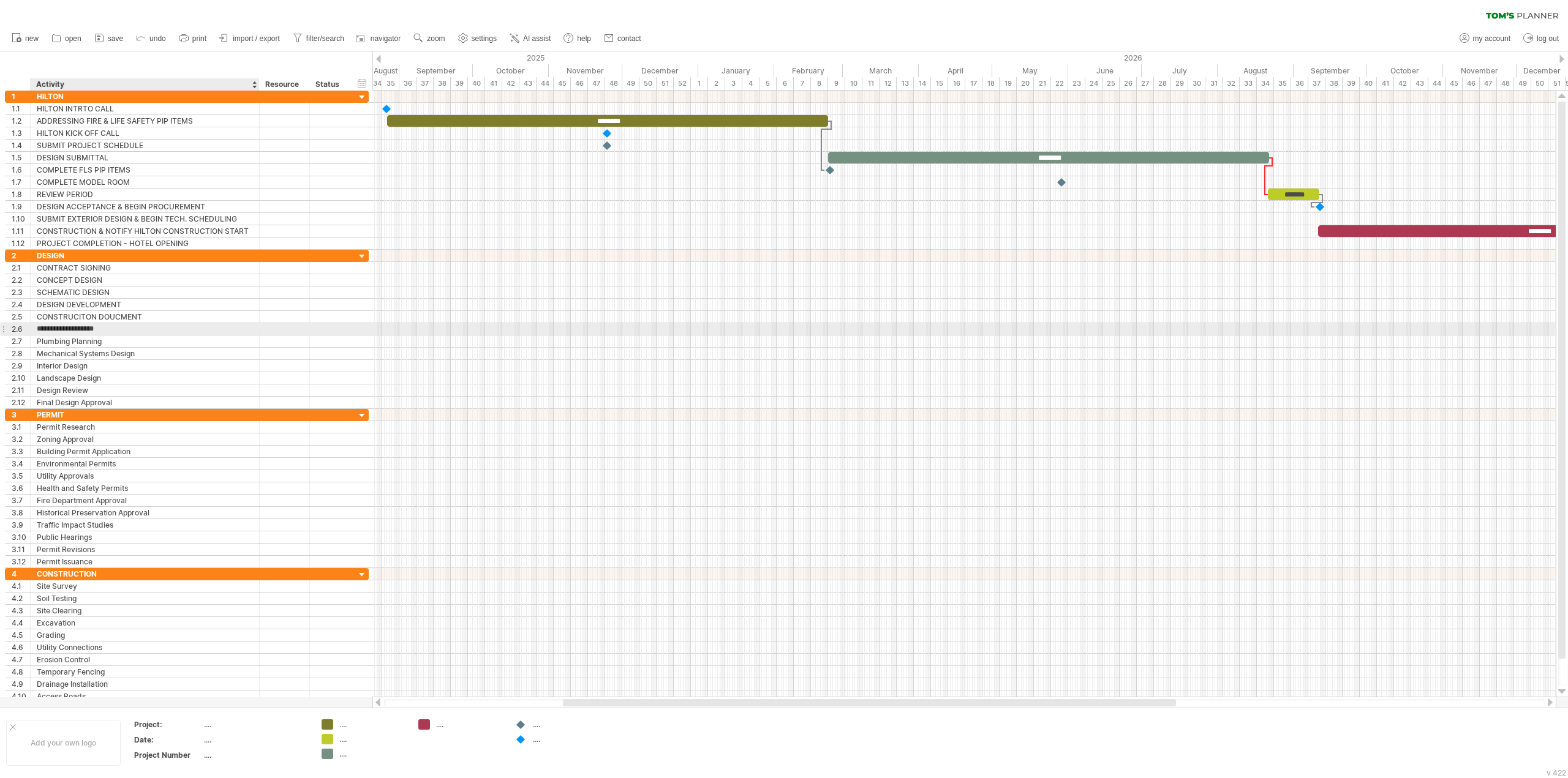
click at [167, 332] on input "**********" at bounding box center [145, 329] width 216 height 12
type input "*******"
click at [167, 340] on div "Plumbing Planning" at bounding box center [145, 341] width 216 height 12
click at [167, 340] on input "**********" at bounding box center [145, 341] width 216 height 12
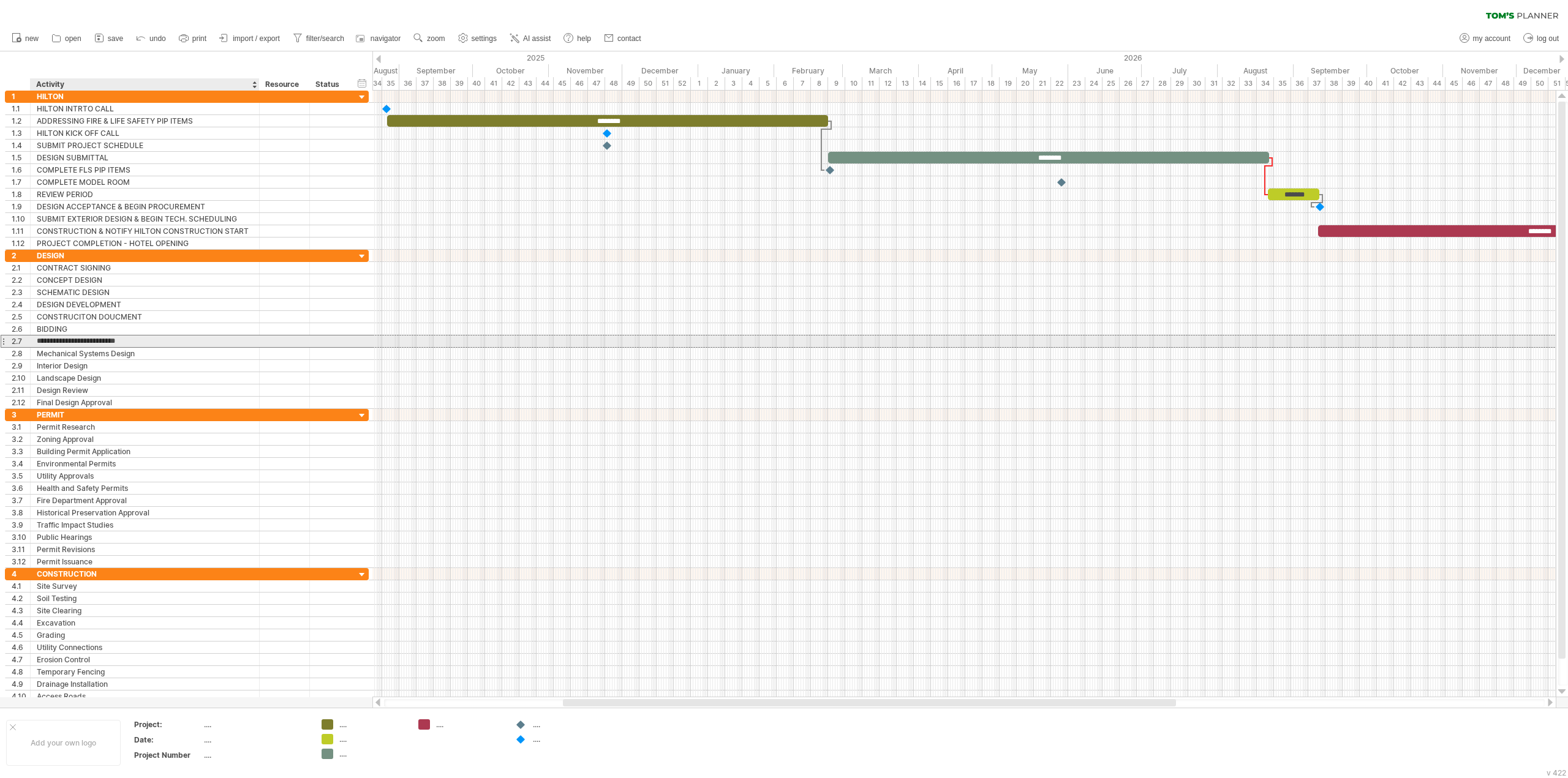
type input "**********"
click at [167, 340] on input "**********" at bounding box center [145, 341] width 216 height 12
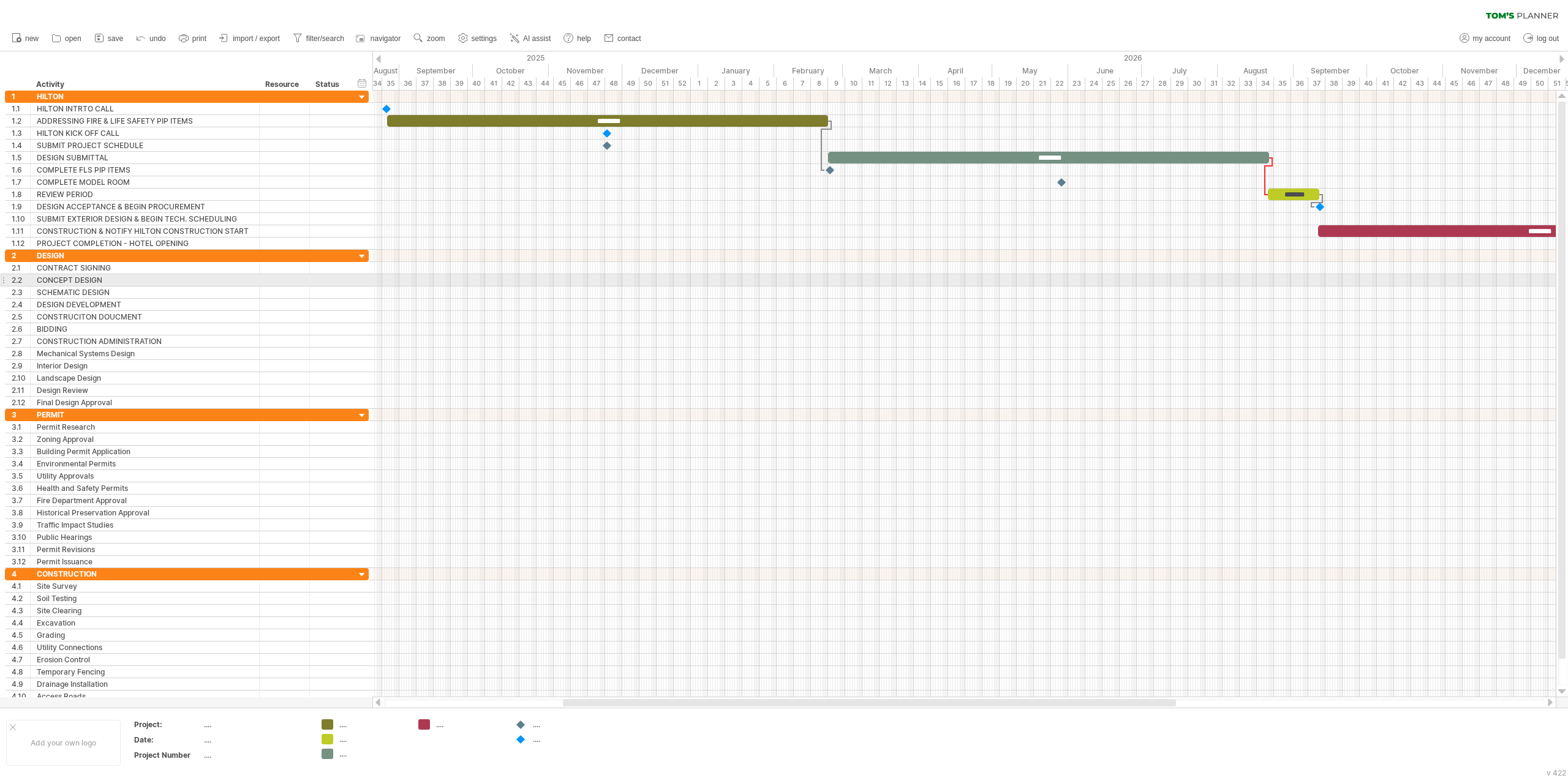
click at [439, 277] on div at bounding box center [964, 280] width 1183 height 12
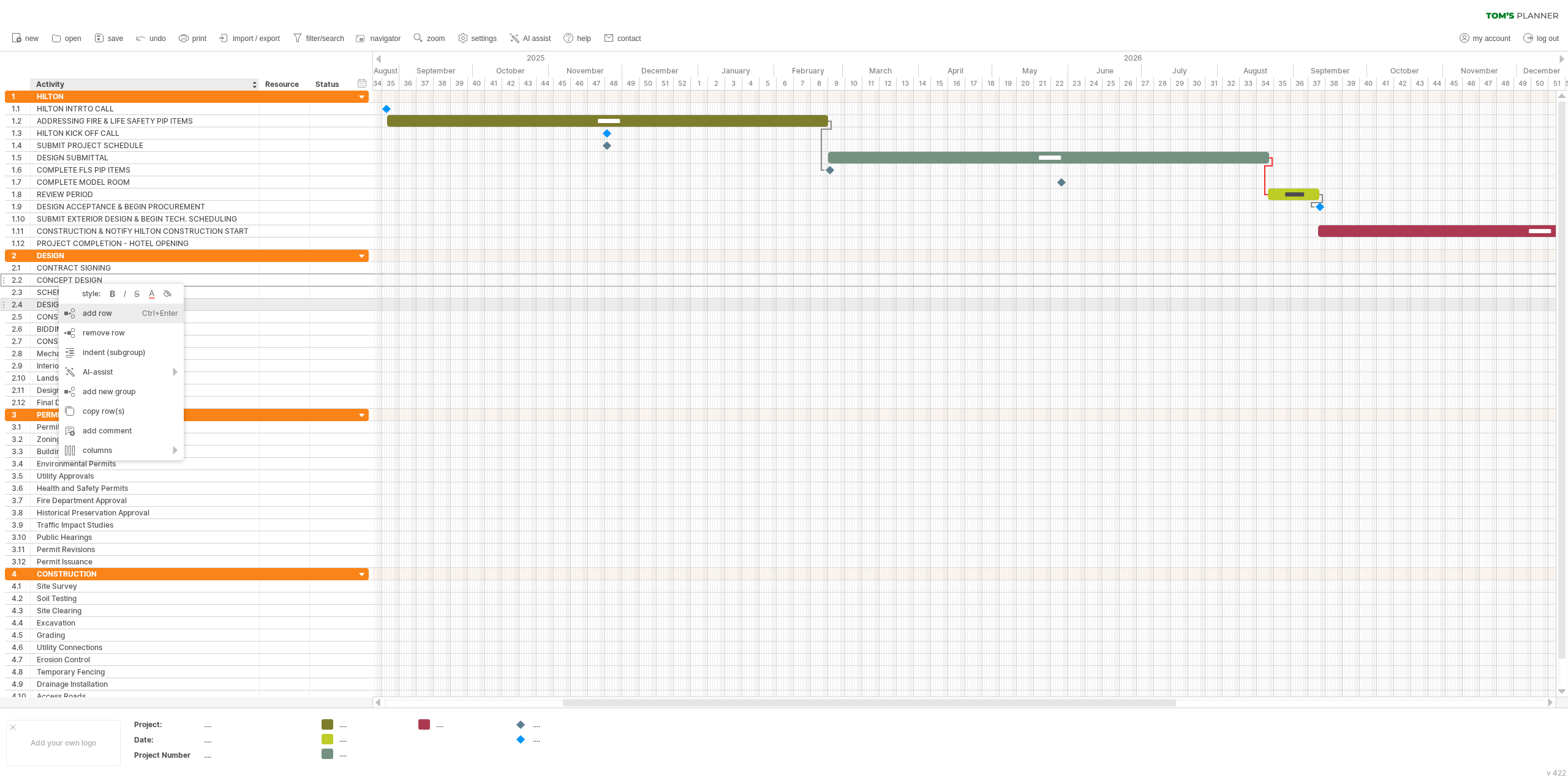
click at [79, 308] on div "add row Ctrl+Enter Cmd+Enter" at bounding box center [121, 313] width 125 height 19
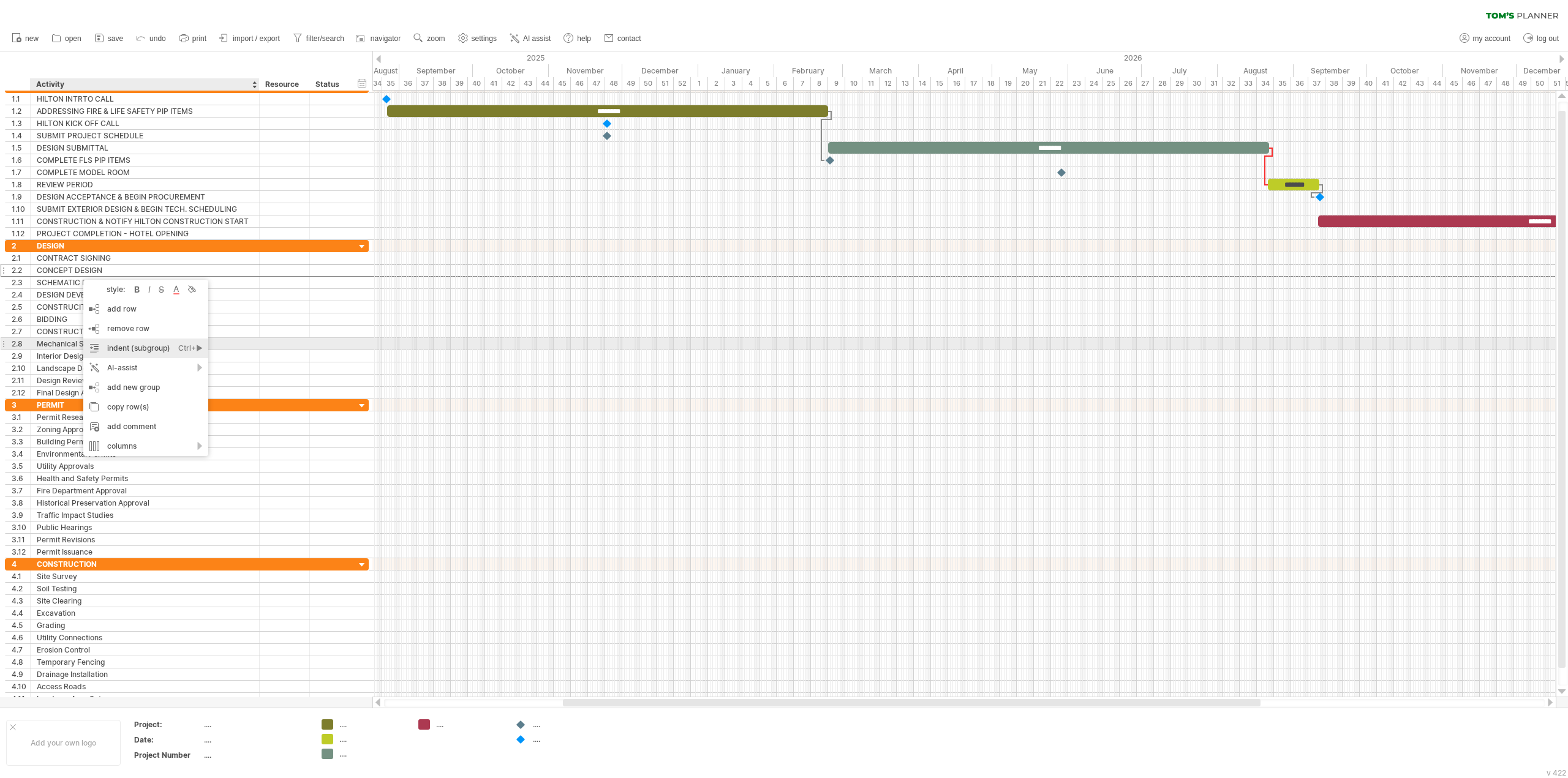
click at [127, 343] on div "indent (subgroup) Ctrl+► Cmd+►" at bounding box center [146, 348] width 125 height 19
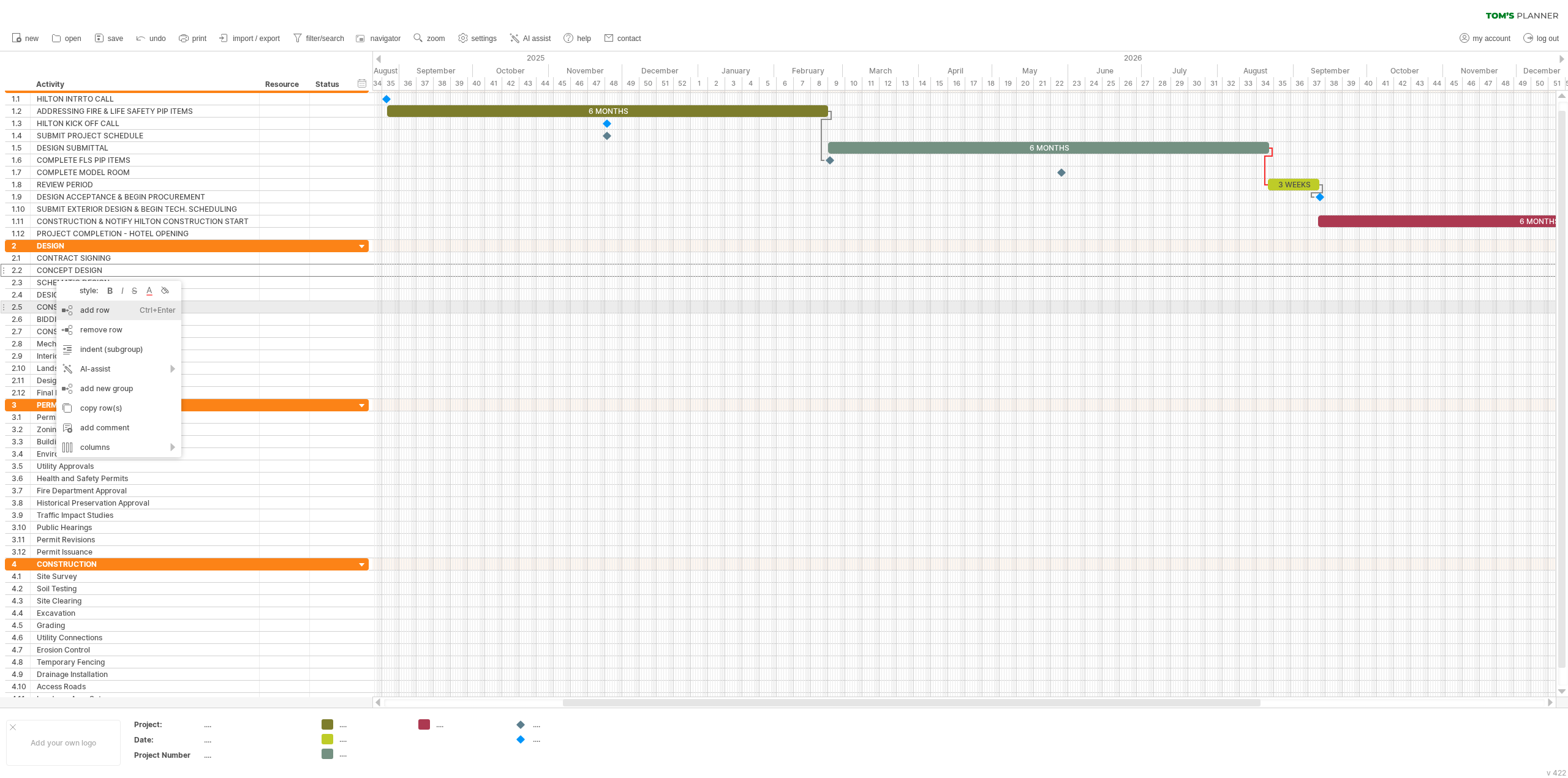
click at [92, 309] on div "add row Ctrl+Enter Cmd+Enter" at bounding box center [119, 310] width 125 height 19
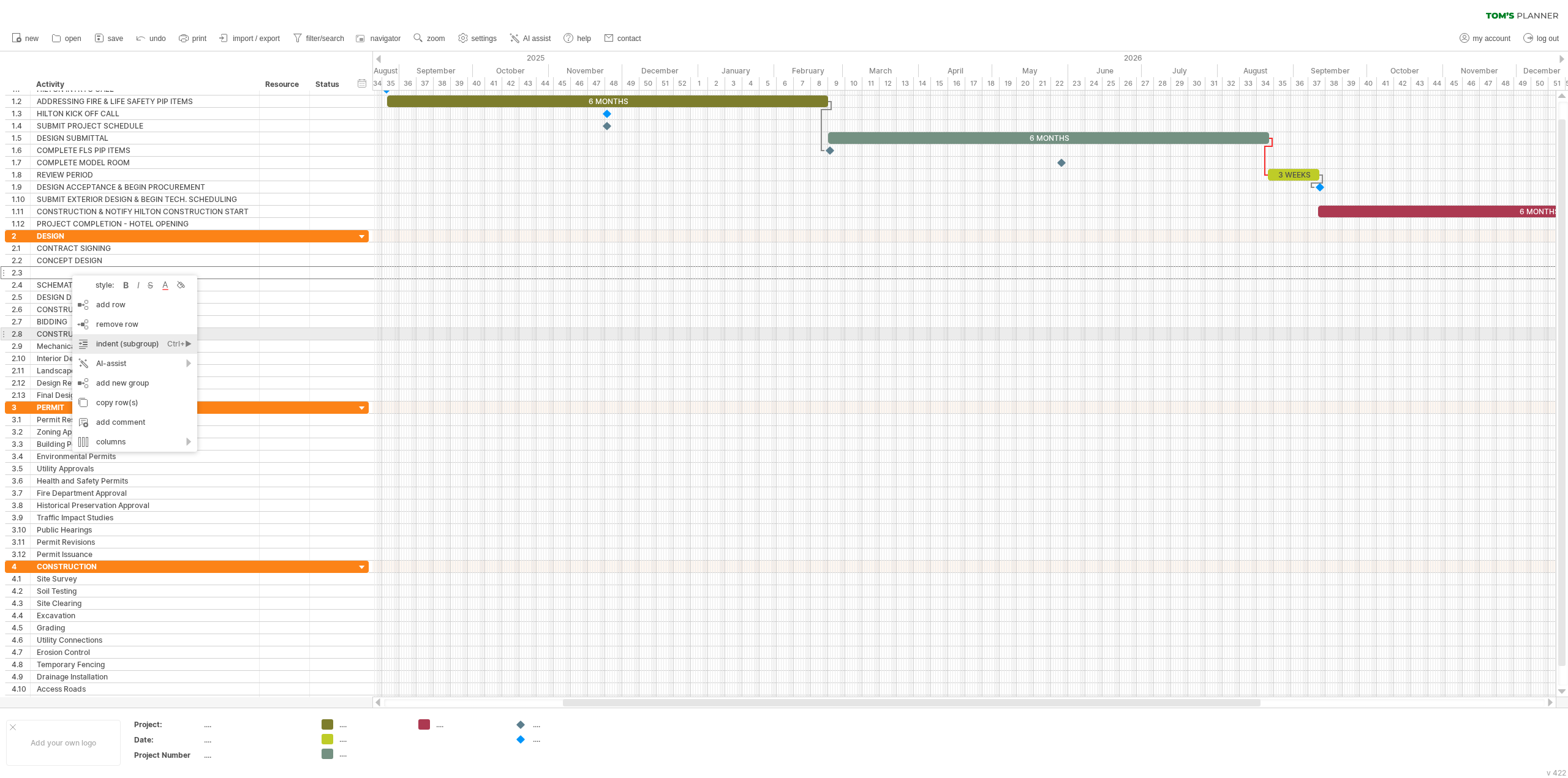
click at [123, 340] on div "indent (subgroup) Ctrl+► Cmd+►" at bounding box center [135, 343] width 125 height 19
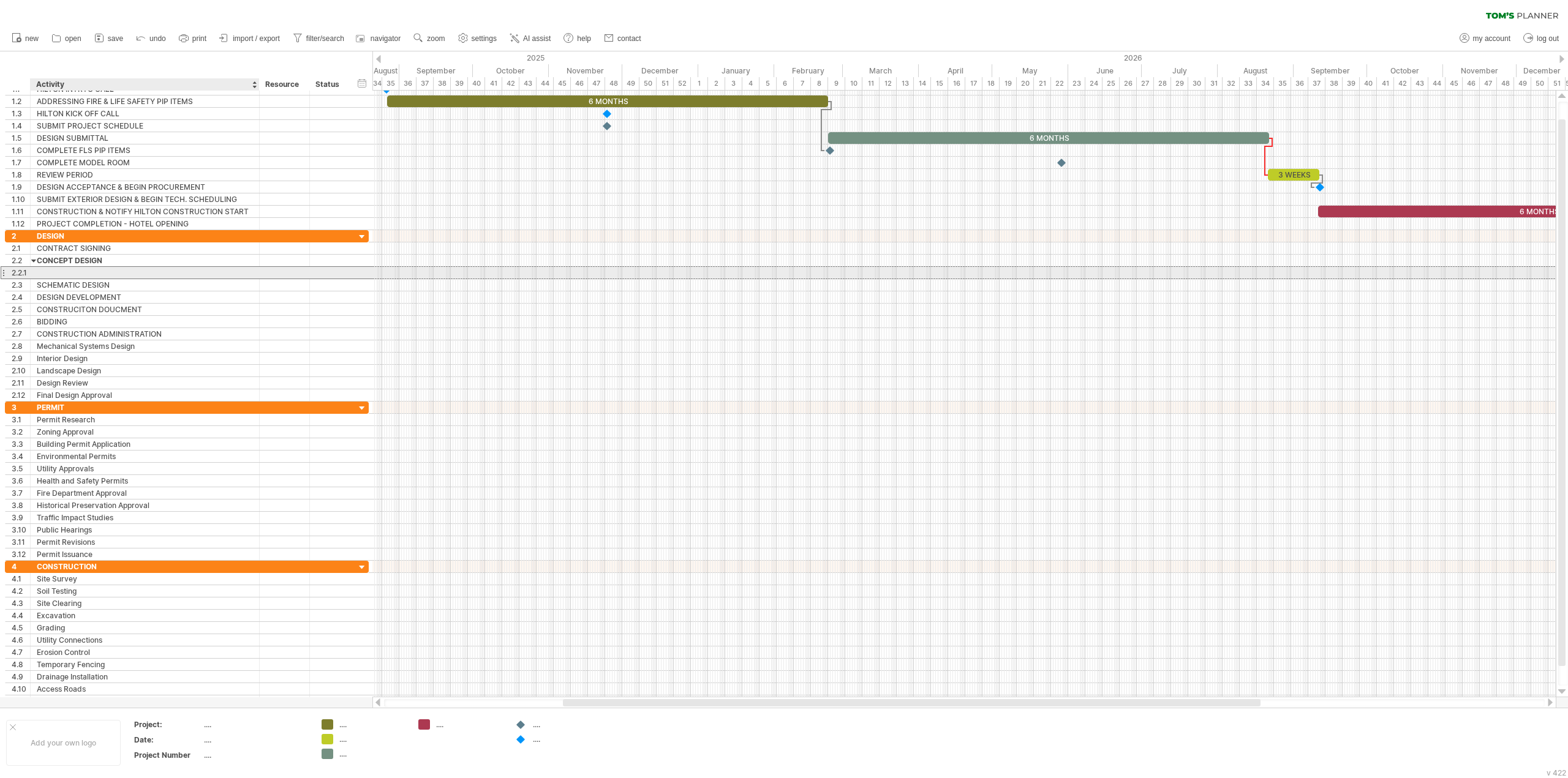
click at [52, 272] on div at bounding box center [145, 272] width 216 height 12
type input "**********"
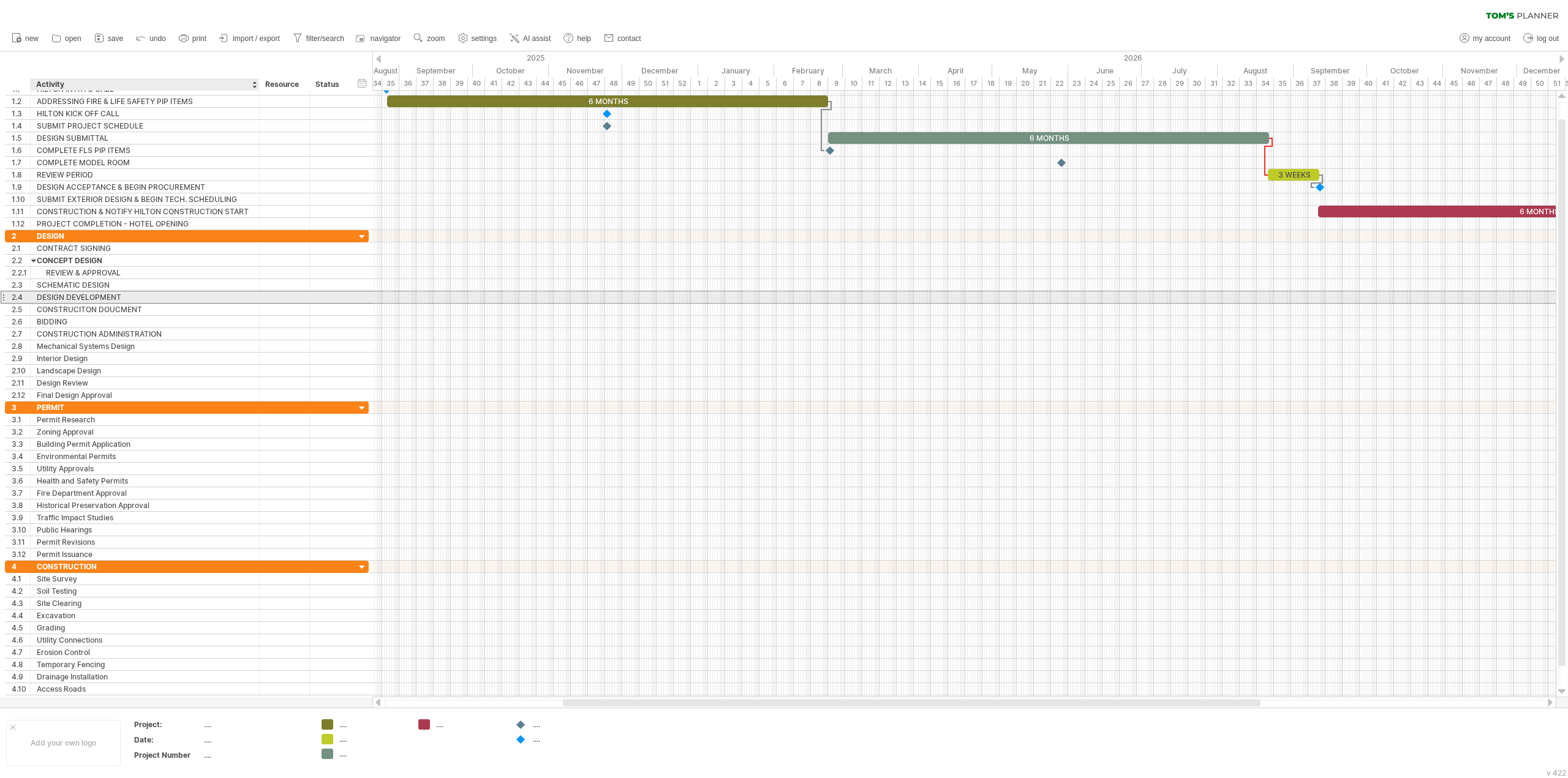
click at [49, 296] on div "DESIGN DEVELOPMENT" at bounding box center [145, 297] width 216 height 12
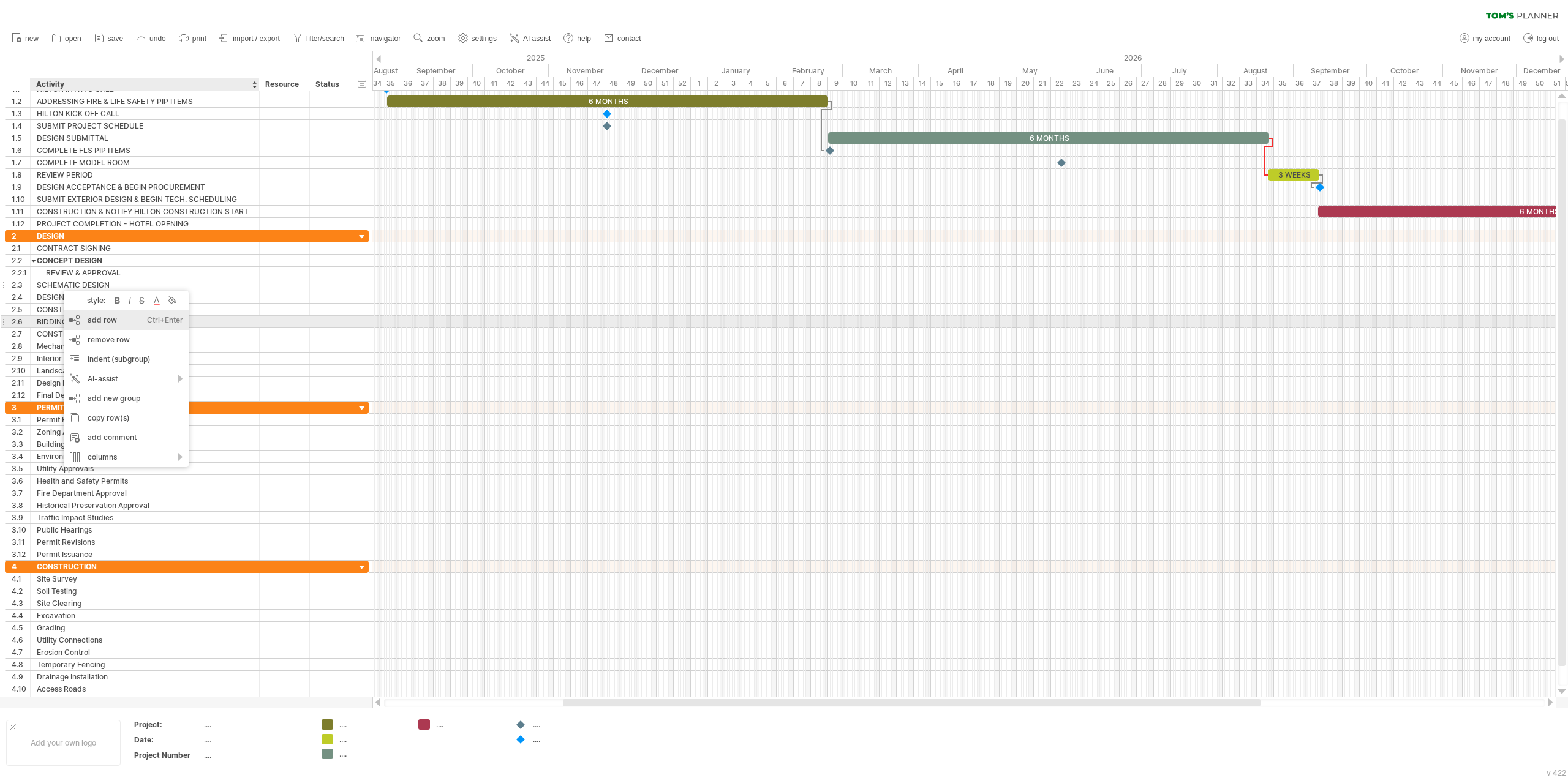
click at [105, 317] on div "add row Ctrl+Enter Cmd+Enter" at bounding box center [126, 320] width 125 height 19
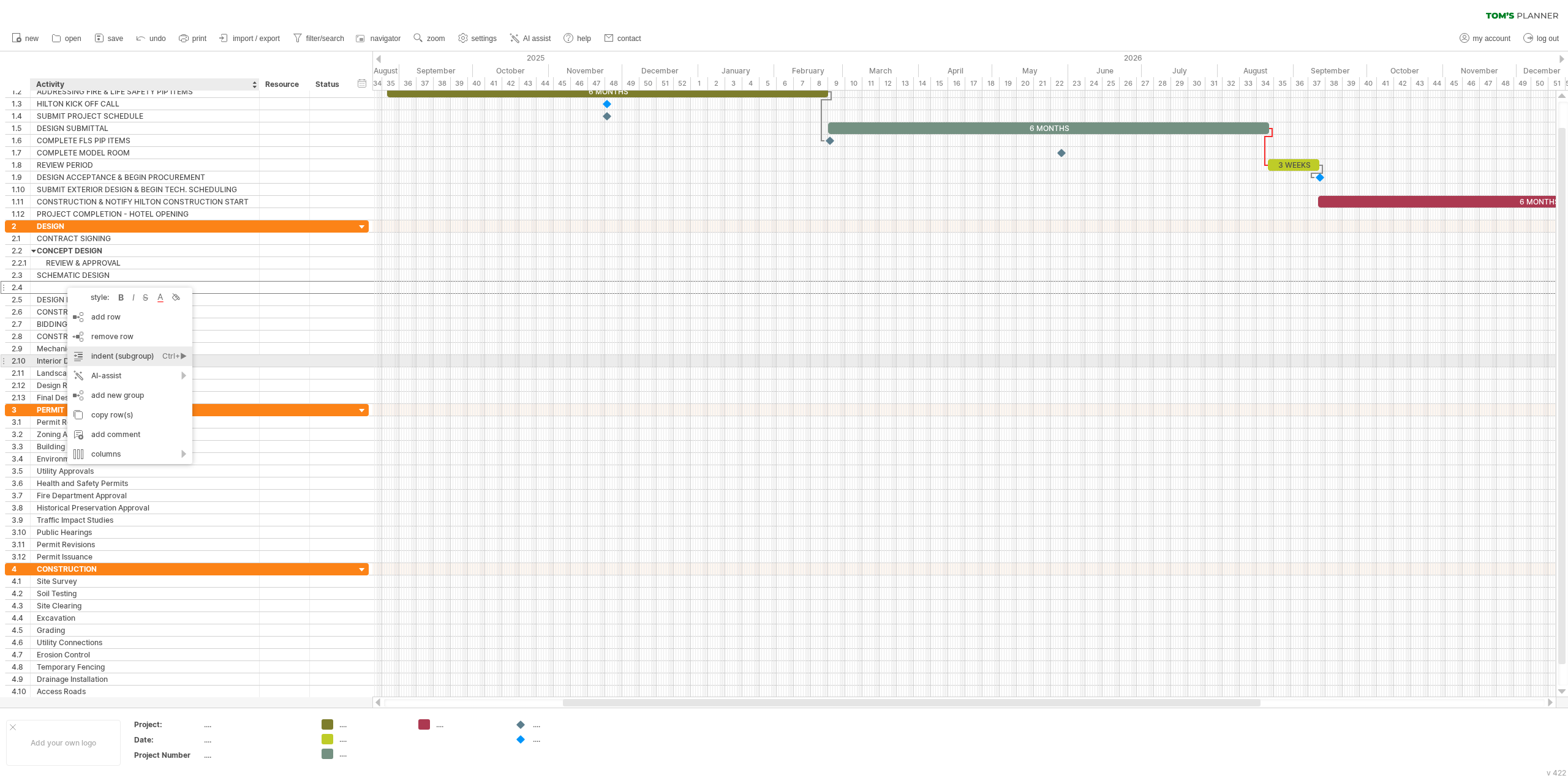
click at [127, 360] on div "indent (subgroup) Ctrl+► Cmd+►" at bounding box center [130, 356] width 125 height 19
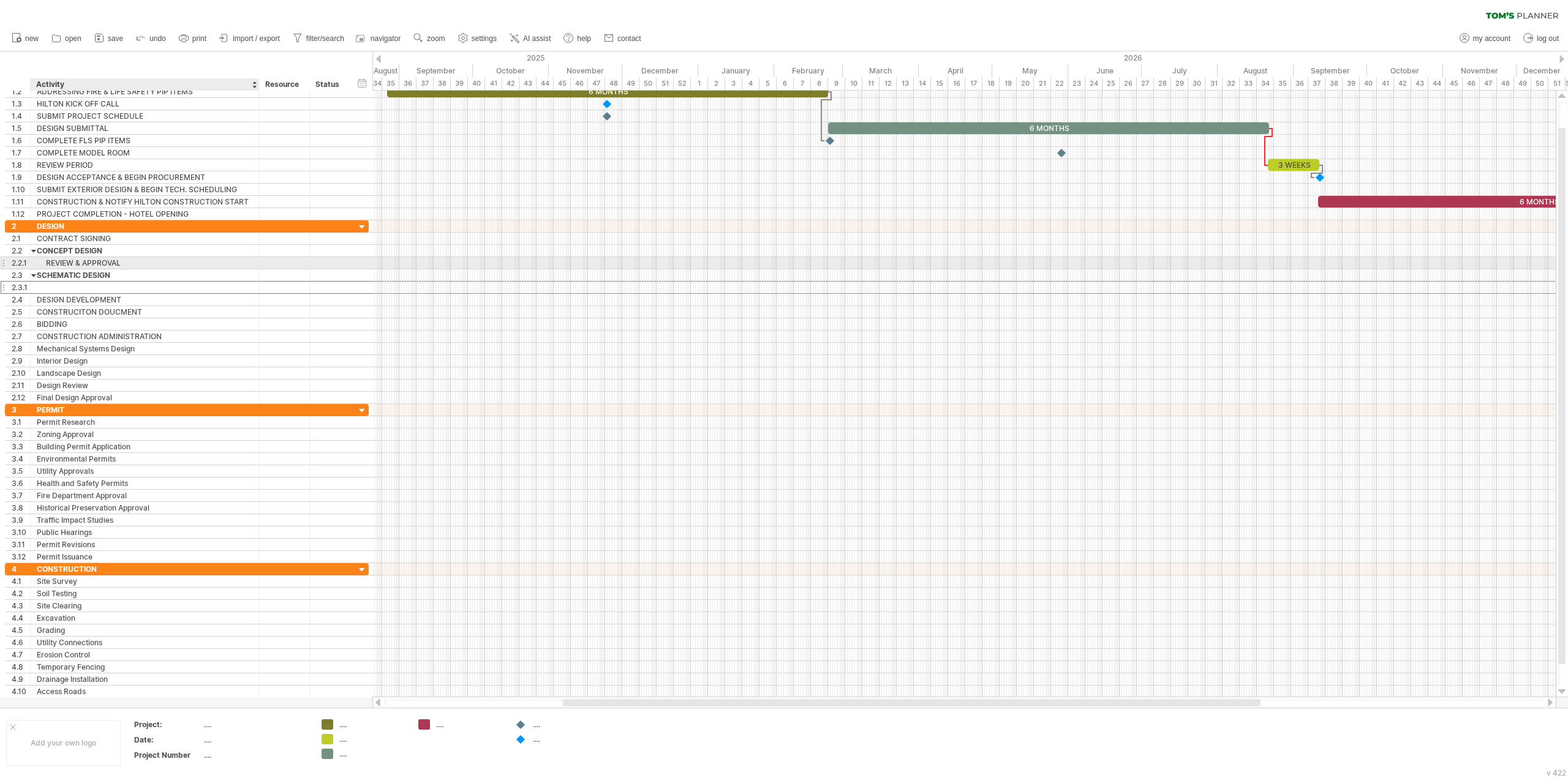
click at [75, 266] on div "REVIEW & APPROVAL" at bounding box center [145, 263] width 216 height 12
drag, startPoint x: 134, startPoint y: 265, endPoint x: 30, endPoint y: 260, distance: 104.1
click at [30, 260] on div "**********" at bounding box center [187, 263] width 364 height 13
click at [74, 288] on div at bounding box center [145, 287] width 216 height 12
paste input "**********"
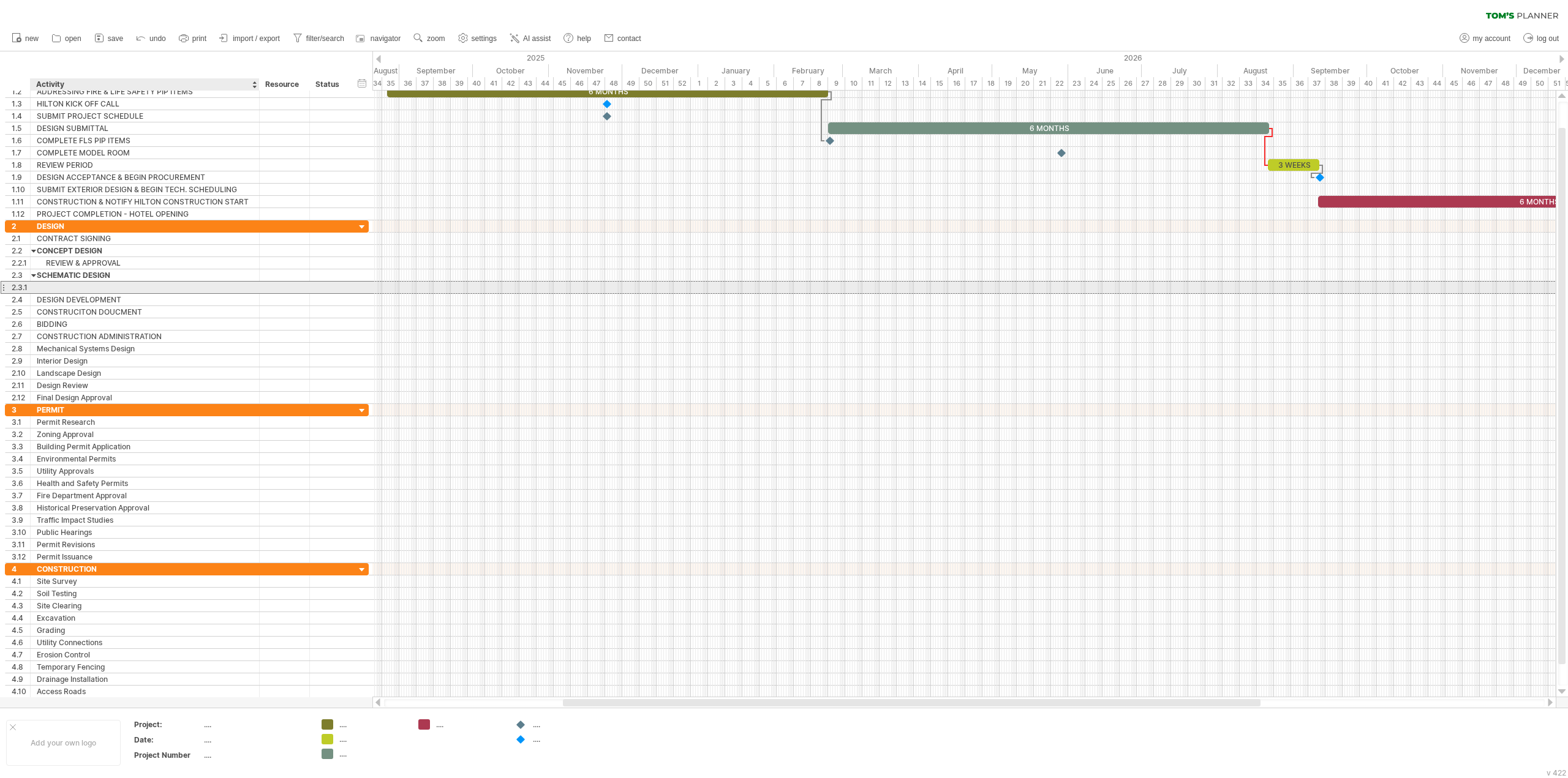
type input "**********"
click at [52, 302] on div "DESIGN DEVELOPMENT" at bounding box center [145, 300] width 216 height 12
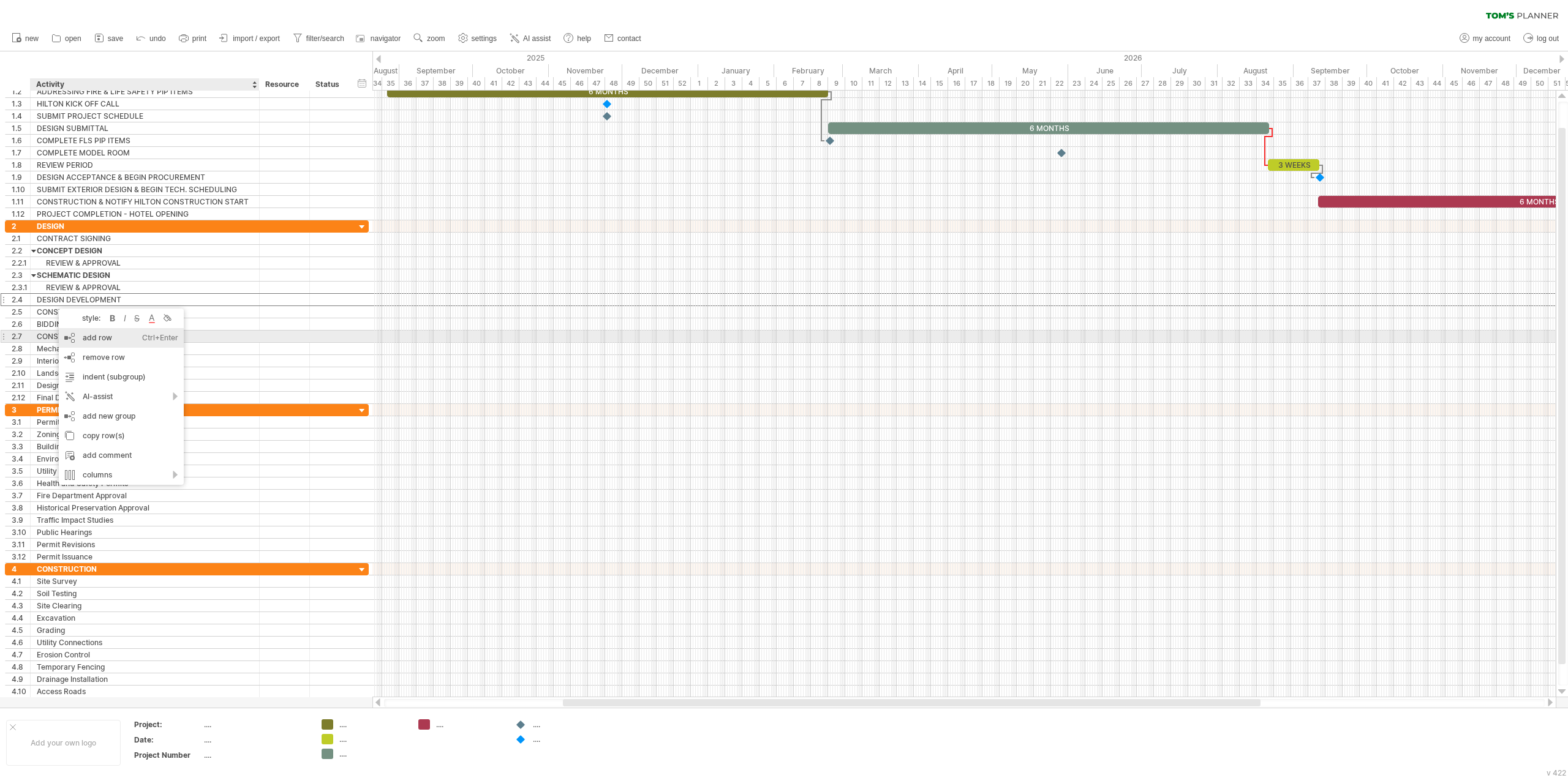
click at [86, 337] on div "add row Ctrl+Enter Cmd+Enter" at bounding box center [121, 338] width 125 height 19
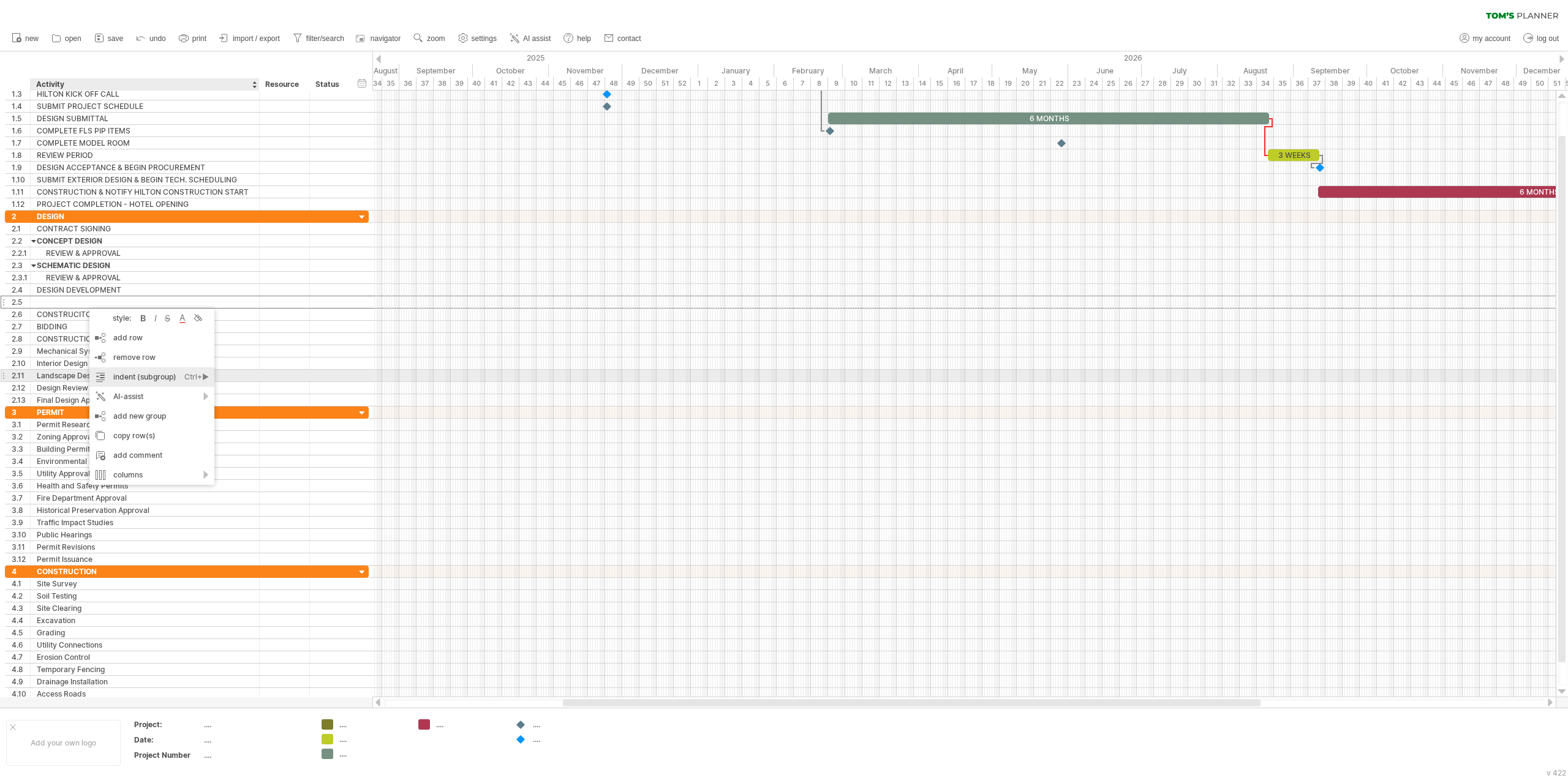
click at [138, 378] on div "indent (subgroup) Ctrl+► Cmd+►" at bounding box center [152, 377] width 125 height 19
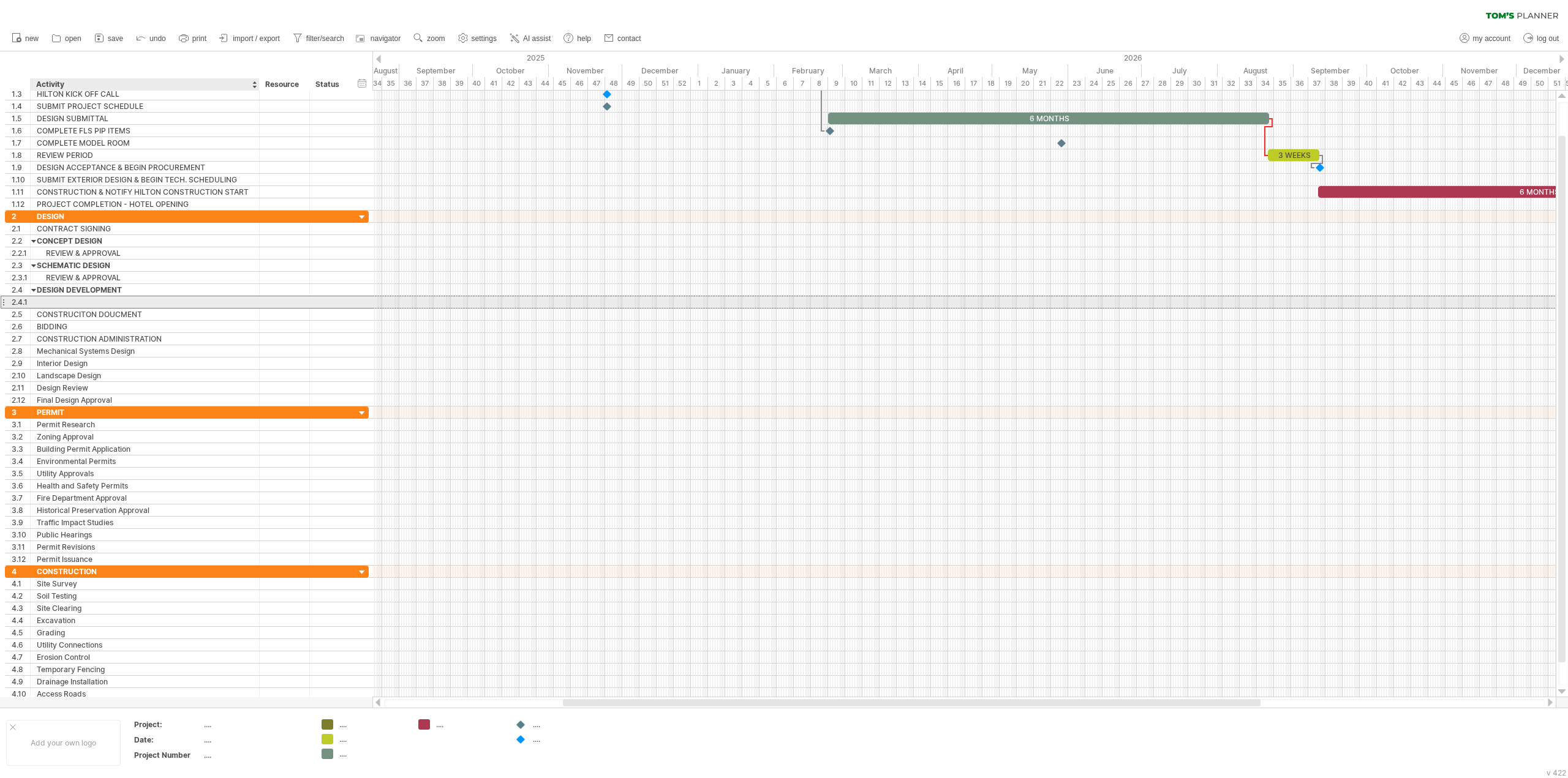
click at [101, 298] on div at bounding box center [145, 302] width 216 height 12
paste input "**********"
type input "**********"
click at [70, 315] on div "CONSTRUCITON DOUCMENT" at bounding box center [145, 314] width 216 height 12
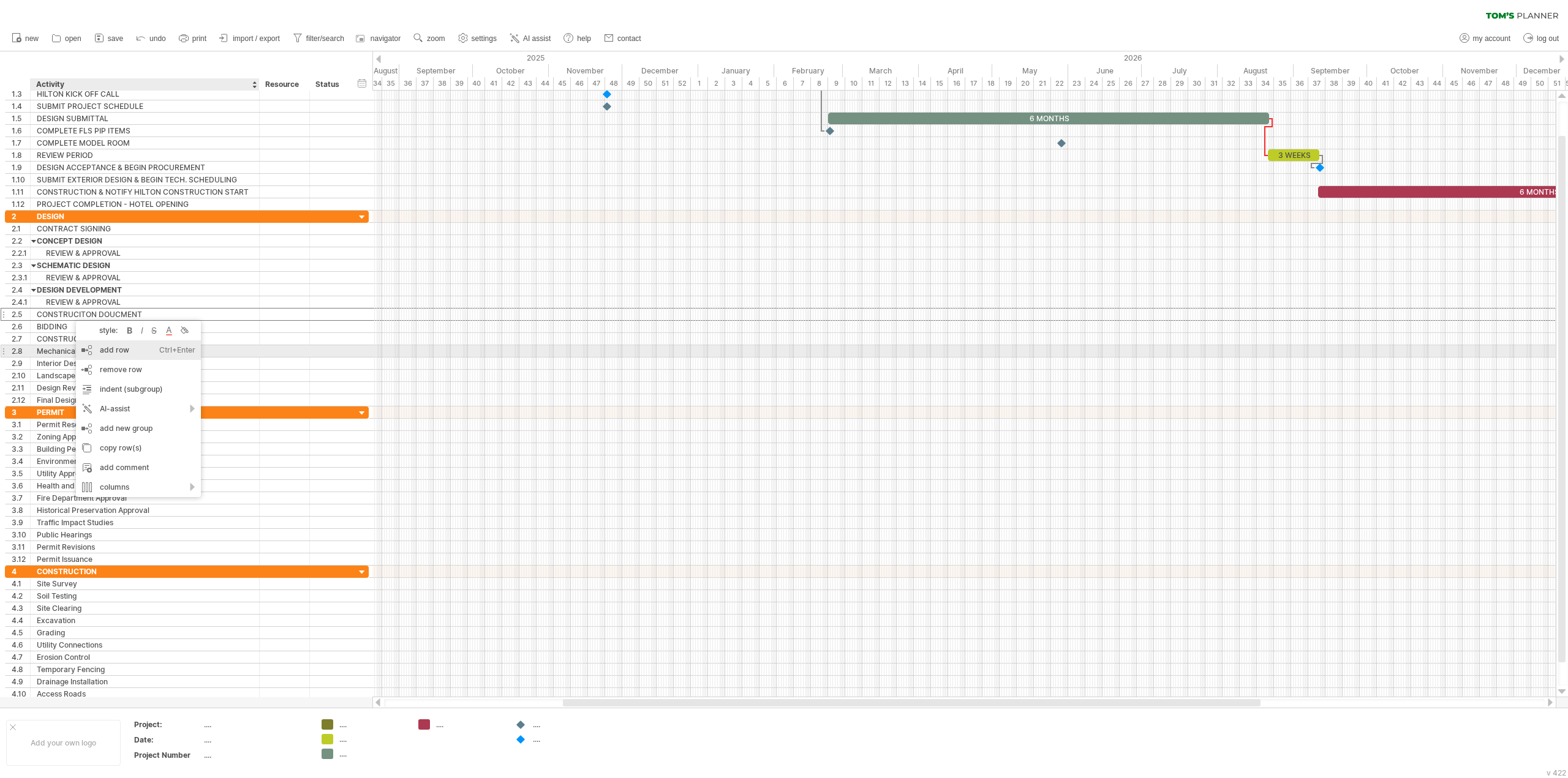
click at [104, 348] on div "add row Ctrl+Enter Cmd+Enter" at bounding box center [139, 350] width 125 height 19
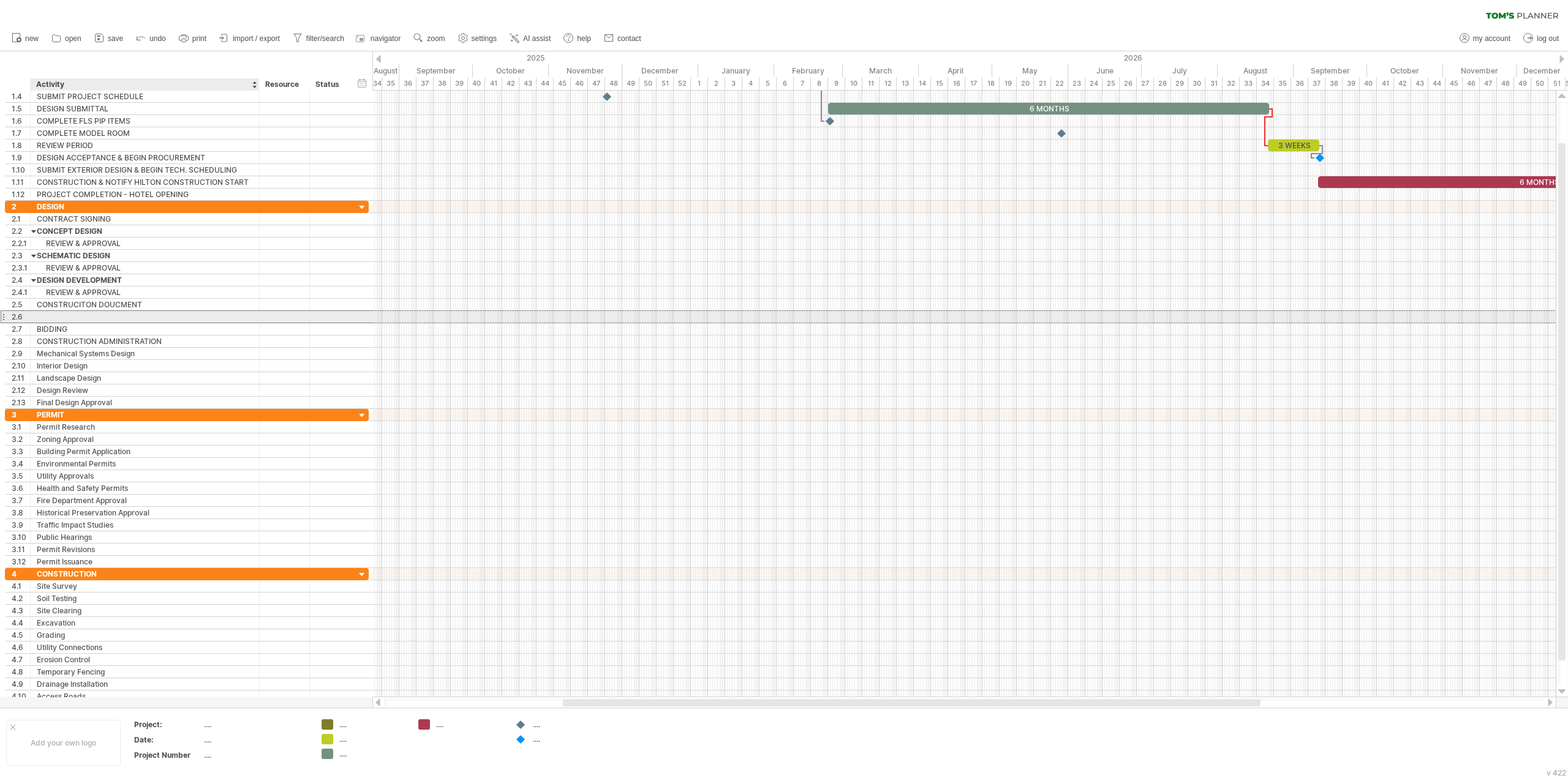
click at [82, 314] on div at bounding box center [145, 317] width 216 height 12
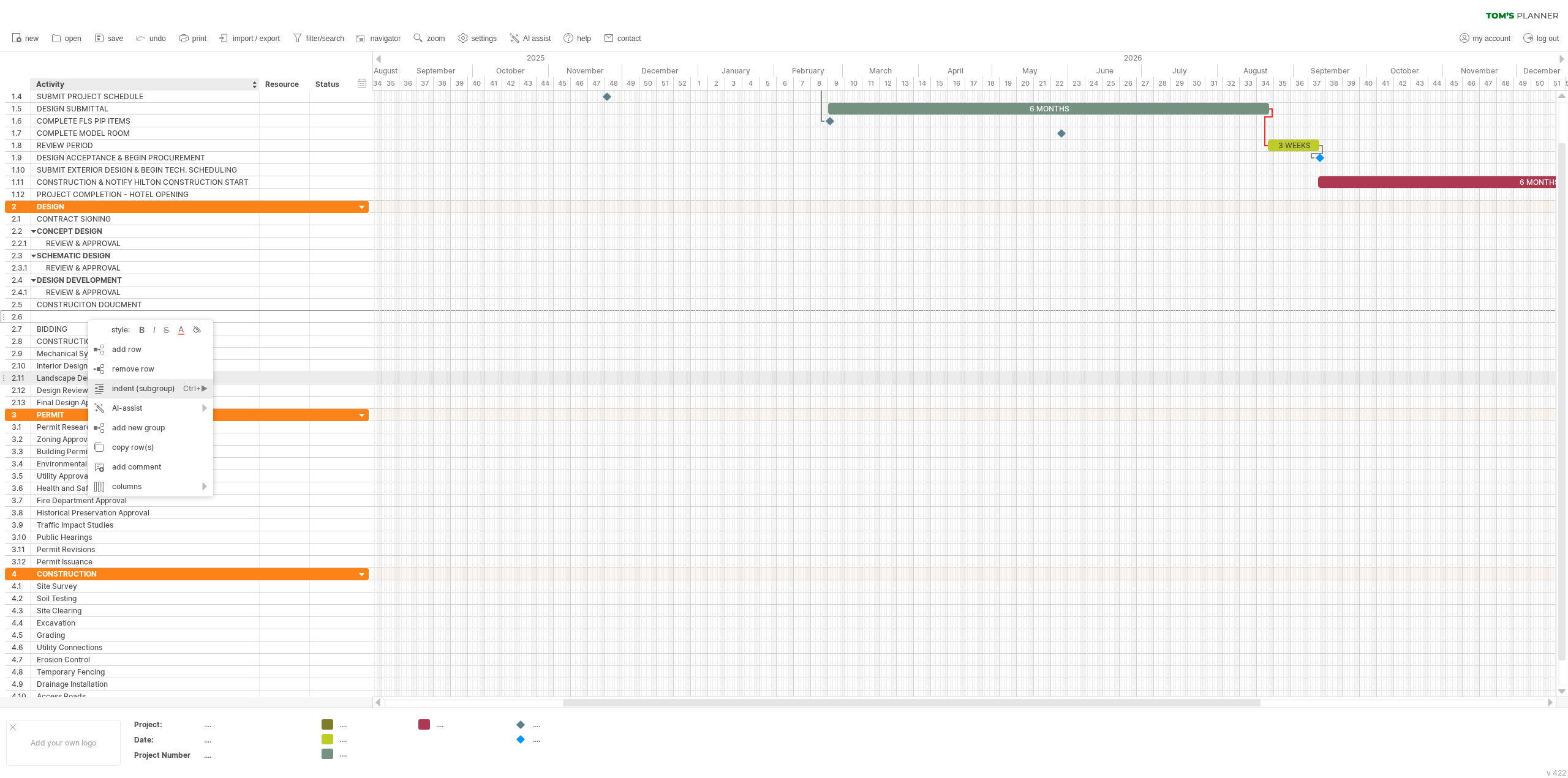
click at [126, 384] on div "indent (subgroup) Ctrl+► Cmd+►" at bounding box center [151, 388] width 125 height 19
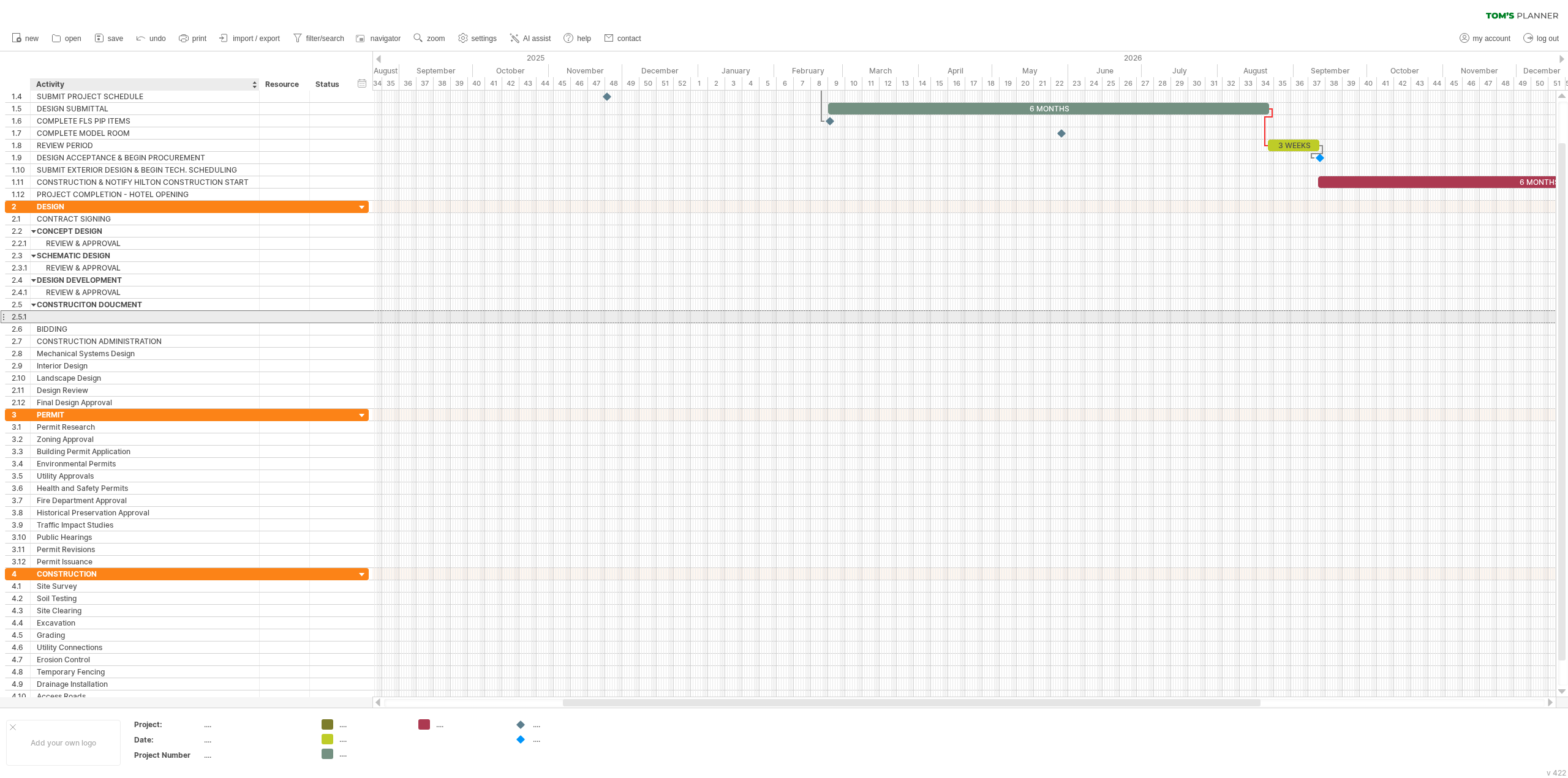
click at [81, 317] on div at bounding box center [145, 317] width 216 height 12
paste input "**********"
type input "**********"
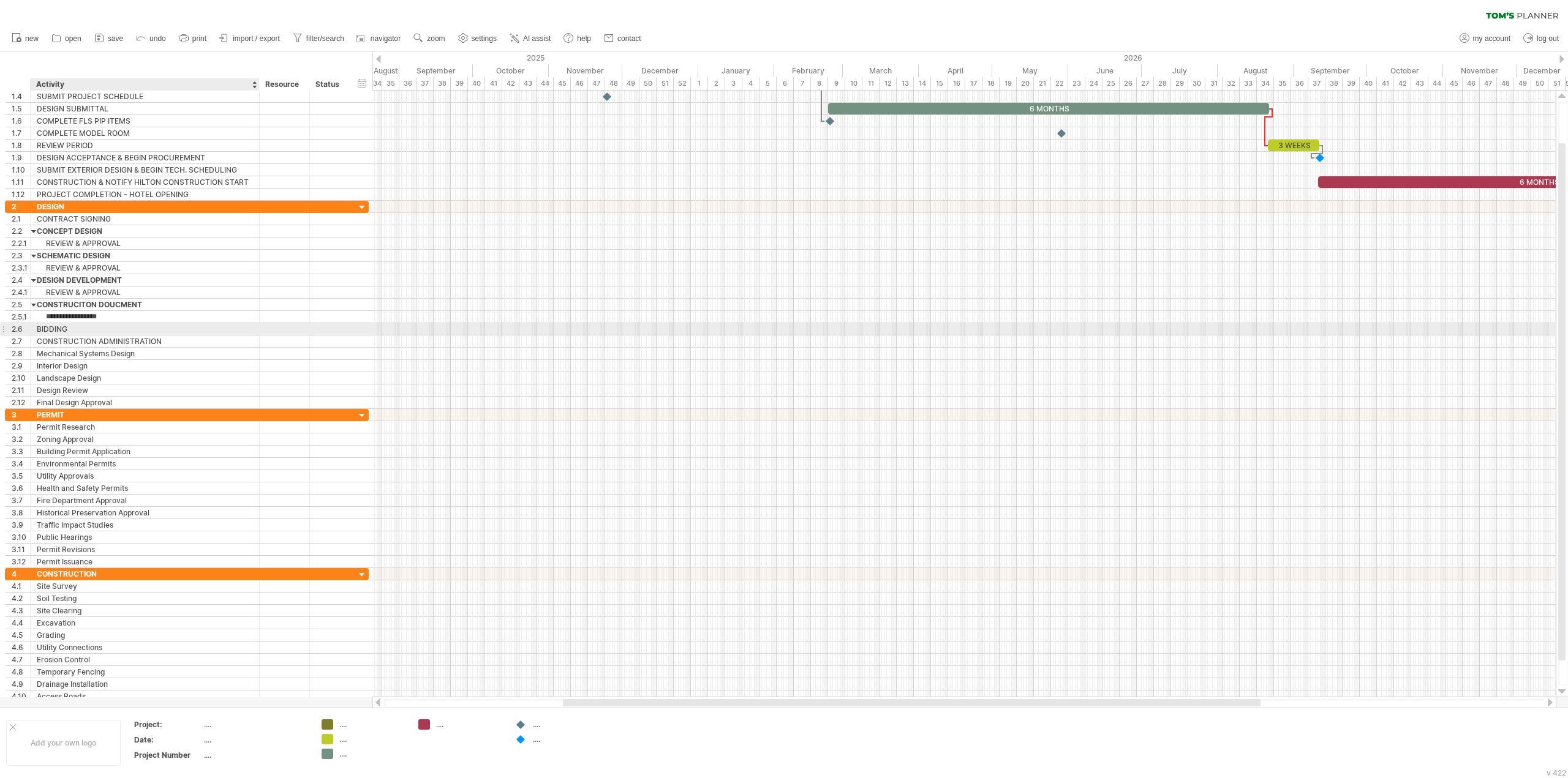
click at [95, 335] on div "2.6 ******* BIDDING" at bounding box center [187, 330] width 364 height 12
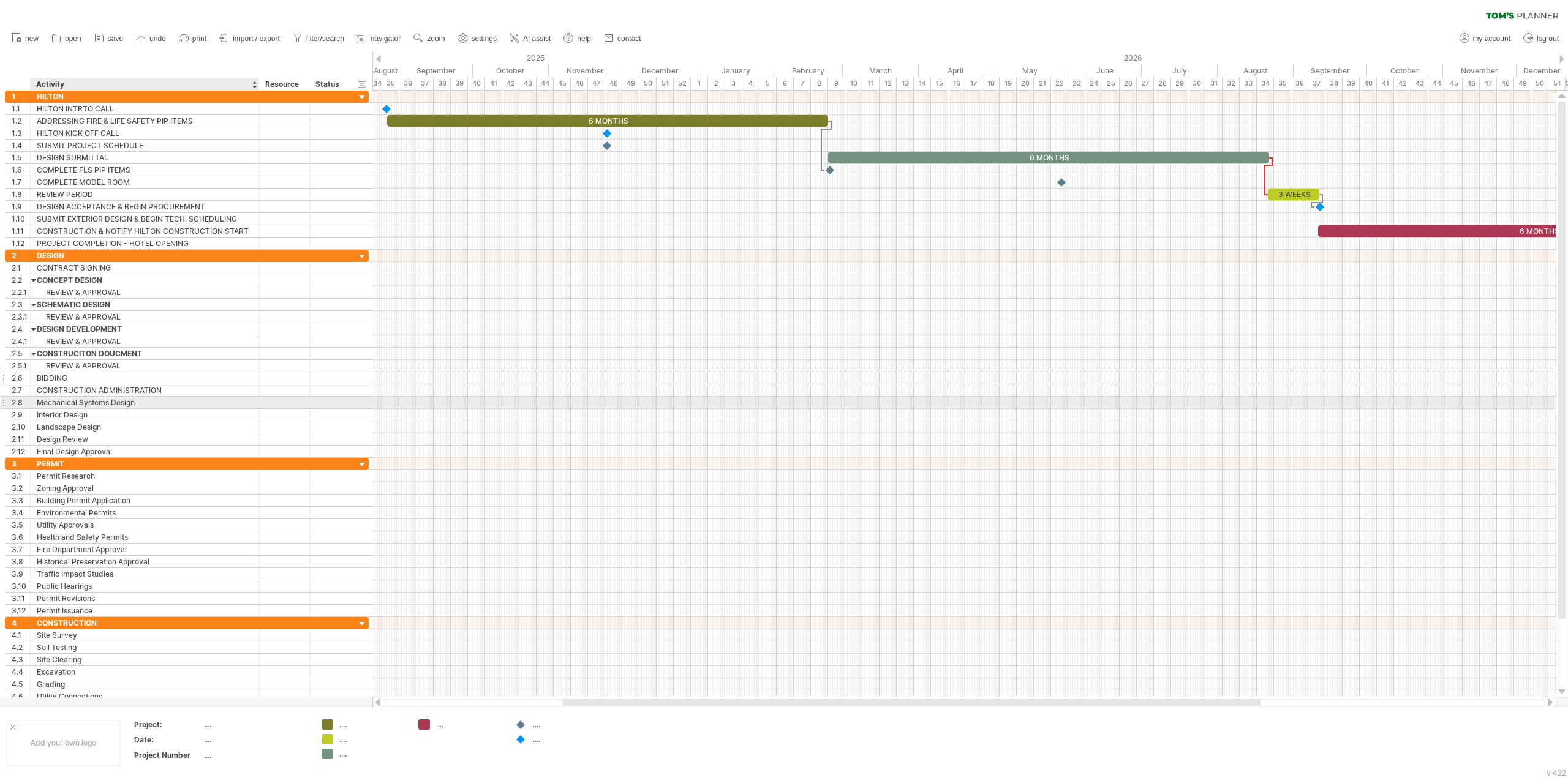
click at [147, 405] on div "Mechanical Systems Design" at bounding box center [145, 402] width 216 height 12
drag, startPoint x: 155, startPoint y: 401, endPoint x: -109, endPoint y: 391, distance: 264.2
click at [0, 391] on html "progress(100%) Trying to reach [DOMAIN_NAME] Connected again... 0% clear filter…" at bounding box center [784, 390] width 1568 height 780
click at [46, 435] on div "remove row remove selected rows" at bounding box center [84, 440] width 125 height 19
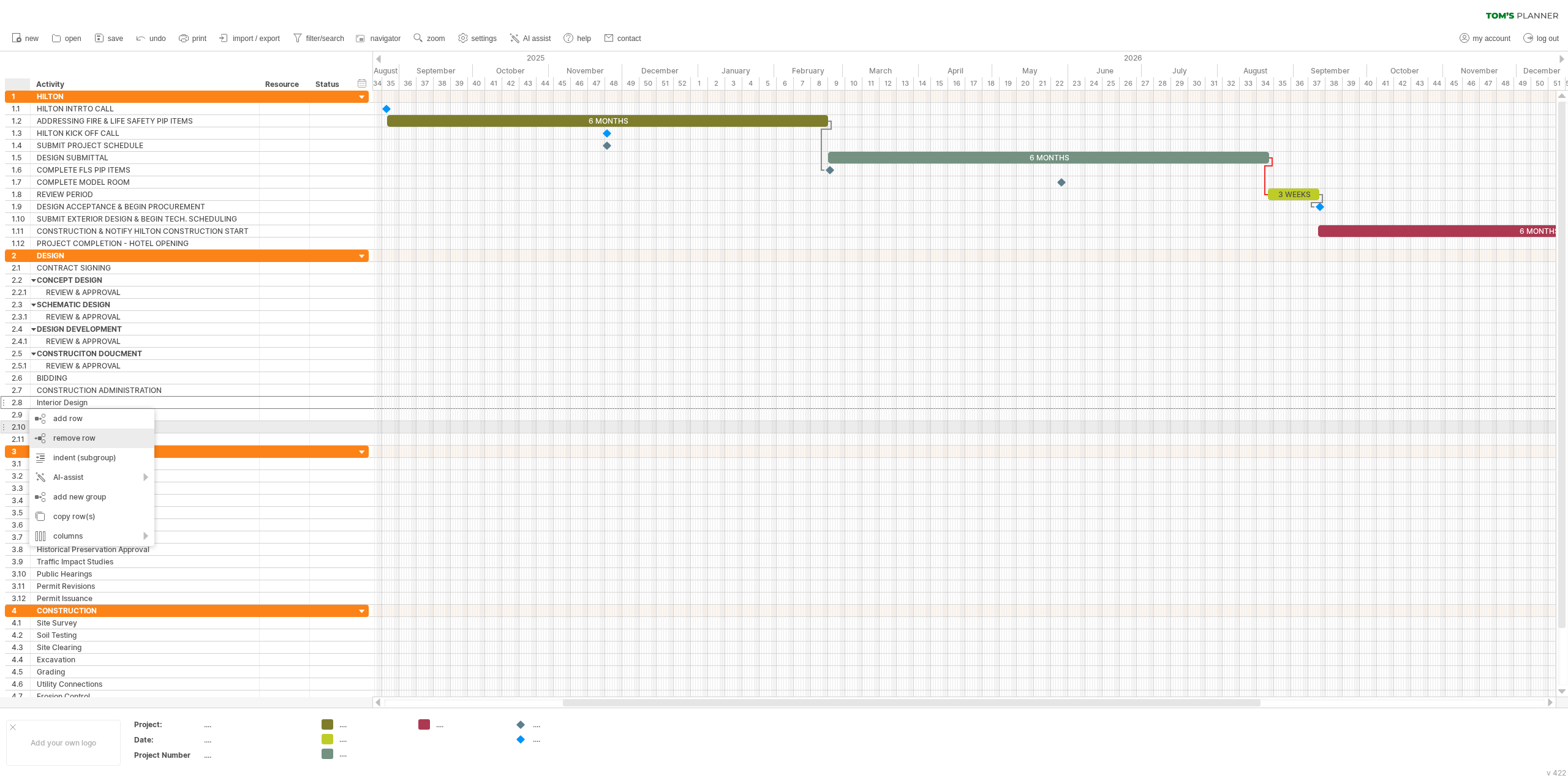
click at [52, 432] on div "remove row remove selected rows" at bounding box center [92, 438] width 125 height 19
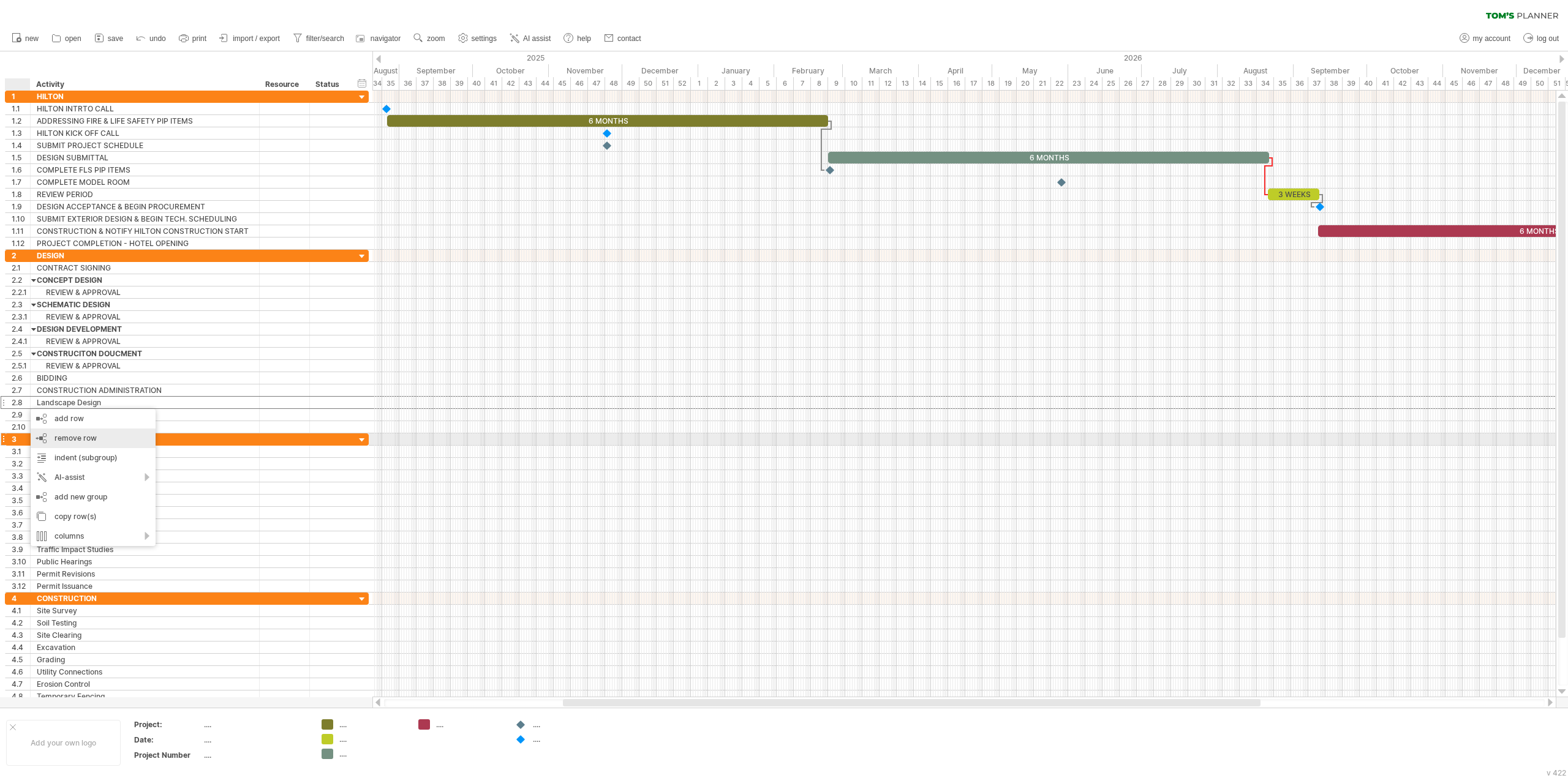
click at [54, 435] on span "remove row" at bounding box center [76, 438] width 42 height 9
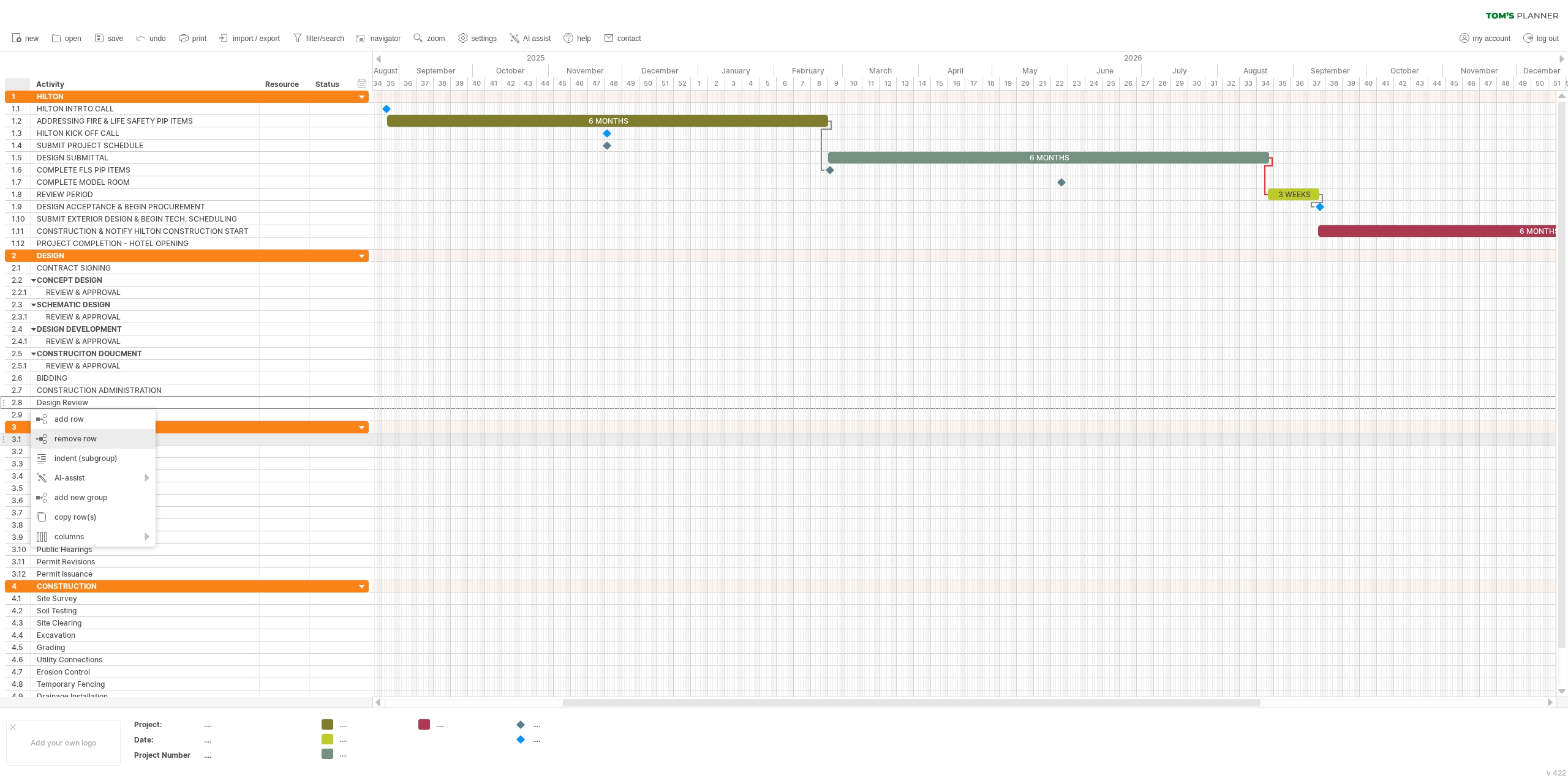
click at [56, 439] on span "remove row" at bounding box center [76, 438] width 42 height 9
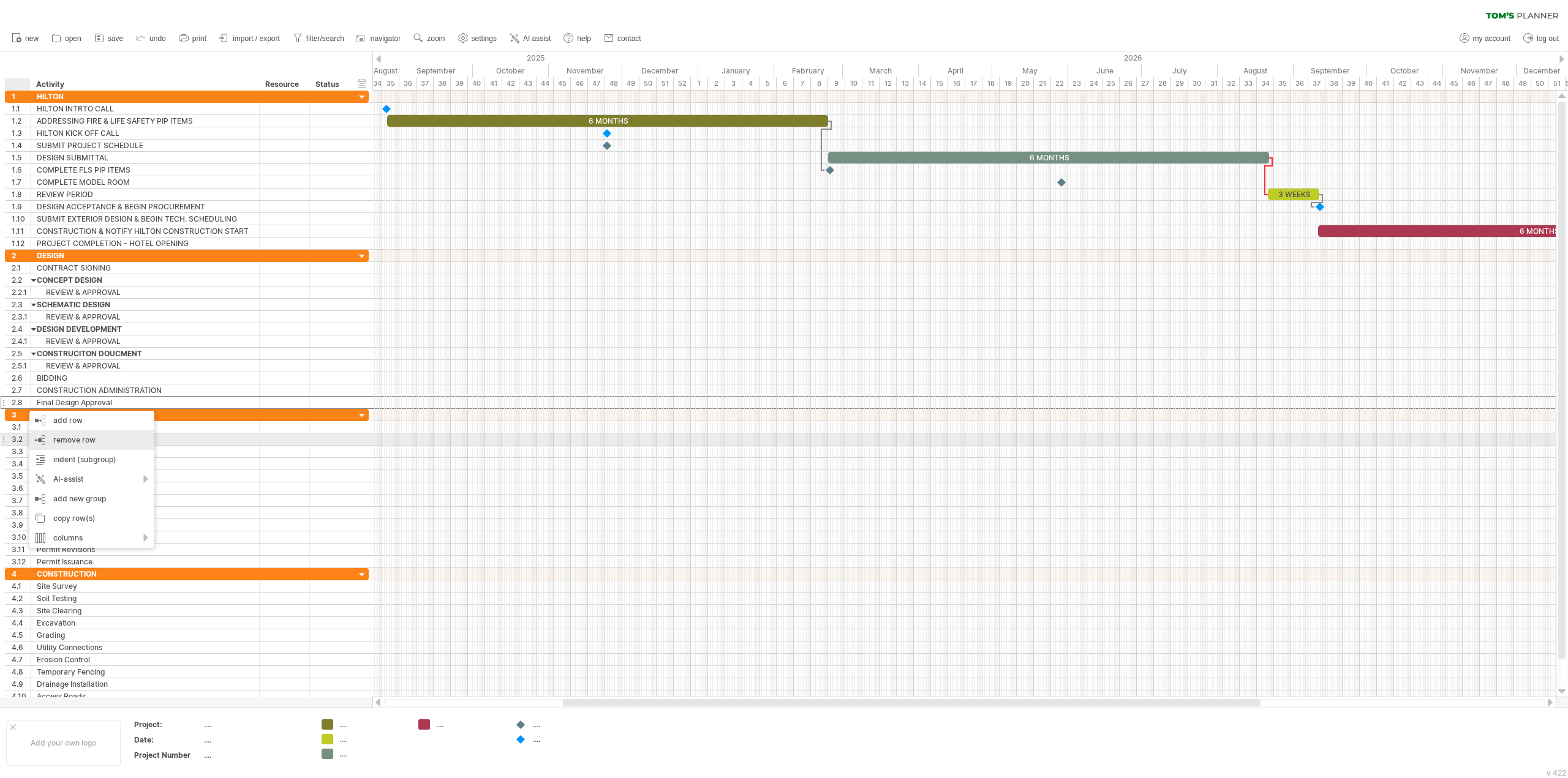
click at [49, 437] on div "remove row remove selected rows" at bounding box center [92, 440] width 125 height 19
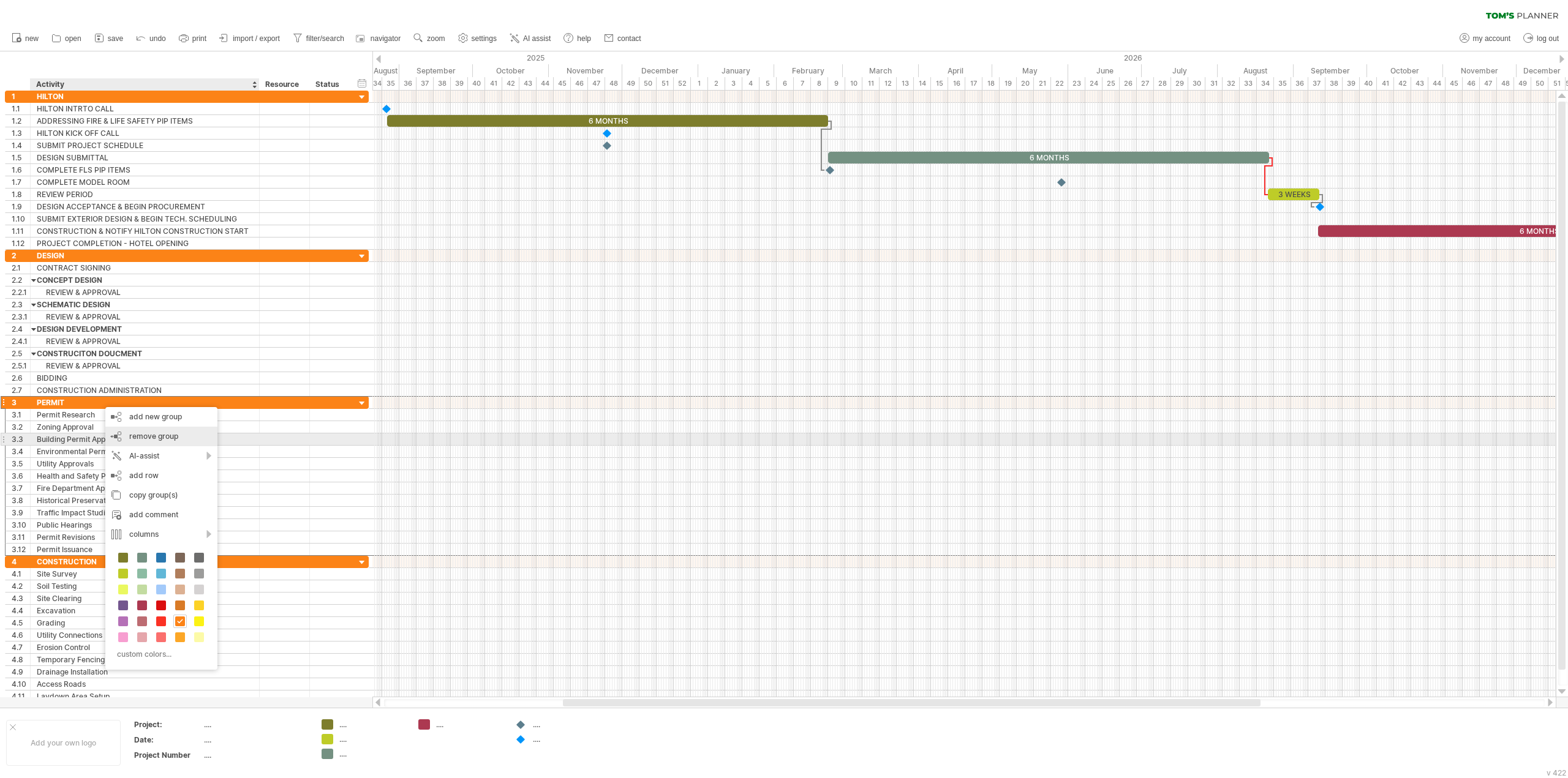
click at [124, 434] on div "remove group remove selected groups" at bounding box center [161, 436] width 112 height 19
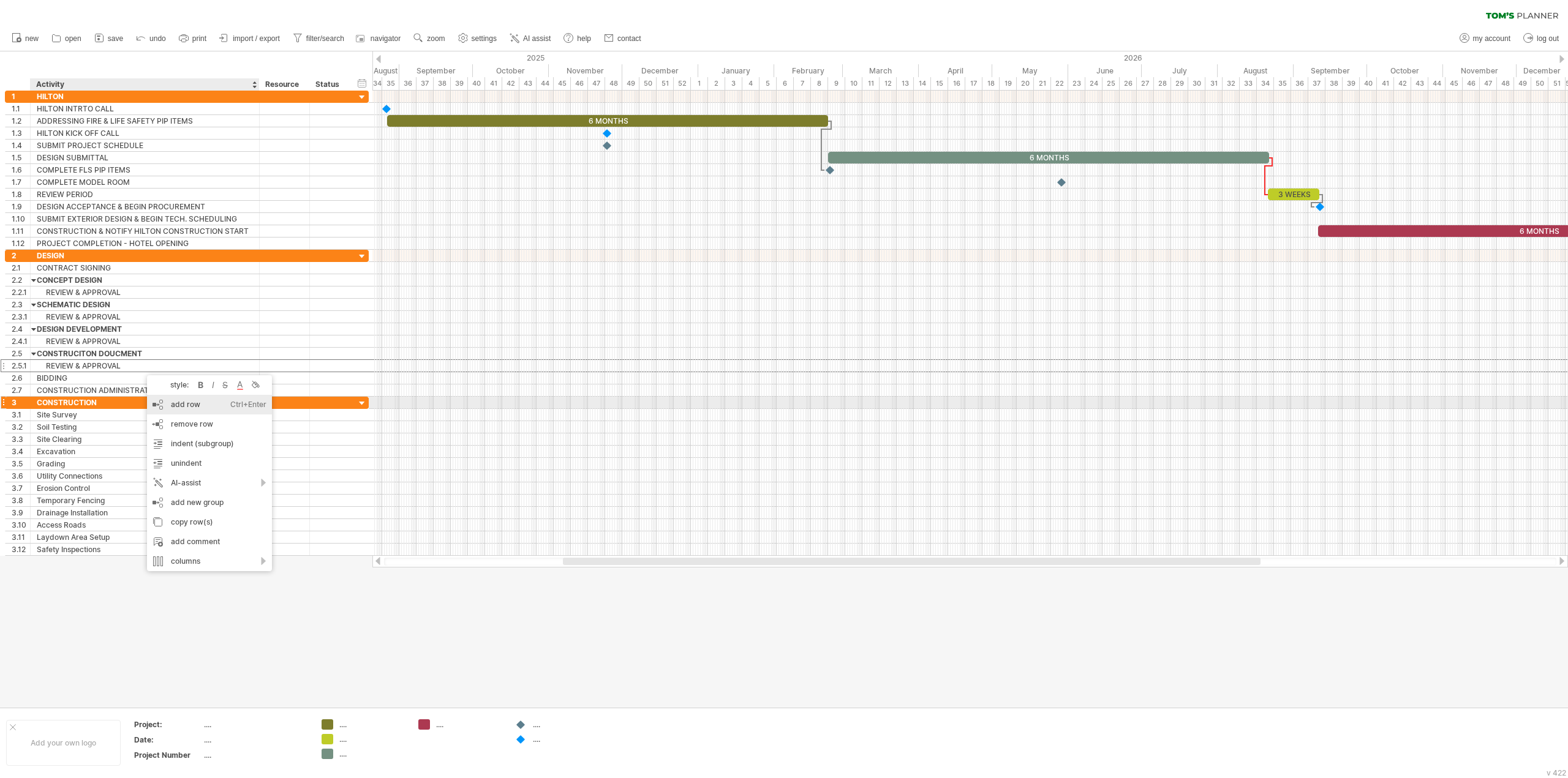
click at [174, 401] on div "add row Ctrl+Enter Cmd+Enter" at bounding box center [209, 404] width 125 height 19
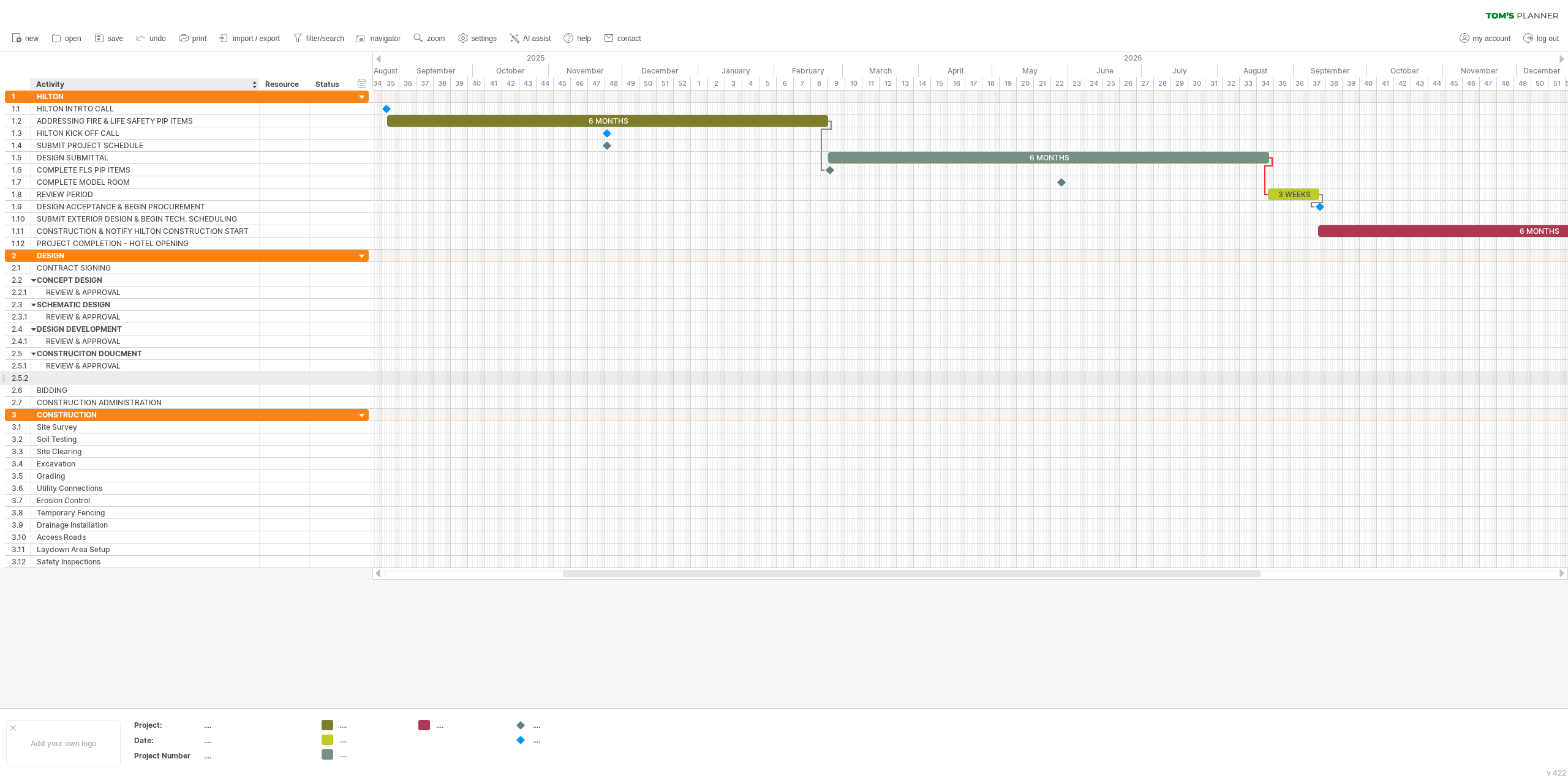
click at [131, 377] on div at bounding box center [145, 378] width 216 height 12
type input "**********"
click at [131, 293] on div "REVIEW & APPROVAL" at bounding box center [145, 292] width 216 height 12
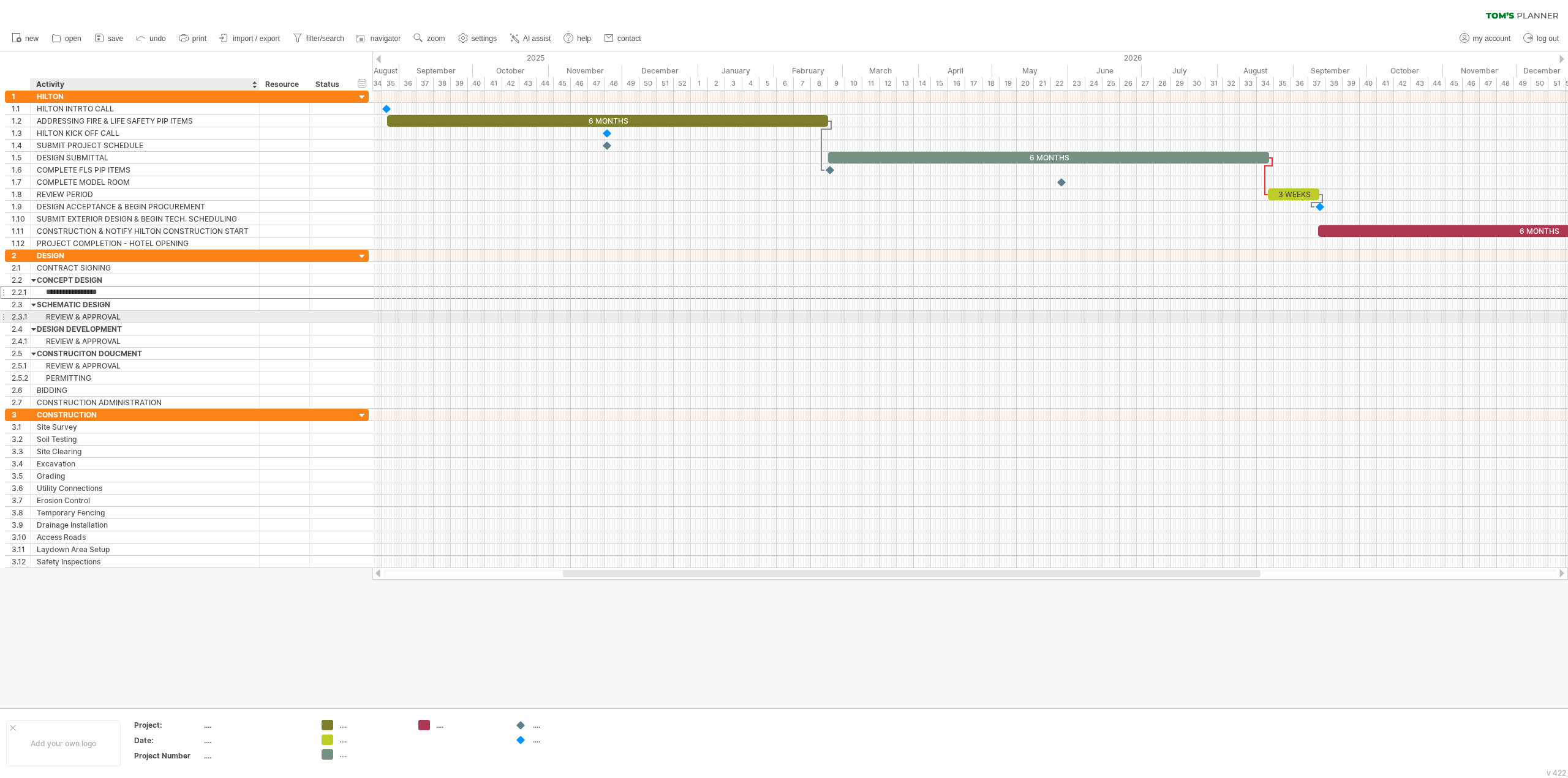
click at [134, 315] on div "REVIEW & APPROVAL" at bounding box center [145, 317] width 216 height 12
click at [174, 346] on div "add row Ctrl+Enter Cmd+Enter" at bounding box center [202, 350] width 125 height 19
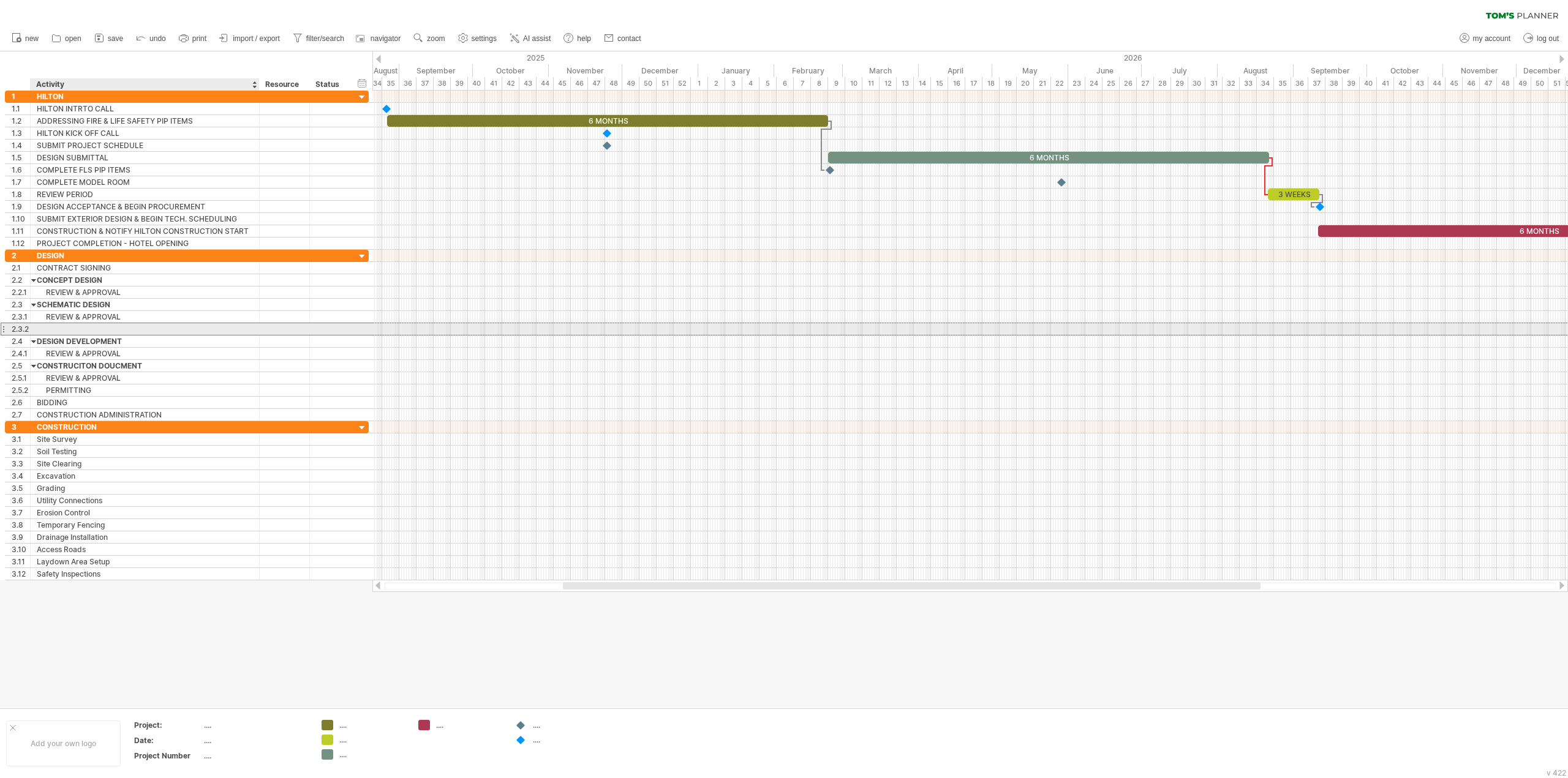
click at [157, 326] on div at bounding box center [145, 329] width 216 height 12
type input "**********"
click at [141, 354] on div "REVIEW & APPROVAL" at bounding box center [145, 353] width 216 height 12
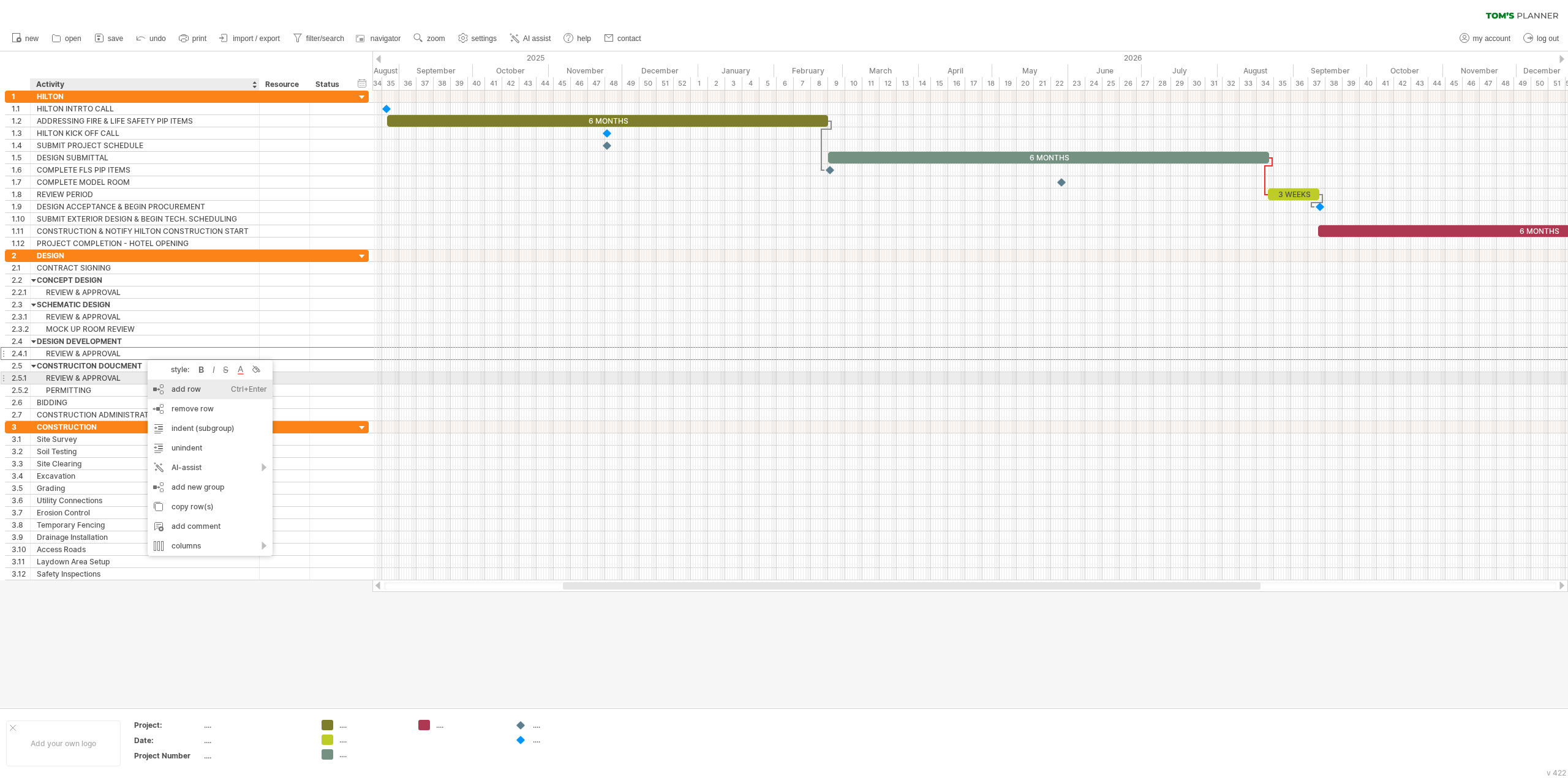
click at [191, 384] on div "add row Ctrl+Enter Cmd+Enter" at bounding box center [210, 389] width 125 height 19
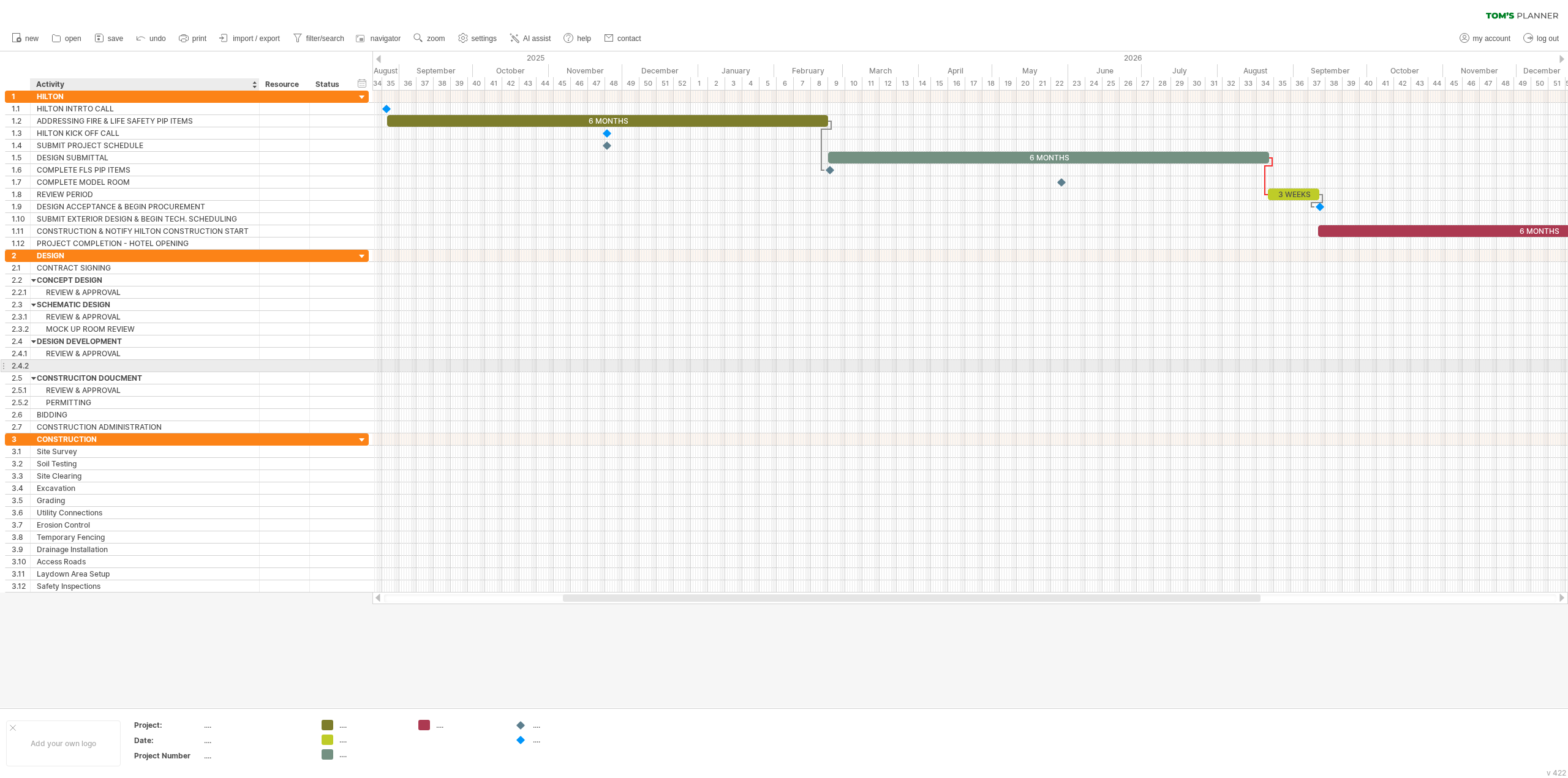
click at [117, 363] on div at bounding box center [145, 366] width 216 height 12
type input "**********"
drag, startPoint x: 704, startPoint y: 601, endPoint x: 703, endPoint y: 578, distance: 23.0
click at [703, 578] on div "Trying to reach [DOMAIN_NAME] Connected again... 0% clear filter new 1" at bounding box center [784, 389] width 1568 height 778
click at [411, 89] on div "timeline settings" at bounding box center [441, 96] width 89 height 19
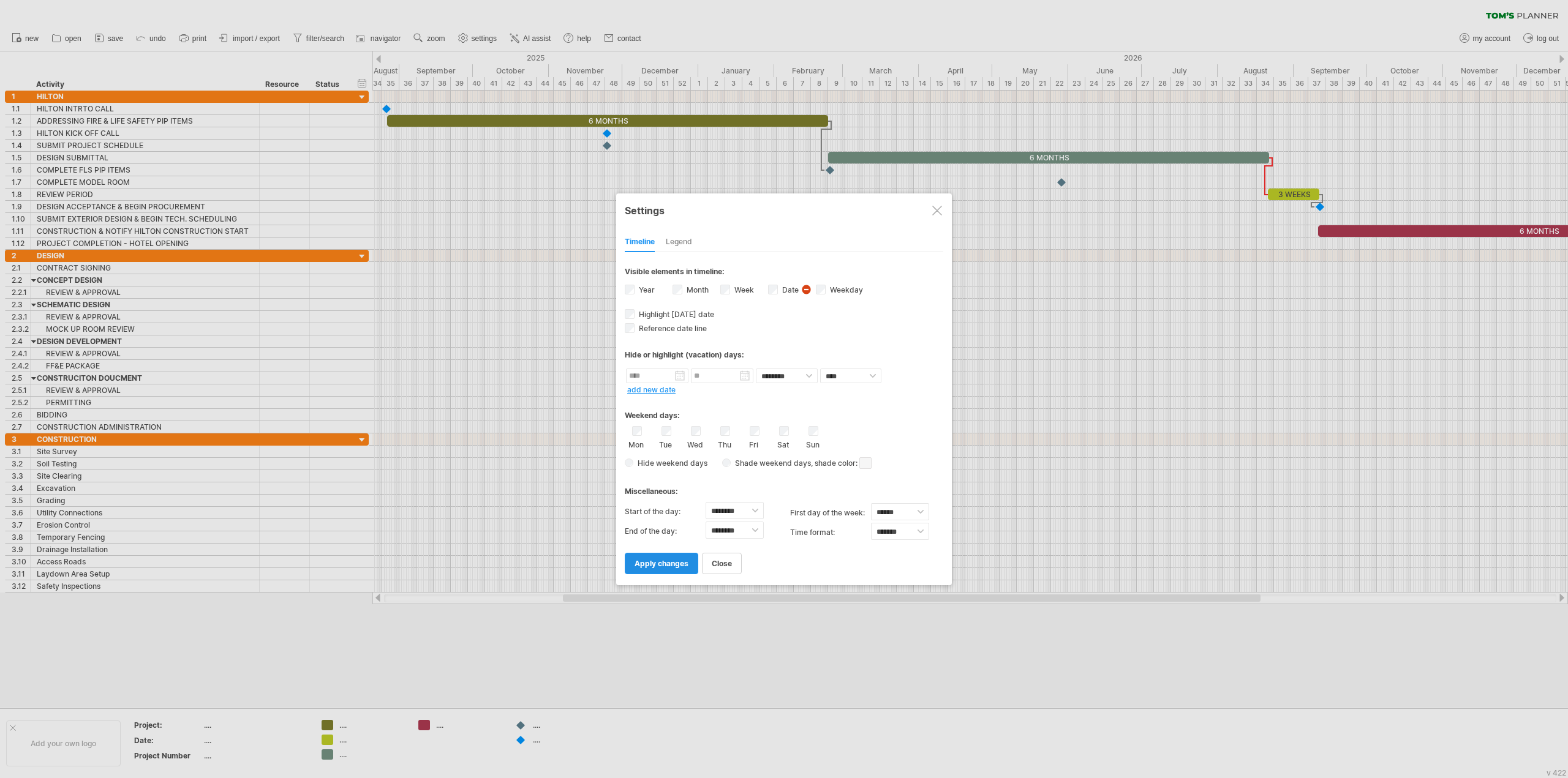
click at [666, 562] on span "apply changes" at bounding box center [662, 563] width 54 height 9
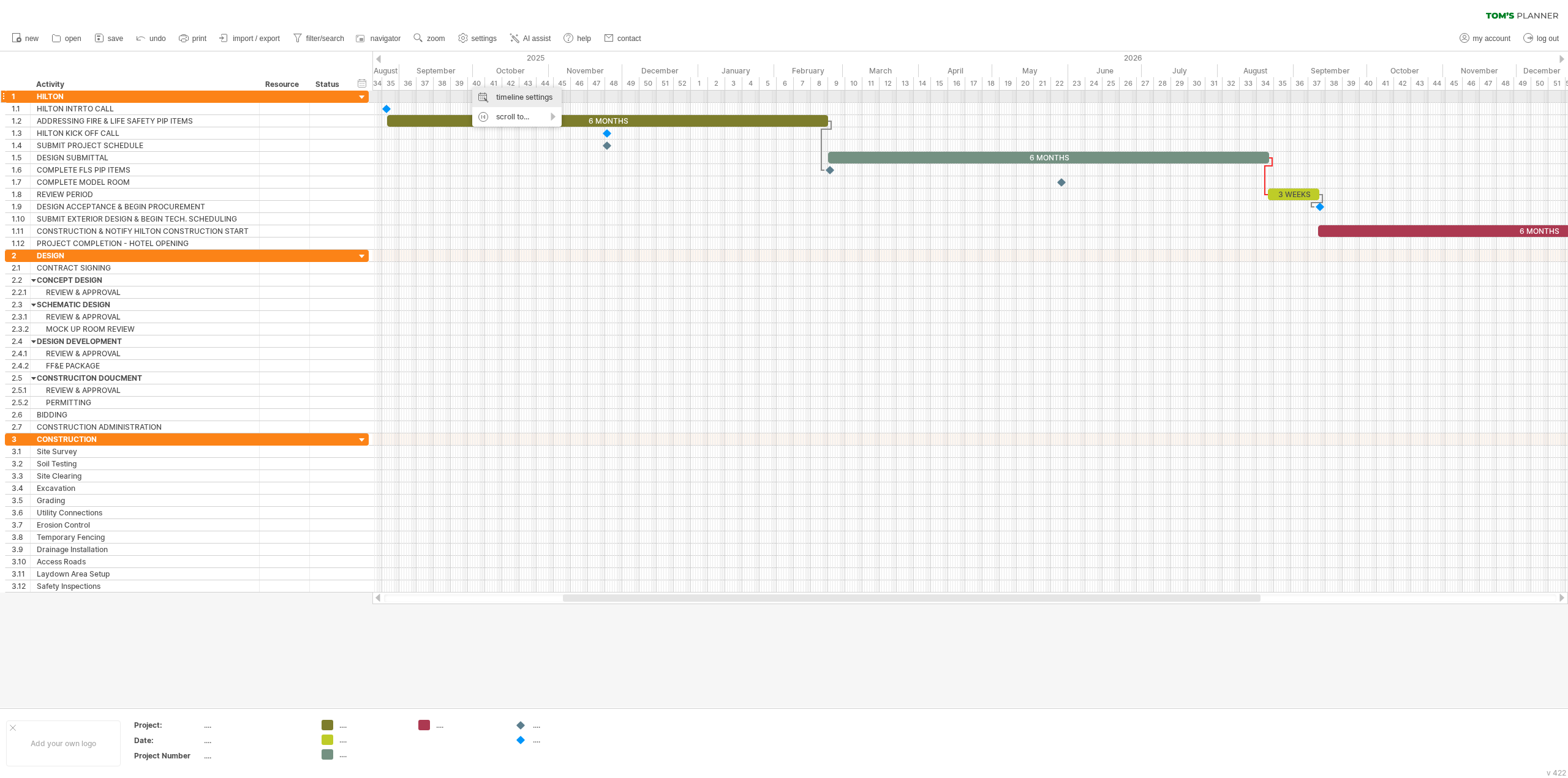
click at [487, 93] on div "timeline settings" at bounding box center [517, 97] width 89 height 19
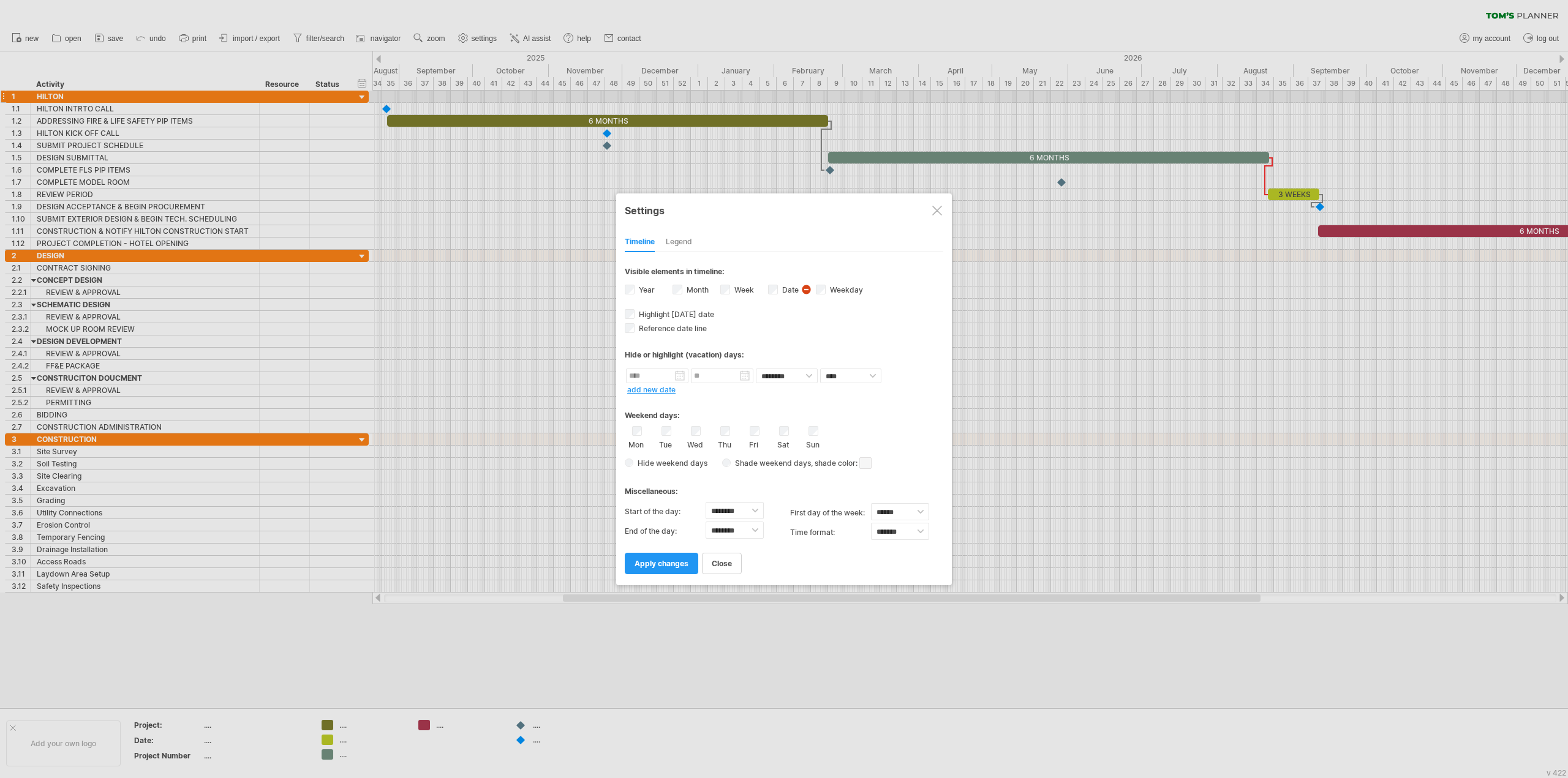
click at [782, 287] on label "Date visibility of date Currently there is not enough space horizontally to dis…" at bounding box center [789, 290] width 19 height 9
click at [658, 560] on span "apply changes" at bounding box center [662, 563] width 54 height 9
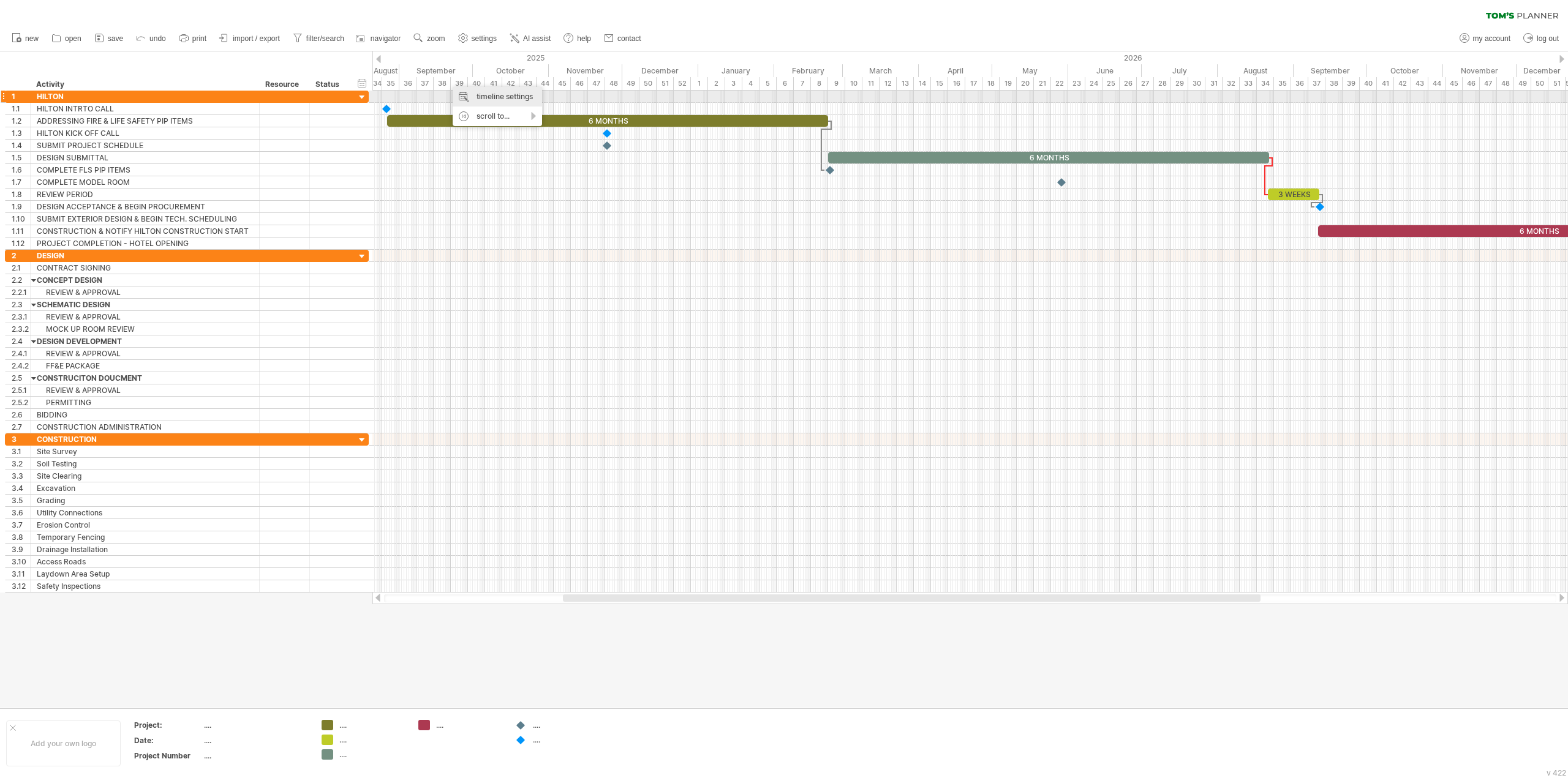
click at [505, 100] on div "timeline settings" at bounding box center [497, 96] width 89 height 19
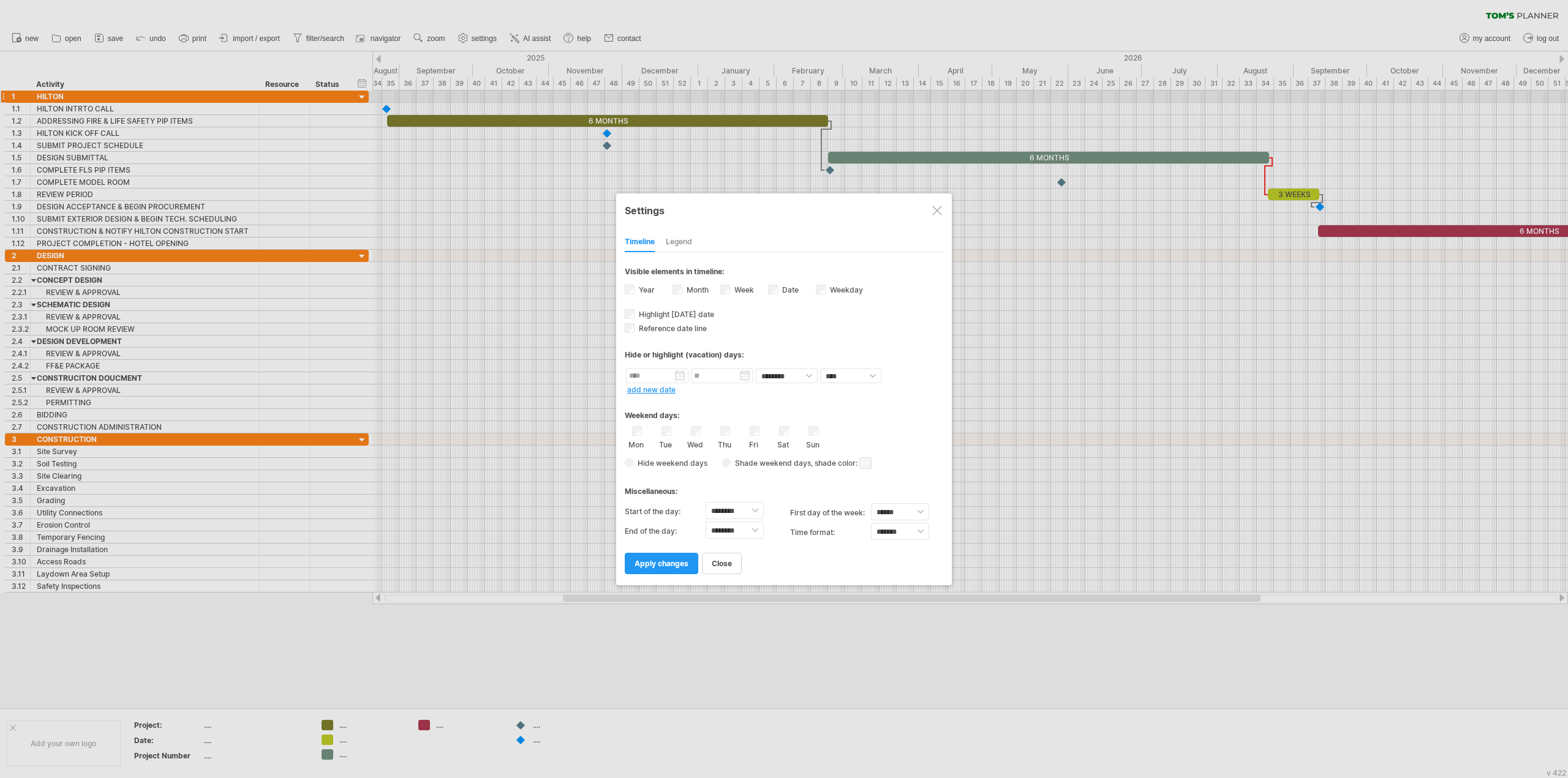
click at [642, 294] on label "Year" at bounding box center [645, 290] width 18 height 9
click at [679, 559] on span "apply changes" at bounding box center [662, 563] width 54 height 9
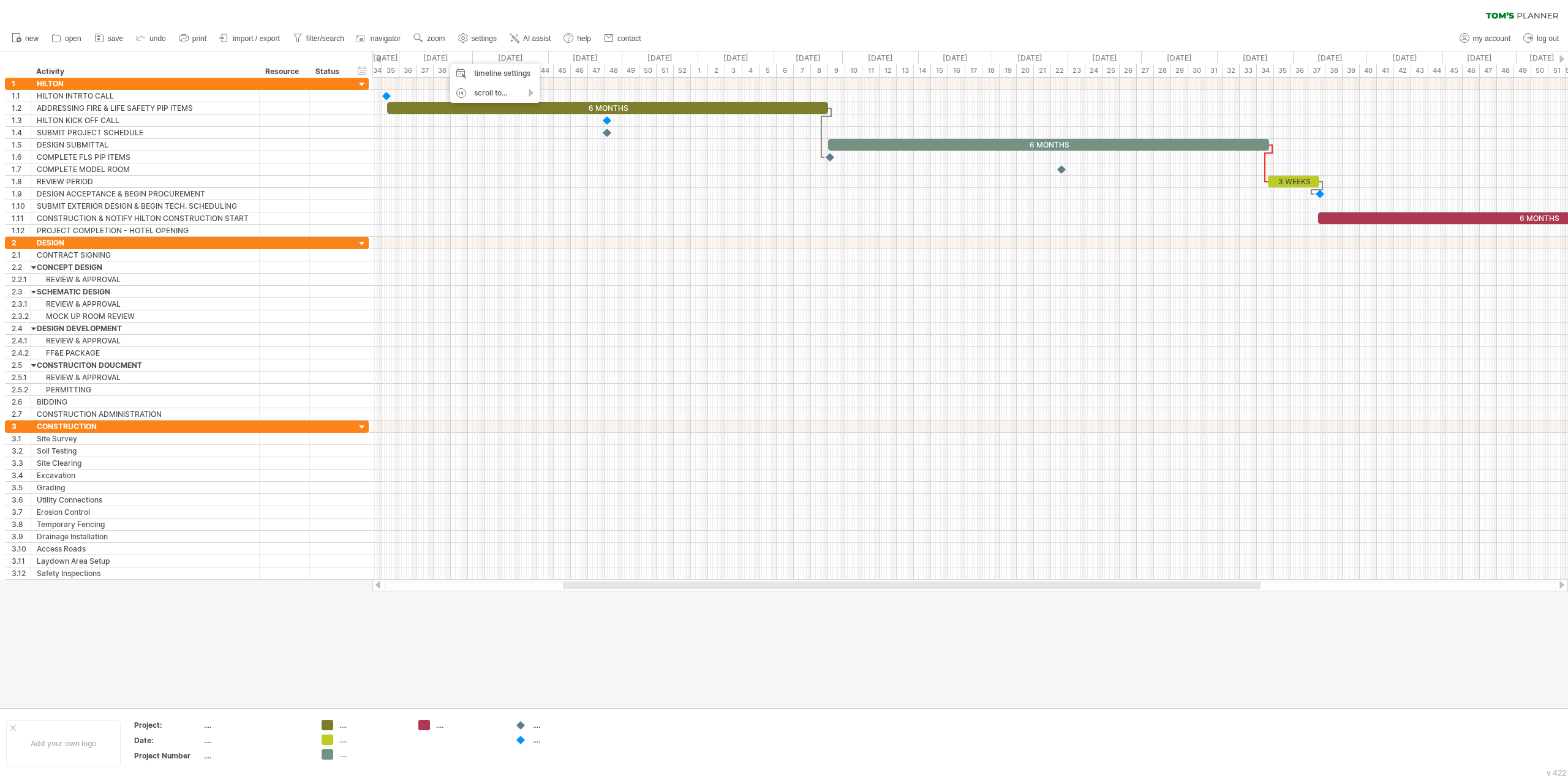
click at [718, 26] on div "new" at bounding box center [784, 38] width 1568 height 26
click at [407, 72] on div "36" at bounding box center [407, 71] width 17 height 13
click at [791, 75] on div "timeline settings" at bounding box center [819, 74] width 89 height 19
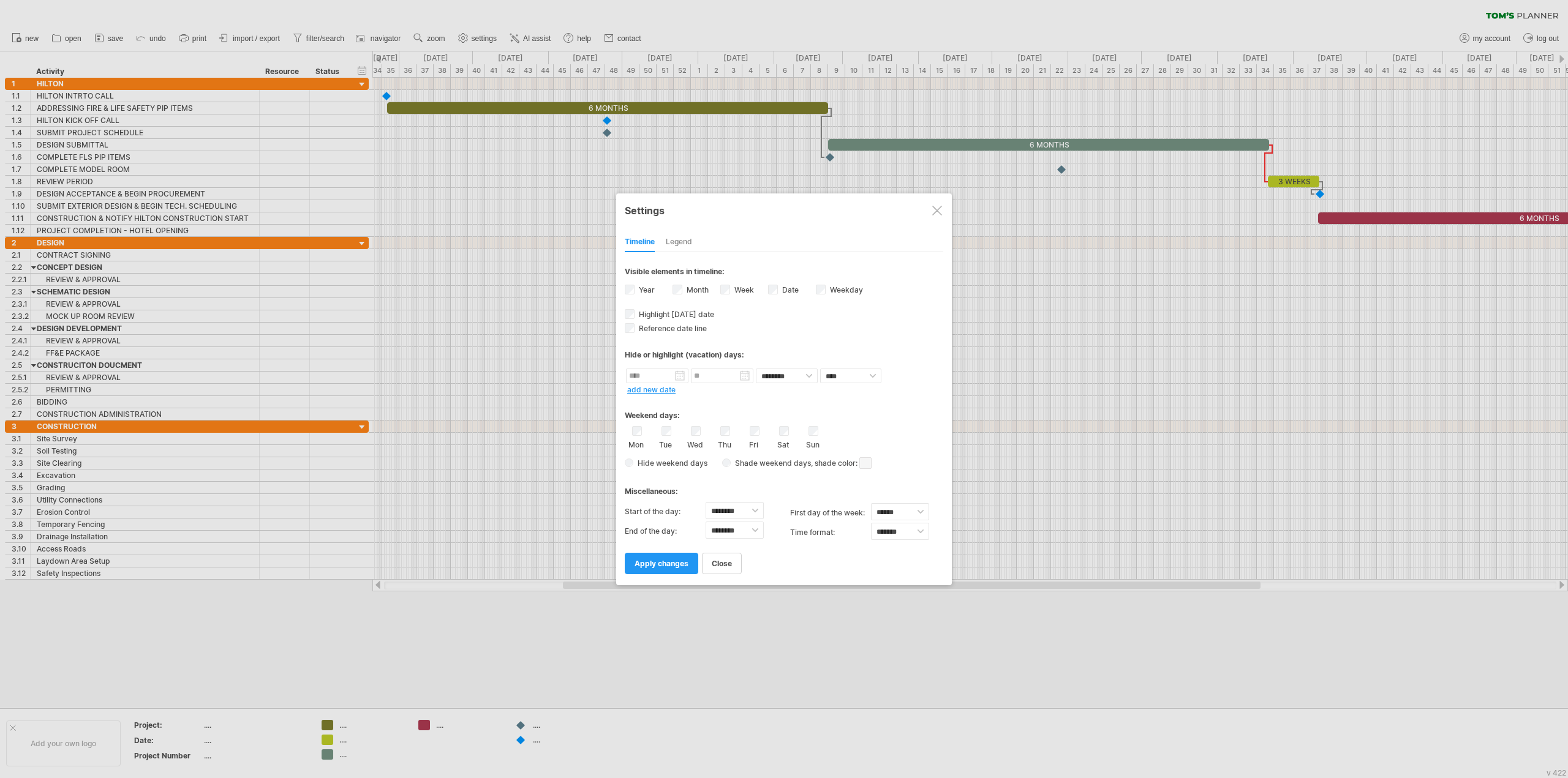
click at [642, 292] on label "Year" at bounding box center [645, 290] width 18 height 9
click at [660, 560] on span "apply changes" at bounding box center [662, 563] width 54 height 9
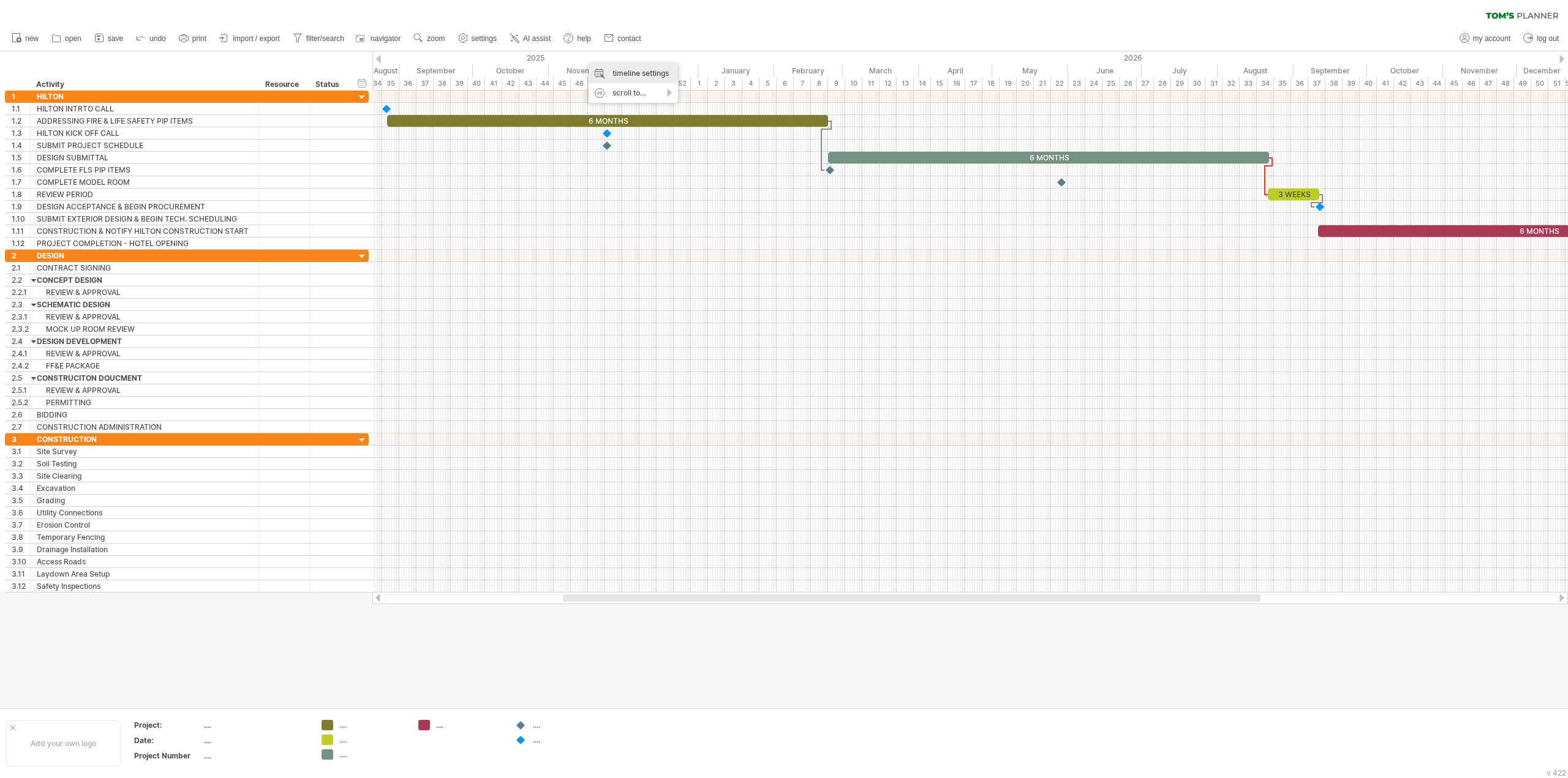
click at [610, 72] on div "timeline settings" at bounding box center [633, 73] width 89 height 19
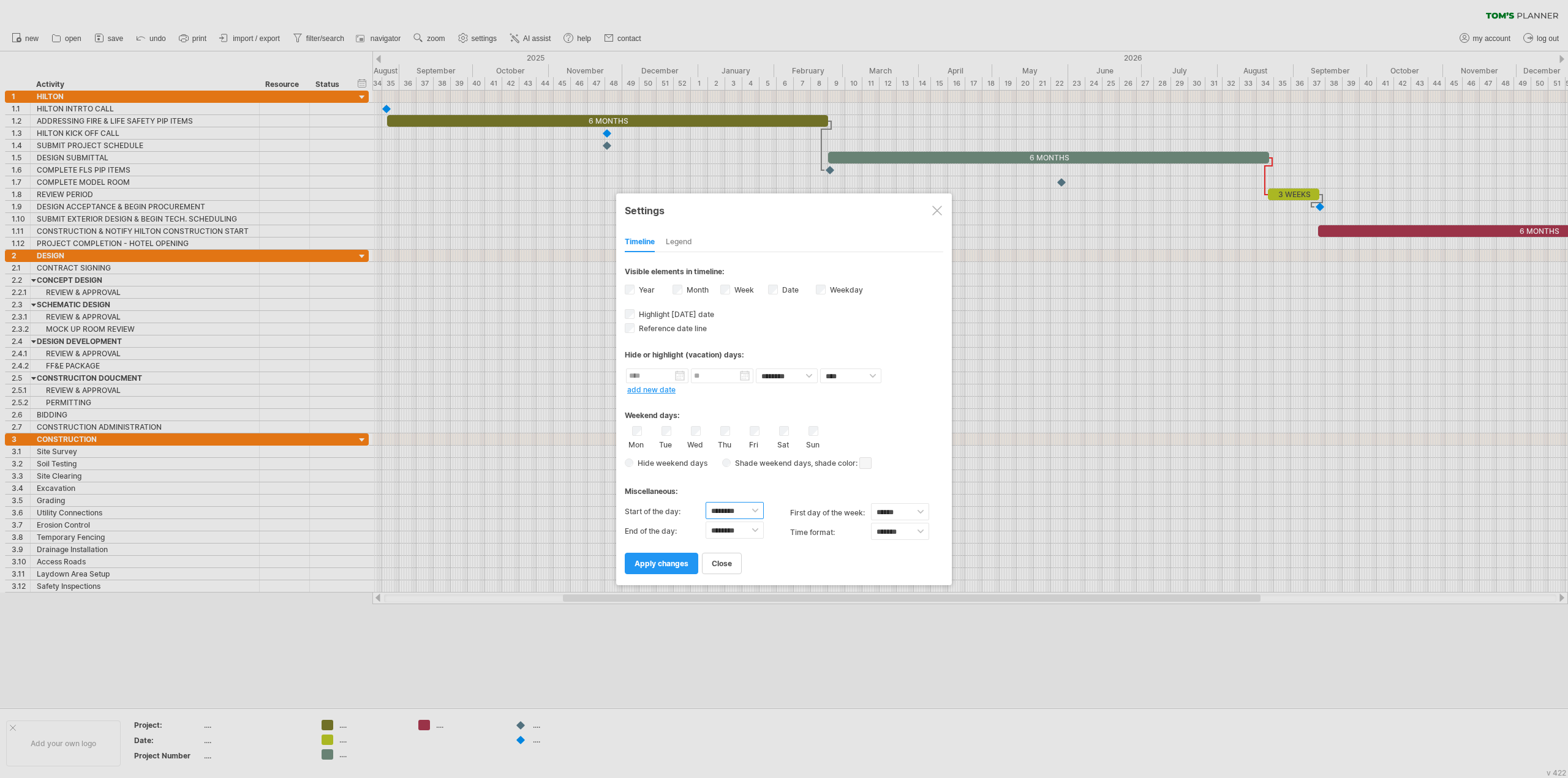
click at [738, 507] on select "******** ******** ******** ******** ******** ******** ******** ******** *******…" at bounding box center [735, 510] width 58 height 17
click at [657, 505] on label "Start of the day:" at bounding box center [665, 511] width 81 height 19
click at [909, 534] on select "******* *******" at bounding box center [900, 531] width 58 height 17
click at [936, 209] on div at bounding box center [937, 210] width 10 height 10
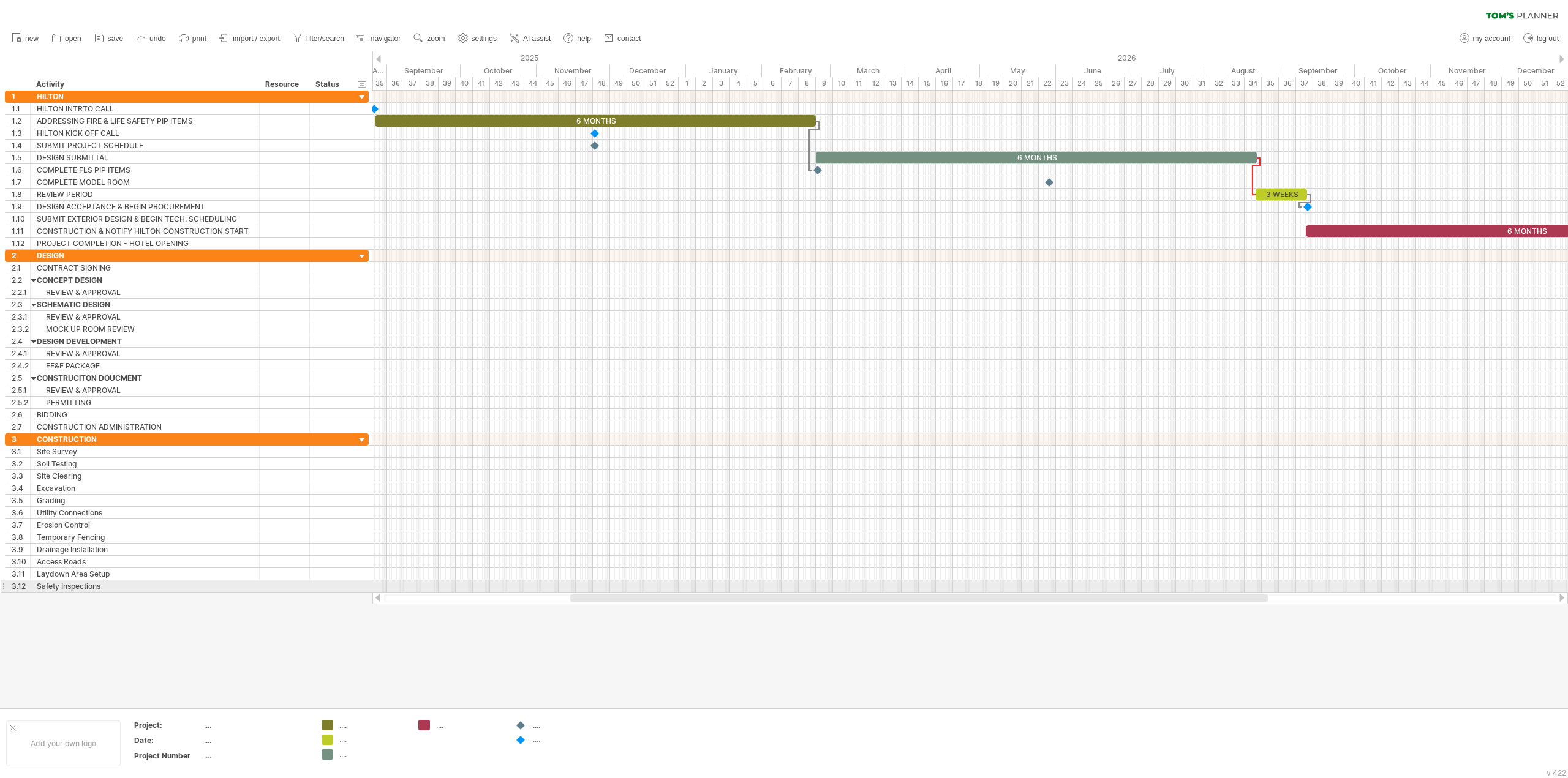
drag, startPoint x: 727, startPoint y: 598, endPoint x: 734, endPoint y: 582, distance: 17.5
click at [734, 582] on div "Trying to reach [DOMAIN_NAME] Connected again... 0% clear filter new 1" at bounding box center [784, 389] width 1568 height 778
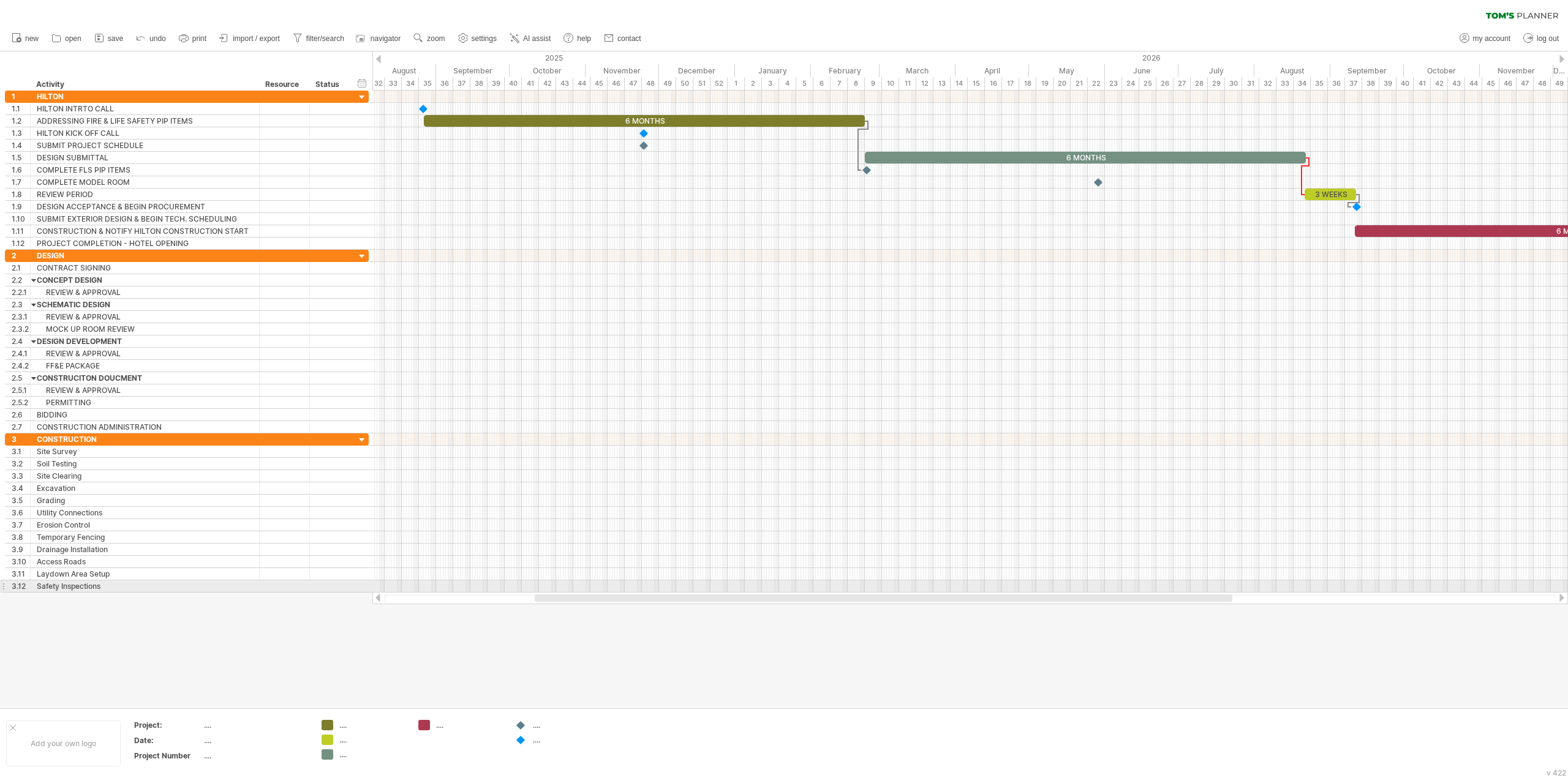
drag, startPoint x: 662, startPoint y: 599, endPoint x: 633, endPoint y: 592, distance: 29.8
click at [633, 592] on div at bounding box center [970, 598] width 1196 height 12
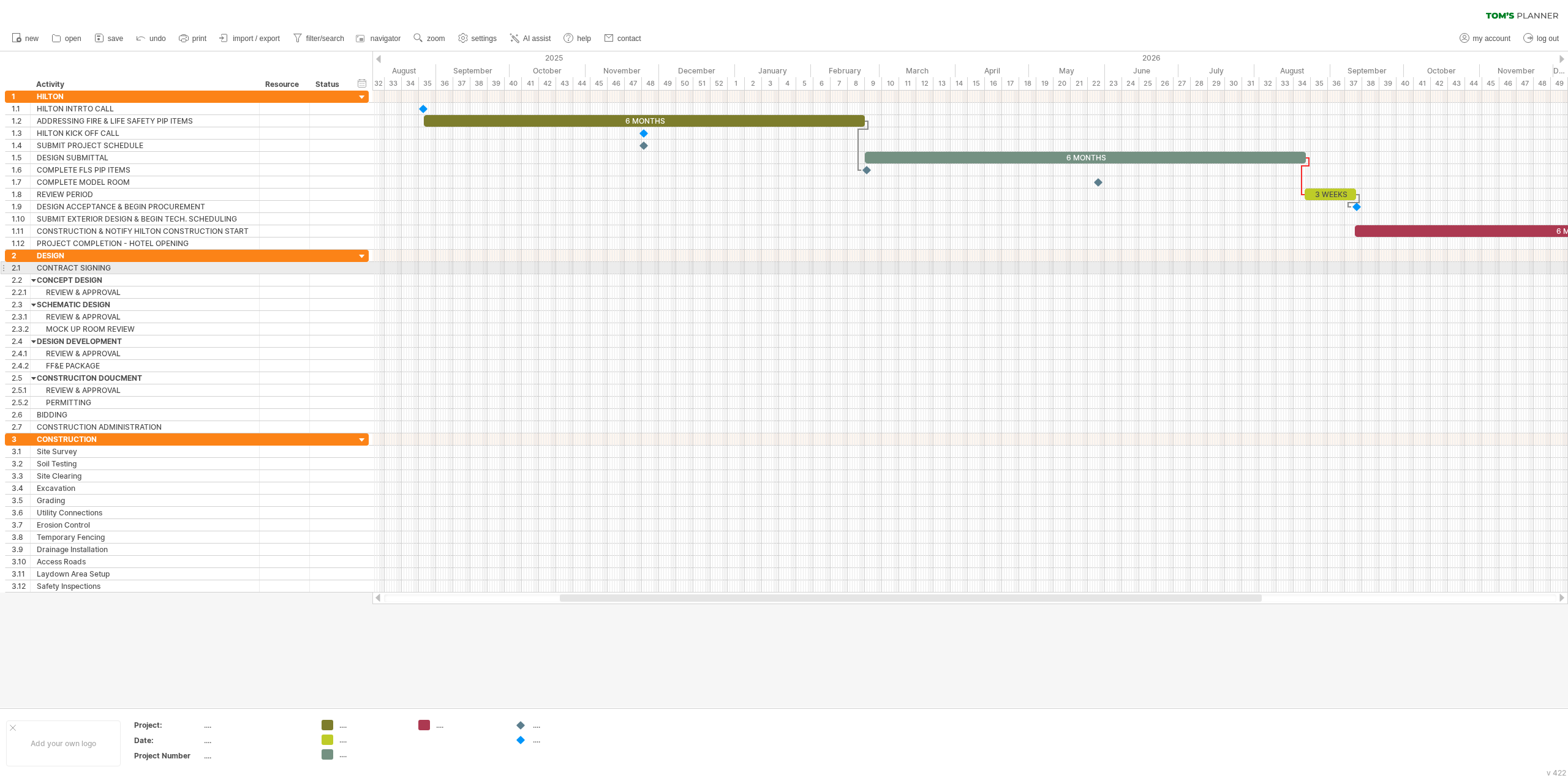
click at [506, 268] on div at bounding box center [970, 268] width 1196 height 12
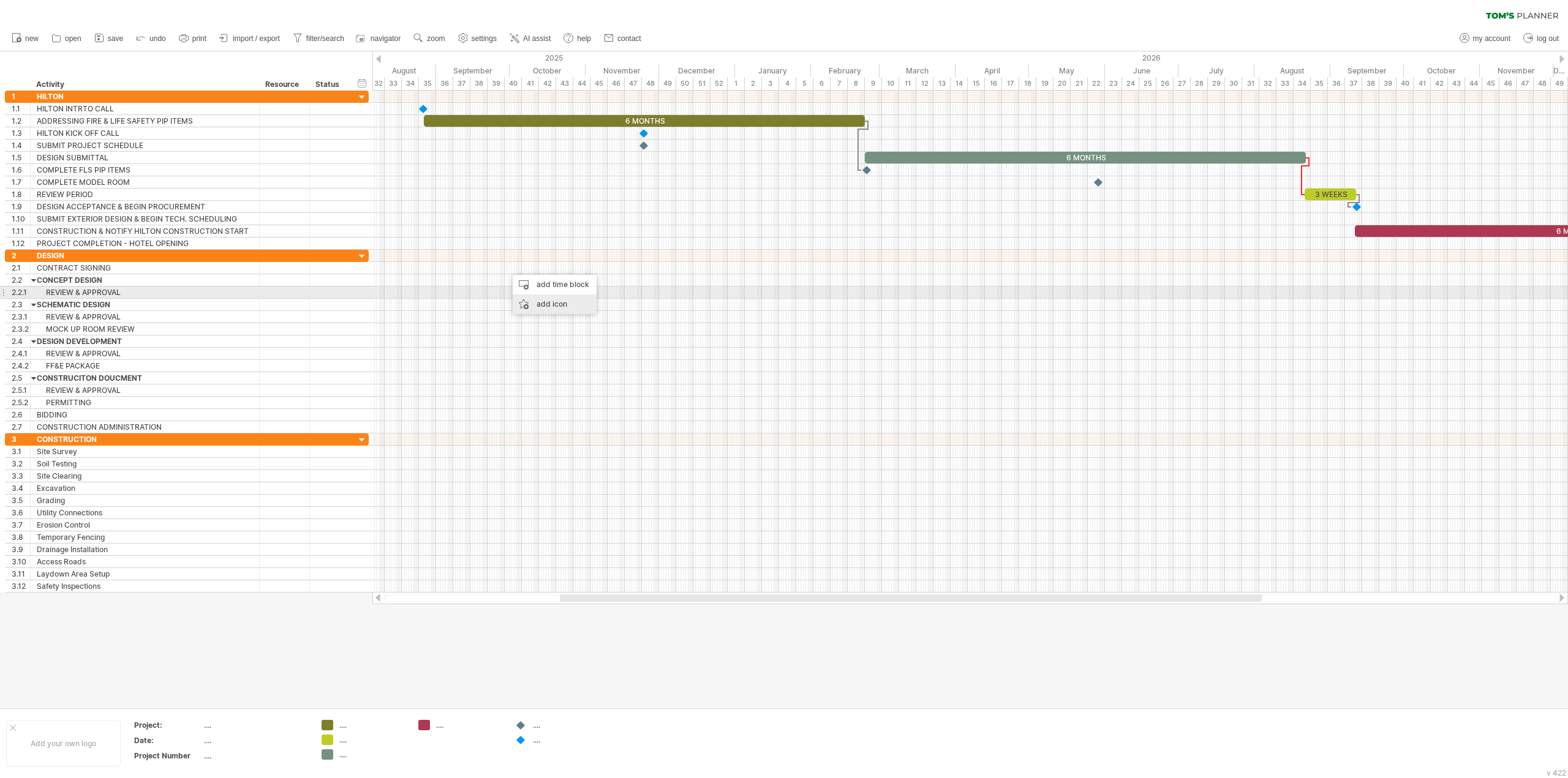
click at [536, 300] on div "add icon" at bounding box center [555, 304] width 84 height 19
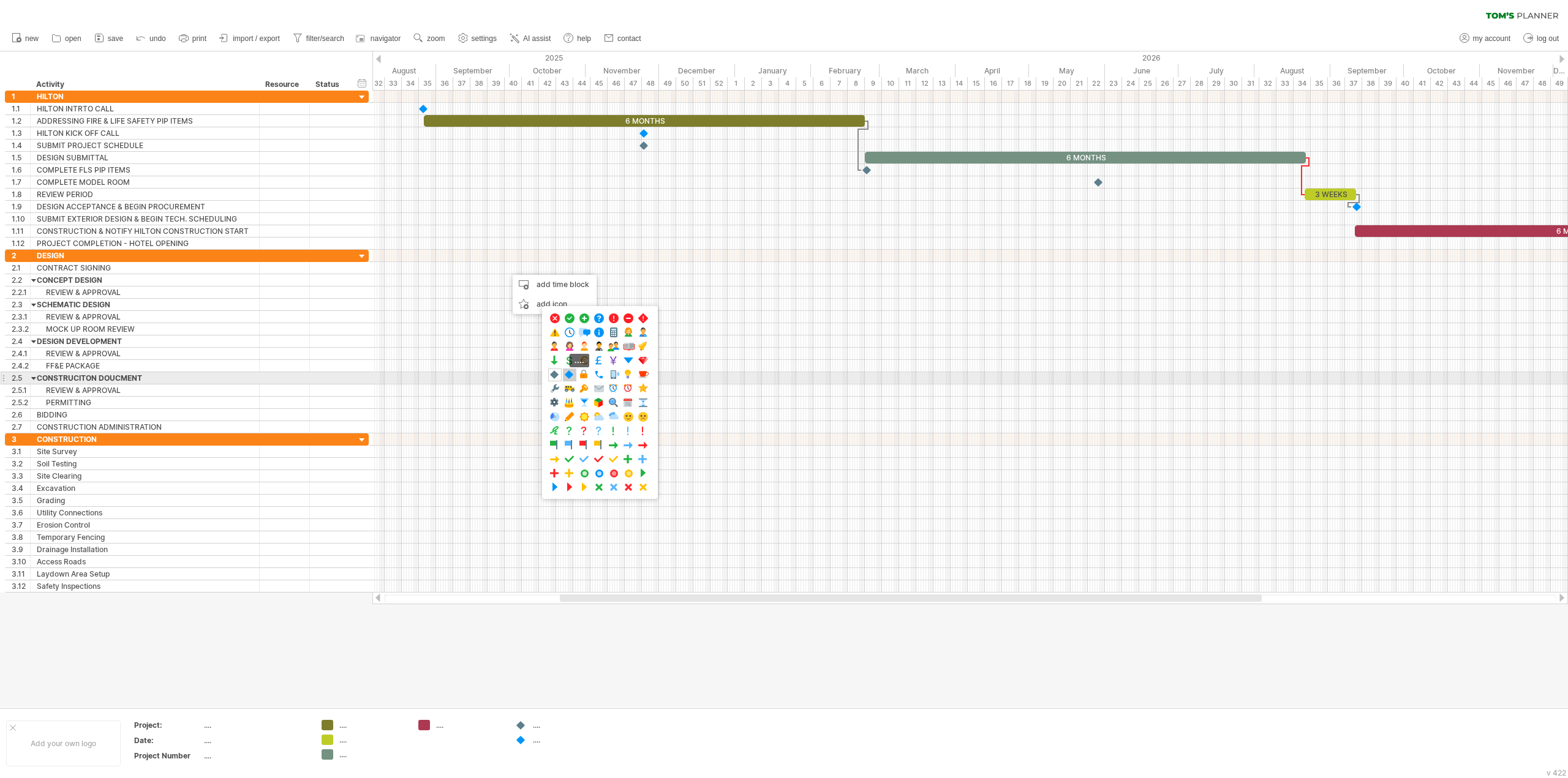
click at [572, 378] on span at bounding box center [570, 375] width 12 height 12
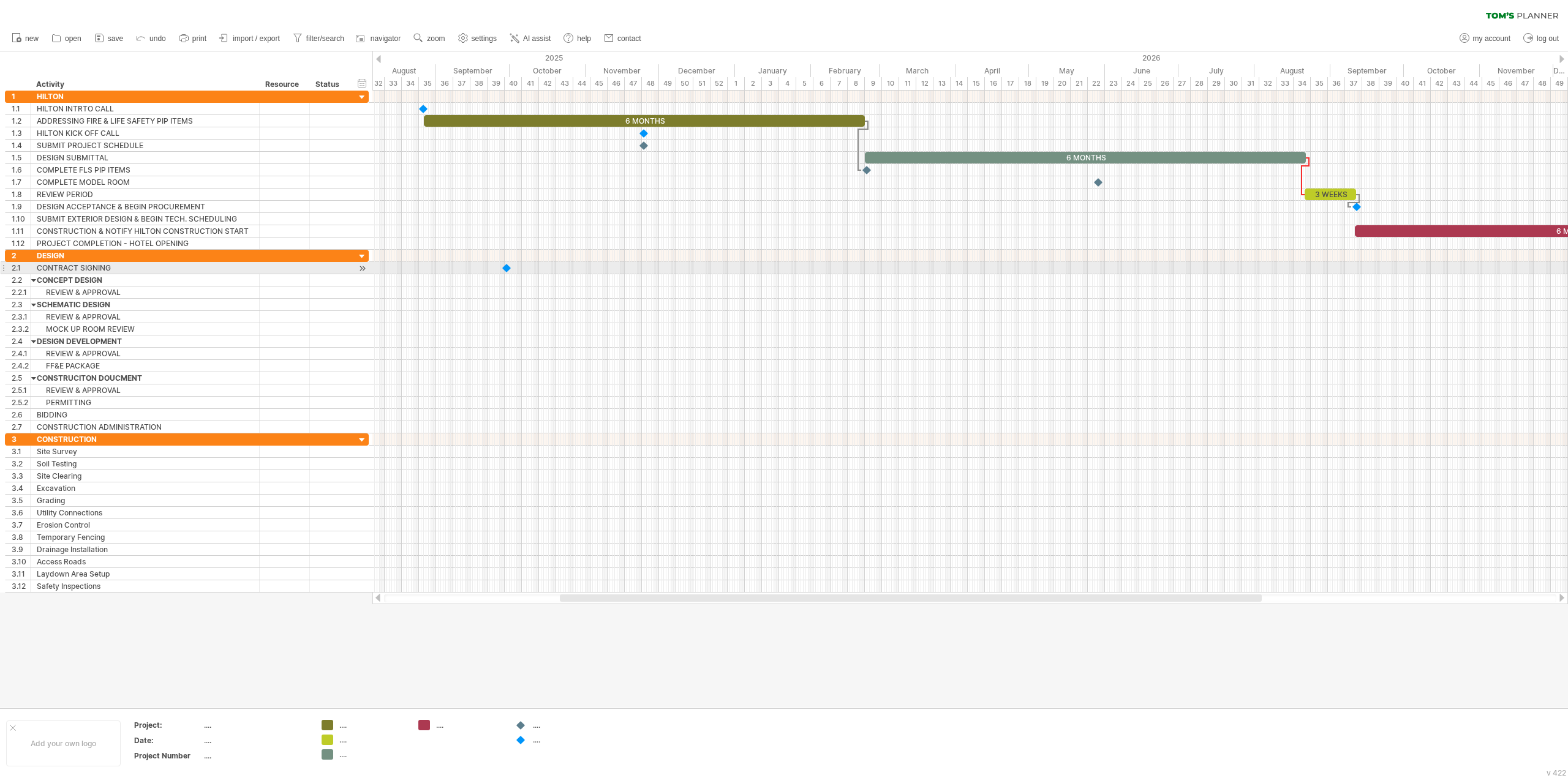
click at [509, 267] on div at bounding box center [507, 268] width 12 height 12
click at [511, 267] on div at bounding box center [512, 268] width 14 height 12
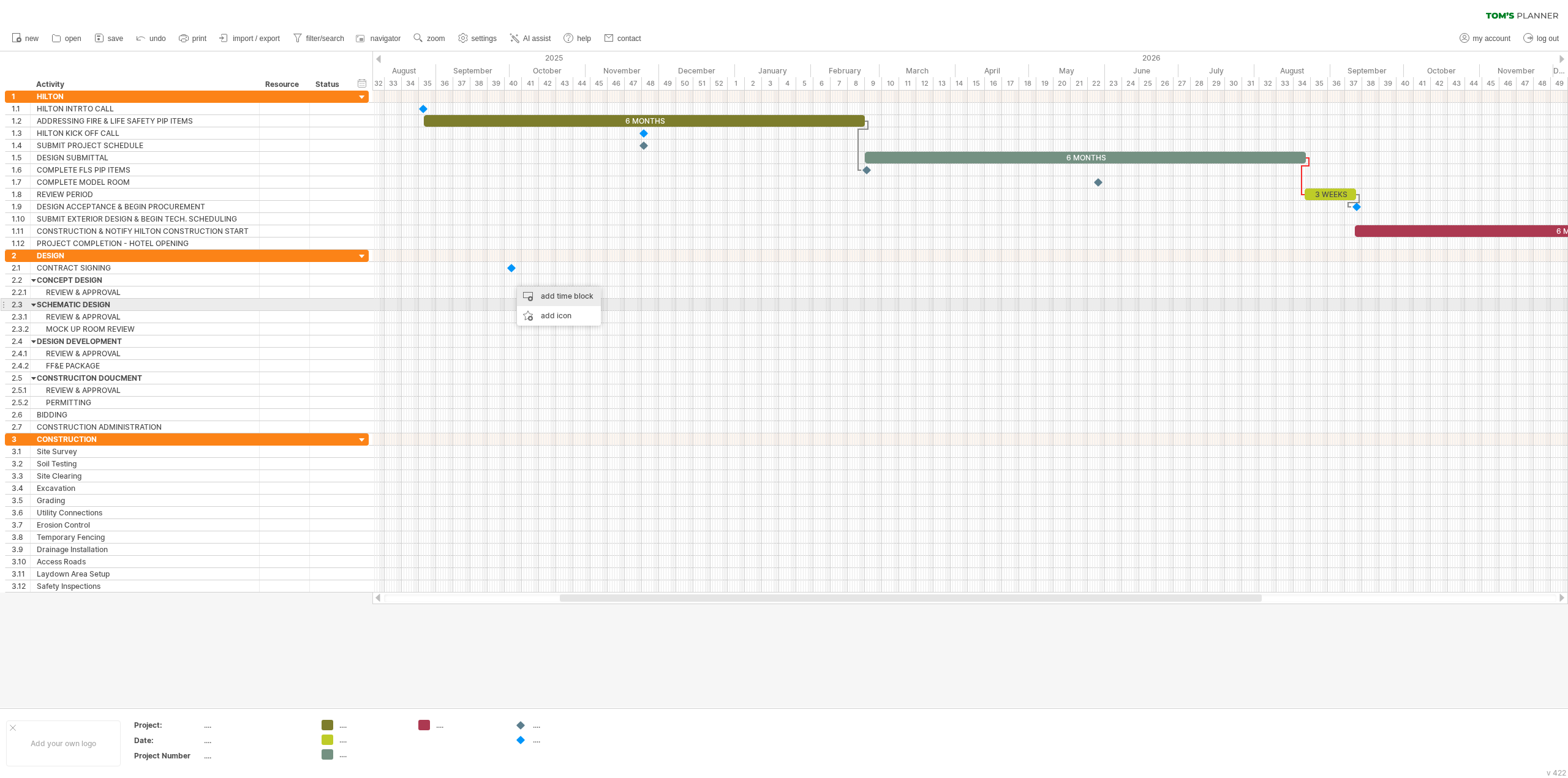
click at [545, 299] on div "add time block" at bounding box center [559, 296] width 84 height 19
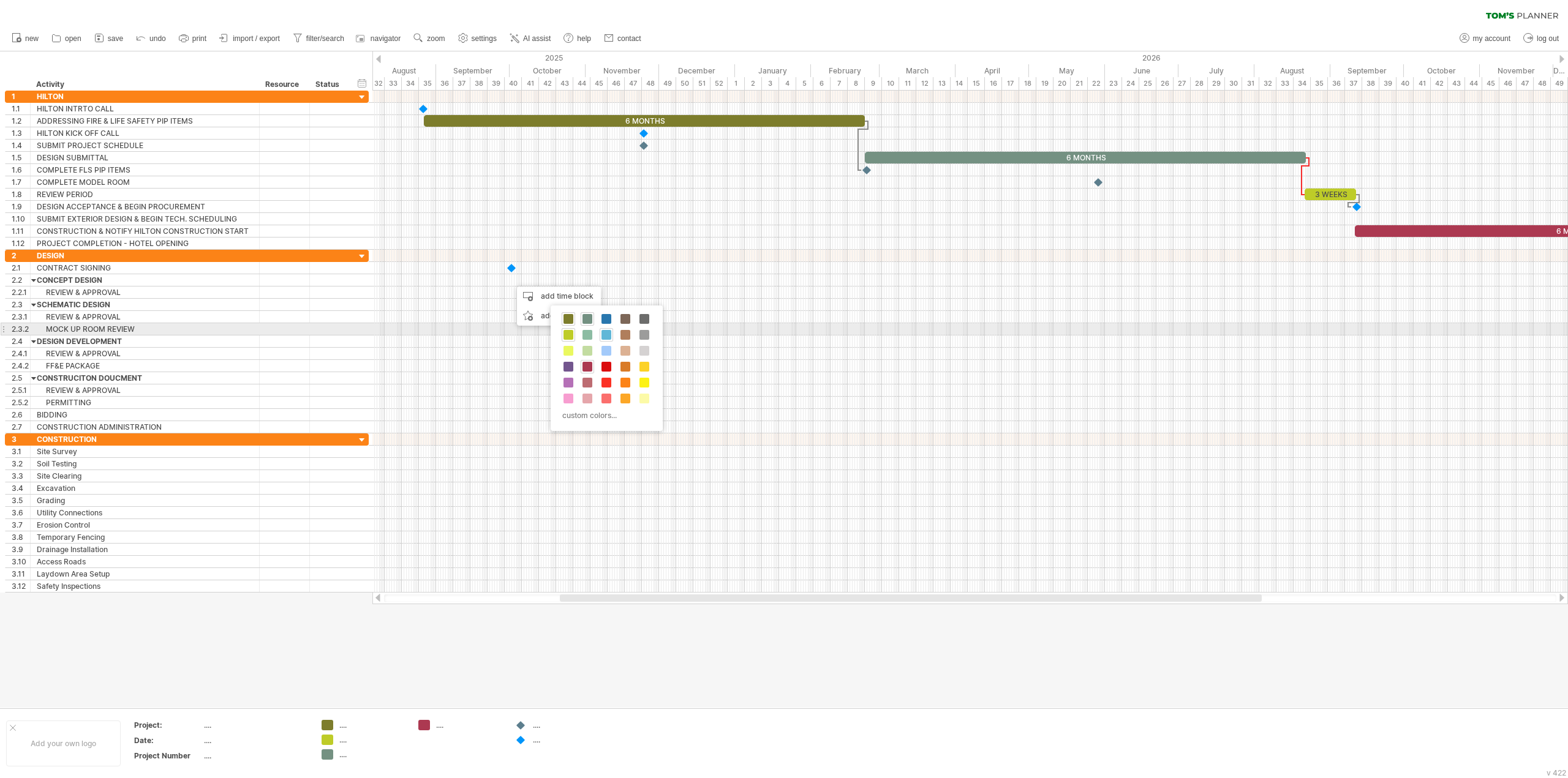
click at [601, 332] on div at bounding box center [607, 335] width 14 height 14
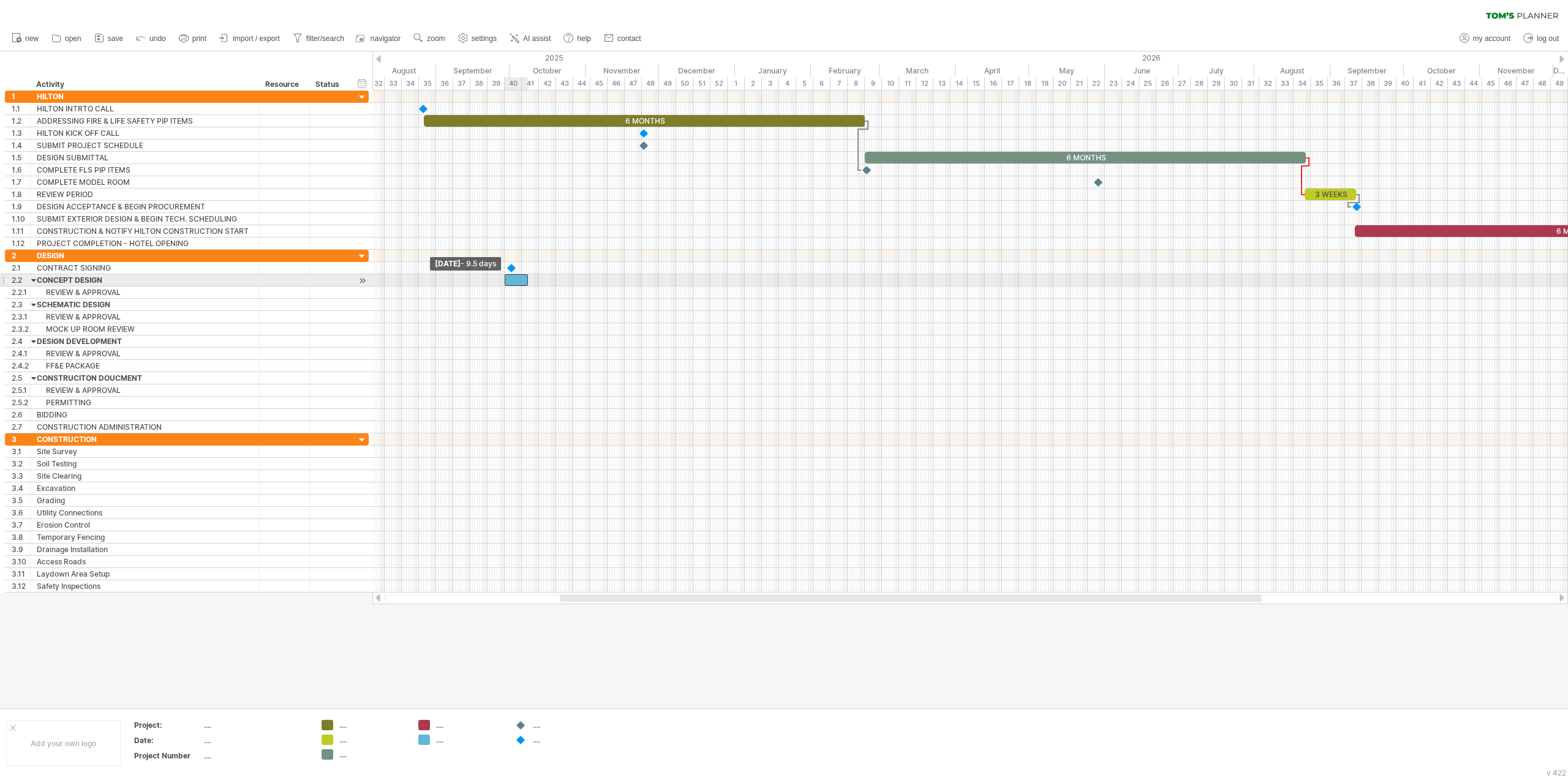
drag, startPoint x: 512, startPoint y: 280, endPoint x: 505, endPoint y: 279, distance: 7.1
click at [505, 279] on span at bounding box center [505, 280] width 5 height 12
click at [508, 269] on div at bounding box center [507, 268] width 14 height 12
click at [525, 278] on span at bounding box center [528, 280] width 5 height 12
drag, startPoint x: 527, startPoint y: 279, endPoint x: 572, endPoint y: 282, distance: 45.1
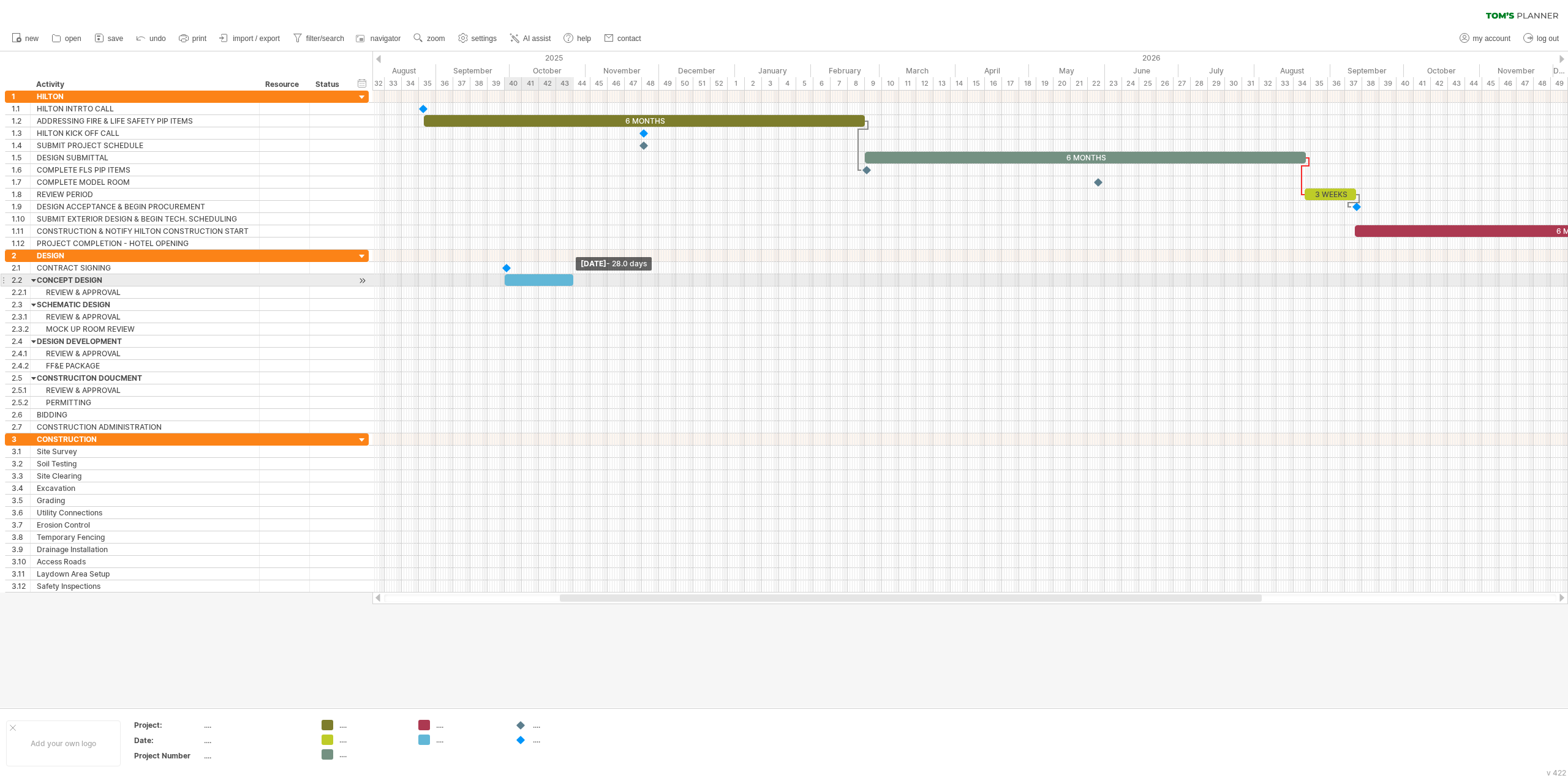
click at [572, 282] on span at bounding box center [573, 280] width 5 height 12
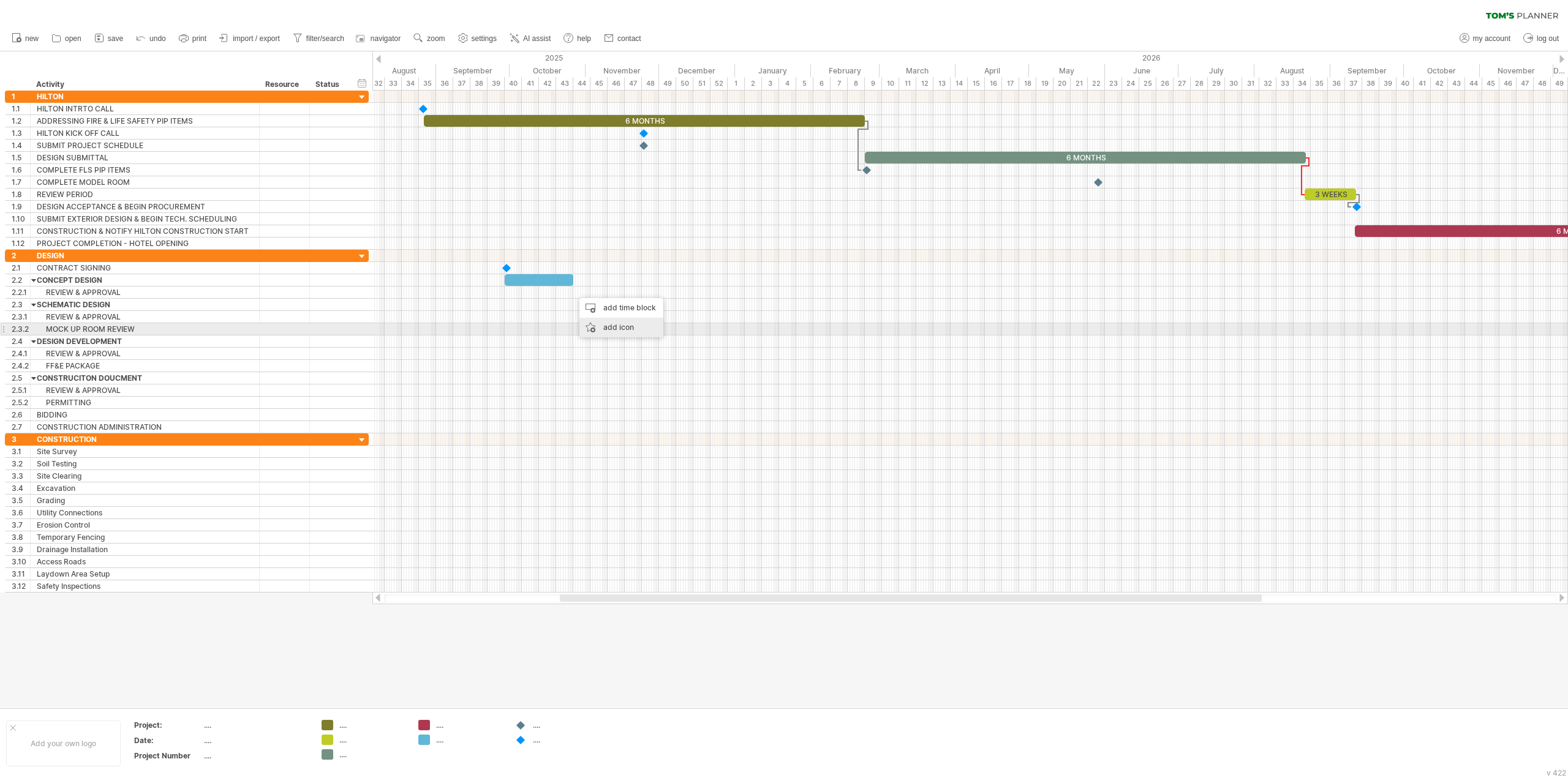
click at [597, 325] on div "add icon" at bounding box center [622, 327] width 84 height 19
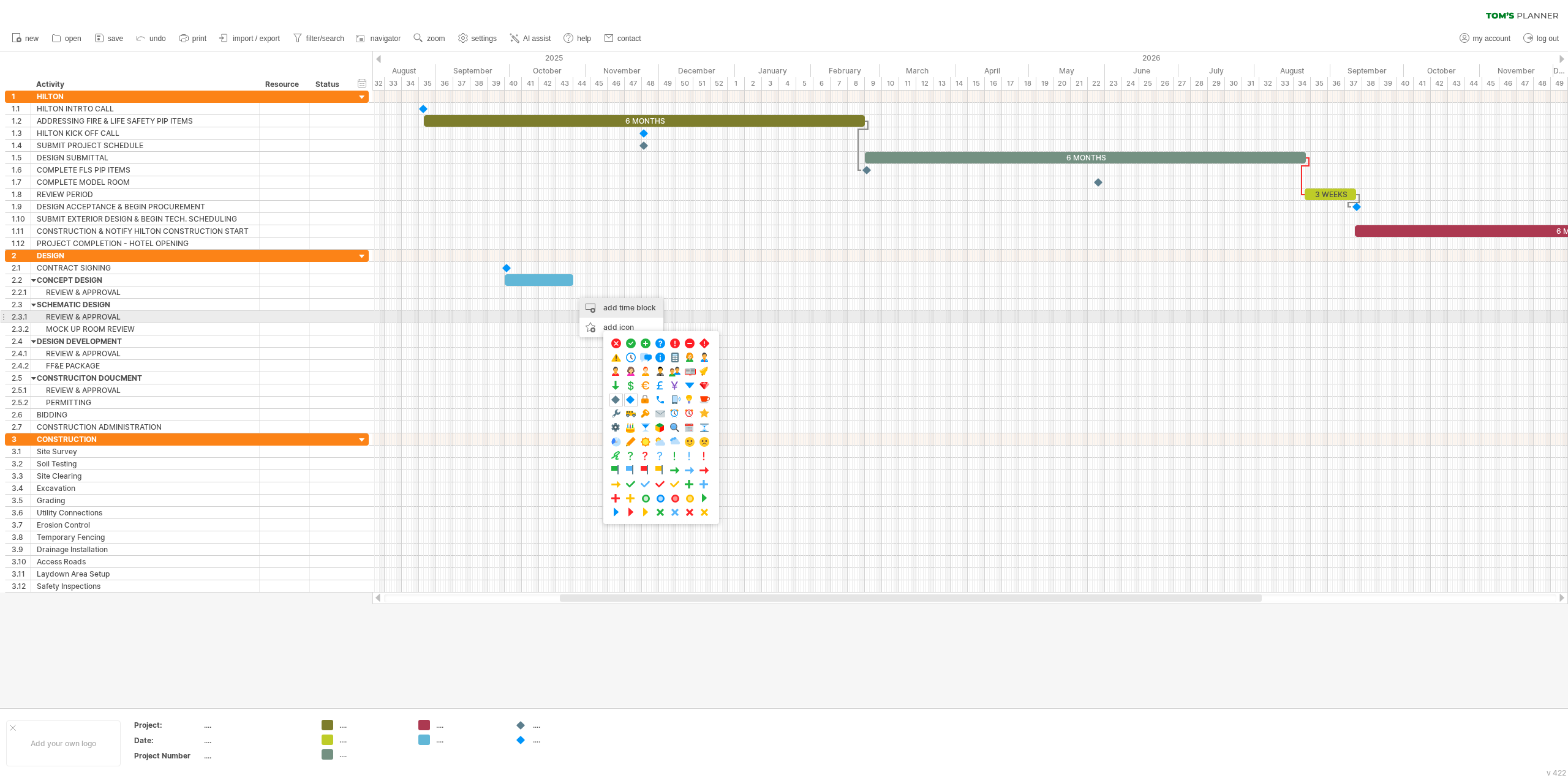
click at [606, 309] on div "add time block" at bounding box center [622, 308] width 84 height 19
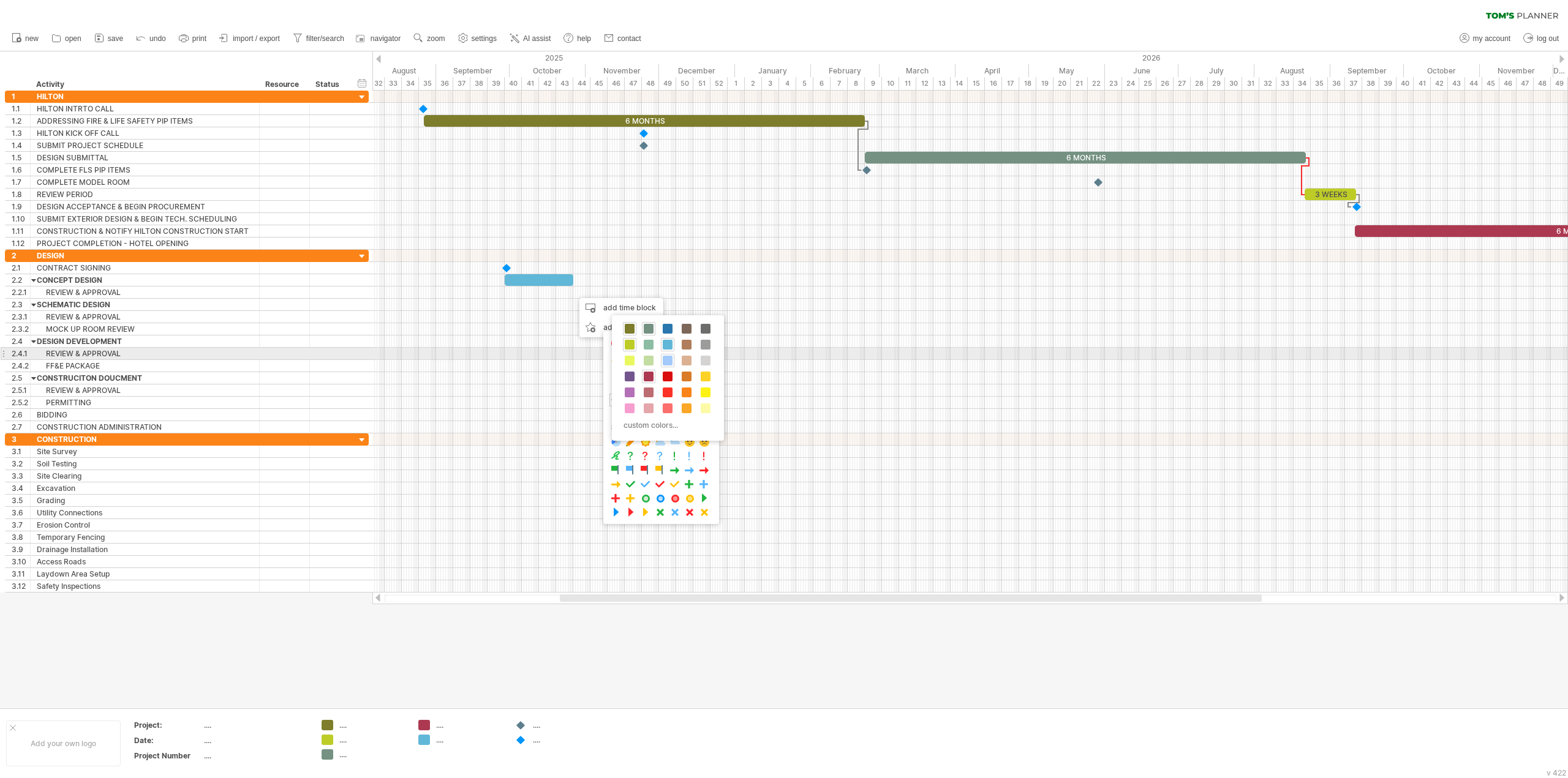
click at [673, 354] on div at bounding box center [668, 361] width 14 height 14
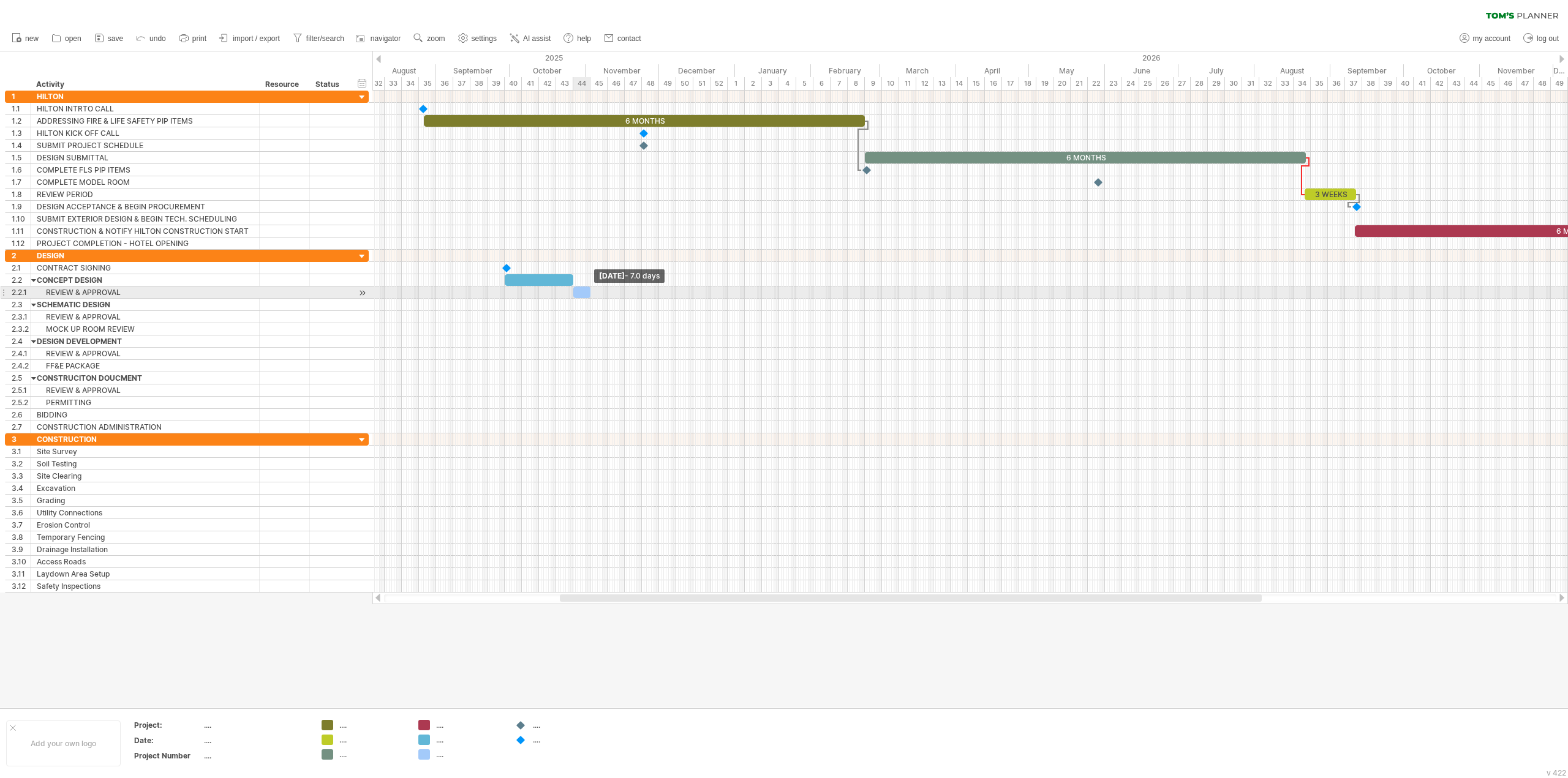
click at [592, 295] on span at bounding box center [590, 292] width 5 height 12
click at [622, 342] on div "add dependency You can use dependencies when you require tasks to be done in a …" at bounding box center [645, 347] width 112 height 19
click at [568, 279] on div at bounding box center [539, 280] width 69 height 12
click at [583, 295] on div at bounding box center [582, 292] width 17 height 12
click at [591, 304] on div at bounding box center [970, 305] width 1196 height 12
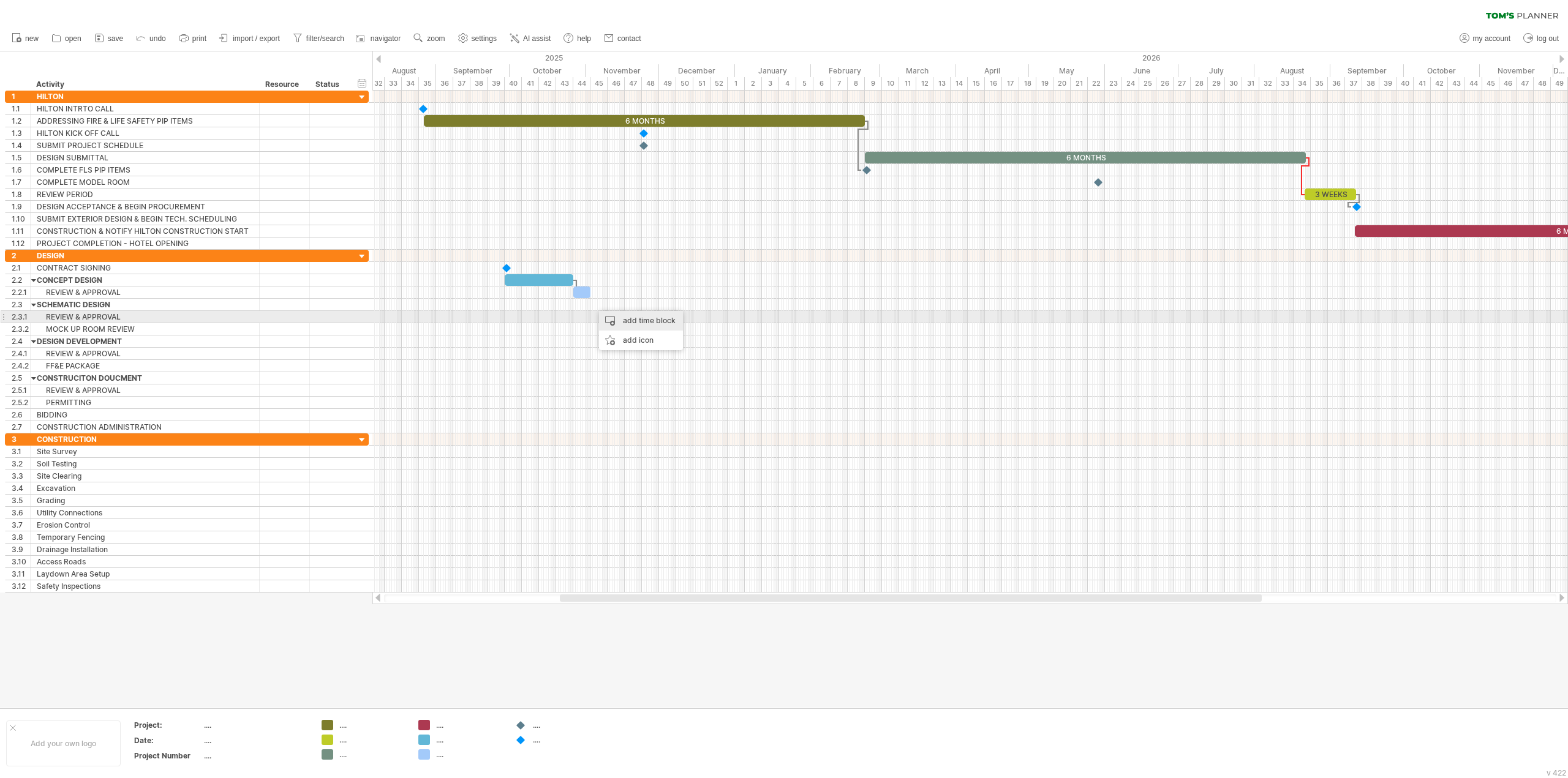
click at [607, 318] on div "add time block" at bounding box center [641, 320] width 84 height 19
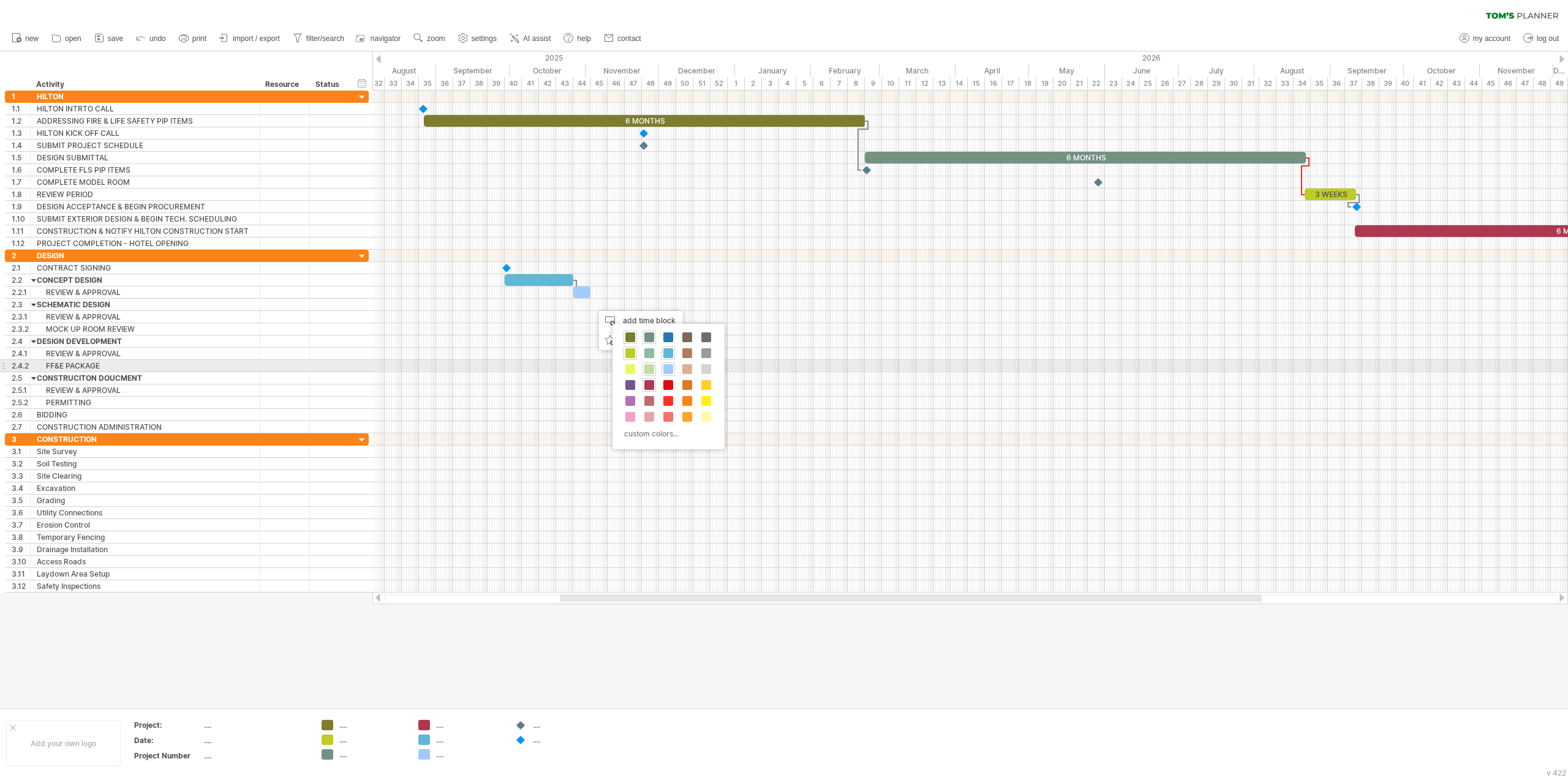
click at [653, 366] on span at bounding box center [649, 369] width 10 height 10
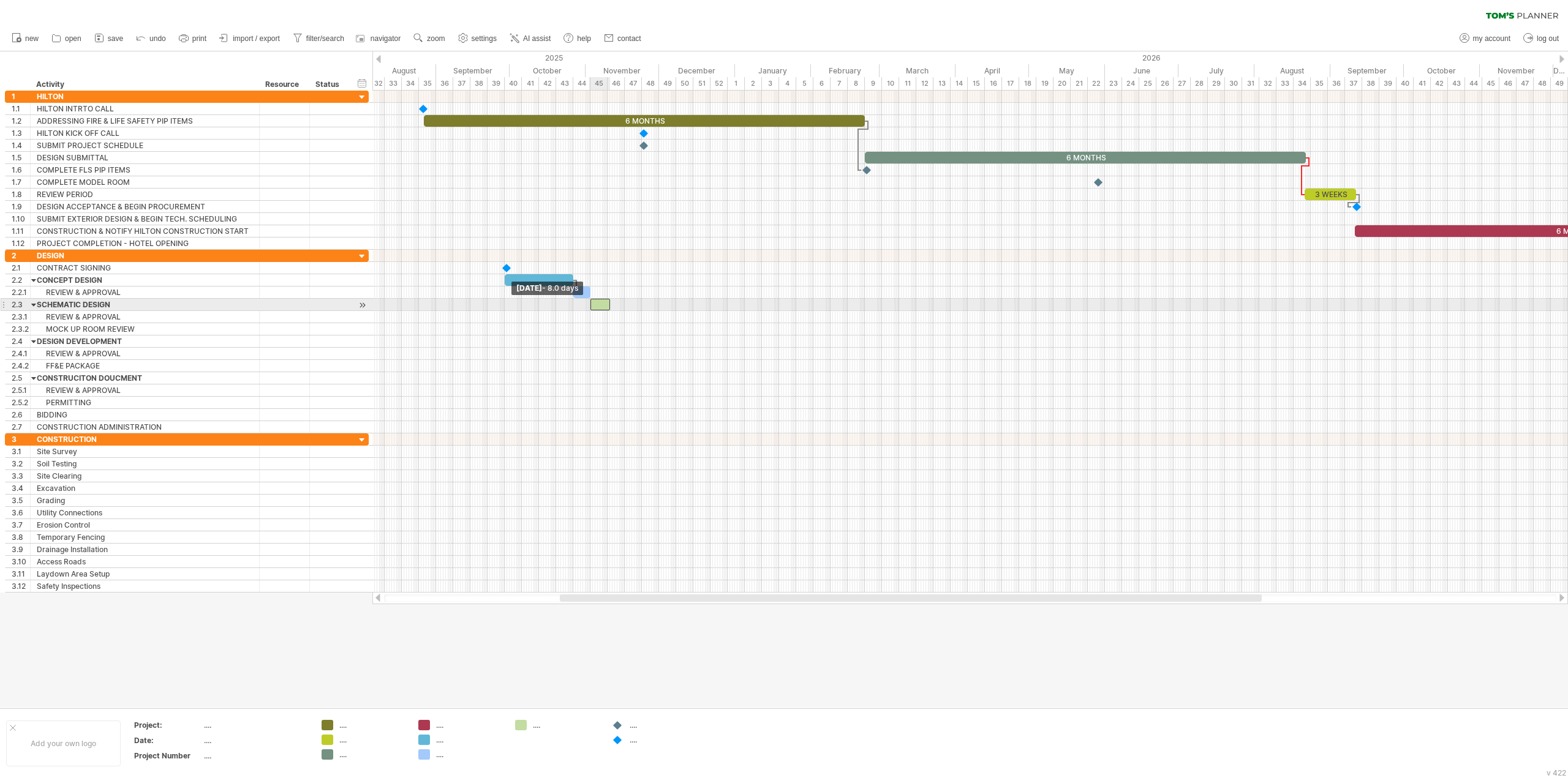
click at [591, 303] on span at bounding box center [590, 304] width 5 height 12
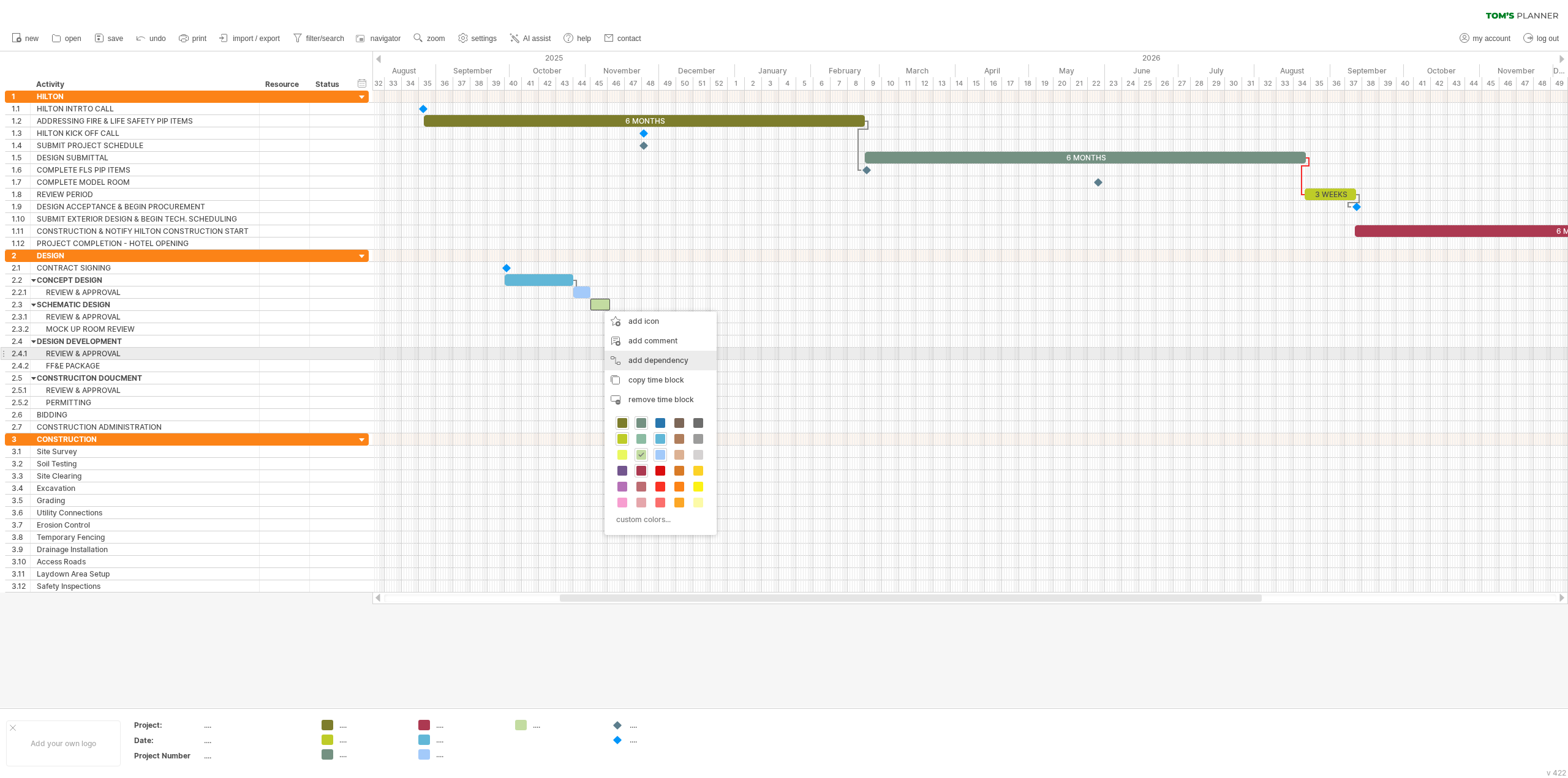
click at [632, 353] on div "add dependency You can use dependencies when you require tasks to be done in a …" at bounding box center [660, 360] width 112 height 19
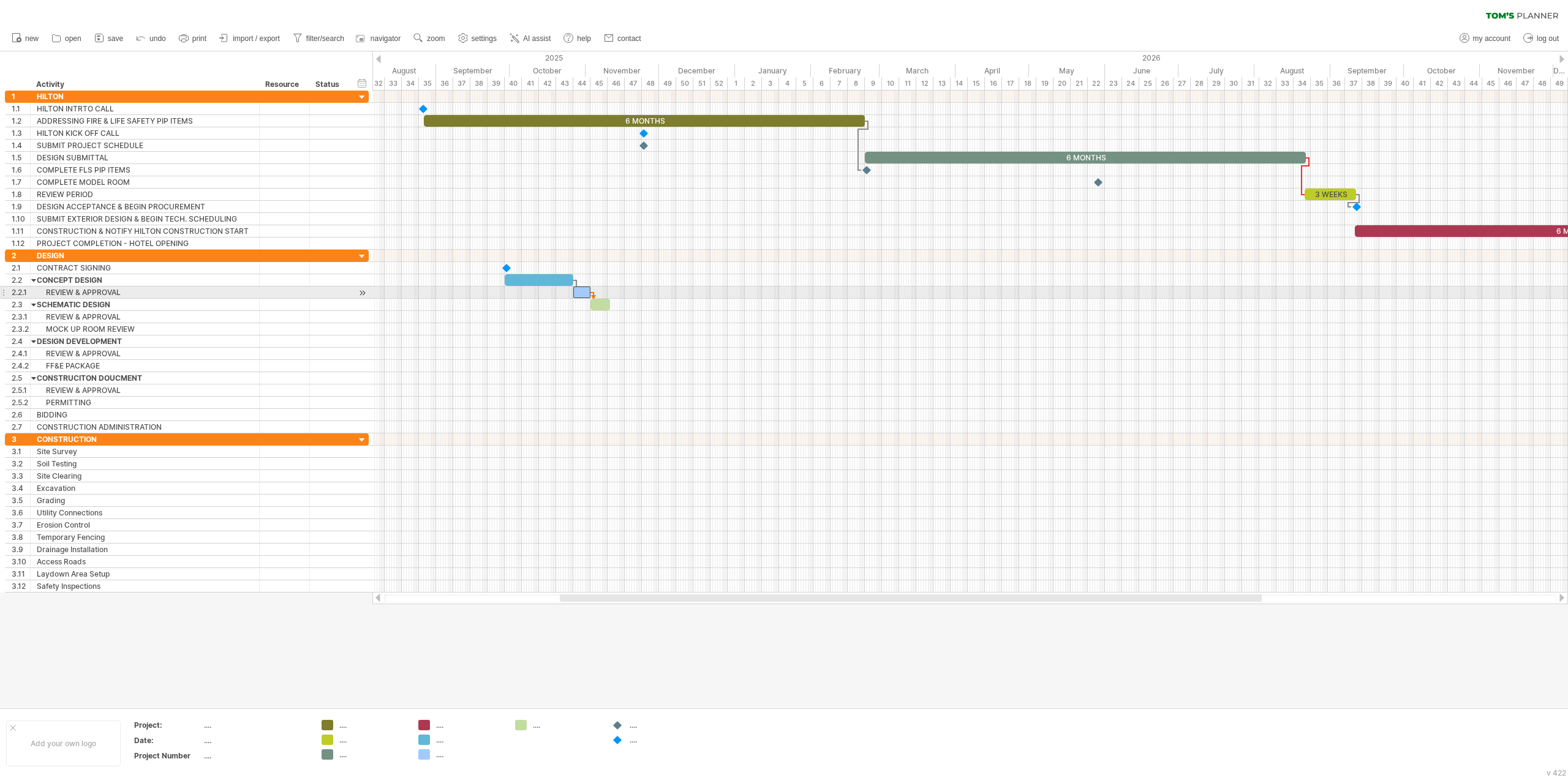
click at [586, 295] on div at bounding box center [582, 292] width 17 height 12
click at [605, 304] on div at bounding box center [600, 304] width 19 height 12
drag, startPoint x: 611, startPoint y: 306, endPoint x: 745, endPoint y: 309, distance: 134.0
click at [745, 309] on span at bounding box center [745, 304] width 5 height 12
click at [770, 348] on div "add icon" at bounding box center [794, 352] width 84 height 19
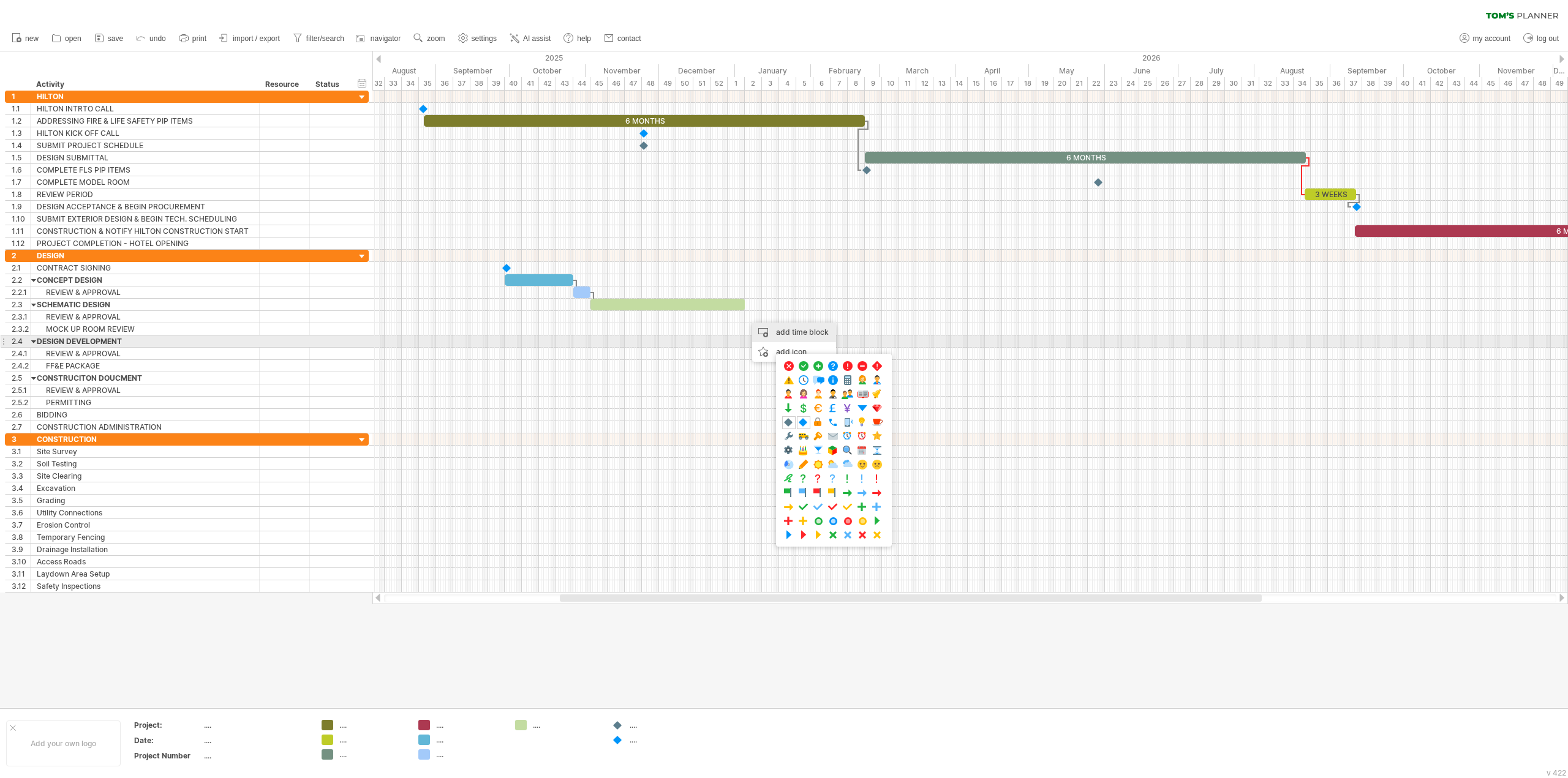
click at [770, 336] on div "add time block" at bounding box center [794, 332] width 84 height 19
click at [796, 386] on span at bounding box center [795, 388] width 10 height 10
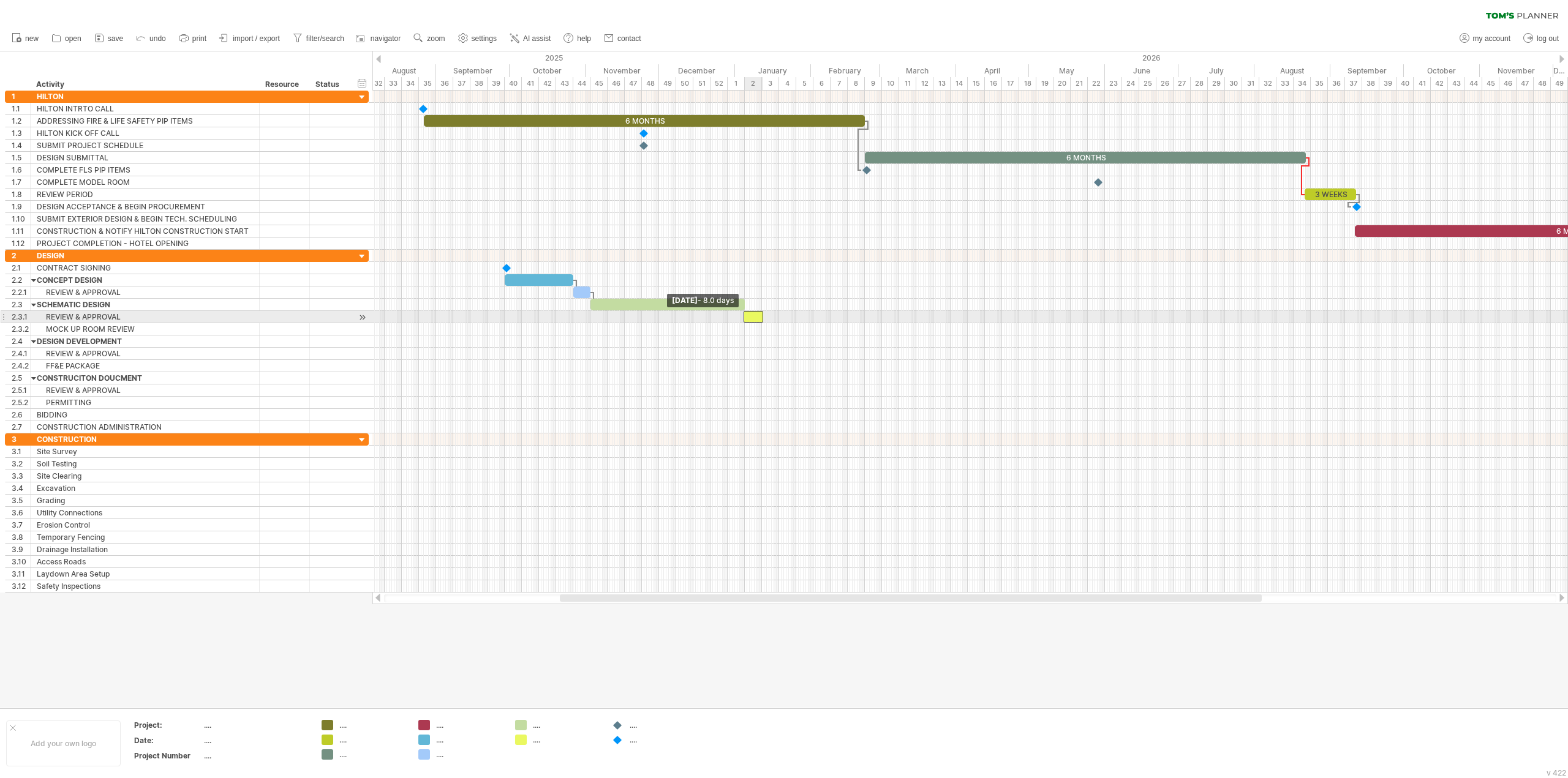
click at [742, 320] on span at bounding box center [743, 317] width 5 height 12
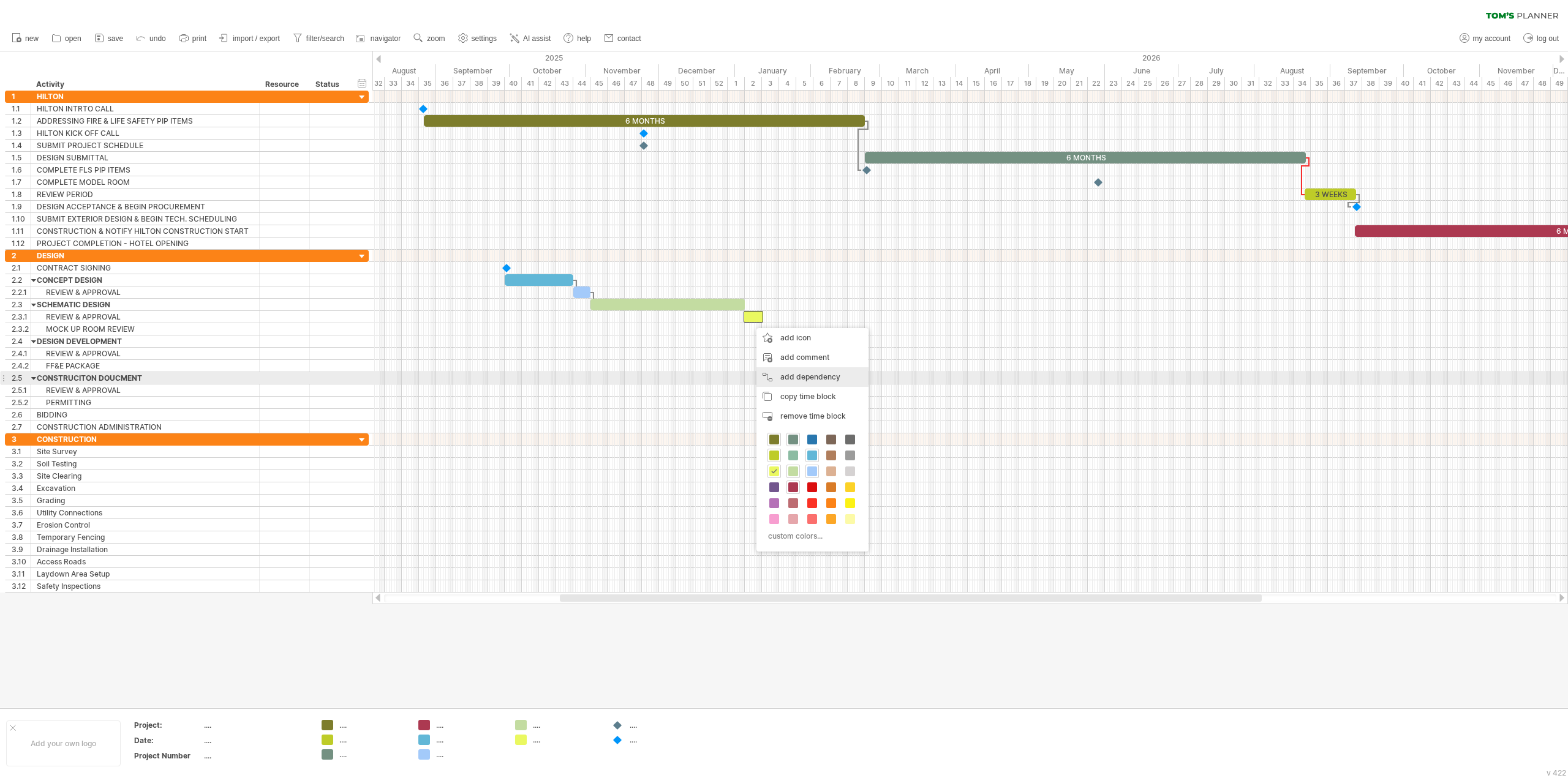
click at [787, 378] on div "add dependency You can use dependencies when you require tasks to be done in a …" at bounding box center [812, 377] width 112 height 19
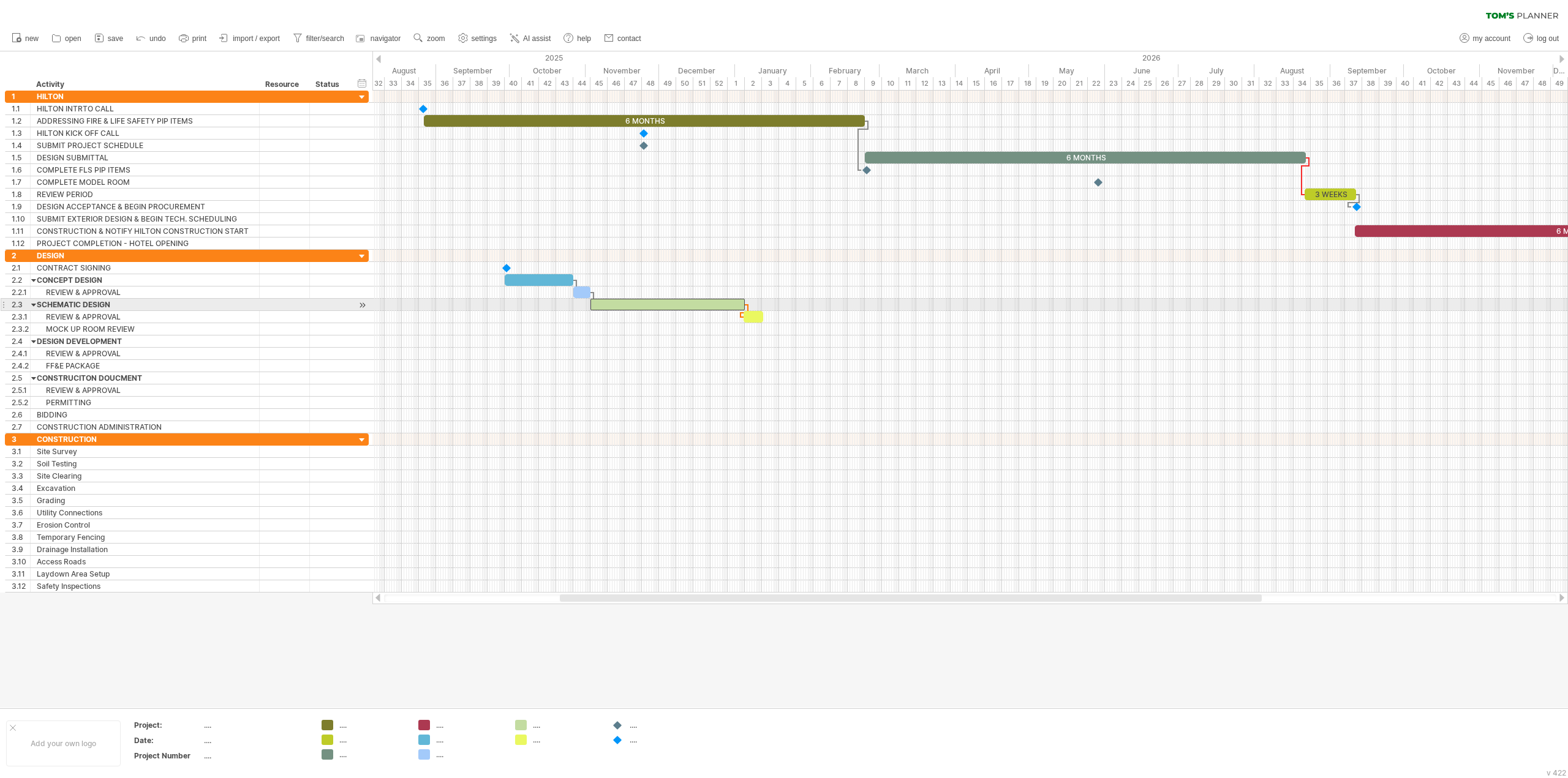
click at [742, 307] on span at bounding box center [745, 304] width 5 height 12
click at [755, 317] on div at bounding box center [753, 317] width 19 height 12
click at [763, 317] on span at bounding box center [762, 317] width 5 height 12
click at [762, 317] on span at bounding box center [762, 317] width 5 height 12
click at [765, 330] on div at bounding box center [970, 330] width 1196 height 12
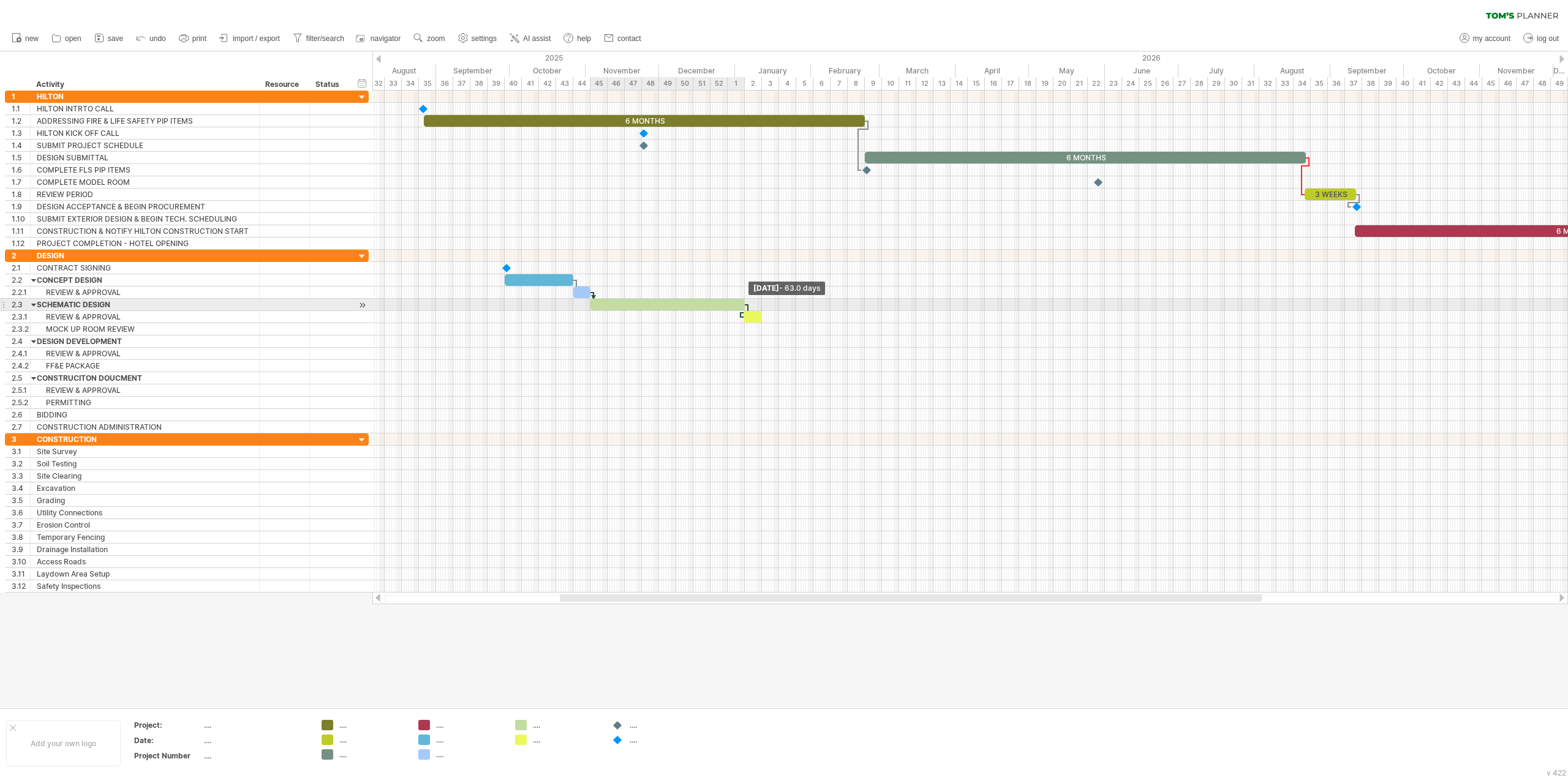
click at [745, 304] on span at bounding box center [745, 304] width 5 height 12
click at [763, 329] on div at bounding box center [970, 330] width 1196 height 12
click at [535, 280] on div at bounding box center [539, 280] width 69 height 12
click at [581, 293] on div at bounding box center [582, 292] width 17 height 12
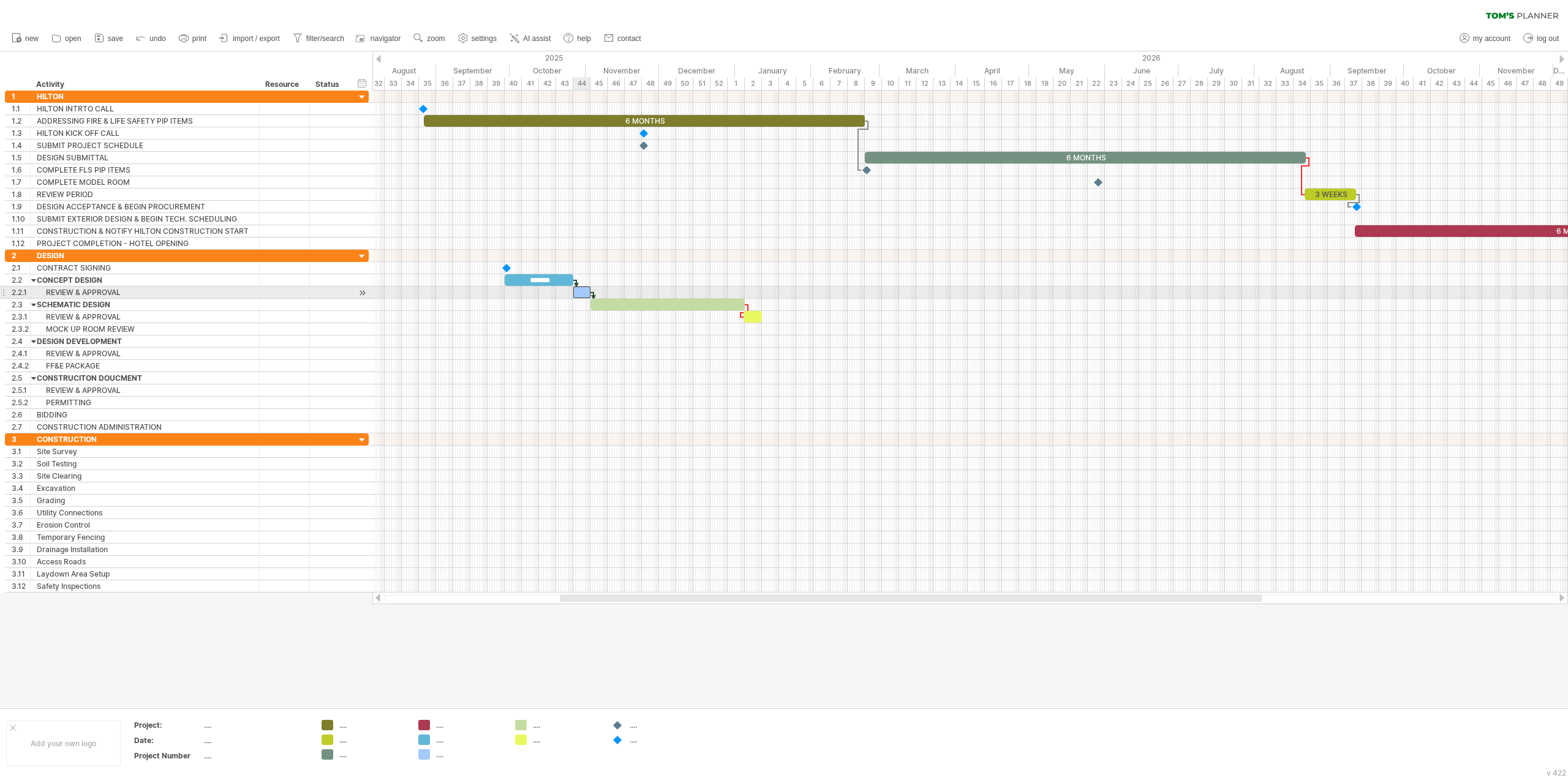
click at [581, 293] on div at bounding box center [582, 292] width 17 height 12
click at [613, 338] on div at bounding box center [970, 342] width 1196 height 12
click at [632, 303] on div at bounding box center [667, 304] width 154 height 12
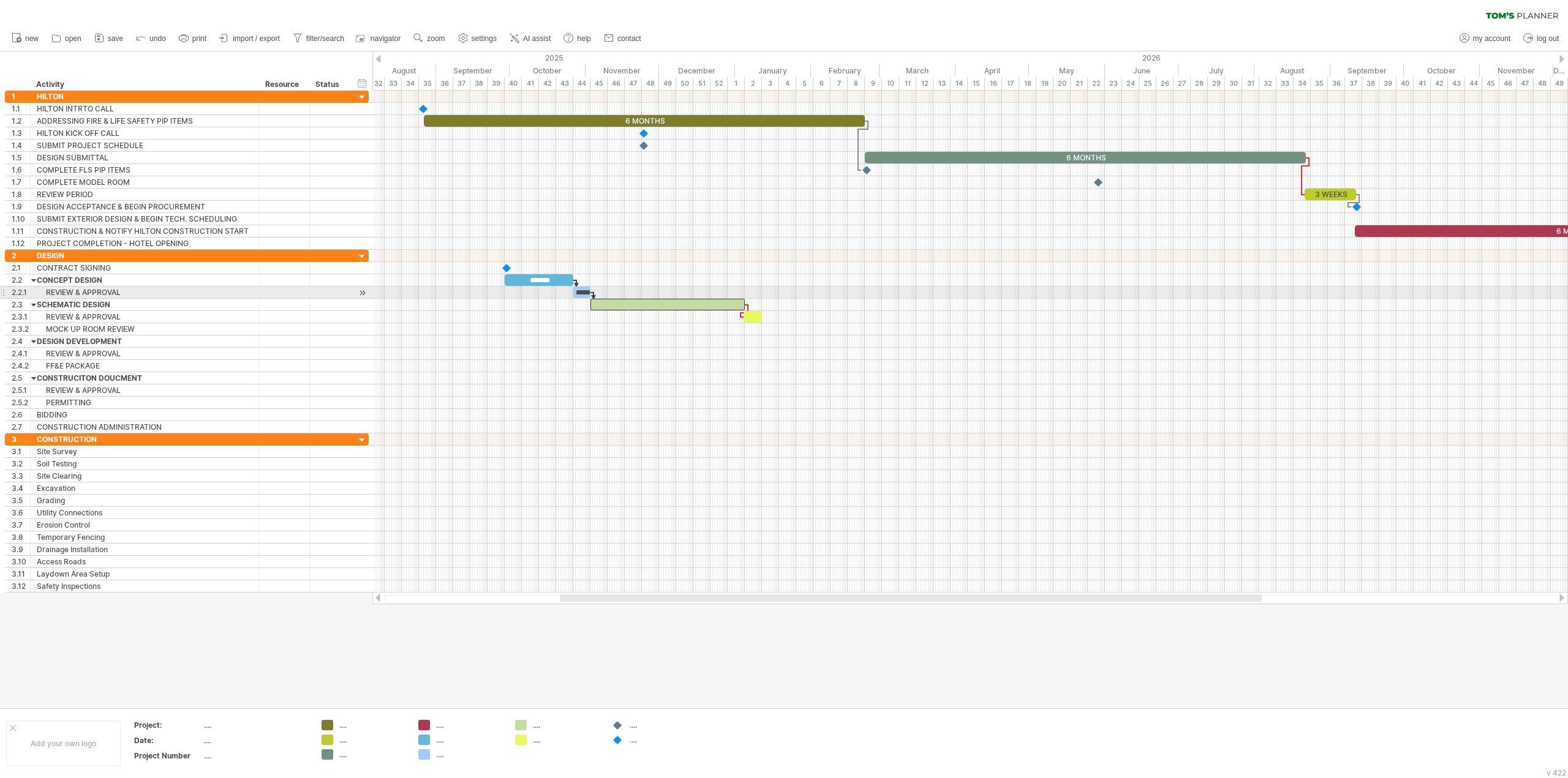
click at [582, 295] on div "******" at bounding box center [582, 292] width 17 height 12
drag, startPoint x: 578, startPoint y: 293, endPoint x: 605, endPoint y: 297, distance: 27.3
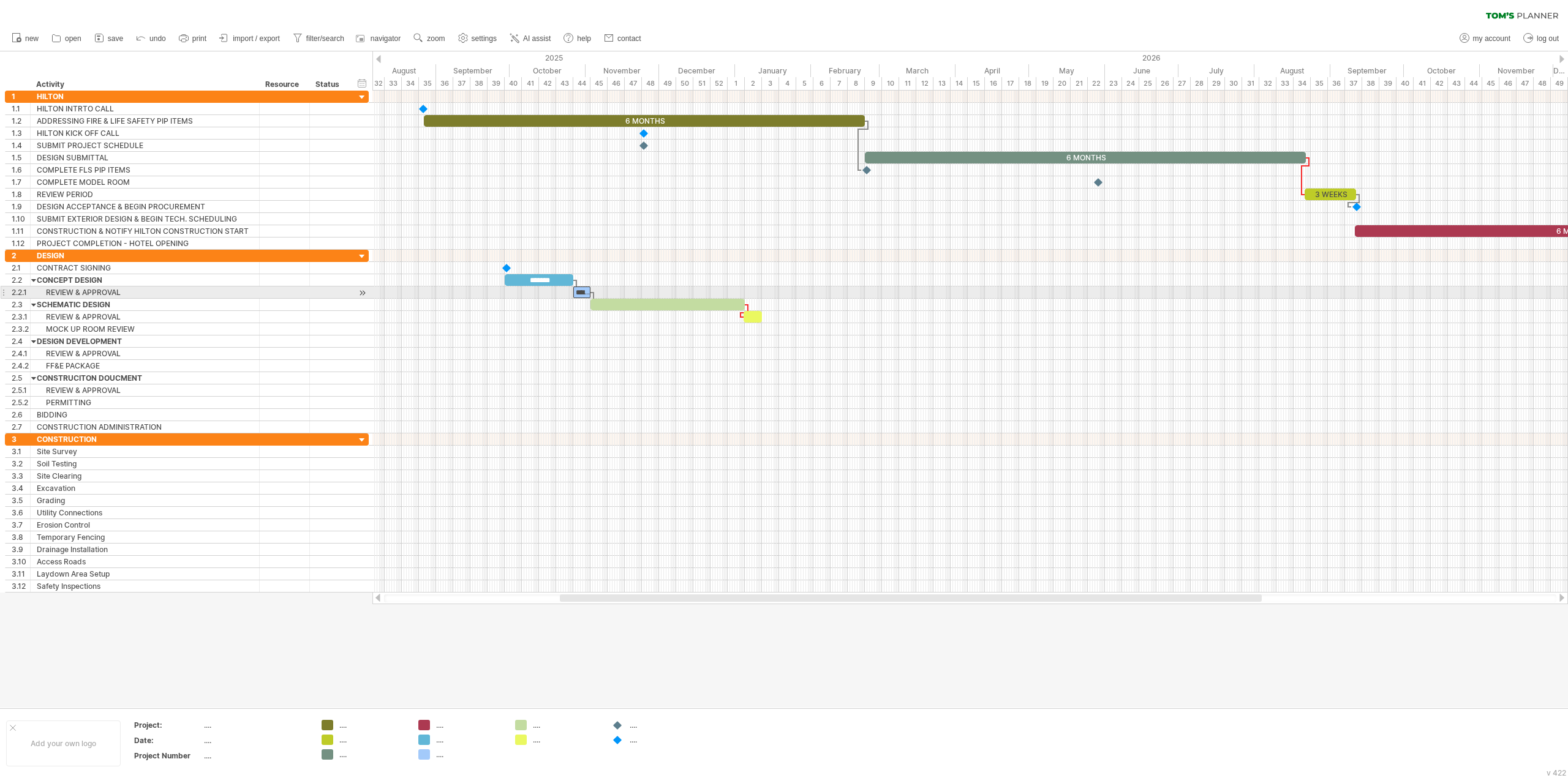
click at [605, 297] on div "6 MONTHS 6 MONTHS 3 WEEKS 6 MONTHS ******* ****** [DATE] [DATE]" at bounding box center [970, 342] width 1196 height 502
click at [578, 295] on div "******" at bounding box center [582, 292] width 17 height 12
click at [578, 295] on div "******" at bounding box center [582, 292] width 17 height 12
click at [668, 298] on div at bounding box center [970, 293] width 1196 height 12
click at [667, 302] on div at bounding box center [667, 304] width 154 height 12
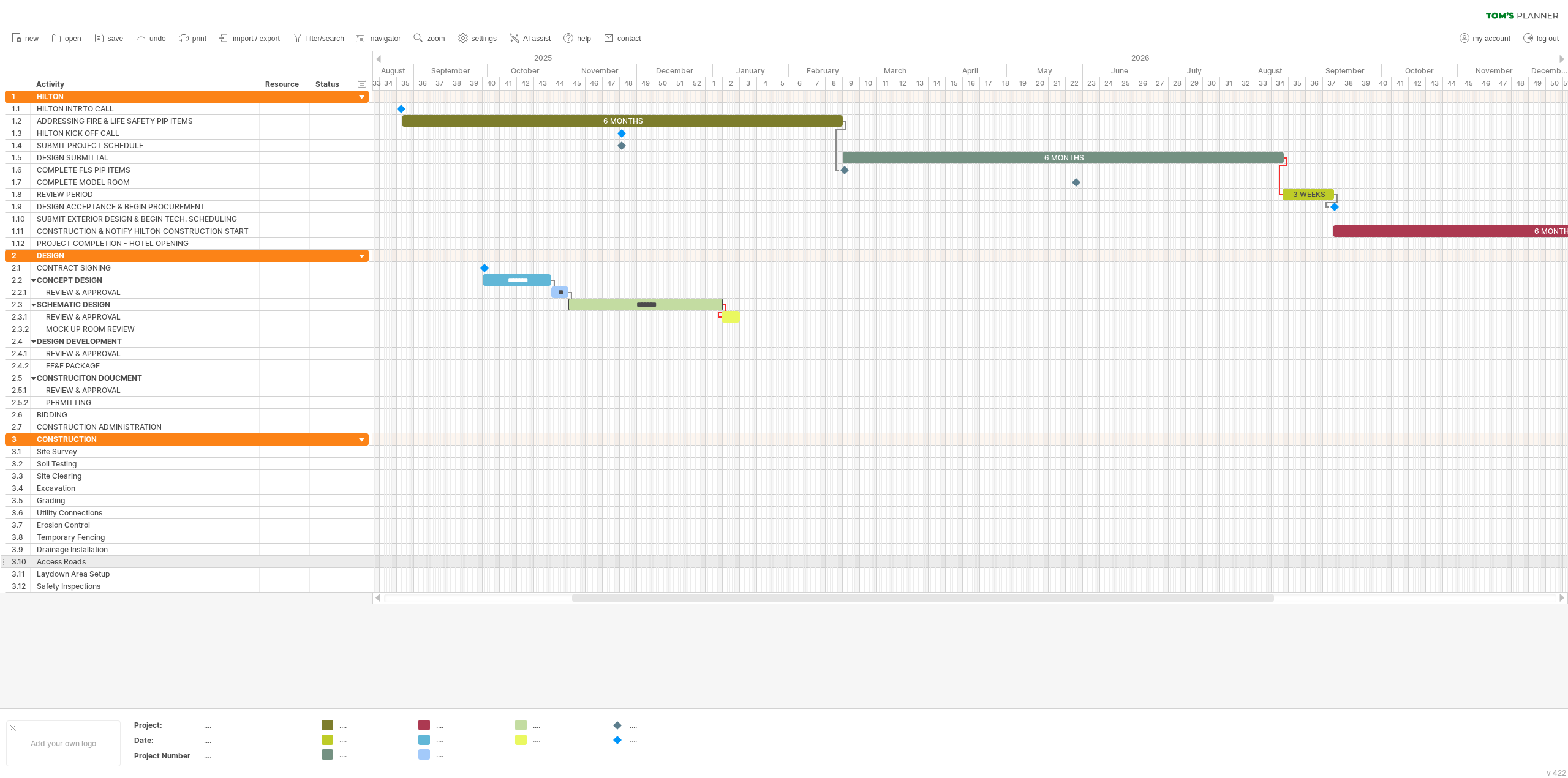
drag, startPoint x: 641, startPoint y: 601, endPoint x: 653, endPoint y: 568, distance: 35.1
click at [653, 568] on div "Trying to reach [DOMAIN_NAME] Connected again... 0% clear filter new 1" at bounding box center [784, 389] width 1568 height 778
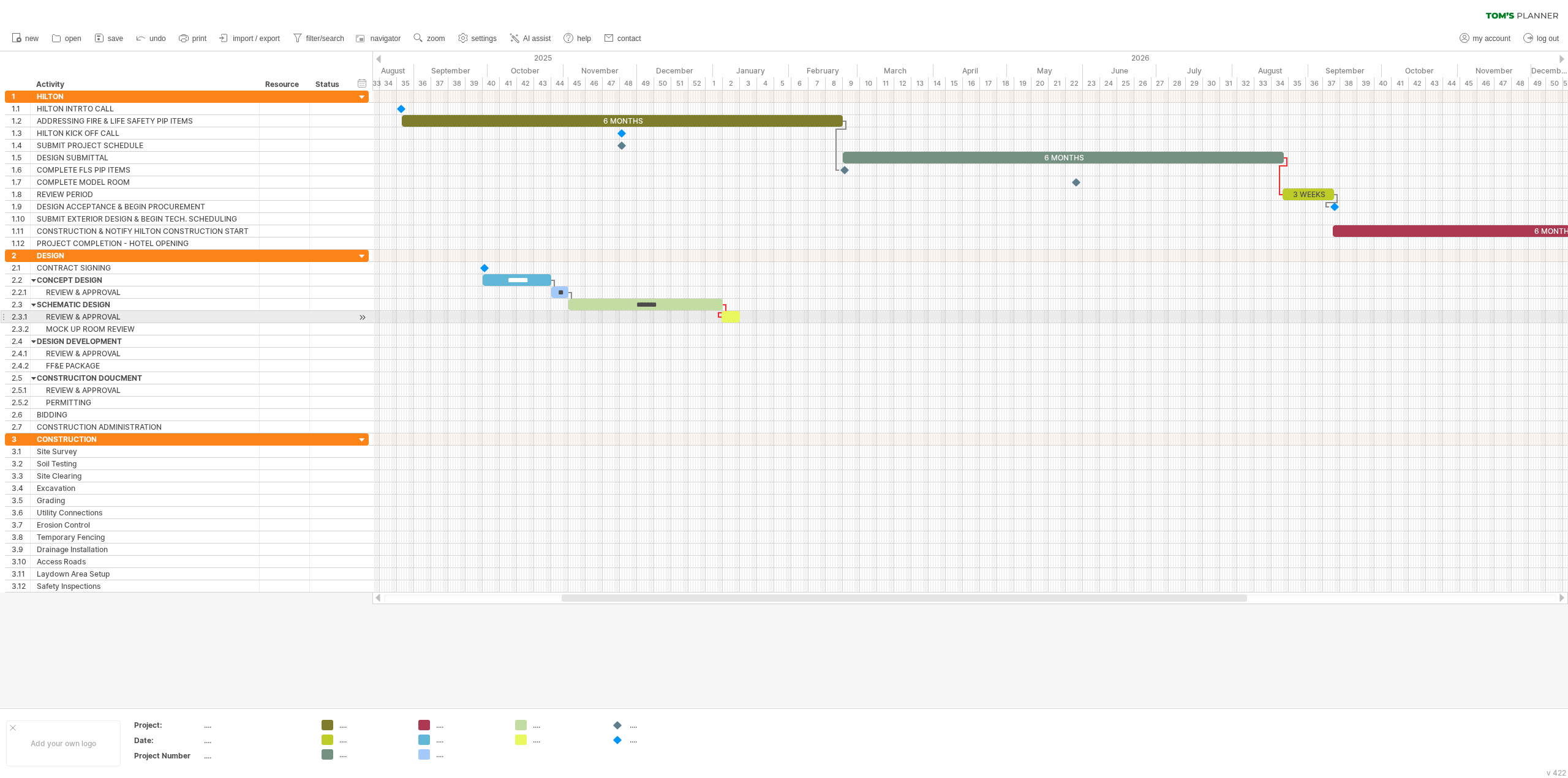
click at [757, 323] on div at bounding box center [970, 317] width 1196 height 12
click at [622, 145] on div at bounding box center [622, 145] width 12 height 12
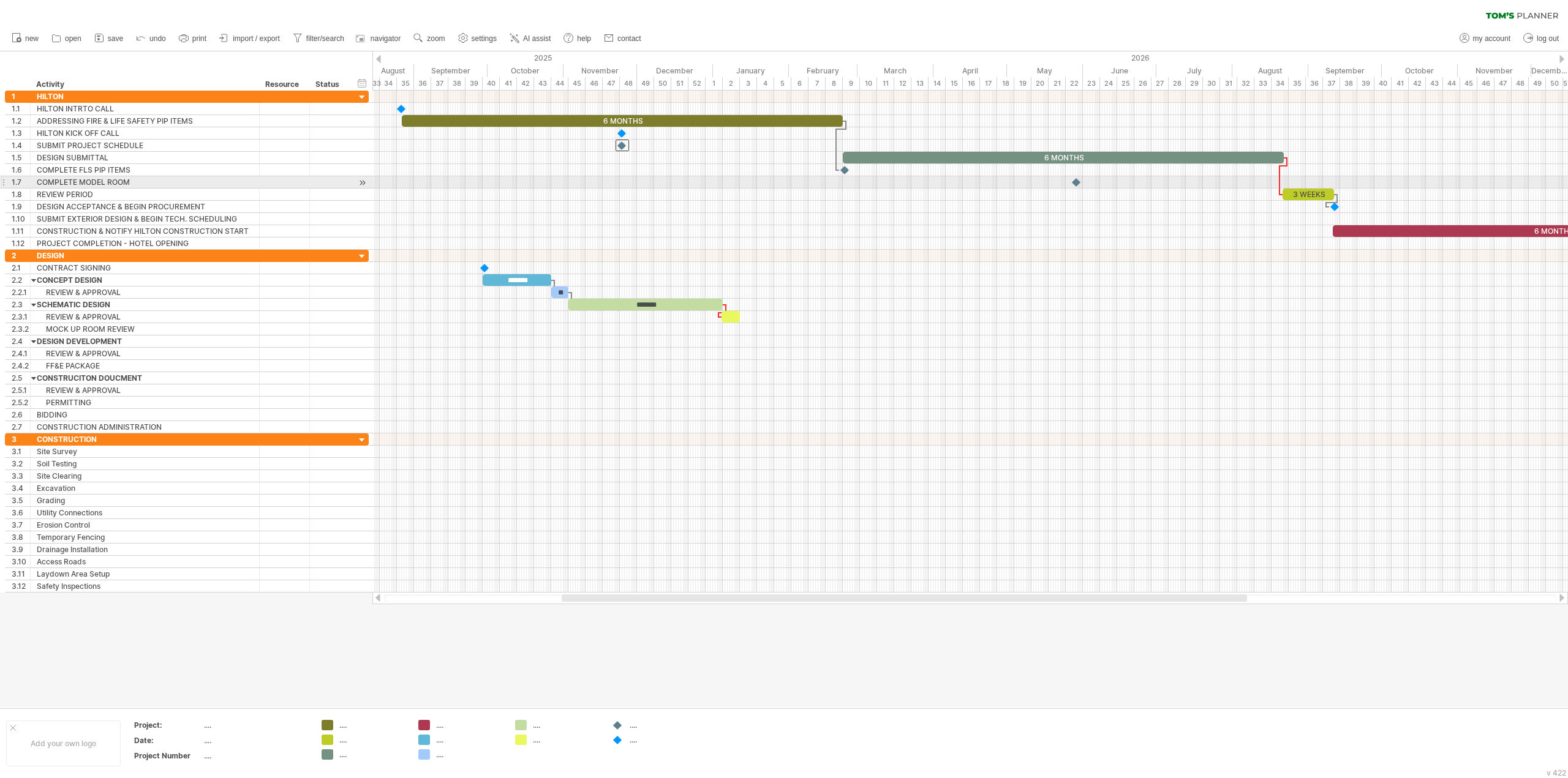
click at [1078, 182] on div at bounding box center [1077, 182] width 12 height 12
click at [116, 330] on div "MOCK UP ROOM REVIEW" at bounding box center [145, 329] width 216 height 12
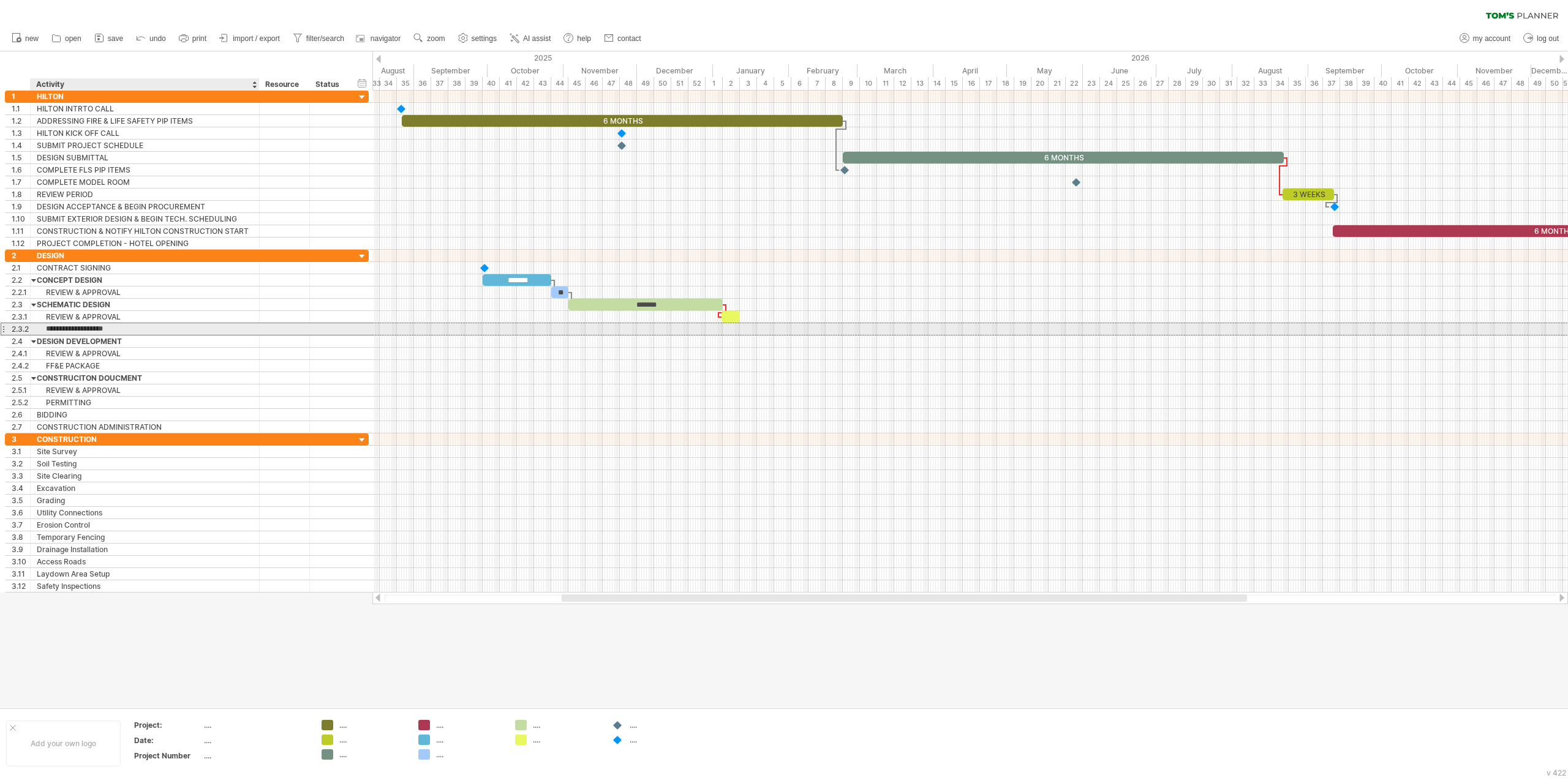
click at [108, 330] on input "**********" at bounding box center [145, 329] width 216 height 12
type input "**********"
click at [664, 328] on div at bounding box center [970, 330] width 1196 height 12
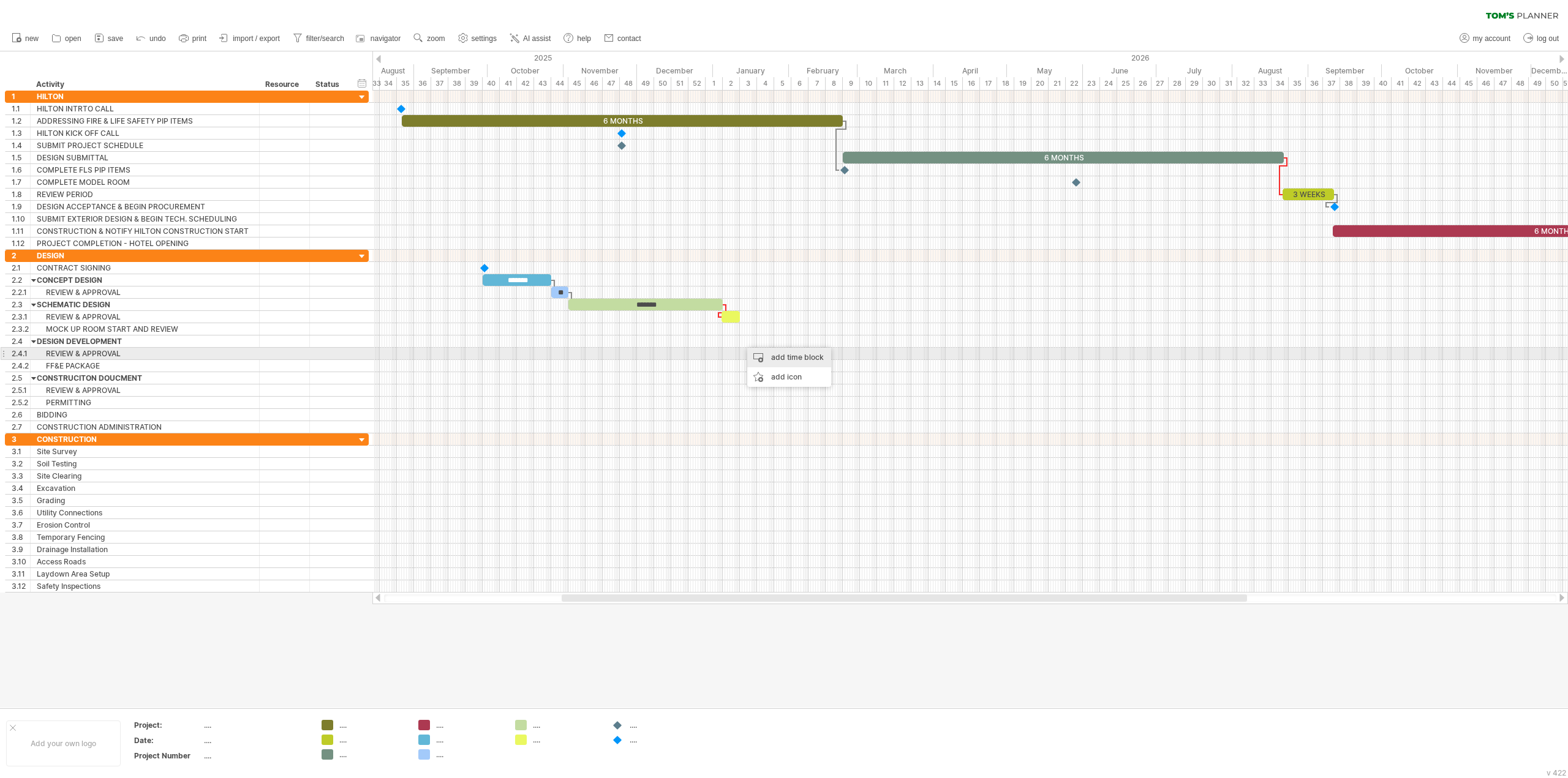
click at [757, 356] on div "add time block" at bounding box center [789, 357] width 84 height 19
click at [781, 392] on span at bounding box center [780, 391] width 10 height 10
click at [740, 341] on span at bounding box center [740, 341] width 5 height 12
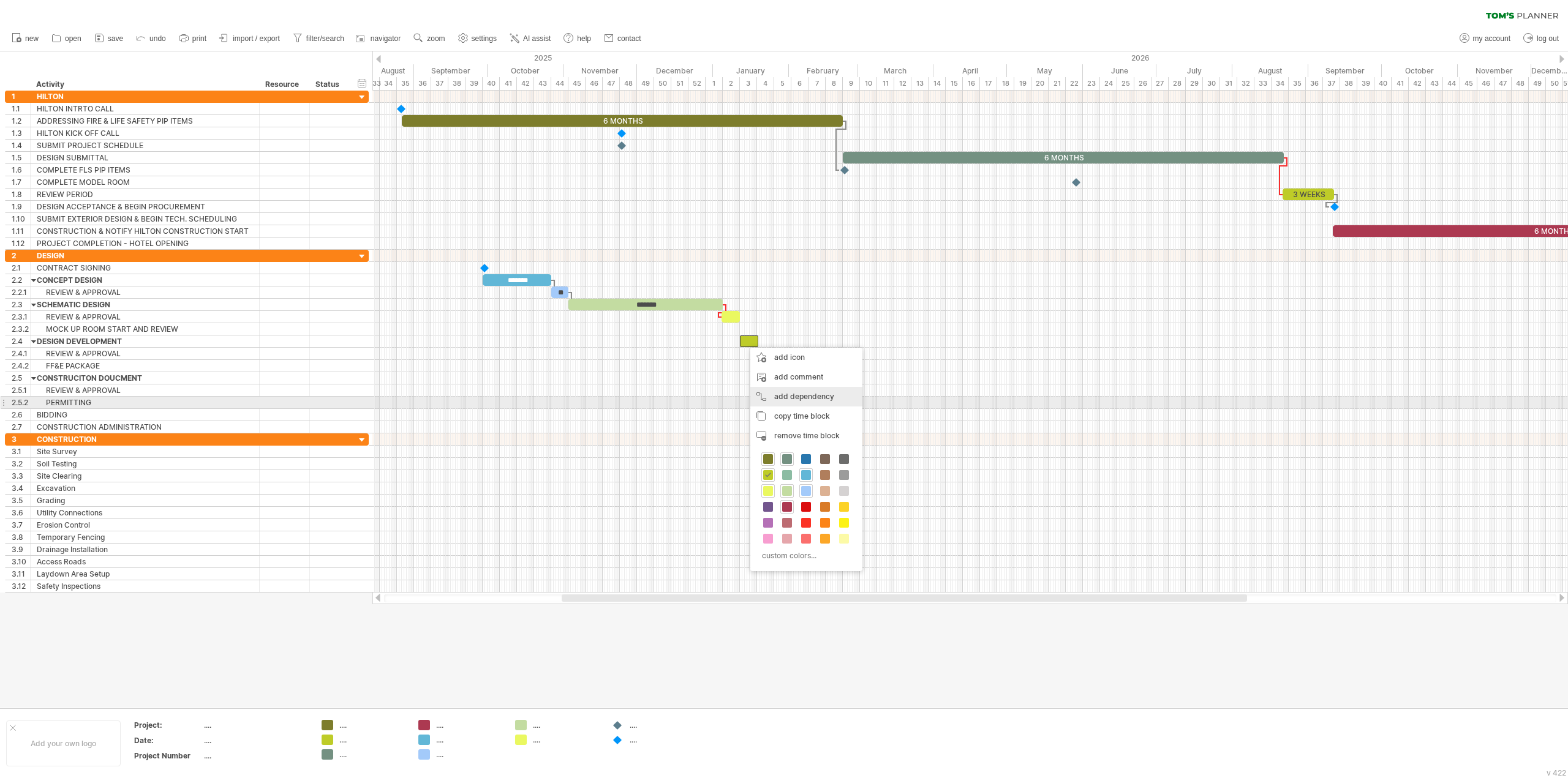
click at [798, 401] on div "add dependency You can use dependencies when you require tasks to be done in a …" at bounding box center [806, 396] width 112 height 19
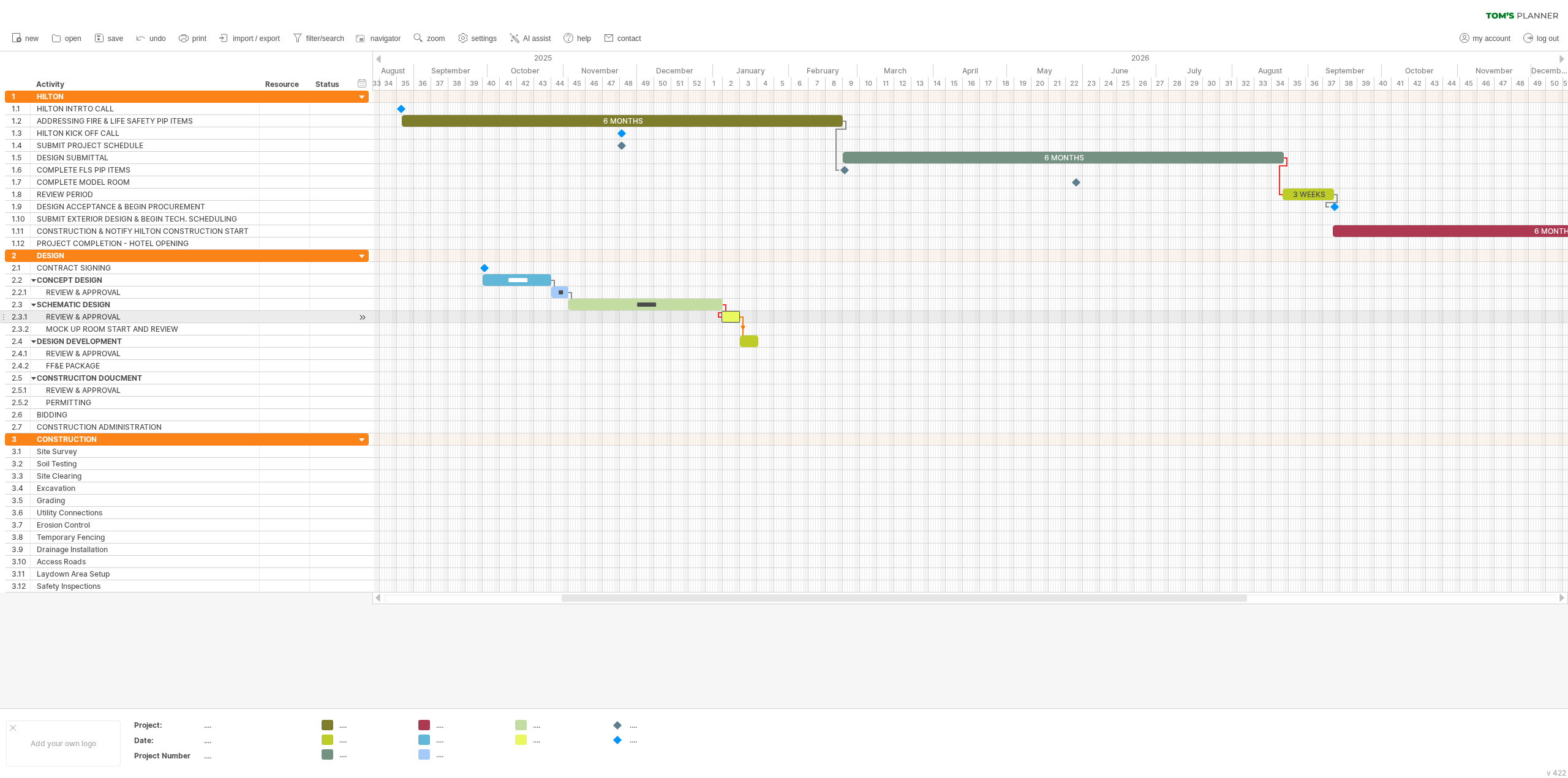
click at [738, 317] on span at bounding box center [740, 317] width 5 height 12
click at [751, 344] on div at bounding box center [748, 341] width 18 height 12
click at [738, 320] on span at bounding box center [740, 317] width 5 height 12
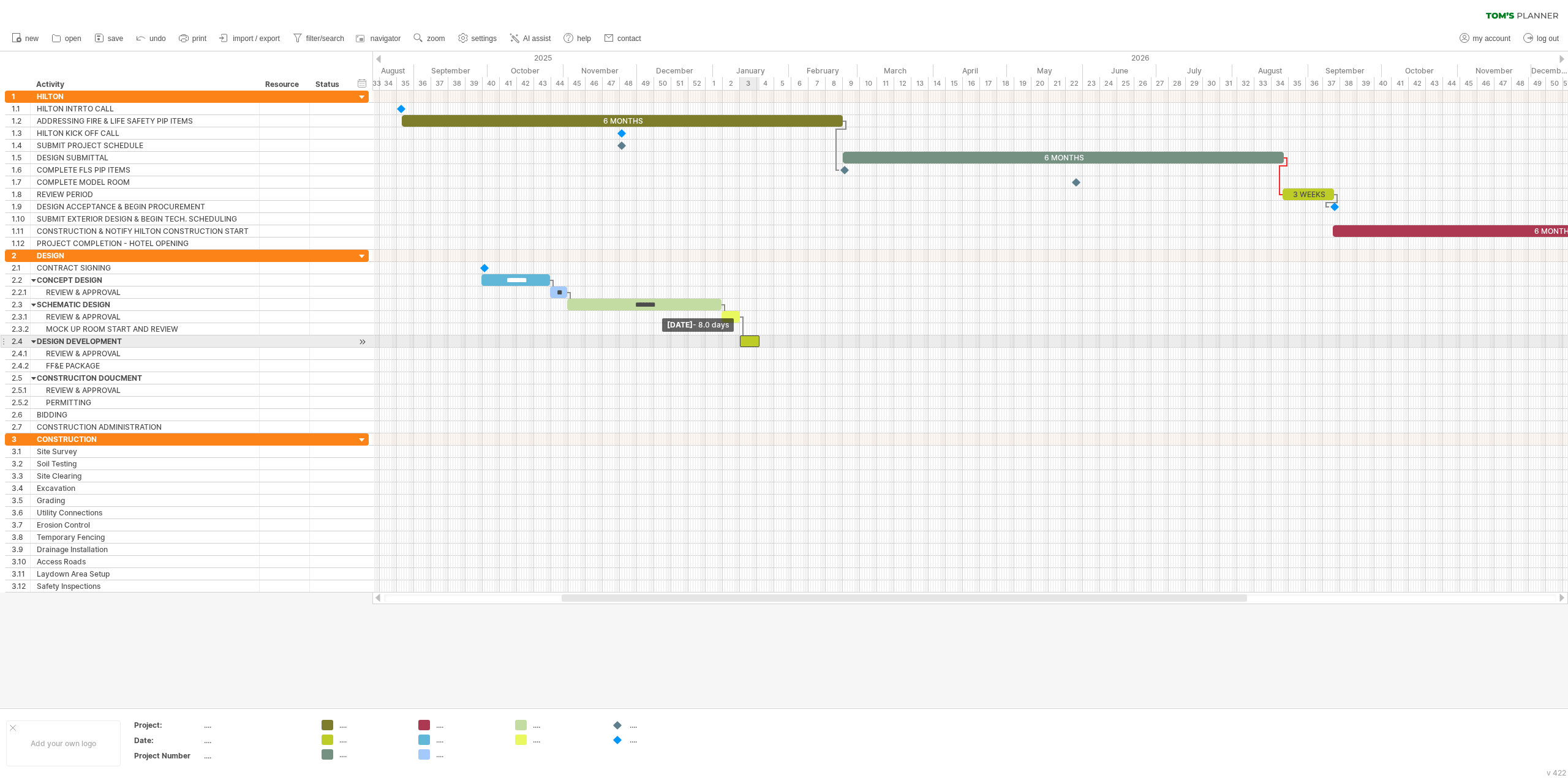
click at [740, 344] on span at bounding box center [740, 341] width 5 height 12
drag, startPoint x: 758, startPoint y: 342, endPoint x: 893, endPoint y: 343, distance: 135.0
click at [893, 343] on span at bounding box center [895, 341] width 5 height 12
click at [861, 343] on div at bounding box center [816, 341] width 154 height 12
click at [835, 455] on div at bounding box center [970, 452] width 1196 height 12
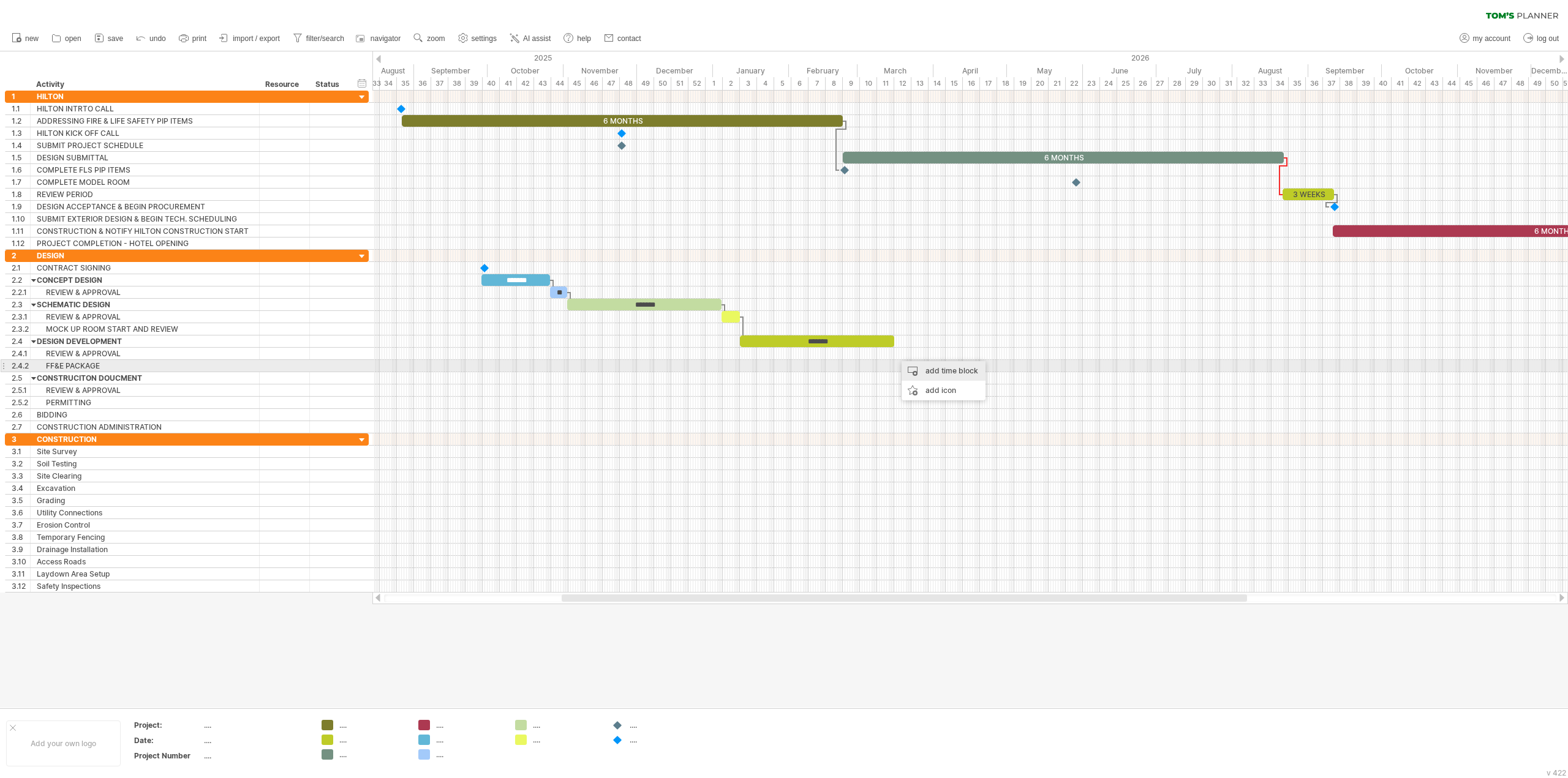
click at [916, 369] on div "add time block" at bounding box center [943, 370] width 84 height 19
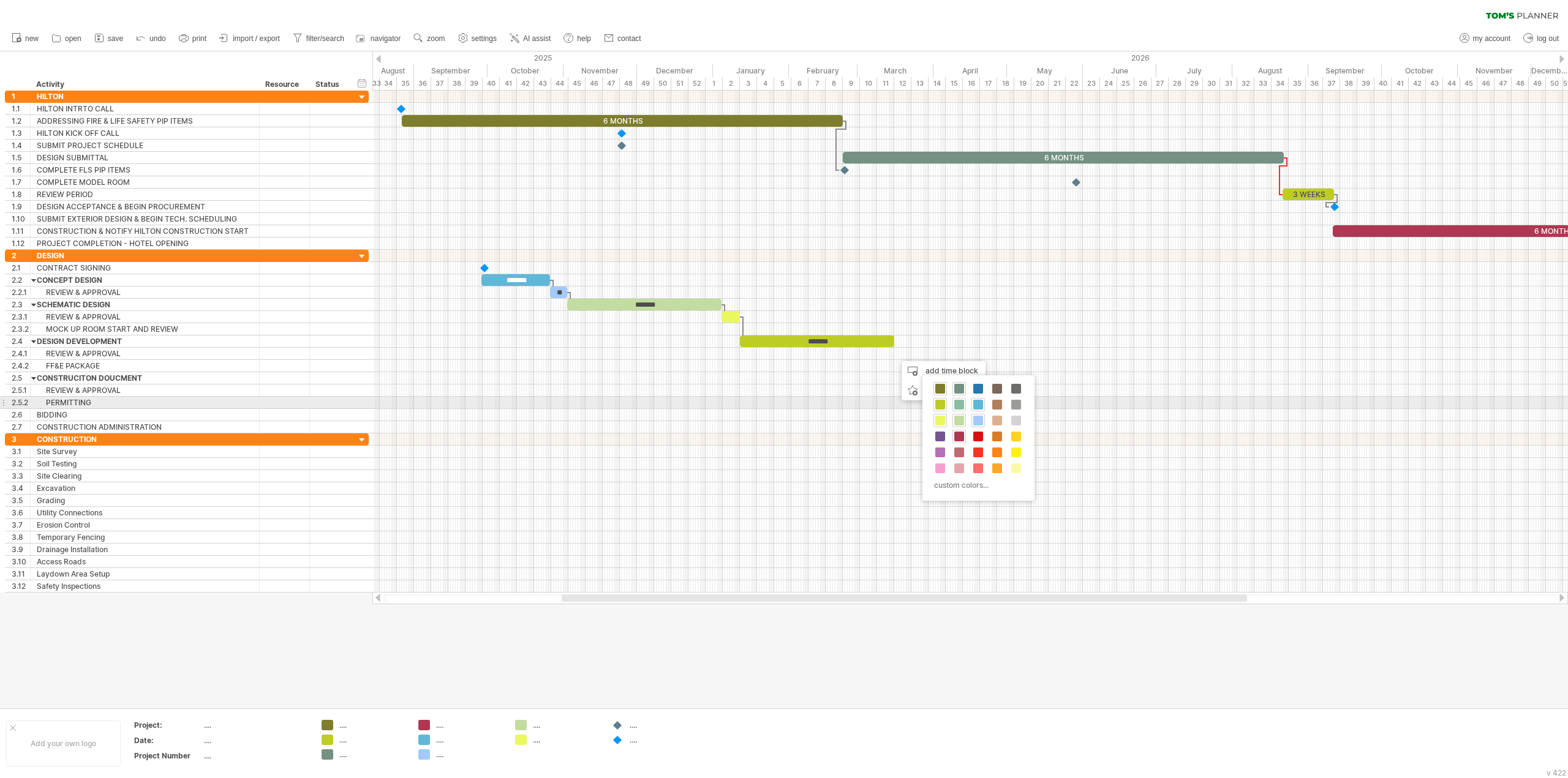
click at [961, 406] on span at bounding box center [960, 405] width 10 height 10
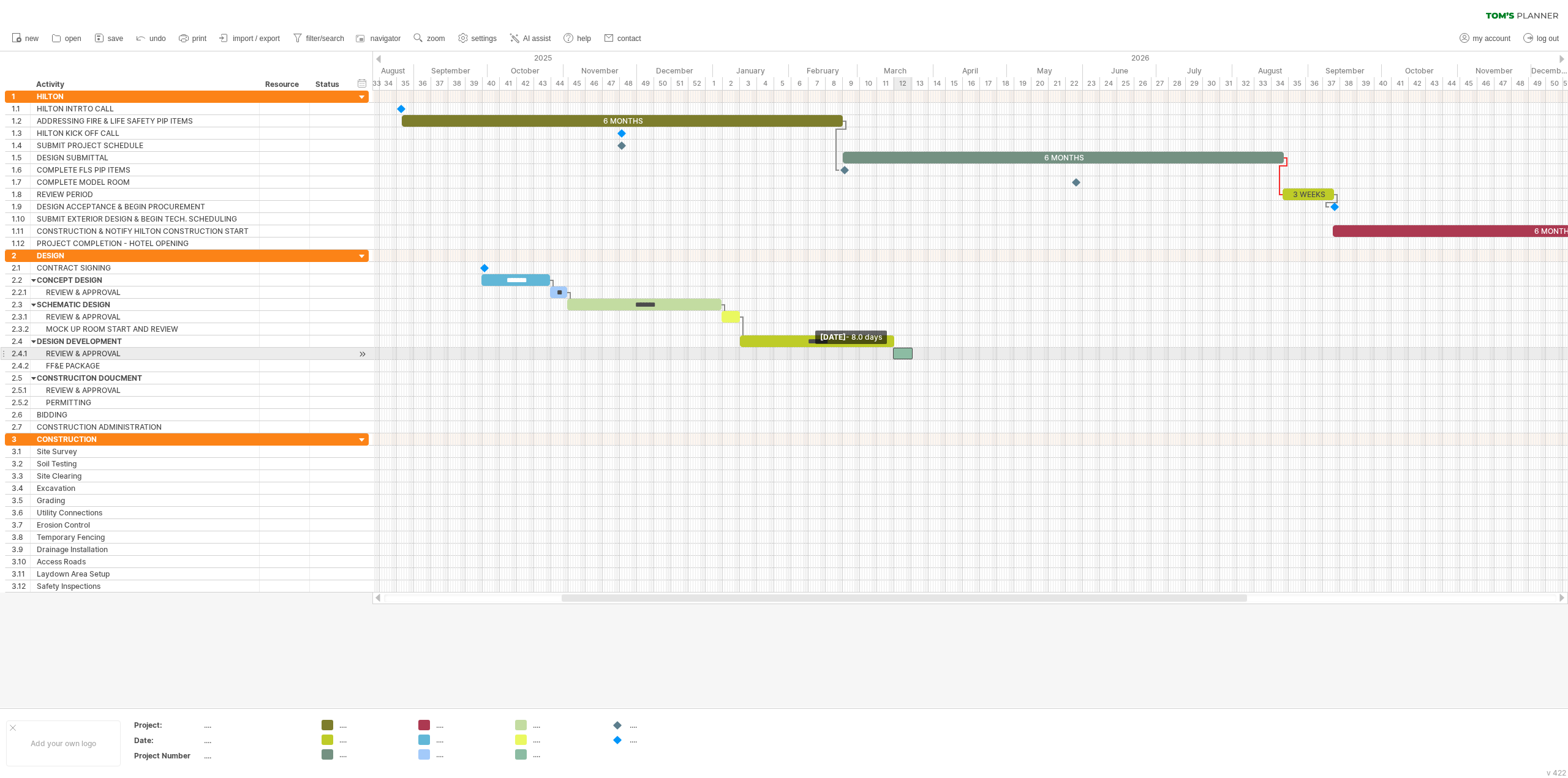
click at [893, 355] on span at bounding box center [893, 353] width 5 height 12
click at [911, 356] on span at bounding box center [911, 353] width 5 height 12
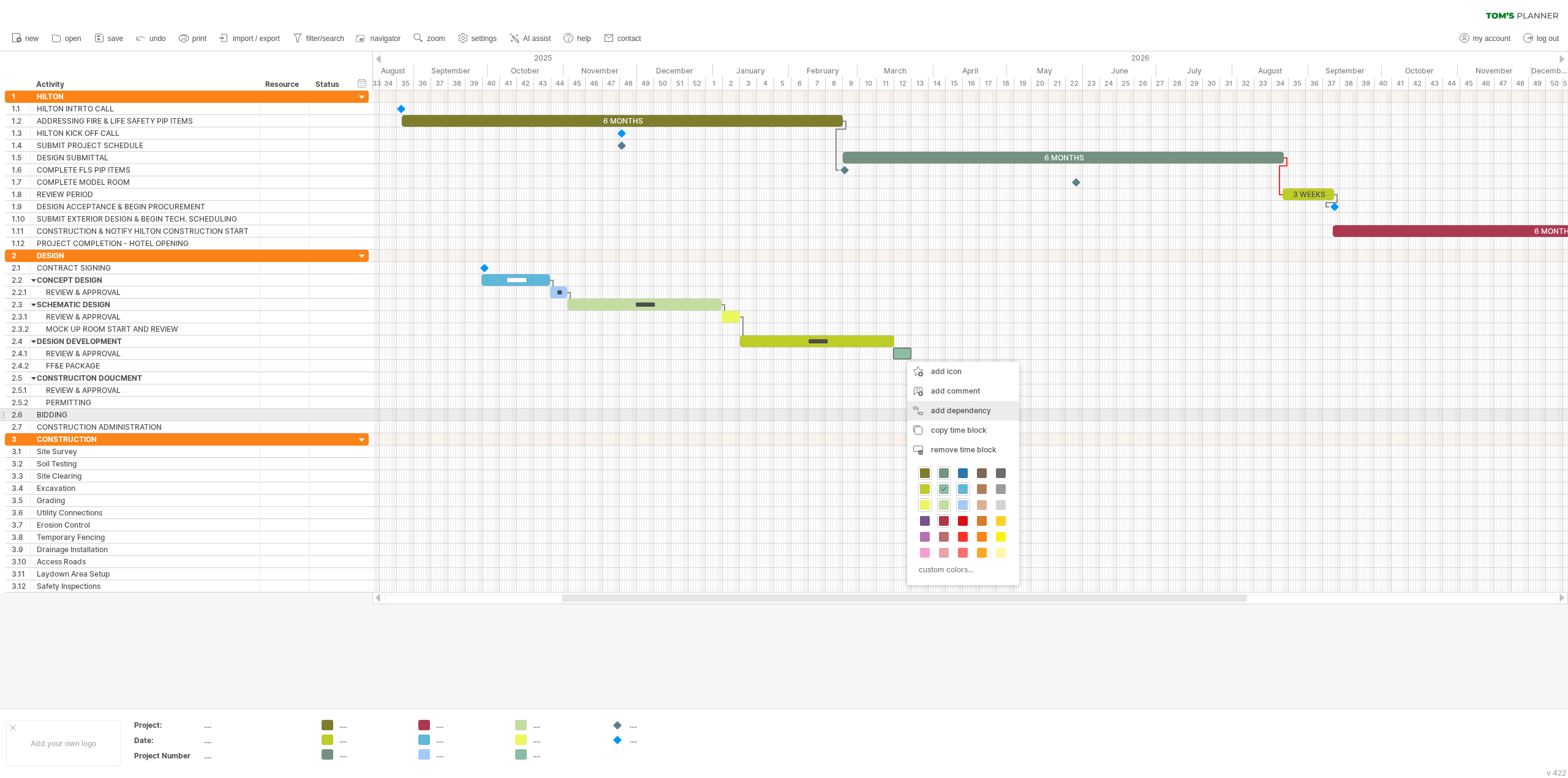
click at [941, 410] on div "add dependency You can use dependencies when you require tasks to be done in a …" at bounding box center [963, 410] width 112 height 19
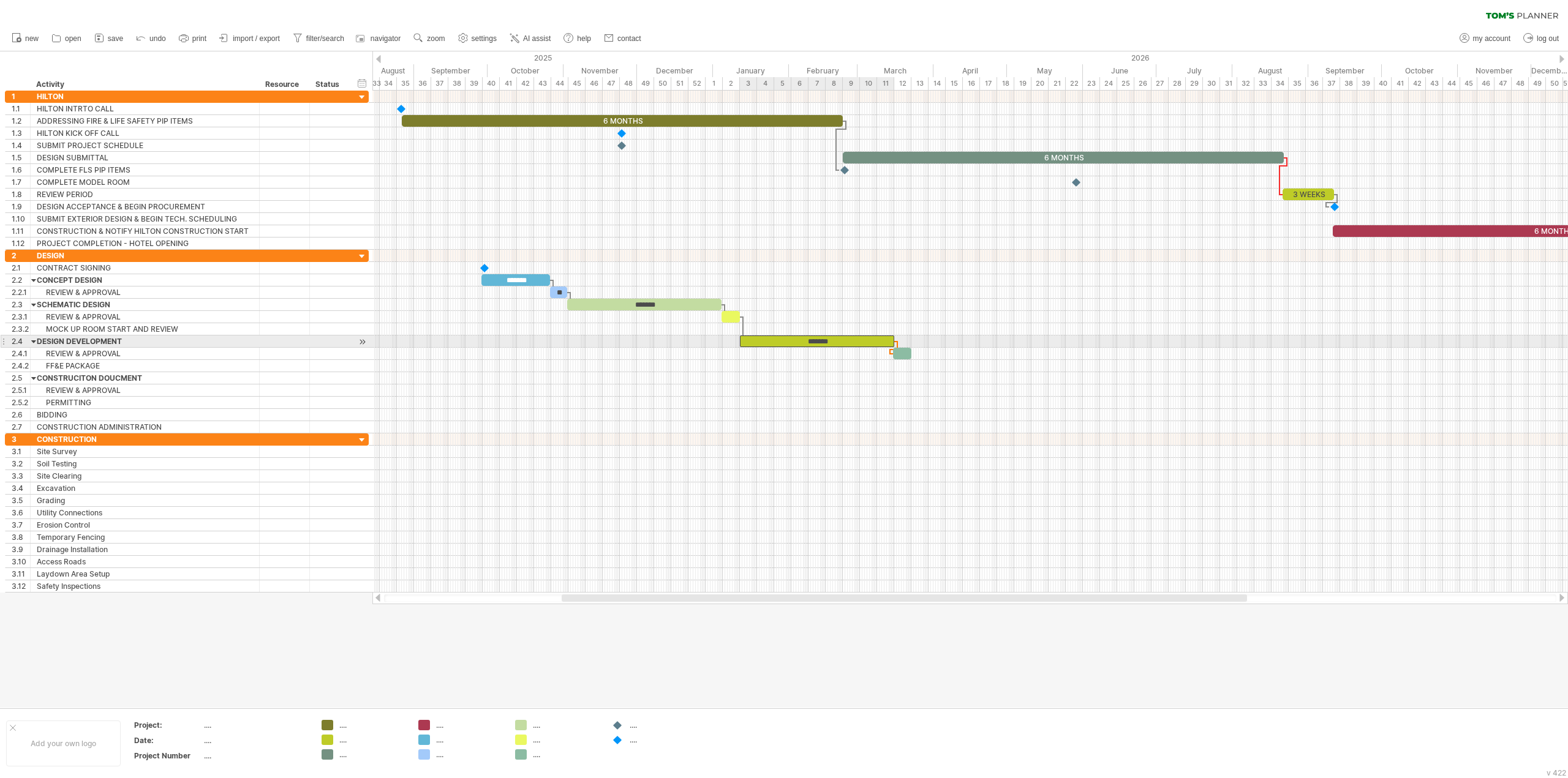
click at [891, 342] on div "*******" at bounding box center [816, 341] width 154 height 12
click at [943, 399] on div "add time block" at bounding box center [961, 394] width 84 height 19
click at [1023, 450] on span at bounding box center [1024, 451] width 10 height 10
click at [913, 377] on span at bounding box center [911, 378] width 5 height 12
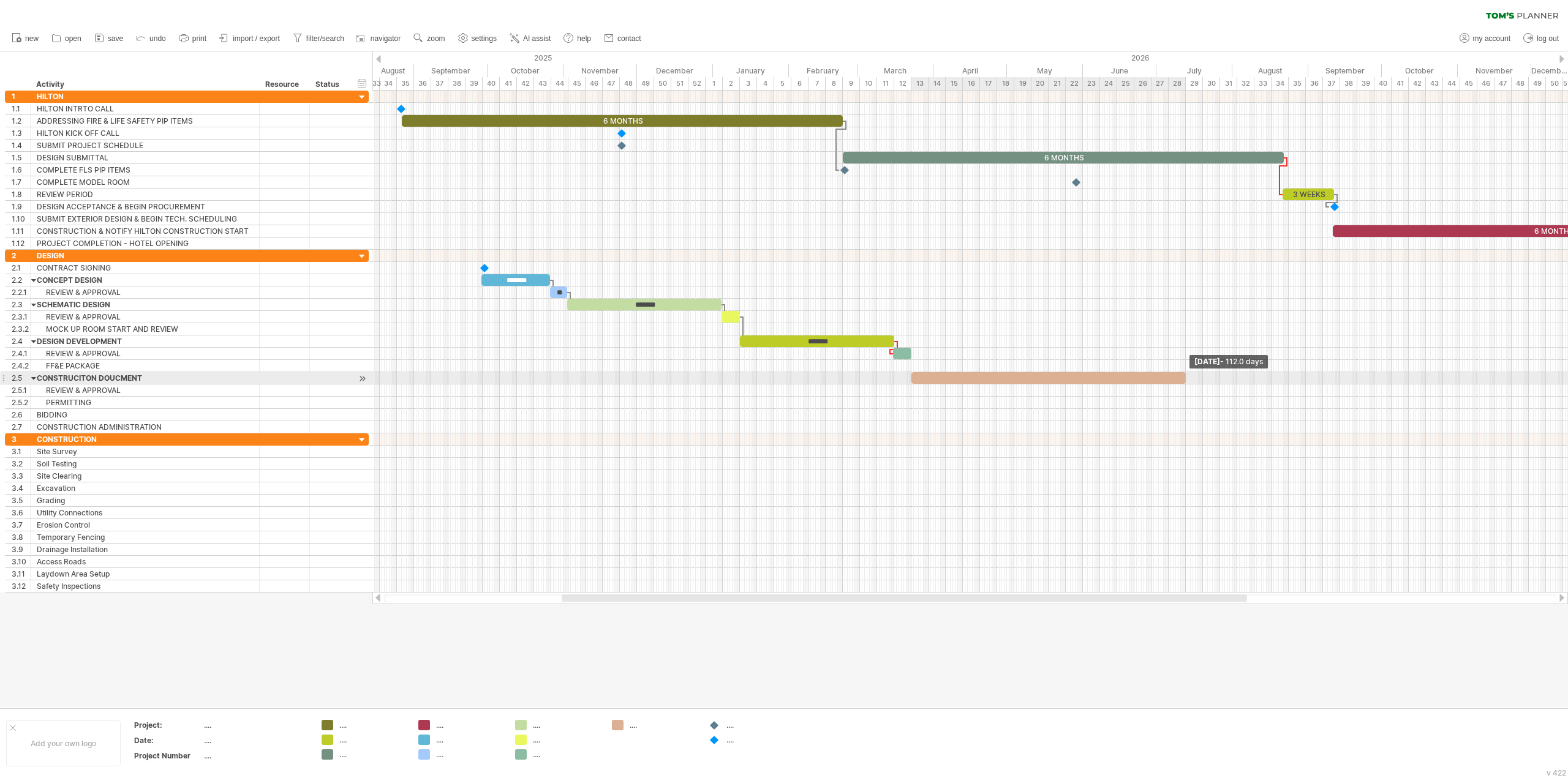
drag, startPoint x: 932, startPoint y: 378, endPoint x: 1187, endPoint y: 380, distance: 255.0
click at [1187, 380] on span at bounding box center [1186, 378] width 5 height 12
click at [926, 375] on div at bounding box center [1048, 378] width 274 height 12
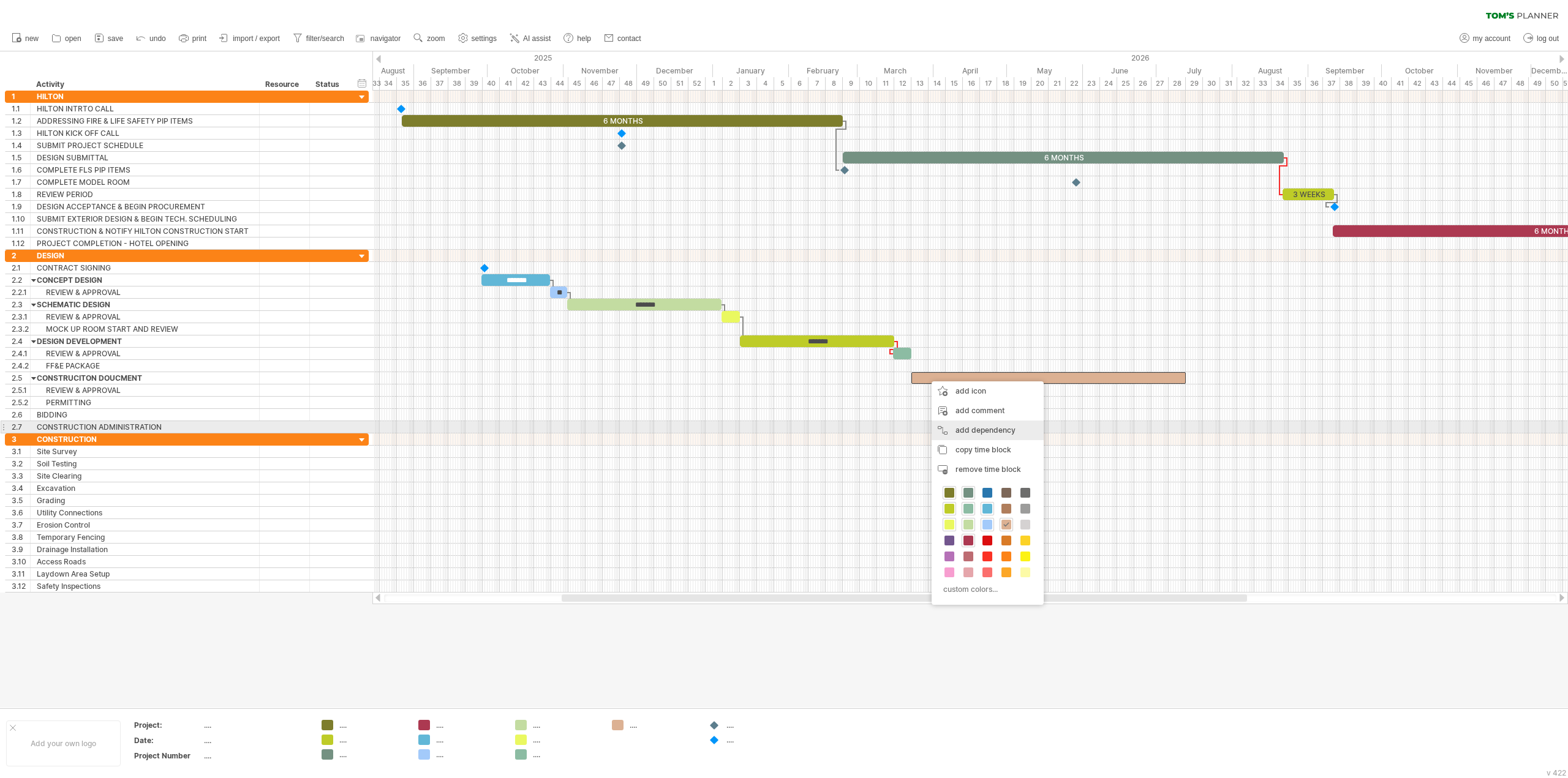
click at [981, 430] on div "add dependency You can use dependencies when you require tasks to be done in a …" at bounding box center [987, 430] width 112 height 19
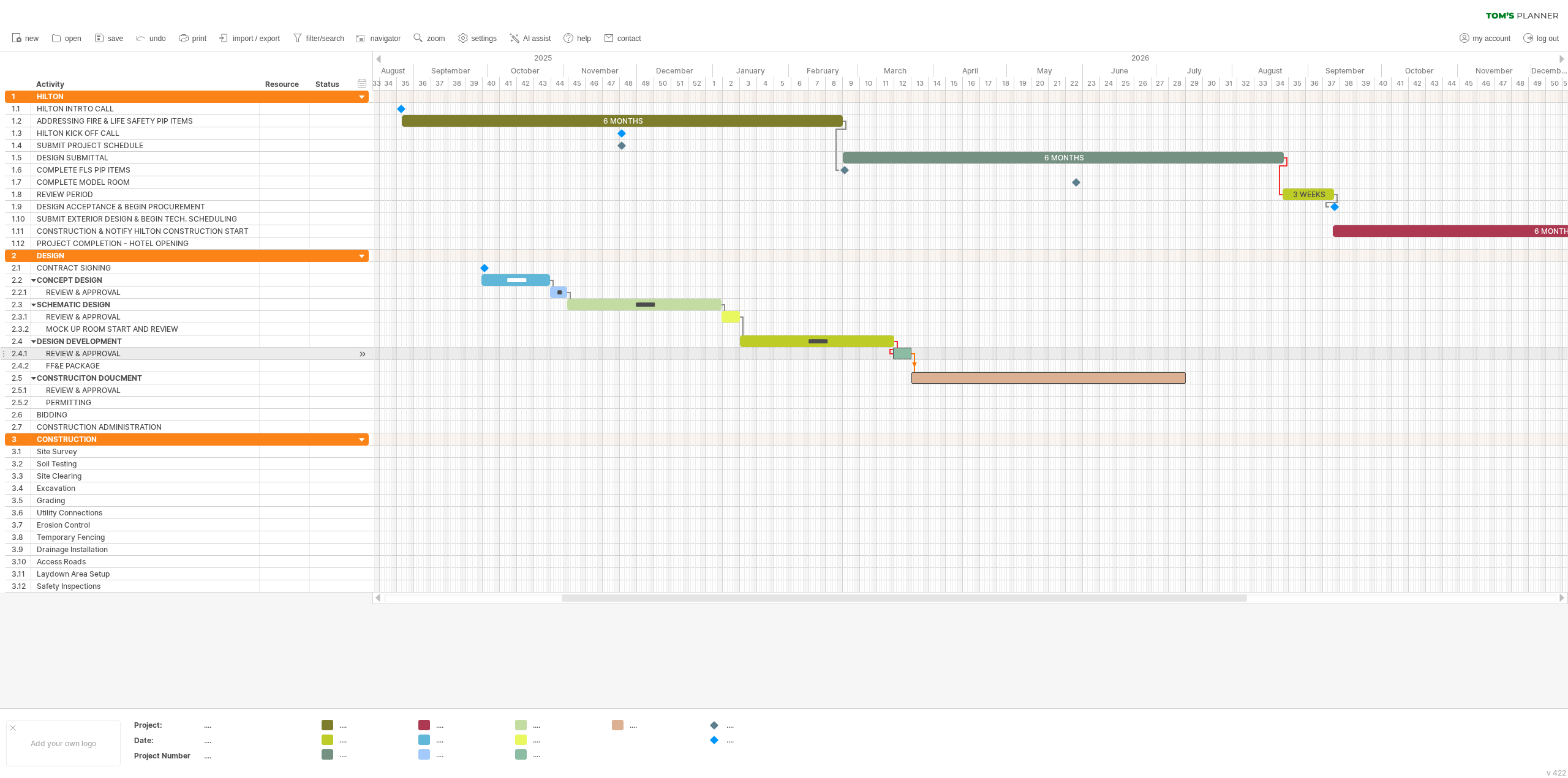
click at [908, 352] on div at bounding box center [902, 353] width 18 height 12
click at [976, 377] on div at bounding box center [1048, 378] width 274 height 12
click at [1206, 409] on div "add time block" at bounding box center [1234, 408] width 84 height 19
click at [1286, 446] on span at bounding box center [1286, 445] width 10 height 10
click at [1184, 392] on span at bounding box center [1184, 390] width 5 height 12
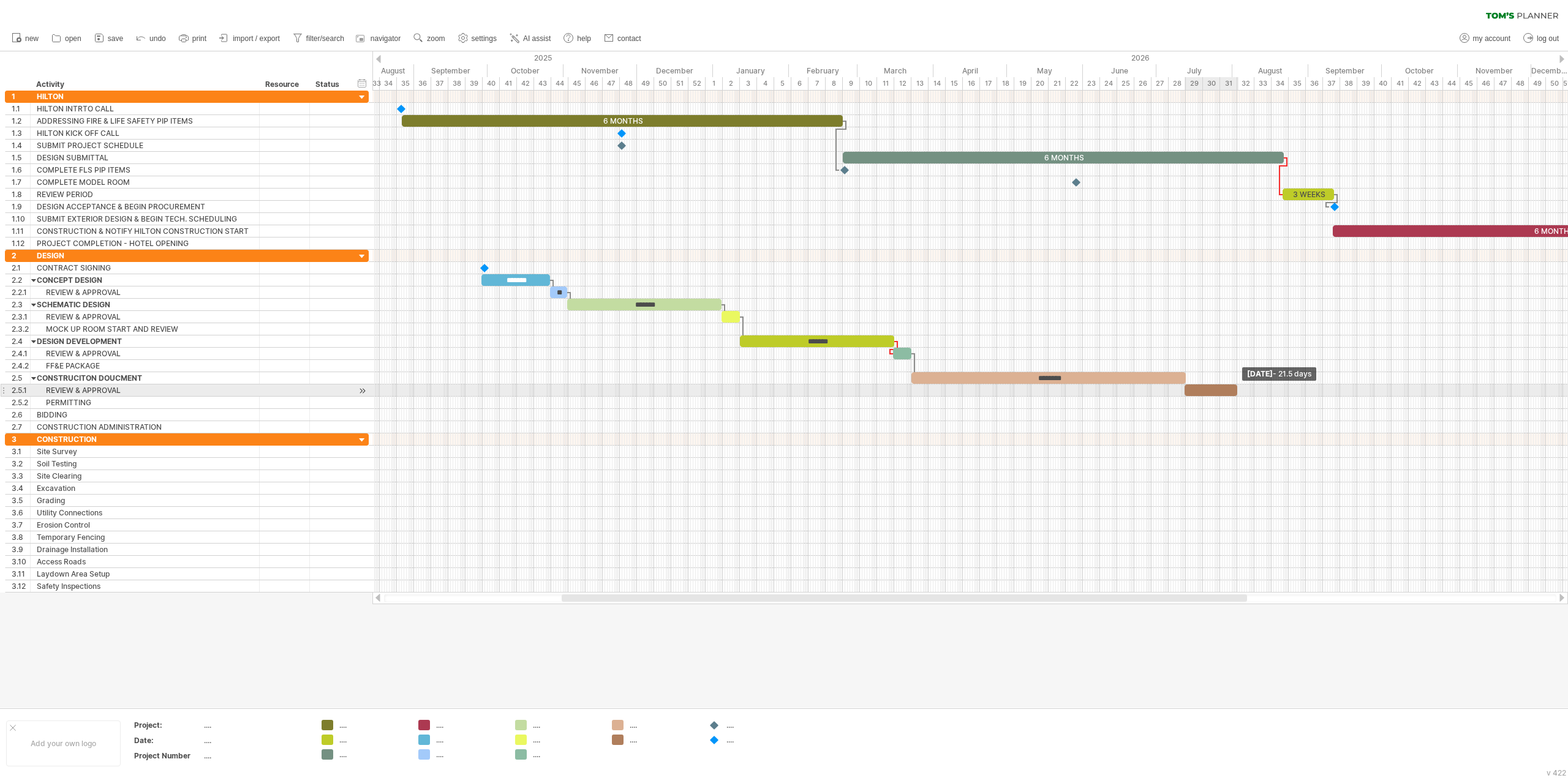
drag, startPoint x: 1204, startPoint y: 392, endPoint x: 1237, endPoint y: 393, distance: 33.0
click at [1237, 393] on span at bounding box center [1238, 390] width 5 height 12
click at [1275, 447] on div "add dependency You can use dependencies when you require tasks to be done in a …" at bounding box center [1290, 447] width 112 height 19
click at [1184, 380] on span at bounding box center [1186, 378] width 5 height 12
click at [1210, 391] on div at bounding box center [1211, 390] width 52 height 12
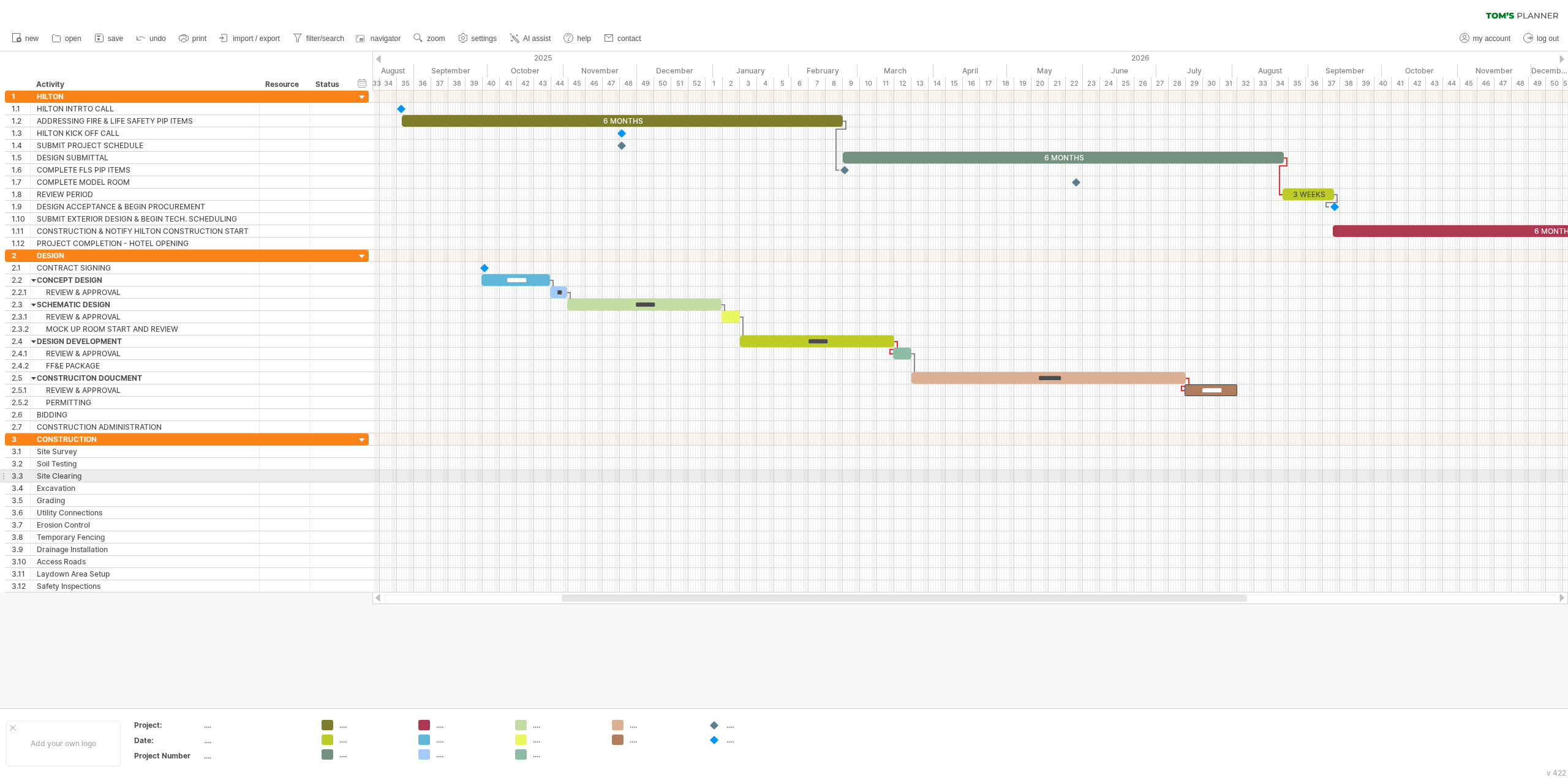
click at [1224, 480] on div at bounding box center [970, 476] width 1196 height 12
click at [62, 400] on div "PERMITTING" at bounding box center [145, 402] width 216 height 12
click at [42, 437] on span "remove row" at bounding box center [57, 438] width 42 height 9
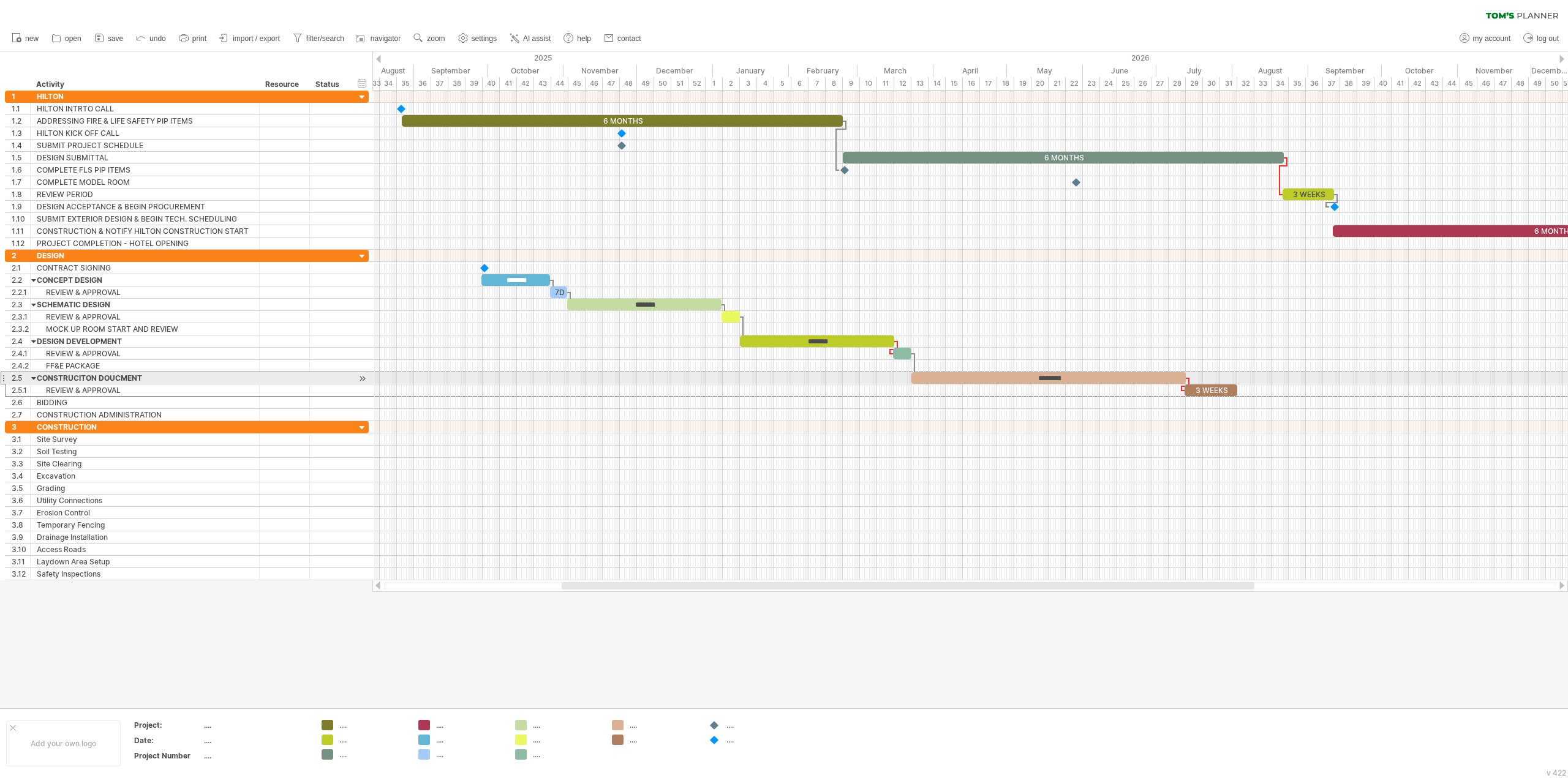
click at [7, 378] on div "2.5" at bounding box center [18, 378] width 25 height 12
click at [42, 399] on div "add row Ctrl+Enter Cmd+Enter" at bounding box center [76, 394] width 125 height 19
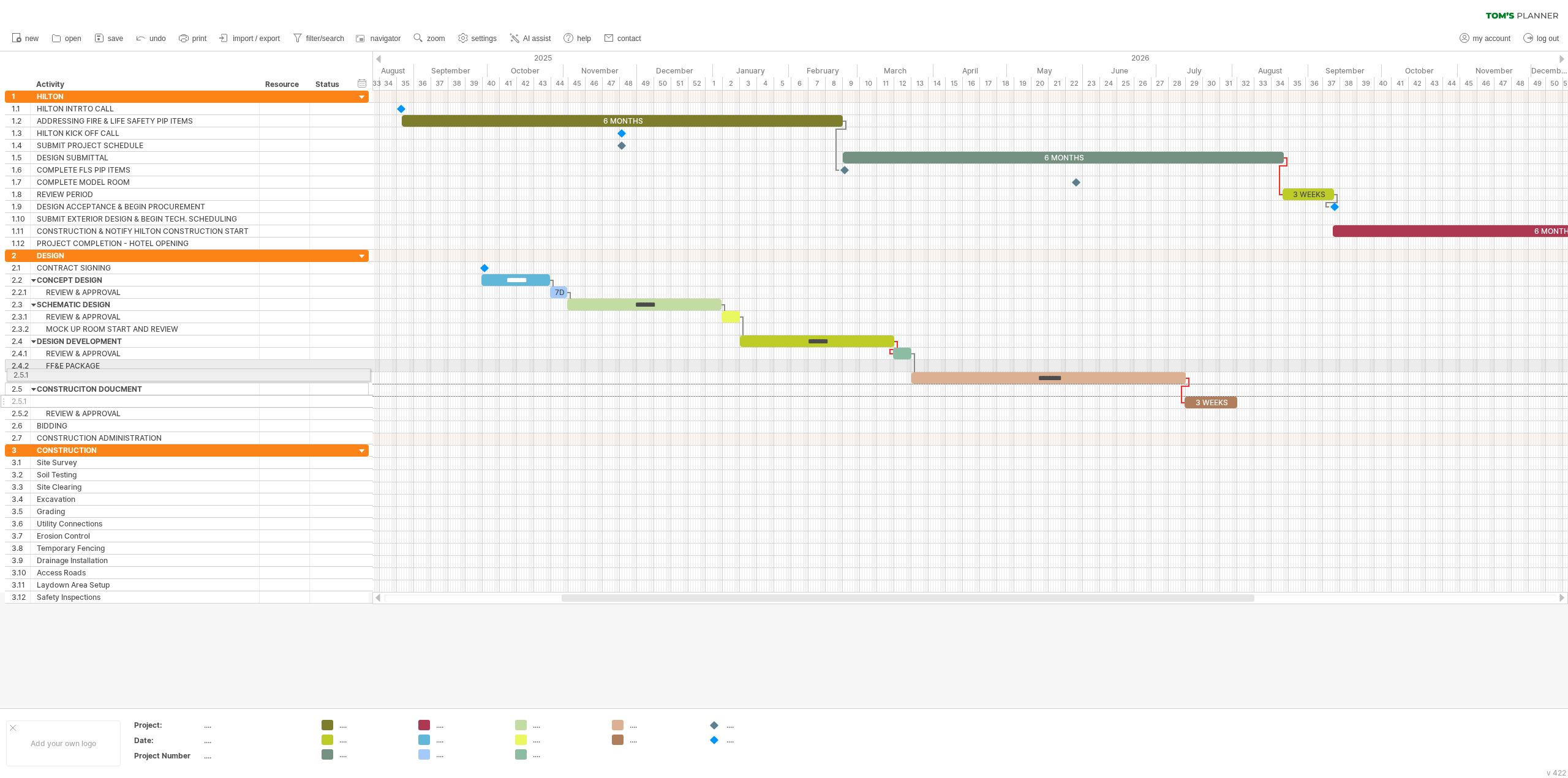
drag, startPoint x: 5, startPoint y: 392, endPoint x: 4, endPoint y: 373, distance: 19.0
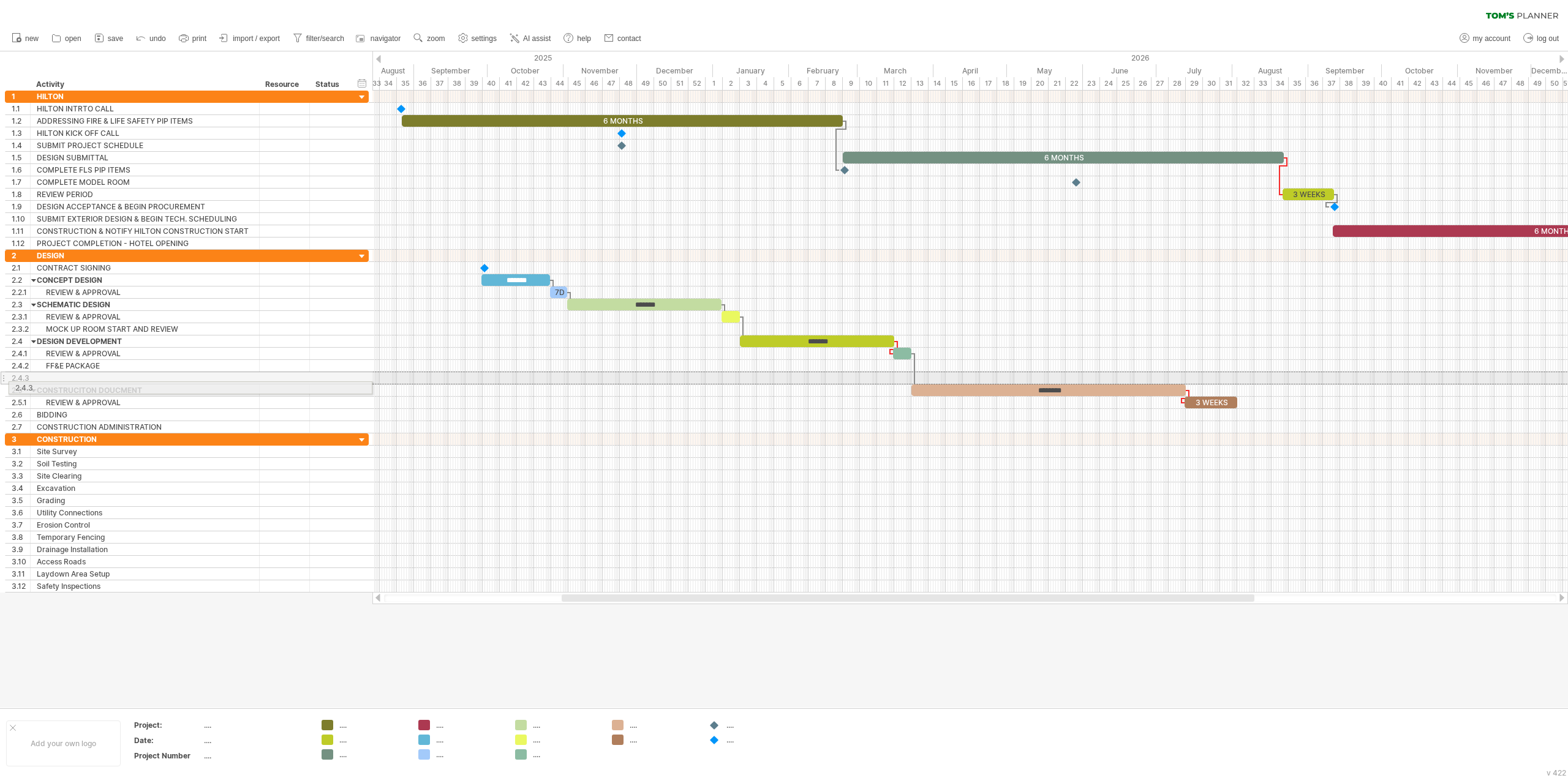
drag, startPoint x: 2, startPoint y: 379, endPoint x: 2, endPoint y: 386, distance: 7.0
click at [2, 386] on div "**********" at bounding box center [184, 342] width 369 height 502
click at [56, 377] on div at bounding box center [145, 378] width 216 height 12
type input "**********"
click at [907, 390] on div "add time block" at bounding box center [943, 393] width 84 height 19
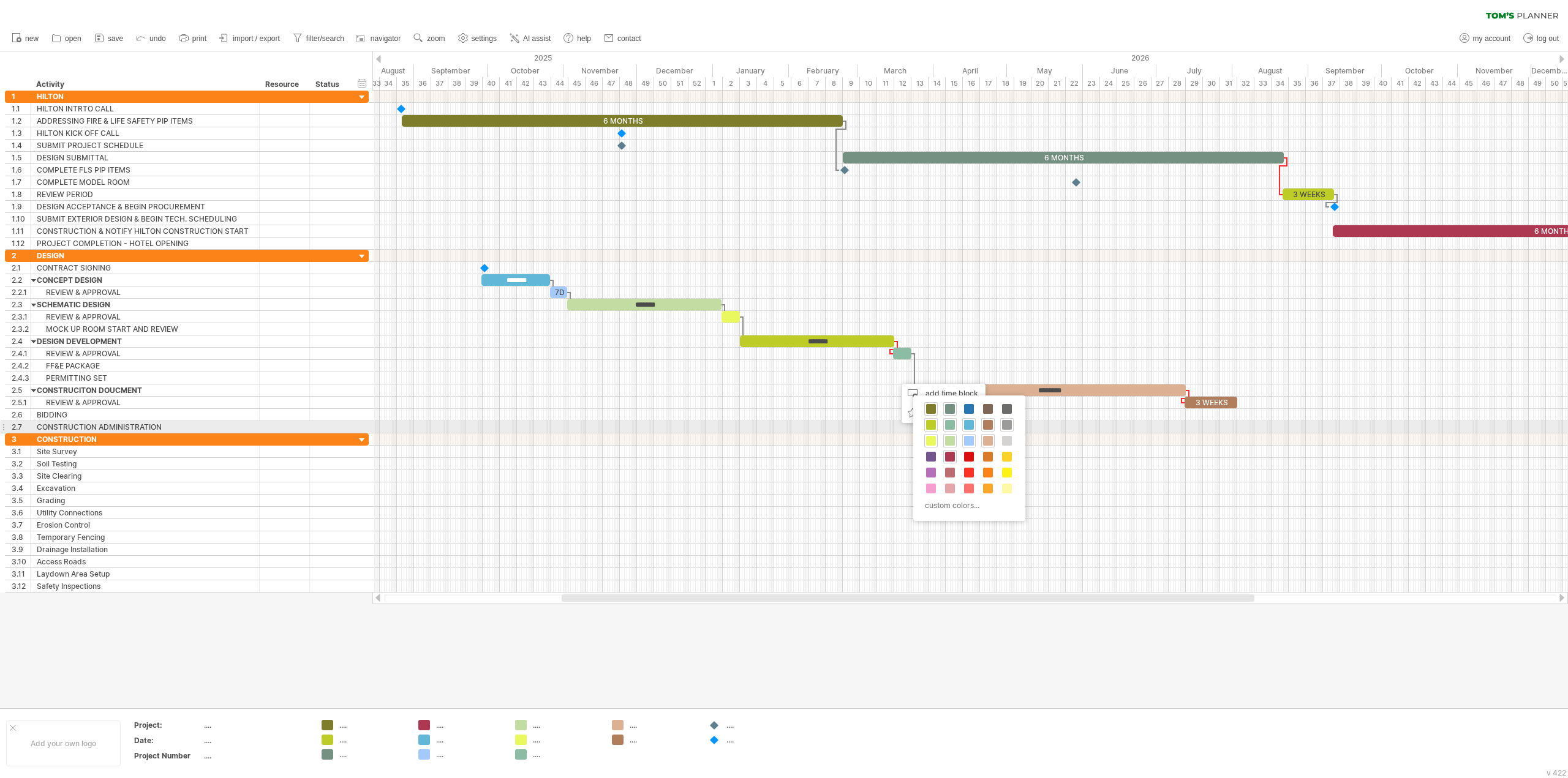
click at [1006, 429] on span at bounding box center [1007, 425] width 10 height 10
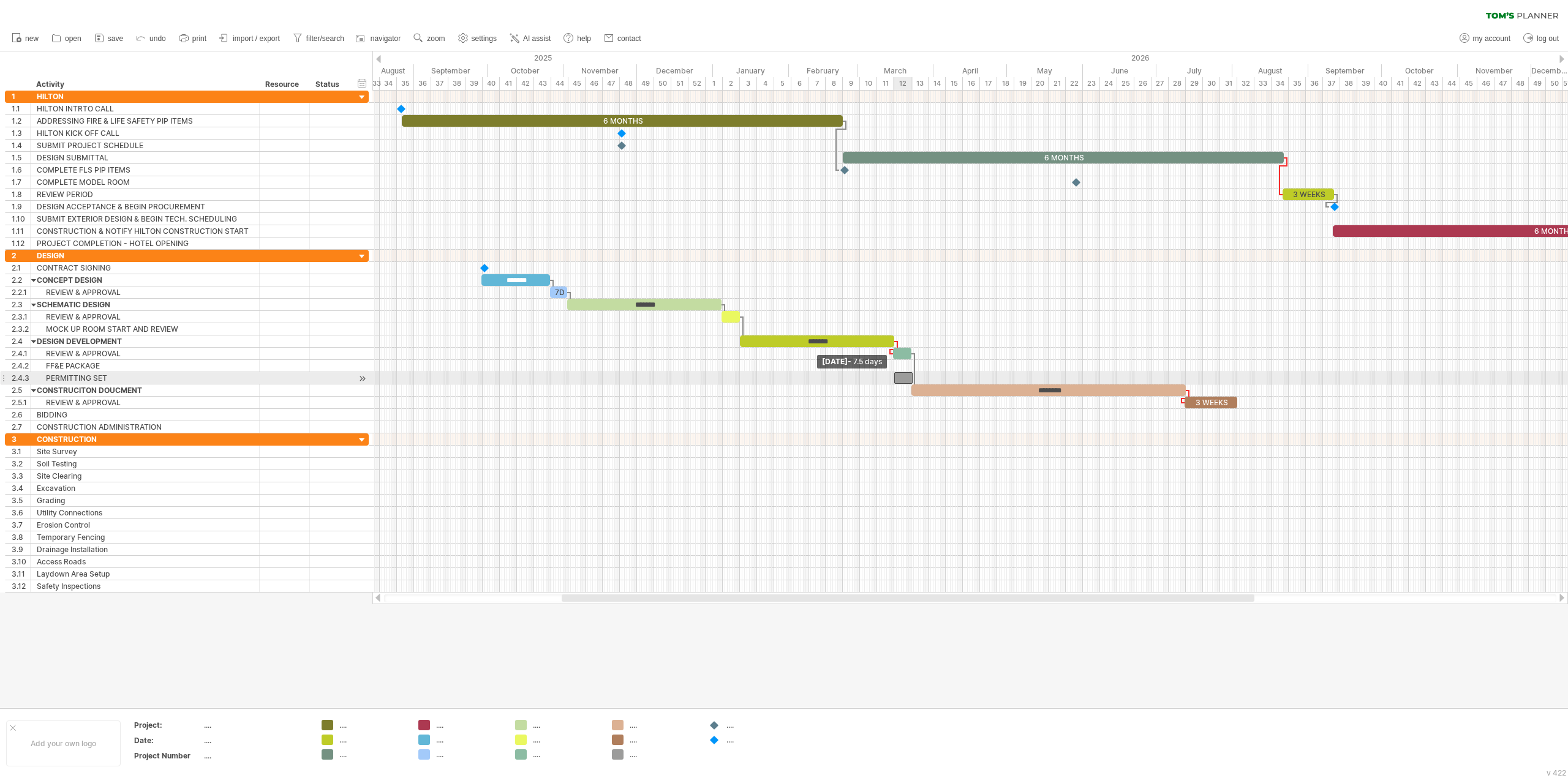
click at [891, 380] on div "6 MONTHS 6 MONTHS 3 WEEKS 6 MONTHS ******* 7D ******* ******* ******** 3 WEEKS …" at bounding box center [970, 342] width 1196 height 502
click at [911, 382] on span at bounding box center [913, 378] width 5 height 12
drag, startPoint x: 911, startPoint y: 382, endPoint x: 961, endPoint y: 377, distance: 50.2
click at [961, 377] on span at bounding box center [963, 378] width 5 height 12
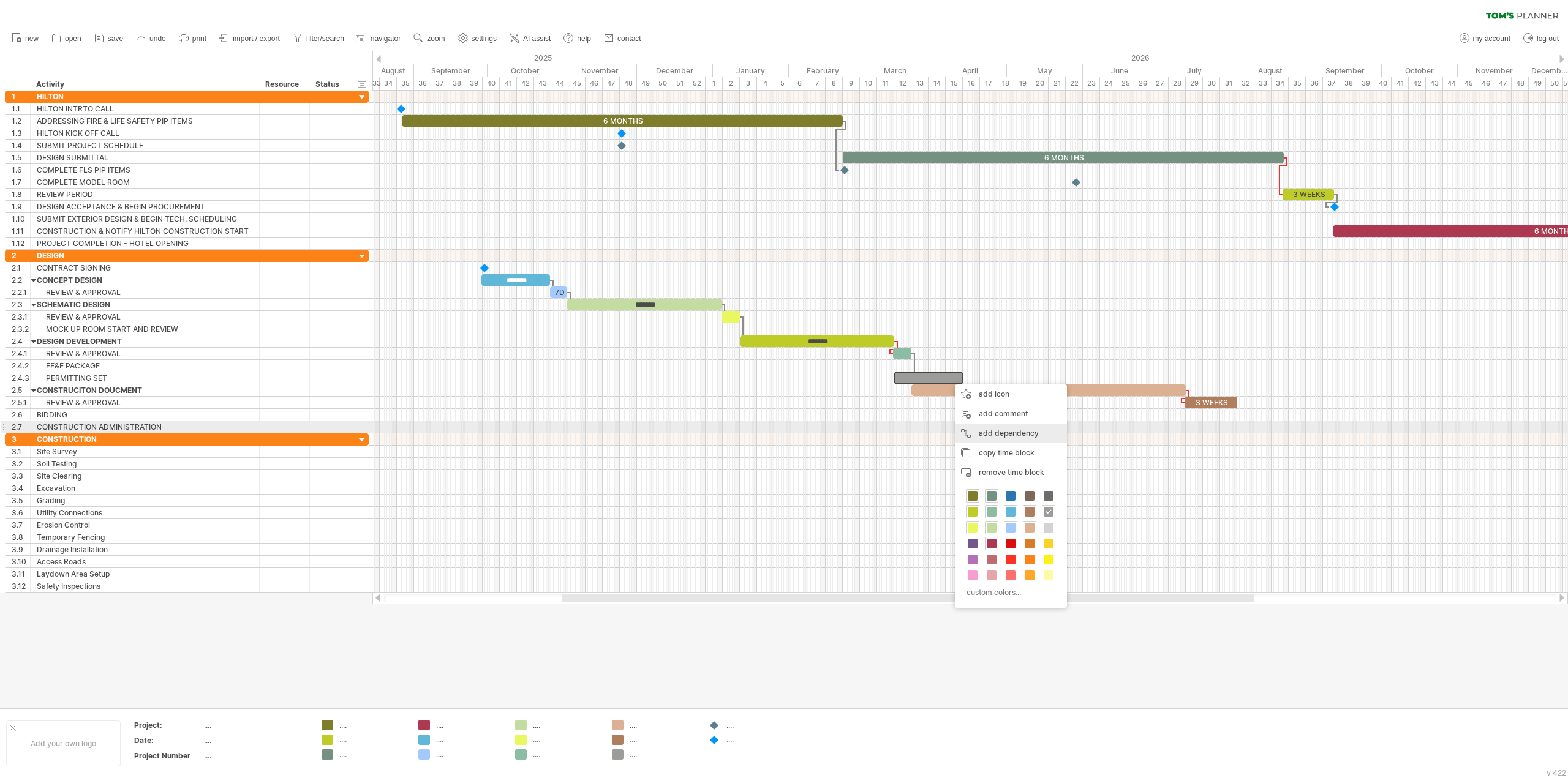
click at [988, 430] on div "add dependency You can use dependencies when you require tasks to be done in a …" at bounding box center [1011, 433] width 112 height 19
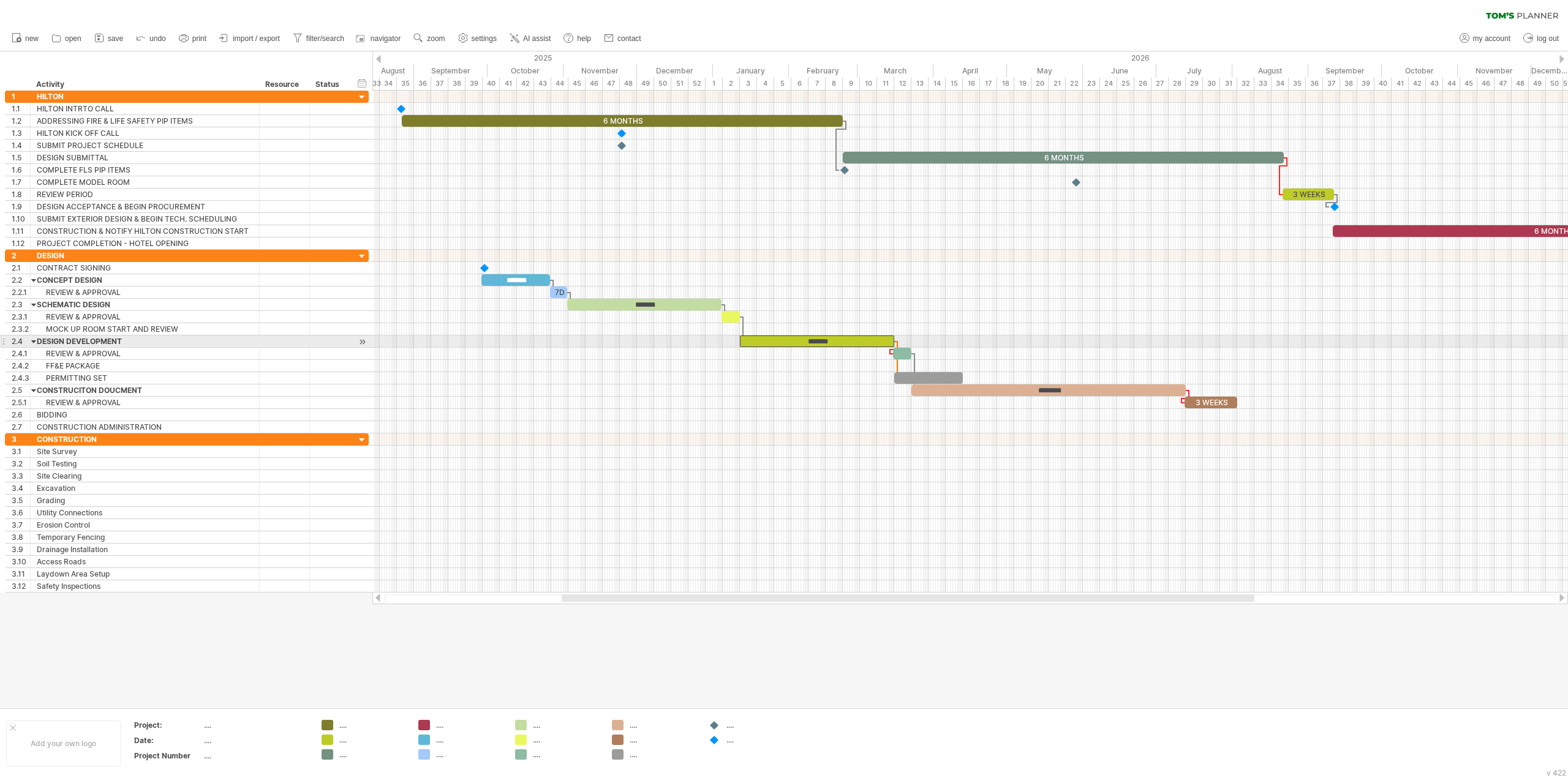
click at [892, 340] on span at bounding box center [895, 341] width 5 height 12
click at [958, 432] on div at bounding box center [970, 428] width 1196 height 12
click at [931, 380] on div at bounding box center [929, 378] width 69 height 12
click at [920, 390] on div "********" at bounding box center [1048, 390] width 274 height 12
click at [931, 430] on div at bounding box center [970, 428] width 1196 height 12
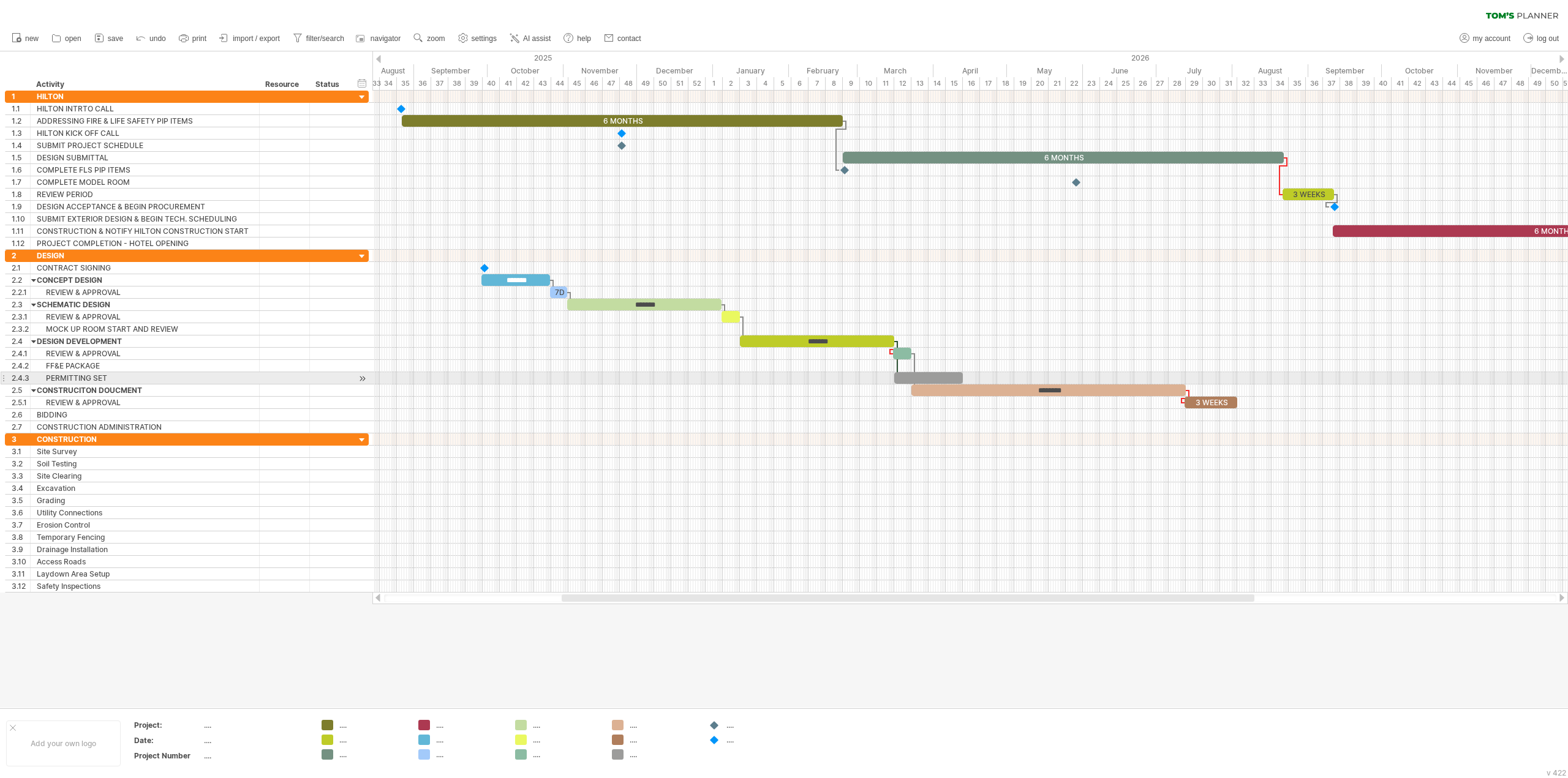
click at [941, 381] on div at bounding box center [929, 378] width 69 height 12
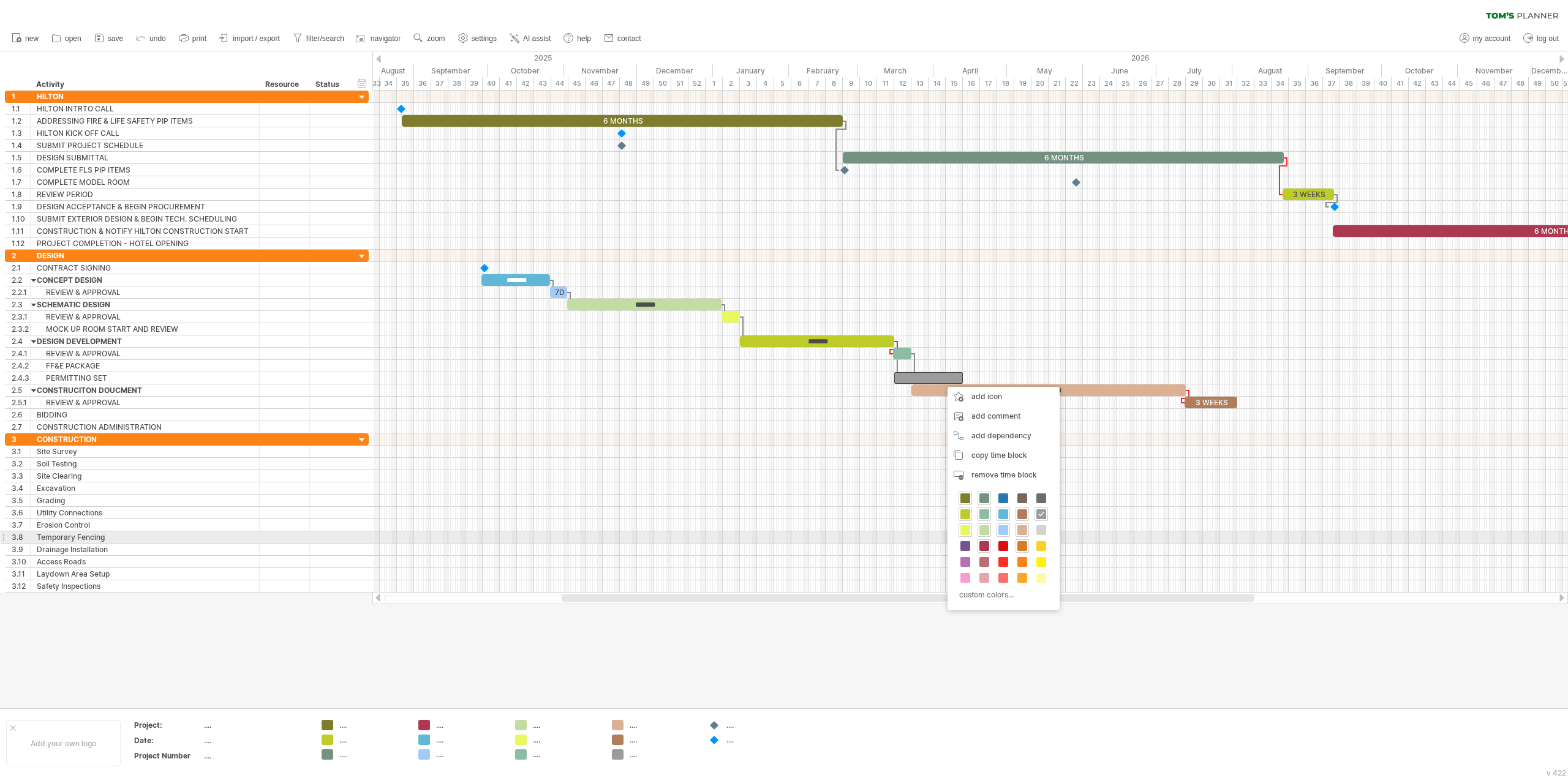
click at [1026, 543] on span at bounding box center [1023, 546] width 10 height 10
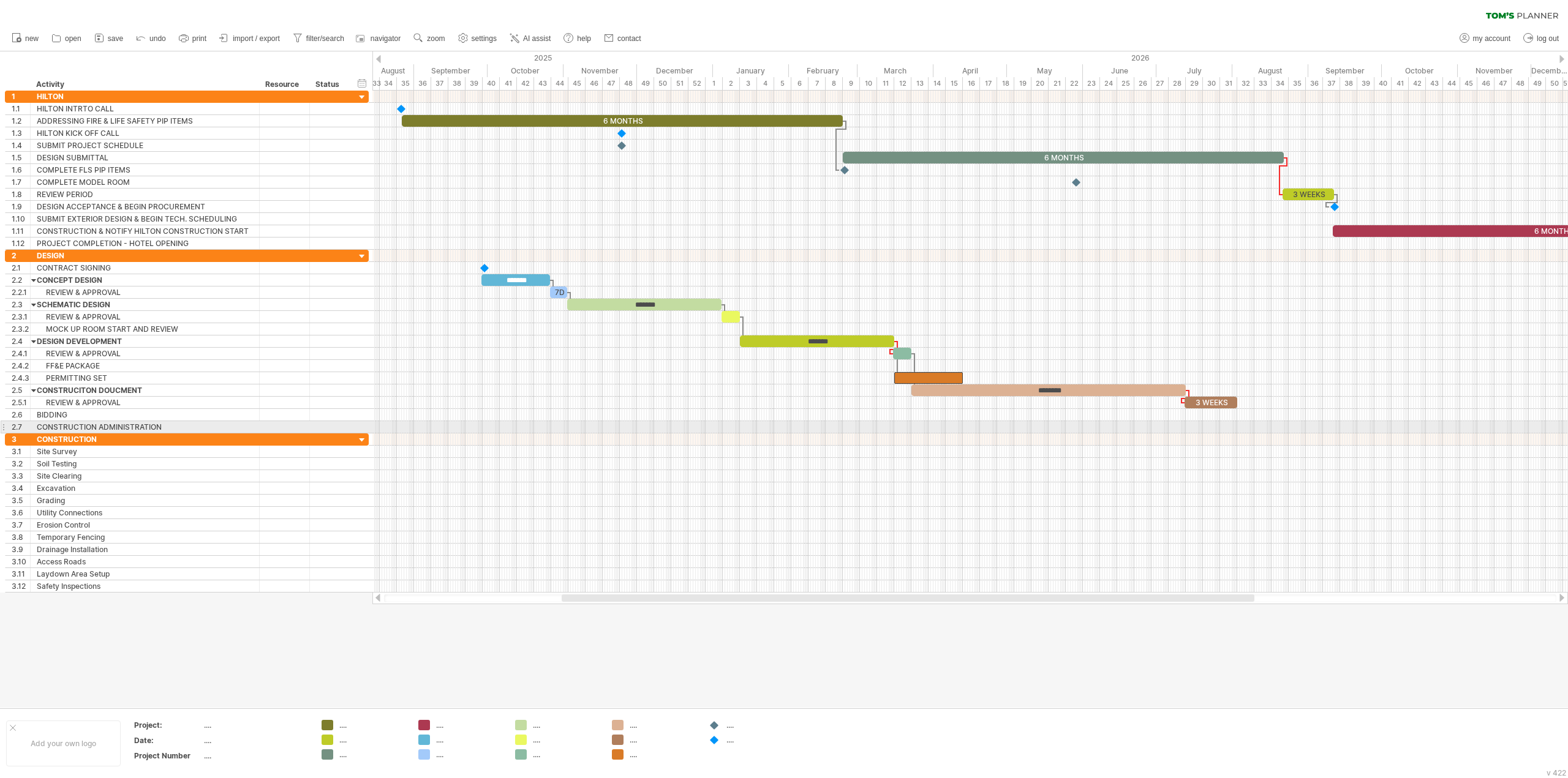
click at [981, 422] on div at bounding box center [970, 428] width 1196 height 12
click at [896, 369] on div at bounding box center [897, 360] width 4 height 38
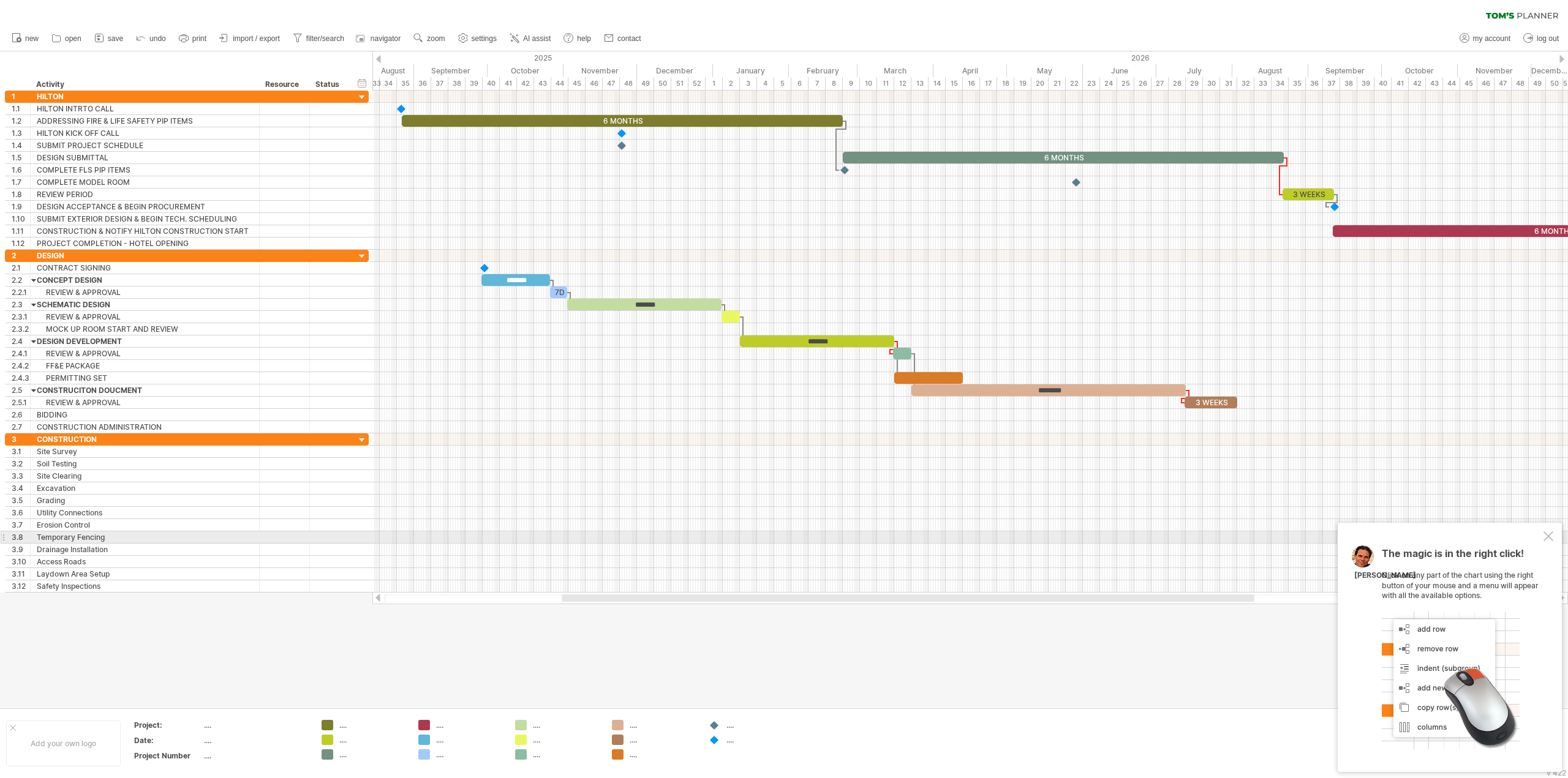
click at [1549, 541] on div at bounding box center [1549, 536] width 10 height 10
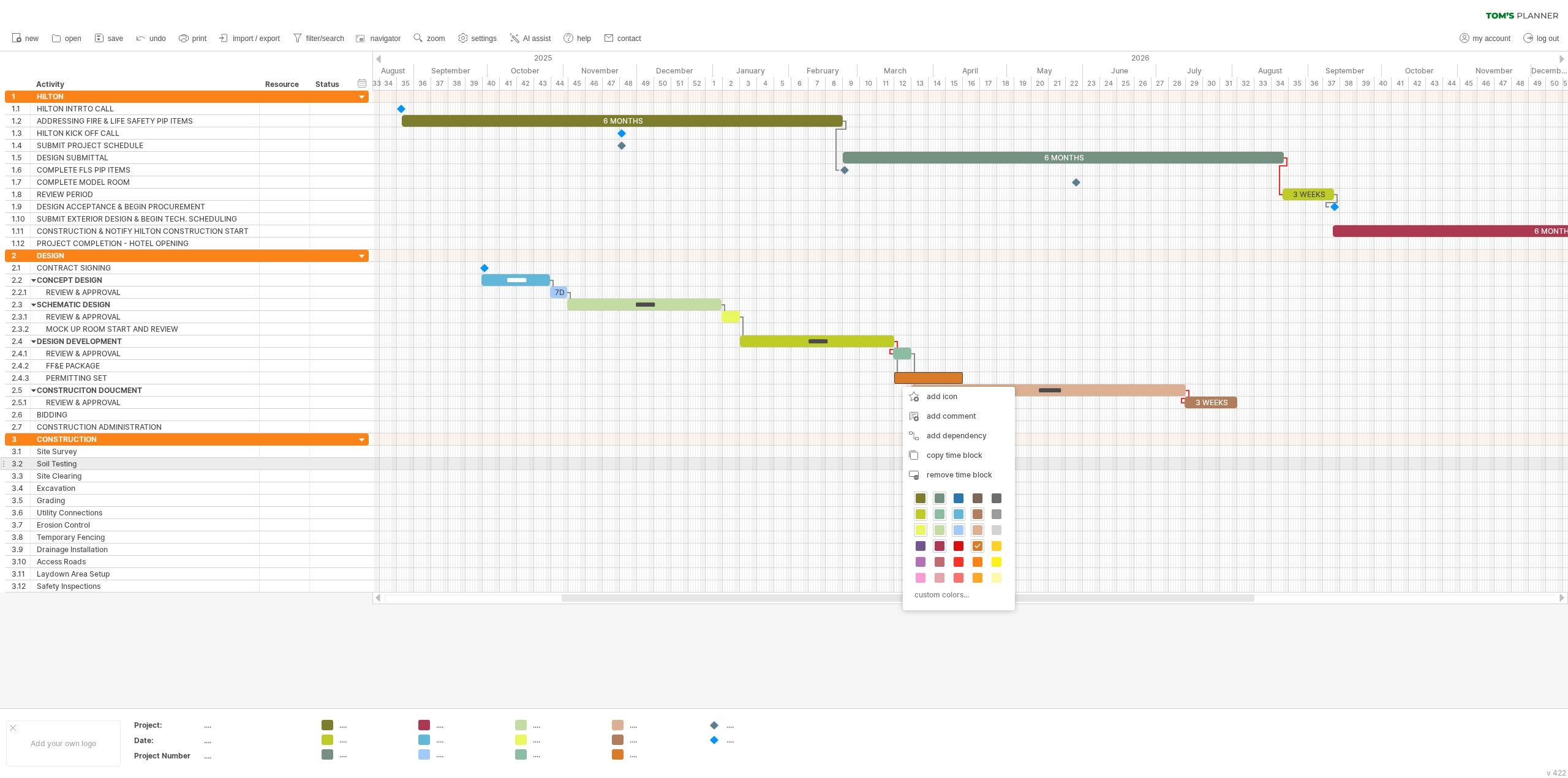
click at [1113, 469] on div at bounding box center [970, 464] width 1196 height 12
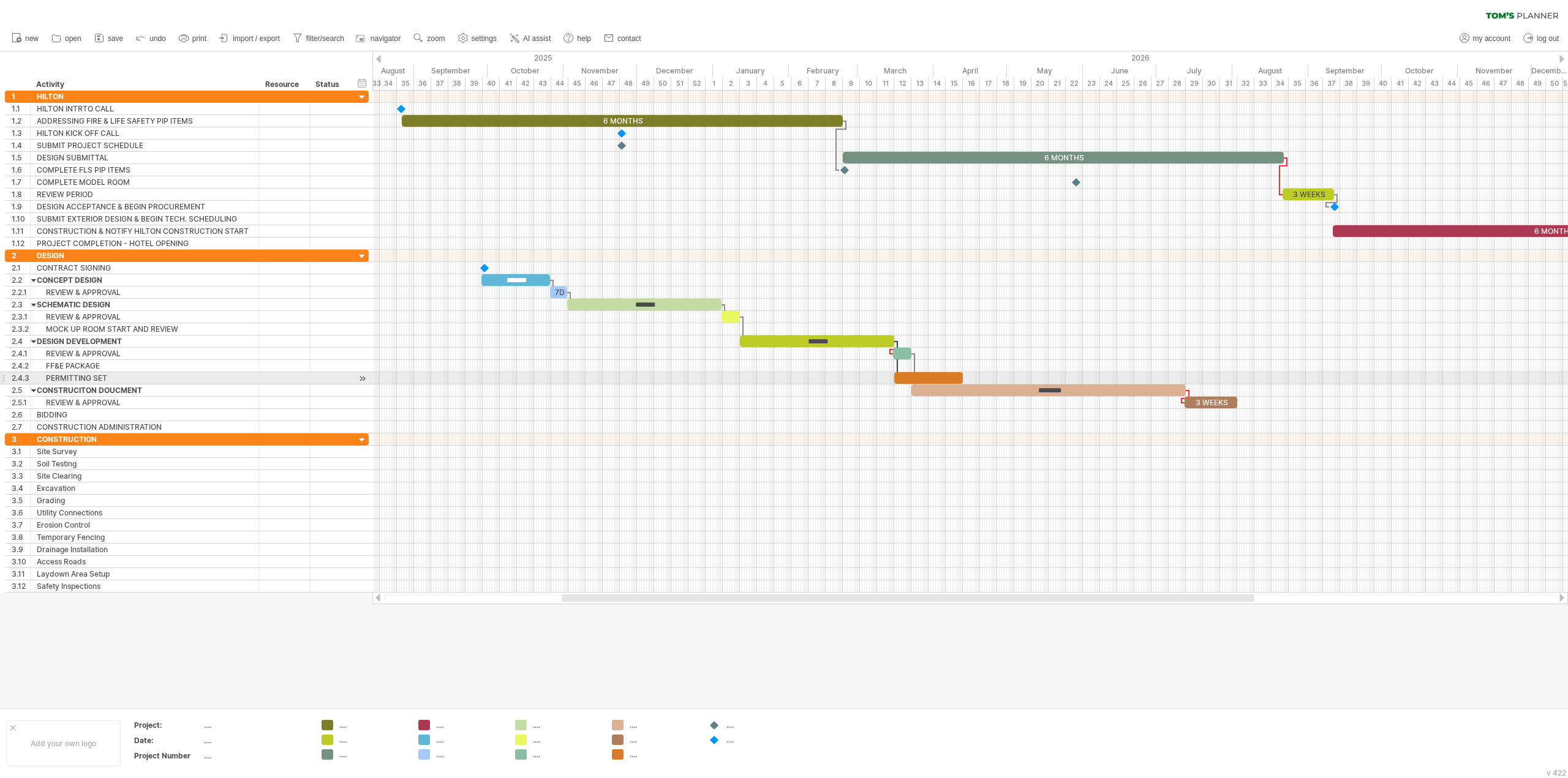
click at [923, 378] on div at bounding box center [929, 378] width 69 height 12
click at [1134, 391] on div "********" at bounding box center [1048, 390] width 274 height 12
click at [1143, 451] on div at bounding box center [970, 452] width 1196 height 12
click at [1240, 414] on div at bounding box center [970, 415] width 1196 height 12
click at [1256, 431] on div "add time block" at bounding box center [1288, 430] width 84 height 19
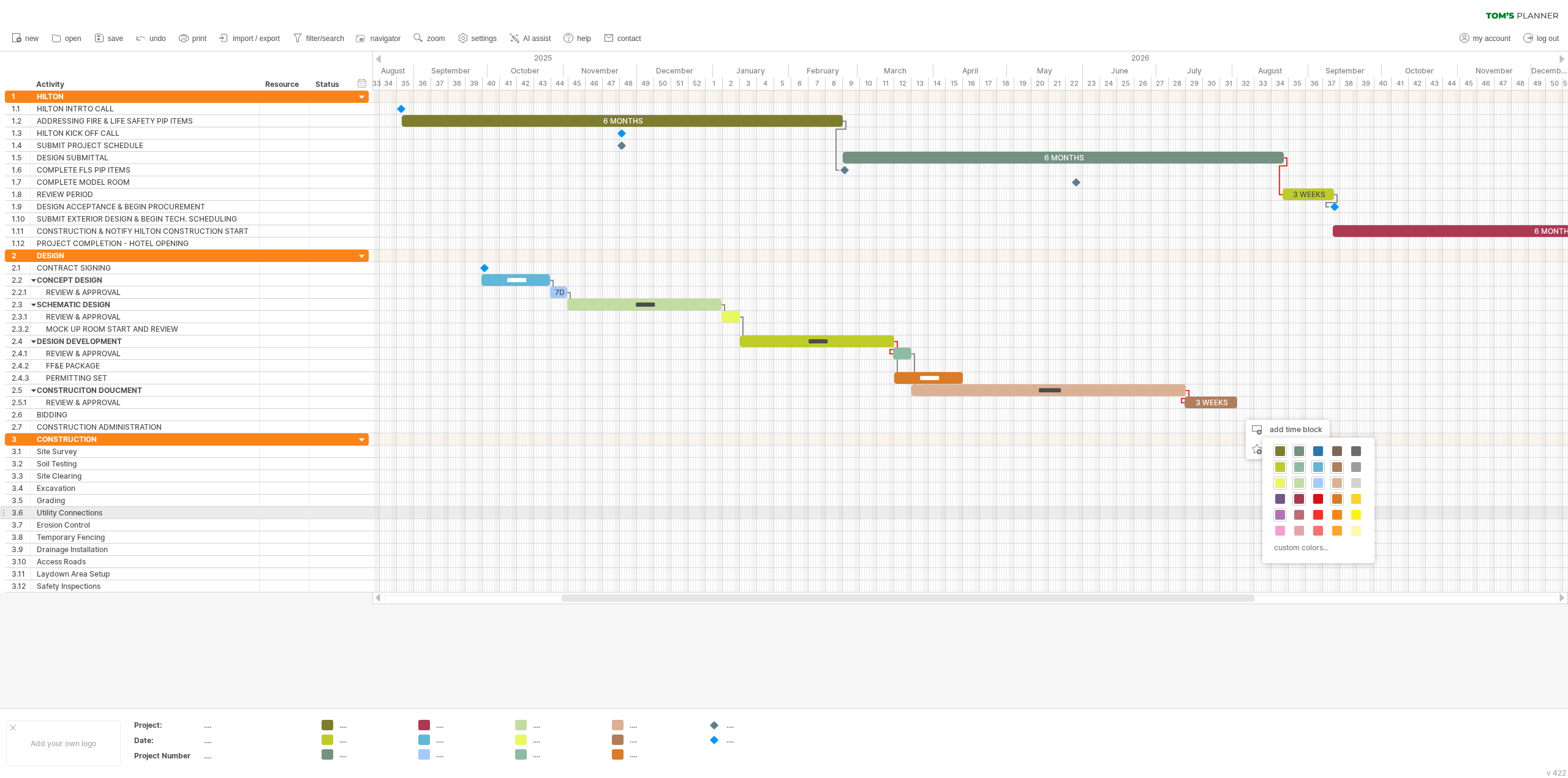
click at [1283, 517] on span at bounding box center [1280, 515] width 10 height 10
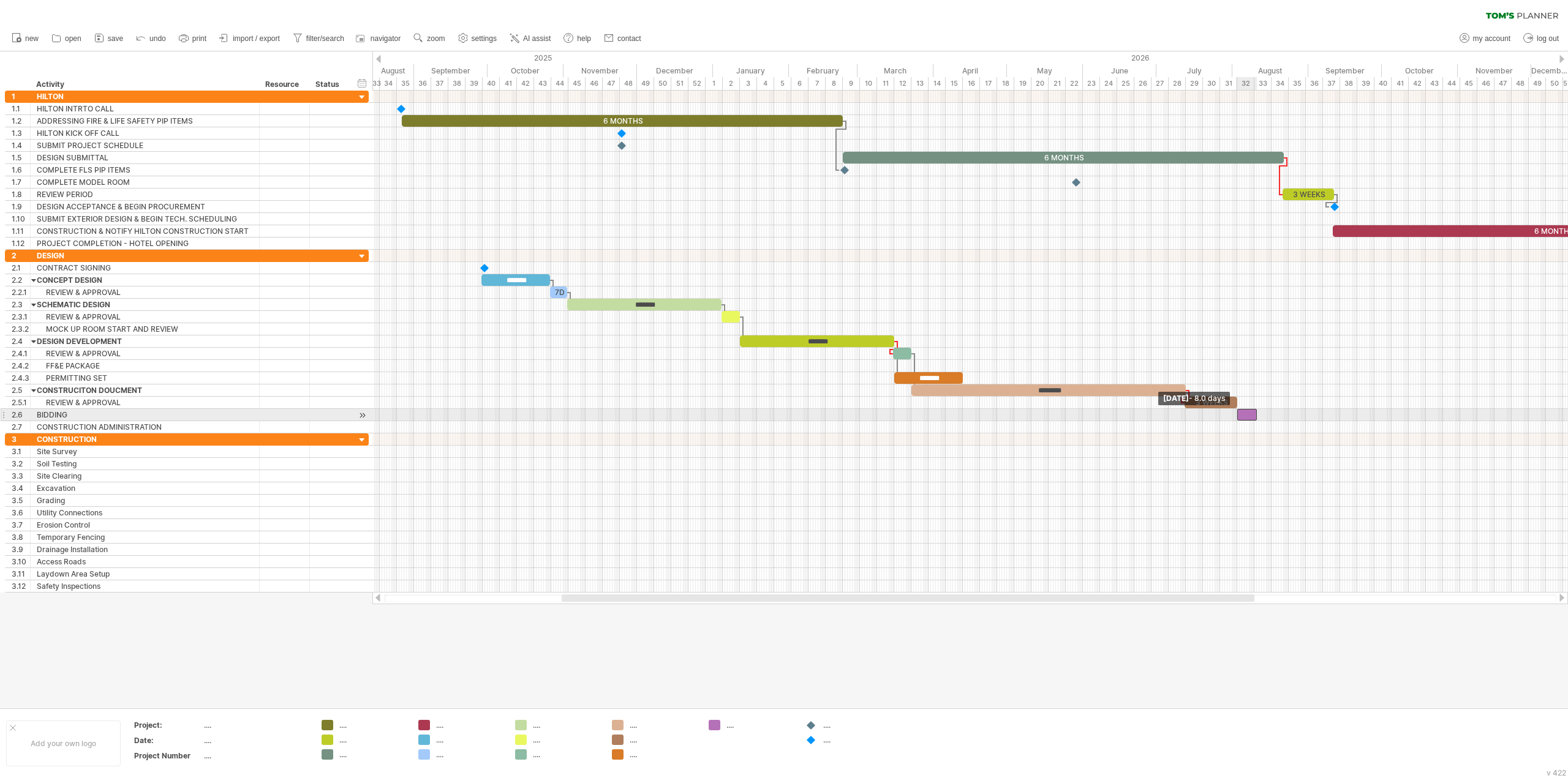
click at [1239, 417] on span at bounding box center [1238, 415] width 5 height 12
drag, startPoint x: 1257, startPoint y: 417, endPoint x: 1339, endPoint y: 413, distance: 82.1
click at [1339, 413] on span at bounding box center [1340, 415] width 5 height 12
click at [1301, 413] on div at bounding box center [1289, 415] width 103 height 12
click at [1342, 427] on div at bounding box center [970, 428] width 1196 height 12
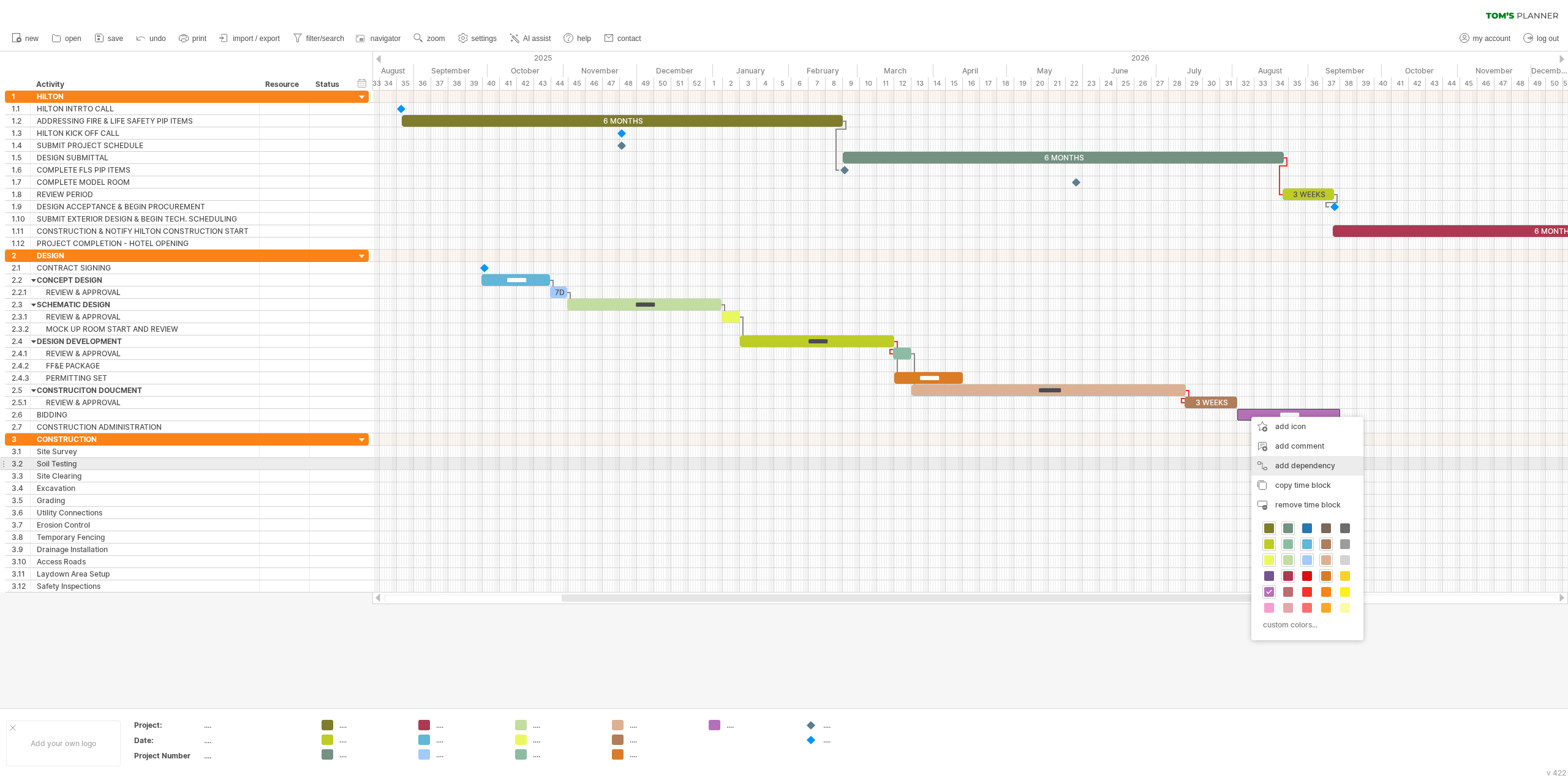
click at [1291, 465] on div "add dependency You can use dependencies when you require tasks to be done in a …" at bounding box center [1307, 465] width 112 height 19
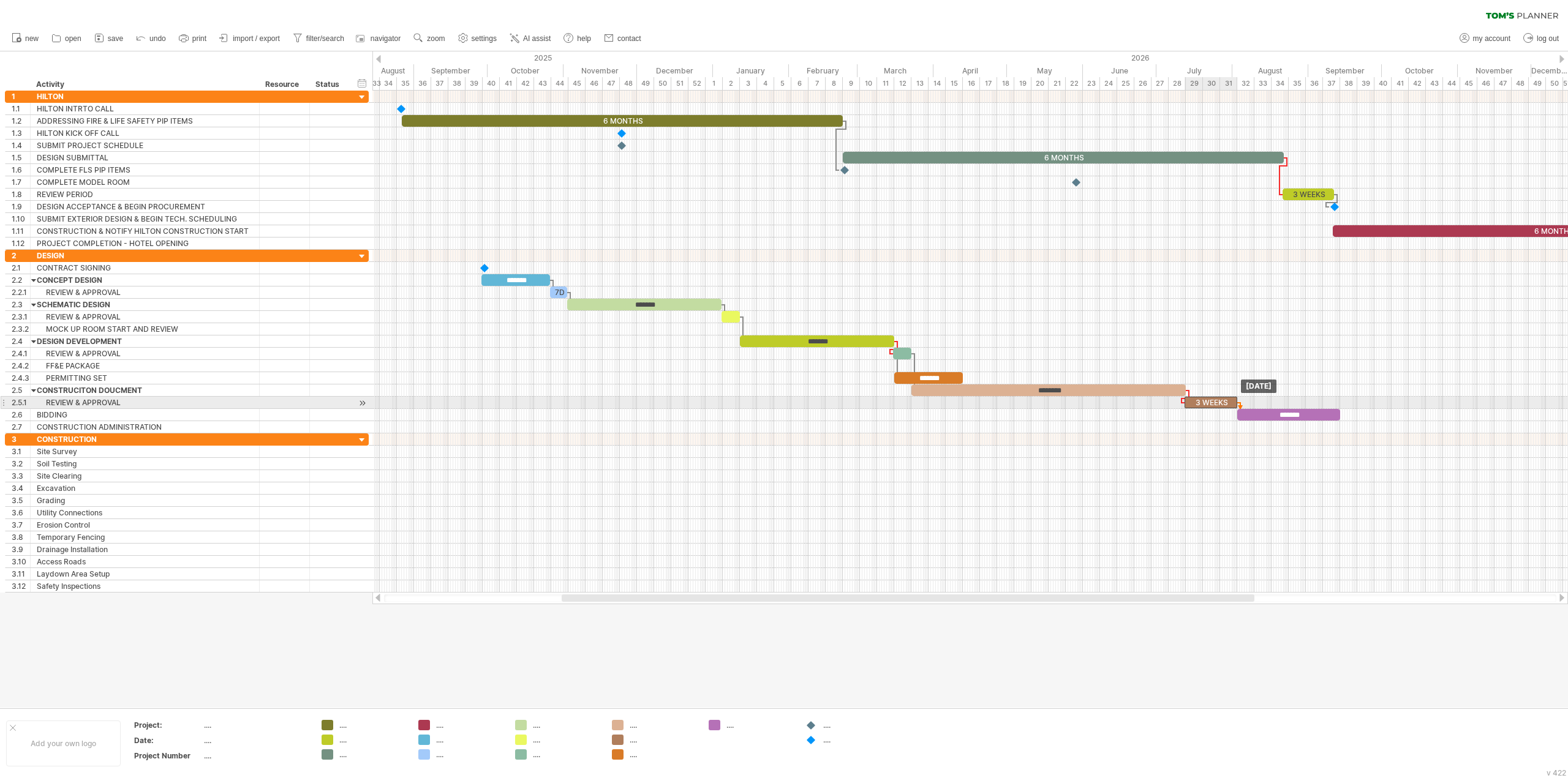
click at [1237, 406] on span at bounding box center [1238, 402] width 5 height 12
click at [1315, 440] on div at bounding box center [970, 440] width 1196 height 12
click at [1343, 428] on div at bounding box center [970, 428] width 1196 height 12
click at [1369, 443] on div "add time block" at bounding box center [1392, 440] width 84 height 19
click at [1394, 543] on span at bounding box center [1393, 542] width 10 height 10
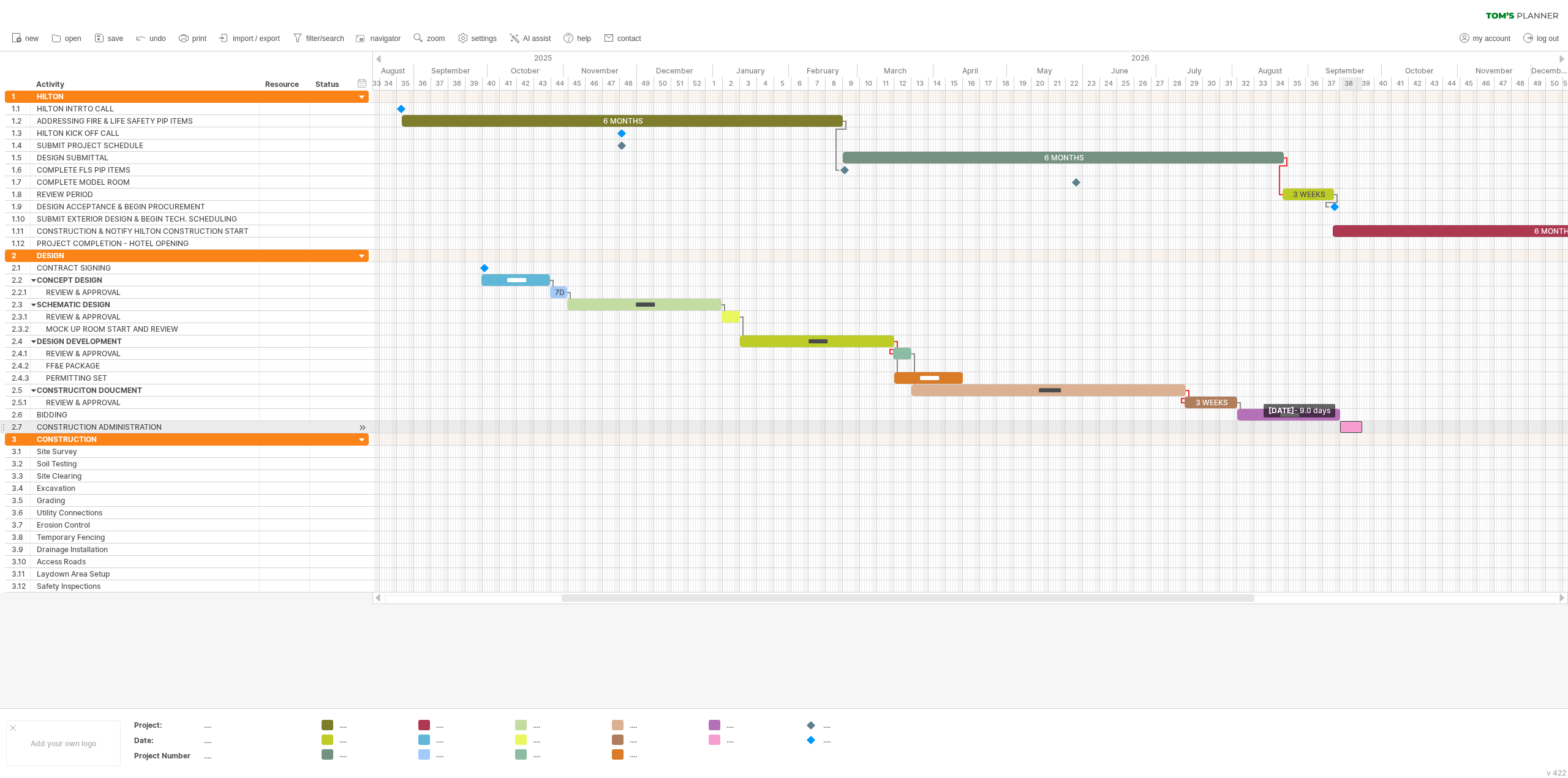
click at [1338, 428] on span at bounding box center [1340, 427] width 5 height 12
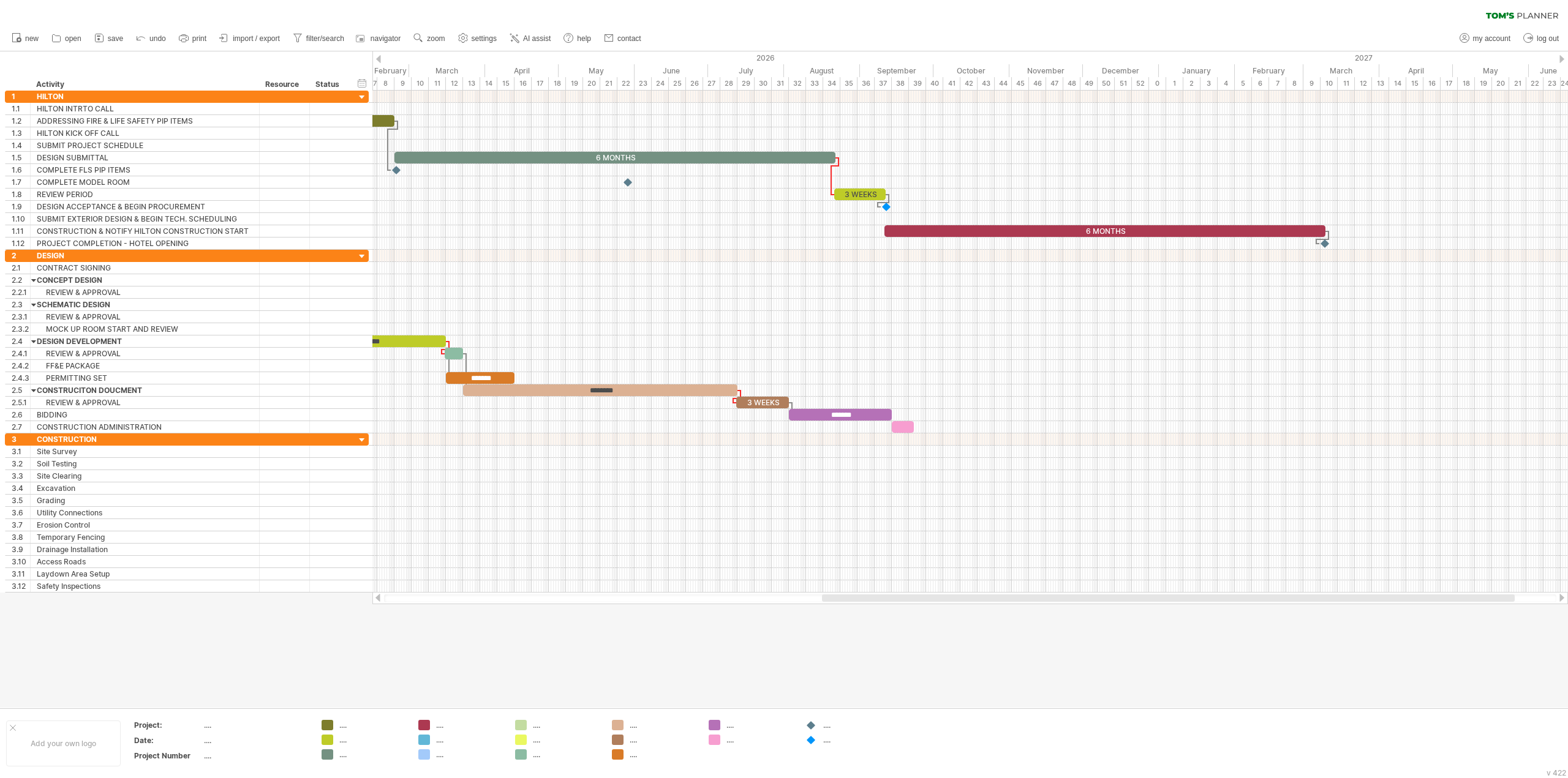
drag, startPoint x: 1170, startPoint y: 599, endPoint x: 1430, endPoint y: 605, distance: 260.1
click at [1430, 605] on div "Trying to reach [DOMAIN_NAME] Connected again... 0% clear filter new 1" at bounding box center [784, 389] width 1568 height 778
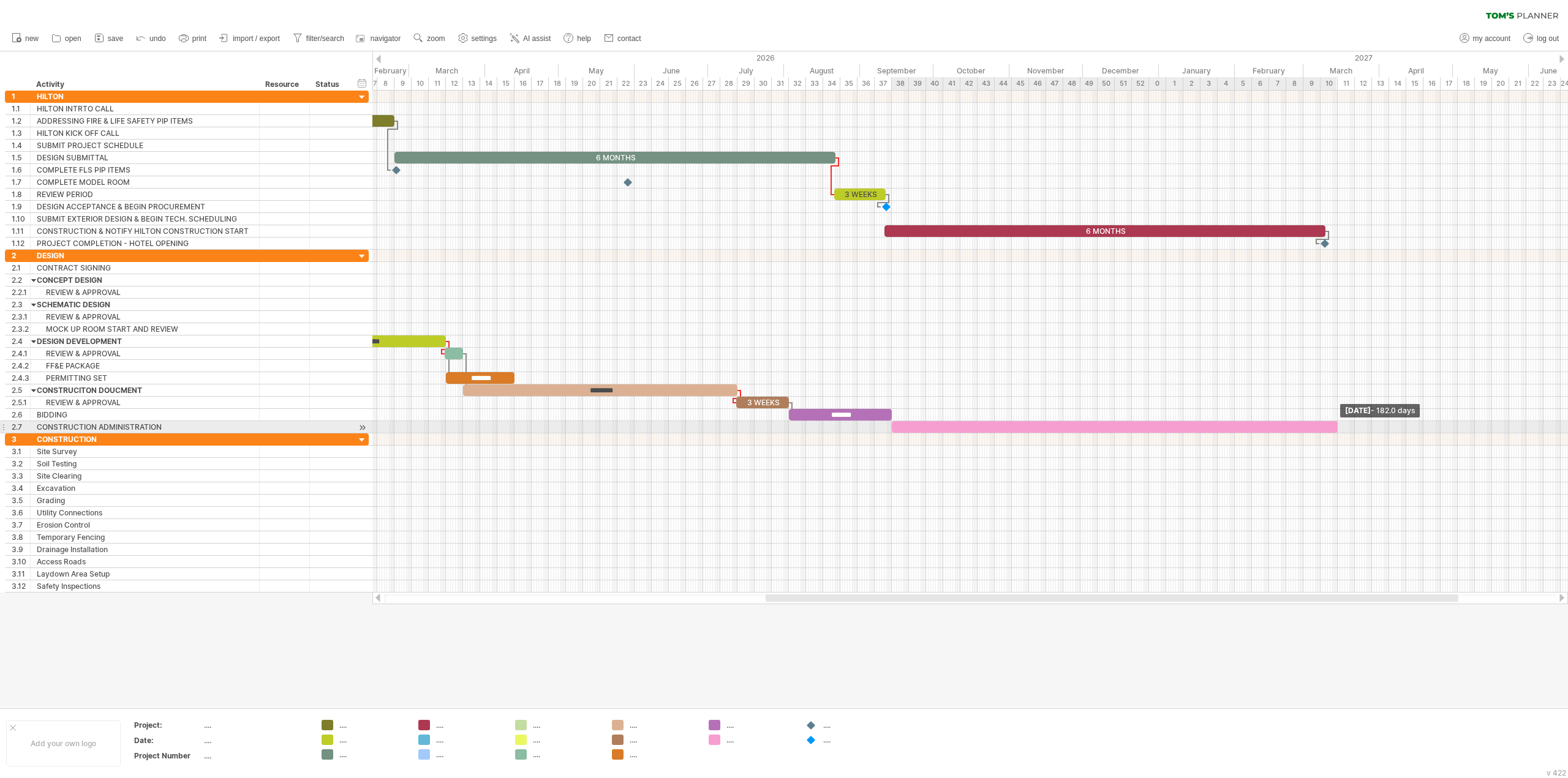
drag, startPoint x: 915, startPoint y: 428, endPoint x: 1338, endPoint y: 430, distance: 423.0
click at [1338, 430] on span at bounding box center [1337, 427] width 5 height 12
click at [1161, 428] on div at bounding box center [1115, 427] width 446 height 12
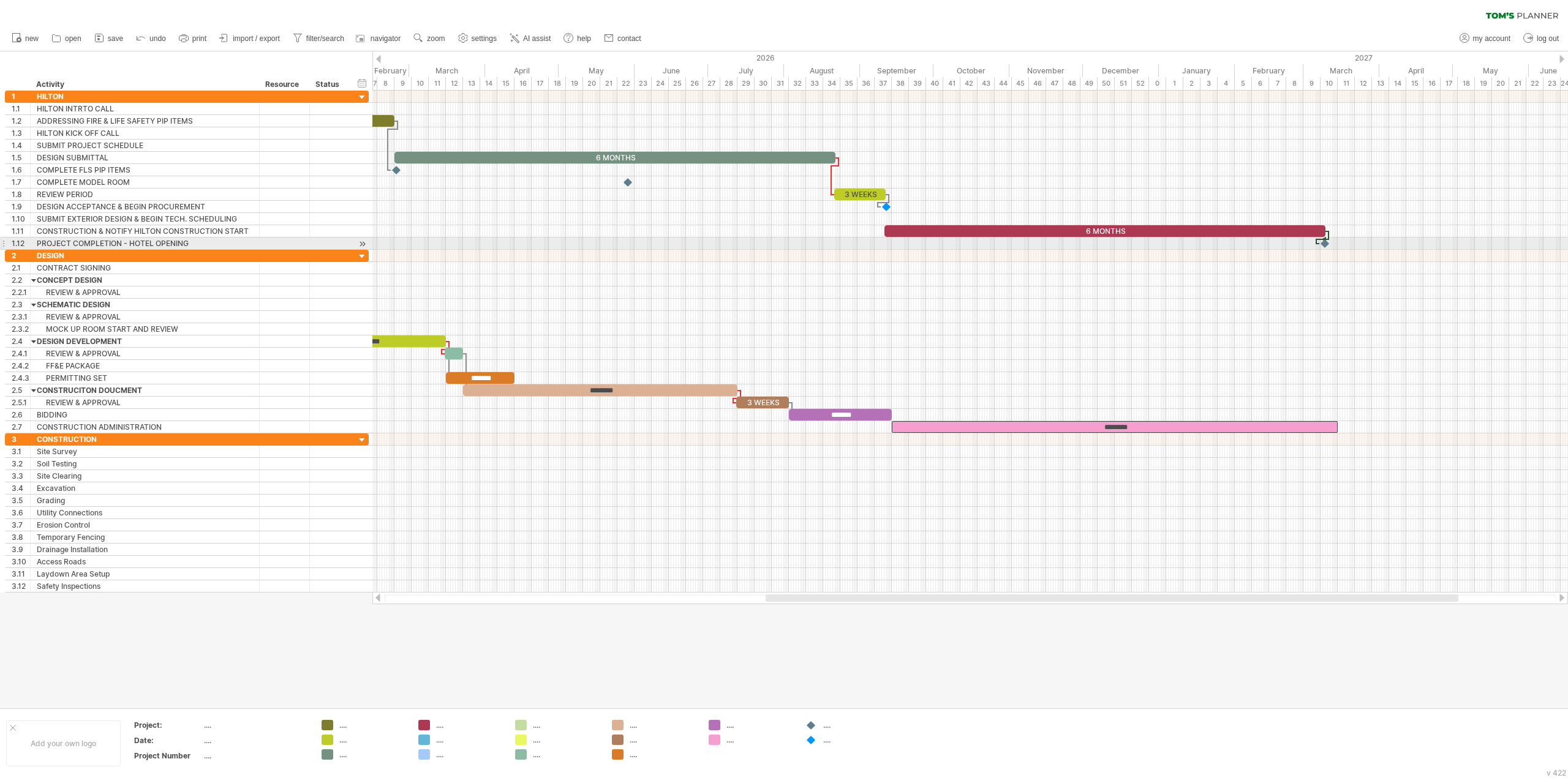
click at [1326, 244] on div at bounding box center [1326, 243] width 12 height 12
click at [1334, 441] on div at bounding box center [970, 440] width 1196 height 12
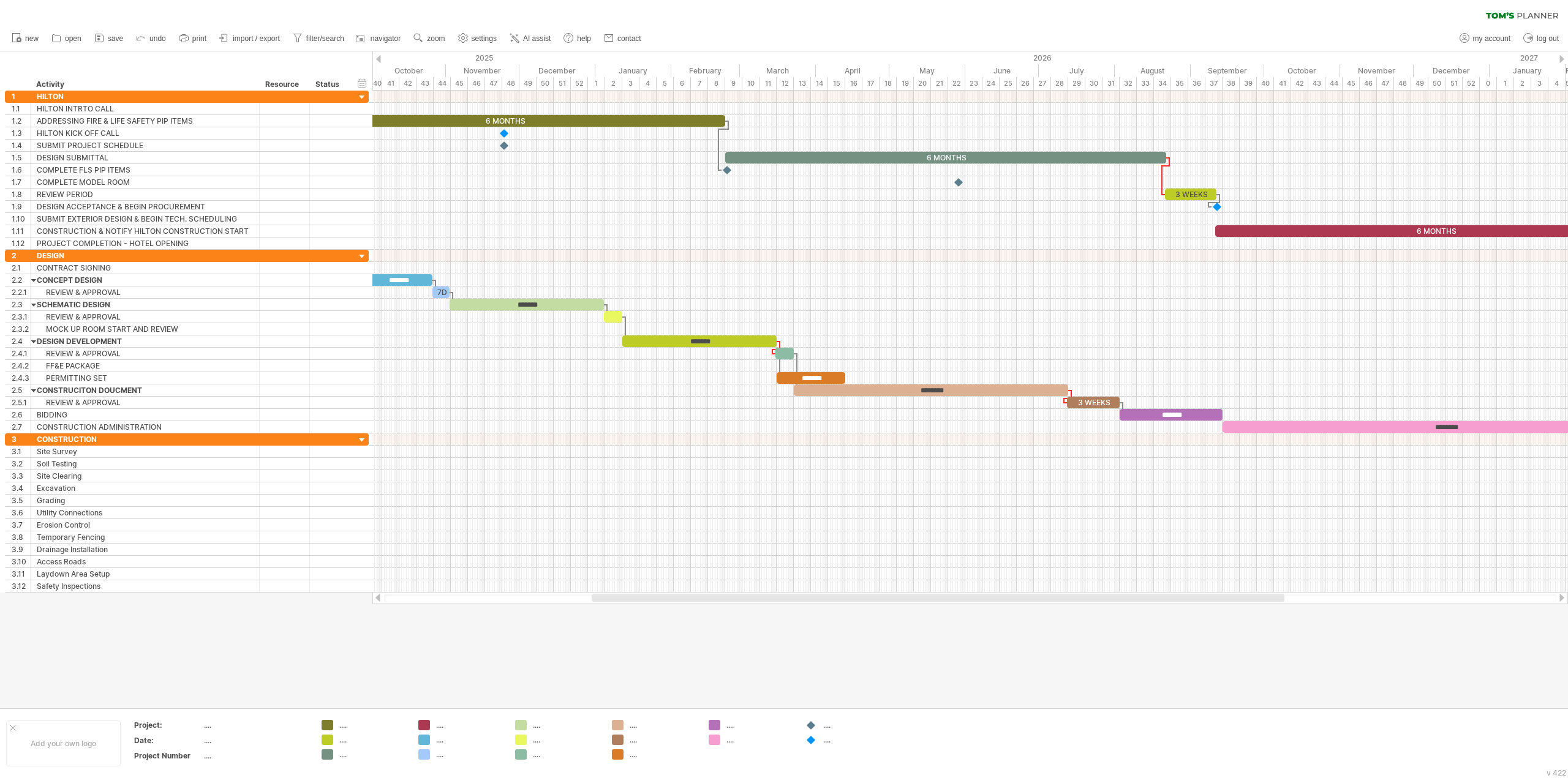
drag, startPoint x: 1310, startPoint y: 601, endPoint x: 1136, endPoint y: 613, distance: 174.4
click at [1136, 613] on div "Trying to reach [DOMAIN_NAME] Connected again... 0% clear filter new 1" at bounding box center [784, 389] width 1568 height 778
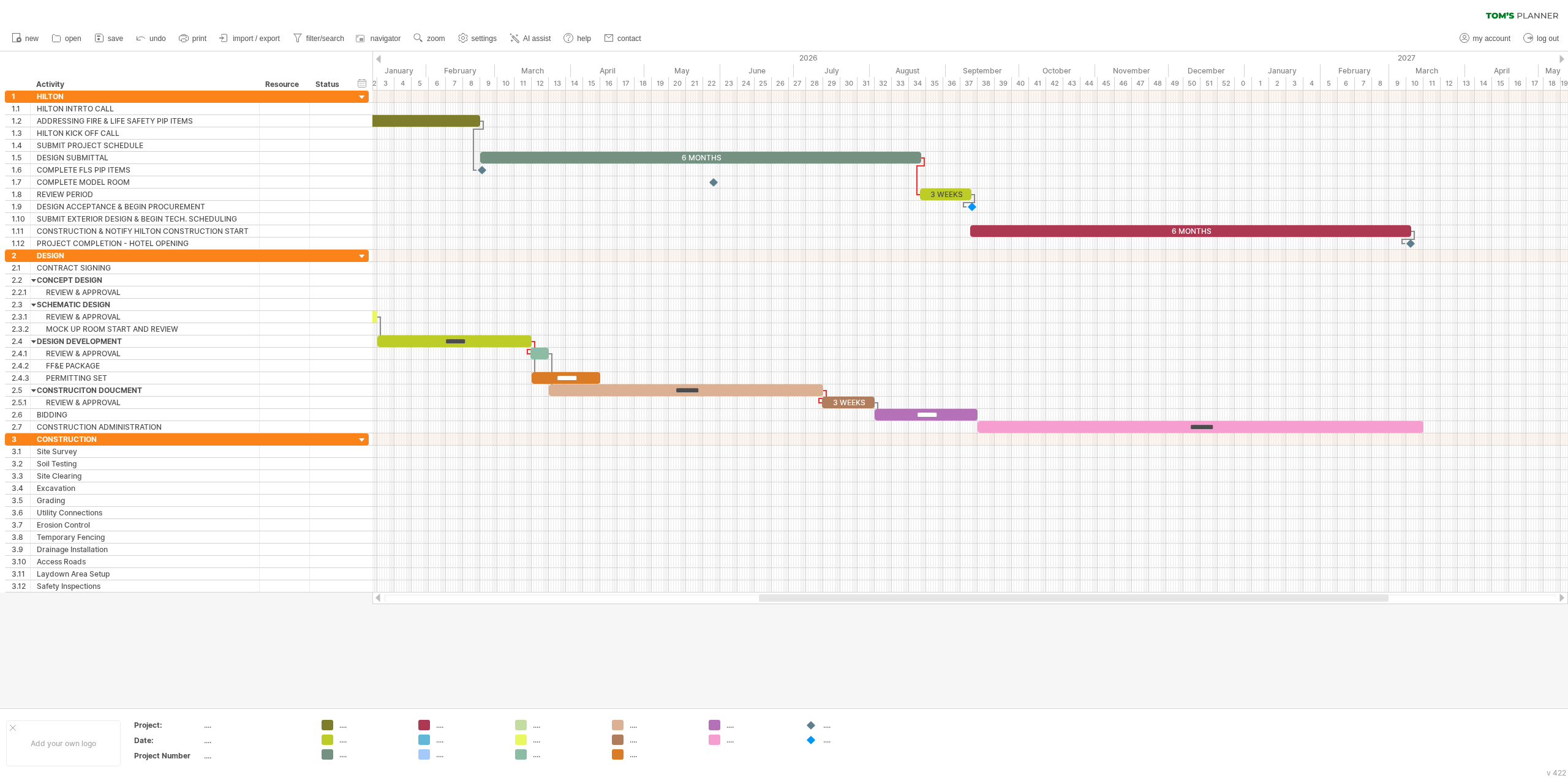
drag, startPoint x: 828, startPoint y: 596, endPoint x: 971, endPoint y: 609, distance: 143.6
click at [971, 609] on div "Trying to reach [DOMAIN_NAME] Connected again... 0% clear filter new 1" at bounding box center [784, 389] width 1568 height 778
click at [887, 418] on div "*******" at bounding box center [926, 415] width 103 height 12
click at [57, 432] on div "add row Ctrl+Enter Cmd+Enter" at bounding box center [92, 432] width 125 height 19
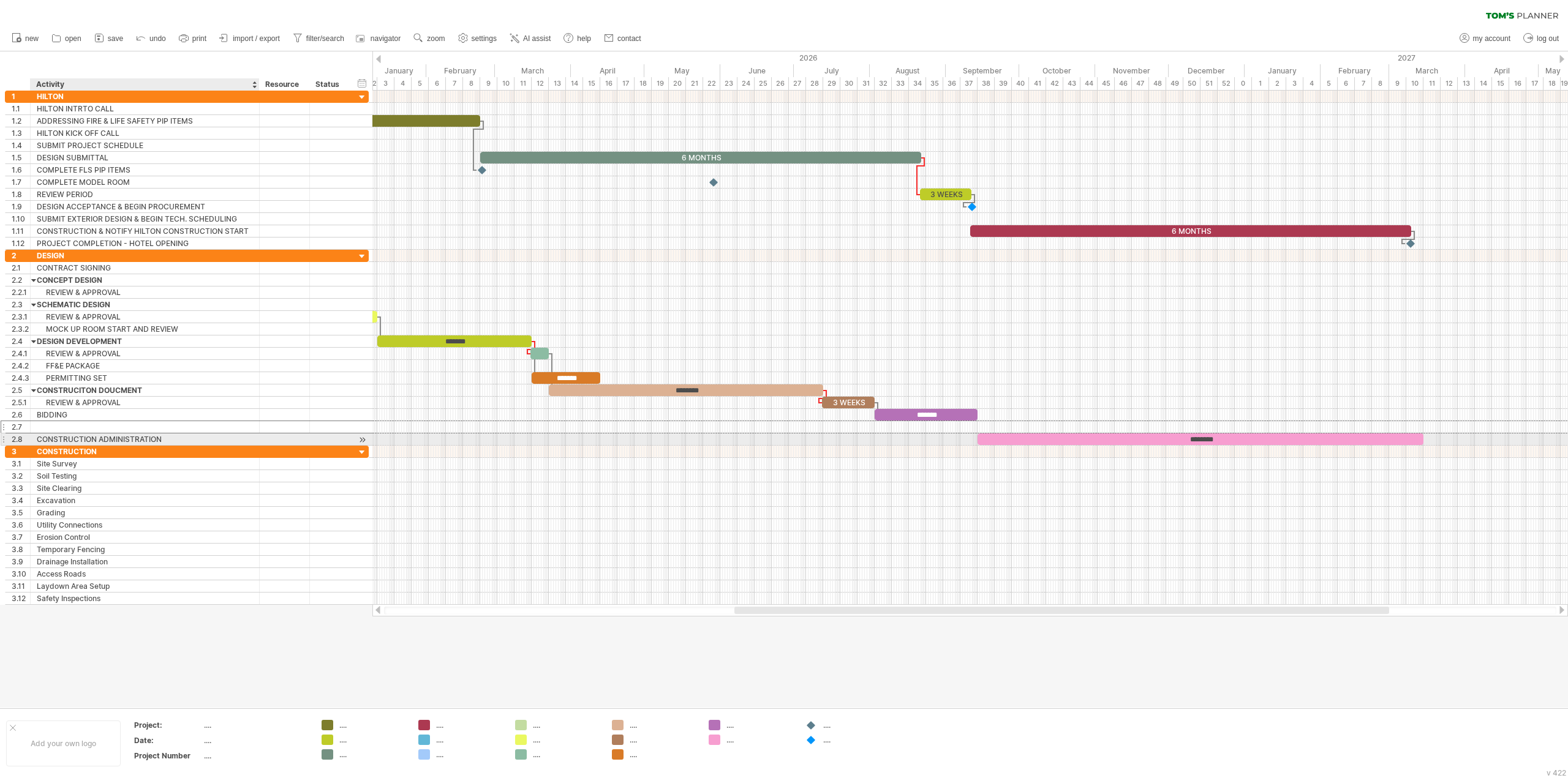
click at [54, 426] on div at bounding box center [145, 427] width 216 height 12
type input "**********"
click at [884, 438] on div "add time block" at bounding box center [926, 443] width 84 height 19
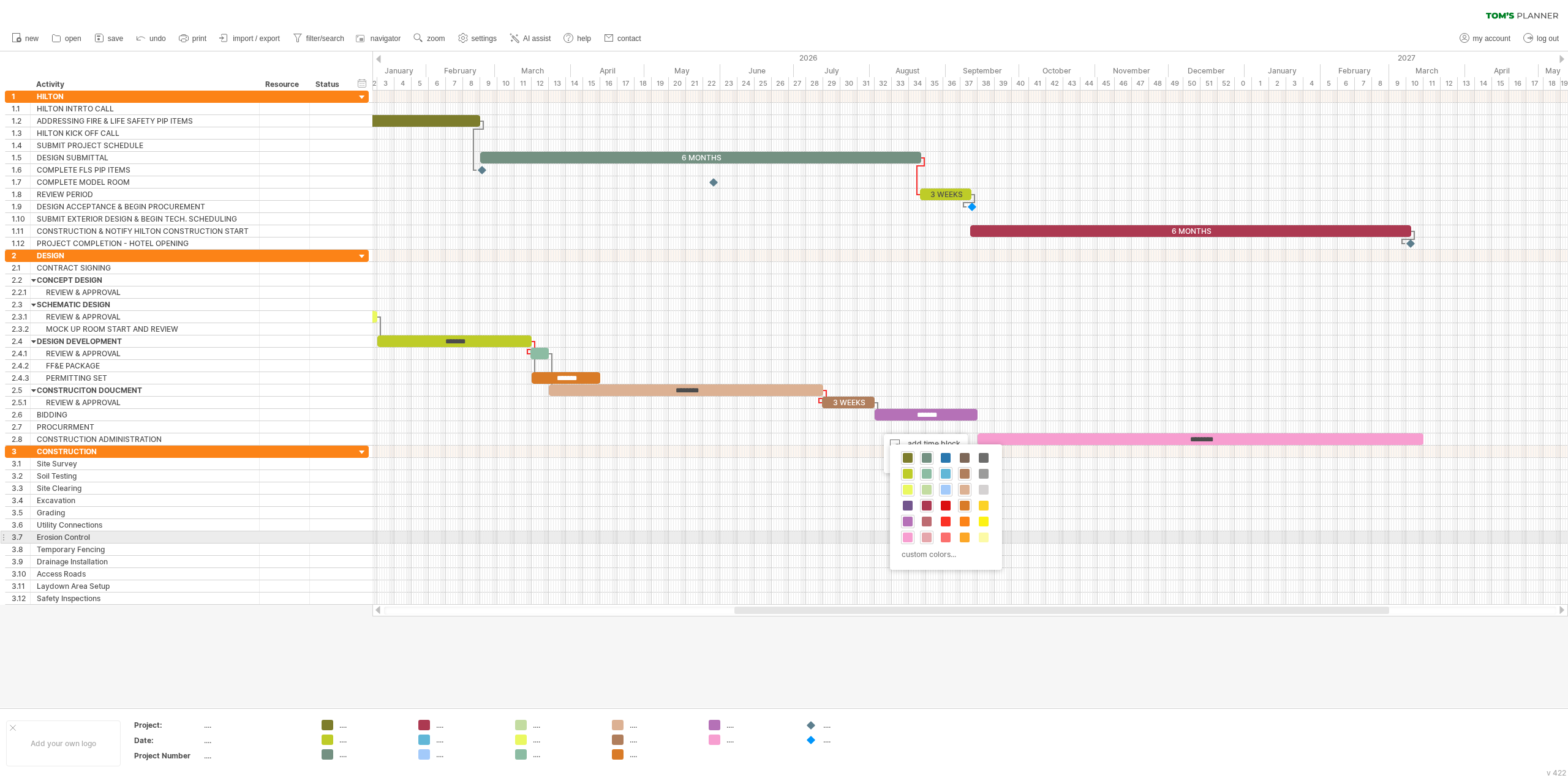
click at [930, 539] on span at bounding box center [927, 538] width 10 height 10
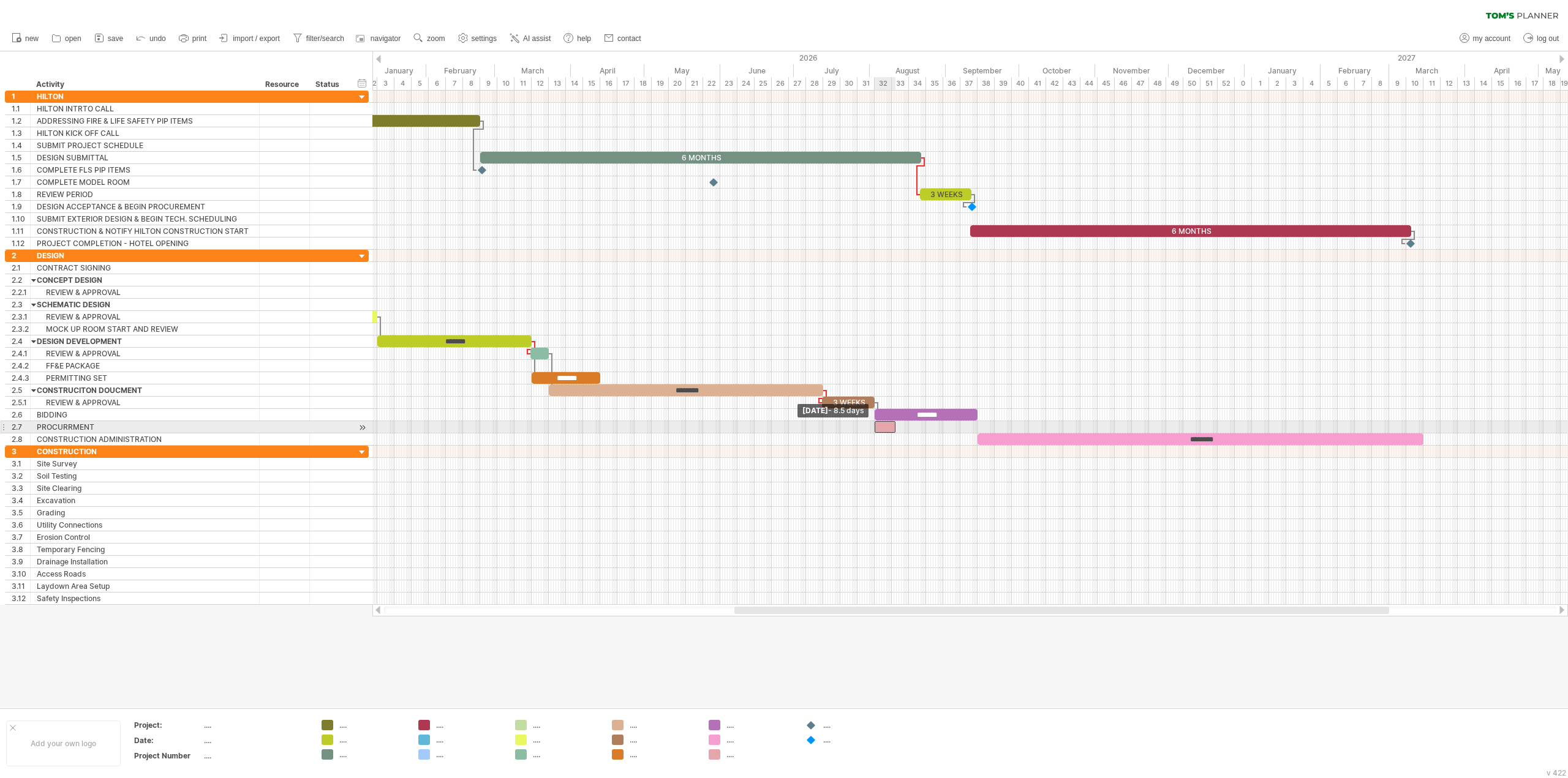
click at [873, 427] on span at bounding box center [875, 427] width 5 height 12
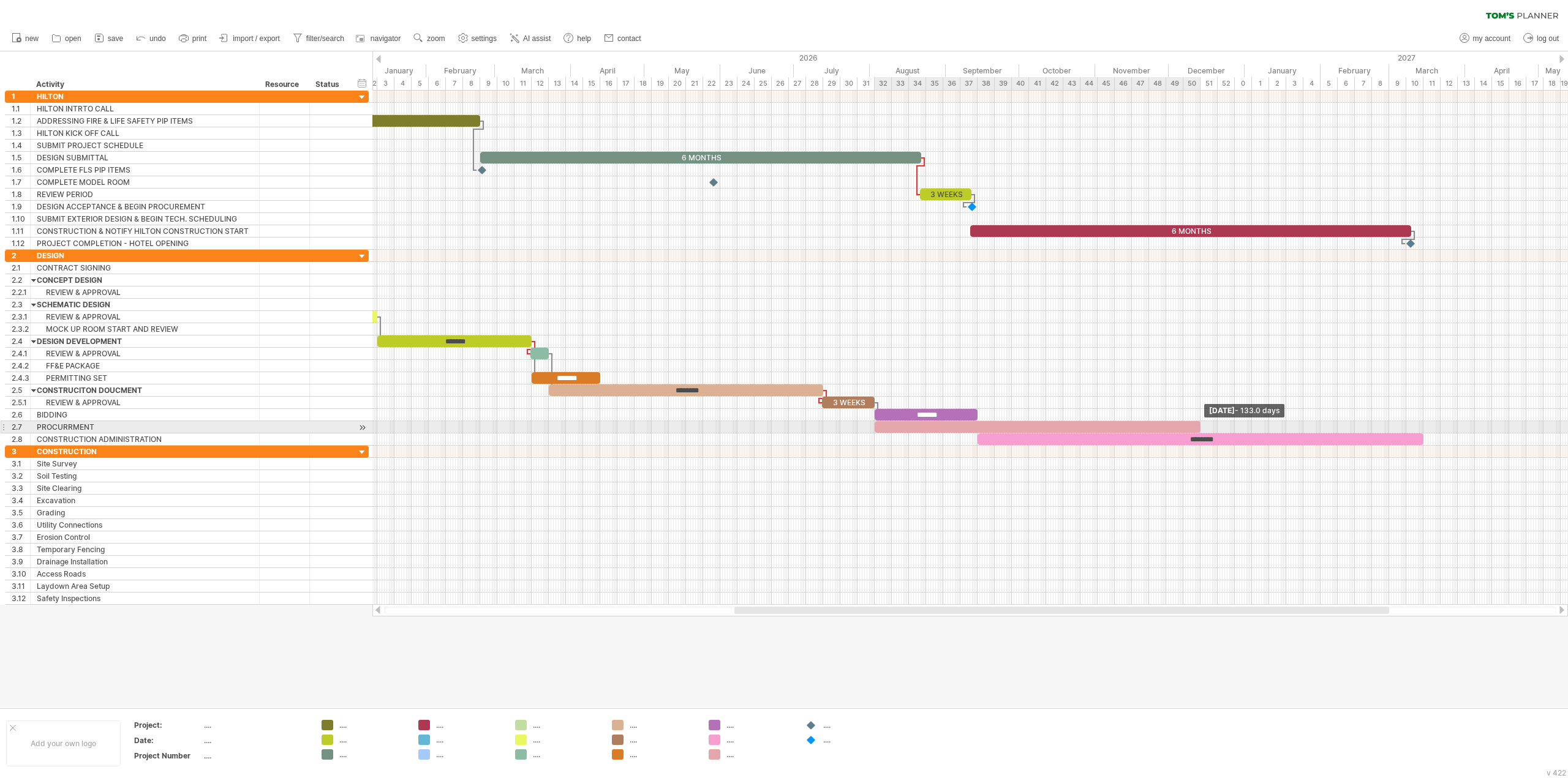
drag, startPoint x: 896, startPoint y: 427, endPoint x: 1201, endPoint y: 428, distance: 305.0
click at [1201, 428] on span at bounding box center [1201, 427] width 5 height 12
drag, startPoint x: 1198, startPoint y: 432, endPoint x: 1215, endPoint y: 432, distance: 17.0
click at [1215, 432] on span at bounding box center [1218, 427] width 5 height 12
click at [1148, 426] on div at bounding box center [1046, 427] width 343 height 12
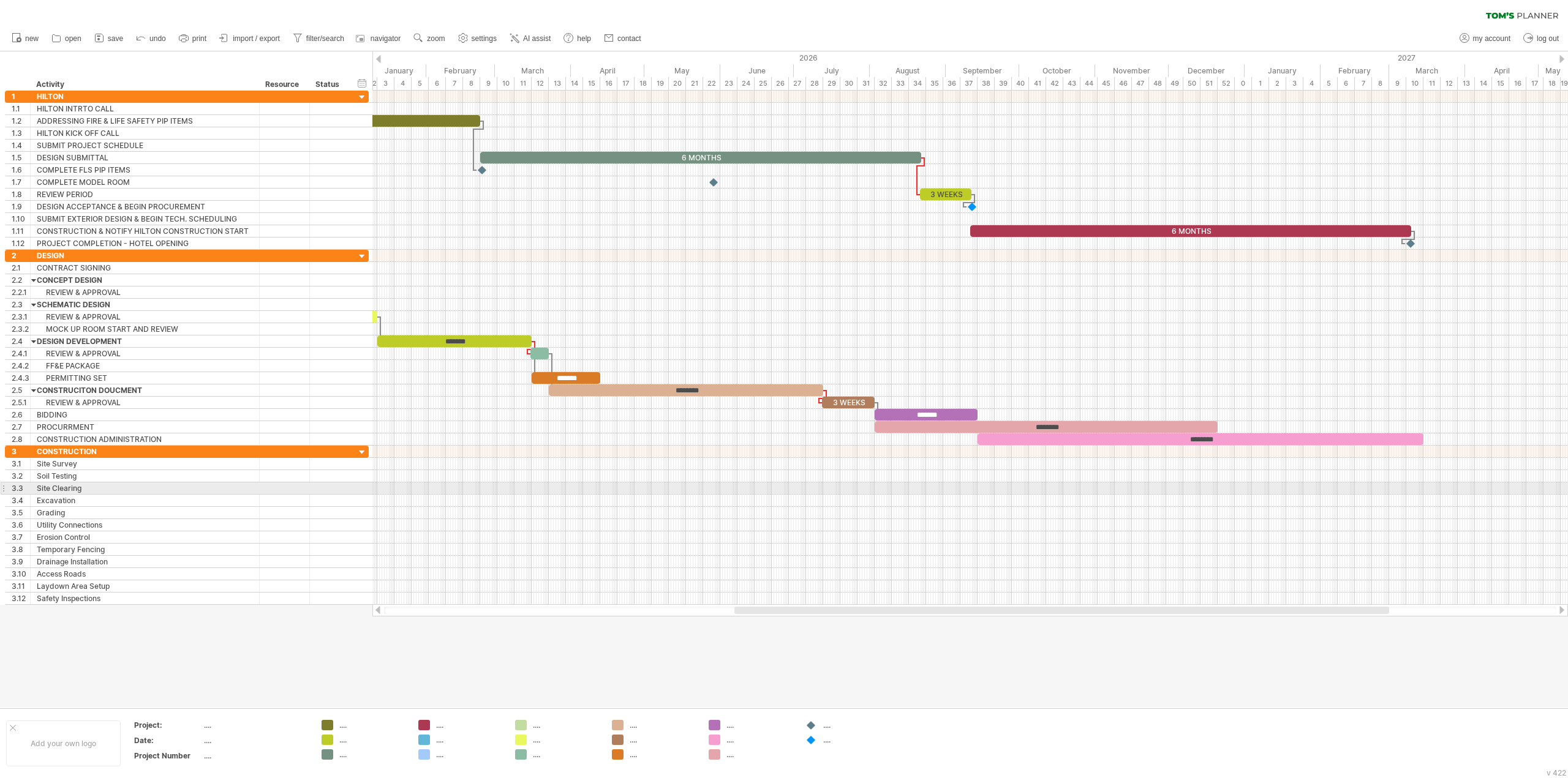
click at [1101, 485] on div at bounding box center [970, 489] width 1196 height 12
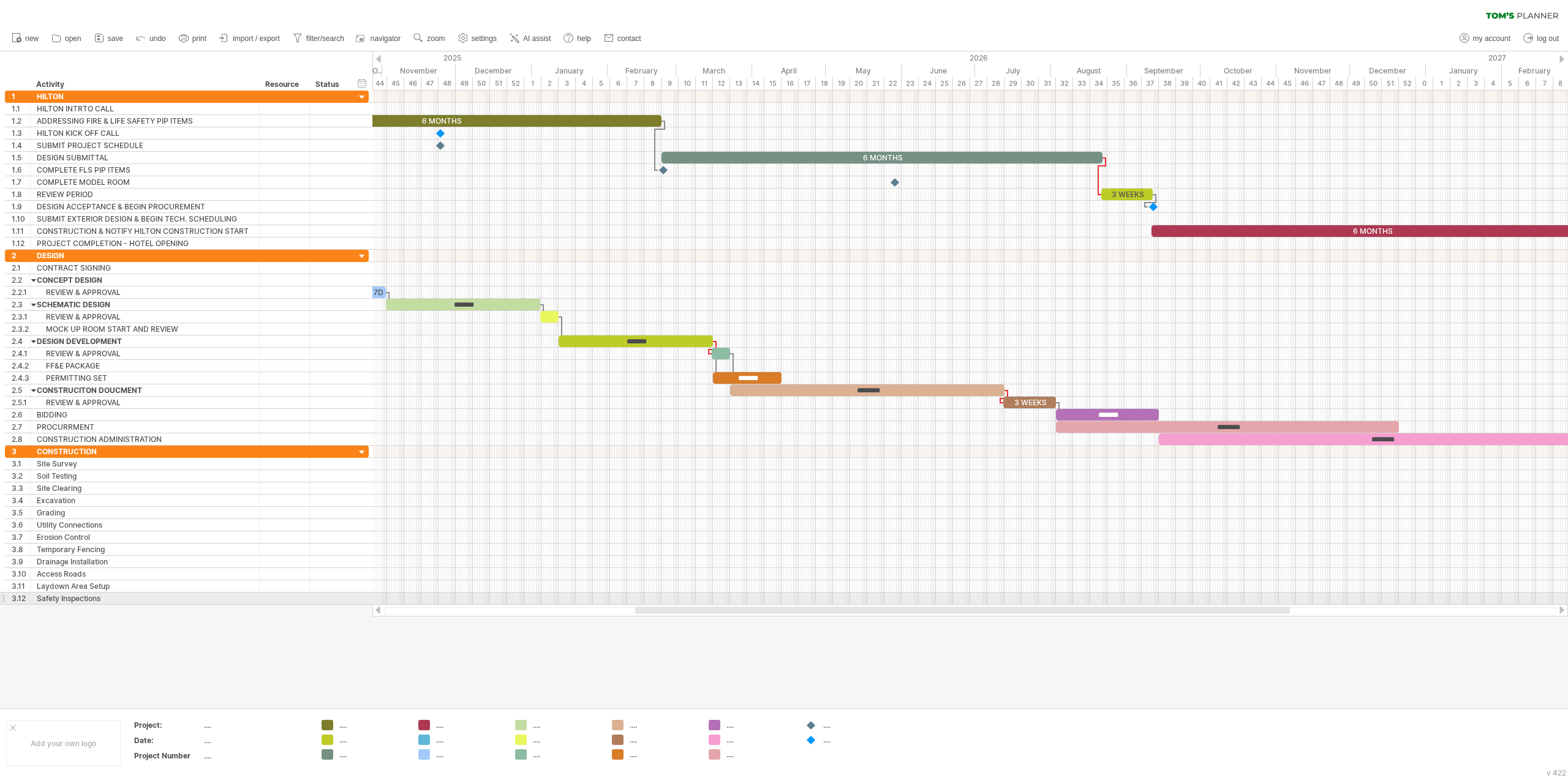
drag, startPoint x: 860, startPoint y: 609, endPoint x: 761, endPoint y: 595, distance: 100.0
click at [761, 595] on div "Trying to reach [DOMAIN_NAME] Connected again... 0% clear filter new 1" at bounding box center [784, 389] width 1568 height 778
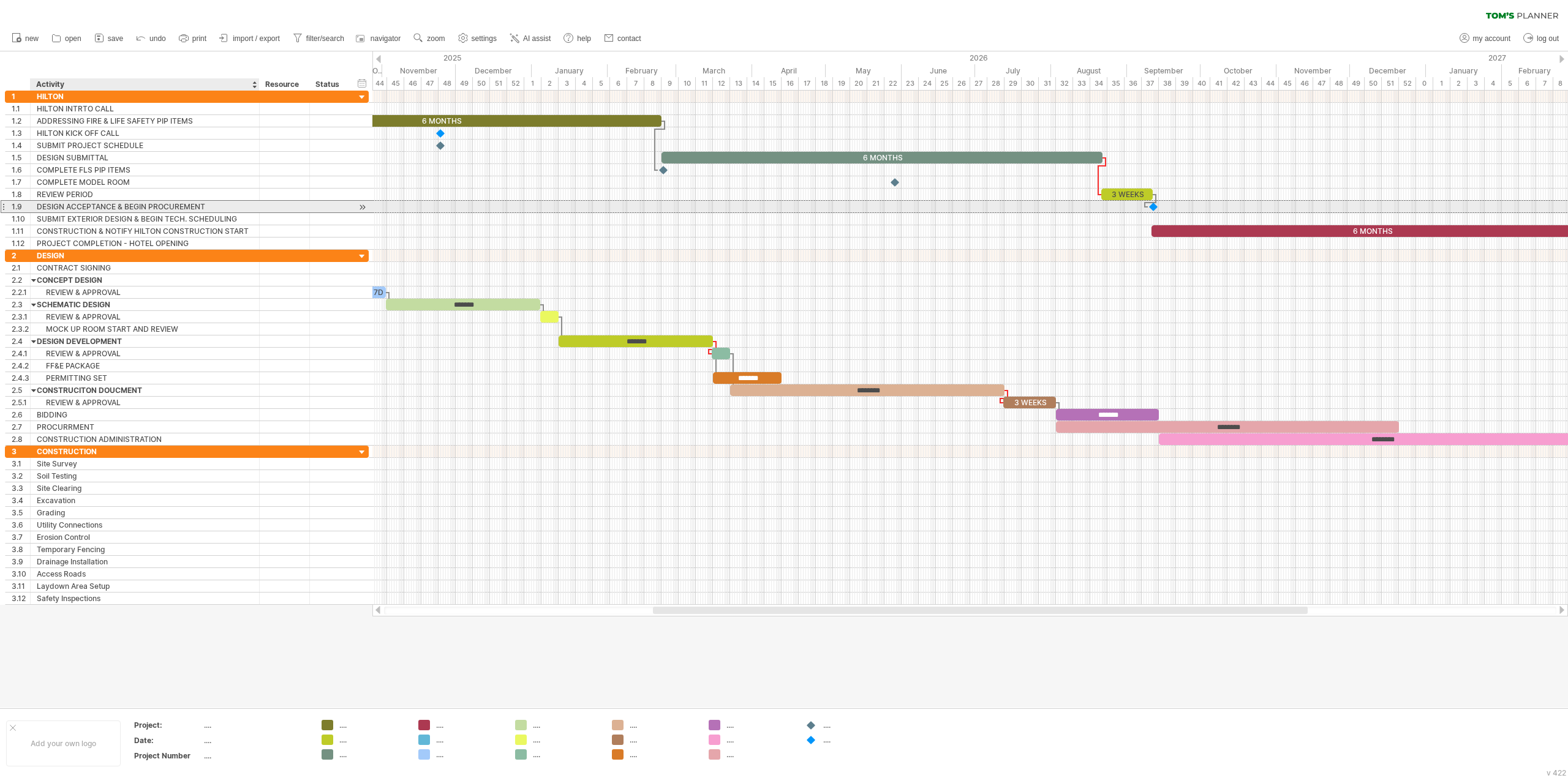
click at [241, 205] on div "DESIGN ACCEPTANCE & BEGIN PROCUREMENT" at bounding box center [145, 207] width 216 height 12
click at [241, 363] on div "FF&E PACKAGE" at bounding box center [145, 366] width 216 height 12
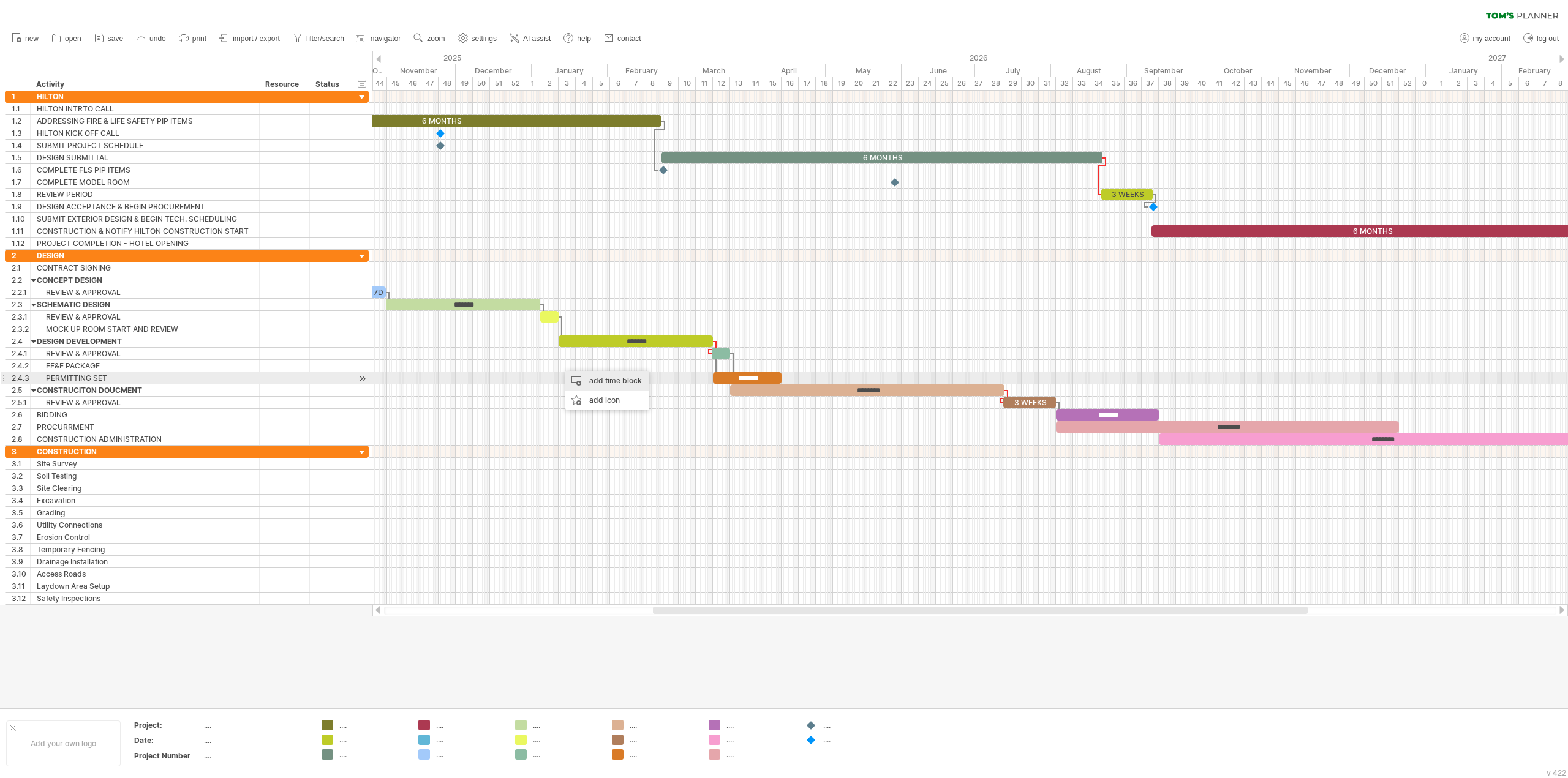
click at [577, 377] on div "add time block" at bounding box center [607, 380] width 84 height 19
click at [616, 392] on span at bounding box center [620, 396] width 10 height 10
click at [557, 363] on span at bounding box center [558, 366] width 5 height 12
drag, startPoint x: 576, startPoint y: 367, endPoint x: 712, endPoint y: 367, distance: 136.0
click at [712, 367] on span at bounding box center [713, 366] width 5 height 12
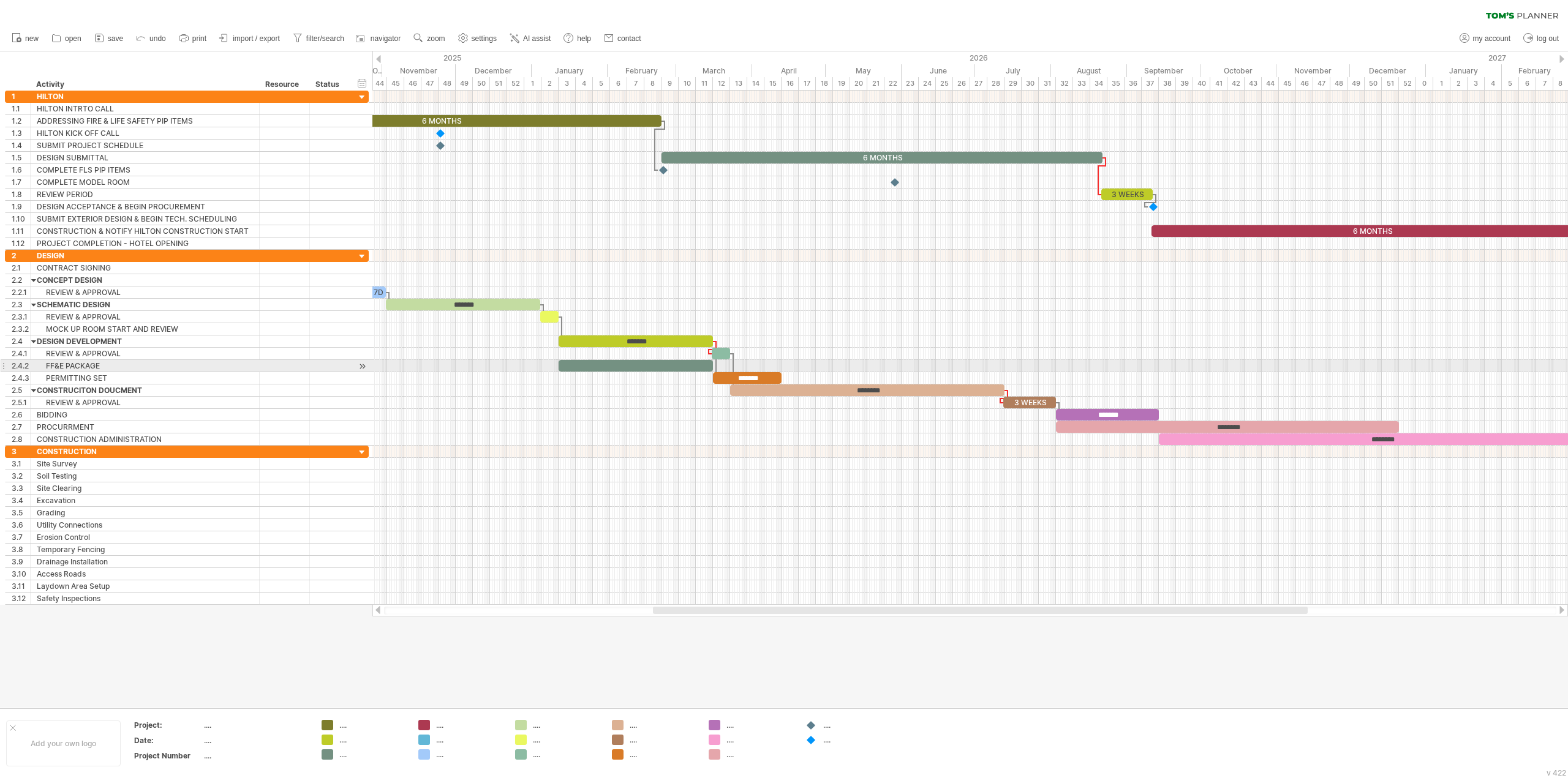
click at [698, 366] on div at bounding box center [635, 366] width 154 height 12
click at [844, 491] on div at bounding box center [970, 489] width 1196 height 12
click at [663, 368] on div "**********" at bounding box center [635, 366] width 154 height 12
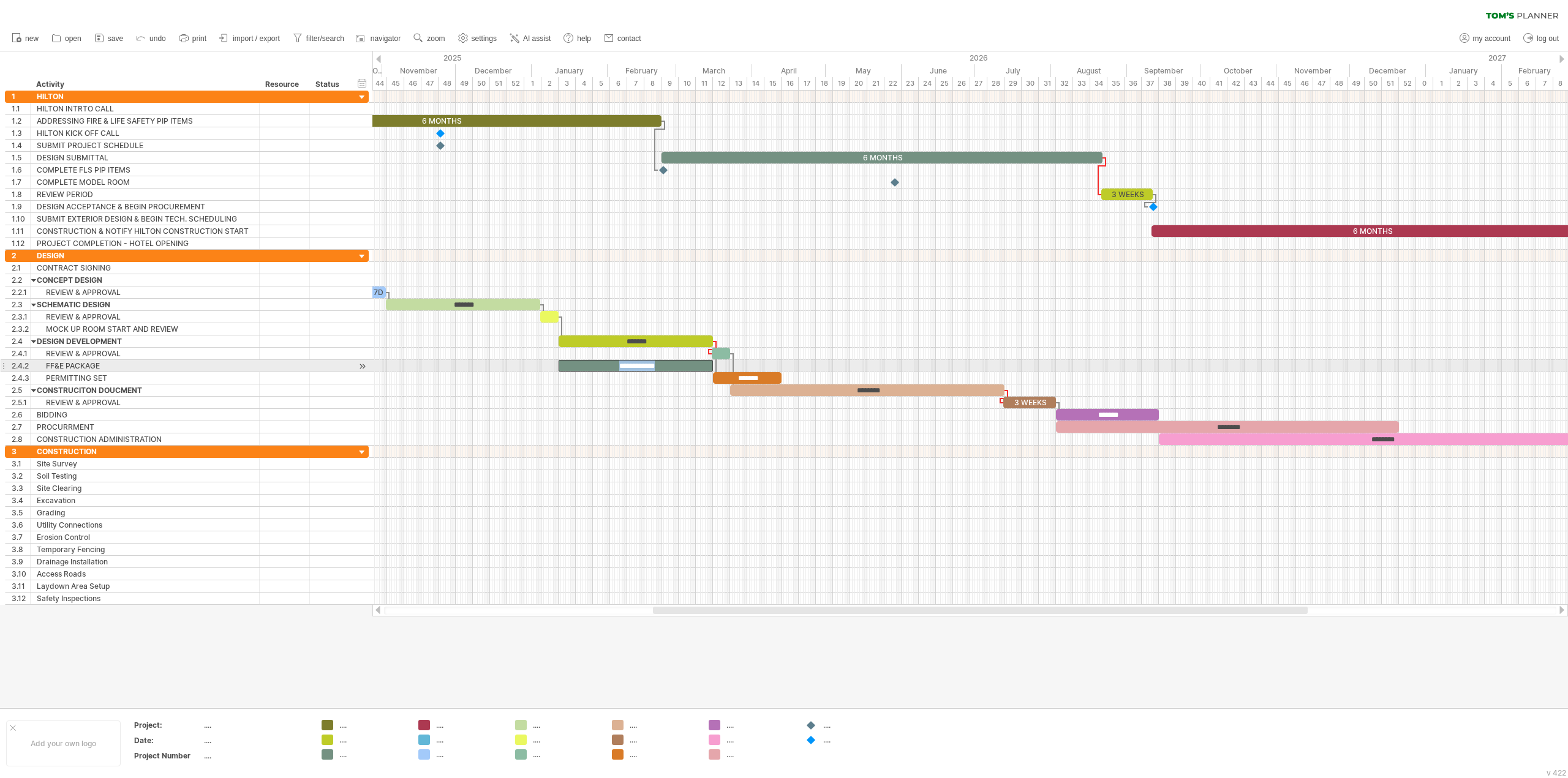
click at [668, 365] on div "**********" at bounding box center [635, 366] width 154 height 12
click at [818, 465] on div at bounding box center [970, 464] width 1196 height 12
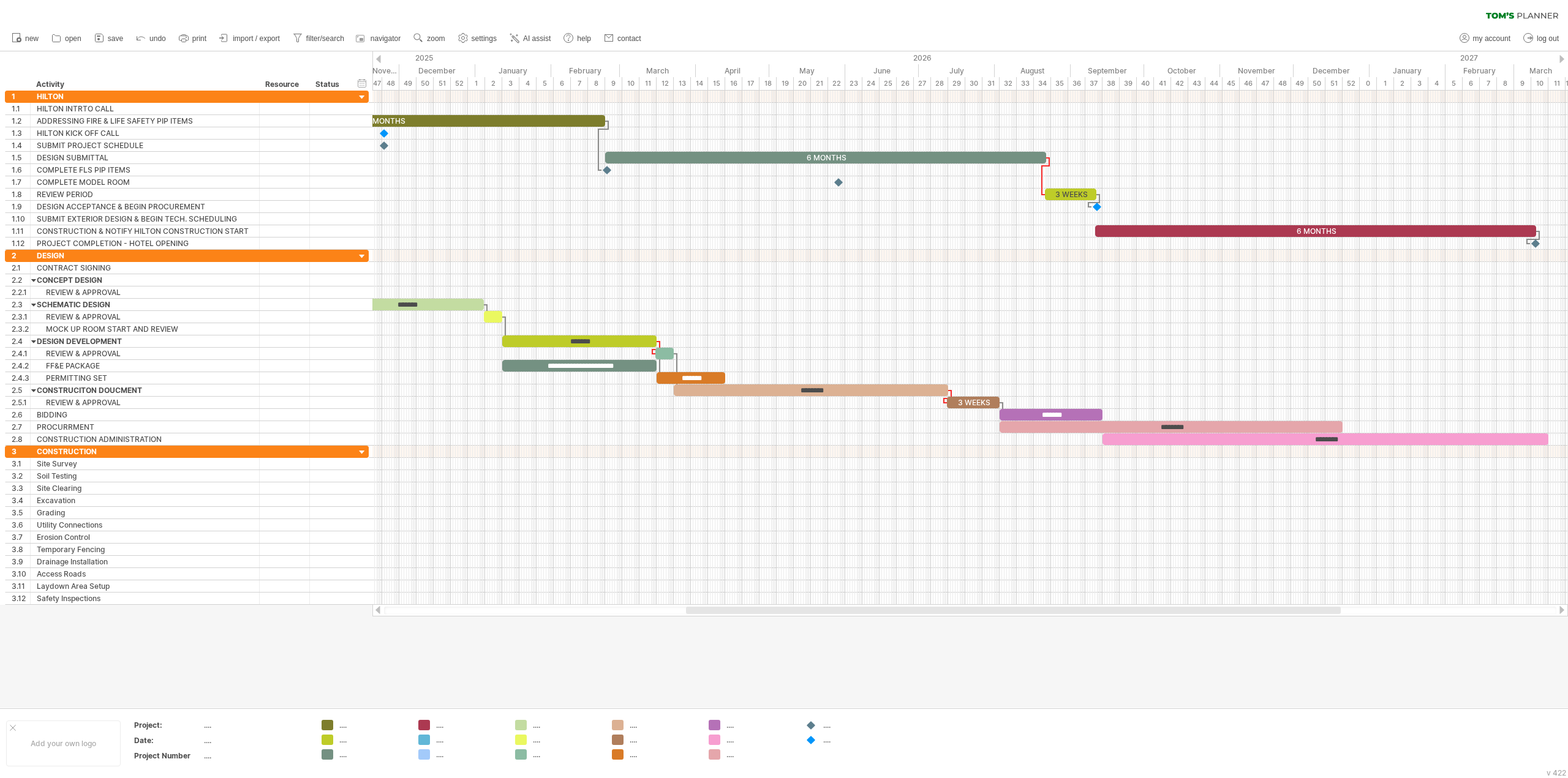
drag, startPoint x: 899, startPoint y: 609, endPoint x: 932, endPoint y: 615, distance: 33.5
click at [932, 615] on div at bounding box center [970, 611] width 1196 height 12
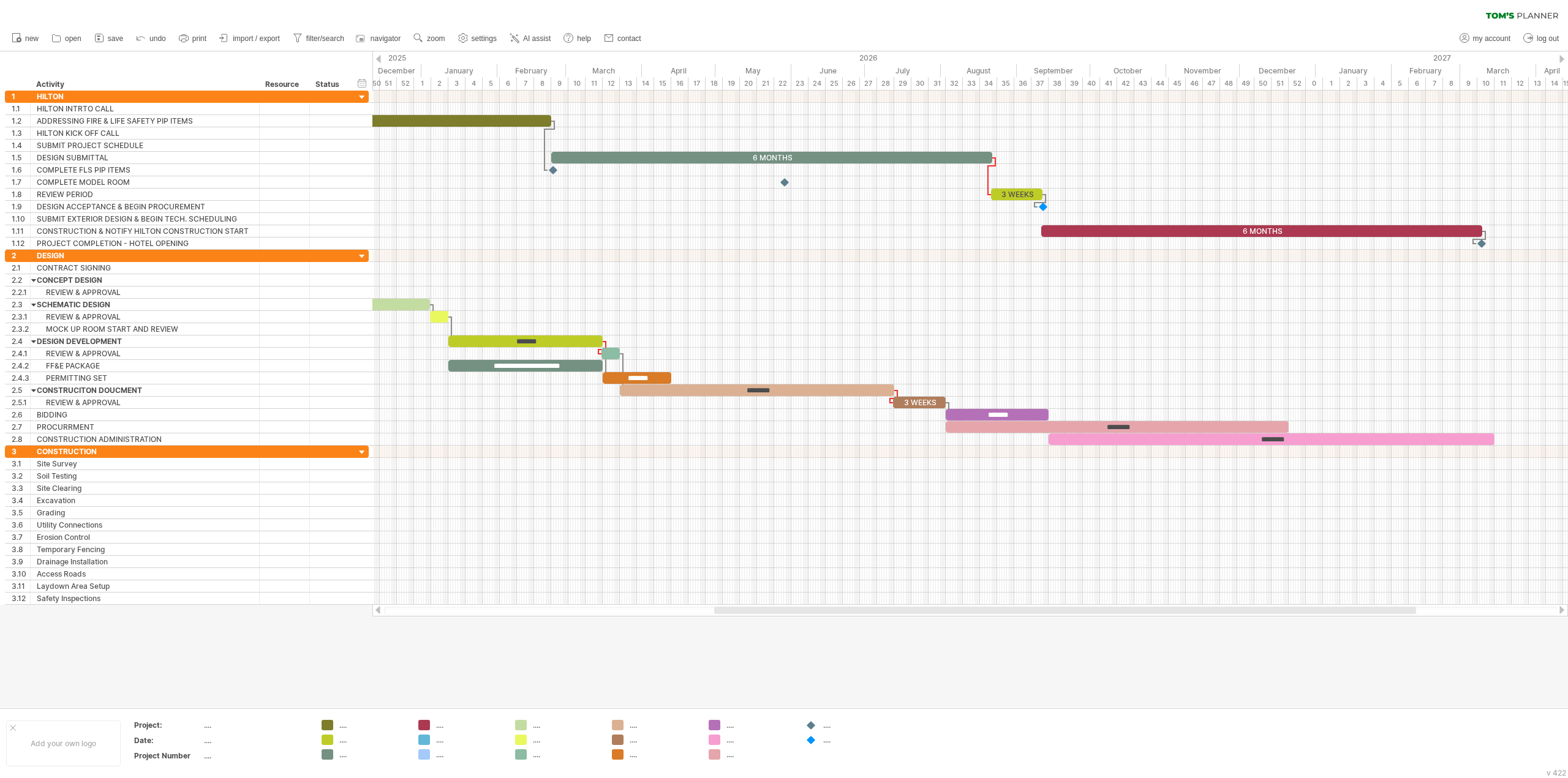
drag, startPoint x: 1019, startPoint y: 611, endPoint x: 1050, endPoint y: 608, distance: 31.1
click at [1050, 608] on div at bounding box center [1065, 611] width 702 height 7
click at [995, 429] on div "********" at bounding box center [1117, 427] width 343 height 12
drag, startPoint x: 945, startPoint y: 614, endPoint x: 928, endPoint y: 618, distance: 17.5
click at [928, 618] on div "Trying to reach [DOMAIN_NAME] Connected again... 0% clear filter new 1" at bounding box center [784, 389] width 1568 height 778
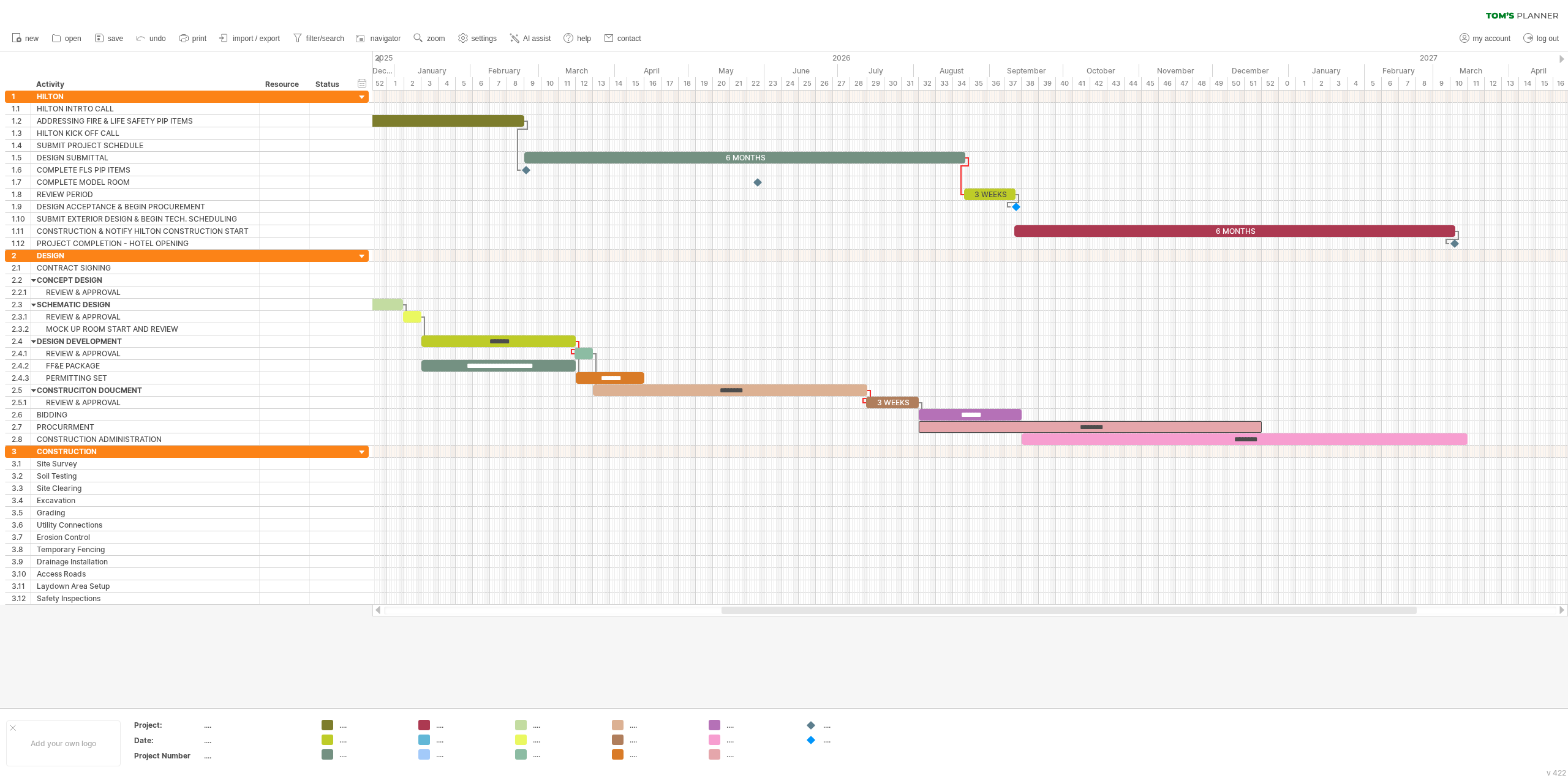
drag, startPoint x: 933, startPoint y: 611, endPoint x: 949, endPoint y: 613, distance: 16.1
click at [949, 613] on div at bounding box center [1069, 611] width 695 height 7
click at [938, 429] on div "********" at bounding box center [1090, 427] width 343 height 12
click at [938, 428] on div "********" at bounding box center [1090, 427] width 343 height 12
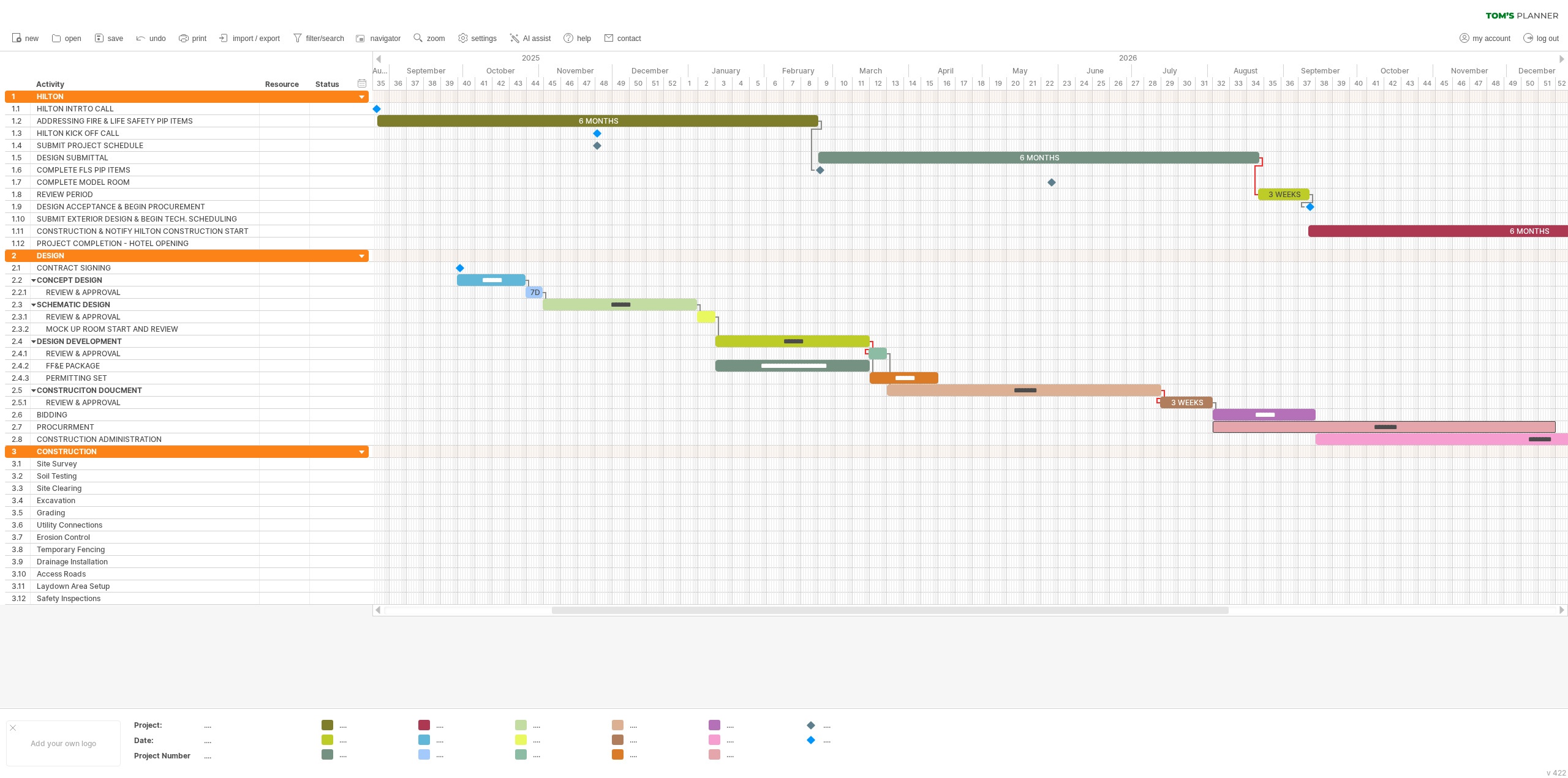
drag, startPoint x: 851, startPoint y: 610, endPoint x: 687, endPoint y: 615, distance: 164.1
click at [687, 615] on div at bounding box center [970, 611] width 1196 height 12
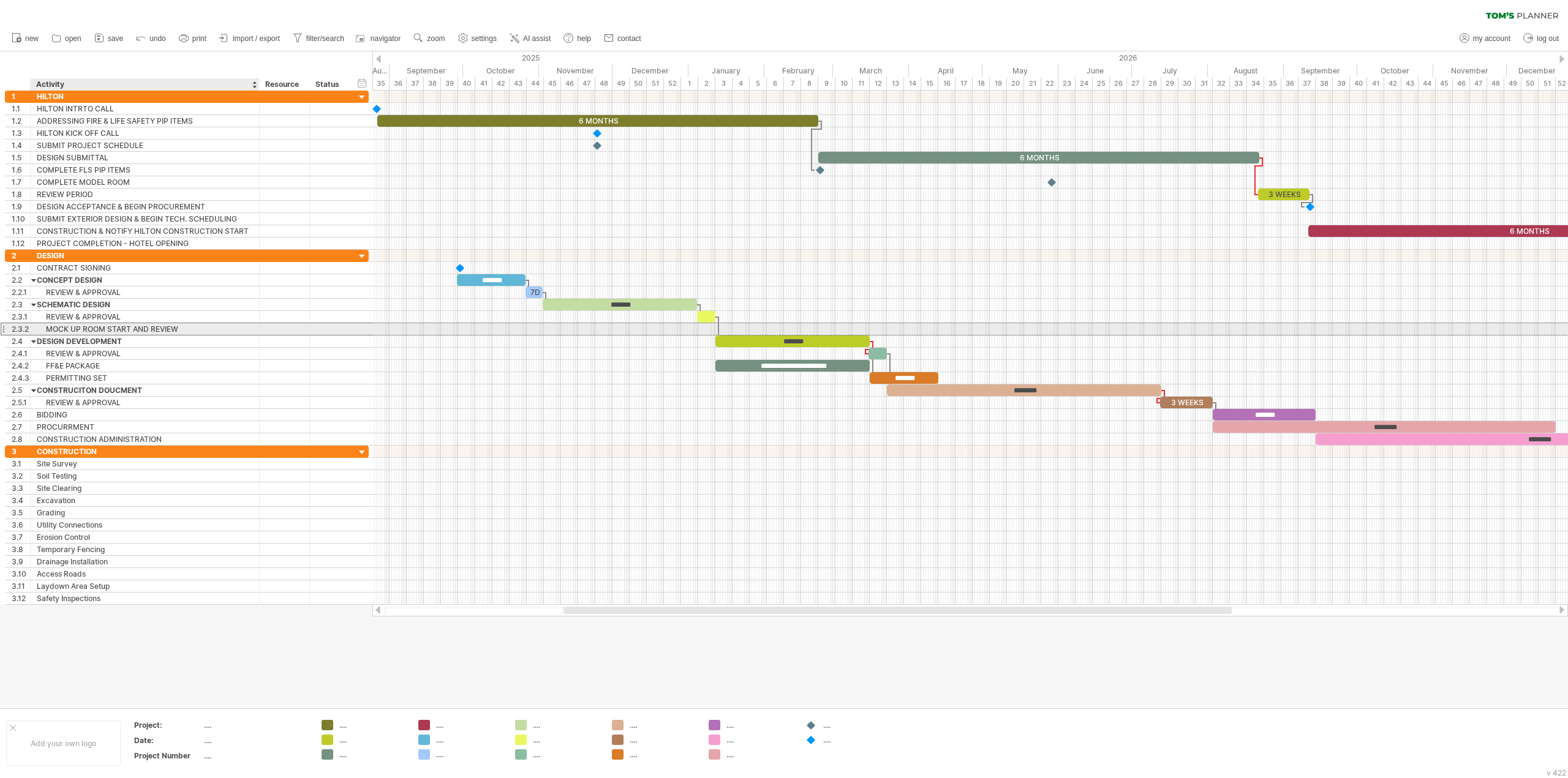
click at [57, 328] on div "MOCK UP ROOM START AND REVIEW" at bounding box center [145, 329] width 216 height 12
click at [650, 330] on div at bounding box center [970, 329] width 1196 height 13
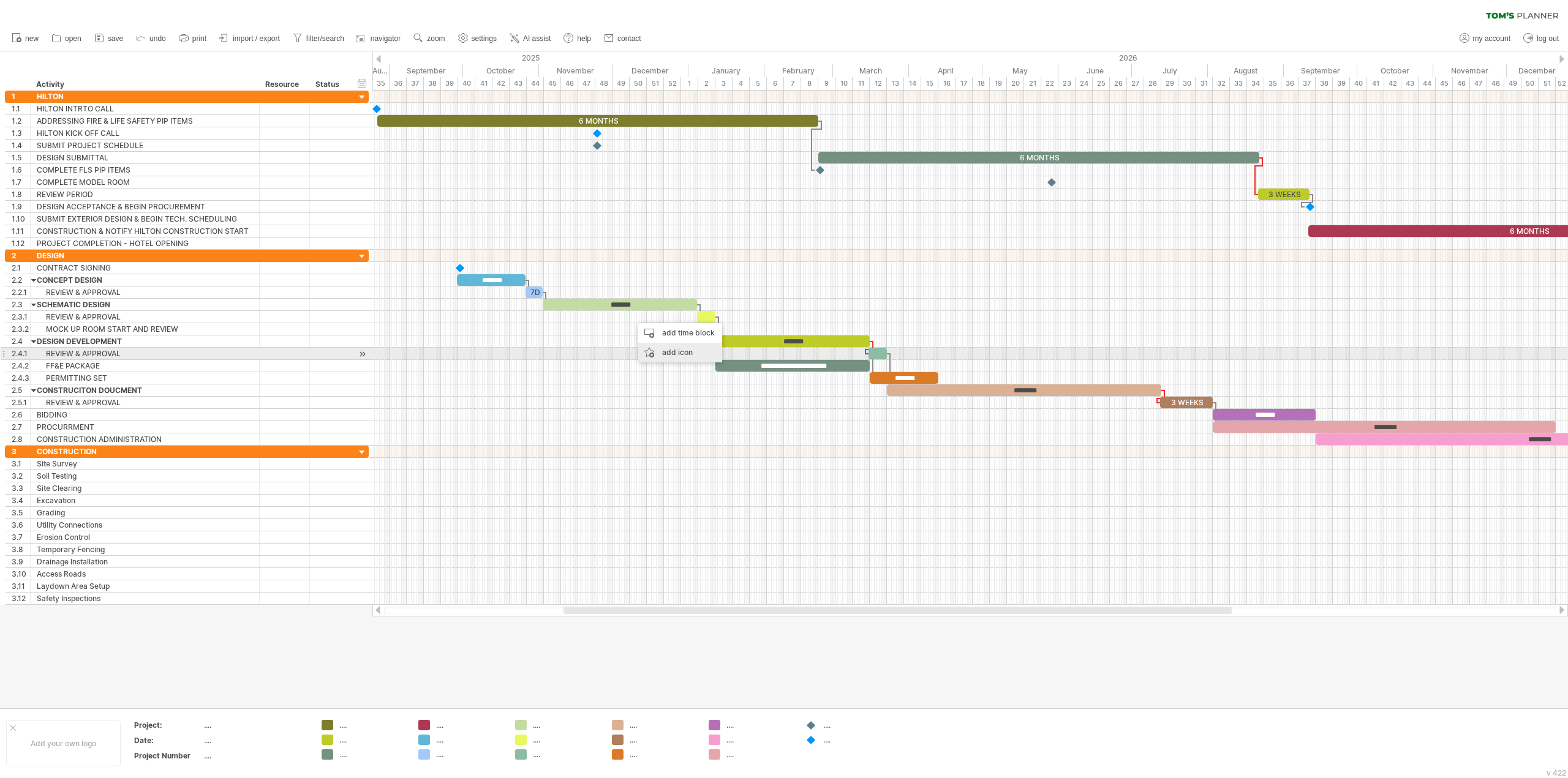
click at [658, 351] on div "add icon" at bounding box center [680, 352] width 84 height 19
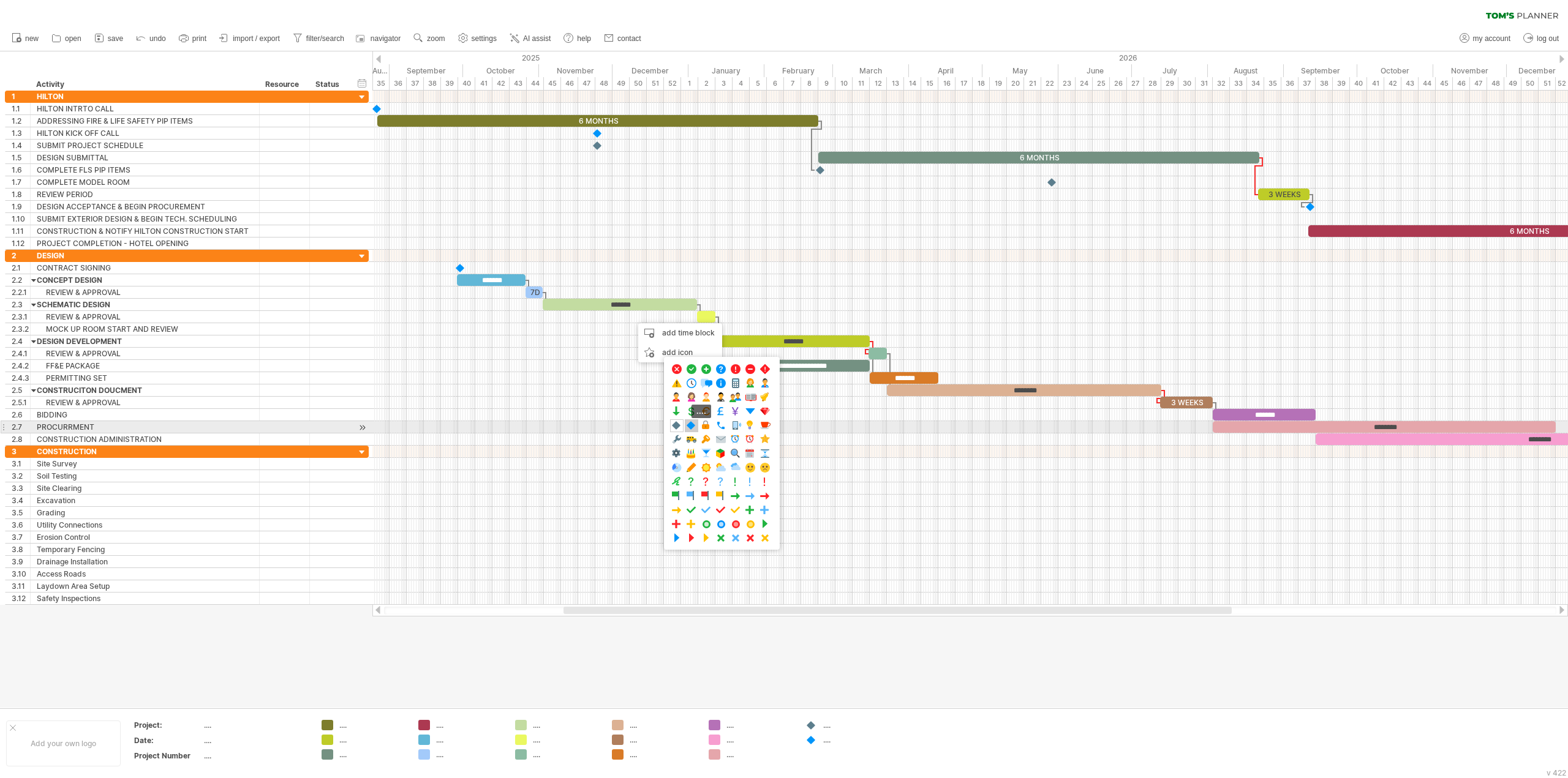
click at [691, 429] on span at bounding box center [692, 426] width 12 height 12
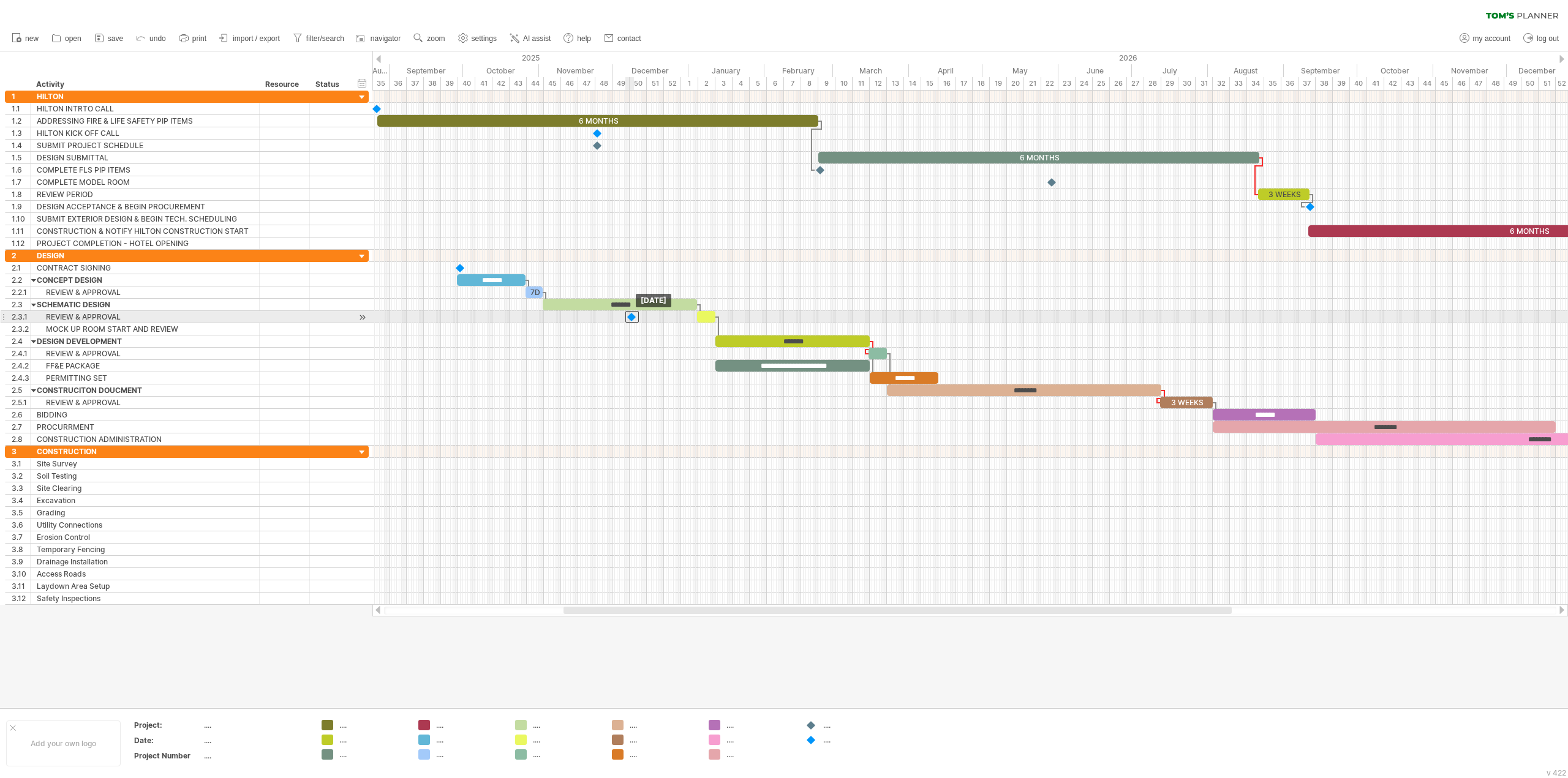
click at [632, 317] on div at bounding box center [632, 317] width 14 height 12
click at [632, 329] on div at bounding box center [970, 330] width 1196 height 12
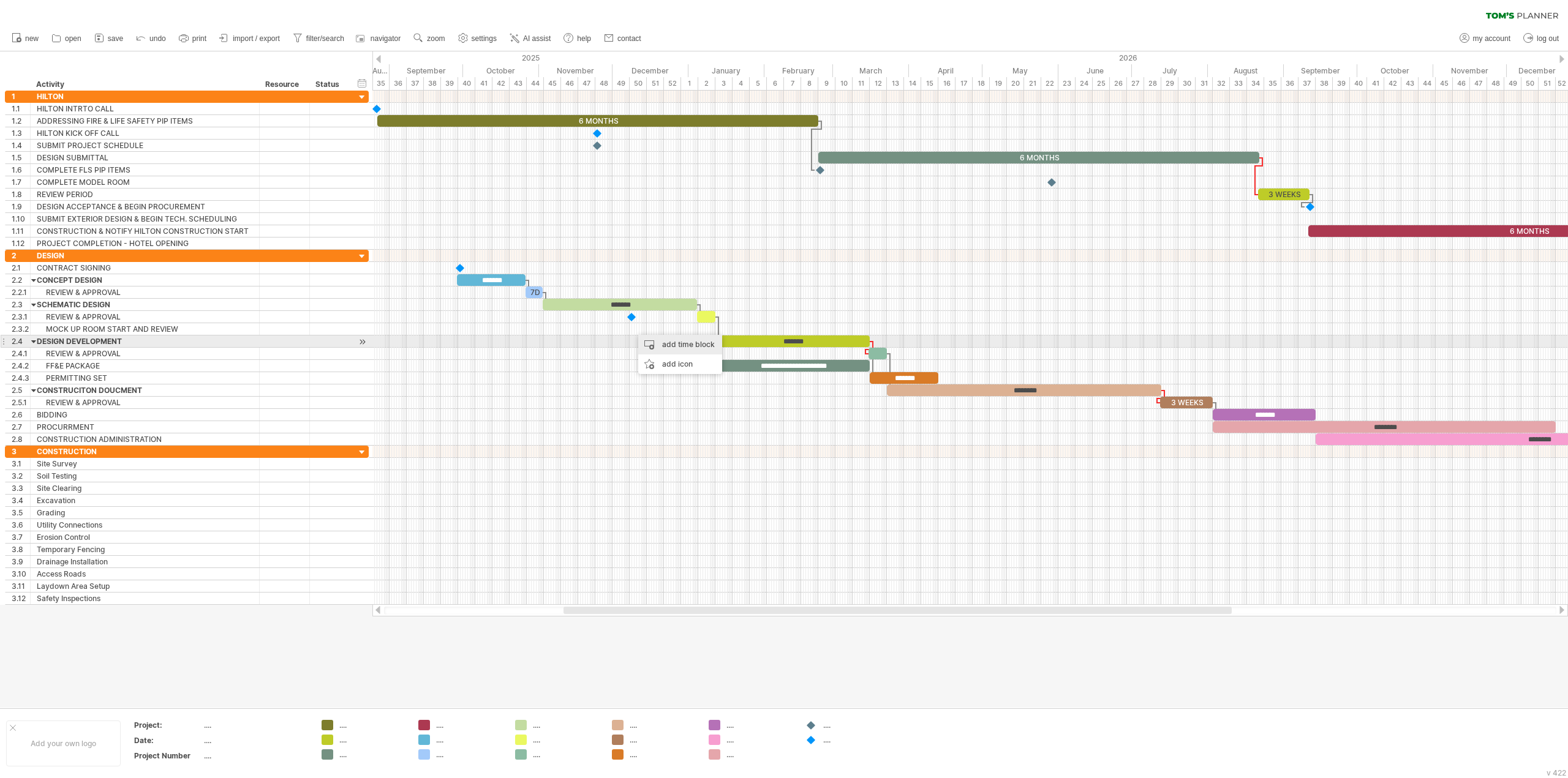
click at [642, 342] on div "add time block" at bounding box center [680, 344] width 84 height 19
click at [703, 437] on span at bounding box center [703, 441] width 10 height 10
click at [632, 329] on span at bounding box center [630, 329] width 5 height 12
drag, startPoint x: 650, startPoint y: 331, endPoint x: 785, endPoint y: 335, distance: 135.1
click at [785, 335] on div "**********" at bounding box center [970, 348] width 1196 height 515
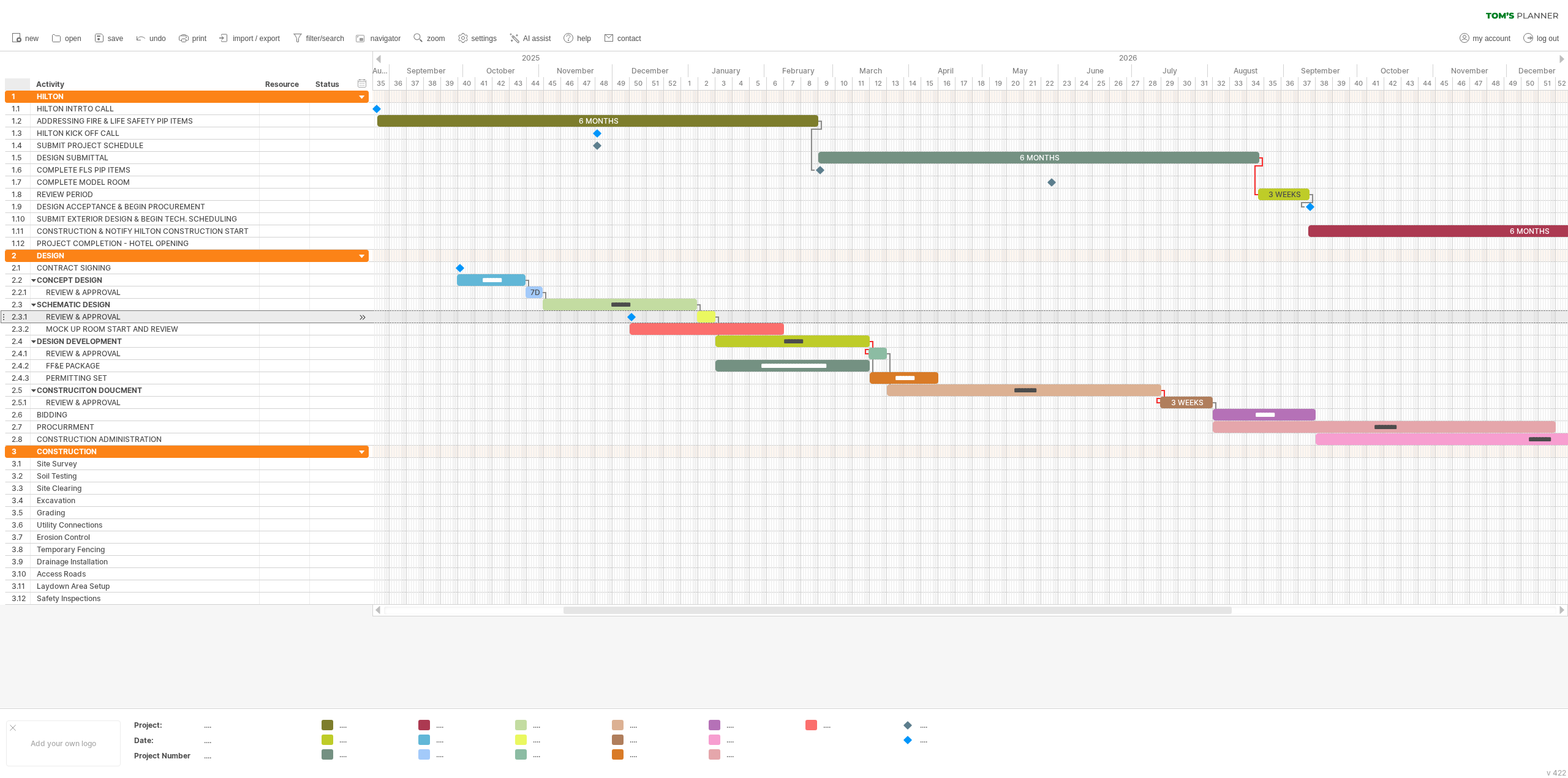
click at [14, 316] on div "2.3.1" at bounding box center [21, 317] width 18 height 12
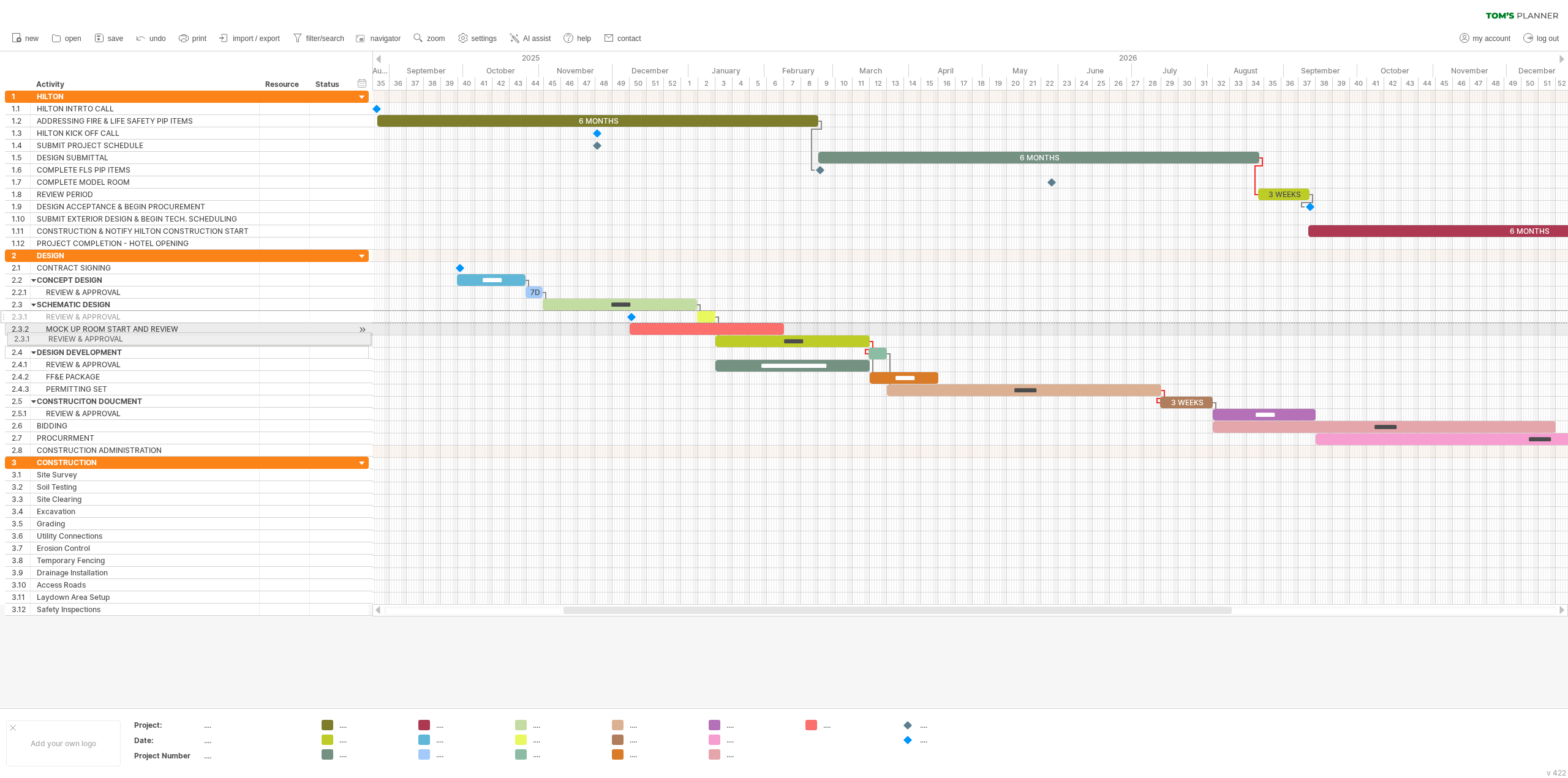
drag, startPoint x: 3, startPoint y: 316, endPoint x: 4, endPoint y: 337, distance: 21.0
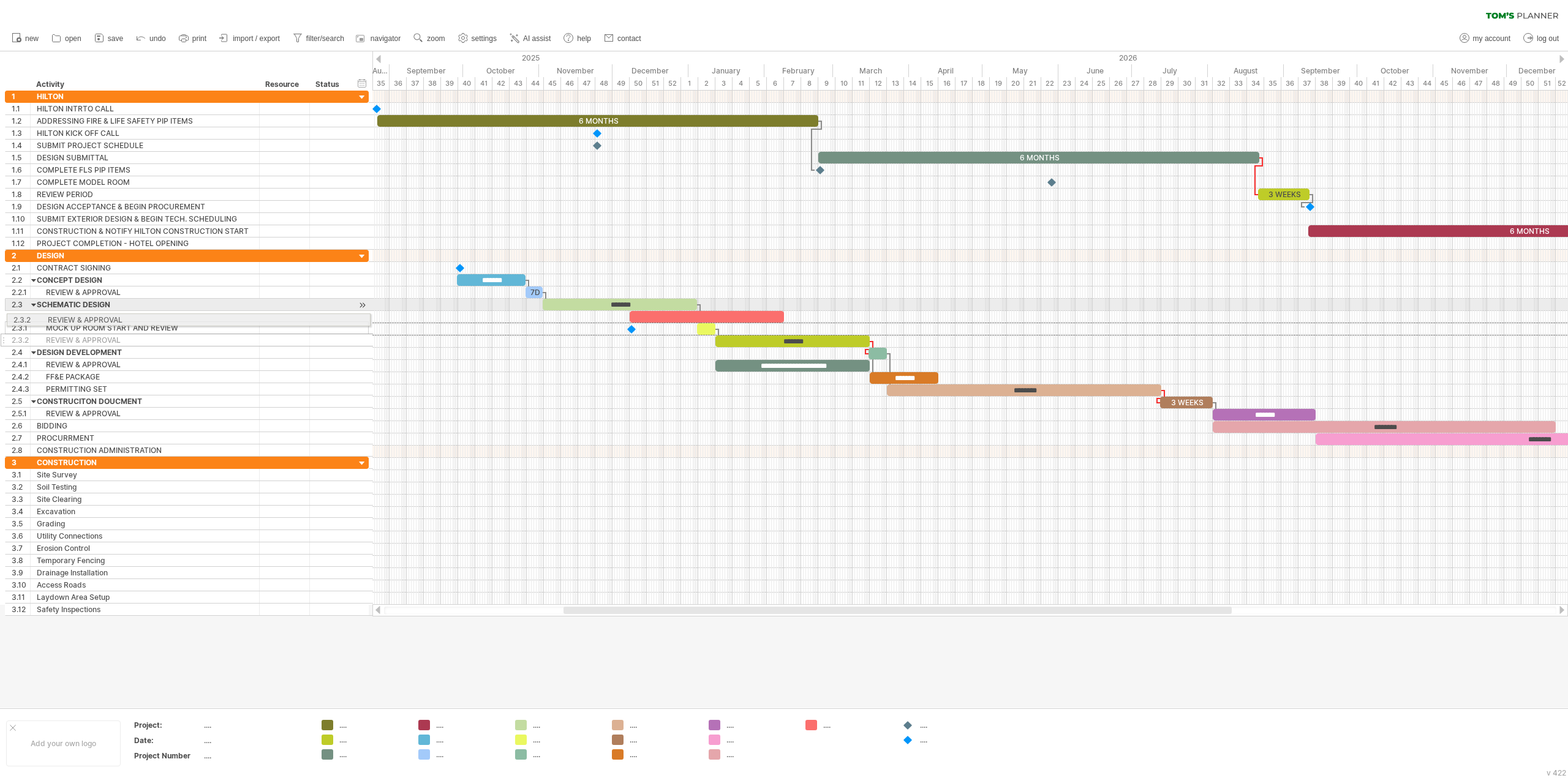
drag, startPoint x: 5, startPoint y: 328, endPoint x: 4, endPoint y: 318, distance: 10.0
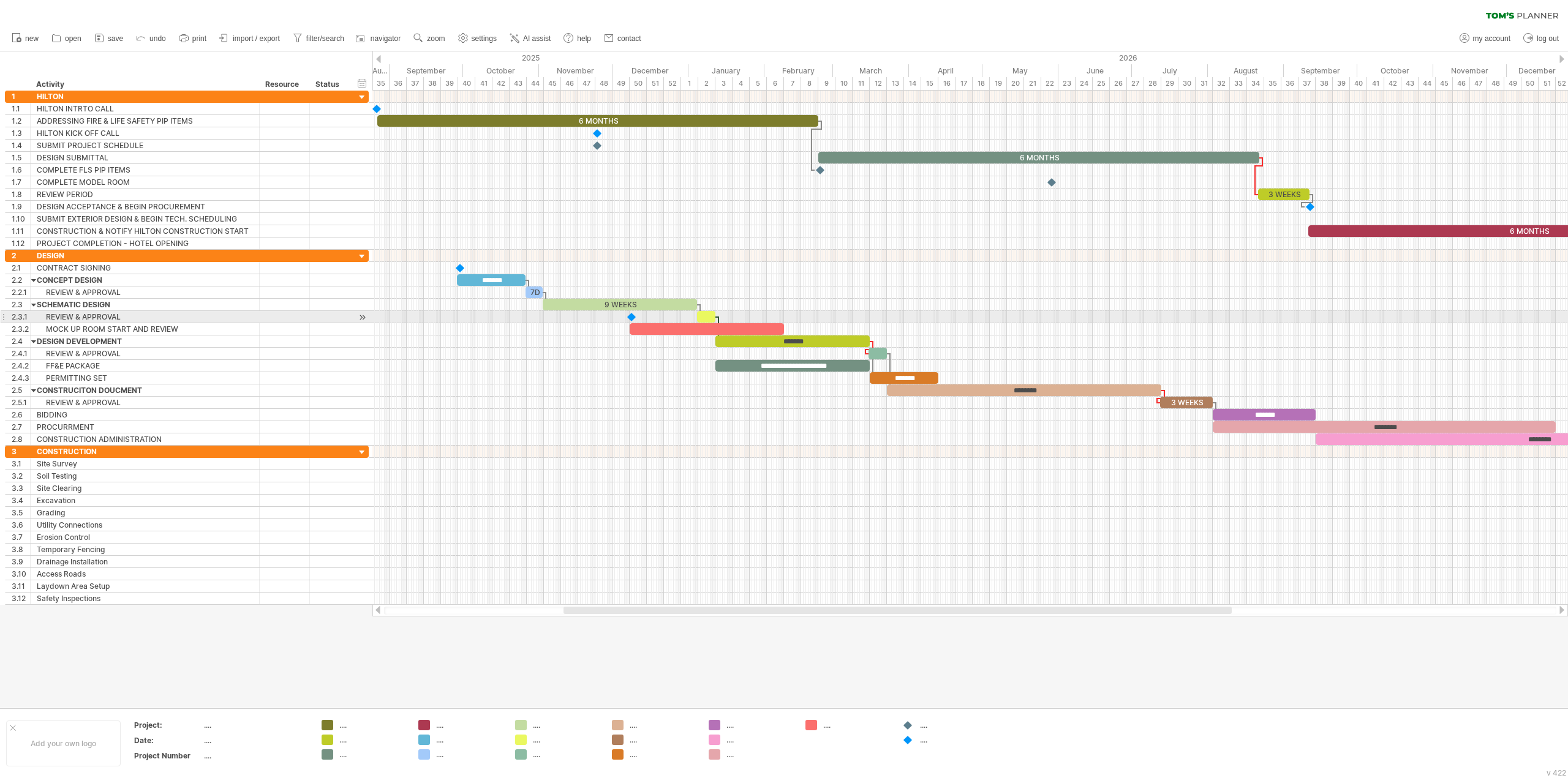
click at [718, 320] on div at bounding box center [718, 329] width 4 height 26
click at [683, 331] on div at bounding box center [707, 329] width 154 height 12
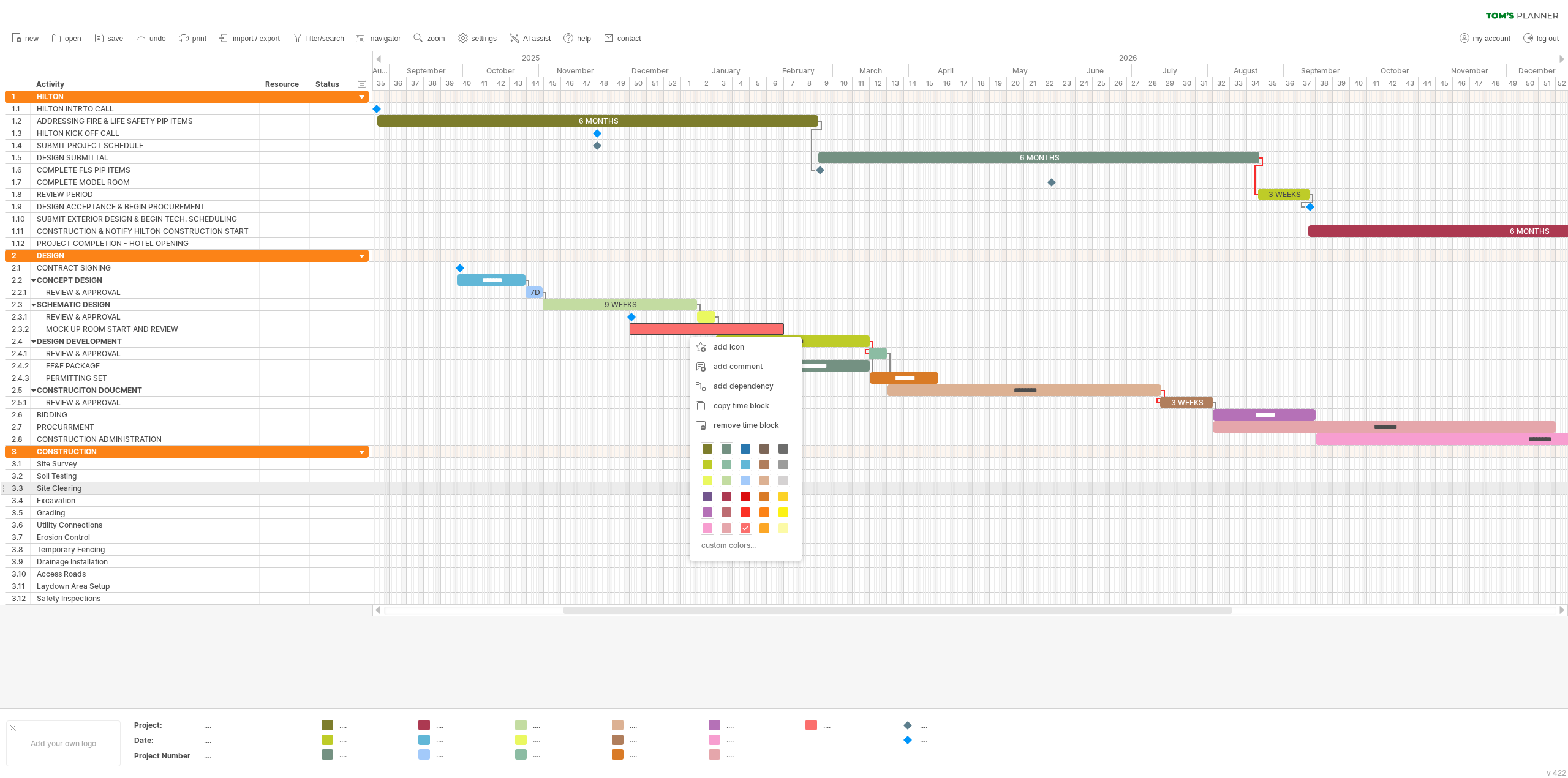
click at [783, 483] on span at bounding box center [783, 481] width 10 height 10
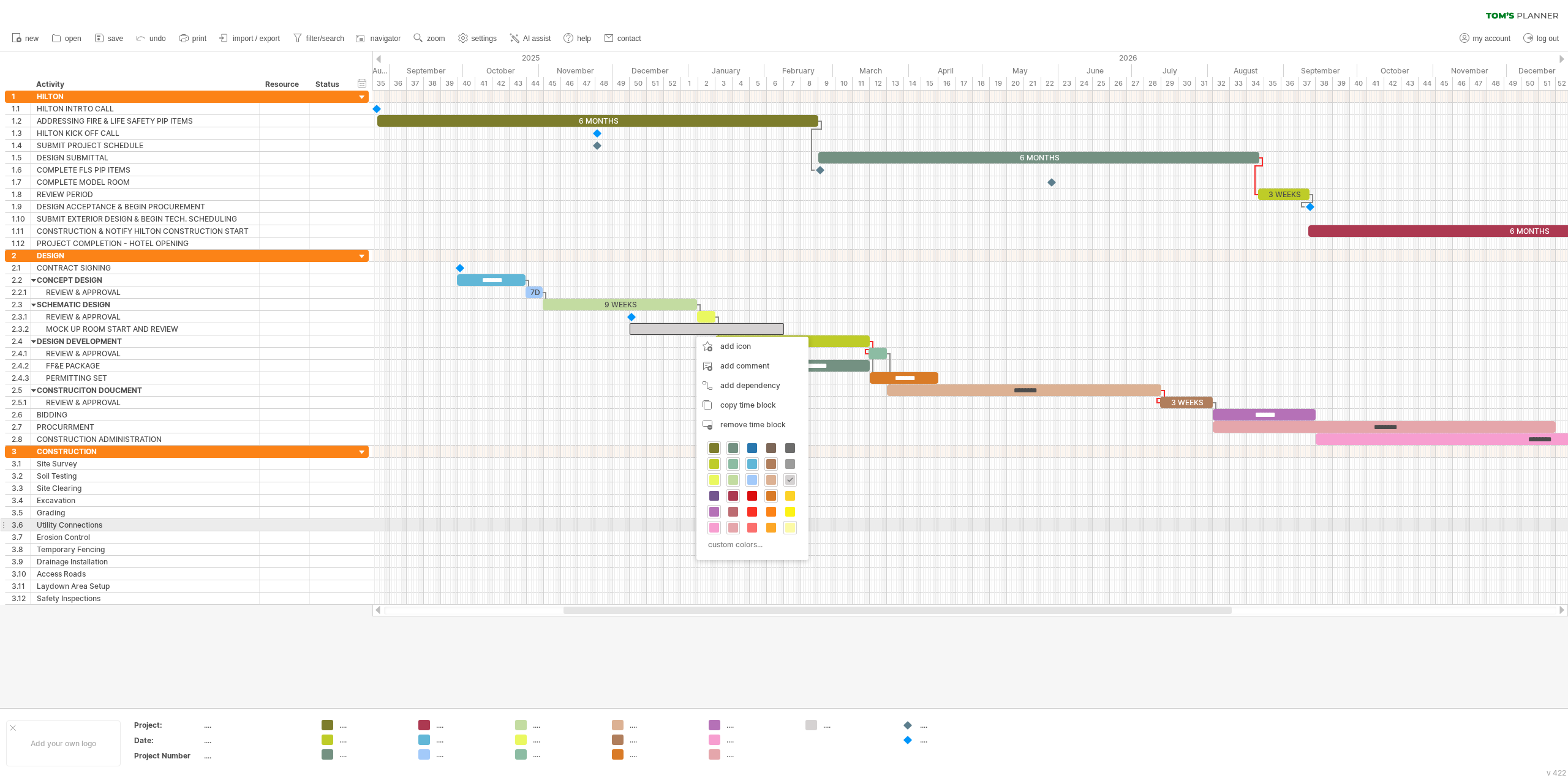
click at [786, 528] on span at bounding box center [790, 528] width 10 height 10
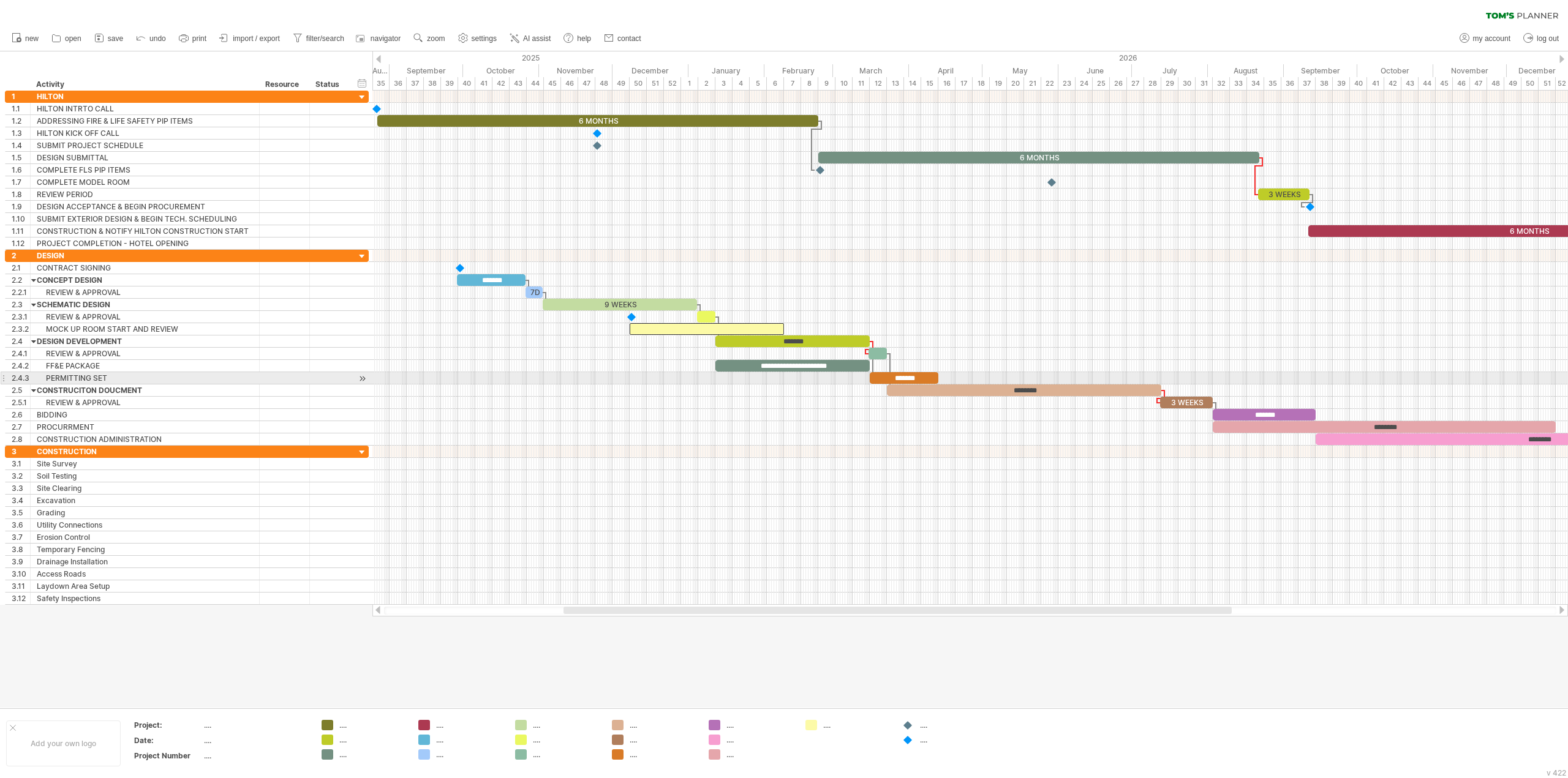
click at [684, 383] on div at bounding box center [970, 378] width 1196 height 12
click at [707, 330] on div at bounding box center [707, 329] width 154 height 12
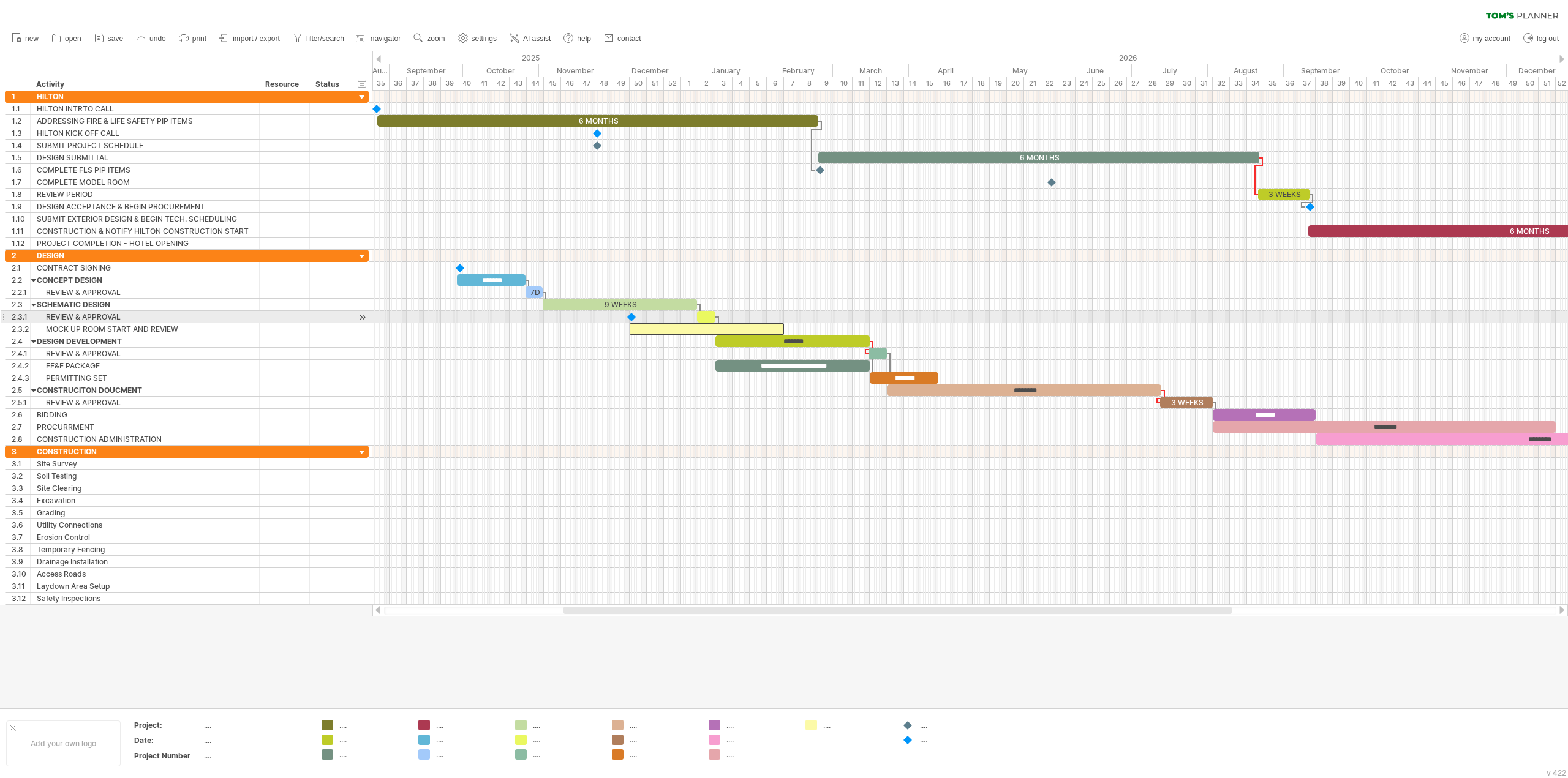
click at [661, 321] on div at bounding box center [970, 317] width 1196 height 12
click at [658, 330] on div at bounding box center [707, 329] width 154 height 12
click at [765, 327] on div at bounding box center [707, 329] width 154 height 12
click at [783, 328] on span at bounding box center [784, 329] width 5 height 12
click at [688, 332] on div at bounding box center [707, 329] width 154 height 12
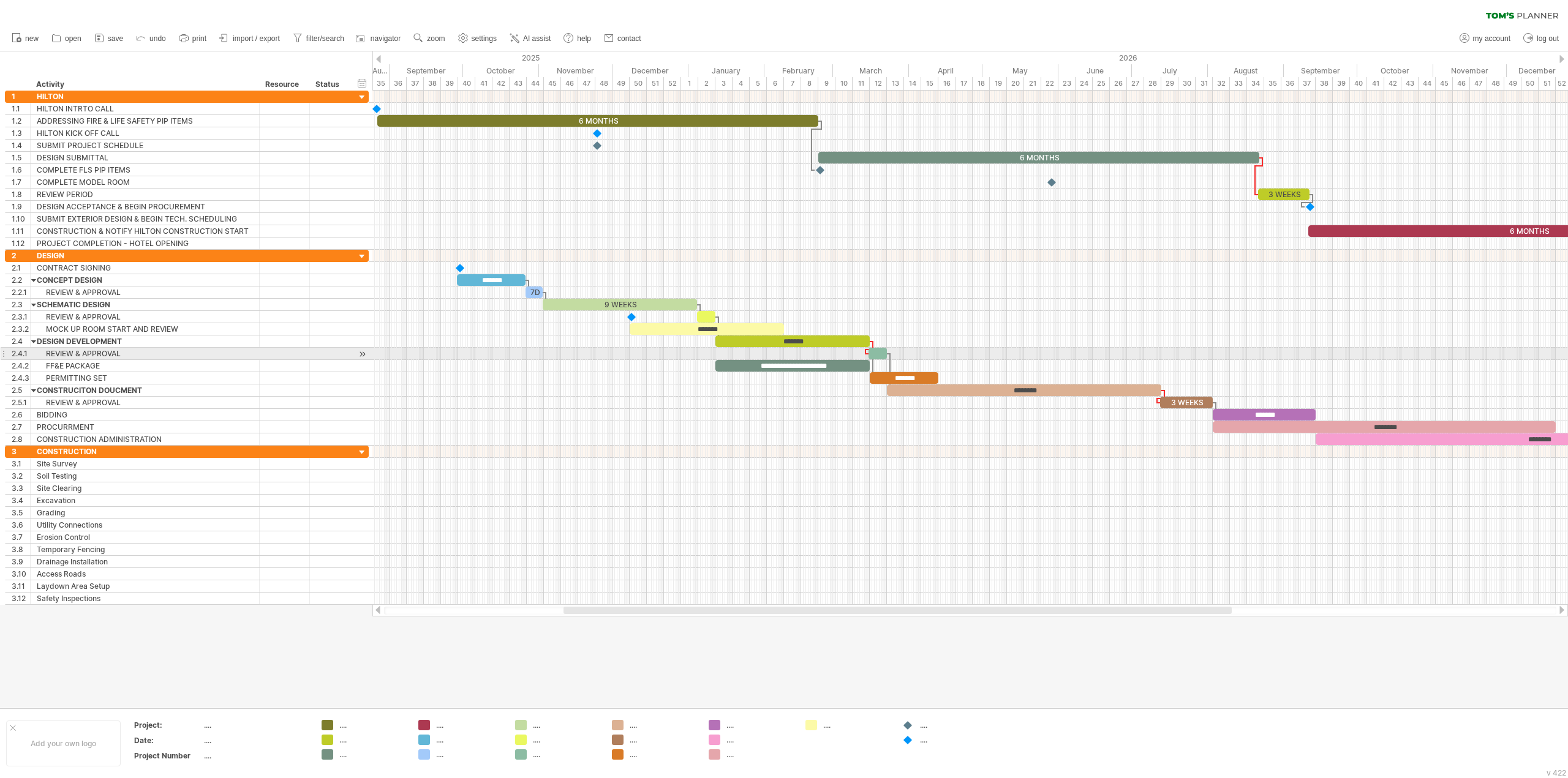
click at [691, 352] on div at bounding box center [970, 354] width 1196 height 12
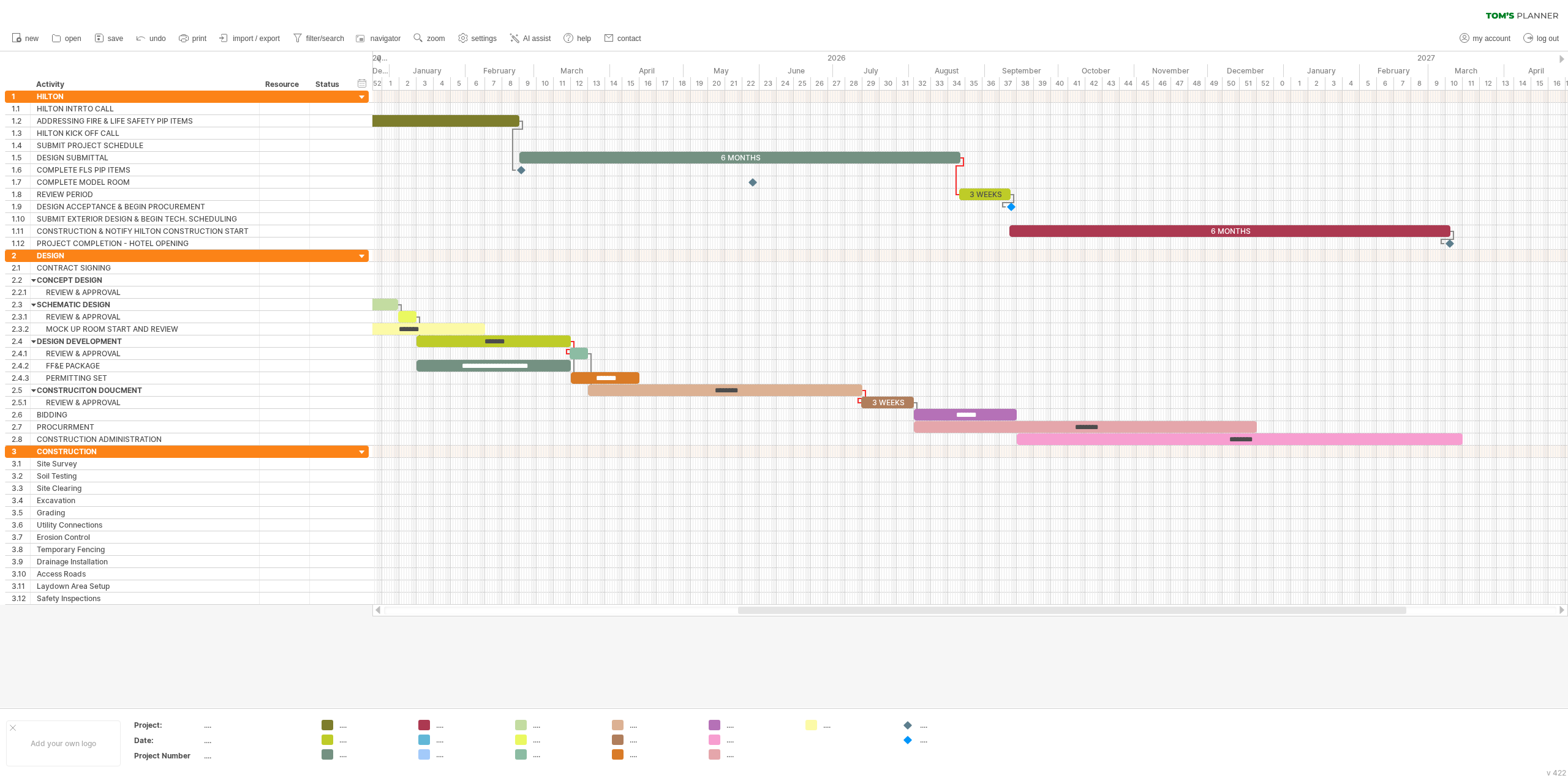
drag, startPoint x: 1191, startPoint y: 612, endPoint x: 1366, endPoint y: 608, distance: 175.0
click at [1366, 608] on div at bounding box center [1072, 611] width 668 height 7
click at [1326, 440] on div "********" at bounding box center [1240, 439] width 446 height 12
click at [1011, 418] on div "*******" at bounding box center [965, 415] width 103 height 12
click at [1018, 426] on div "********" at bounding box center [1085, 427] width 343 height 12
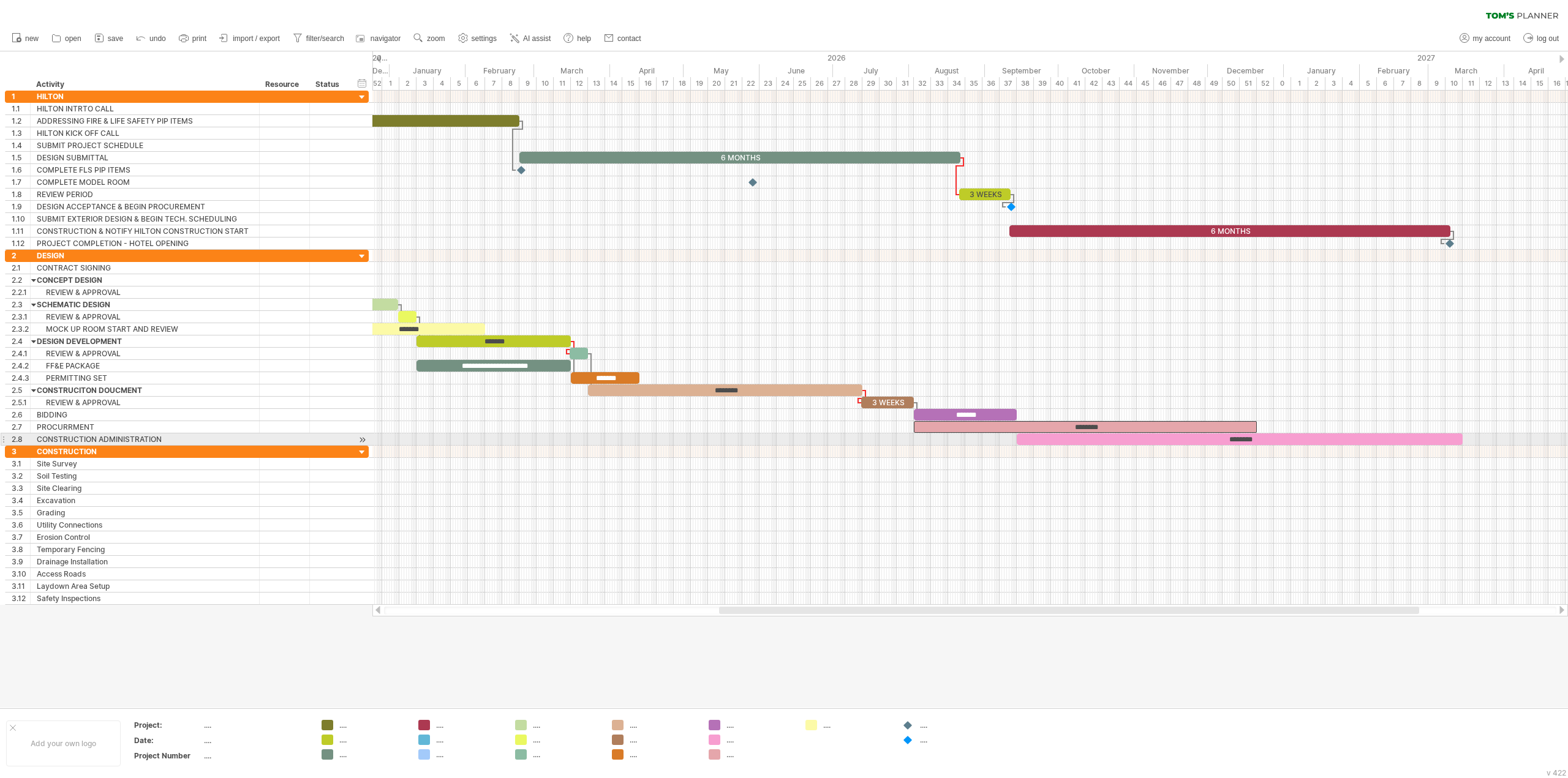
click at [1031, 442] on div "********" at bounding box center [1240, 439] width 446 height 12
click at [1046, 469] on div at bounding box center [970, 464] width 1196 height 12
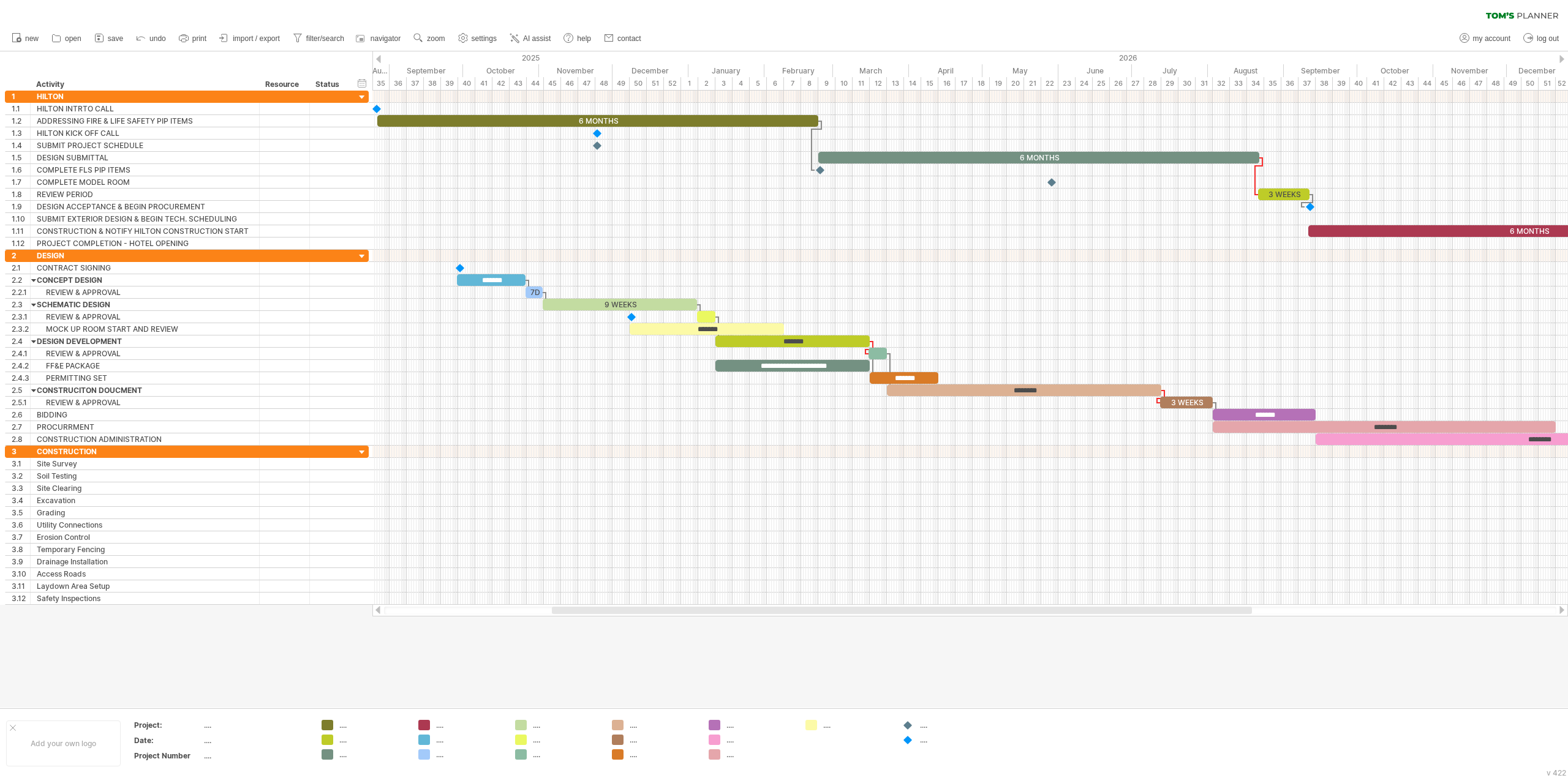
drag, startPoint x: 1130, startPoint y: 612, endPoint x: 962, endPoint y: 612, distance: 168.0
click at [962, 612] on div at bounding box center [901, 611] width 700 height 7
click at [483, 274] on div "*******" at bounding box center [494, 280] width 69 height 12
click at [481, 280] on div "*******" at bounding box center [494, 280] width 69 height 12
click at [610, 212] on div at bounding box center [970, 207] width 1196 height 12
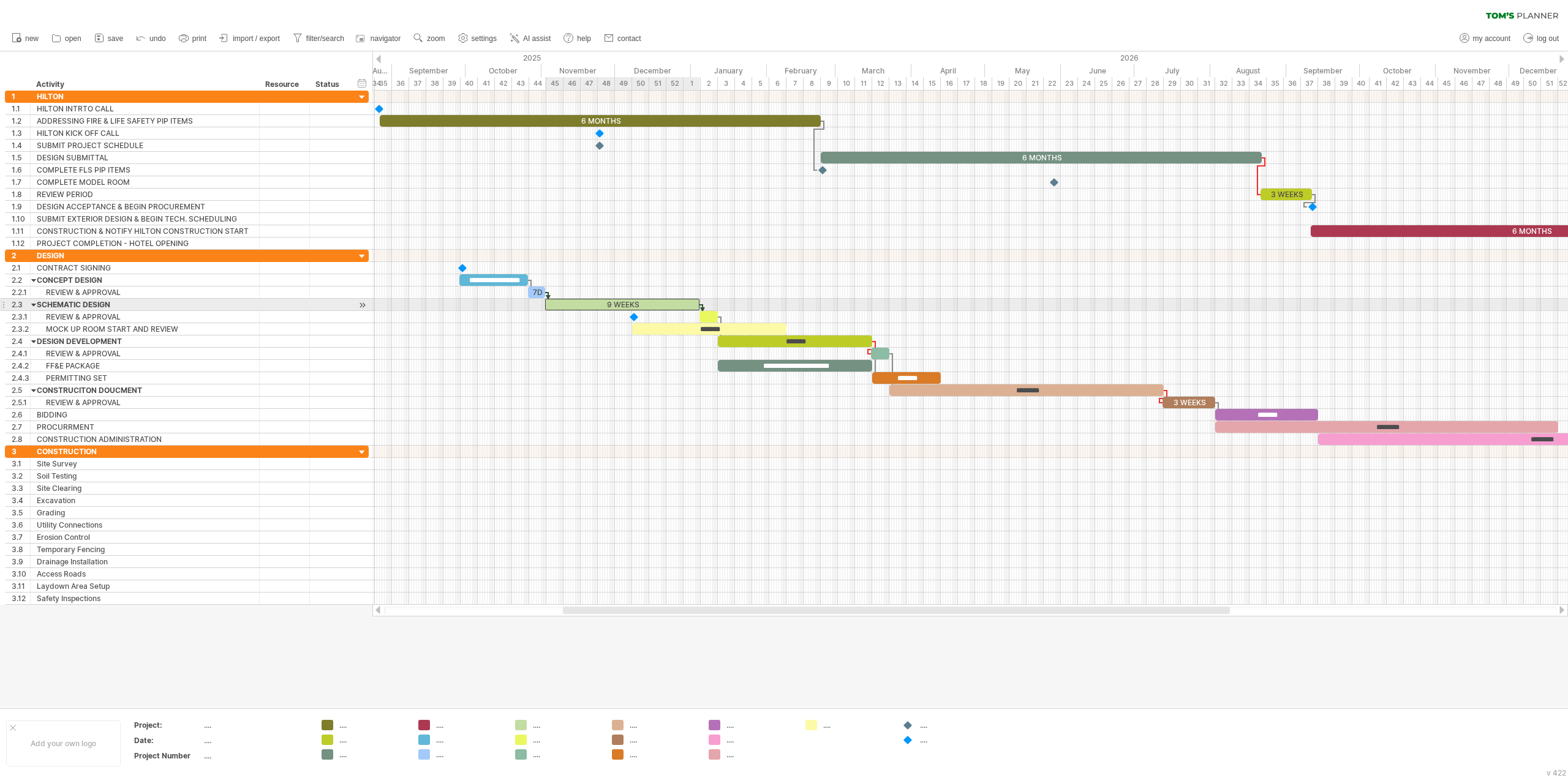
click at [603, 302] on div "9 WEEKS" at bounding box center [622, 304] width 154 height 12
click at [469, 279] on div "**********" at bounding box center [494, 280] width 69 height 12
click at [488, 280] on div "**********" at bounding box center [494, 280] width 69 height 12
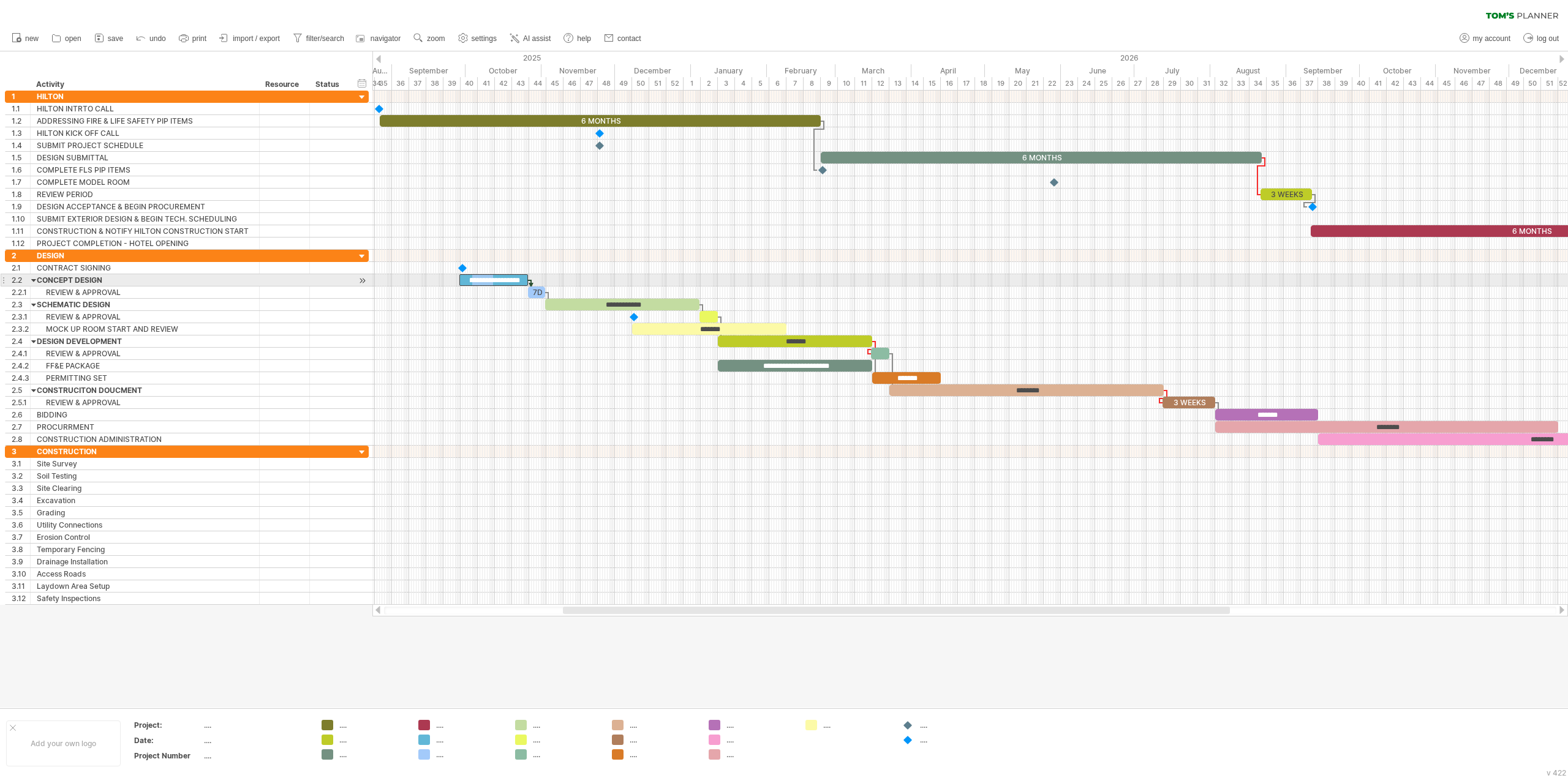
drag, startPoint x: 501, startPoint y: 279, endPoint x: 466, endPoint y: 280, distance: 35.0
click at [466, 280] on div "**********" at bounding box center [494, 280] width 69 height 12
click at [494, 283] on div "**********" at bounding box center [494, 280] width 69 height 12
drag, startPoint x: 479, startPoint y: 280, endPoint x: 495, endPoint y: 281, distance: 16.0
click at [499, 282] on div "**********" at bounding box center [494, 280] width 69 height 12
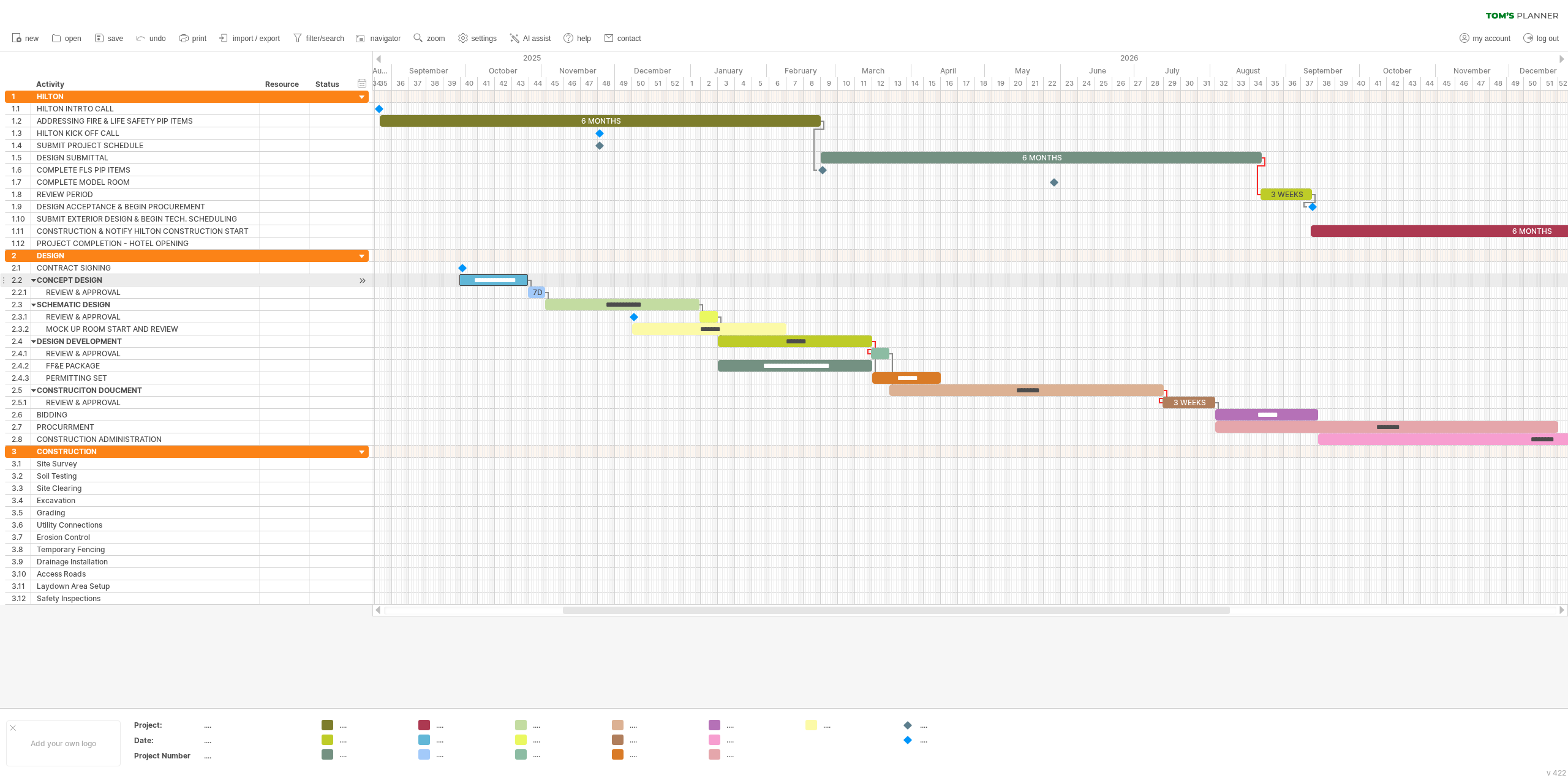
click at [649, 270] on div at bounding box center [970, 268] width 1196 height 12
click at [681, 327] on div "*******" at bounding box center [709, 329] width 154 height 12
click at [777, 340] on div "*******" at bounding box center [795, 341] width 154 height 12
click at [781, 342] on div "*******" at bounding box center [795, 341] width 154 height 12
click at [876, 252] on div at bounding box center [970, 256] width 1196 height 12
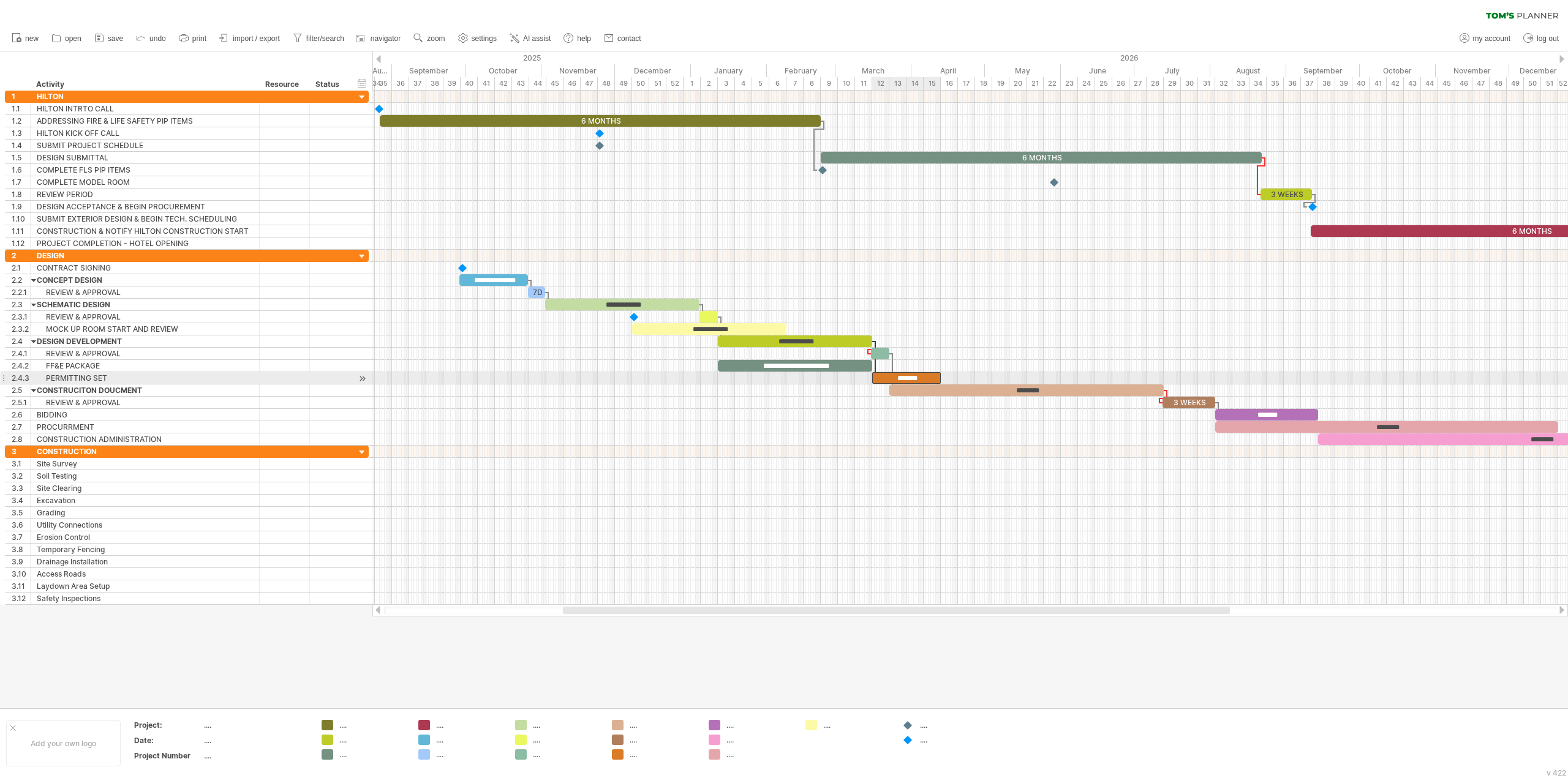
click at [895, 377] on div "*******" at bounding box center [906, 378] width 69 height 12
click at [891, 377] on div "*******" at bounding box center [906, 378] width 69 height 12
click at [914, 360] on div at bounding box center [970, 354] width 1196 height 12
click at [926, 377] on div "**********" at bounding box center [906, 378] width 69 height 12
click at [696, 330] on div "**********" at bounding box center [709, 329] width 154 height 12
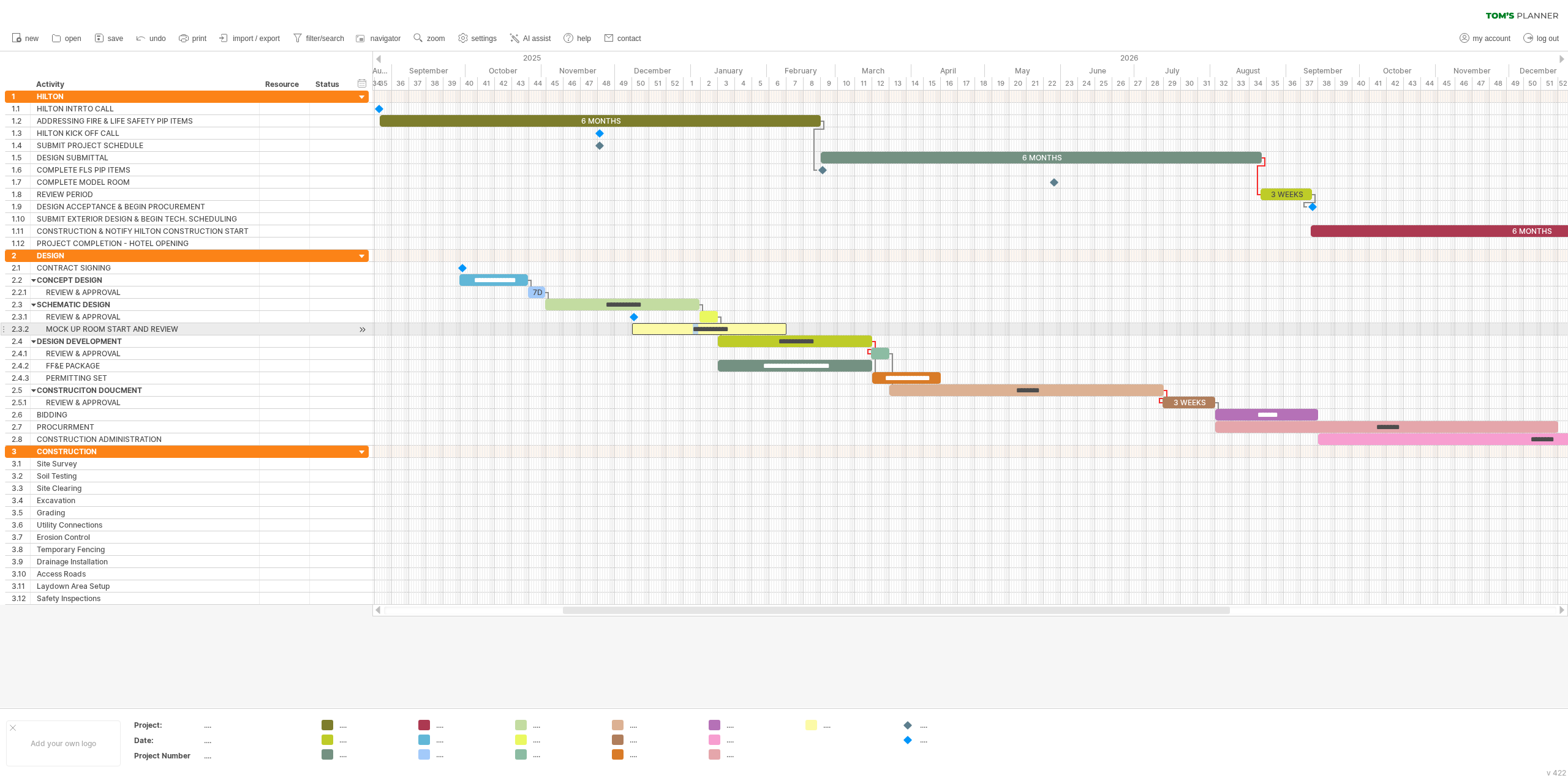
drag, startPoint x: 685, startPoint y: 329, endPoint x: 695, endPoint y: 330, distance: 10.0
click at [695, 330] on div "**********" at bounding box center [709, 329] width 154 height 12
click at [769, 342] on div "**********" at bounding box center [795, 341] width 154 height 12
click at [780, 342] on div "**********" at bounding box center [795, 341] width 154 height 12
click at [1005, 390] on div "********" at bounding box center [1026, 390] width 274 height 12
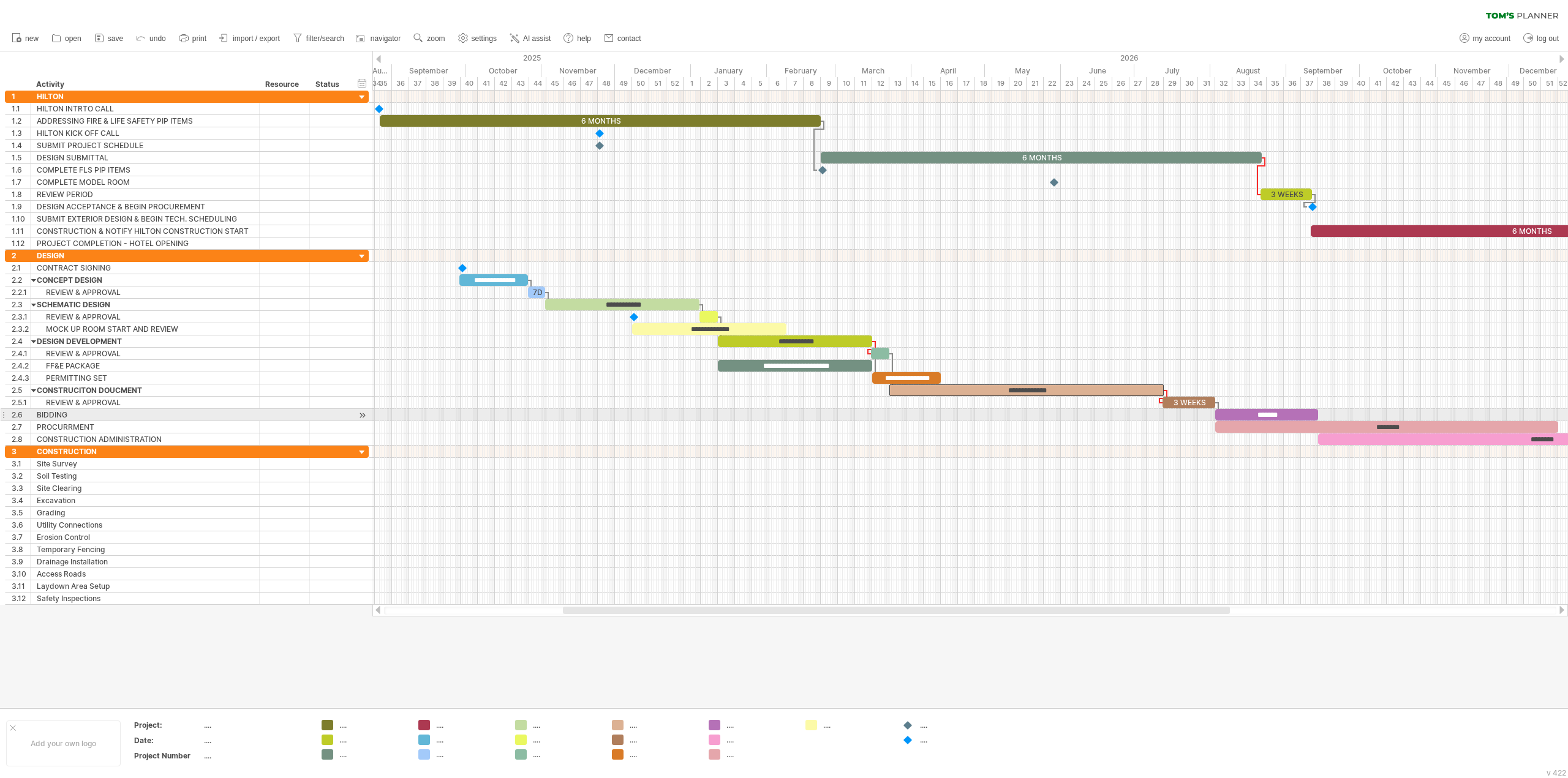
click at [1067, 420] on div at bounding box center [970, 415] width 1196 height 12
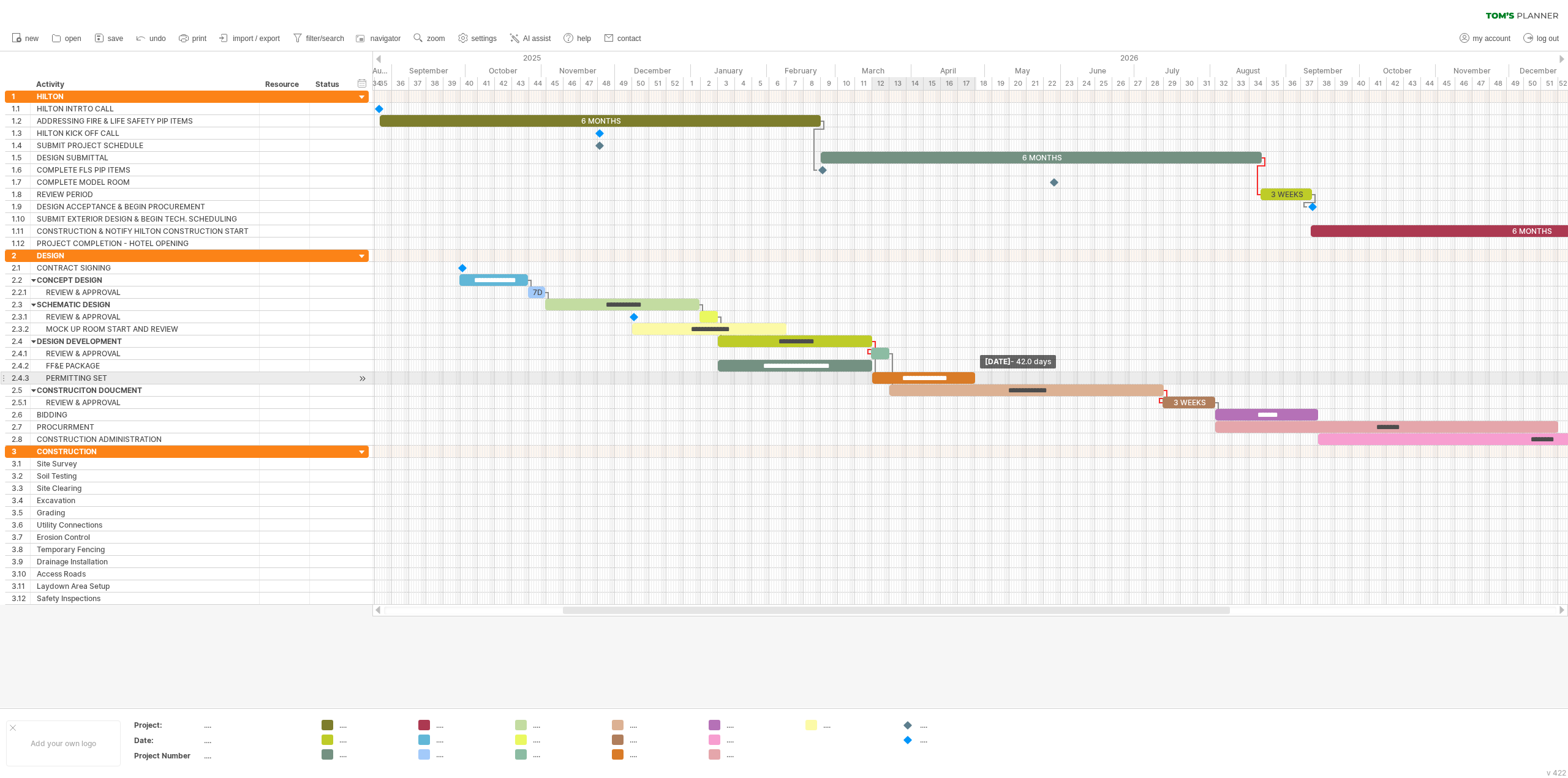
drag, startPoint x: 939, startPoint y: 379, endPoint x: 973, endPoint y: 379, distance: 34.0
click at [973, 379] on span at bounding box center [975, 378] width 5 height 12
click at [928, 380] on div "**********" at bounding box center [923, 378] width 103 height 12
click at [928, 379] on div "**********" at bounding box center [923, 378] width 103 height 12
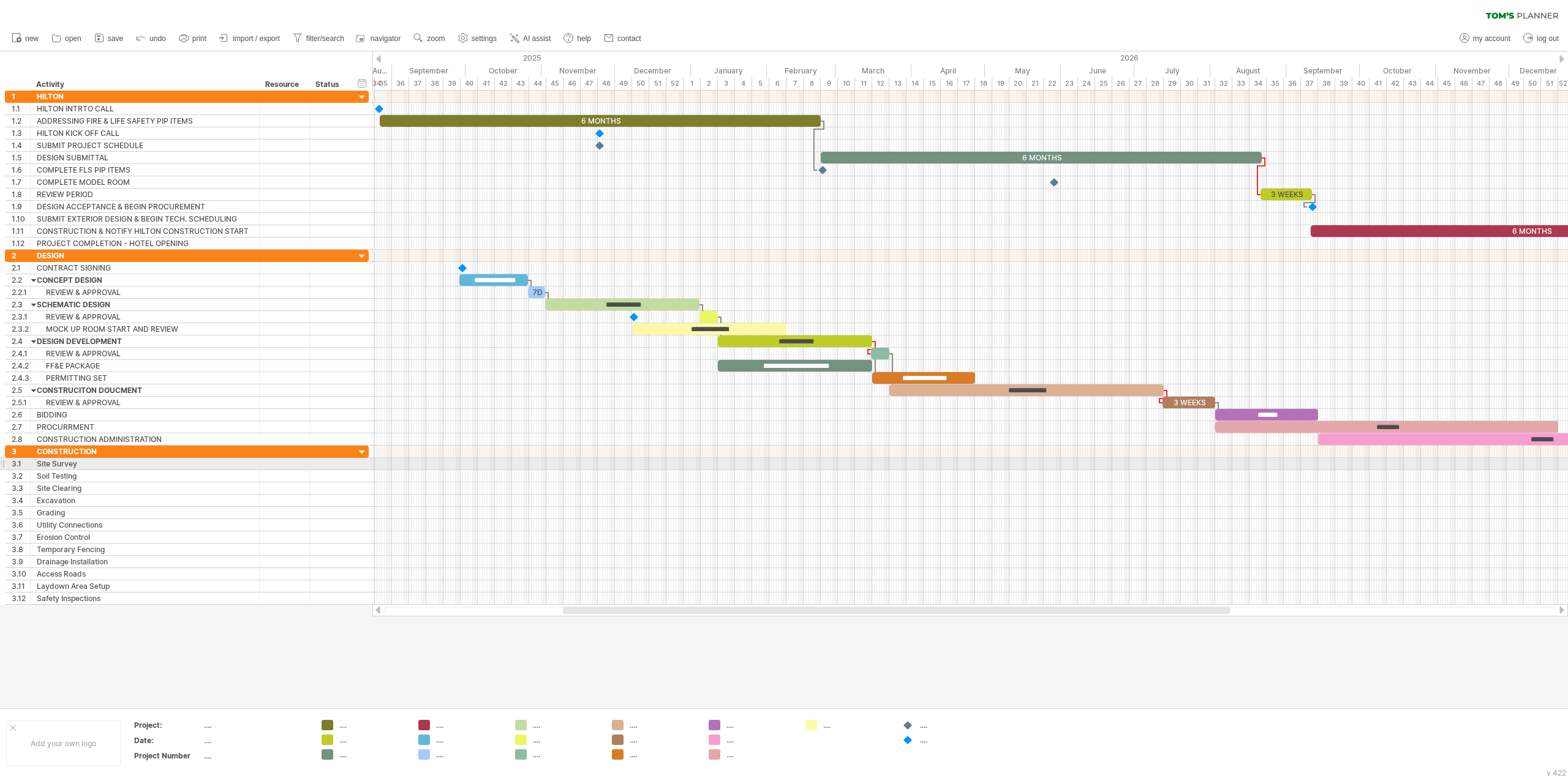
click at [979, 463] on div at bounding box center [970, 464] width 1196 height 12
drag, startPoint x: 886, startPoint y: 327, endPoint x: 810, endPoint y: 347, distance: 78.6
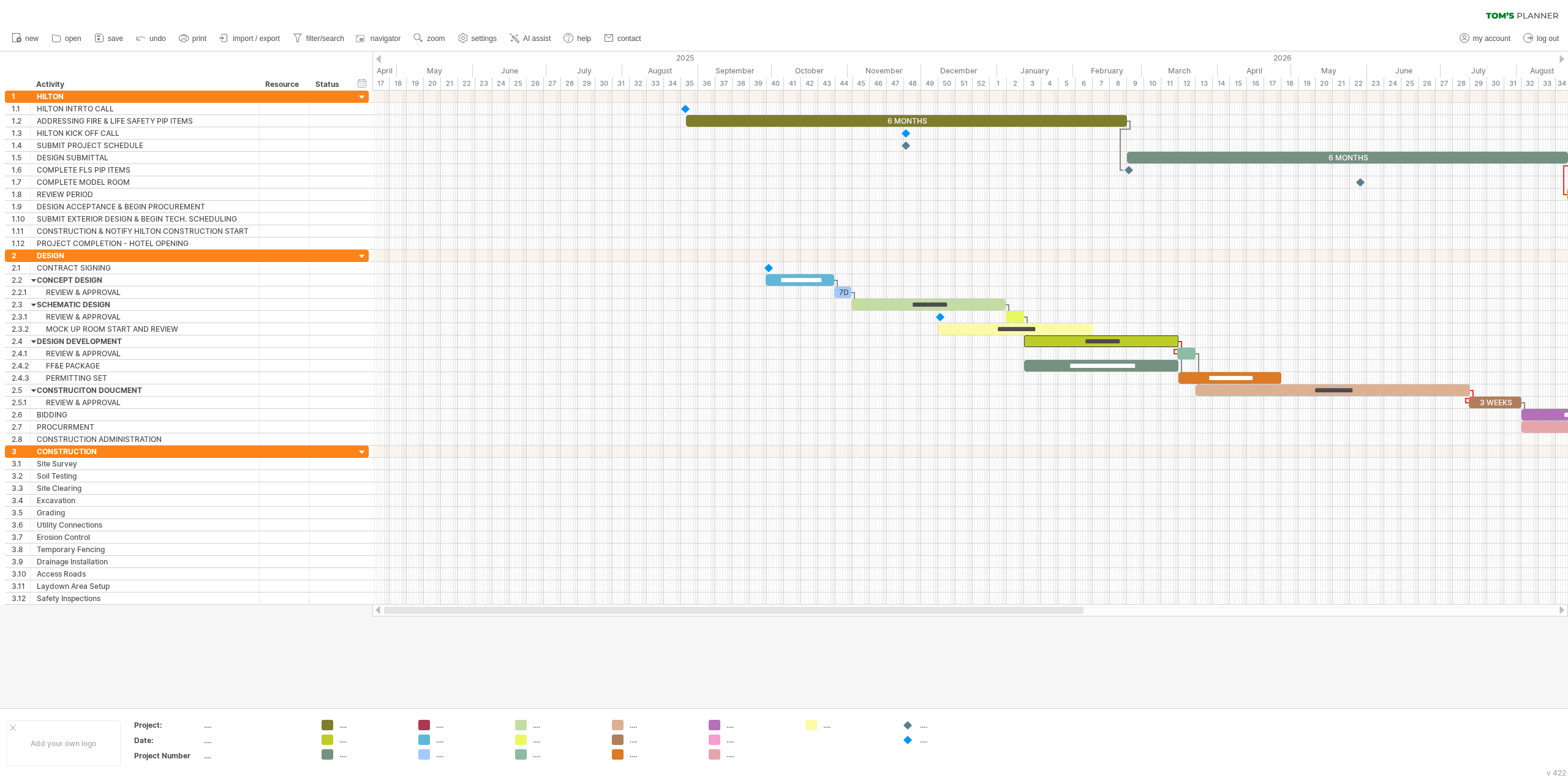
drag, startPoint x: 1036, startPoint y: 610, endPoint x: 572, endPoint y: 585, distance: 464.7
click at [801, 621] on div "Trying to reach [DOMAIN_NAME] Connected again... 0% clear filter new 1" at bounding box center [784, 389] width 1568 height 778
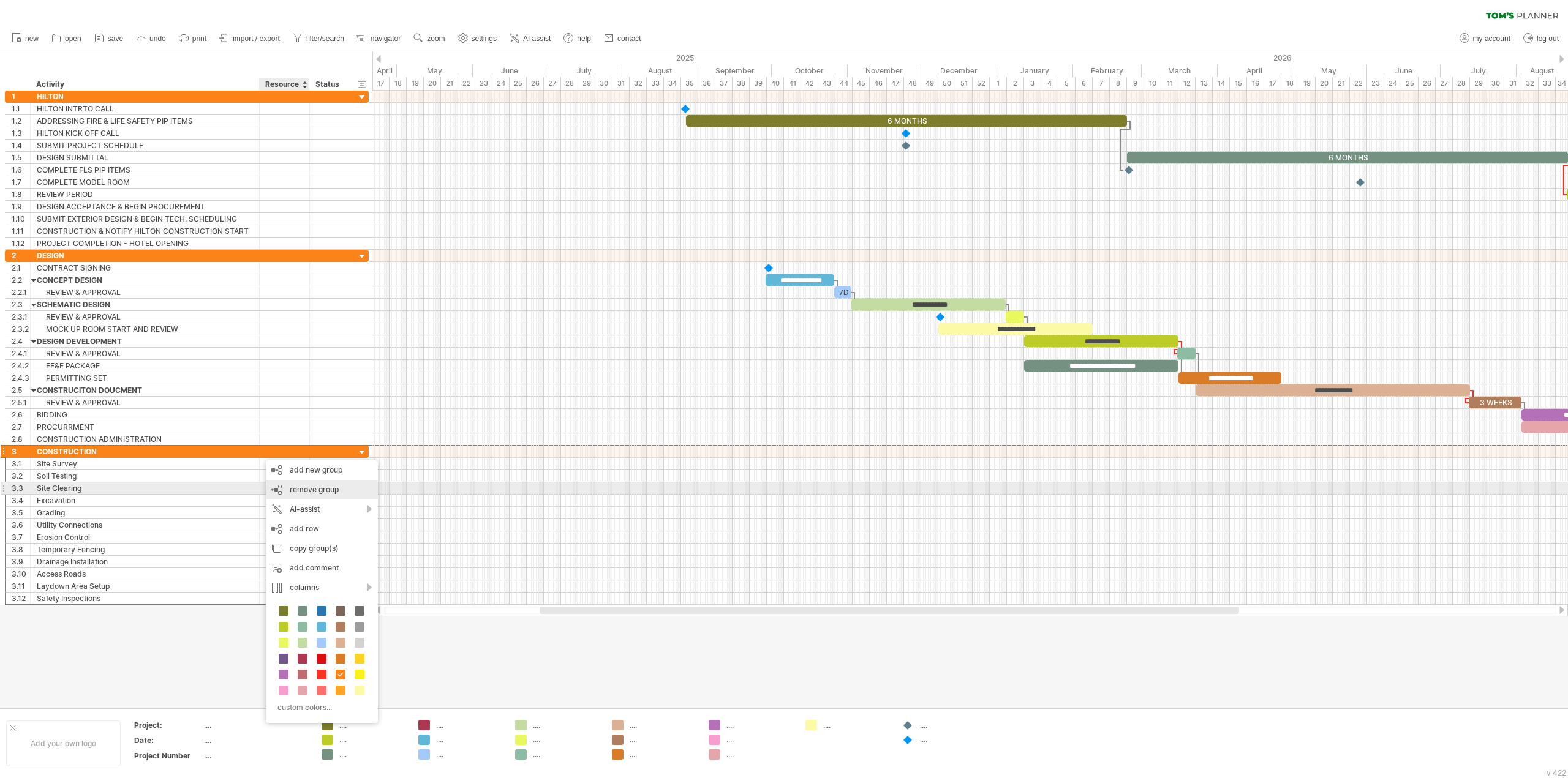
click at [319, 494] on div "remove group remove selected groups" at bounding box center [322, 490] width 112 height 19
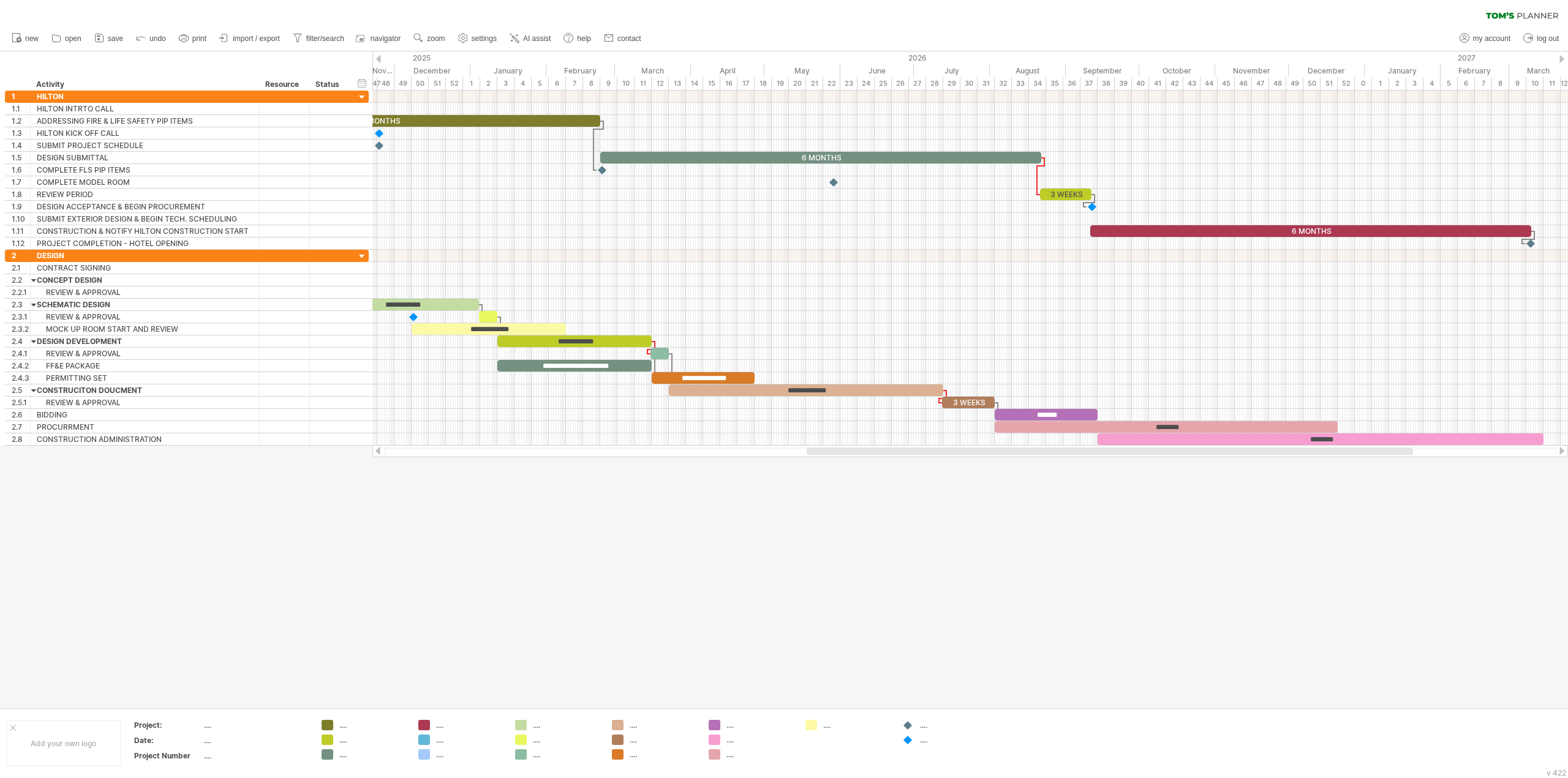
drag, startPoint x: 878, startPoint y: 454, endPoint x: 1145, endPoint y: 453, distance: 267.0
click at [1145, 453] on div at bounding box center [1109, 451] width 607 height 7
click at [784, 367] on div at bounding box center [970, 367] width 1196 height 12
click at [1468, 612] on div at bounding box center [784, 379] width 1568 height 656
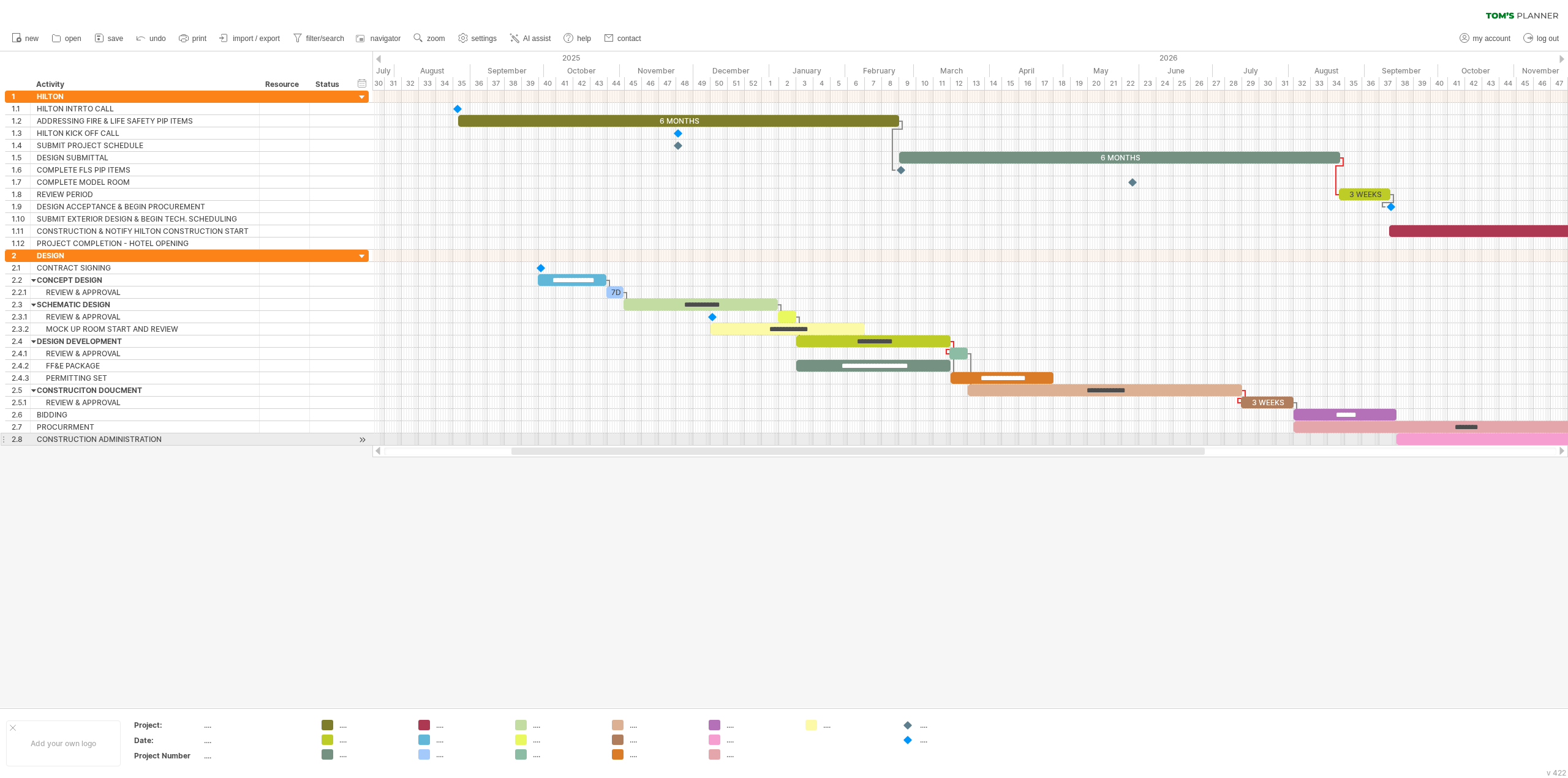
drag, startPoint x: 729, startPoint y: 453, endPoint x: 555, endPoint y: 445, distance: 174.2
click at [555, 445] on div "Trying to reach [DOMAIN_NAME] Connected again... 0% clear filter new 1" at bounding box center [784, 389] width 1568 height 778
click at [902, 171] on div at bounding box center [901, 170] width 12 height 12
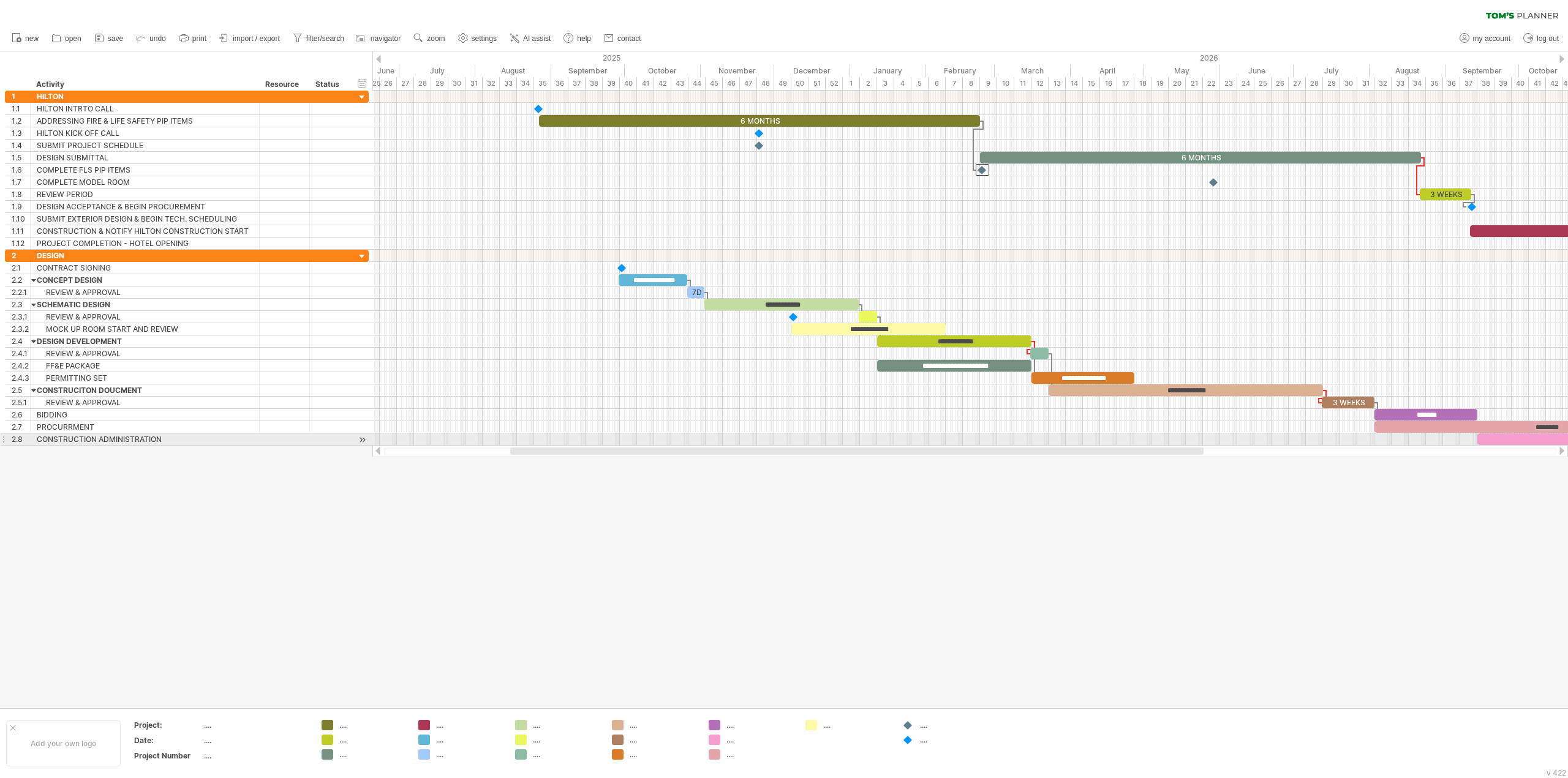
drag, startPoint x: 1235, startPoint y: 455, endPoint x: 1189, endPoint y: 435, distance: 50.2
click at [1189, 435] on div "Trying to reach [DOMAIN_NAME] Connected again... 0% clear filter new 1" at bounding box center [784, 389] width 1568 height 778
